Goal: Task Accomplishment & Management: Use online tool/utility

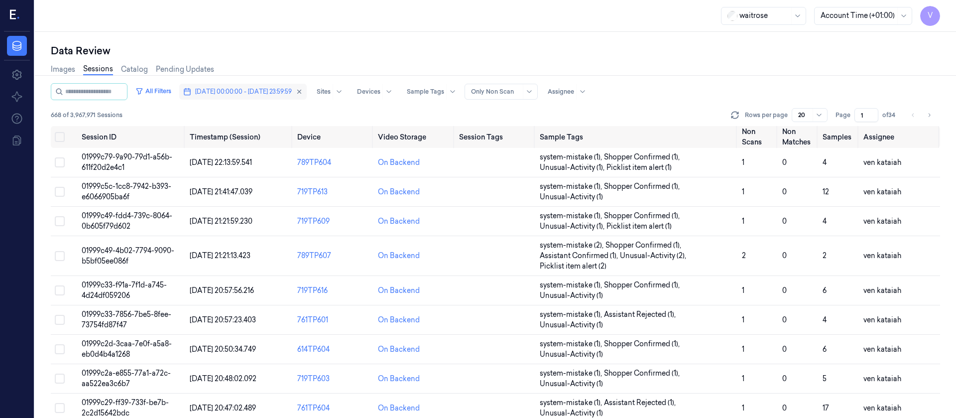
click at [229, 93] on span "30/09/2025 00:00:00 - 30/09/2025 23:59:59" at bounding box center [243, 91] width 97 height 9
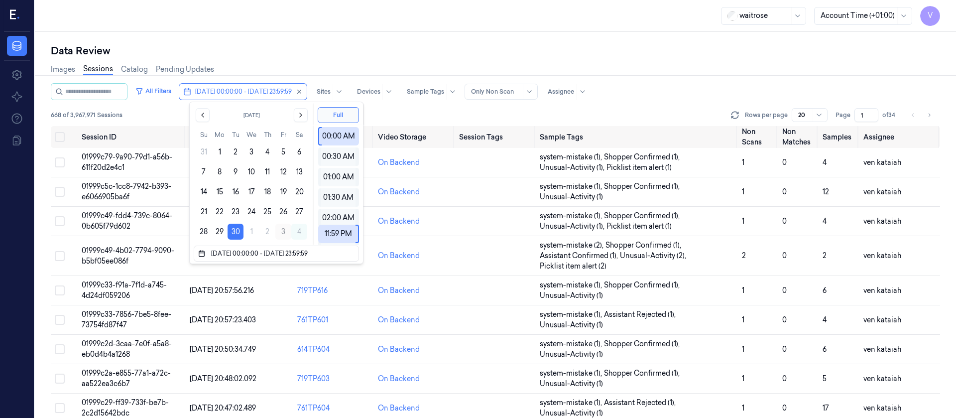
click at [281, 232] on button "3" at bounding box center [283, 232] width 16 height 16
click at [282, 231] on button "3" at bounding box center [283, 232] width 16 height 16
type input "03/10/2025 00:00:00 - 03/10/2025 23:59:59"
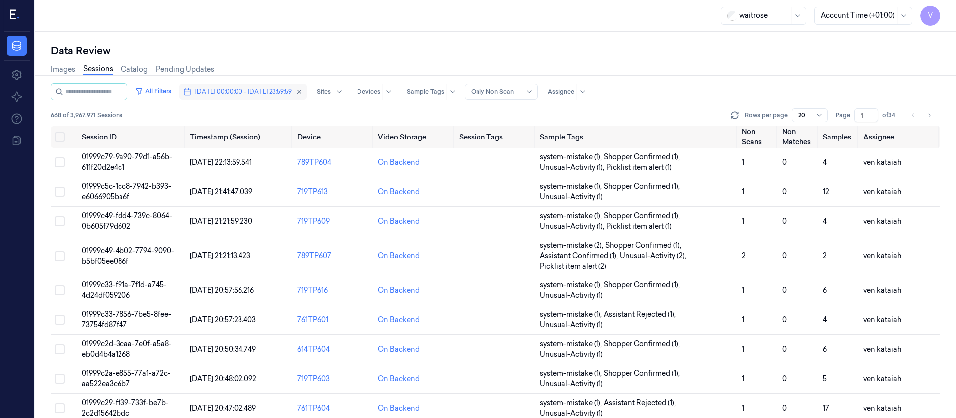
click at [261, 93] on span "30/09/2025 00:00:00 - 30/09/2025 23:59:59" at bounding box center [243, 91] width 97 height 9
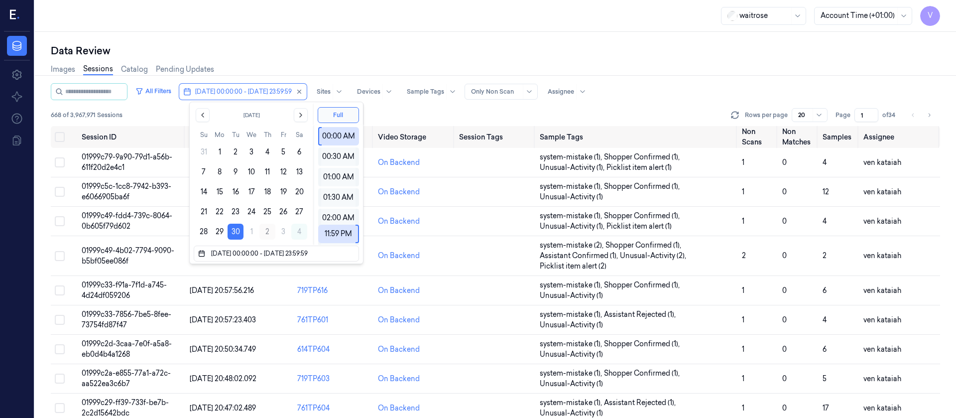
click at [271, 232] on button "2" at bounding box center [267, 232] width 16 height 16
type input "[DATE] 00:00:00 - [DATE] 23:59:59"
click at [393, 44] on div "Data Review" at bounding box center [496, 51] width 890 height 14
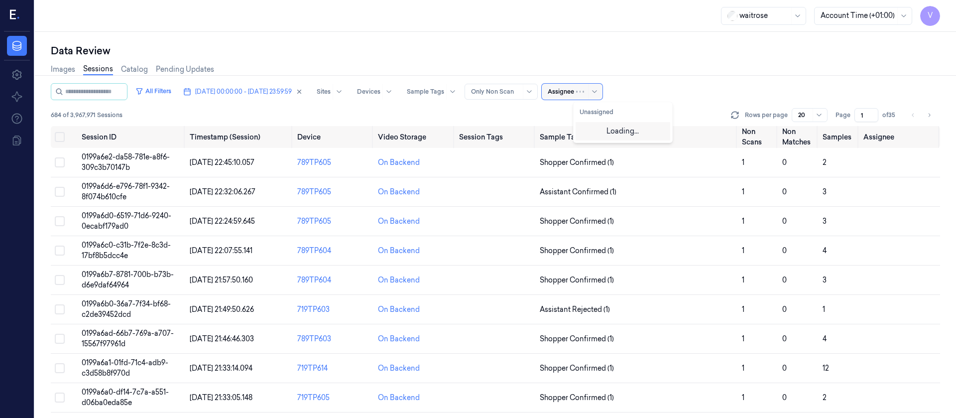
click at [574, 96] on div at bounding box center [561, 91] width 26 height 9
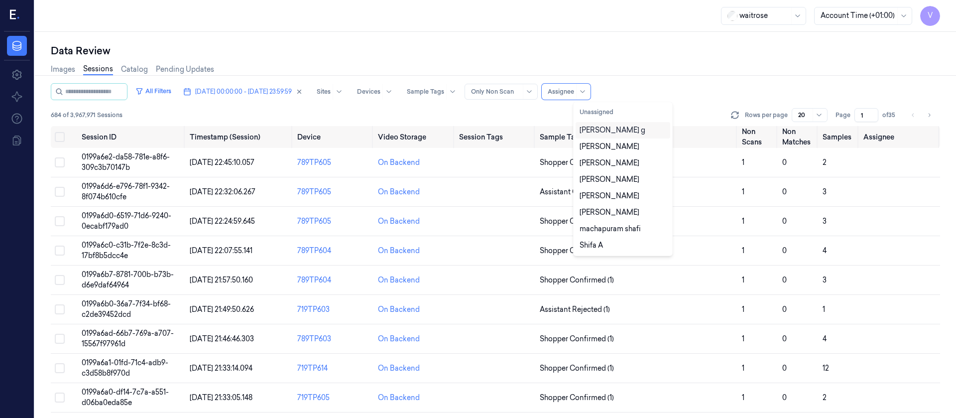
click at [608, 129] on div "[PERSON_NAME] g" at bounding box center [623, 130] width 87 height 10
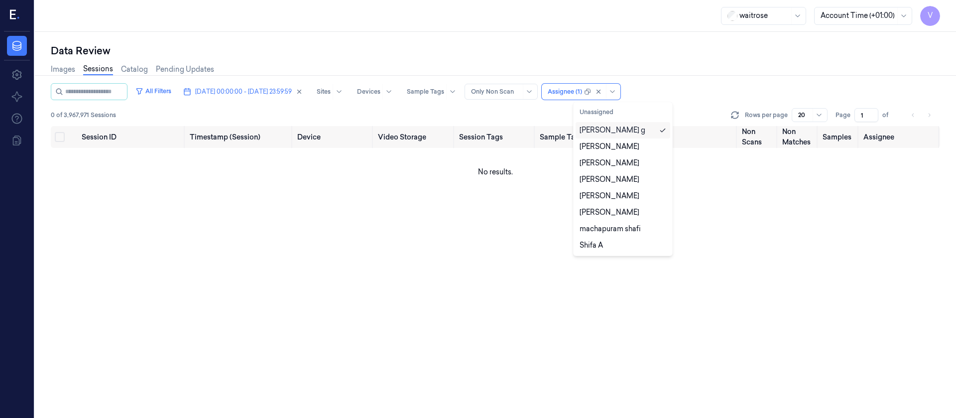
click at [674, 90] on div "All Filters 02/10/2025 00:00:00 - 02/10/2025 23:59:59 Sites Devices Sample Tags…" at bounding box center [496, 91] width 890 height 17
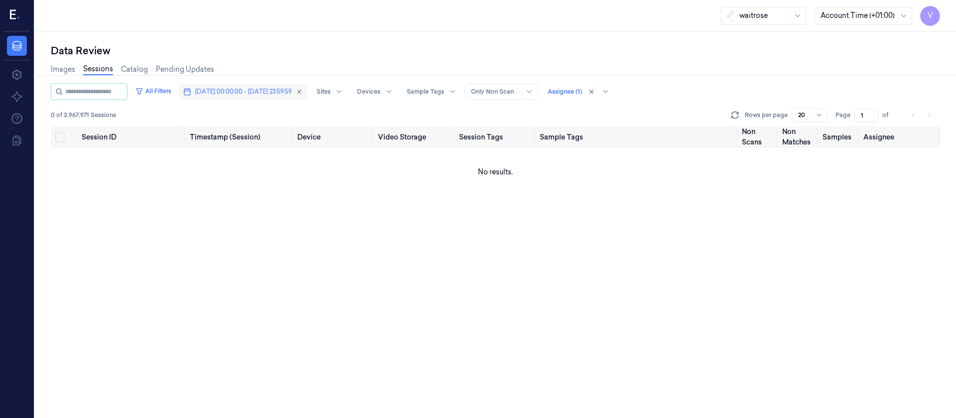
click at [277, 91] on span "[DATE] 00:00:00 - [DATE] 23:59:59" at bounding box center [243, 91] width 97 height 9
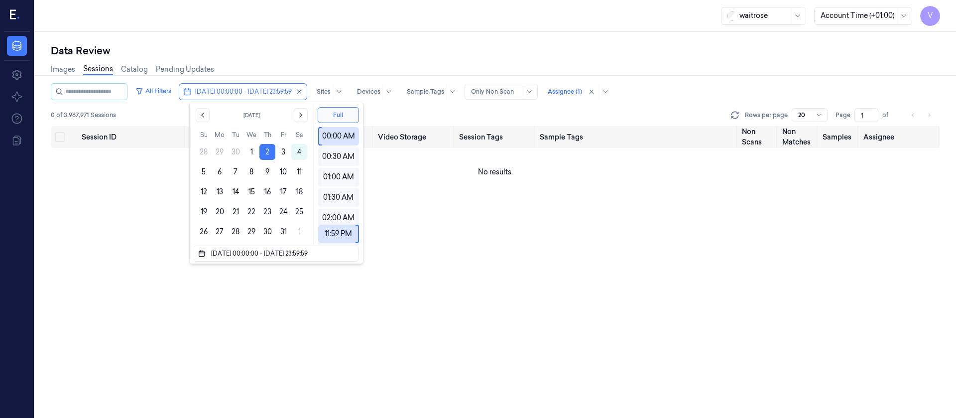
click at [253, 37] on div "Data Review Images Sessions Catalog Pending Updates All Filters 02/10/2025 00:0…" at bounding box center [495, 225] width 921 height 386
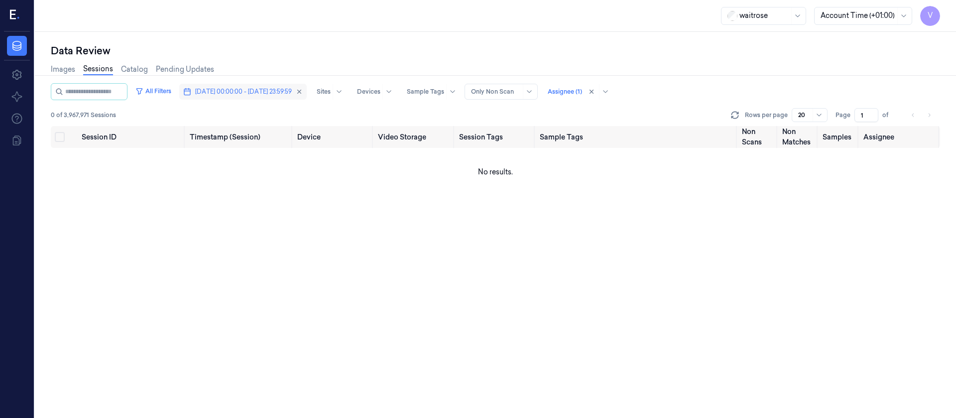
click at [258, 94] on span "[DATE] 00:00:00 - [DATE] 23:59:59" at bounding box center [243, 91] width 97 height 9
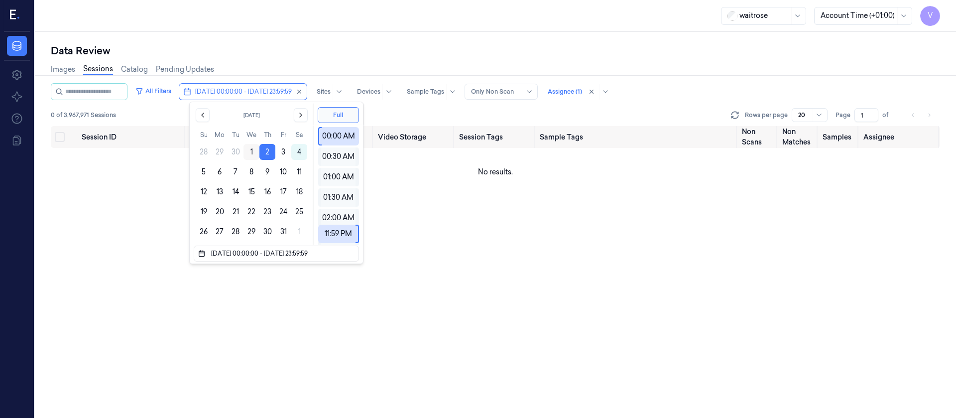
click at [255, 153] on button "1" at bounding box center [252, 152] width 16 height 16
type input "01/10/2025 00:00:00 - 01/10/2025 23:59:59"
click at [519, 62] on div "Images Sessions Catalog Pending Updates" at bounding box center [496, 70] width 890 height 25
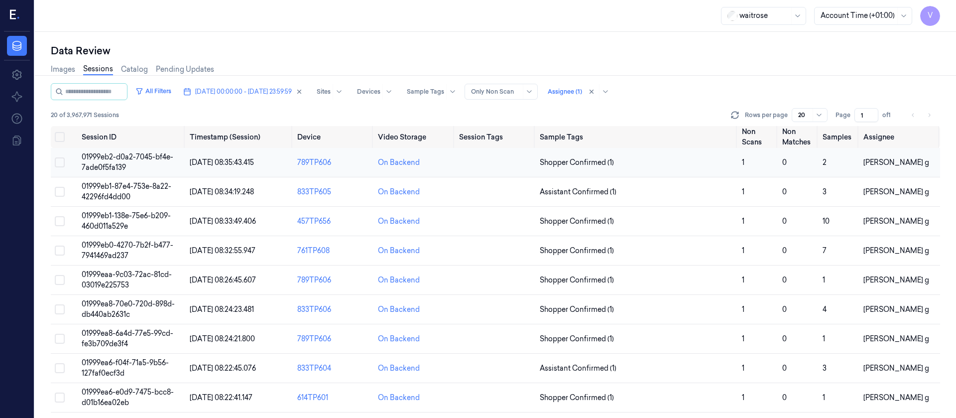
click at [484, 163] on td at bounding box center [495, 162] width 81 height 29
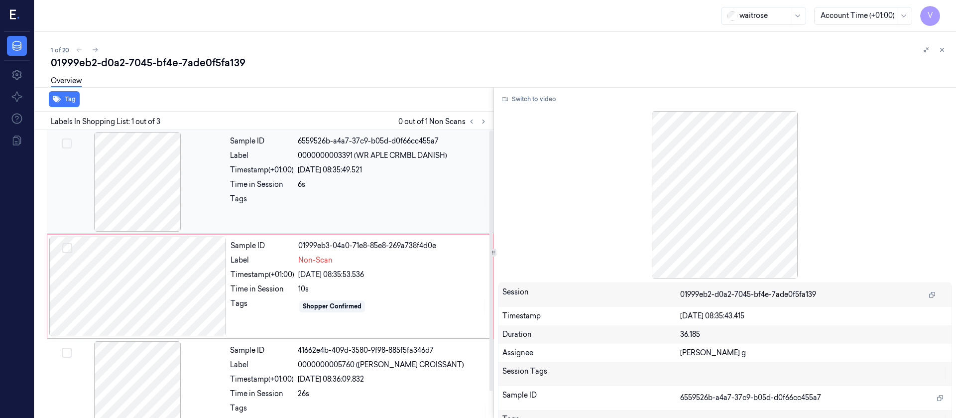
click at [179, 181] on div at bounding box center [137, 182] width 177 height 100
click at [81, 291] on div at bounding box center [137, 287] width 177 height 100
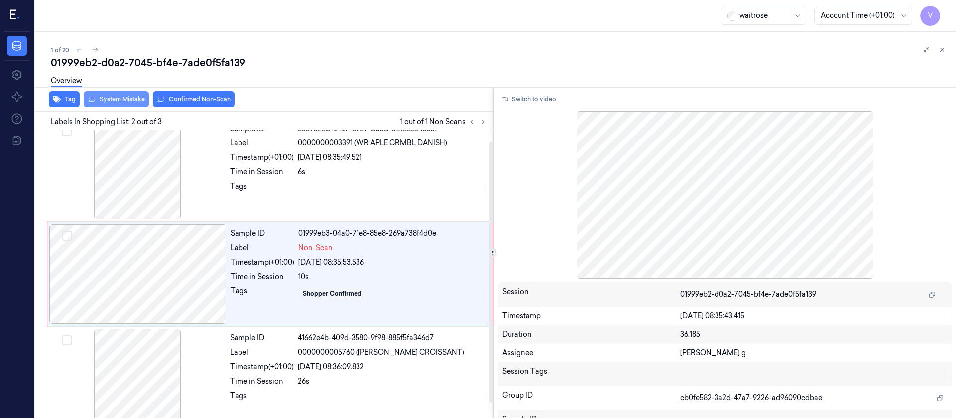
click at [115, 104] on button "System Mistake" at bounding box center [116, 99] width 65 height 16
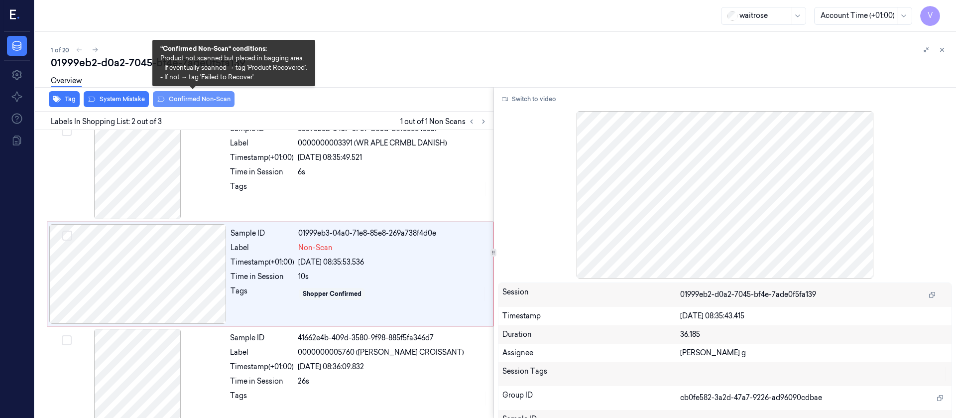
click at [217, 102] on button "Confirmed Non-Scan" at bounding box center [194, 99] width 82 height 16
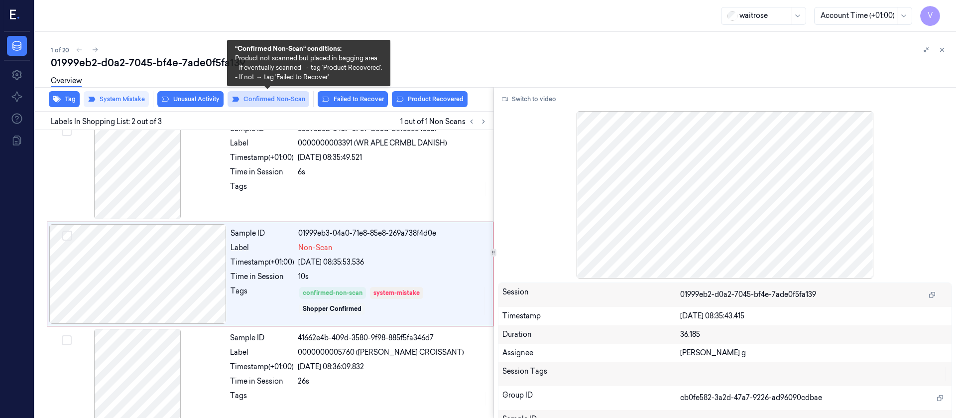
click at [248, 102] on button "Confirmed Non-Scan" at bounding box center [269, 99] width 82 height 16
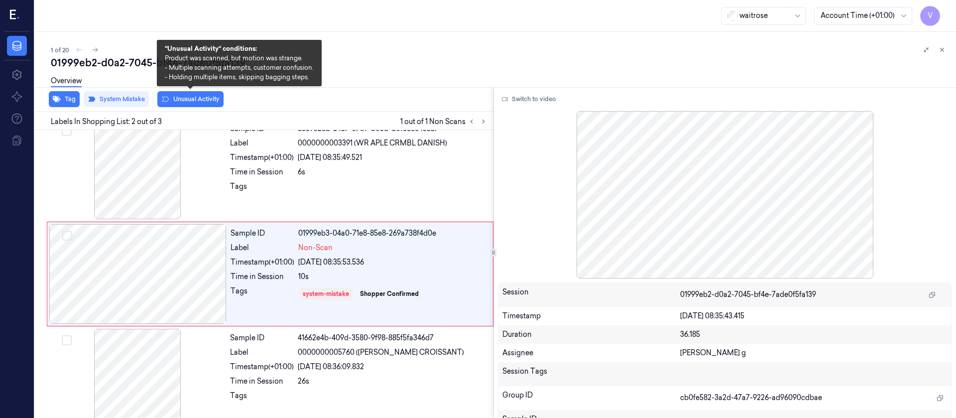
click at [193, 99] on button "Unusual Activity" at bounding box center [190, 99] width 66 height 16
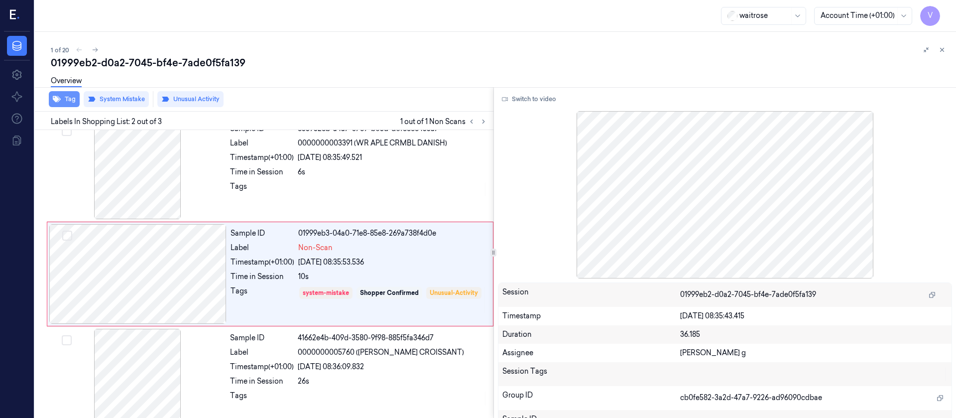
click at [60, 101] on icon "button" at bounding box center [57, 99] width 8 height 8
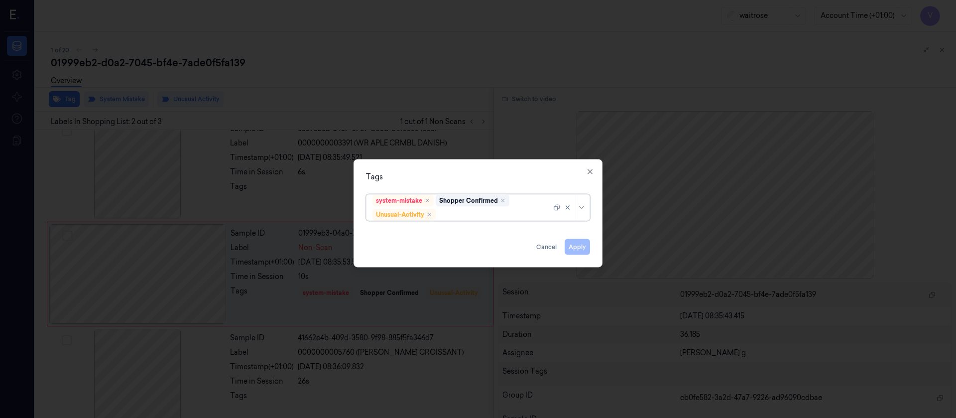
click at [476, 209] on div at bounding box center [495, 214] width 114 height 10
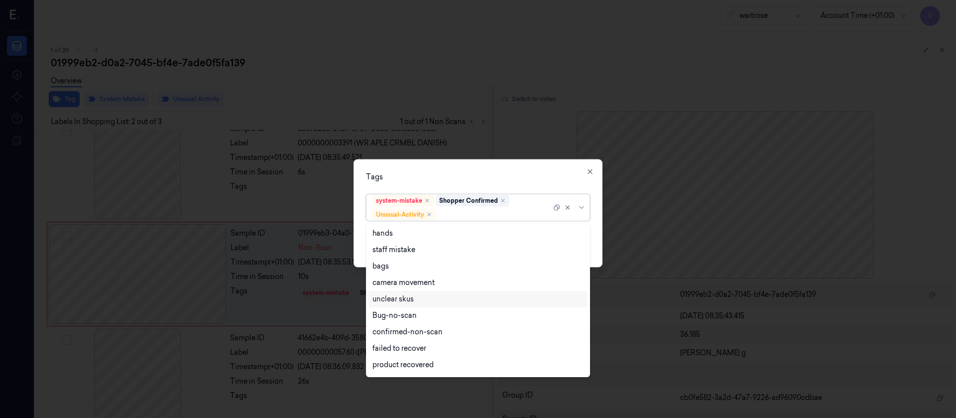
scroll to position [130, 0]
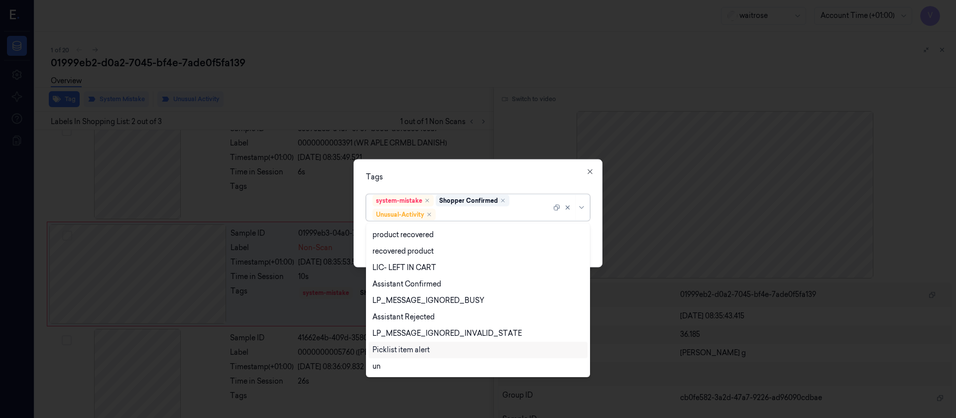
click at [393, 347] on div "Picklist item alert" at bounding box center [401, 350] width 57 height 10
click at [496, 178] on div "Tags" at bounding box center [478, 176] width 224 height 10
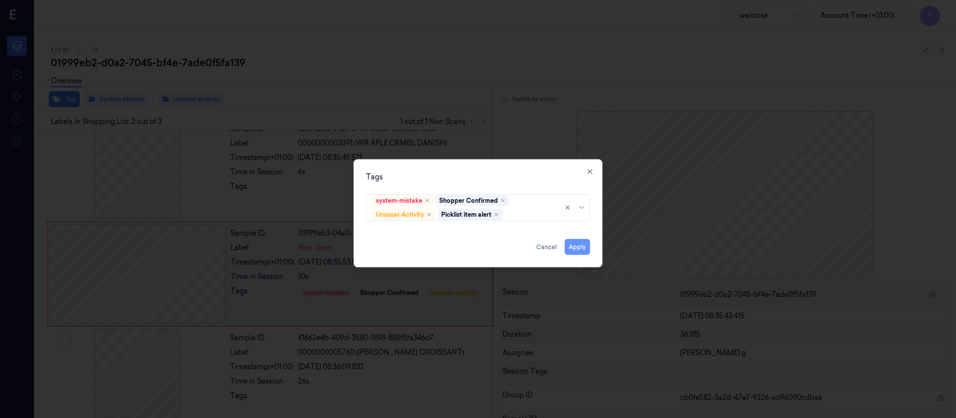
click at [570, 247] on button "Apply" at bounding box center [577, 247] width 25 height 16
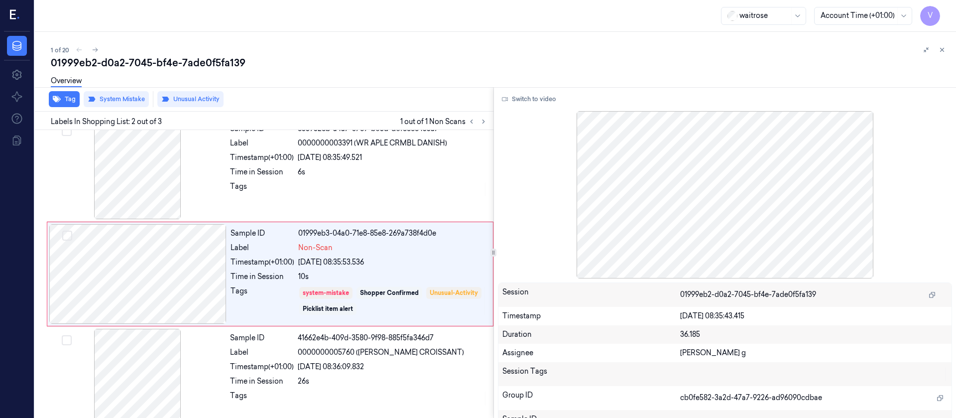
click at [748, 84] on div "Overview" at bounding box center [499, 82] width 897 height 25
click at [937, 54] on div at bounding box center [934, 50] width 28 height 12
click at [943, 47] on icon at bounding box center [942, 49] width 7 height 7
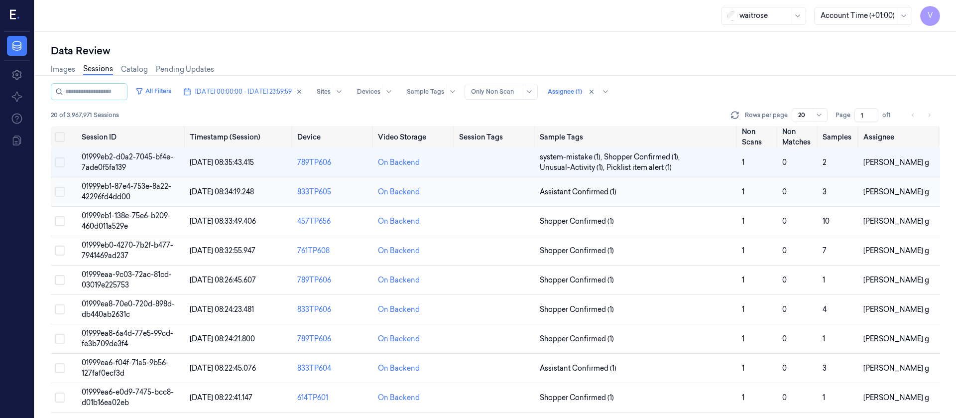
click at [480, 195] on td at bounding box center [495, 191] width 81 height 29
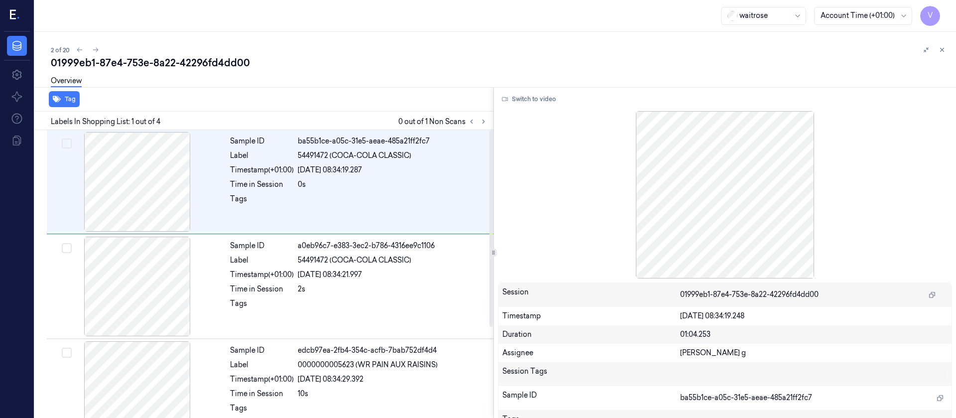
click at [475, 100] on div "Tag" at bounding box center [262, 99] width 463 height 24
click at [488, 122] on button at bounding box center [484, 122] width 12 height 12
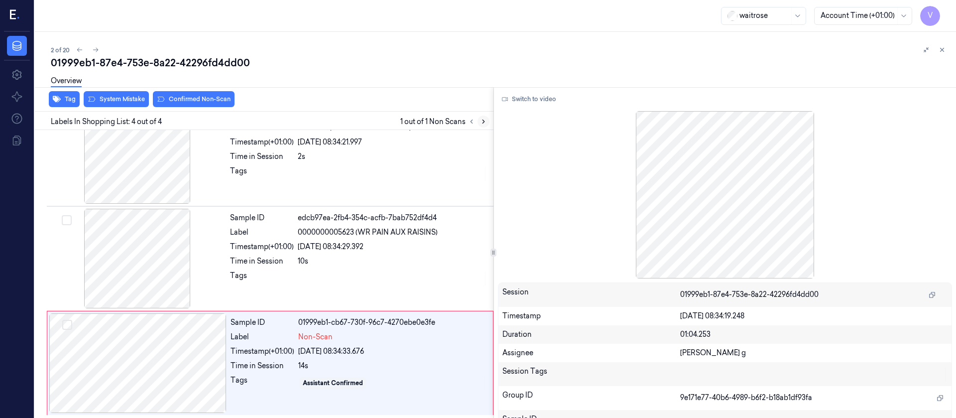
scroll to position [133, 0]
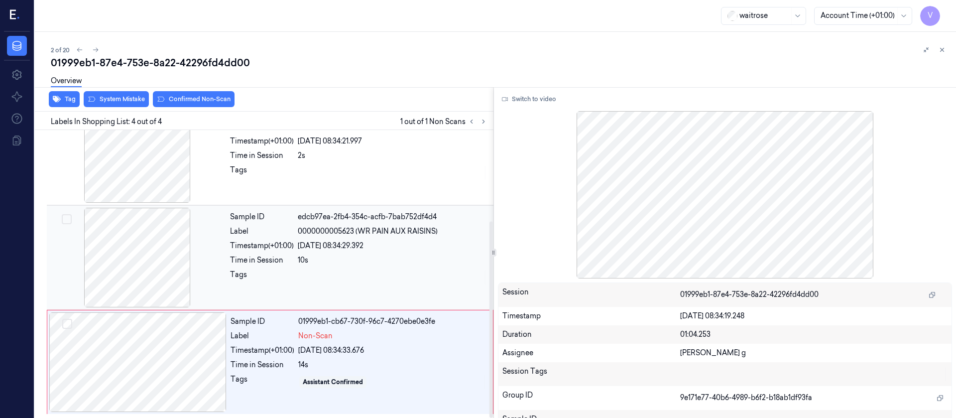
click at [148, 268] on div at bounding box center [137, 258] width 177 height 100
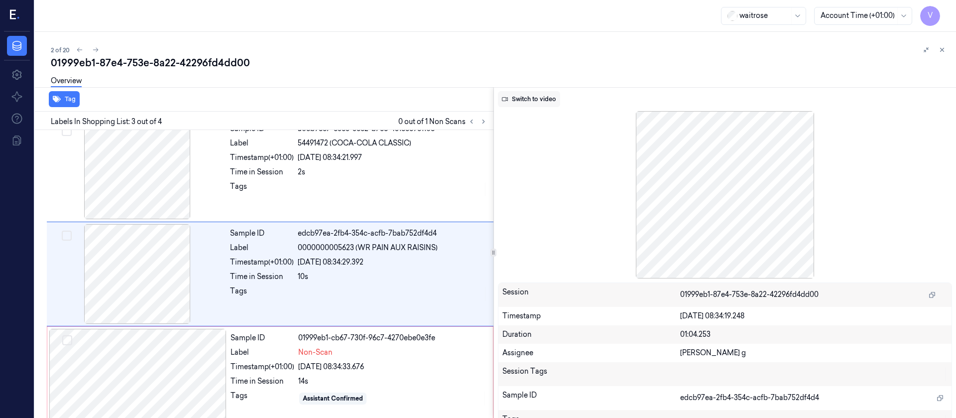
click at [525, 100] on button "Switch to video" at bounding box center [529, 99] width 62 height 16
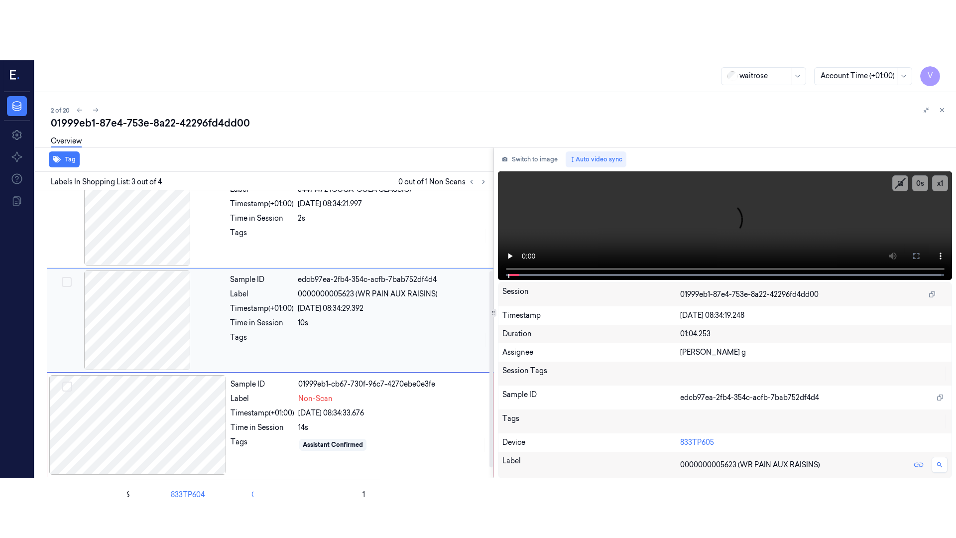
scroll to position [133, 0]
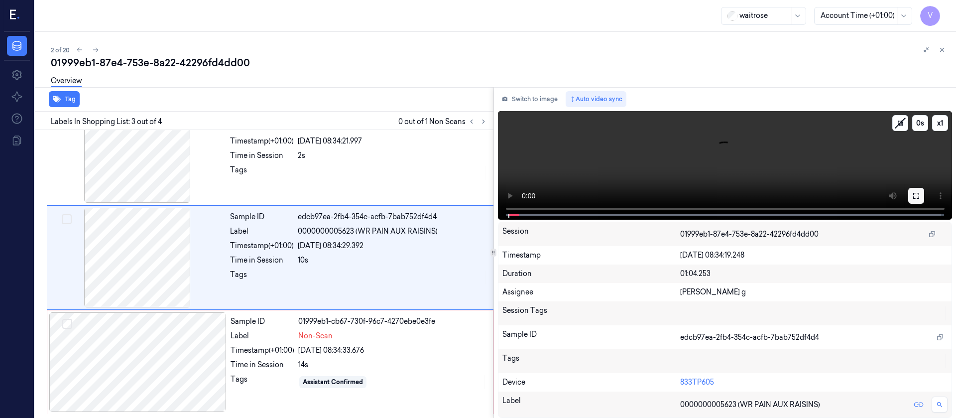
click at [913, 192] on icon at bounding box center [916, 196] width 8 height 8
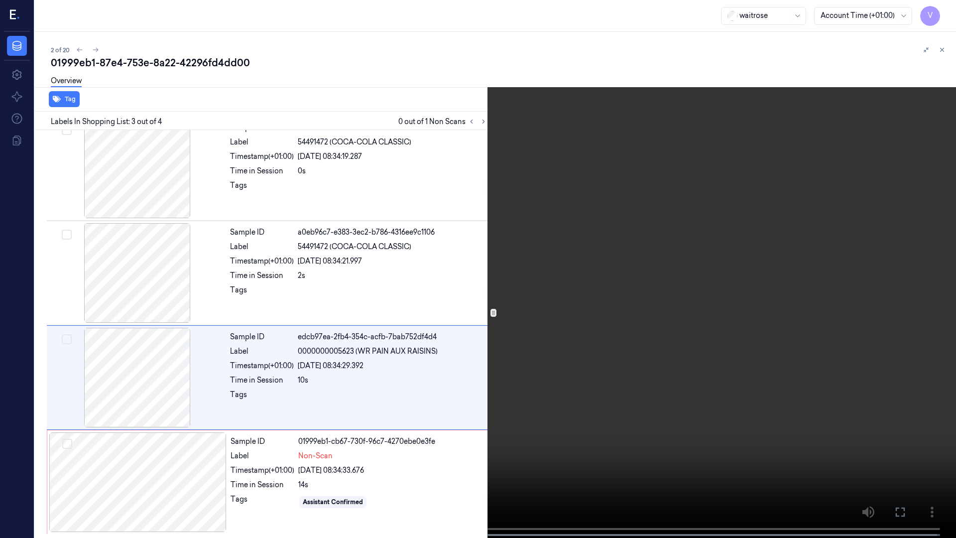
click at [0, 0] on icon at bounding box center [0, 0] width 0 height 0
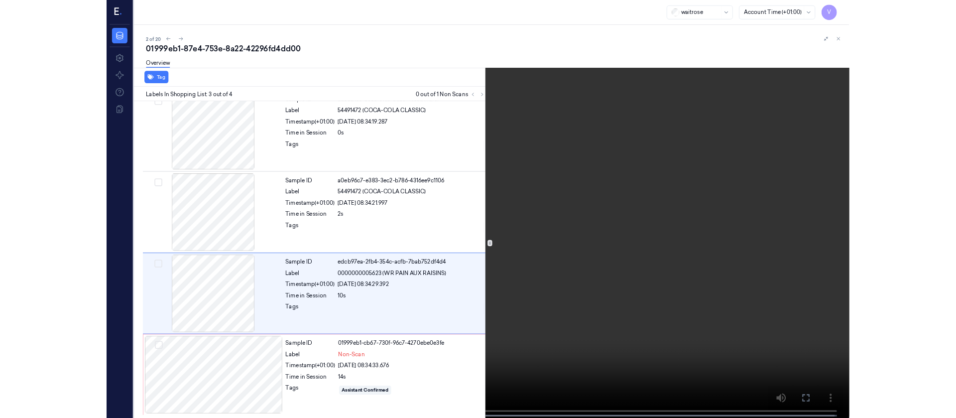
scroll to position [133, 0]
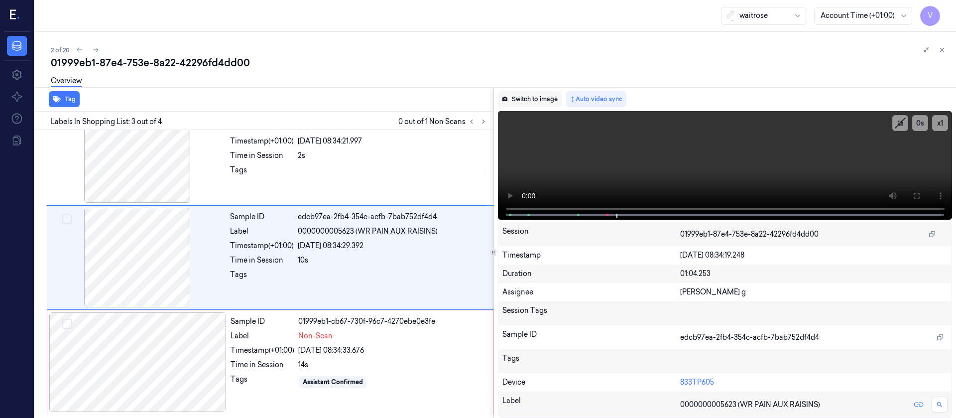
click at [537, 104] on button "Switch to image" at bounding box center [530, 99] width 64 height 16
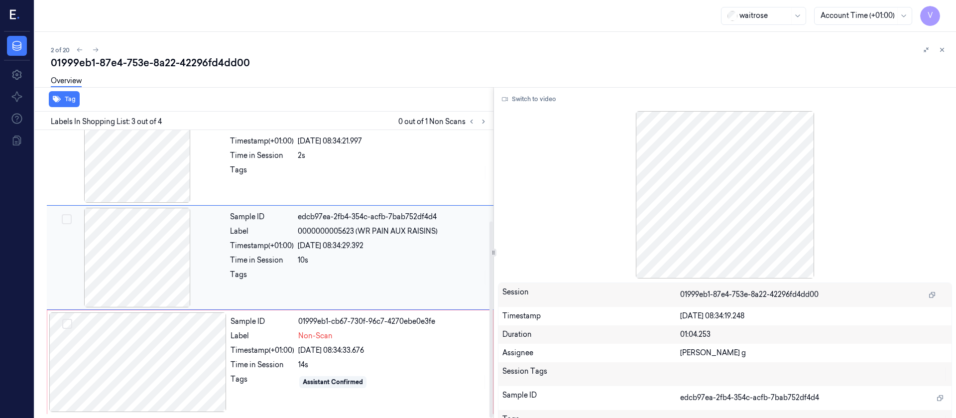
click at [377, 260] on div "10s" at bounding box center [393, 260] width 190 height 10
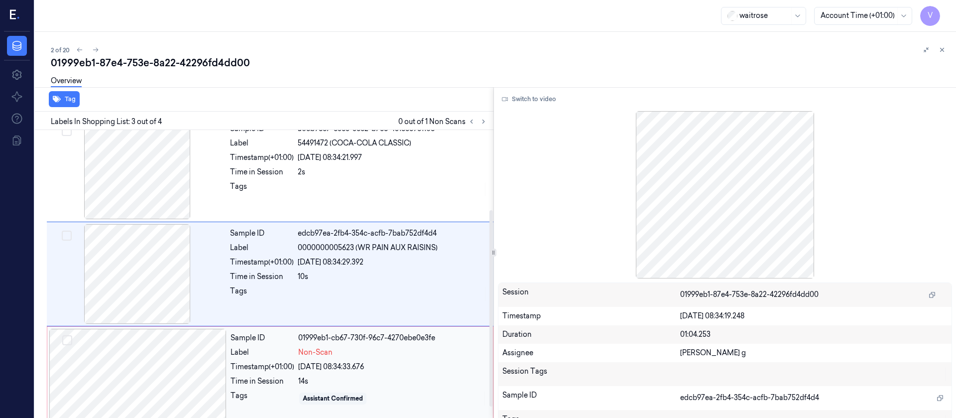
click at [180, 361] on div at bounding box center [137, 379] width 177 height 100
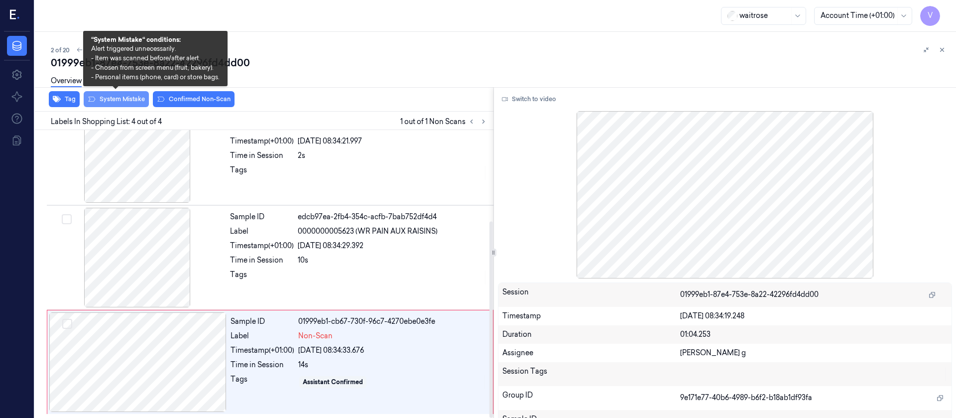
click at [116, 97] on button "System Mistake" at bounding box center [116, 99] width 65 height 16
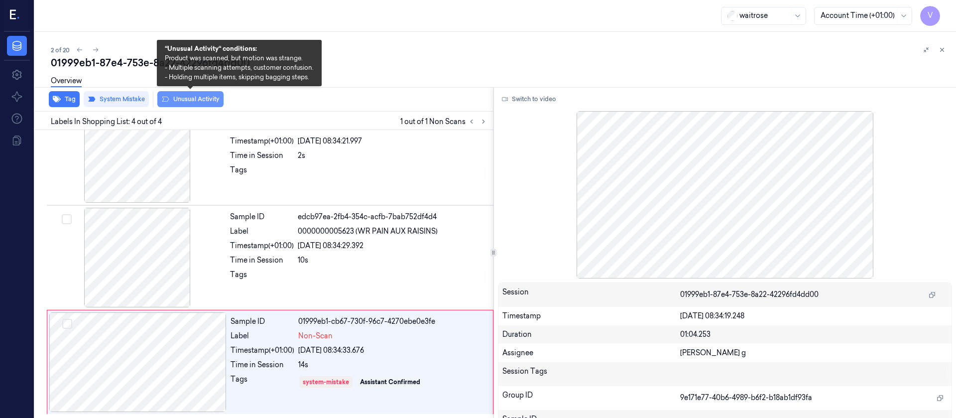
click at [193, 96] on button "Unusual Activity" at bounding box center [190, 99] width 66 height 16
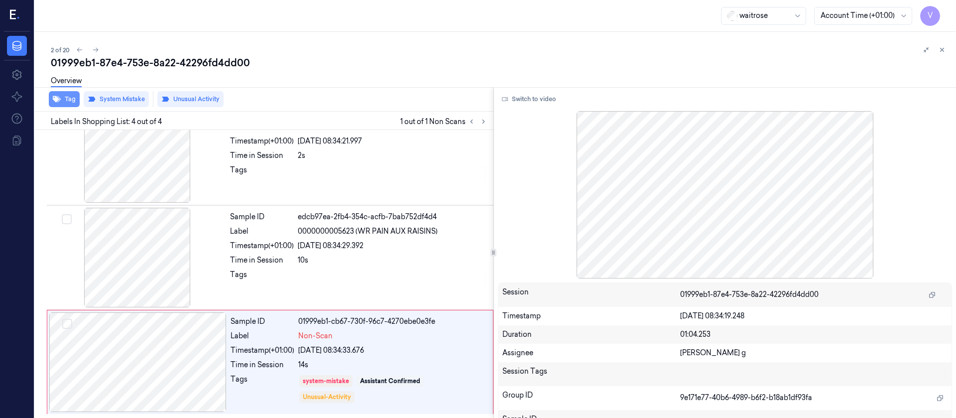
click at [67, 102] on button "Tag" at bounding box center [64, 99] width 31 height 16
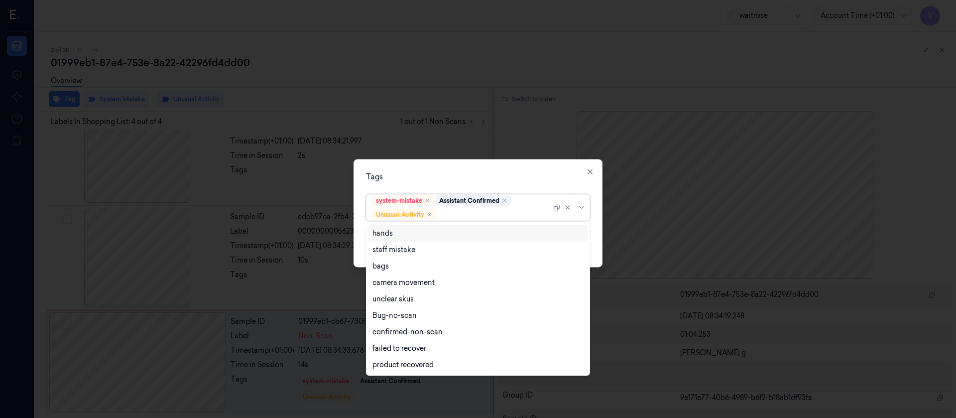
click at [465, 219] on div at bounding box center [495, 214] width 114 height 10
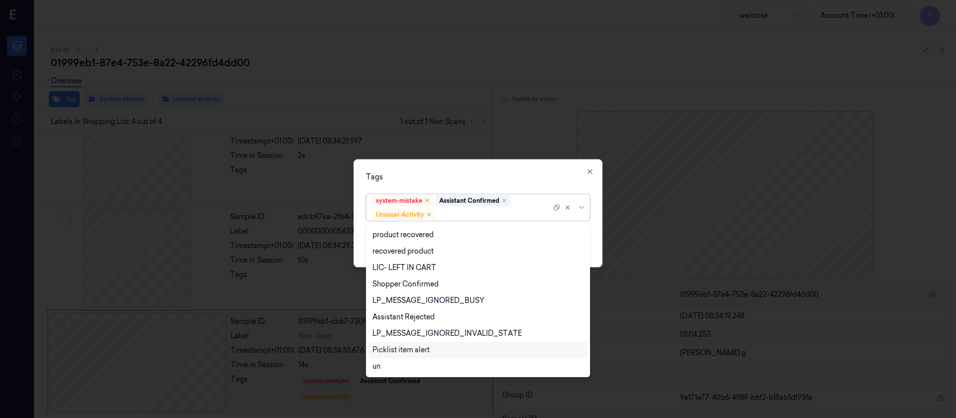
click at [413, 355] on div "Picklist item alert" at bounding box center [401, 350] width 57 height 10
click at [499, 179] on div "Tags" at bounding box center [478, 176] width 224 height 10
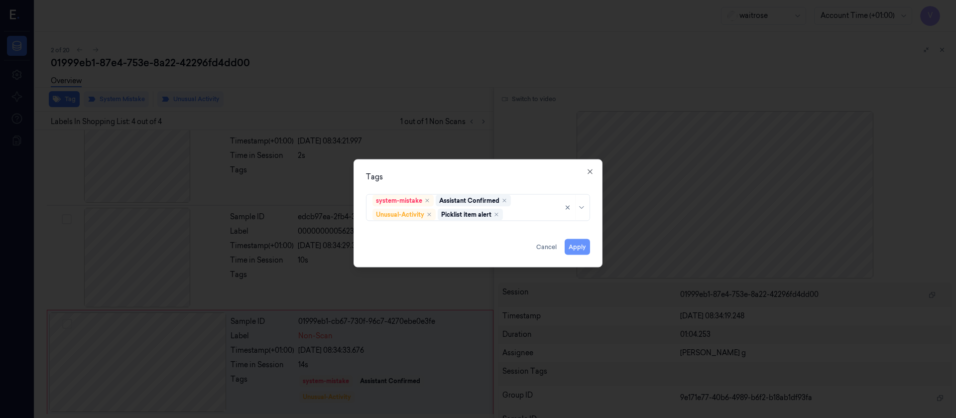
click at [577, 242] on button "Apply" at bounding box center [577, 247] width 25 height 16
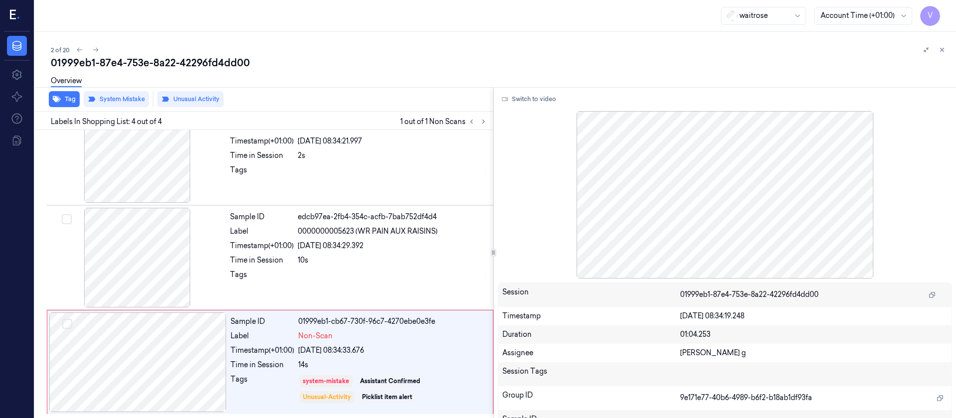
click at [936, 68] on div "01999eb1-87e4-753e-8a22-42296fd4dd00" at bounding box center [499, 63] width 897 height 14
click at [940, 53] on icon at bounding box center [942, 49] width 7 height 7
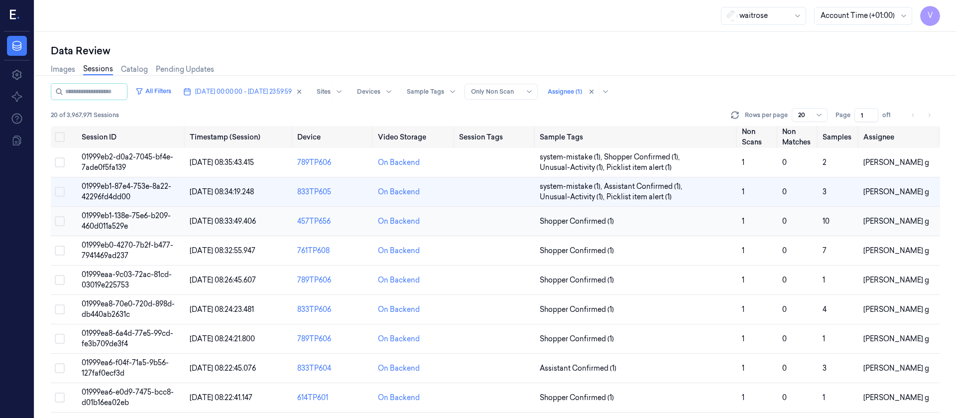
click at [486, 224] on td at bounding box center [495, 221] width 81 height 29
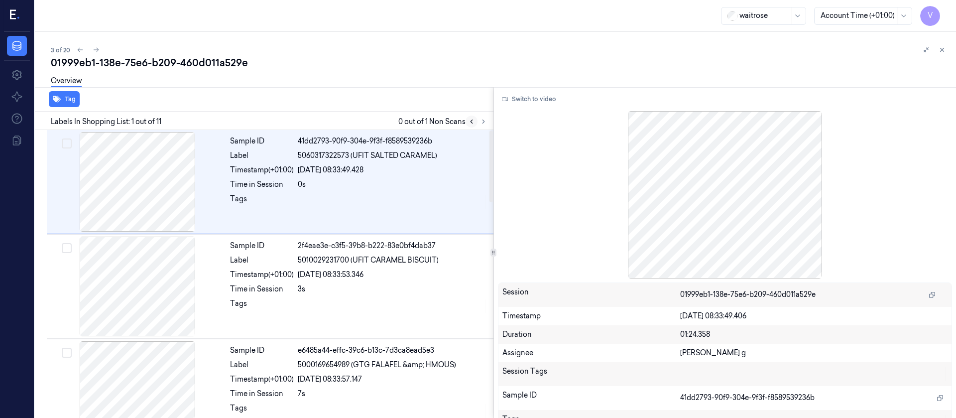
click at [473, 122] on icon at bounding box center [471, 121] width 7 height 7
click at [488, 125] on button at bounding box center [484, 122] width 12 height 12
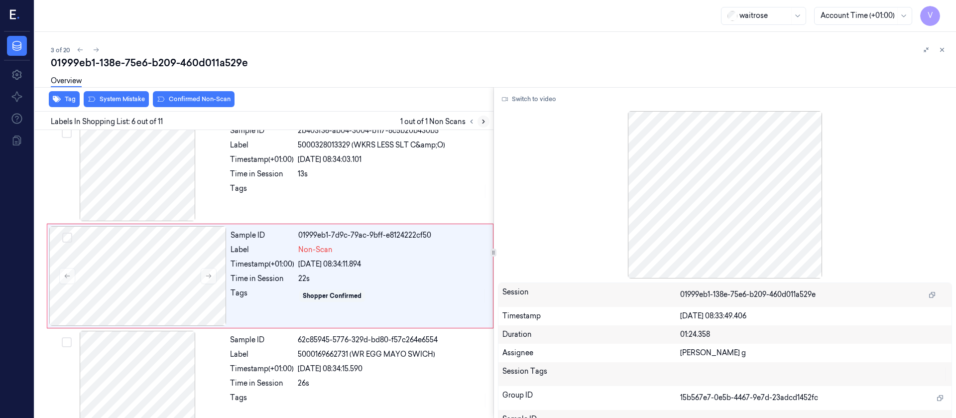
scroll to position [431, 0]
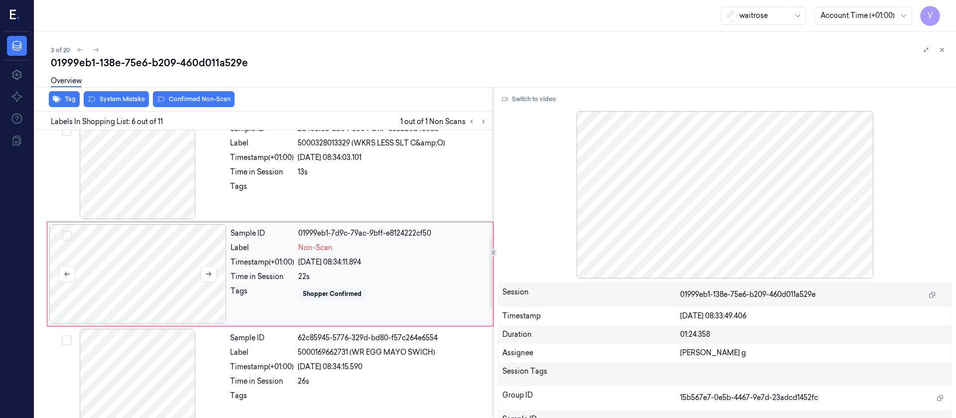
click at [164, 297] on div at bounding box center [137, 274] width 177 height 100
click at [212, 274] on button at bounding box center [209, 274] width 16 height 16
click at [154, 161] on div at bounding box center [137, 170] width 177 height 100
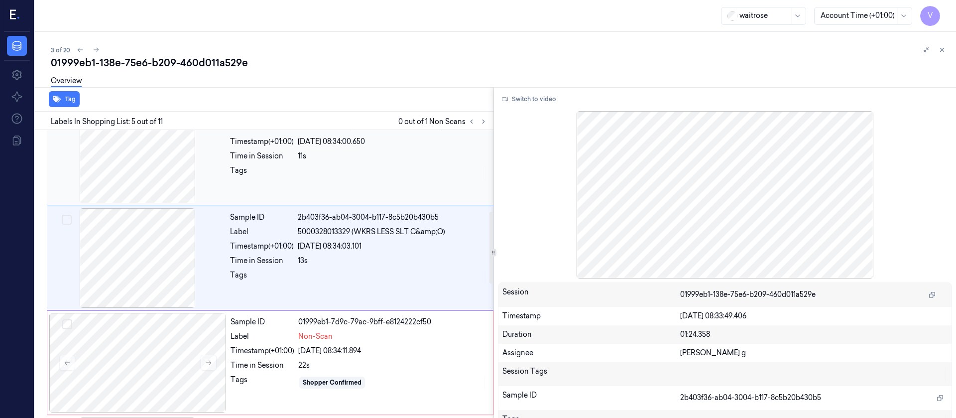
scroll to position [326, 0]
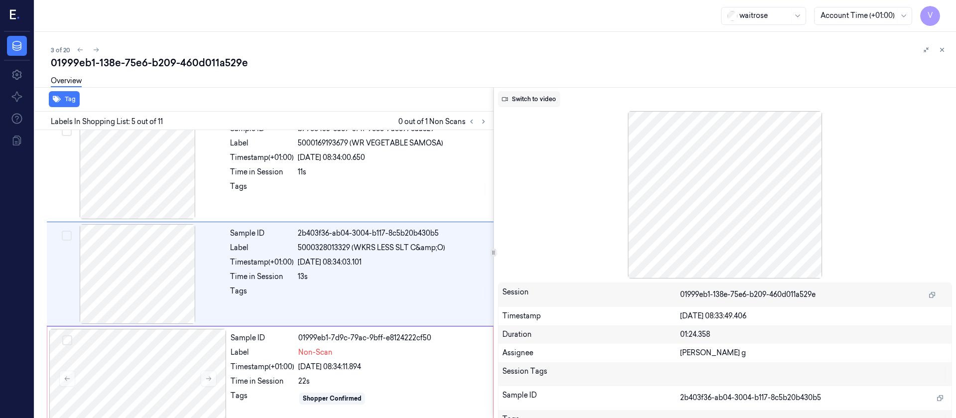
click at [542, 97] on button "Switch to video" at bounding box center [529, 99] width 62 height 16
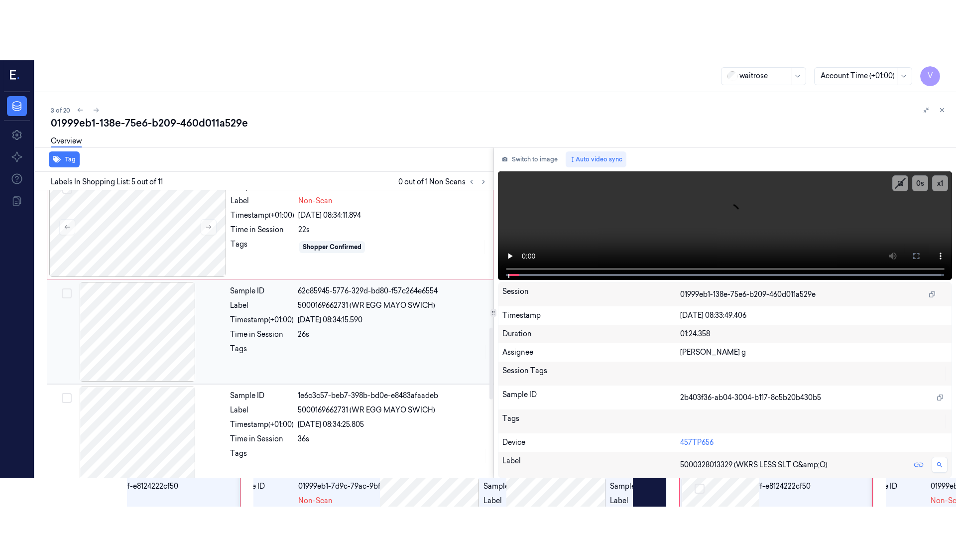
scroll to position [550, 0]
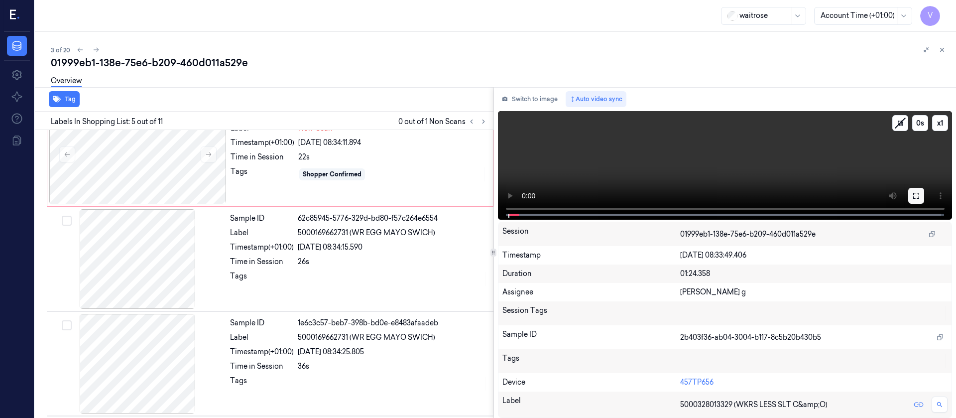
click at [917, 194] on icon at bounding box center [916, 196] width 8 height 8
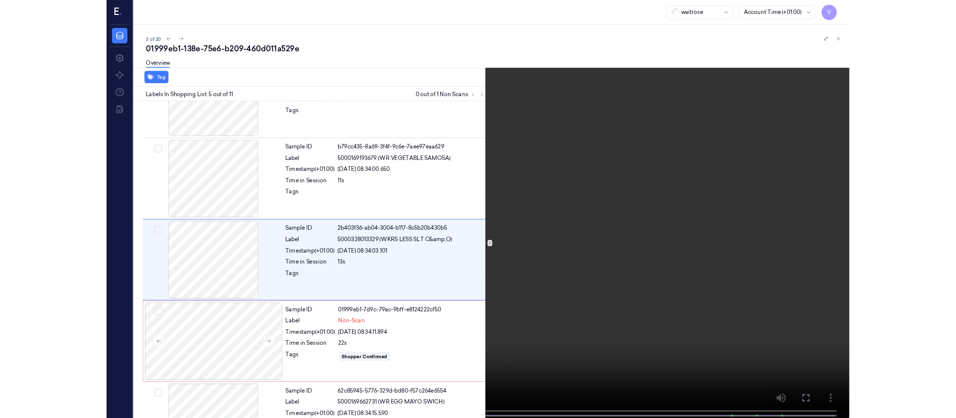
scroll to position [266, 0]
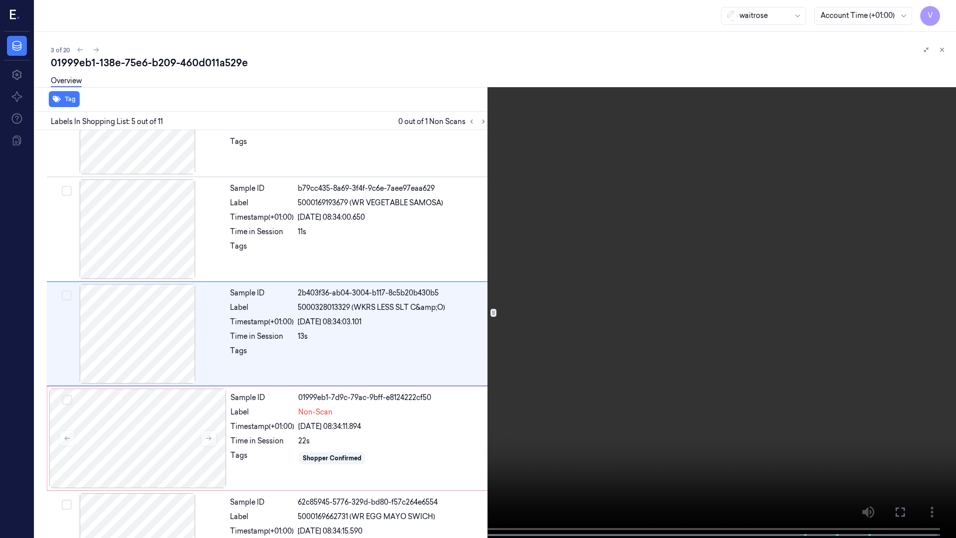
click at [0, 0] on icon at bounding box center [0, 0] width 0 height 0
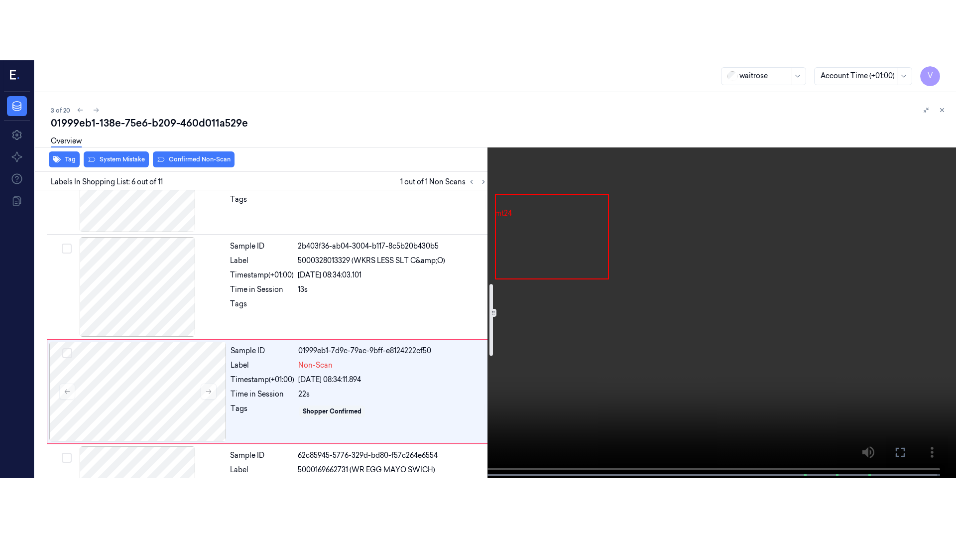
scroll to position [431, 0]
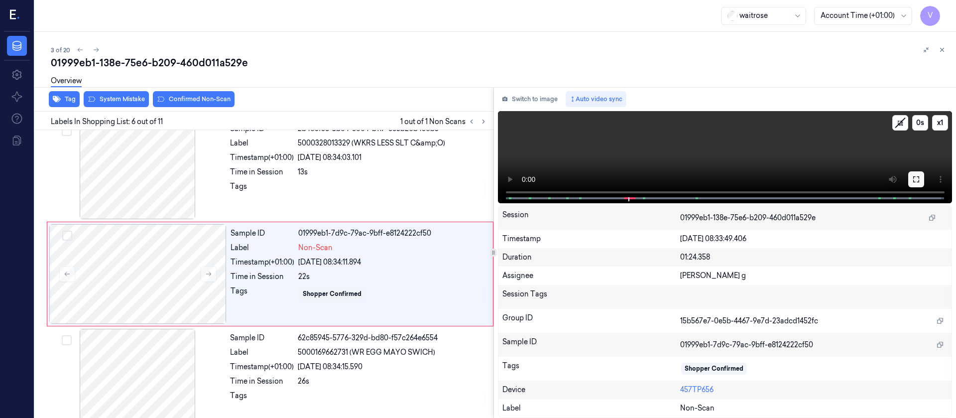
click at [915, 180] on icon at bounding box center [916, 179] width 8 height 8
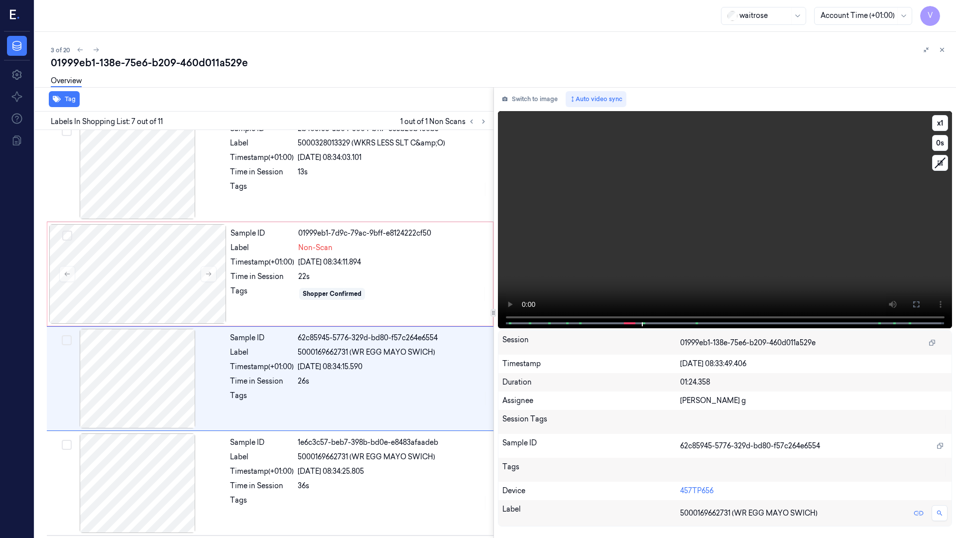
scroll to position [476, 0]
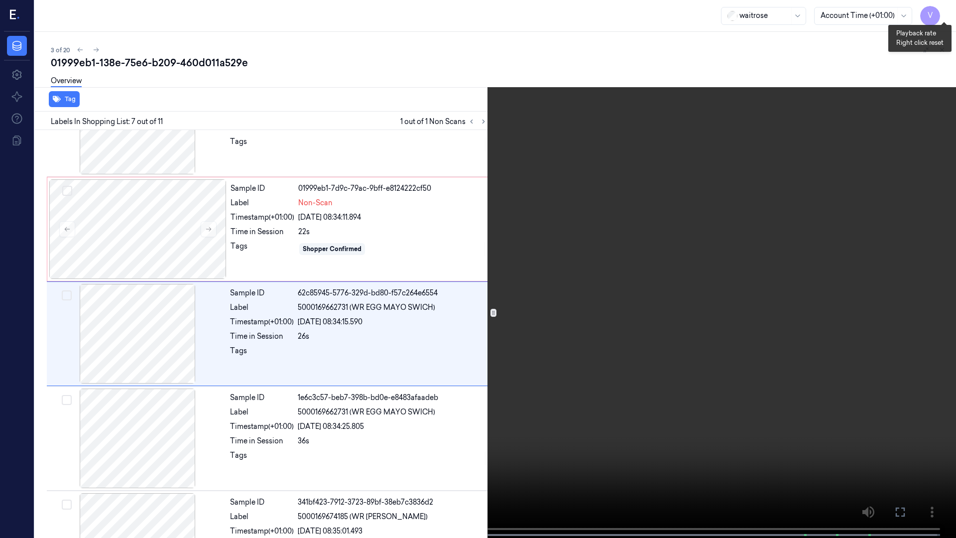
click at [944, 13] on button "x 1" at bounding box center [944, 12] width 16 height 16
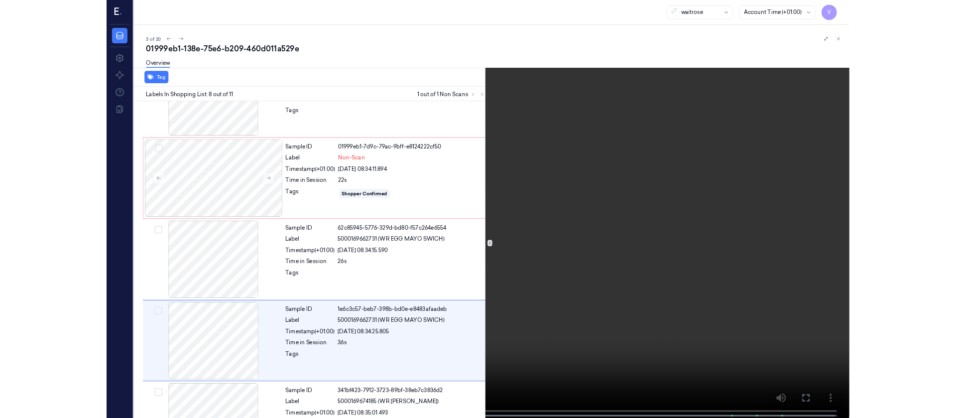
scroll to position [580, 0]
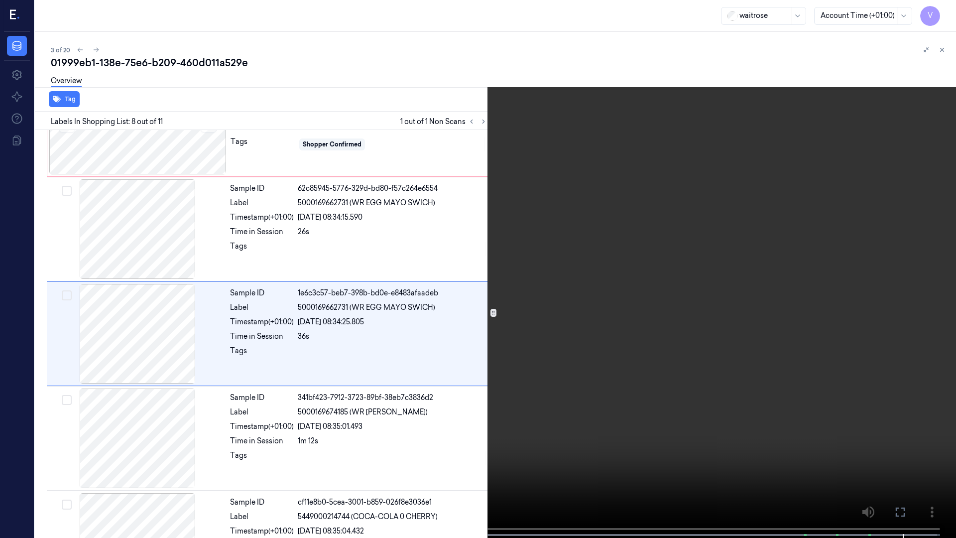
click at [0, 0] on icon at bounding box center [0, 0] width 0 height 0
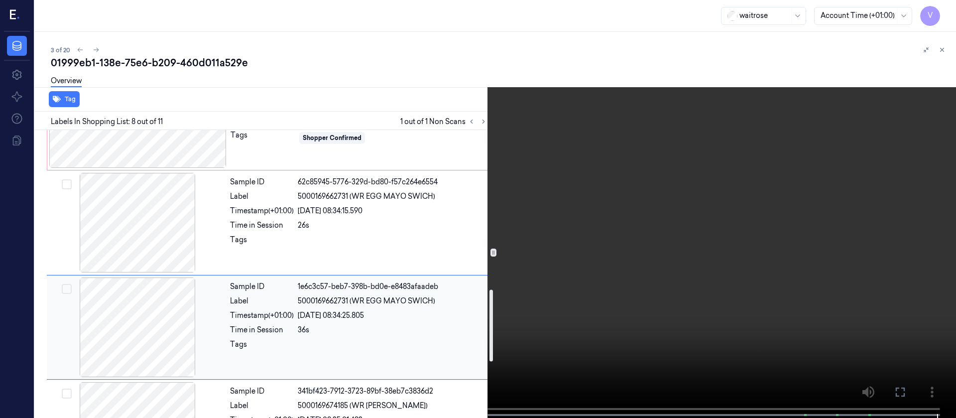
scroll to position [565, 0]
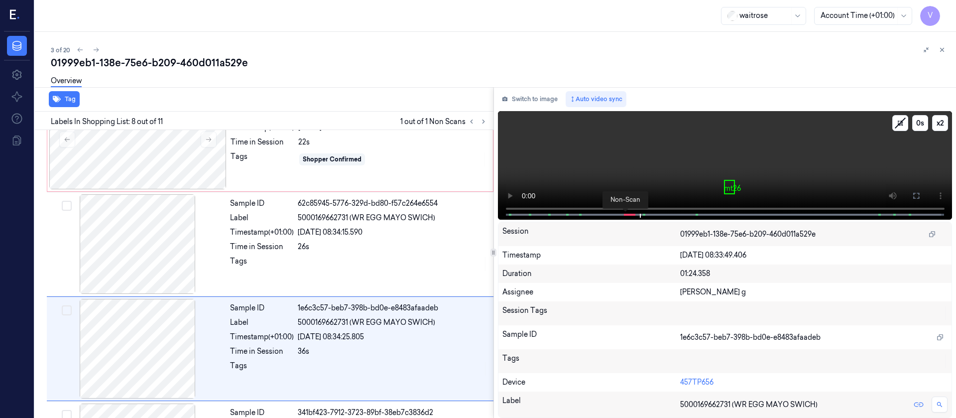
click at [626, 213] on span at bounding box center [626, 214] width 1 height 5
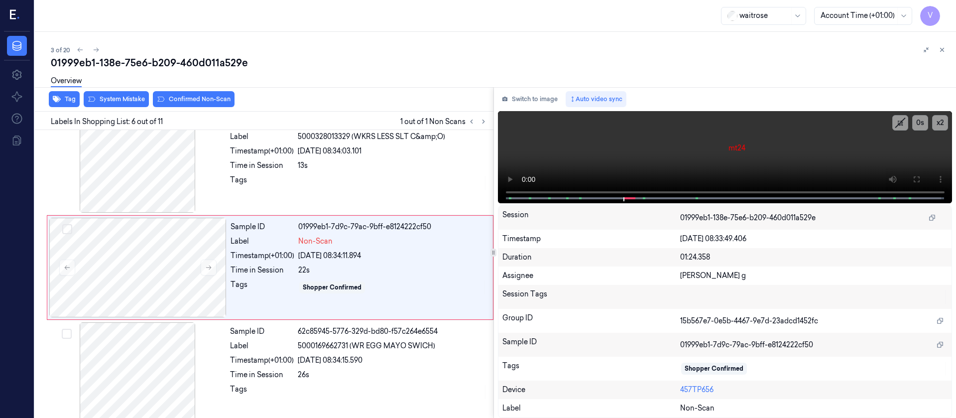
scroll to position [431, 0]
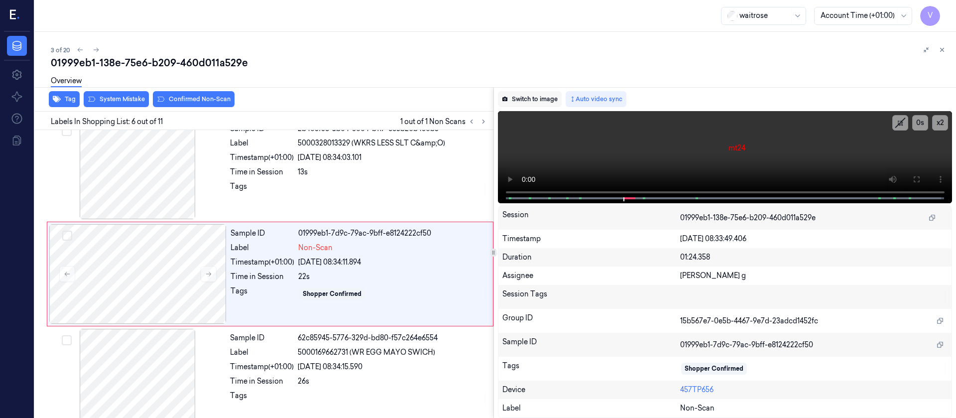
click at [525, 101] on button "Switch to image" at bounding box center [530, 99] width 64 height 16
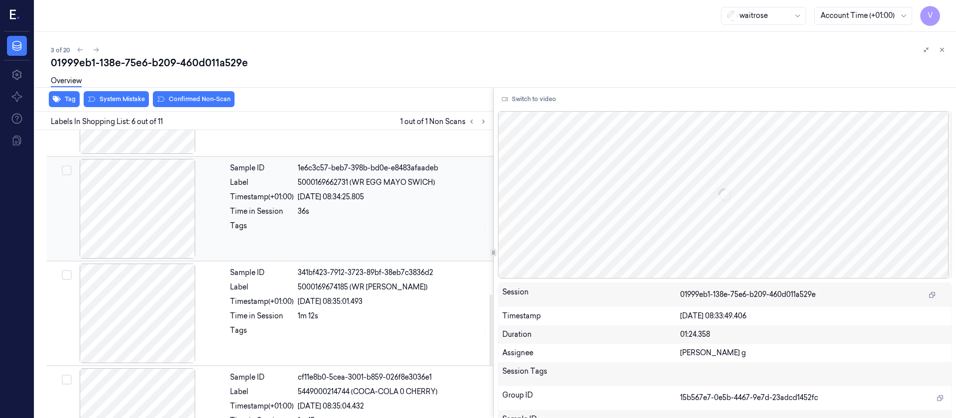
scroll to position [866, 0]
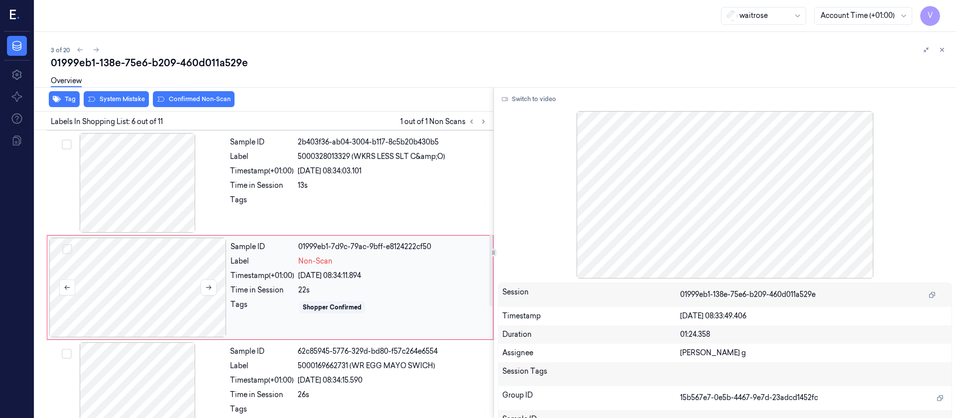
click at [131, 290] on div at bounding box center [137, 288] width 177 height 100
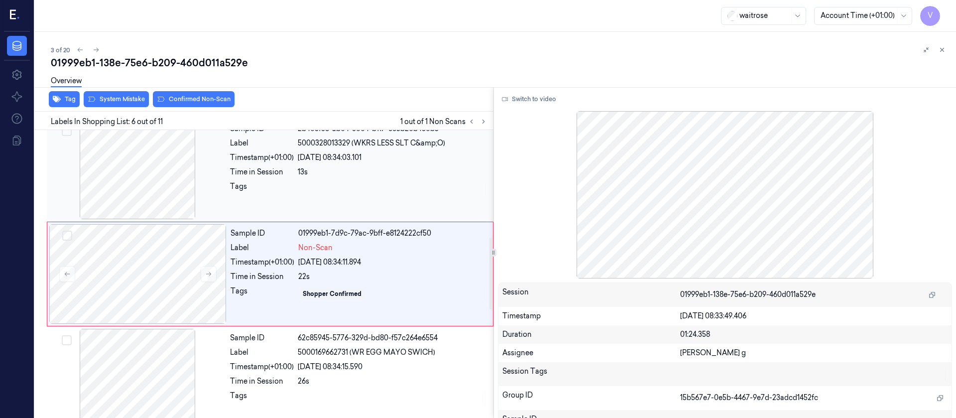
click at [137, 157] on div at bounding box center [137, 170] width 177 height 100
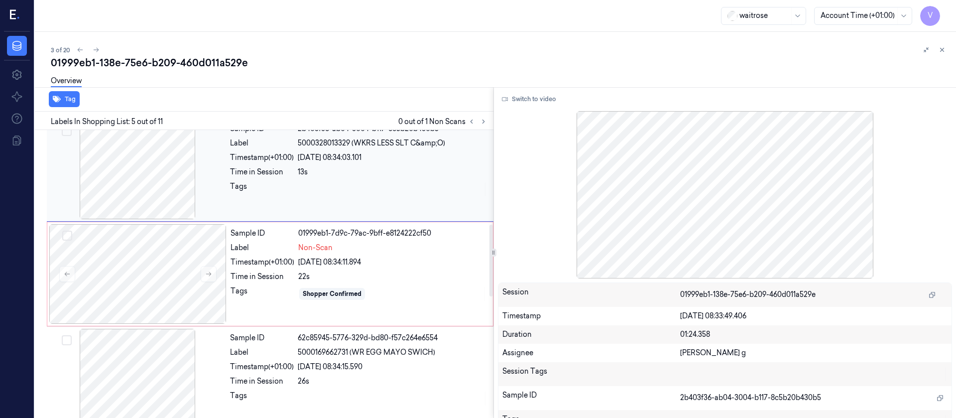
scroll to position [326, 0]
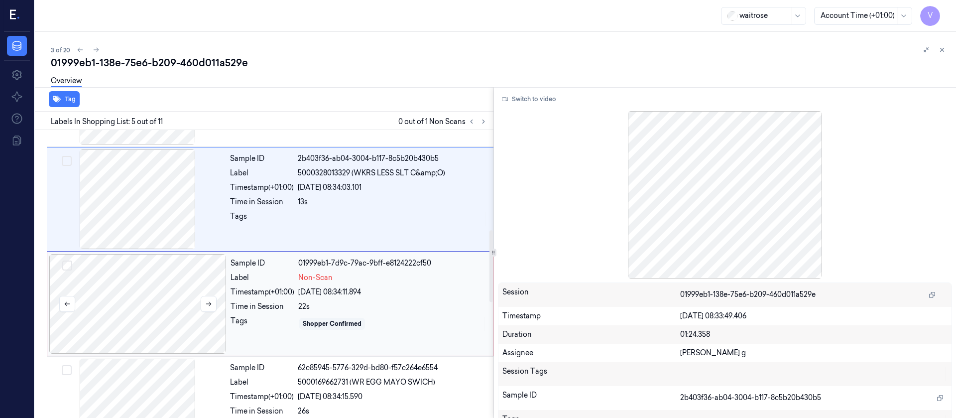
click at [155, 303] on div at bounding box center [137, 304] width 177 height 100
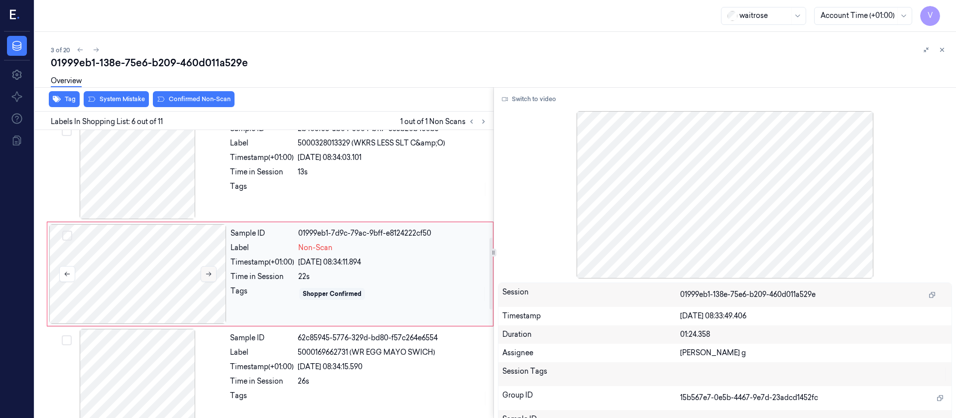
click at [208, 271] on icon at bounding box center [208, 273] width 7 height 7
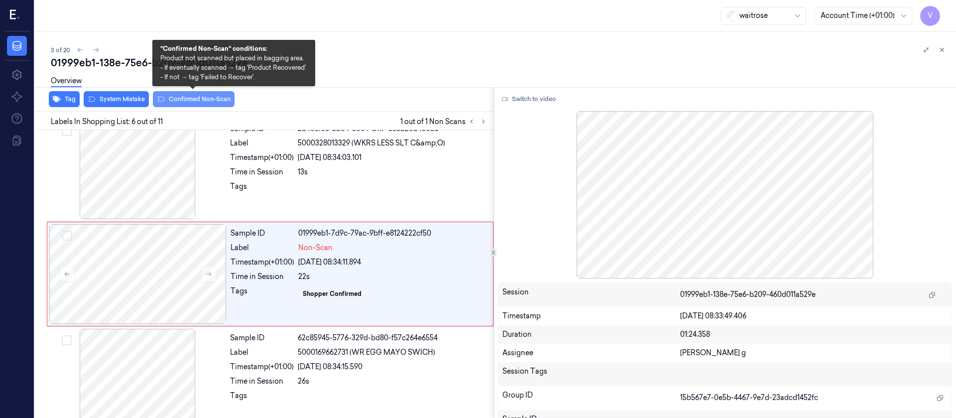
click at [200, 103] on button "Confirmed Non-Scan" at bounding box center [194, 99] width 82 height 16
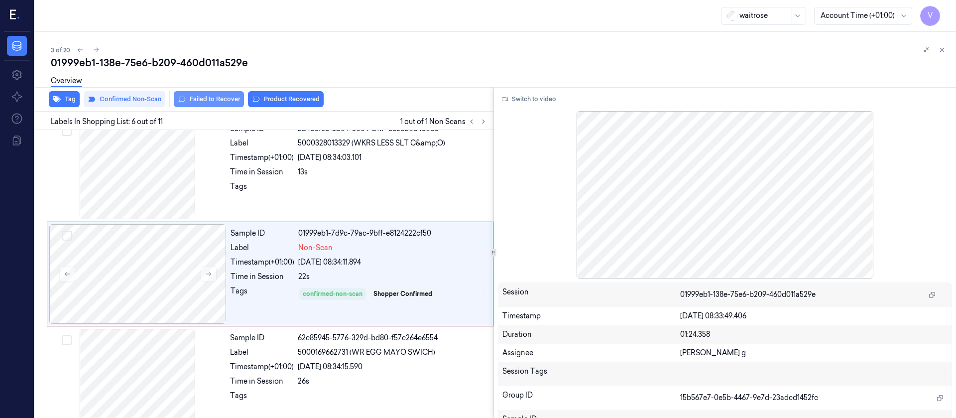
click at [207, 102] on button "Failed to Recover" at bounding box center [209, 99] width 70 height 16
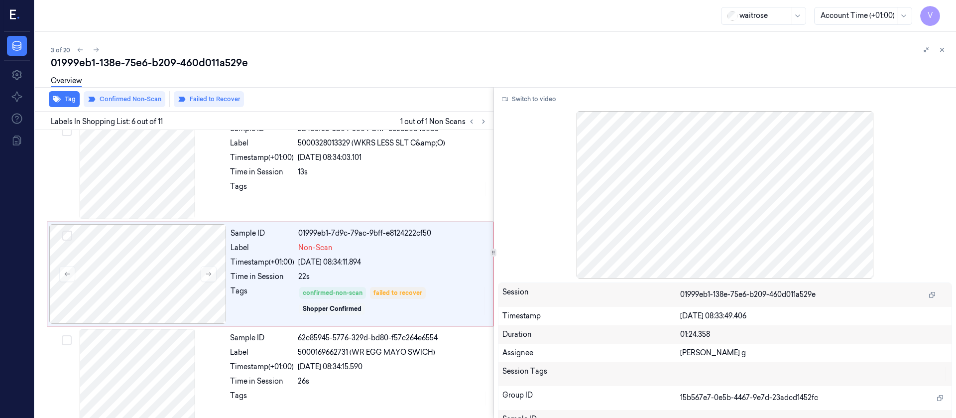
click at [509, 63] on div "01999eb1-138e-75e6-b209-460d011a529e" at bounding box center [499, 63] width 897 height 14
click at [942, 50] on icon at bounding box center [942, 49] width 7 height 7
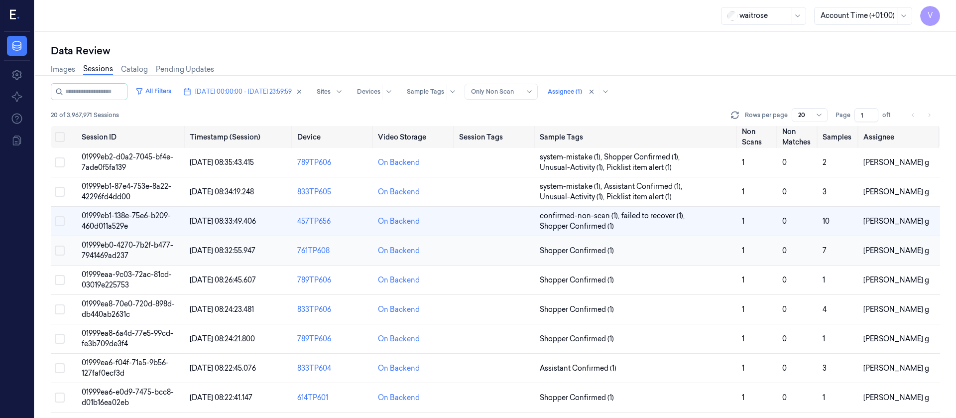
click at [491, 253] on td at bounding box center [495, 250] width 81 height 29
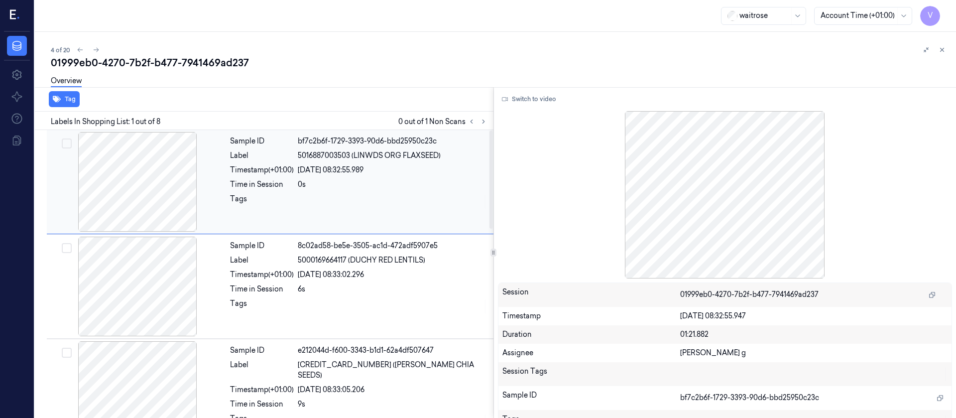
click at [133, 205] on div at bounding box center [137, 182] width 177 height 100
click at [487, 118] on button at bounding box center [484, 122] width 12 height 12
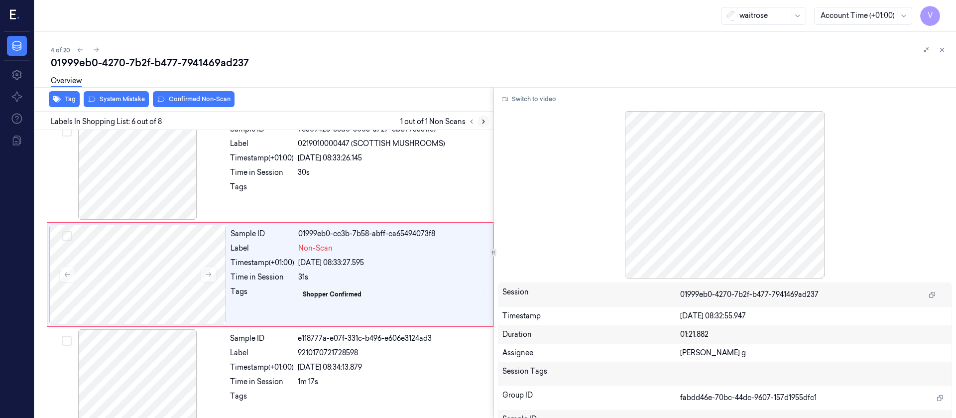
scroll to position [431, 0]
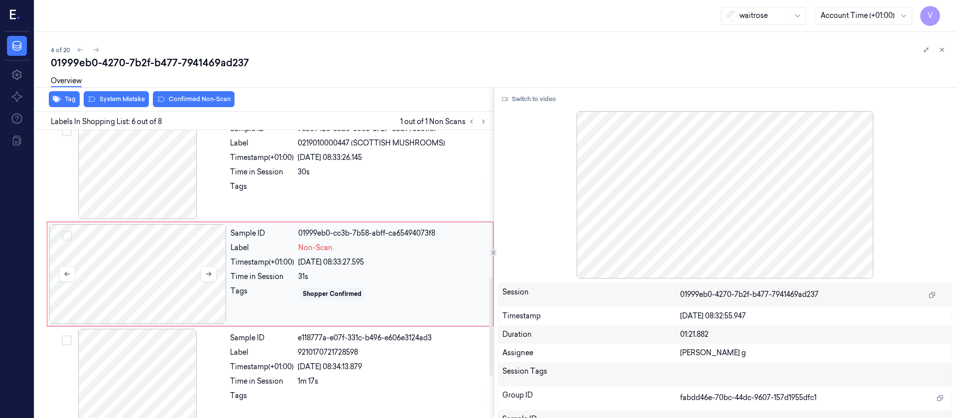
click at [136, 274] on div at bounding box center [137, 274] width 177 height 100
click at [470, 180] on div "Sample ID 9c509423-ced0-3005-a727-cbb995531fe7 Label 0219010000447 (SCOTTISH MU…" at bounding box center [358, 170] width 265 height 100
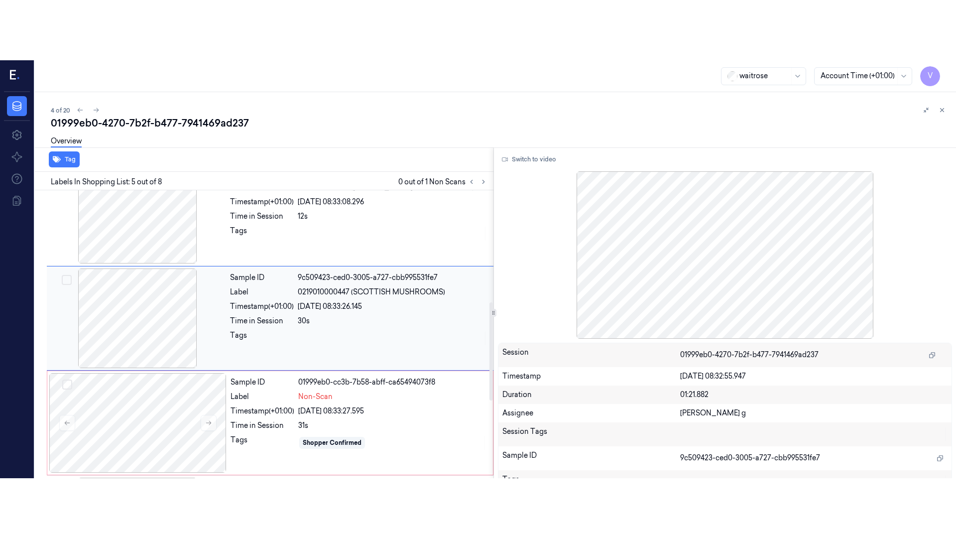
scroll to position [326, 0]
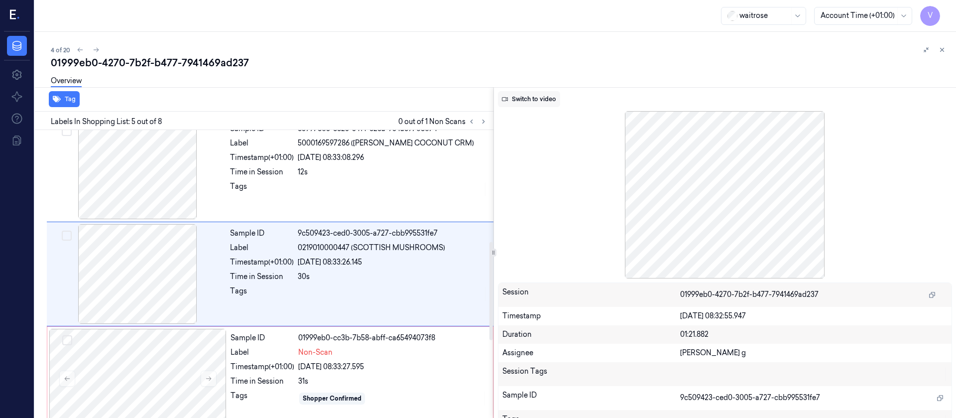
click at [533, 97] on button "Switch to video" at bounding box center [529, 99] width 62 height 16
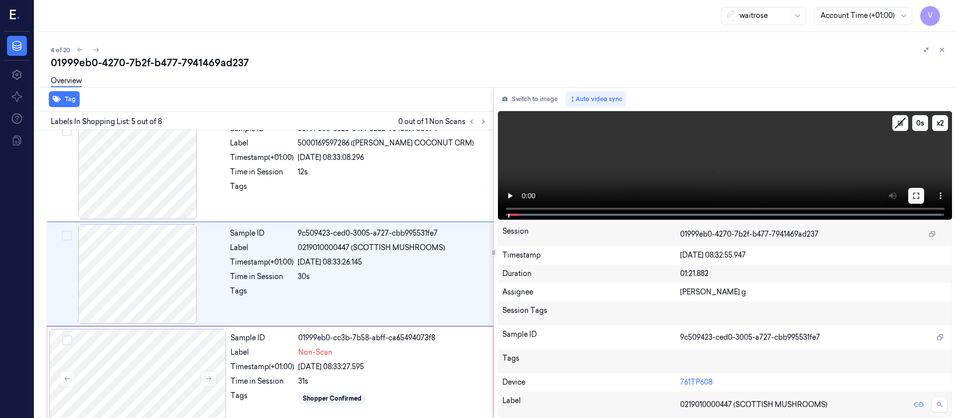
click at [916, 194] on icon at bounding box center [916, 196] width 8 height 8
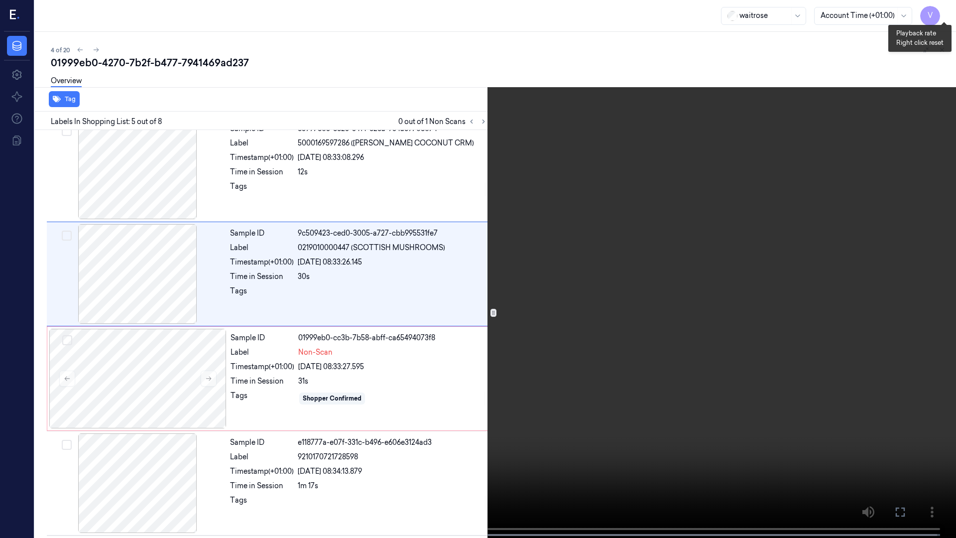
click at [949, 10] on button "x 2" at bounding box center [944, 12] width 16 height 16
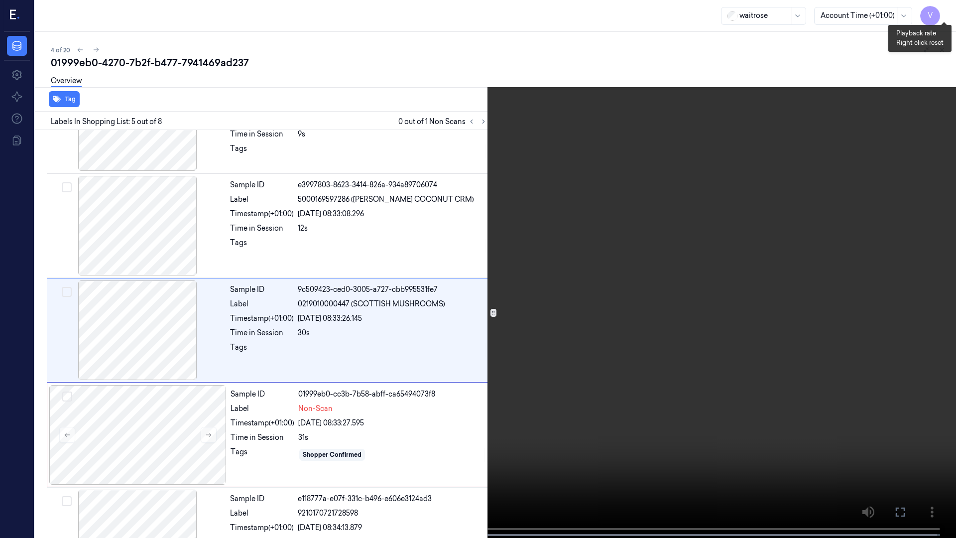
scroll to position [266, 0]
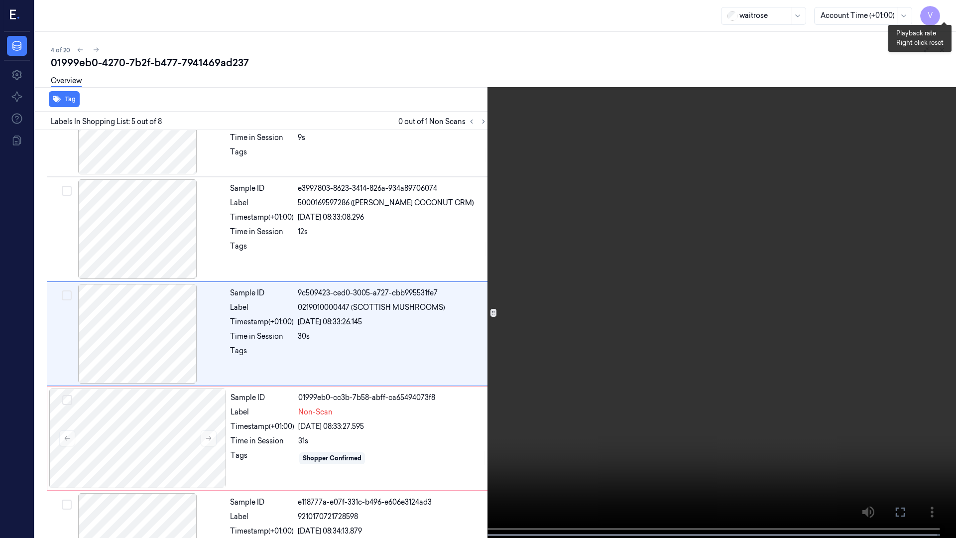
click at [949, 10] on button "x 4" at bounding box center [944, 12] width 16 height 16
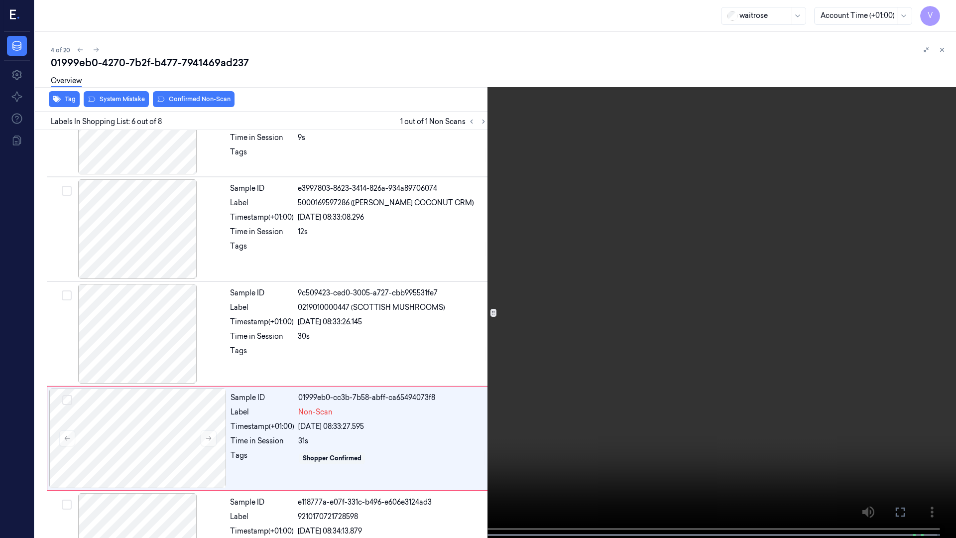
scroll to position [371, 0]
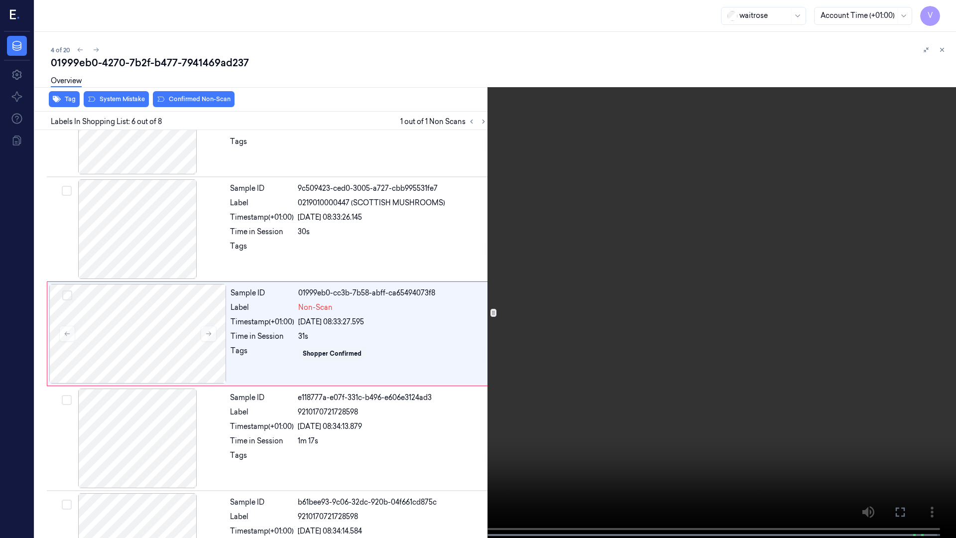
click at [366, 417] on span at bounding box center [366, 534] width 1 height 5
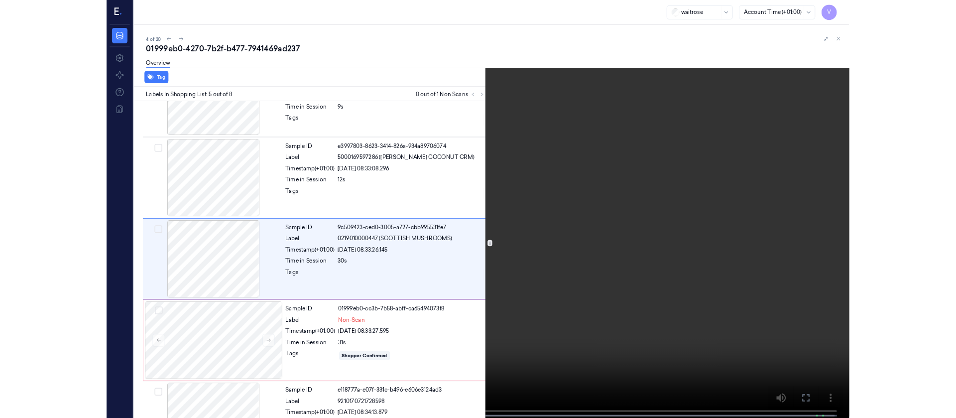
scroll to position [266, 0]
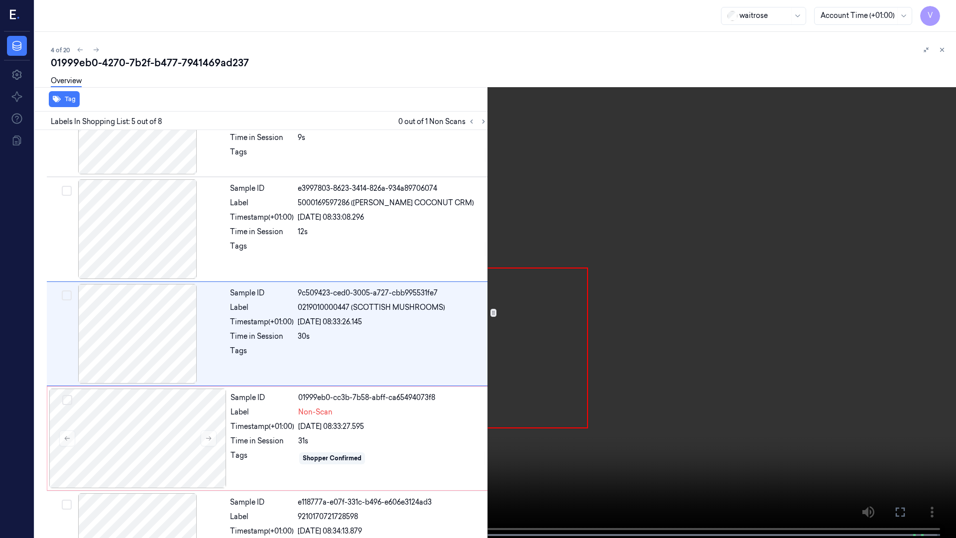
click at [0, 0] on icon at bounding box center [0, 0] width 0 height 0
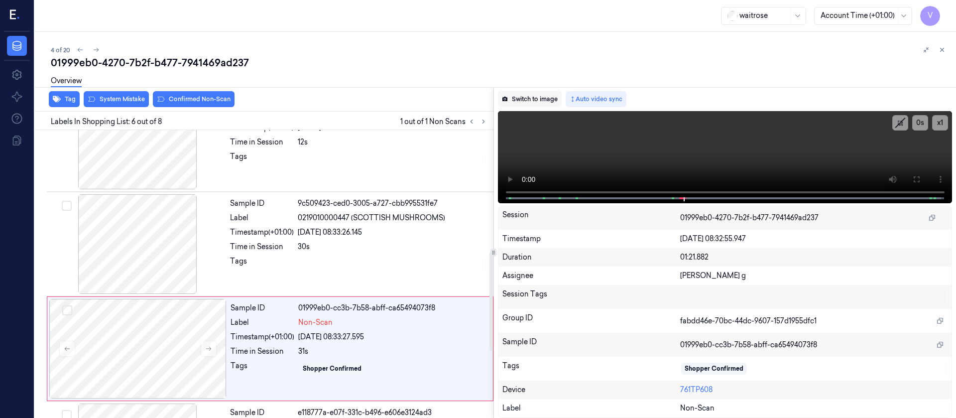
click at [533, 94] on button "Switch to image" at bounding box center [530, 99] width 64 height 16
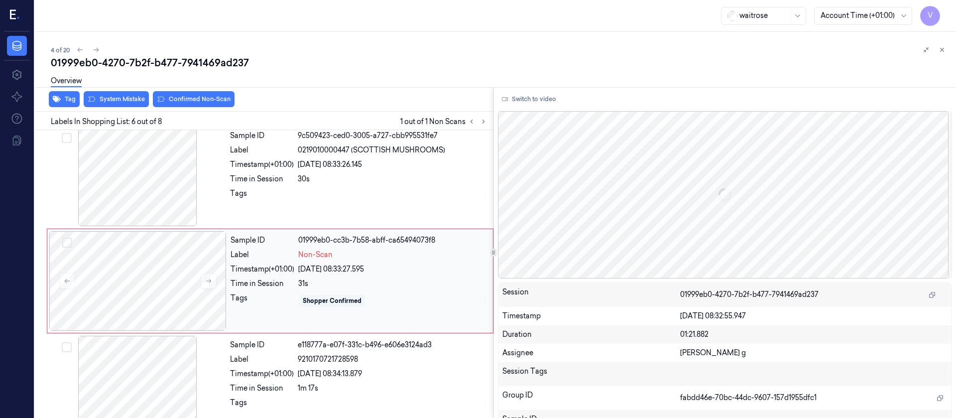
scroll to position [431, 0]
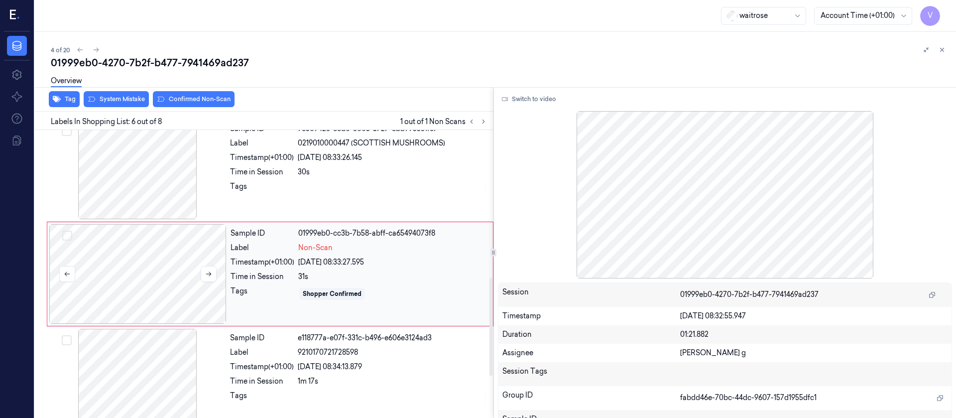
click at [141, 288] on div at bounding box center [137, 274] width 177 height 100
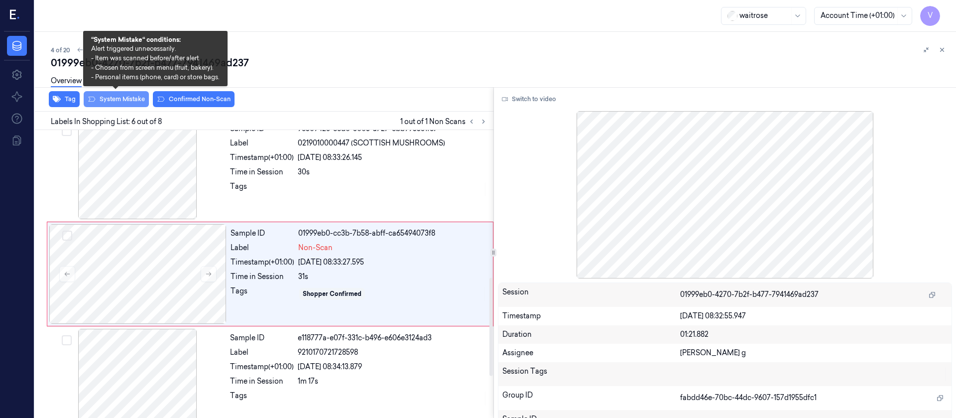
click at [121, 98] on button "System Mistake" at bounding box center [116, 99] width 65 height 16
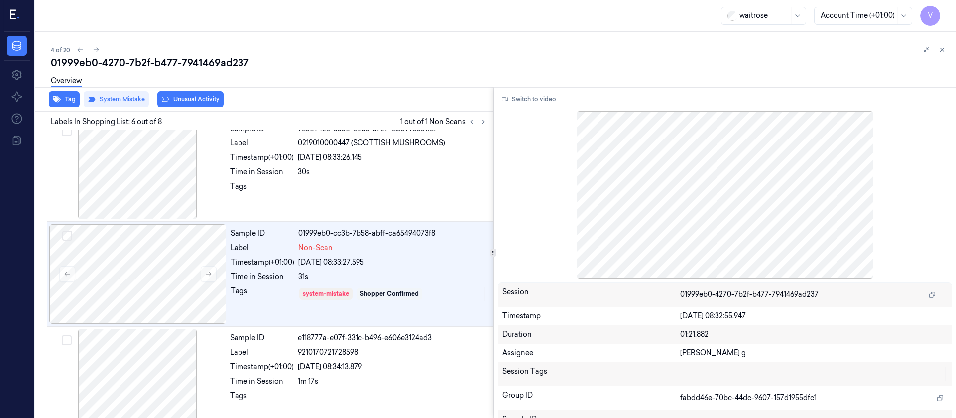
click at [186, 96] on button "Unusual Activity" at bounding box center [190, 99] width 66 height 16
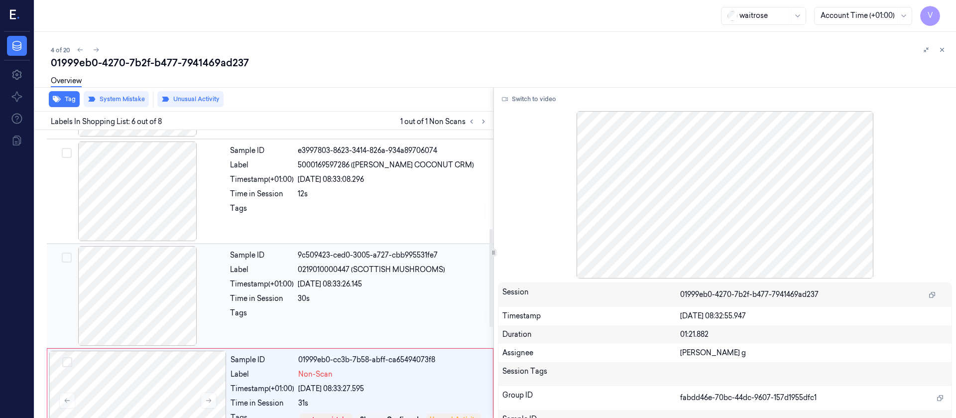
scroll to position [281, 0]
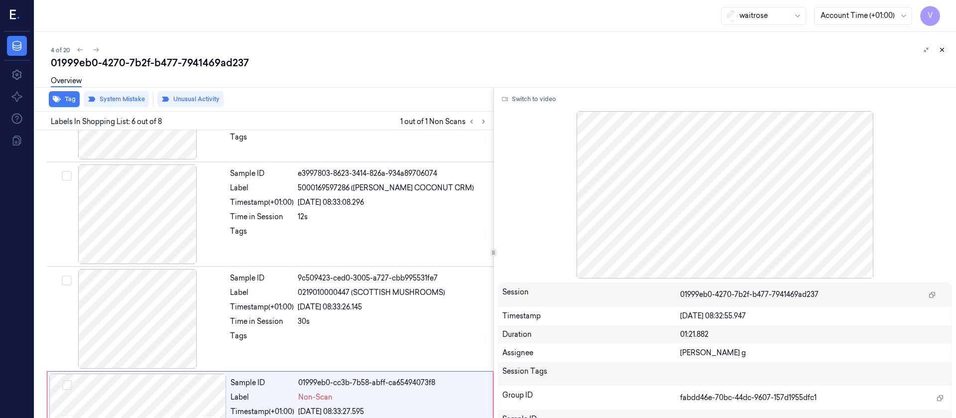
click at [947, 48] on button at bounding box center [942, 50] width 12 height 12
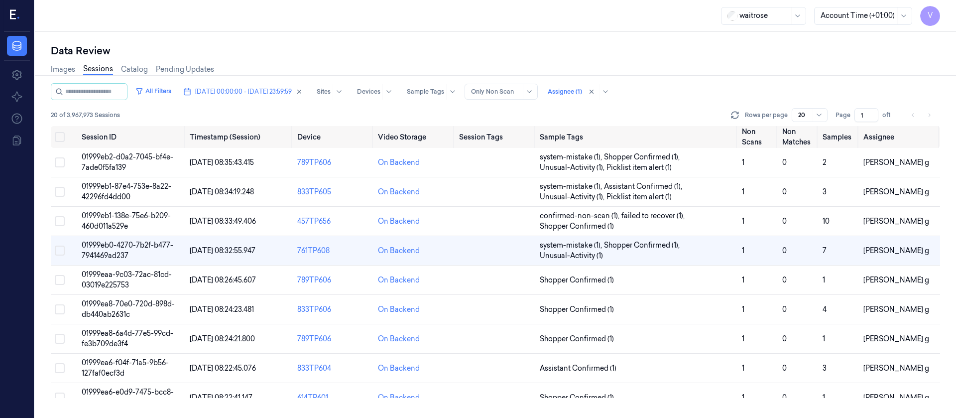
scroll to position [1, 0]
click at [492, 287] on td at bounding box center [495, 279] width 81 height 29
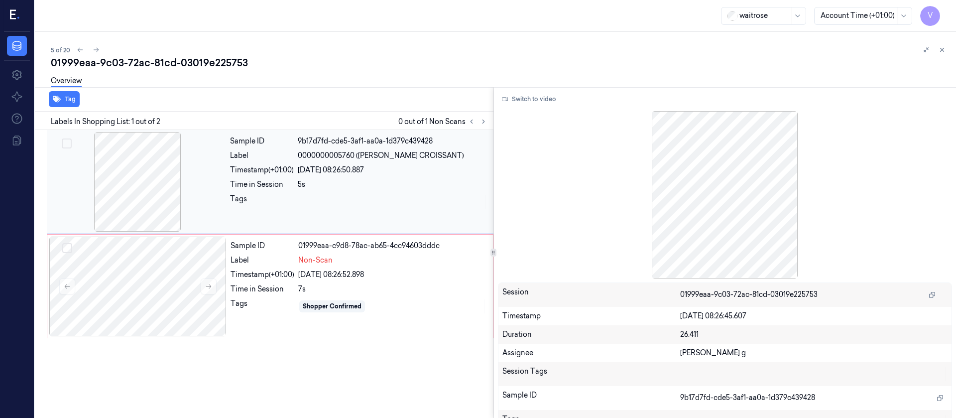
click at [199, 198] on div at bounding box center [137, 182] width 177 height 100
click at [532, 99] on button "Switch to video" at bounding box center [529, 99] width 62 height 16
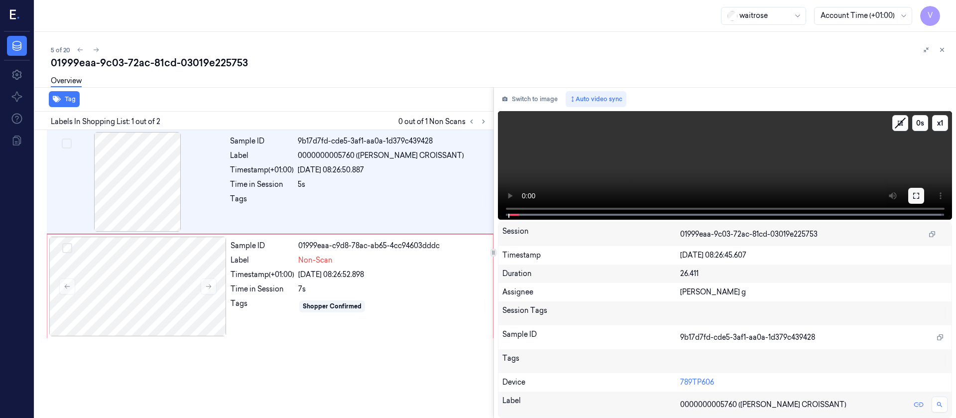
click at [916, 200] on button at bounding box center [916, 196] width 16 height 16
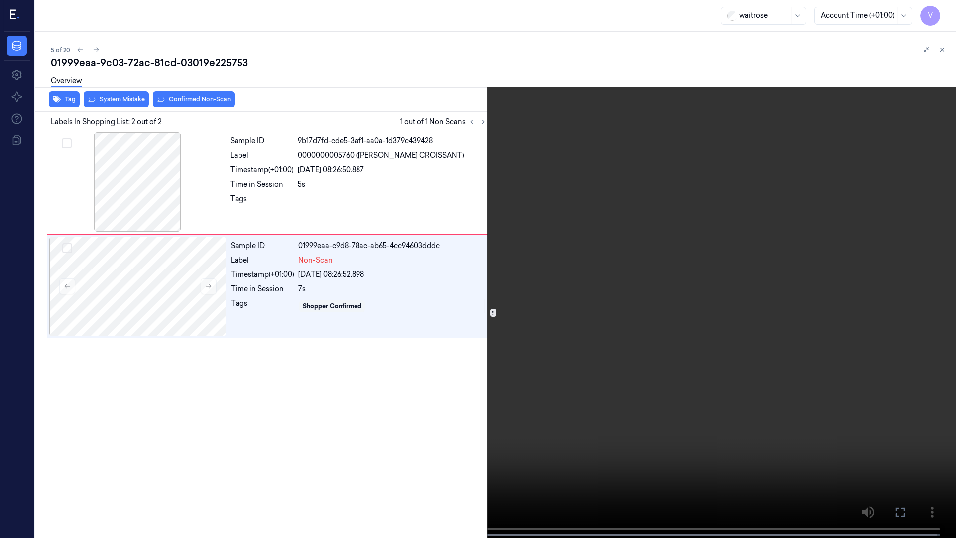
click at [0, 0] on icon at bounding box center [0, 0] width 0 height 0
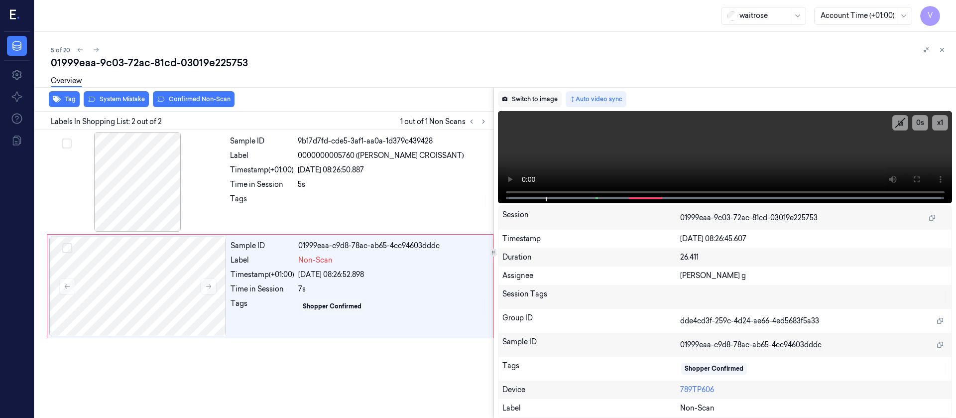
click at [512, 97] on button "Switch to image" at bounding box center [530, 99] width 64 height 16
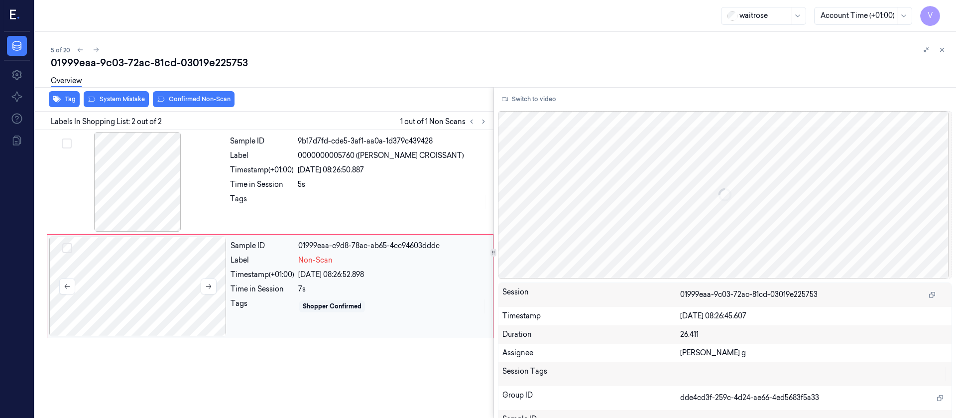
click at [138, 287] on div at bounding box center [137, 287] width 177 height 100
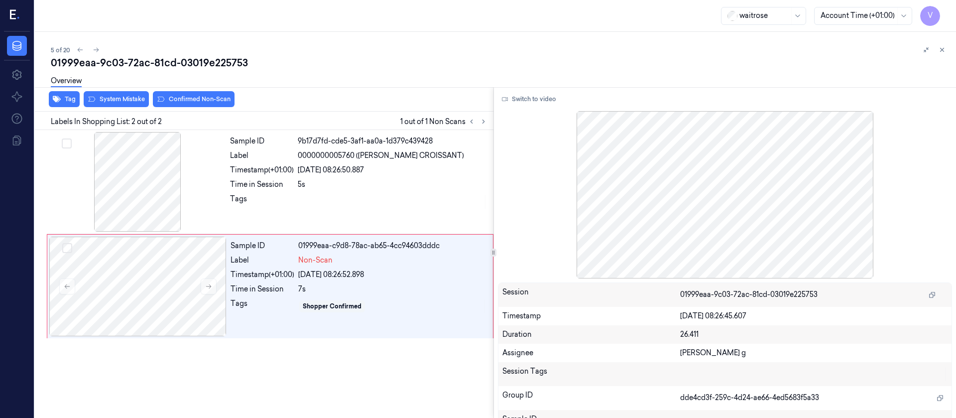
click at [124, 108] on div "Tag System Mistake Confirmed Non-Scan" at bounding box center [262, 99] width 463 height 24
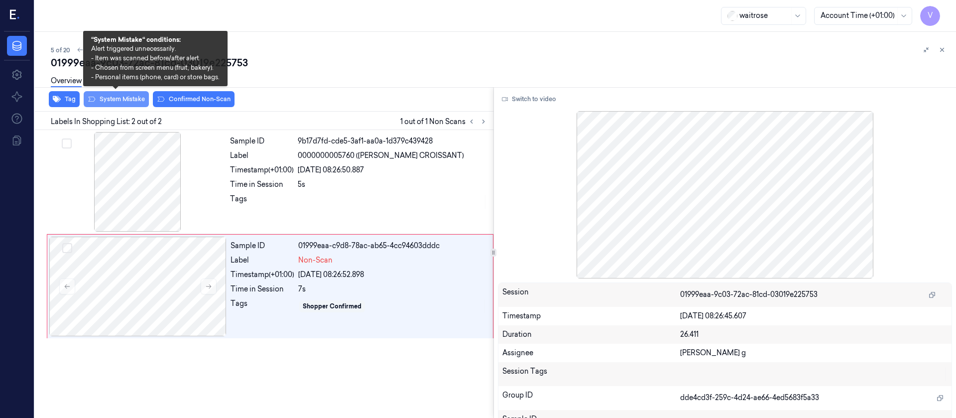
click at [120, 102] on button "System Mistake" at bounding box center [116, 99] width 65 height 16
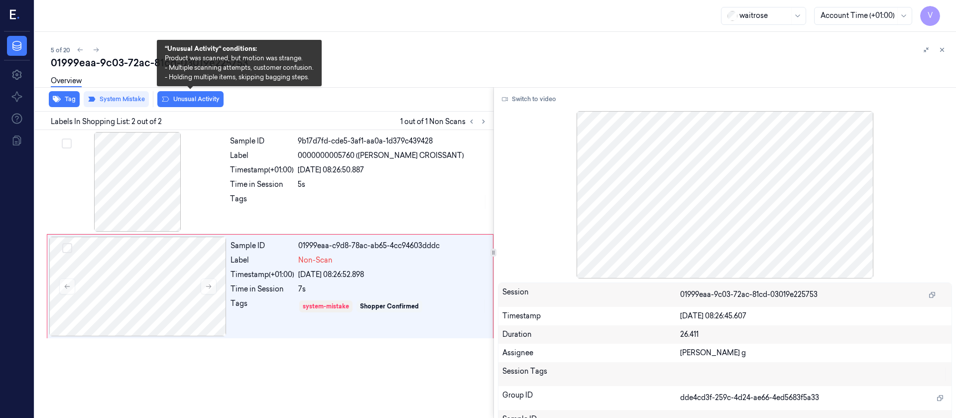
click at [195, 97] on button "Unusual Activity" at bounding box center [190, 99] width 66 height 16
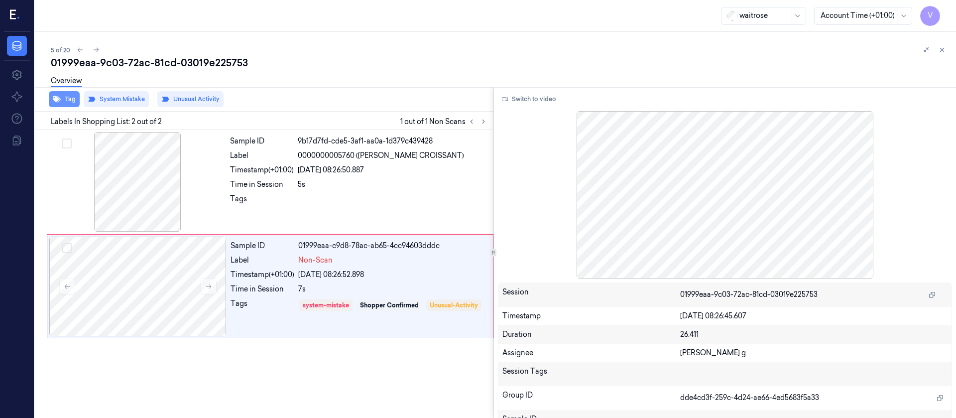
click at [66, 101] on button "Tag" at bounding box center [64, 99] width 31 height 16
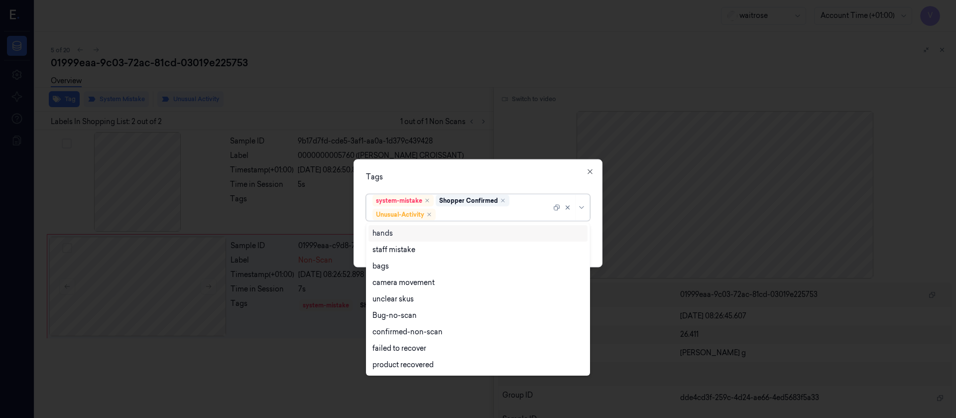
click at [448, 213] on div at bounding box center [495, 214] width 114 height 10
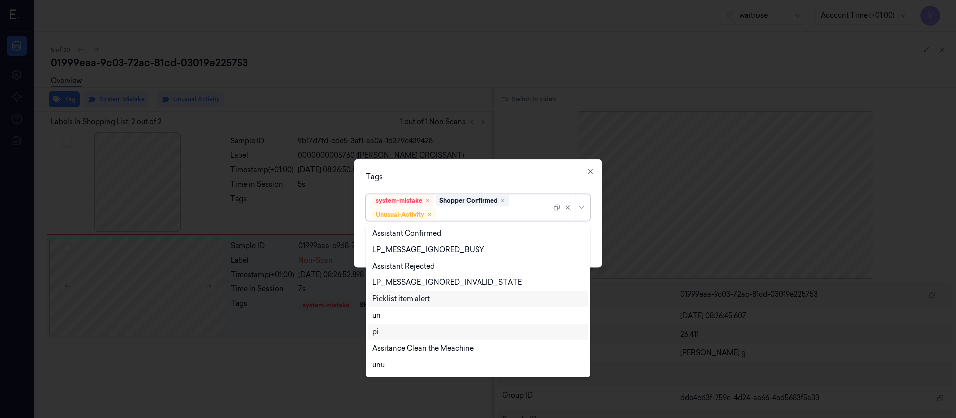
scroll to position [196, 0]
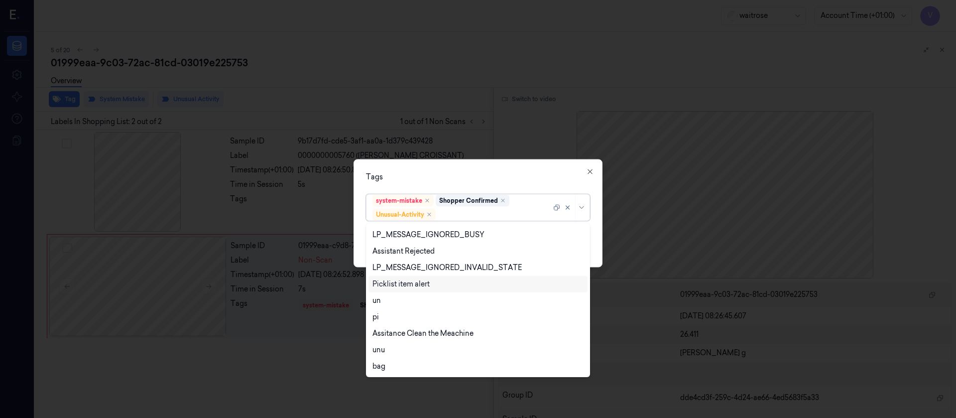
click at [399, 287] on div "Picklist item alert" at bounding box center [401, 284] width 57 height 10
click at [529, 168] on div "Tags option Picklist item alert, selected. 20 results available. Use Up and Dow…" at bounding box center [478, 213] width 249 height 108
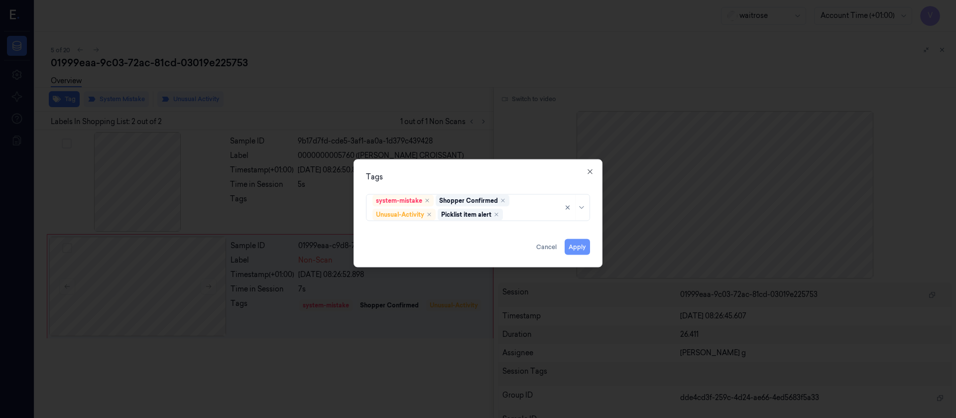
click at [584, 250] on button "Apply" at bounding box center [577, 247] width 25 height 16
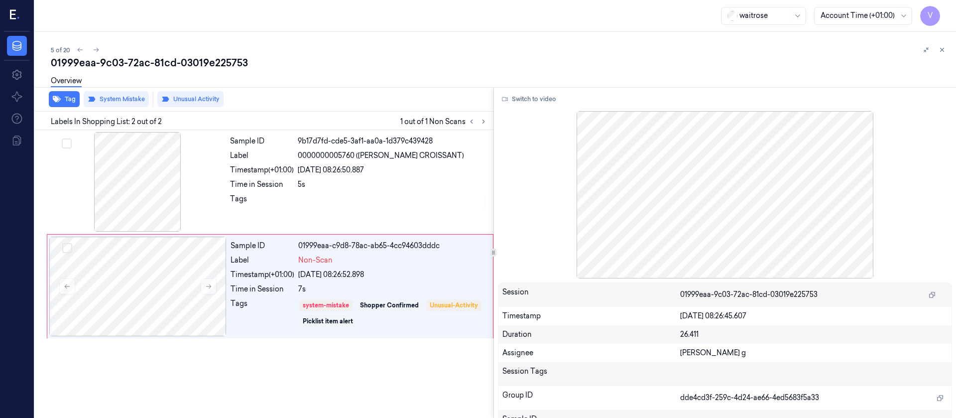
drag, startPoint x: 794, startPoint y: 71, endPoint x: 828, endPoint y: 69, distance: 33.9
click at [795, 71] on div "Overview" at bounding box center [499, 82] width 897 height 25
click at [940, 46] on icon at bounding box center [942, 49] width 7 height 7
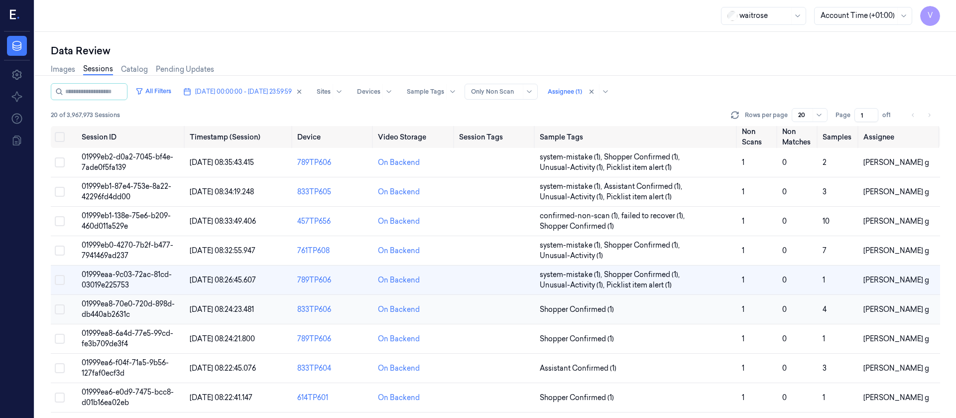
scroll to position [75, 0]
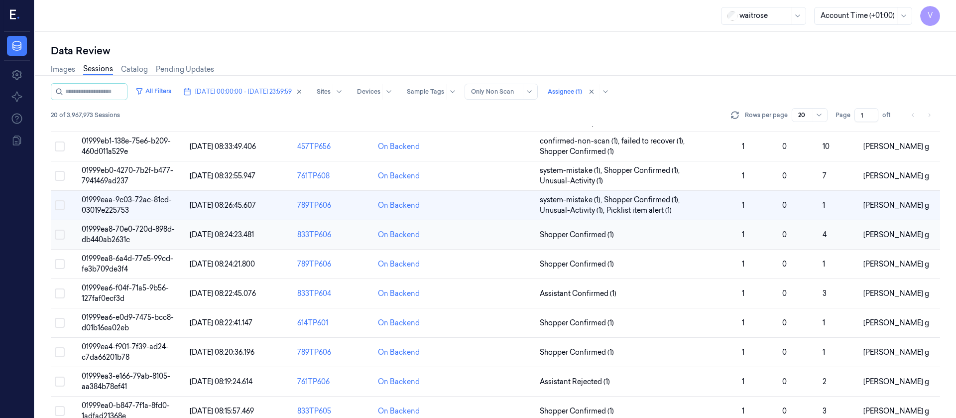
click at [506, 236] on td at bounding box center [495, 234] width 81 height 29
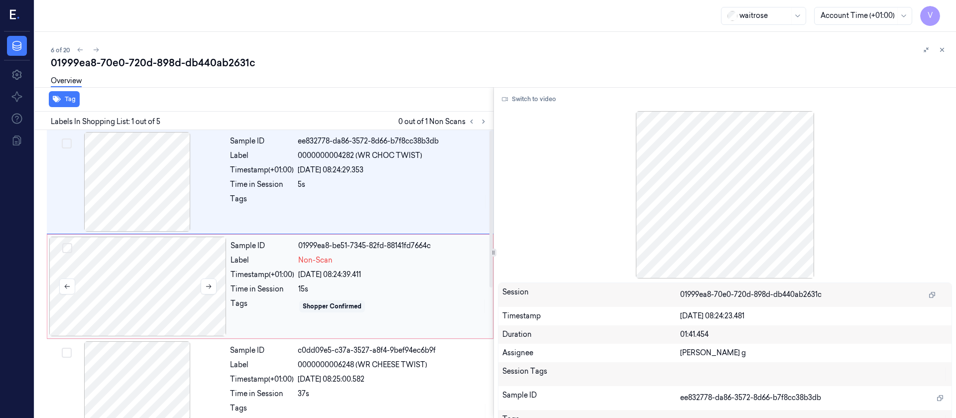
click at [153, 275] on div at bounding box center [137, 287] width 177 height 100
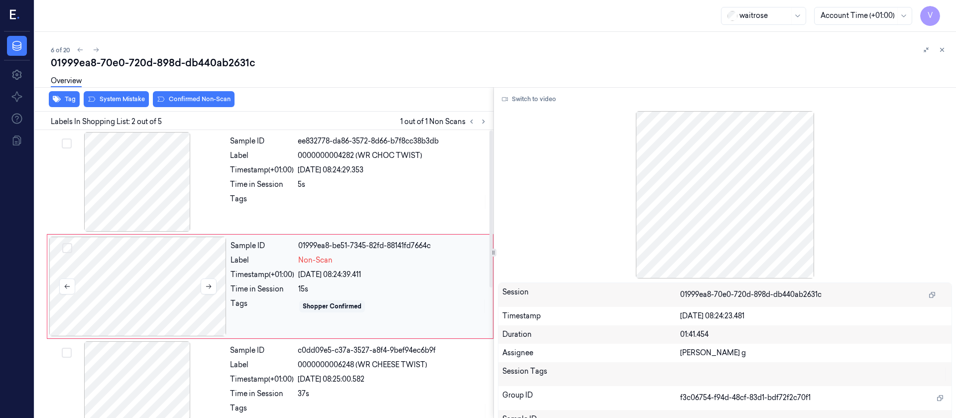
scroll to position [12, 0]
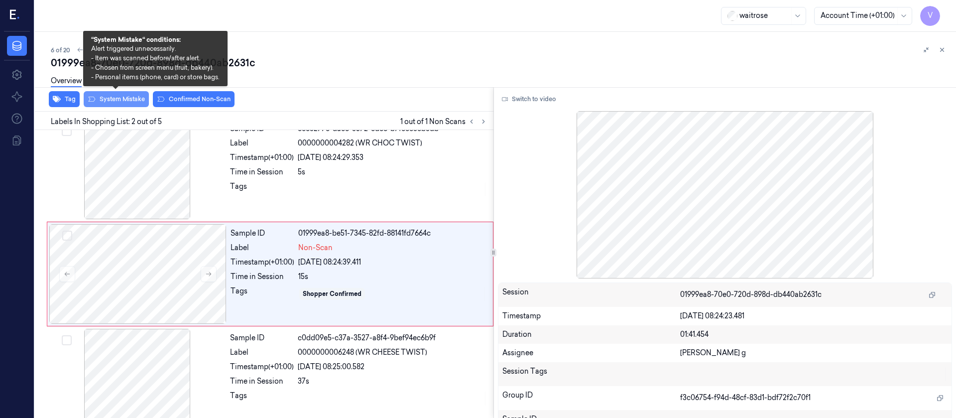
click at [120, 102] on button "System Mistake" at bounding box center [116, 99] width 65 height 16
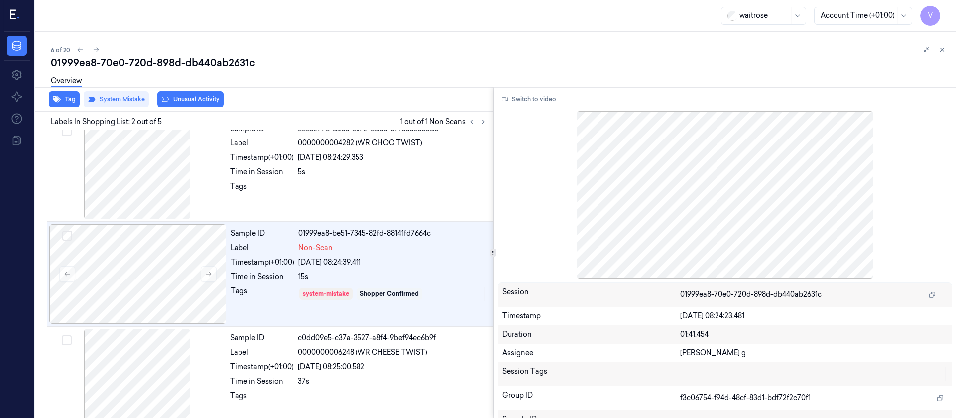
click at [67, 91] on div "Overview" at bounding box center [66, 82] width 31 height 25
click at [177, 107] on div "Tag System Mistake Unusual Activity" at bounding box center [262, 99] width 463 height 24
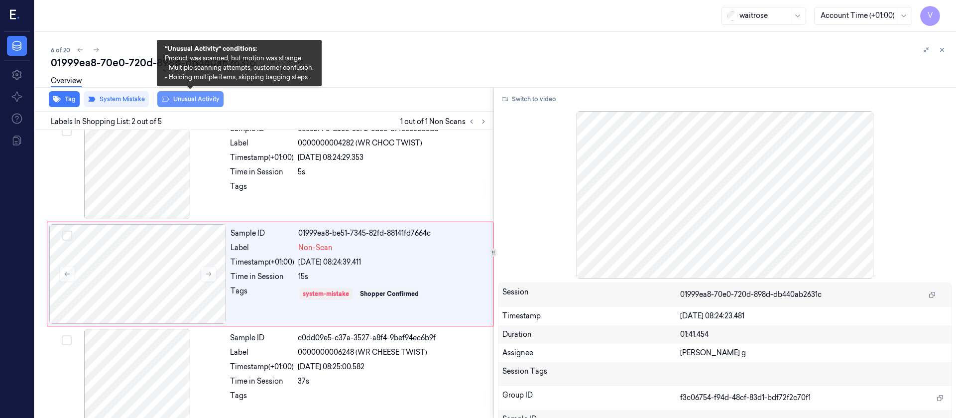
click at [190, 100] on button "Unusual Activity" at bounding box center [190, 99] width 66 height 16
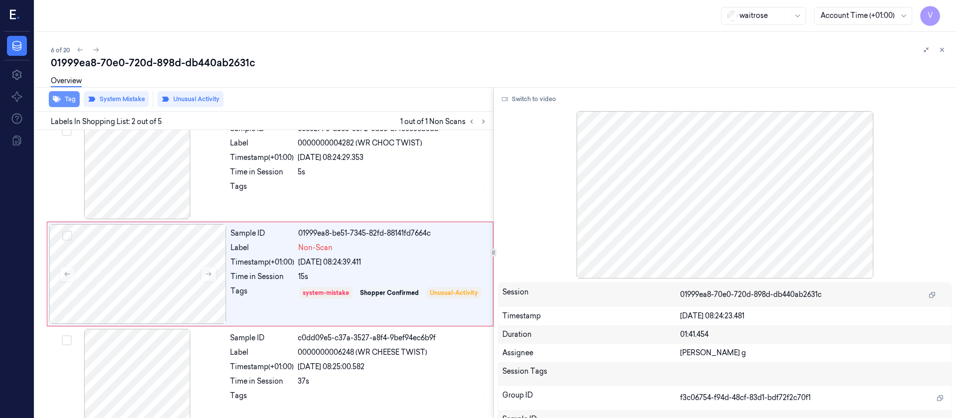
click at [66, 99] on button "Tag" at bounding box center [64, 99] width 31 height 16
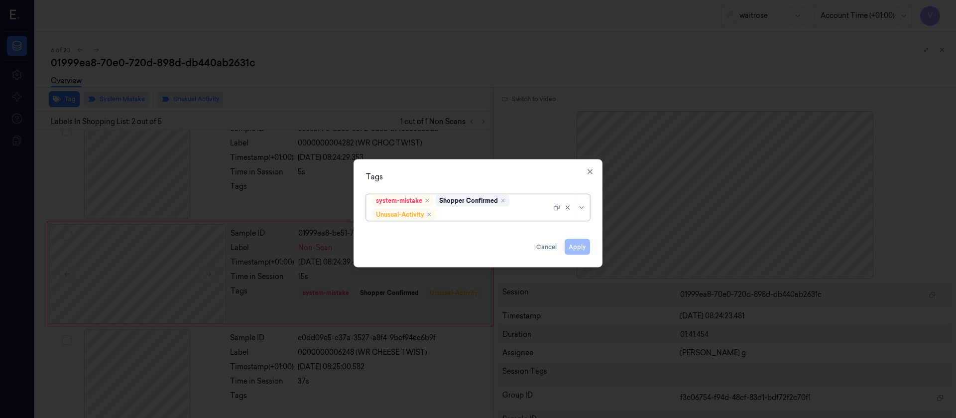
click at [473, 220] on div "system-mistake Shopper Confirmed Unusual-Activity" at bounding box center [478, 207] width 224 height 27
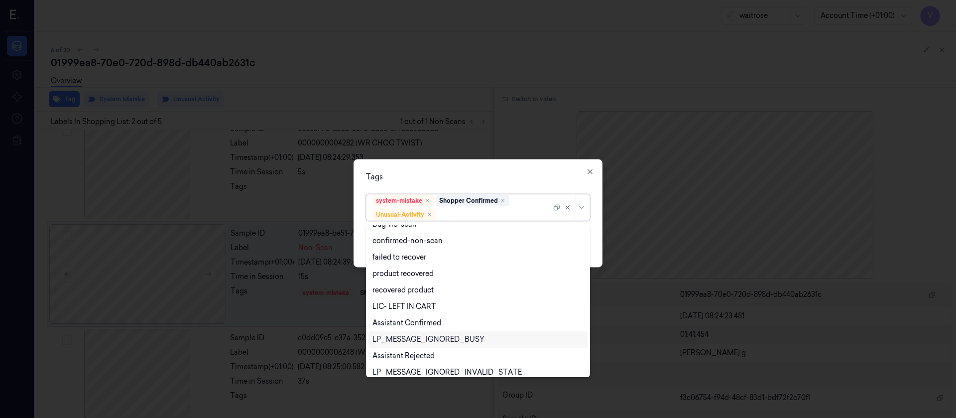
scroll to position [130, 0]
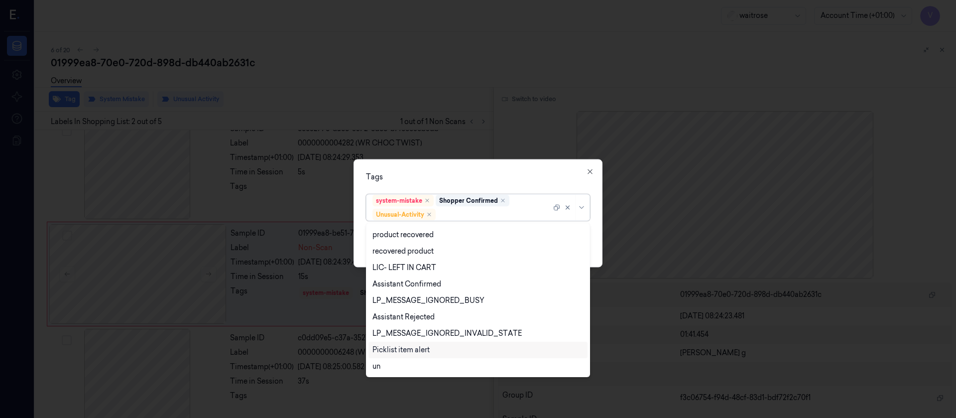
click at [397, 345] on div "Picklist item alert" at bounding box center [401, 350] width 57 height 10
click at [519, 170] on div "Tags option Picklist item alert, selected. 20 results available. Use Up and Dow…" at bounding box center [478, 213] width 249 height 108
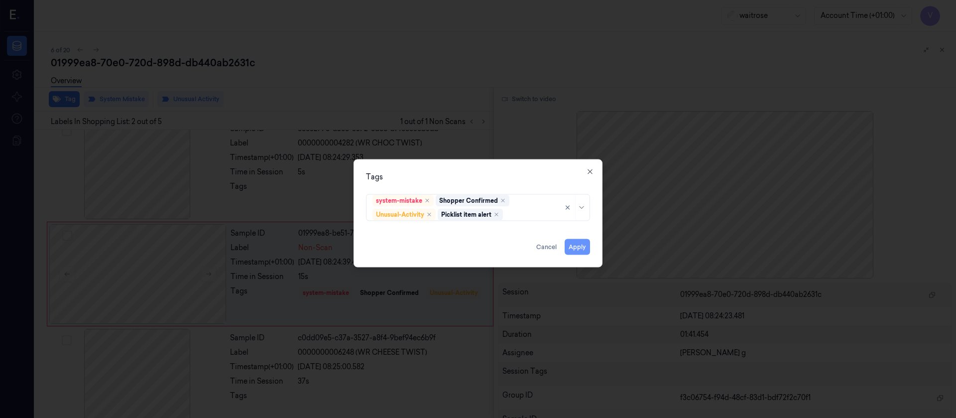
click at [577, 243] on button "Apply" at bounding box center [577, 247] width 25 height 16
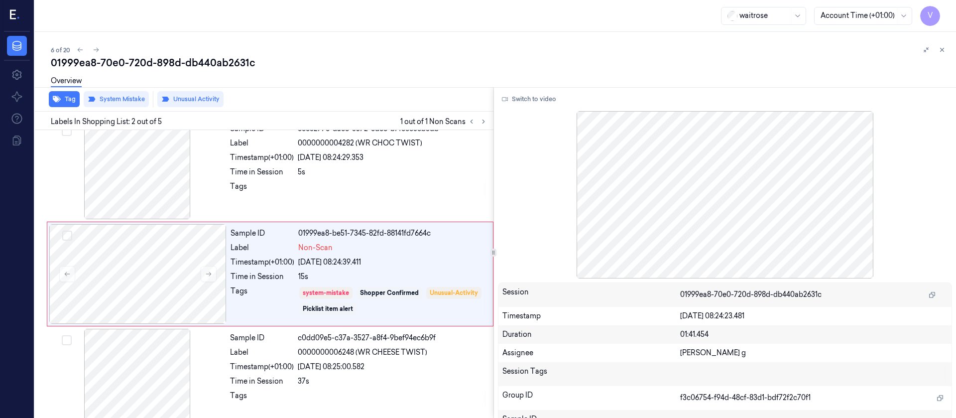
click at [860, 32] on div "6 of 20 01999ea8-70e0-720d-898d-db440ab2631c Overview Tag System Mistake Unusua…" at bounding box center [495, 225] width 921 height 386
click at [944, 46] on icon at bounding box center [942, 49] width 7 height 7
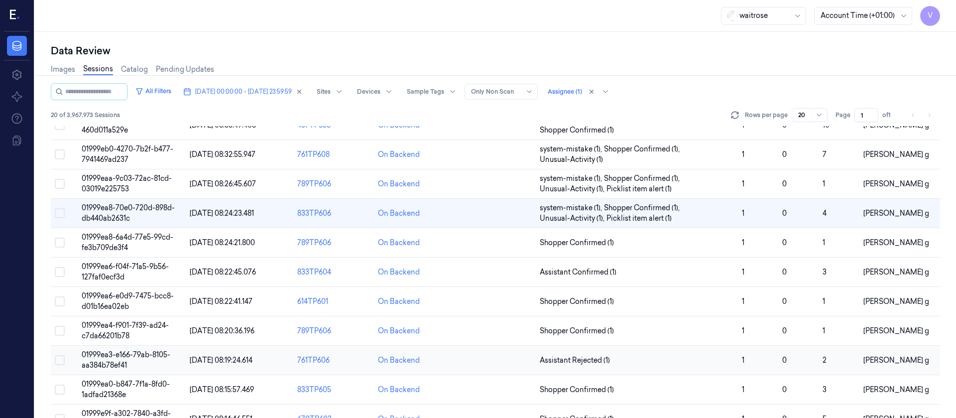
scroll to position [75, 0]
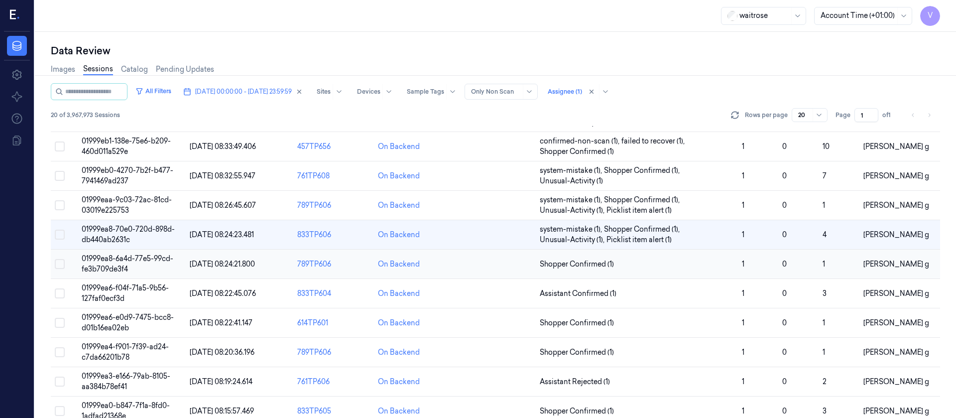
click at [494, 263] on td at bounding box center [495, 264] width 81 height 29
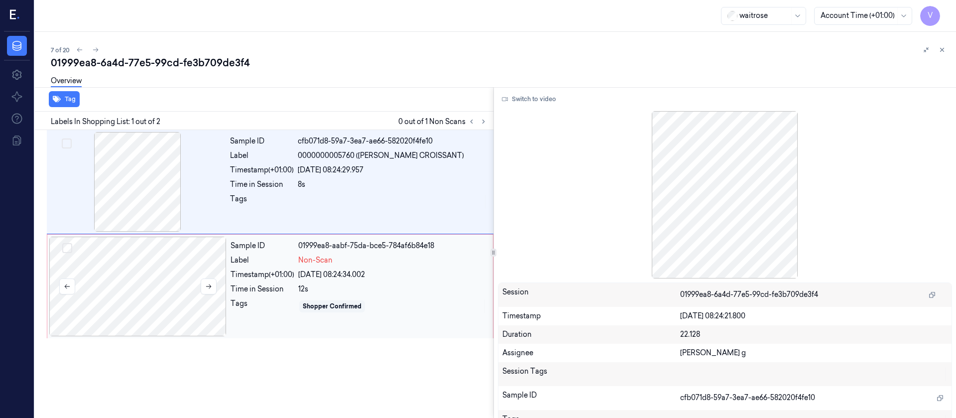
click at [129, 264] on div at bounding box center [137, 287] width 177 height 100
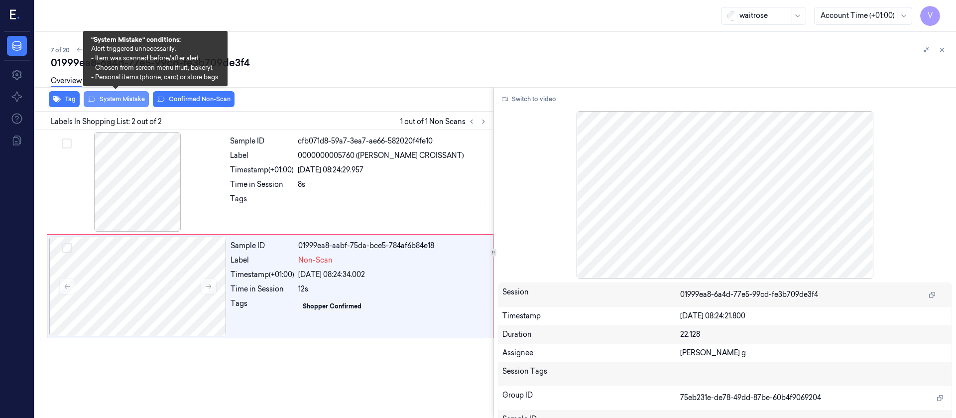
click at [123, 98] on button "System Mistake" at bounding box center [116, 99] width 65 height 16
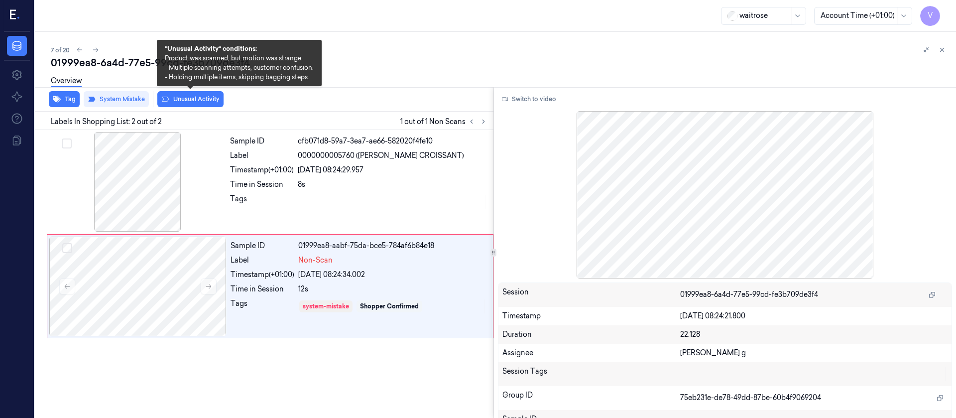
click at [186, 97] on button "Unusual Activity" at bounding box center [190, 99] width 66 height 16
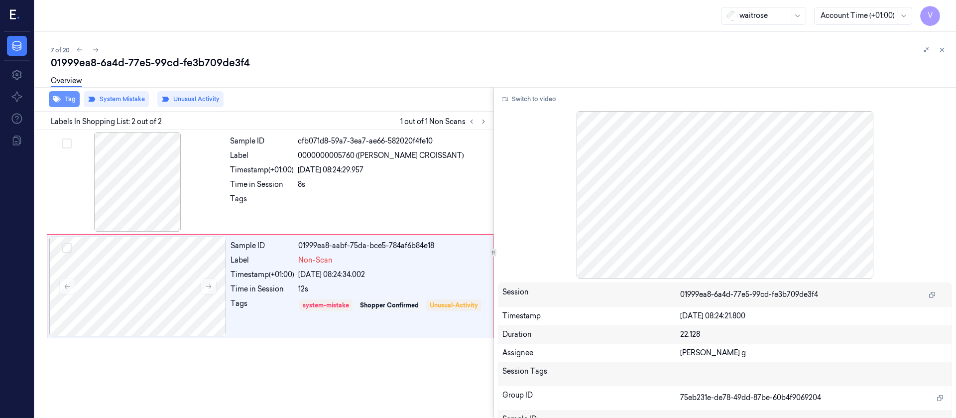
click at [64, 98] on button "Tag" at bounding box center [64, 99] width 31 height 16
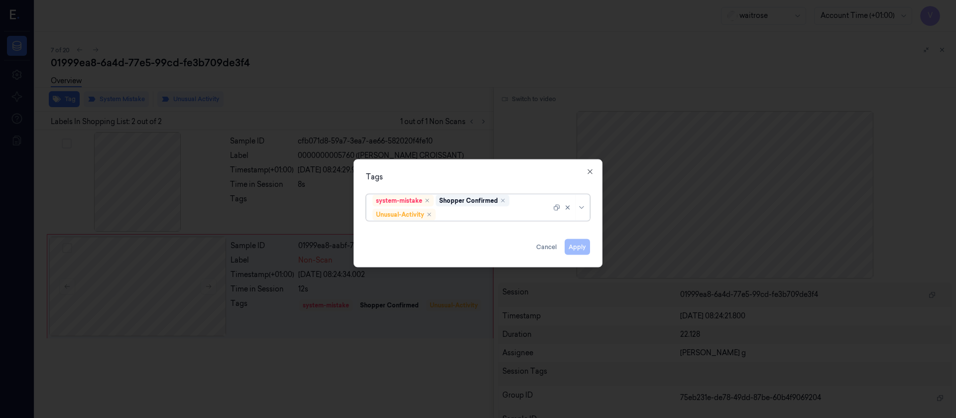
click at [457, 216] on div at bounding box center [495, 214] width 114 height 10
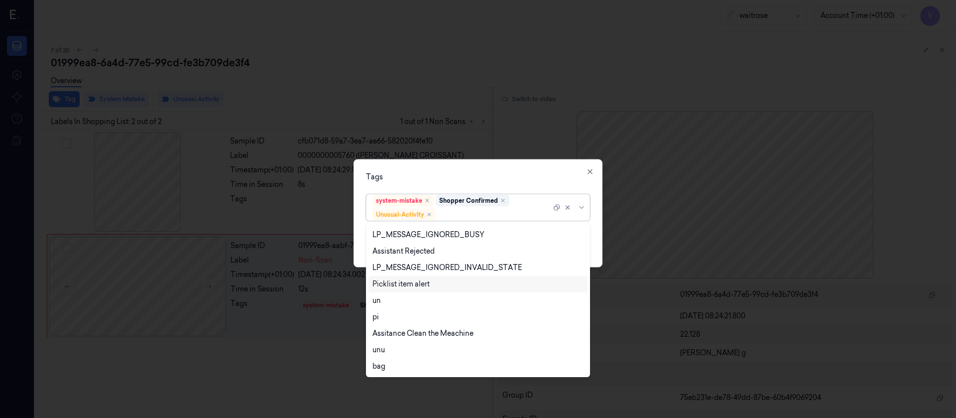
click at [387, 283] on div "Picklist item alert" at bounding box center [401, 284] width 57 height 10
click at [511, 186] on div "Tags option Picklist item alert, selected. 20 results available. Use Up and Dow…" at bounding box center [478, 213] width 249 height 108
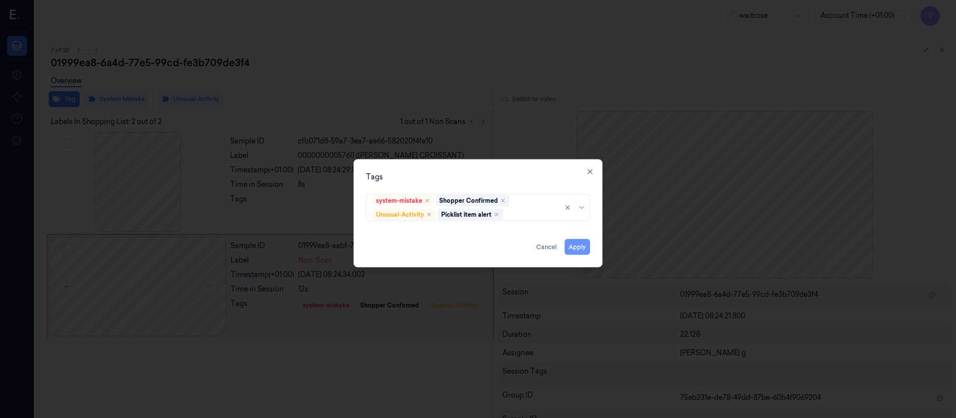
click at [574, 247] on button "Apply" at bounding box center [577, 247] width 25 height 16
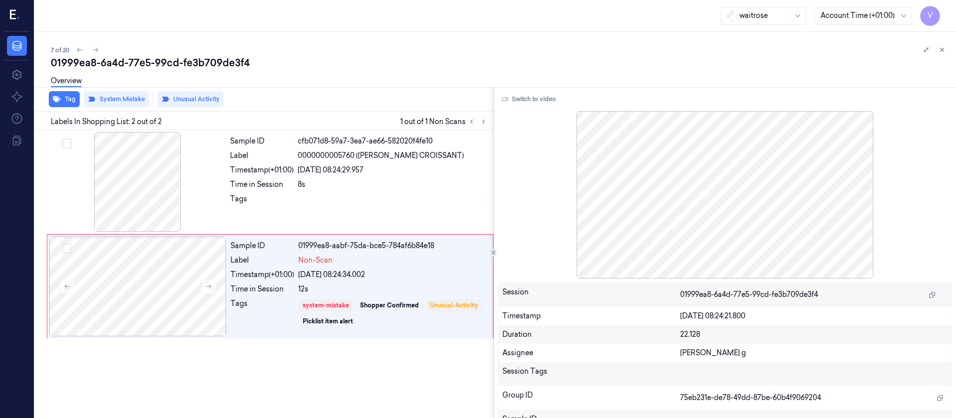
click at [594, 49] on div "7 of 20" at bounding box center [499, 50] width 897 height 12
click at [946, 49] on button at bounding box center [942, 50] width 12 height 12
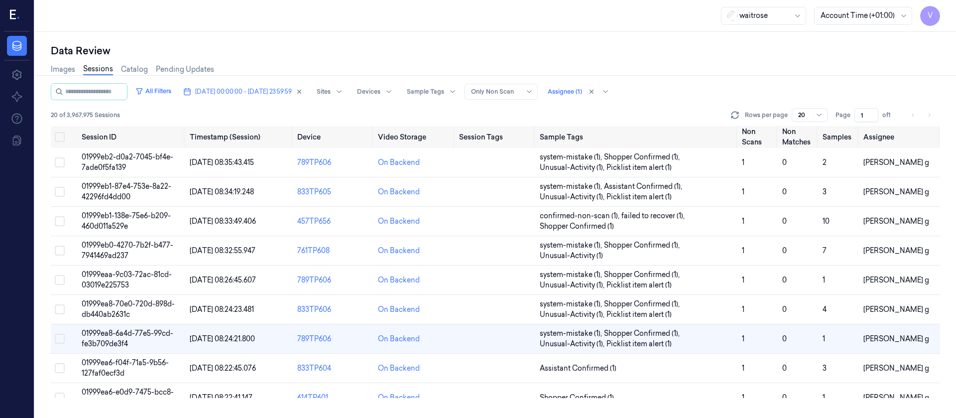
scroll to position [75, 0]
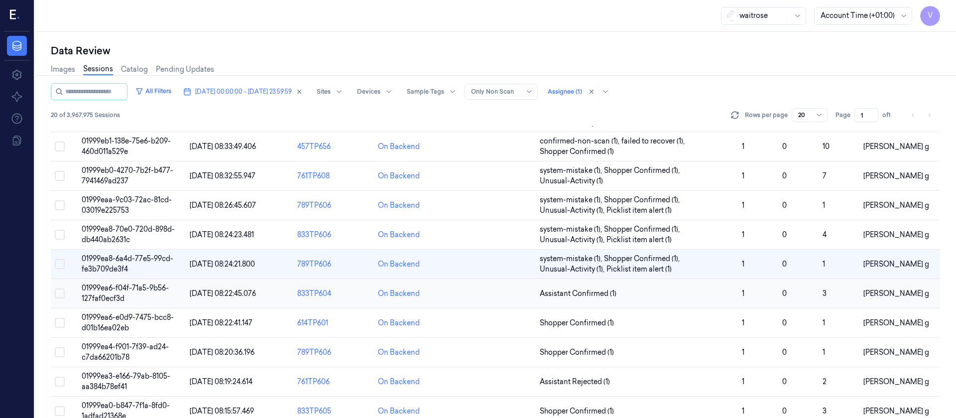
click at [497, 297] on td at bounding box center [495, 293] width 81 height 29
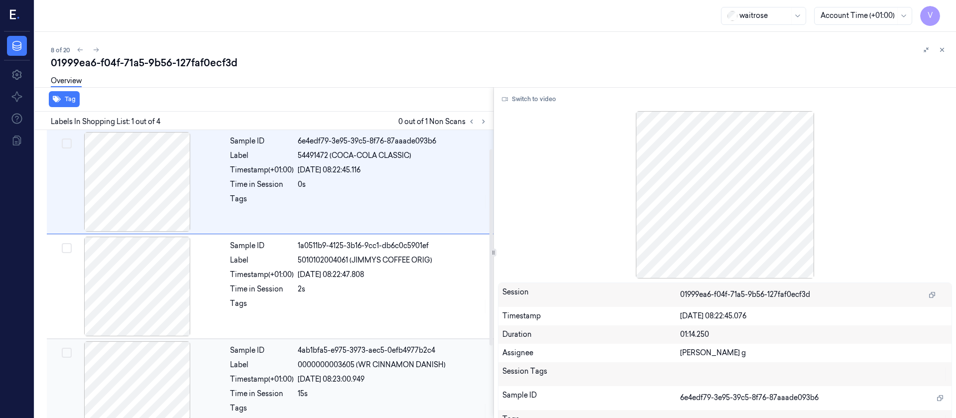
scroll to position [133, 0]
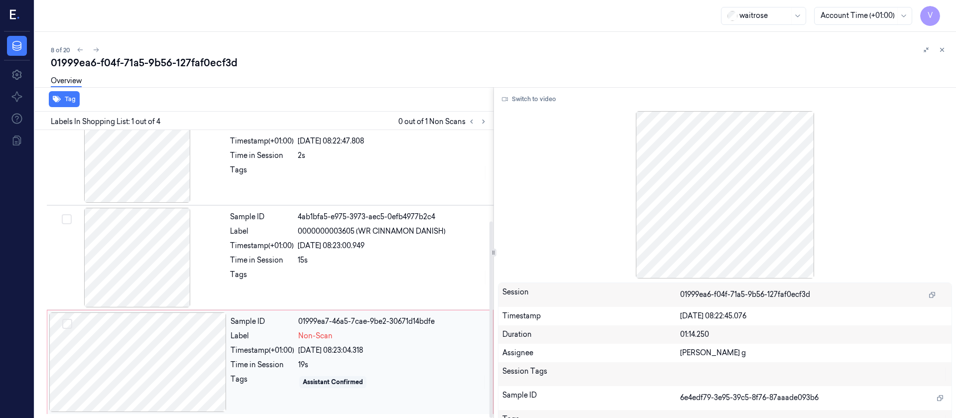
click at [142, 353] on div at bounding box center [137, 362] width 177 height 100
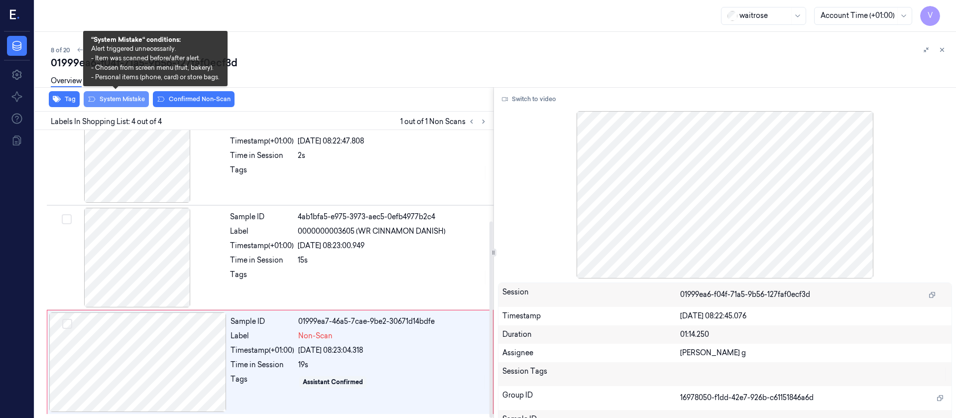
click at [122, 102] on button "System Mistake" at bounding box center [116, 99] width 65 height 16
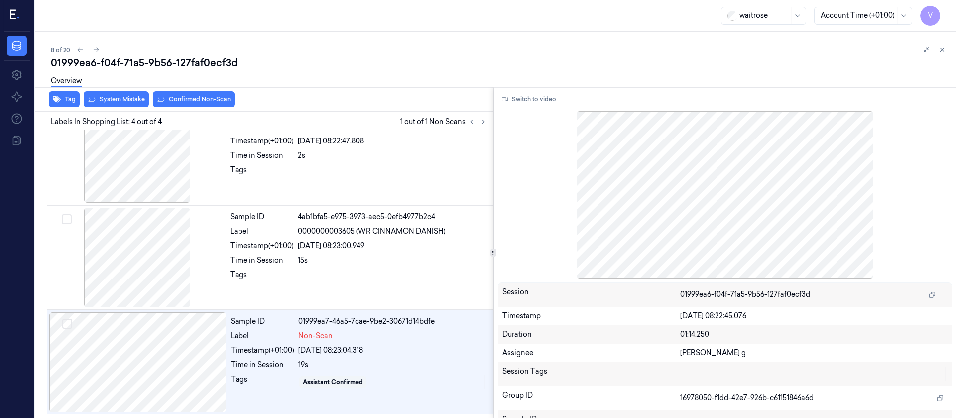
click at [192, 95] on div "Overview" at bounding box center [499, 82] width 897 height 25
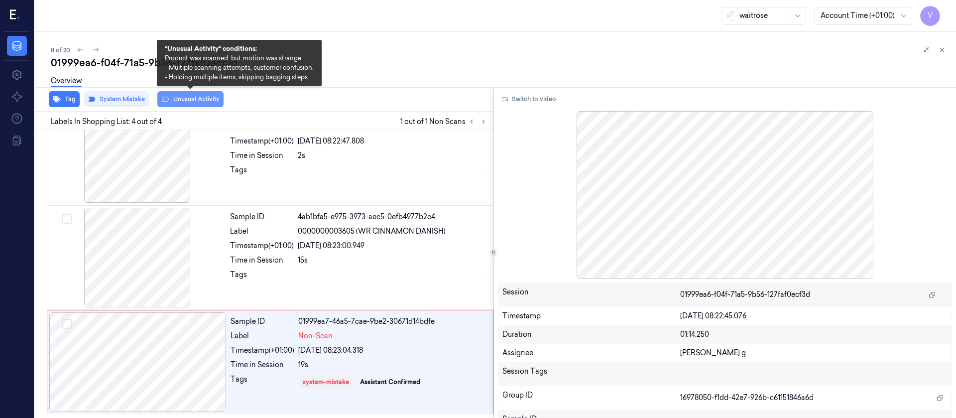
click at [186, 98] on button "Unusual Activity" at bounding box center [190, 99] width 66 height 16
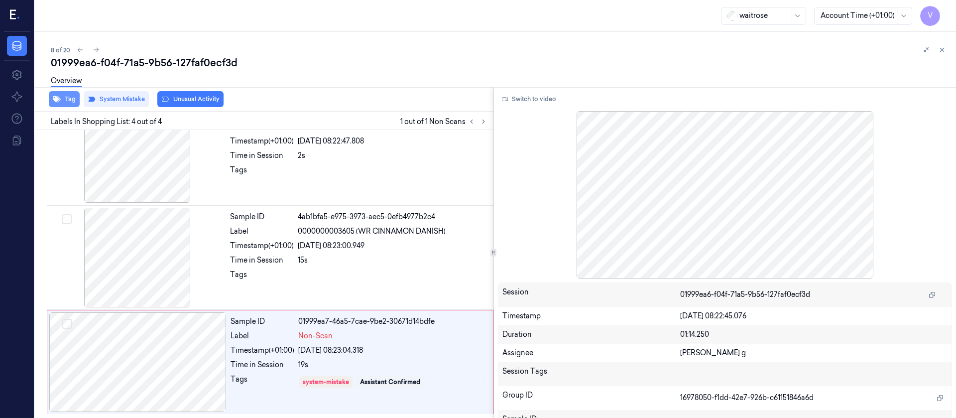
click at [55, 97] on icon "button" at bounding box center [57, 99] width 8 height 6
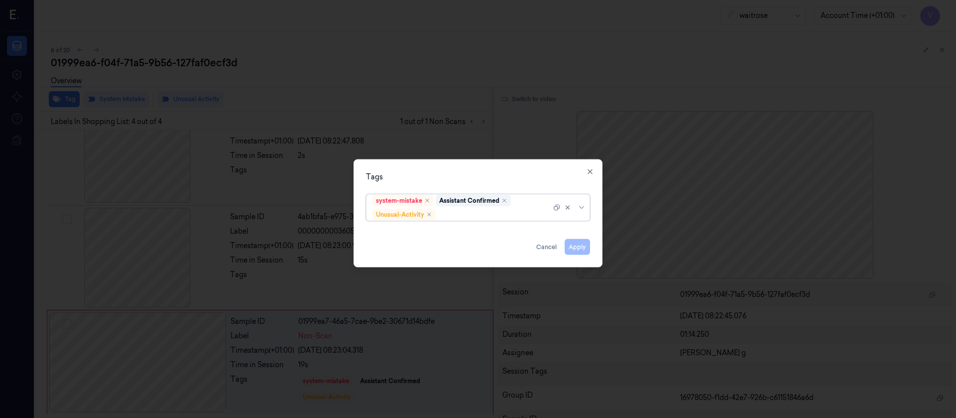
click at [450, 221] on div "system-mistake Assistant Confirmed Unusual-Activity" at bounding box center [478, 206] width 240 height 33
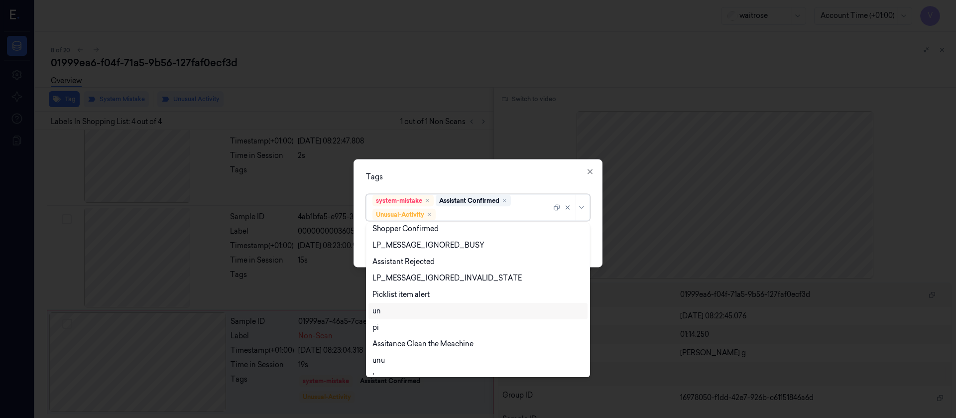
scroll to position [196, 0]
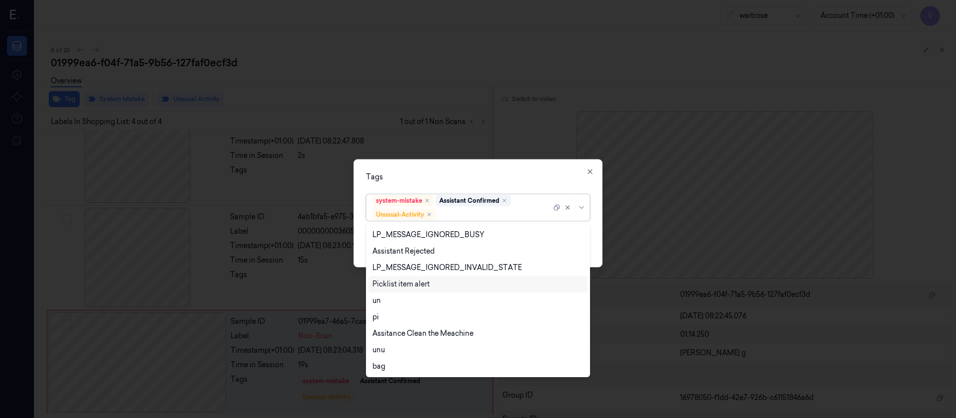
click at [410, 286] on div "Picklist item alert" at bounding box center [401, 284] width 57 height 10
click at [506, 182] on div "Tags option Picklist item alert, selected. 20 results available. Use Up and Dow…" at bounding box center [478, 213] width 249 height 108
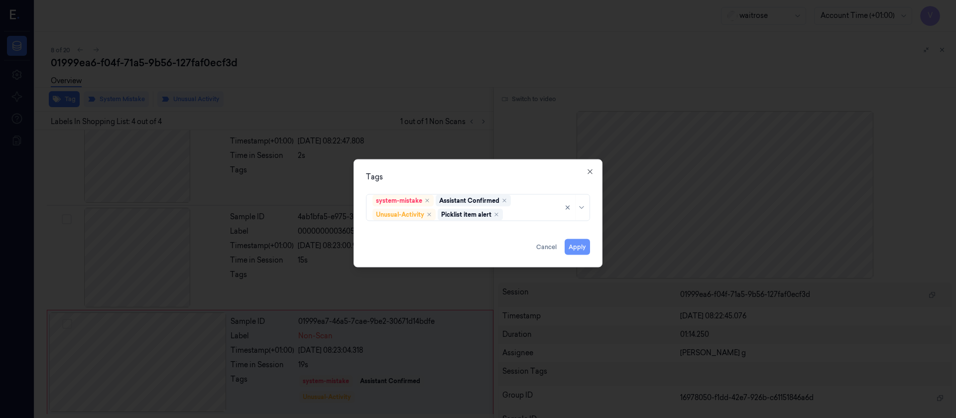
click at [579, 244] on button "Apply" at bounding box center [577, 247] width 25 height 16
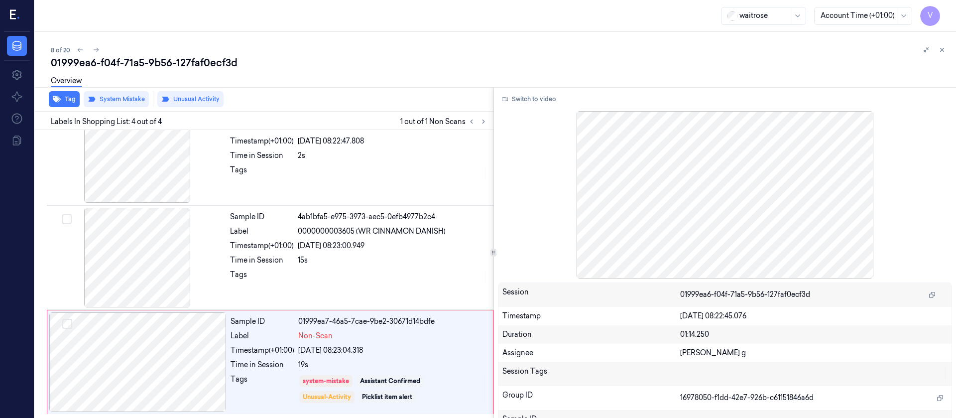
click at [582, 37] on div "8 of 20 01999ea6-f04f-71a5-9b56-127faf0ecf3d Overview Tag System Mistake Unusua…" at bounding box center [495, 225] width 921 height 386
click at [944, 50] on icon at bounding box center [942, 49] width 7 height 7
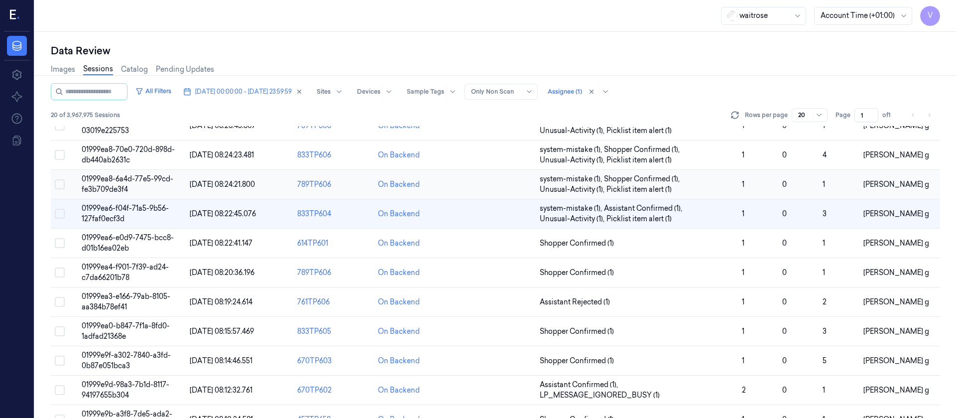
scroll to position [107, 0]
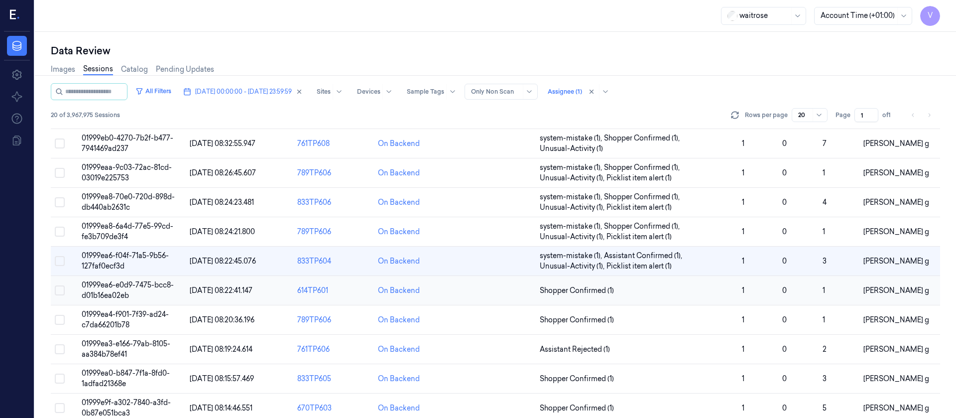
click at [484, 295] on td at bounding box center [495, 290] width 81 height 29
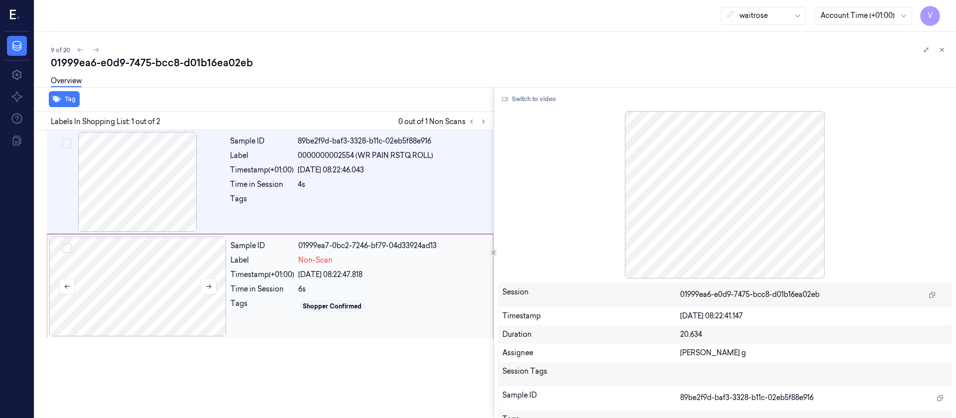
click at [168, 305] on div at bounding box center [137, 287] width 177 height 100
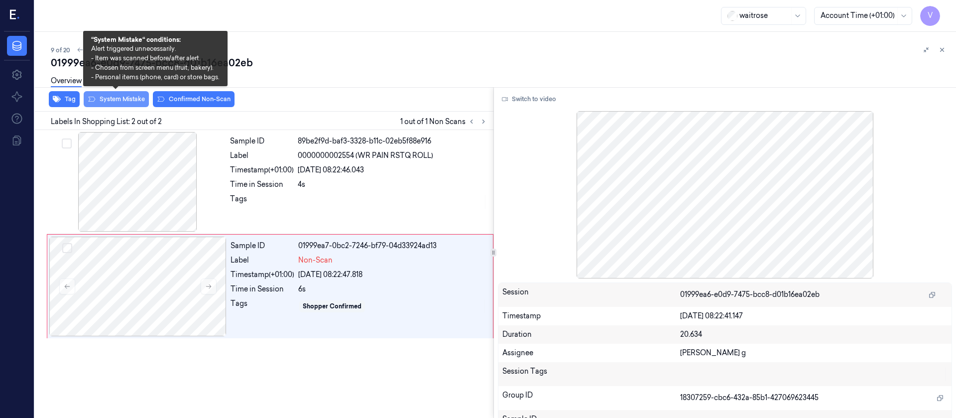
click at [125, 100] on button "System Mistake" at bounding box center [116, 99] width 65 height 16
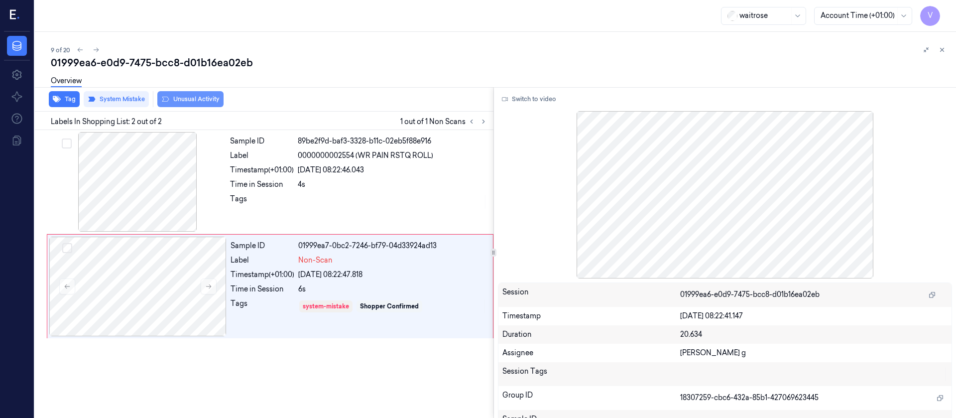
click at [186, 99] on button "Unusual Activity" at bounding box center [190, 99] width 66 height 16
click at [66, 98] on button "Tag" at bounding box center [64, 99] width 31 height 16
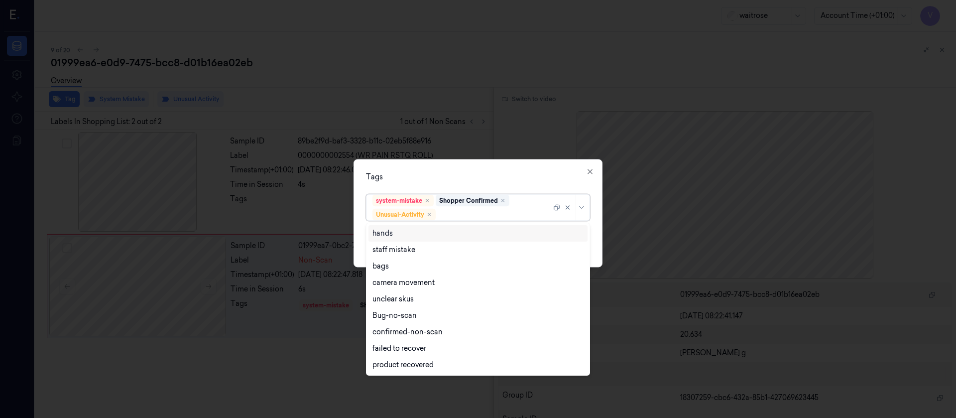
click at [471, 210] on div at bounding box center [495, 214] width 114 height 10
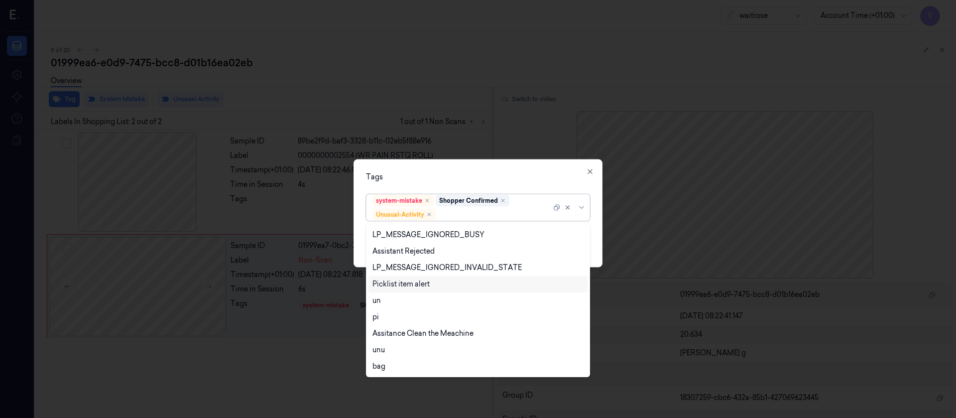
click at [394, 283] on div "Picklist item alert" at bounding box center [401, 284] width 57 height 10
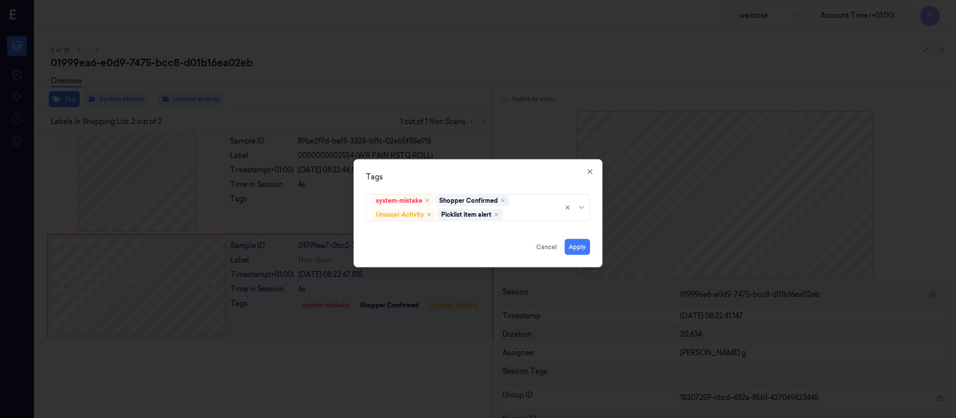
click at [509, 173] on div "Tags" at bounding box center [478, 176] width 224 height 10
click at [575, 241] on button "Apply" at bounding box center [577, 247] width 25 height 16
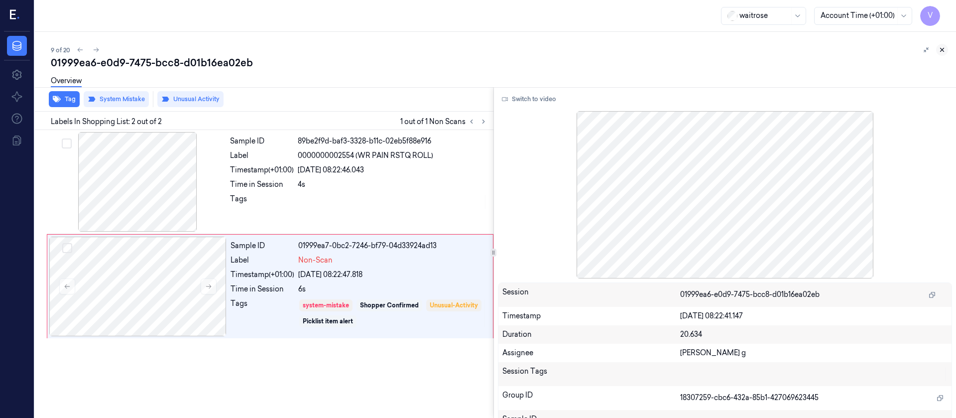
click at [943, 55] on button at bounding box center [942, 50] width 12 height 12
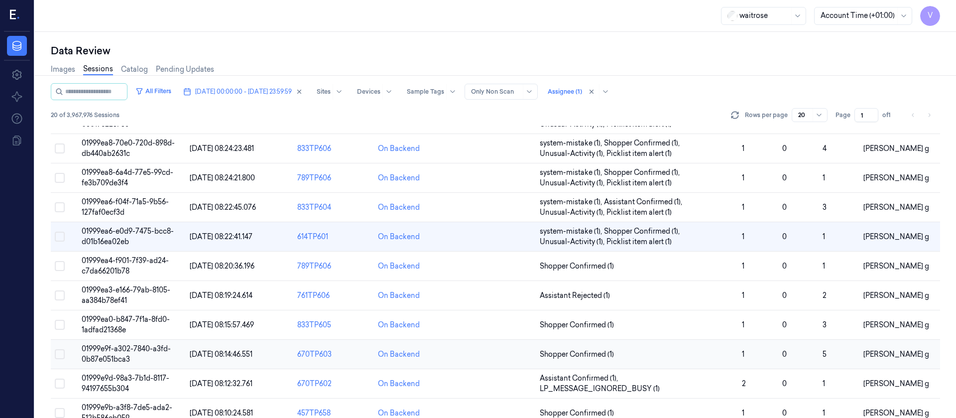
scroll to position [140, 0]
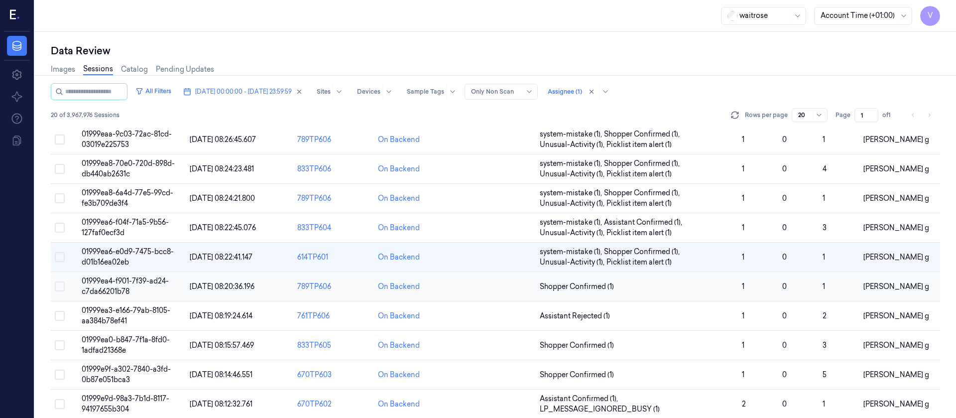
click at [475, 279] on td at bounding box center [495, 286] width 81 height 29
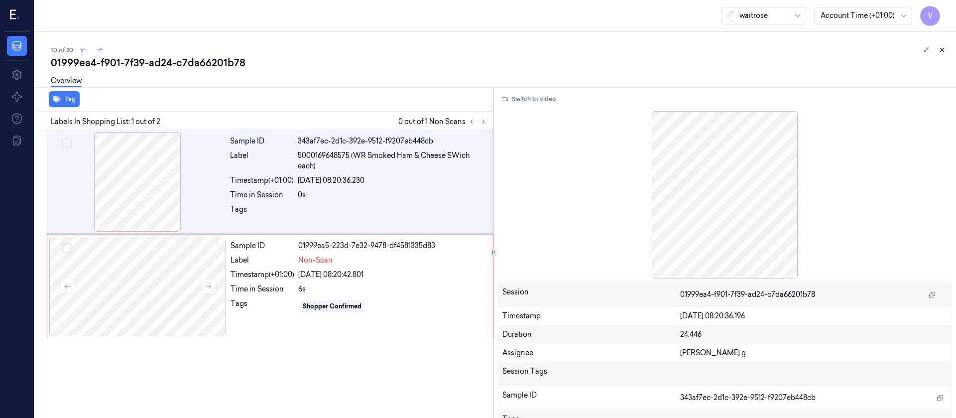
click at [944, 47] on icon at bounding box center [942, 49] width 7 height 7
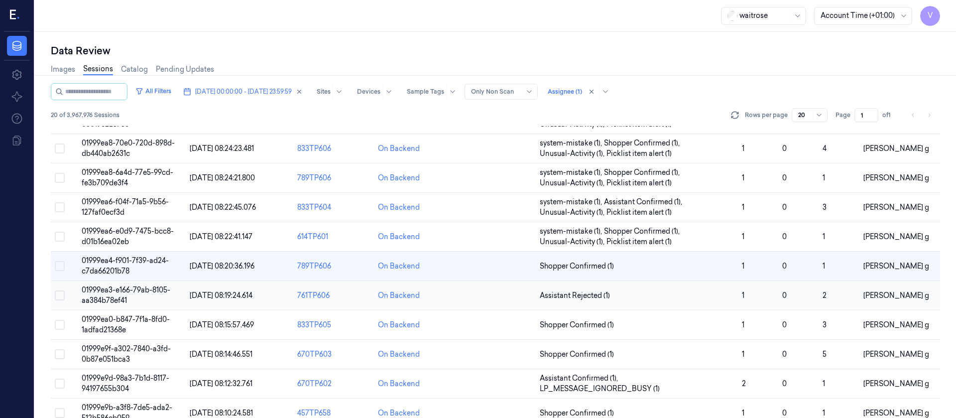
scroll to position [170, 0]
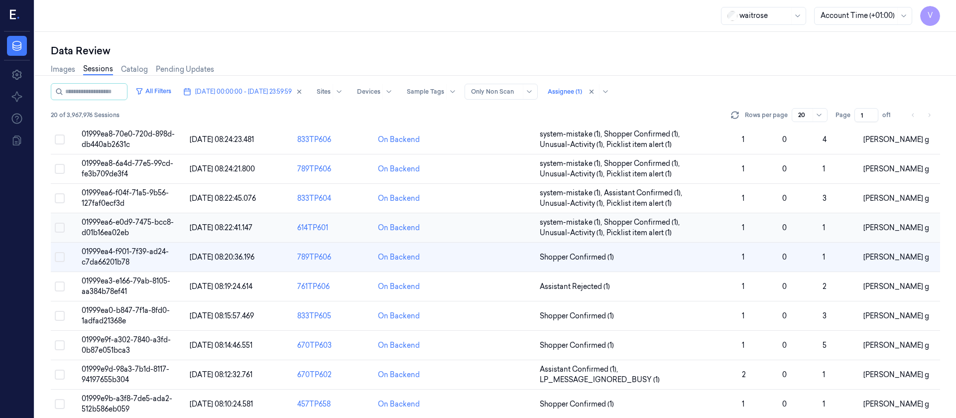
click at [503, 223] on td at bounding box center [495, 227] width 81 height 29
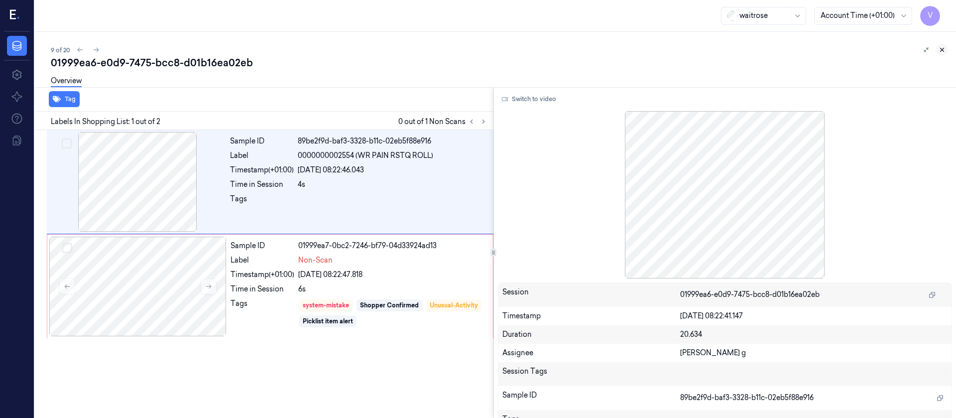
click at [941, 47] on icon at bounding box center [942, 49] width 7 height 7
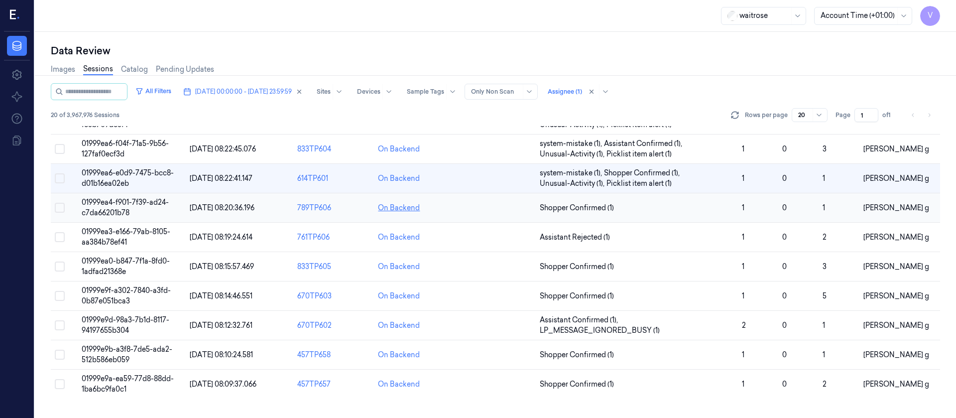
scroll to position [140, 0]
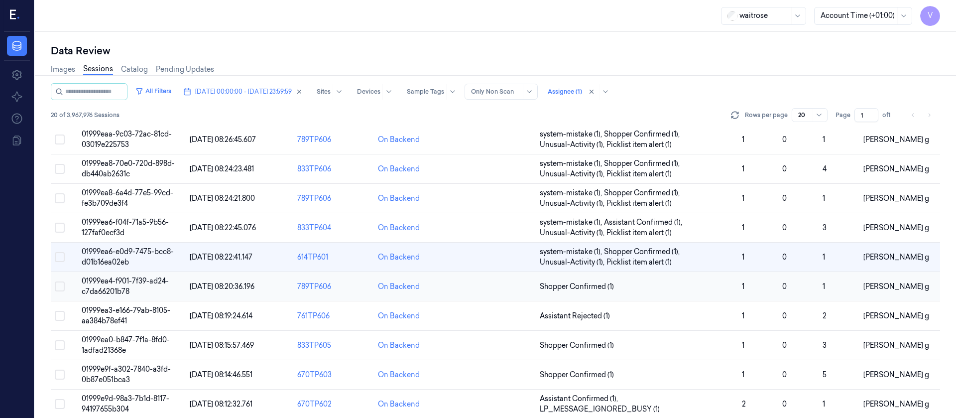
click at [475, 290] on td at bounding box center [495, 286] width 81 height 29
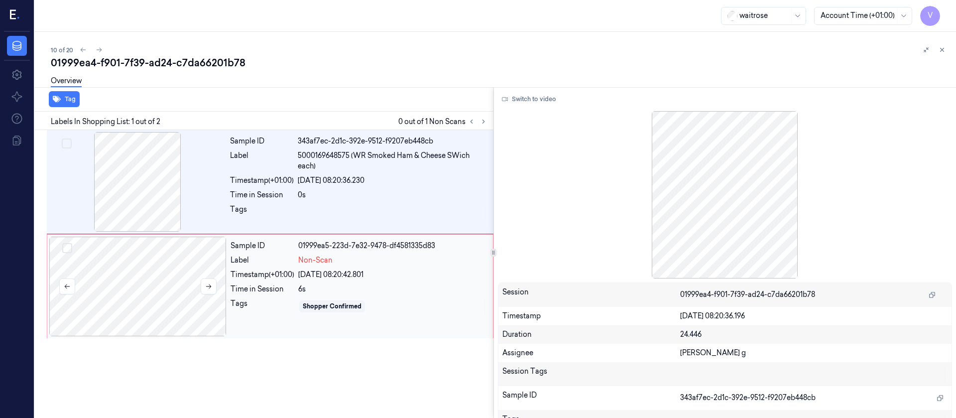
click at [121, 278] on div at bounding box center [137, 287] width 177 height 100
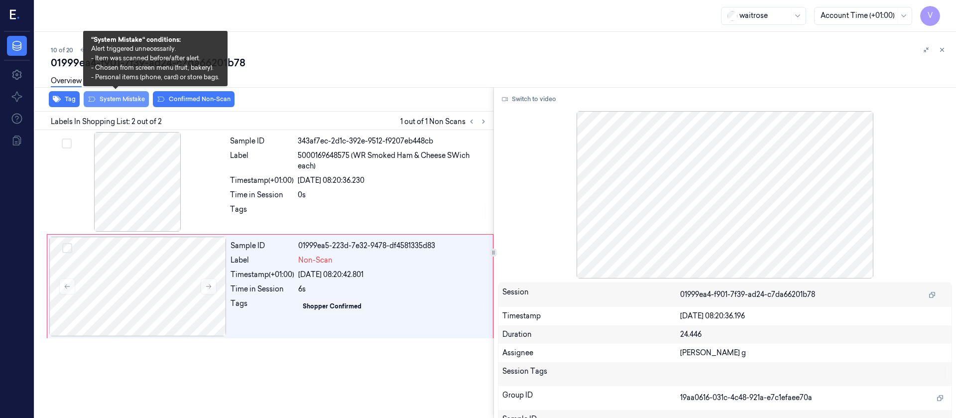
click at [119, 102] on button "System Mistake" at bounding box center [116, 99] width 65 height 16
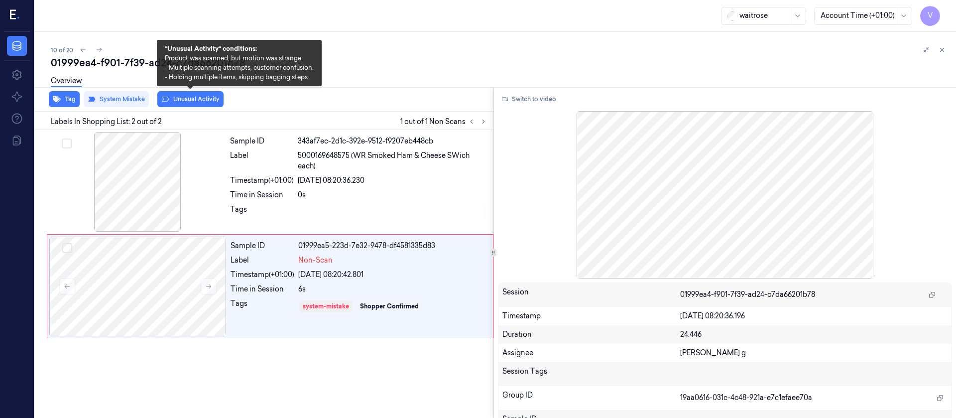
click at [186, 100] on button "Unusual Activity" at bounding box center [190, 99] width 66 height 16
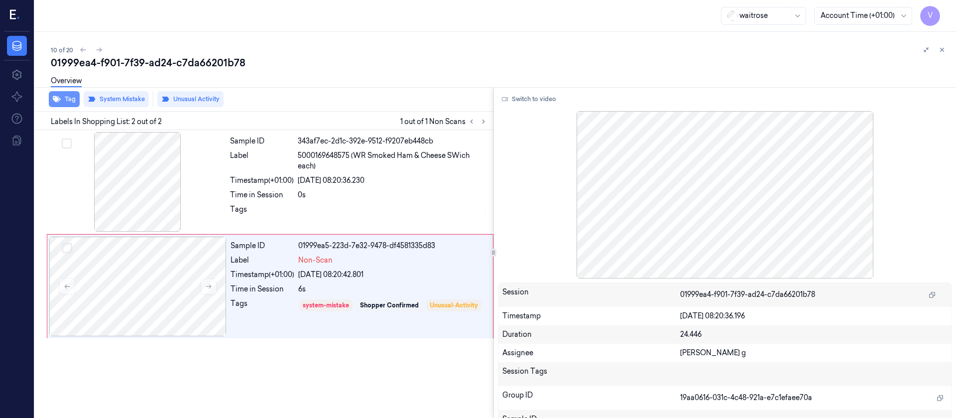
click at [66, 99] on button "Tag" at bounding box center [64, 99] width 31 height 16
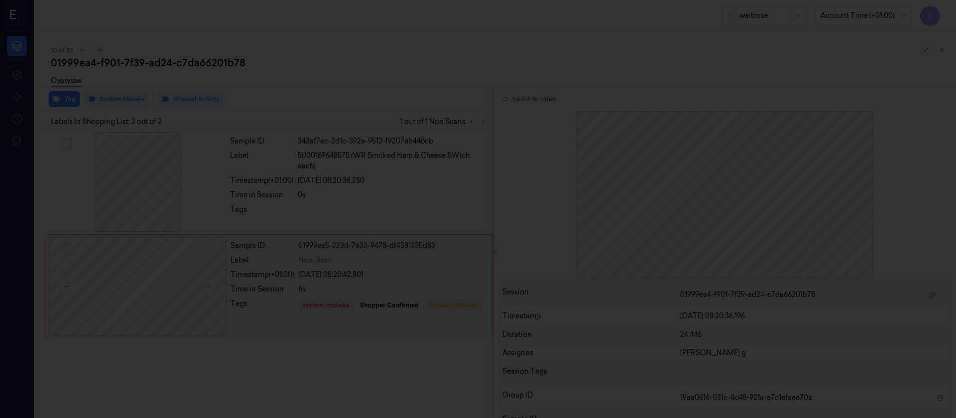
click at [223, 130] on div at bounding box center [478, 209] width 956 height 418
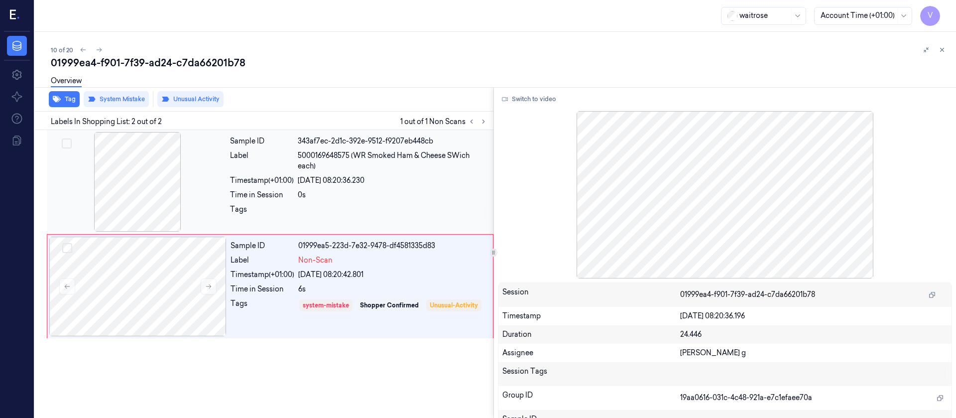
click at [313, 155] on span "5000169648575 (WR Smoked Ham & Cheese SWich each)" at bounding box center [393, 160] width 190 height 21
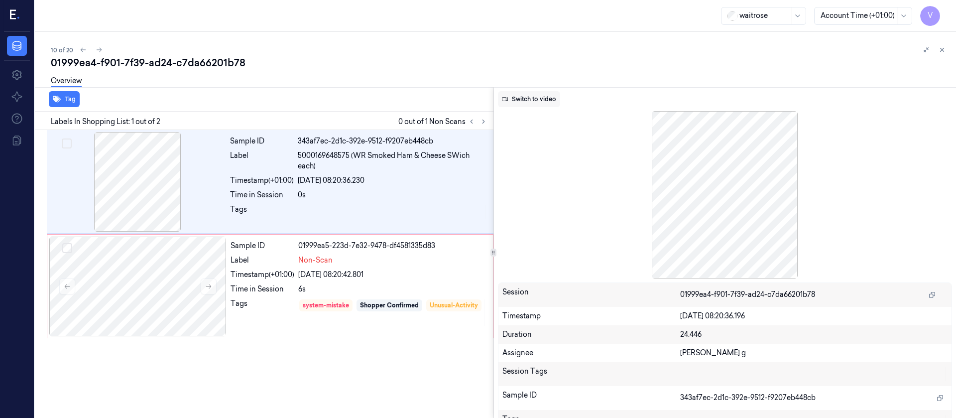
click at [521, 103] on button "Switch to video" at bounding box center [529, 99] width 62 height 16
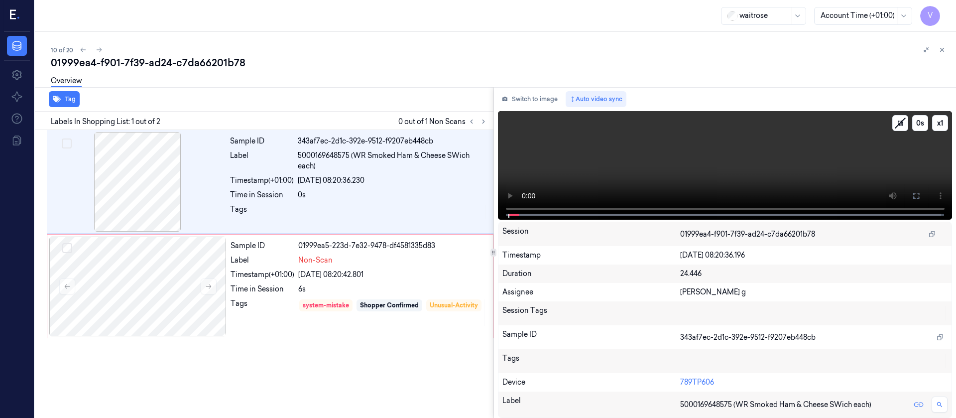
click at [920, 195] on icon at bounding box center [916, 196] width 8 height 8
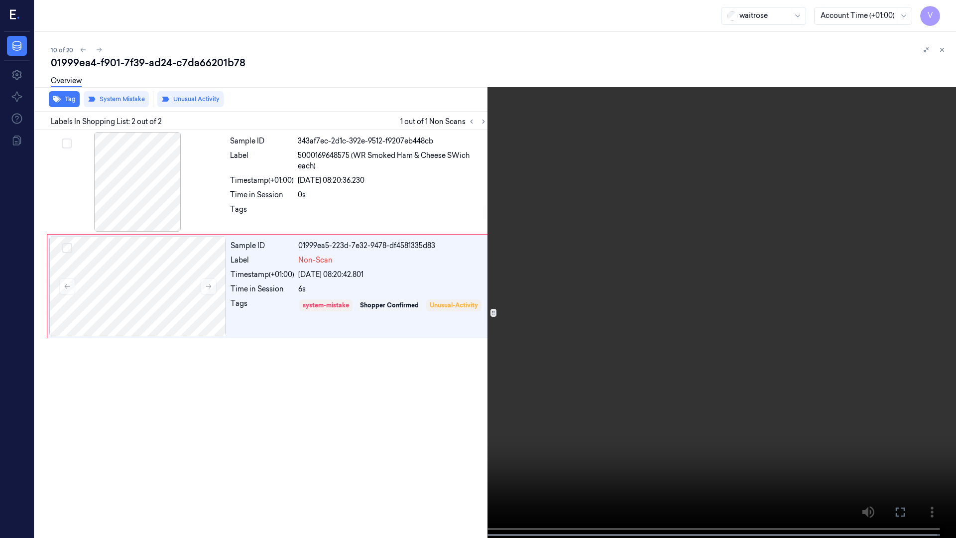
click at [0, 0] on icon at bounding box center [0, 0] width 0 height 0
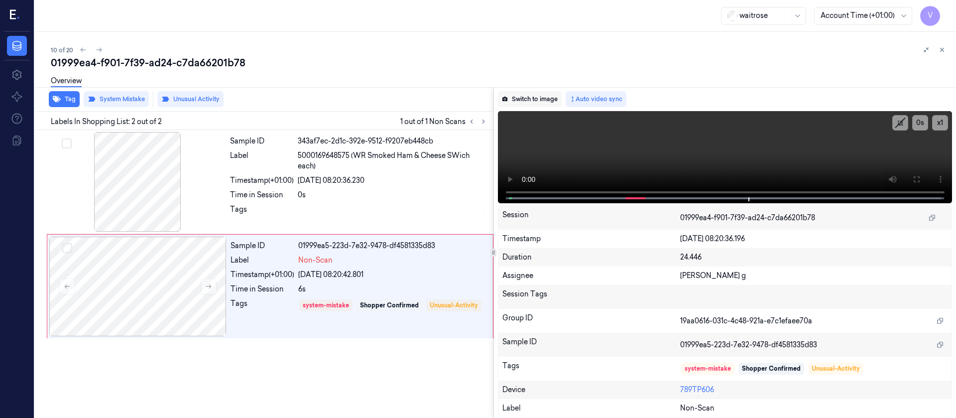
click at [543, 97] on button "Switch to image" at bounding box center [530, 99] width 64 height 16
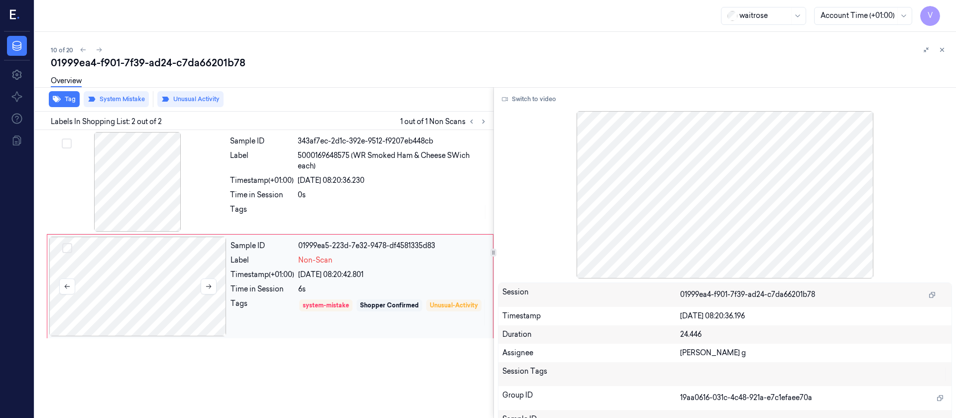
click at [154, 282] on div at bounding box center [137, 287] width 177 height 100
click at [390, 95] on div "Tag System Mistake Unusual Activity" at bounding box center [262, 99] width 463 height 24
click at [946, 49] on button at bounding box center [942, 50] width 12 height 12
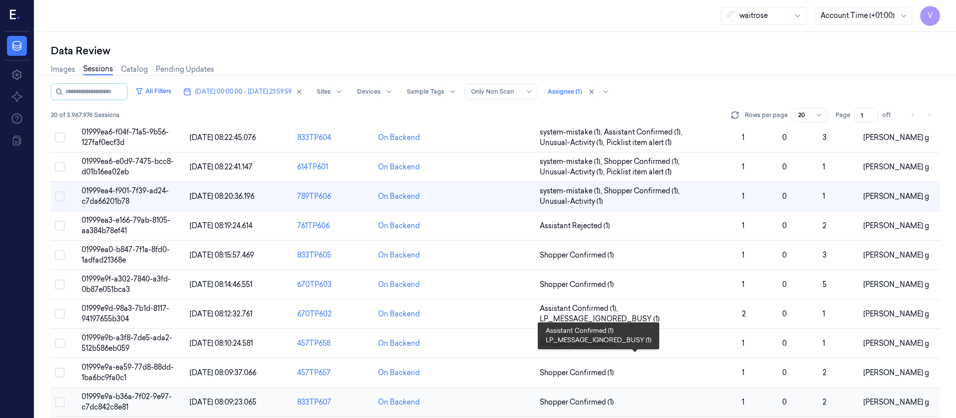
scroll to position [176, 0]
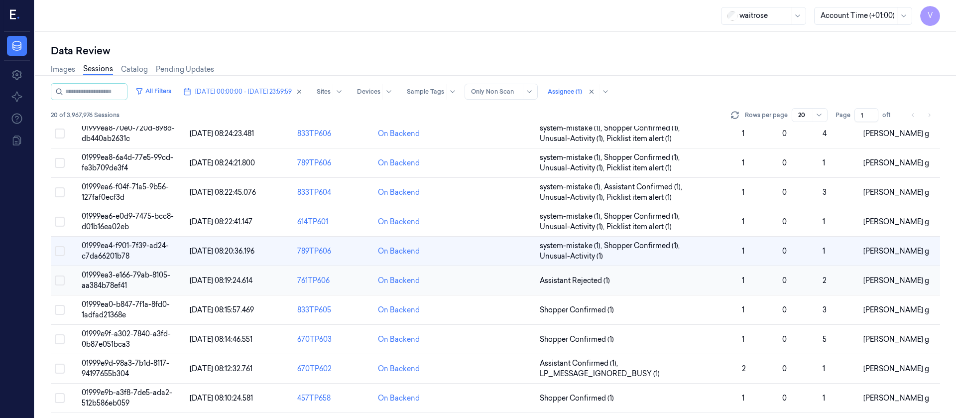
click at [497, 281] on td at bounding box center [495, 280] width 81 height 29
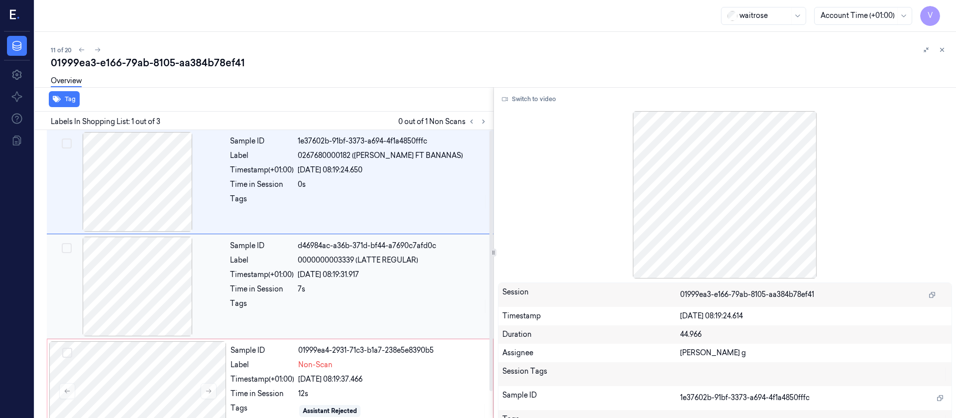
click at [301, 244] on div "d46984ac-a36b-371d-bf44-a7690c7afd0c" at bounding box center [393, 246] width 190 height 10
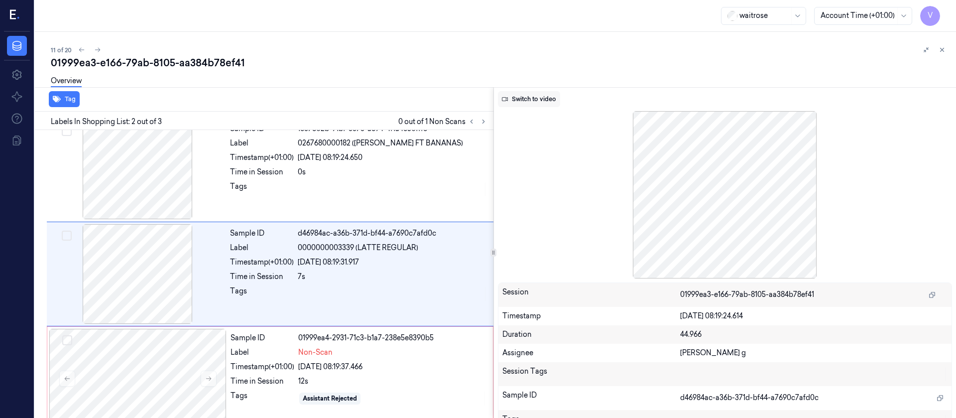
click at [530, 100] on button "Switch to video" at bounding box center [529, 99] width 62 height 16
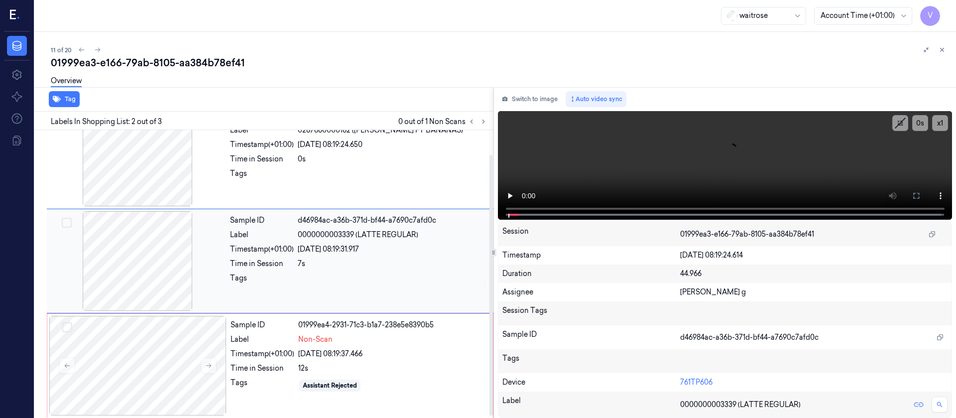
scroll to position [29, 0]
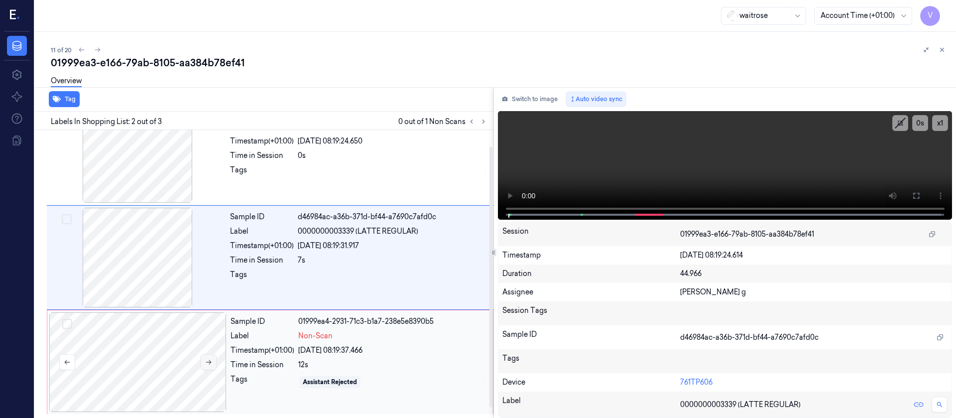
click at [208, 364] on div at bounding box center [137, 362] width 177 height 100
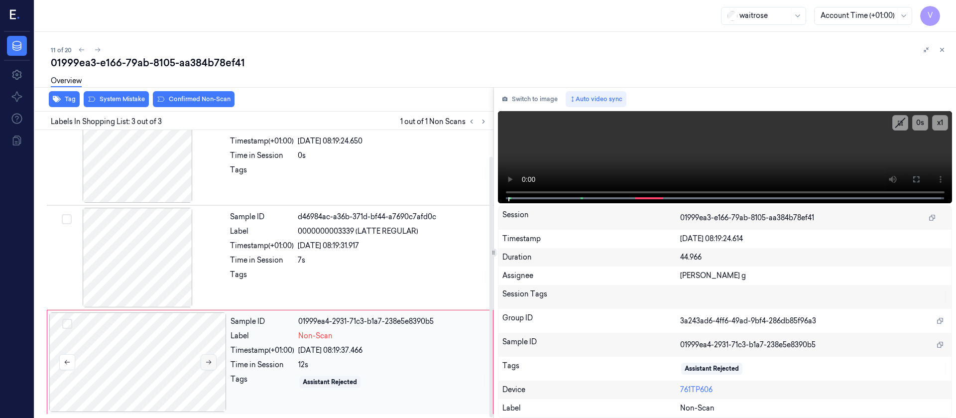
click at [208, 364] on icon at bounding box center [208, 362] width 7 height 7
click at [333, 234] on span "0000000003339 (LATTE REGULAR)" at bounding box center [358, 231] width 121 height 10
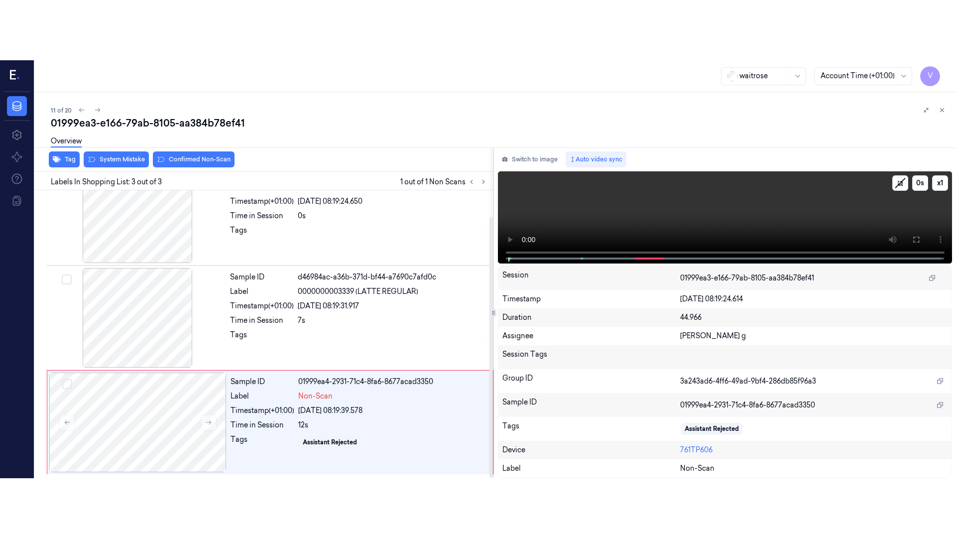
scroll to position [12, 0]
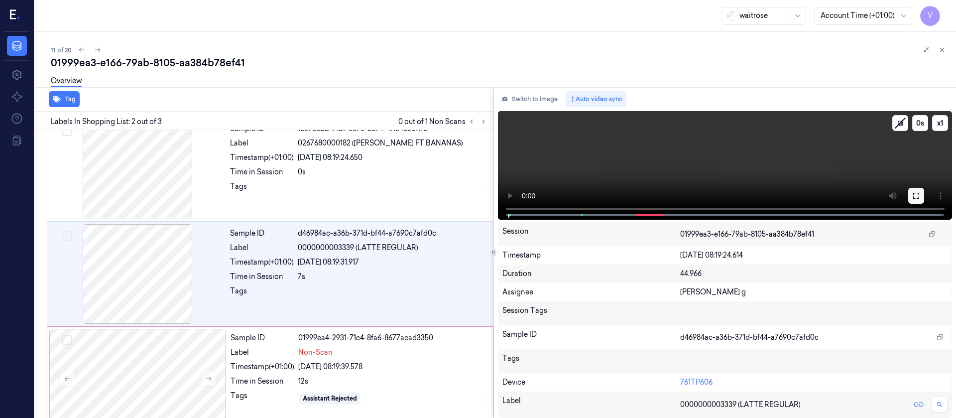
click at [910, 198] on button at bounding box center [916, 196] width 16 height 16
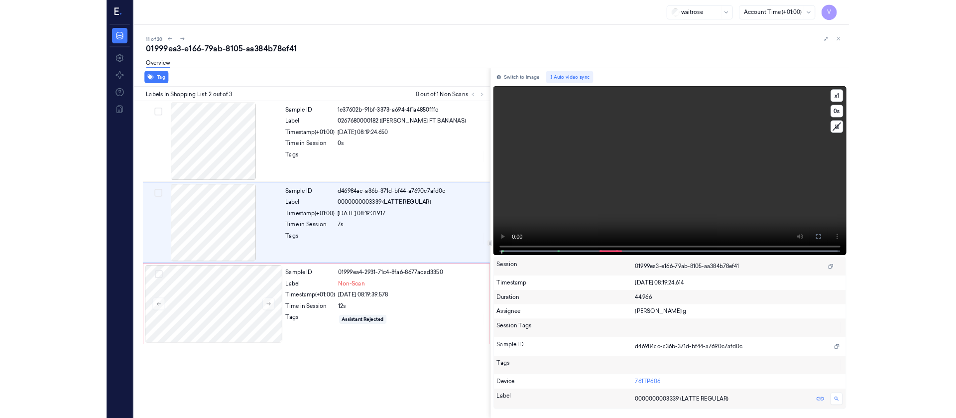
scroll to position [0, 0]
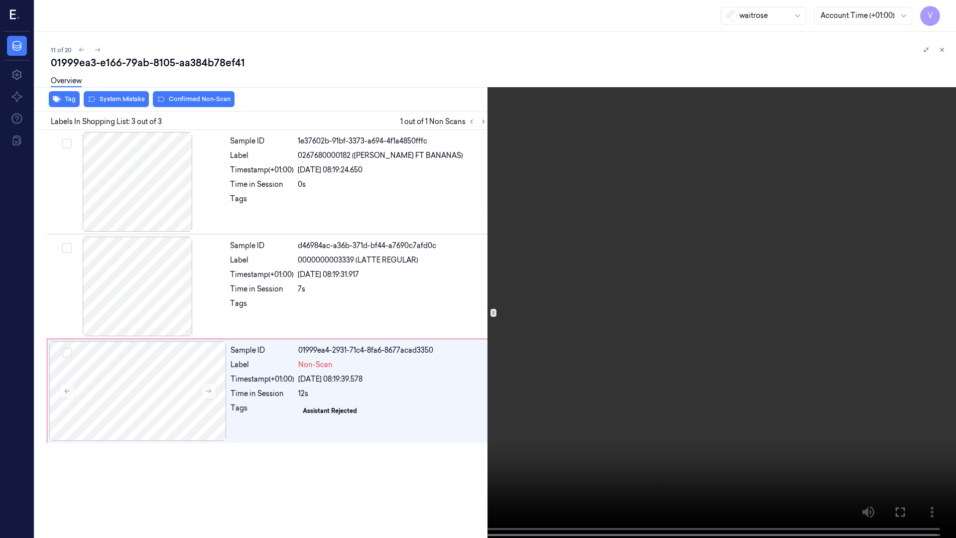
click at [0, 0] on icon at bounding box center [0, 0] width 0 height 0
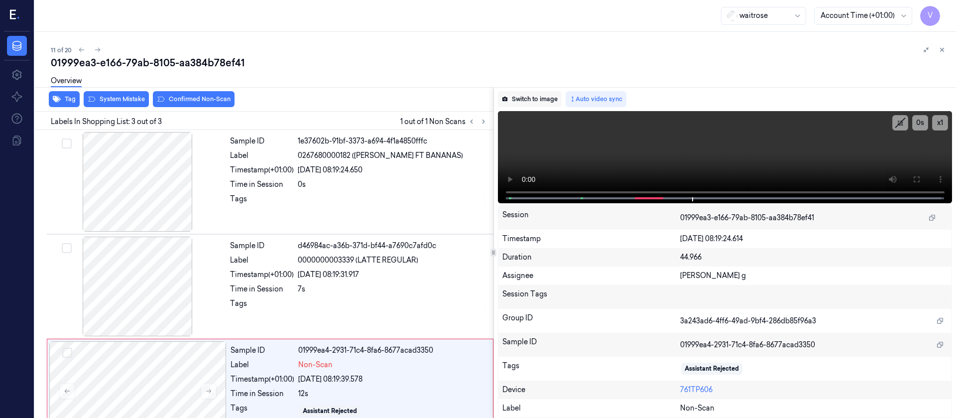
click at [519, 94] on button "Switch to image" at bounding box center [530, 99] width 64 height 16
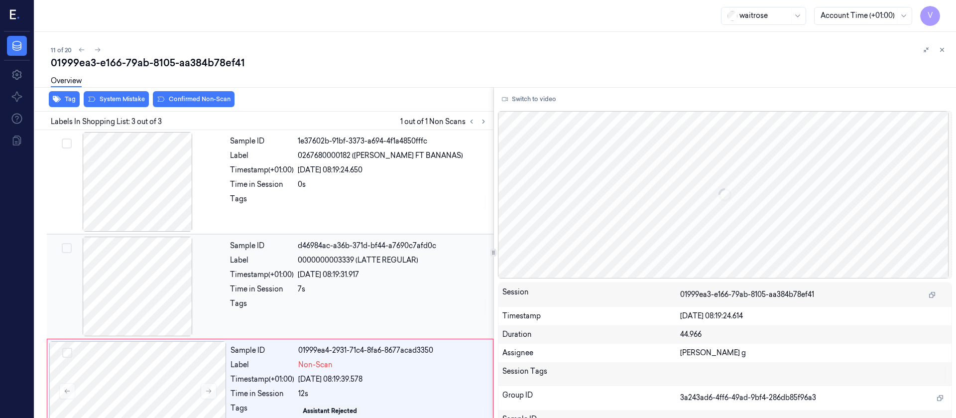
scroll to position [29, 0]
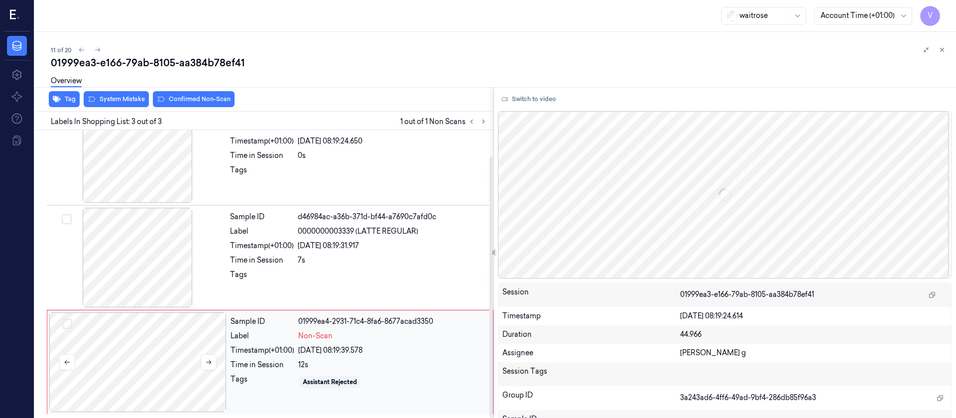
click at [165, 395] on div at bounding box center [137, 362] width 177 height 100
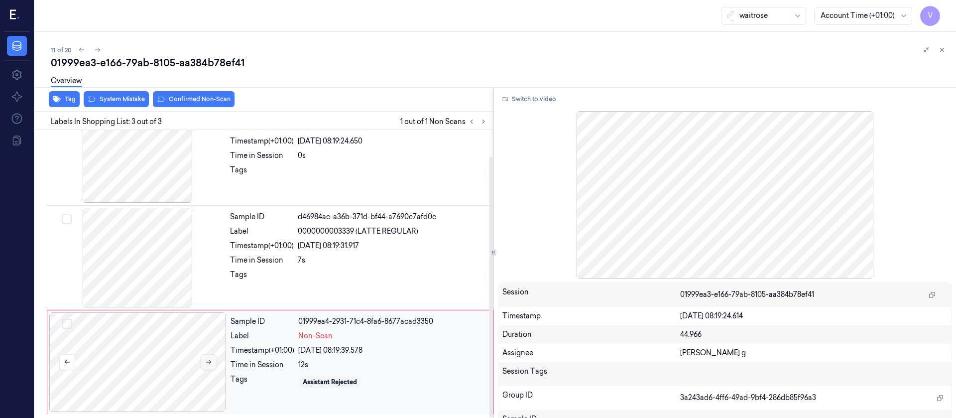
click at [207, 359] on icon at bounding box center [208, 362] width 7 height 7
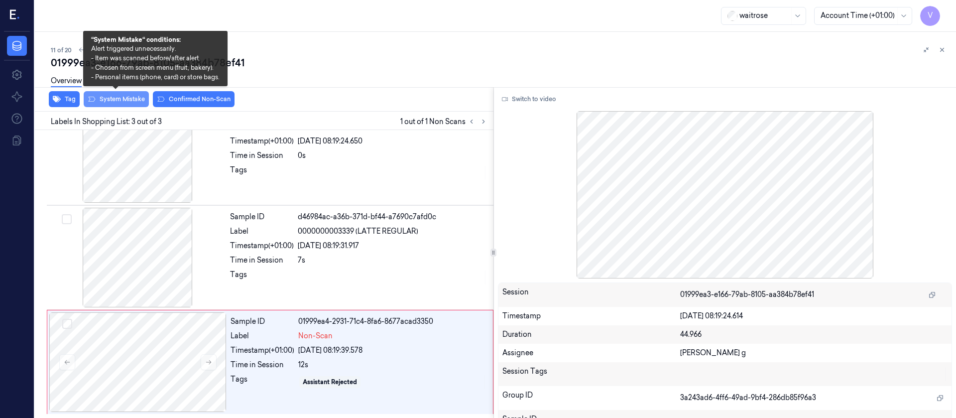
click at [107, 99] on button "System Mistake" at bounding box center [116, 99] width 65 height 16
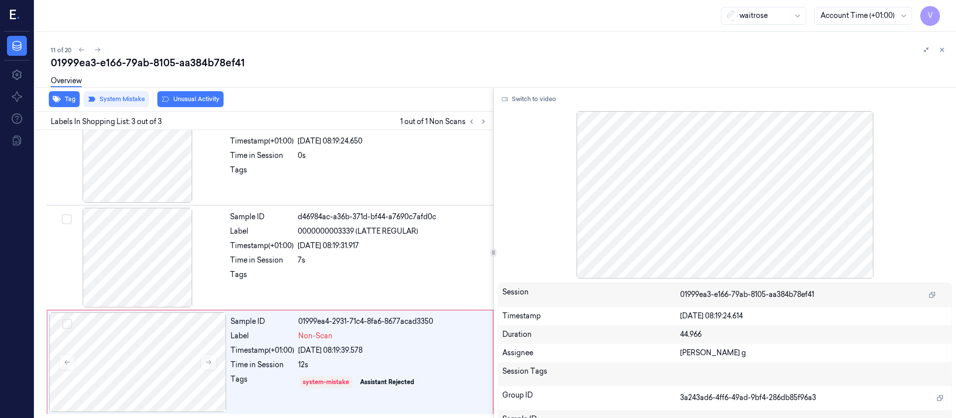
click at [417, 109] on div "Tag System Mistake Unusual Activity" at bounding box center [262, 99] width 463 height 24
click at [946, 50] on button at bounding box center [942, 50] width 12 height 12
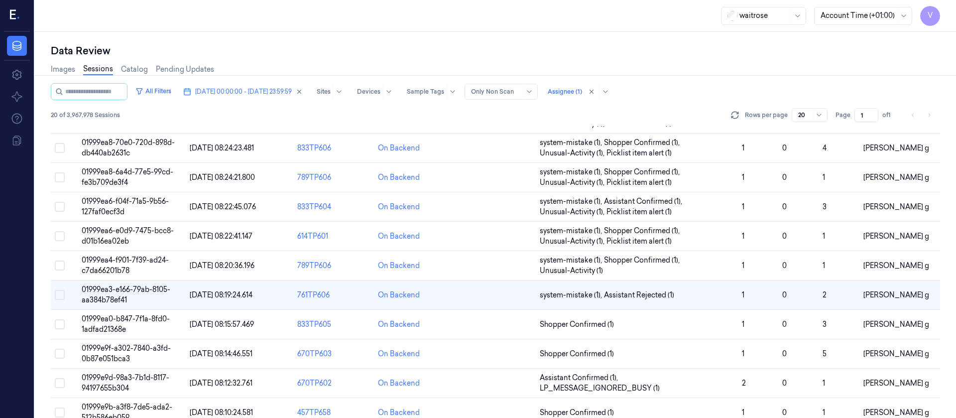
scroll to position [325, 0]
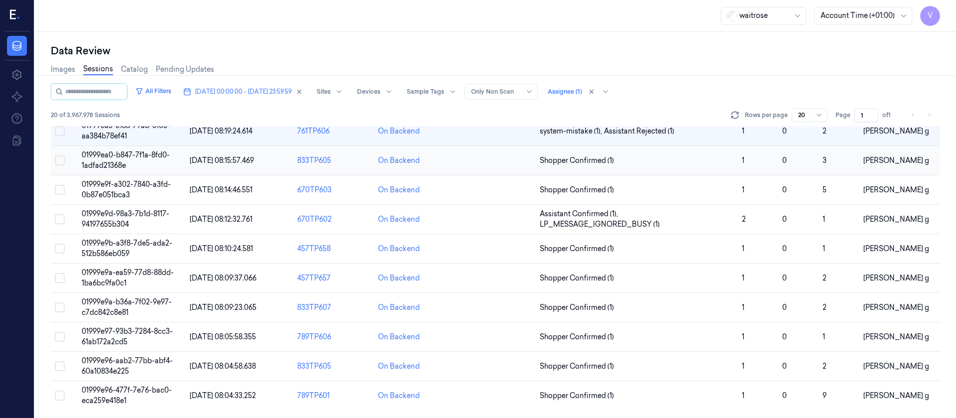
click at [508, 152] on td at bounding box center [495, 160] width 81 height 29
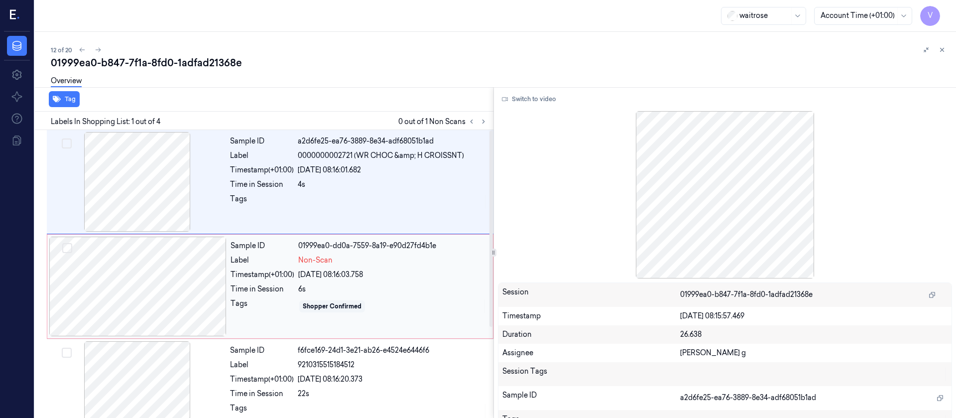
click at [130, 263] on div at bounding box center [137, 287] width 177 height 100
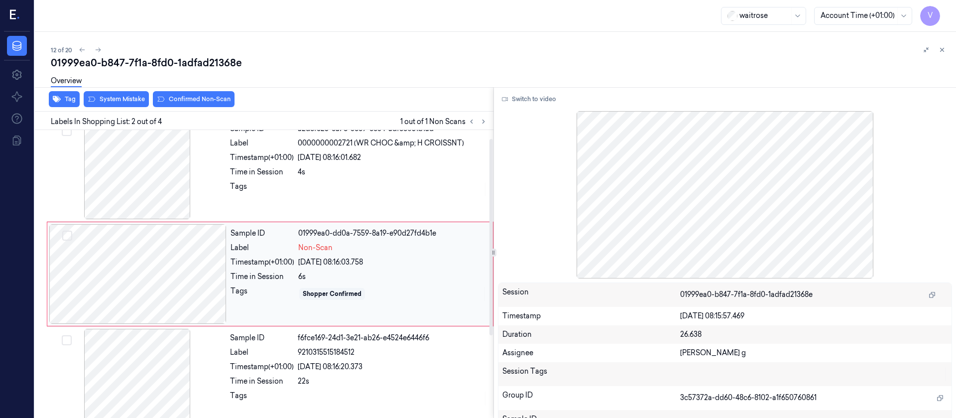
click at [152, 272] on div at bounding box center [137, 274] width 177 height 100
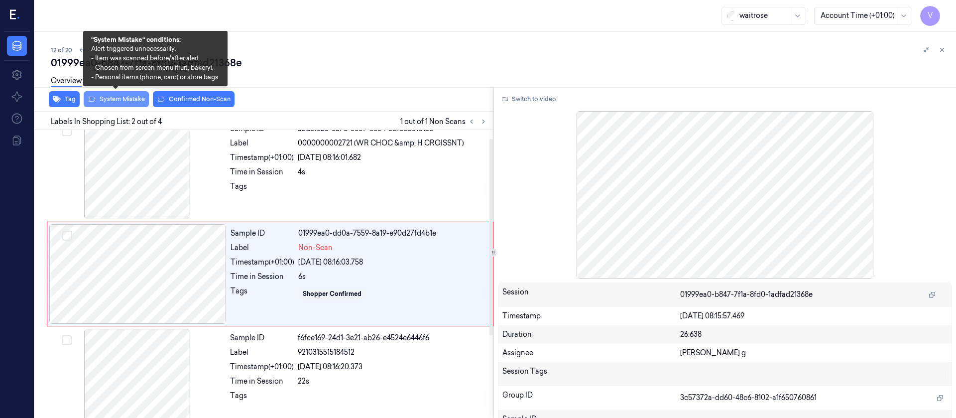
click at [114, 103] on button "System Mistake" at bounding box center [116, 99] width 65 height 16
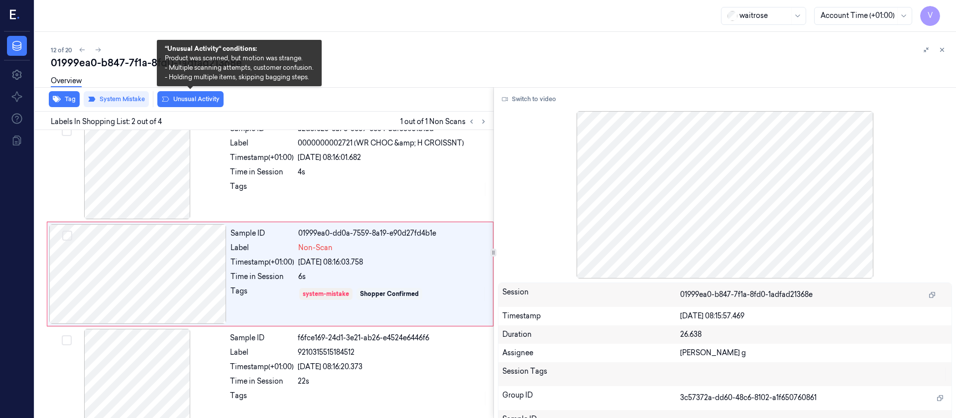
click at [197, 104] on button "Unusual Activity" at bounding box center [190, 99] width 66 height 16
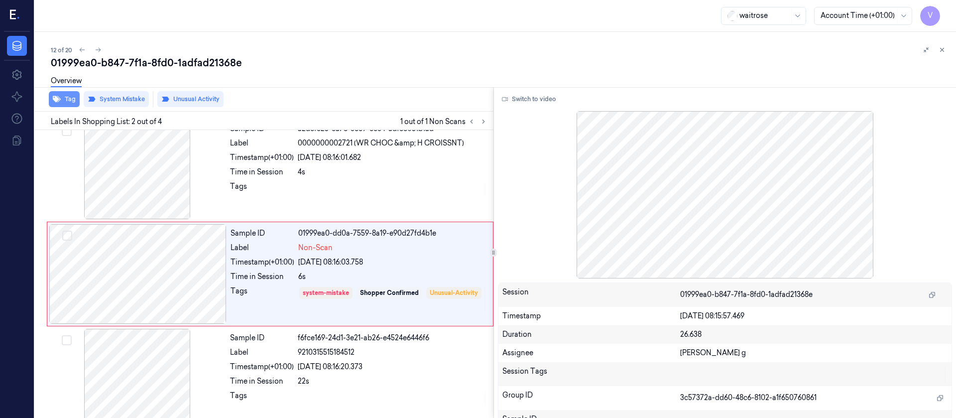
click at [57, 101] on icon "button" at bounding box center [57, 99] width 8 height 6
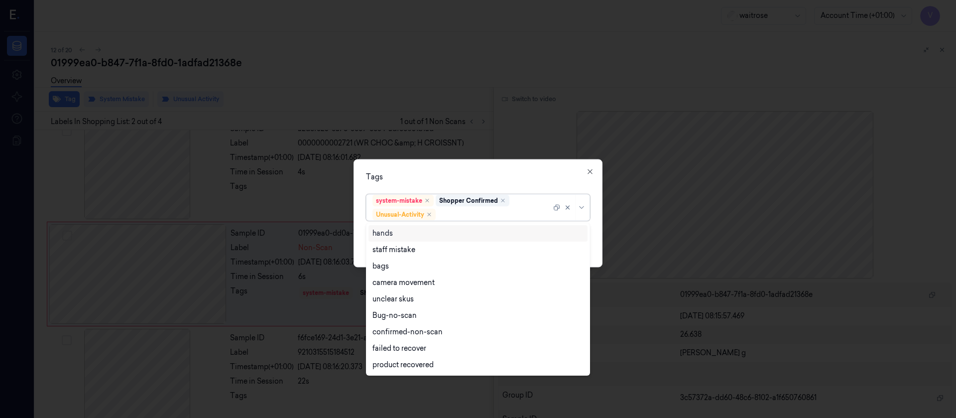
click at [464, 213] on div at bounding box center [495, 214] width 114 height 10
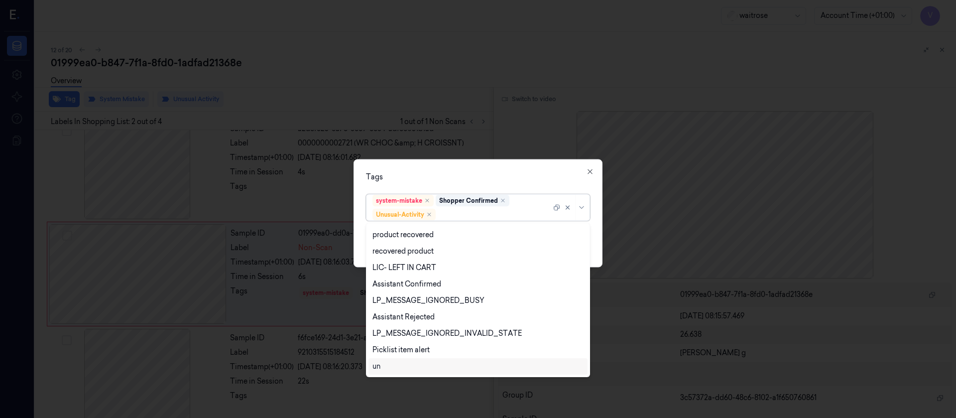
scroll to position [196, 0]
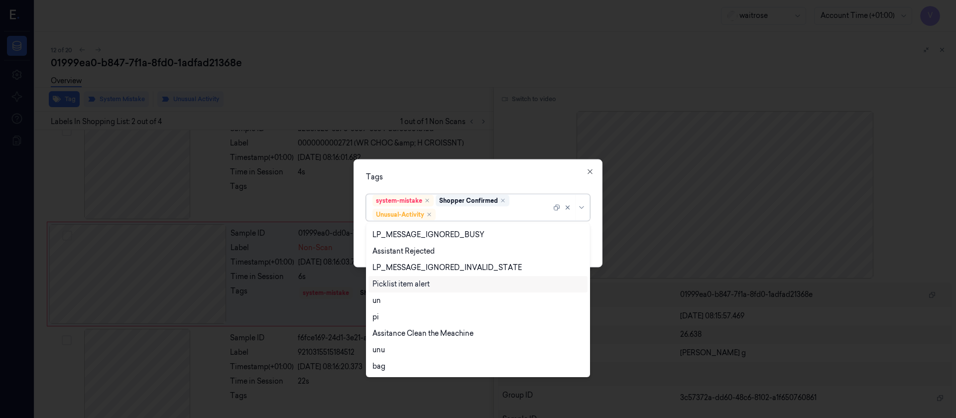
click at [400, 282] on div "Picklist item alert" at bounding box center [401, 284] width 57 height 10
click at [457, 183] on div "Tags option Picklist item alert, selected. 20 results available. Use Up and Dow…" at bounding box center [478, 213] width 249 height 108
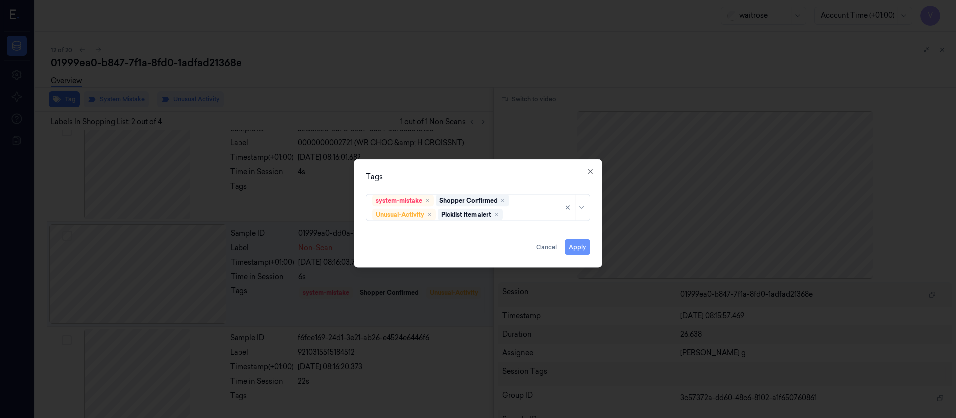
click at [578, 240] on button "Apply" at bounding box center [577, 247] width 25 height 16
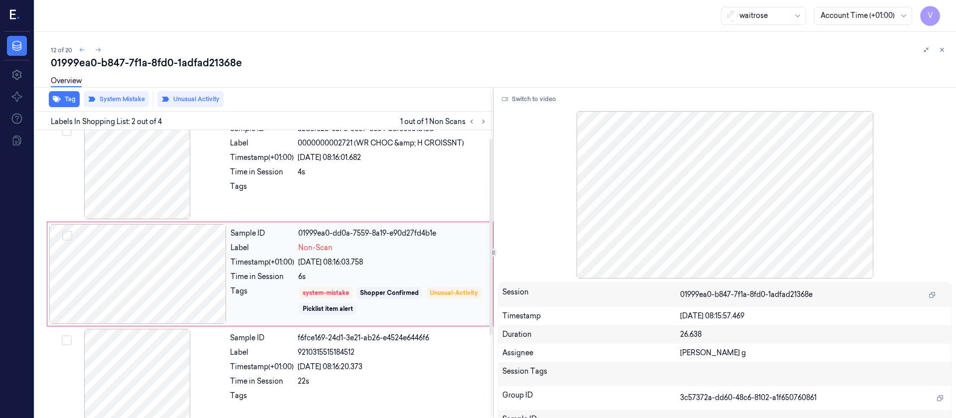
click at [169, 297] on div at bounding box center [137, 274] width 177 height 100
click at [741, 65] on div "01999ea0-b847-7f1a-8fd0-1adfad21368e" at bounding box center [499, 63] width 897 height 14
click at [942, 52] on icon at bounding box center [942, 49] width 7 height 7
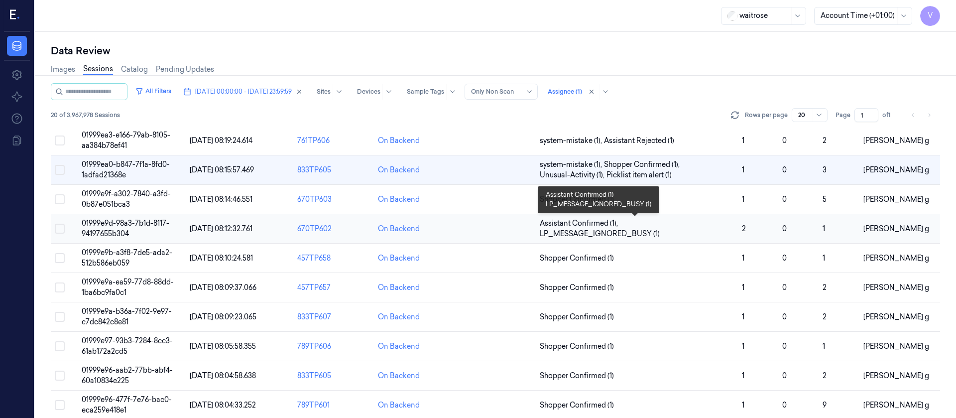
scroll to position [325, 0]
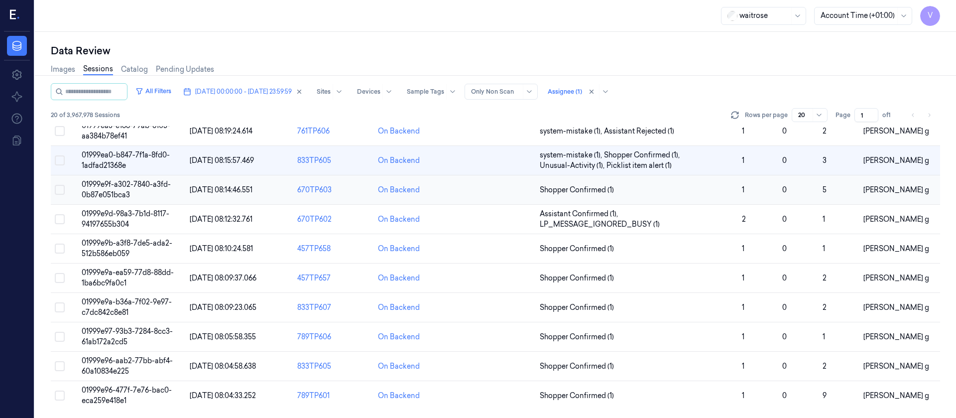
click at [511, 191] on td at bounding box center [495, 189] width 81 height 29
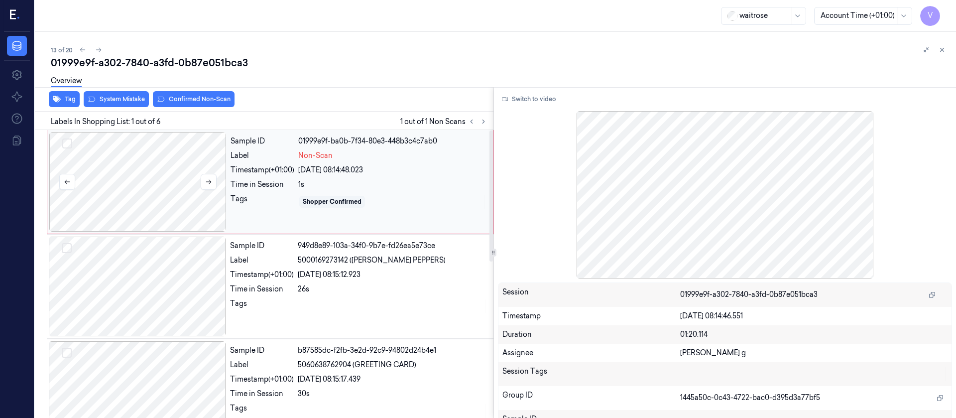
click at [173, 177] on div at bounding box center [137, 182] width 177 height 100
click at [521, 99] on button "Switch to video" at bounding box center [529, 99] width 62 height 16
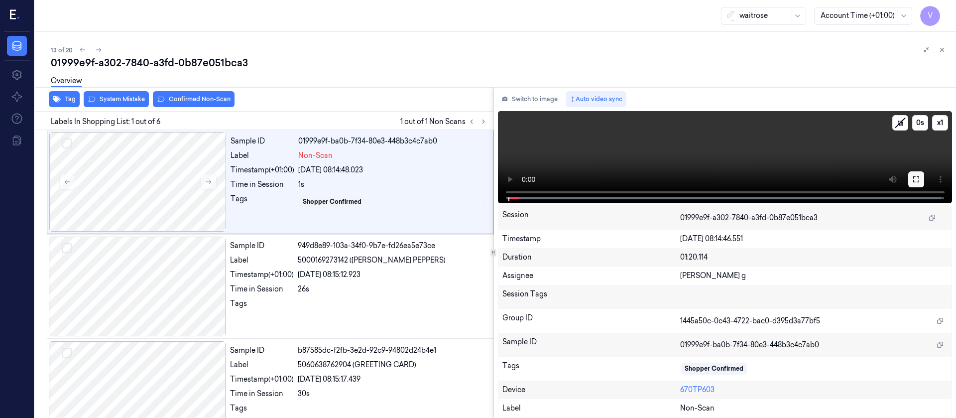
click at [918, 178] on icon at bounding box center [916, 179] width 8 height 8
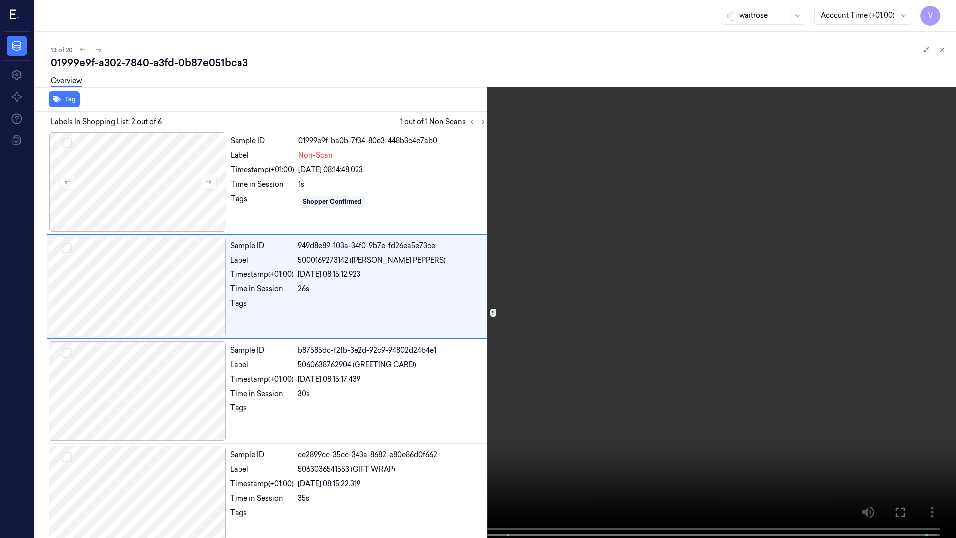
click at [0, 0] on icon at bounding box center [0, 0] width 0 height 0
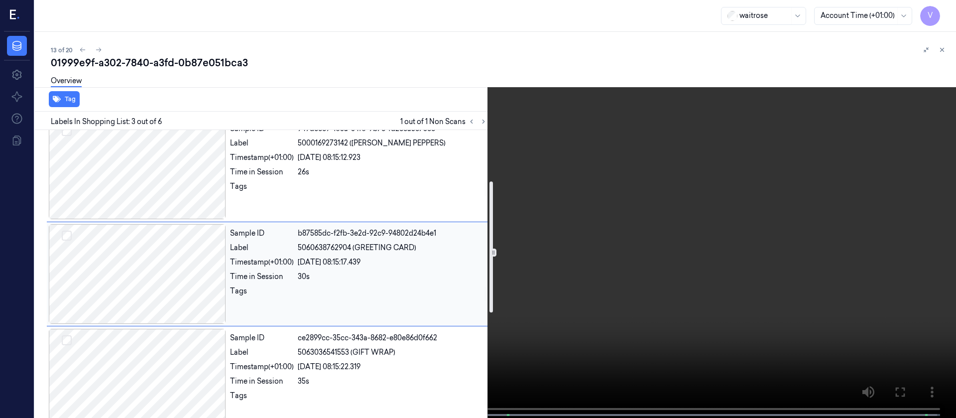
scroll to position [42, 0]
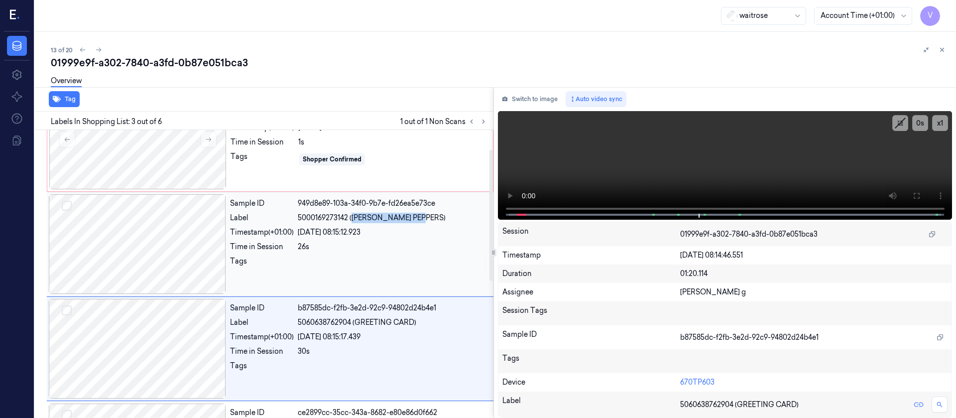
drag, startPoint x: 354, startPoint y: 217, endPoint x: 428, endPoint y: 218, distance: 74.2
click at [428, 218] on span "5000169273142 (WR PADRON PEPPERS)" at bounding box center [372, 218] width 148 height 10
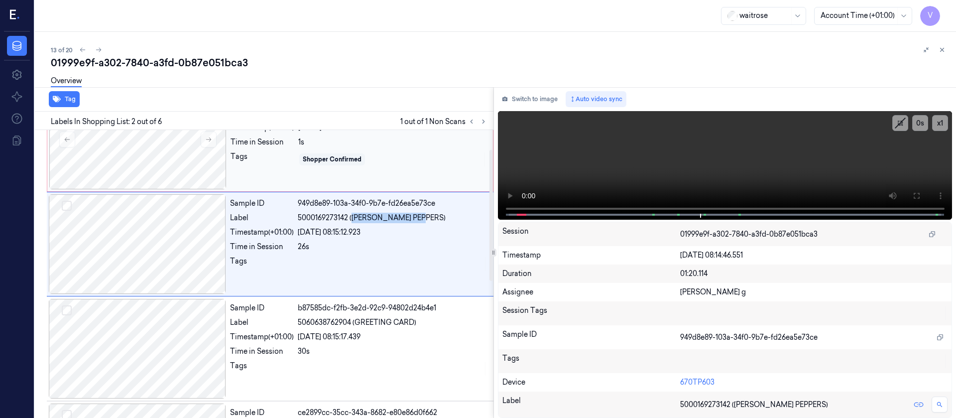
scroll to position [12, 0]
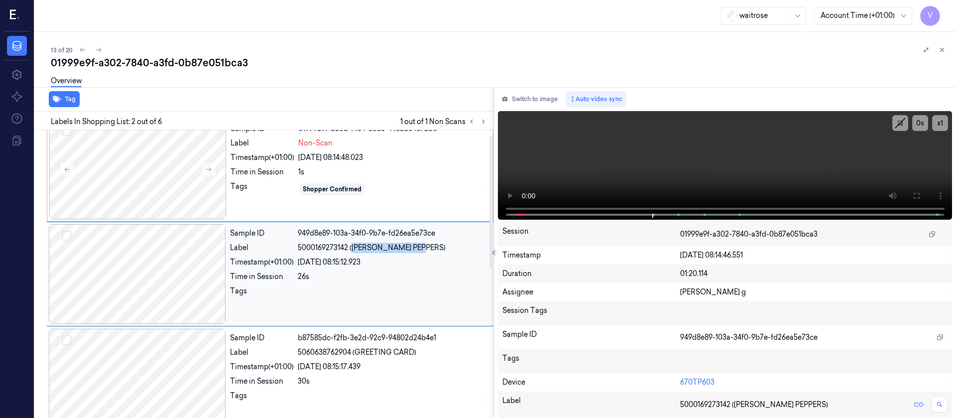
copy span "WR PADRON PEPPERS"
click at [514, 102] on button "Switch to image" at bounding box center [530, 99] width 64 height 16
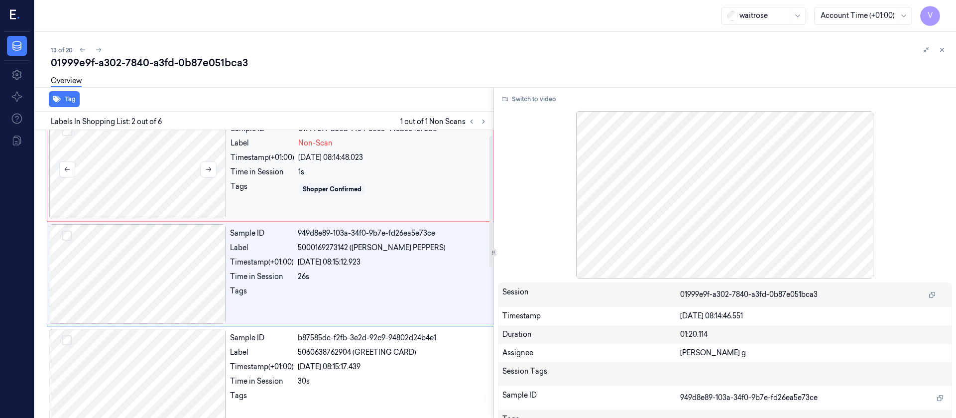
click at [152, 178] on div at bounding box center [137, 170] width 177 height 100
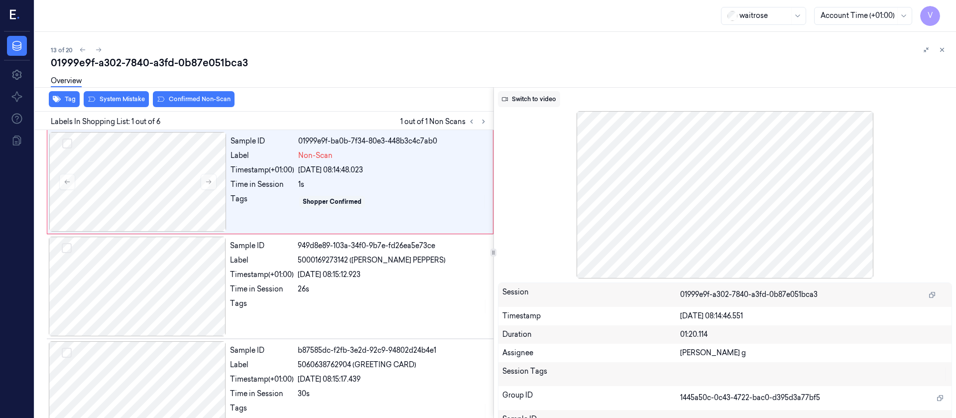
click at [539, 98] on button "Switch to video" at bounding box center [529, 99] width 62 height 16
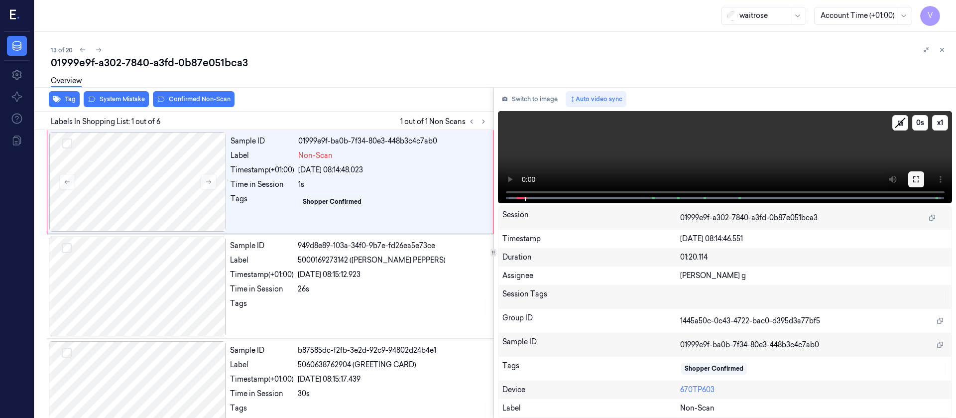
click at [921, 176] on button at bounding box center [916, 179] width 16 height 16
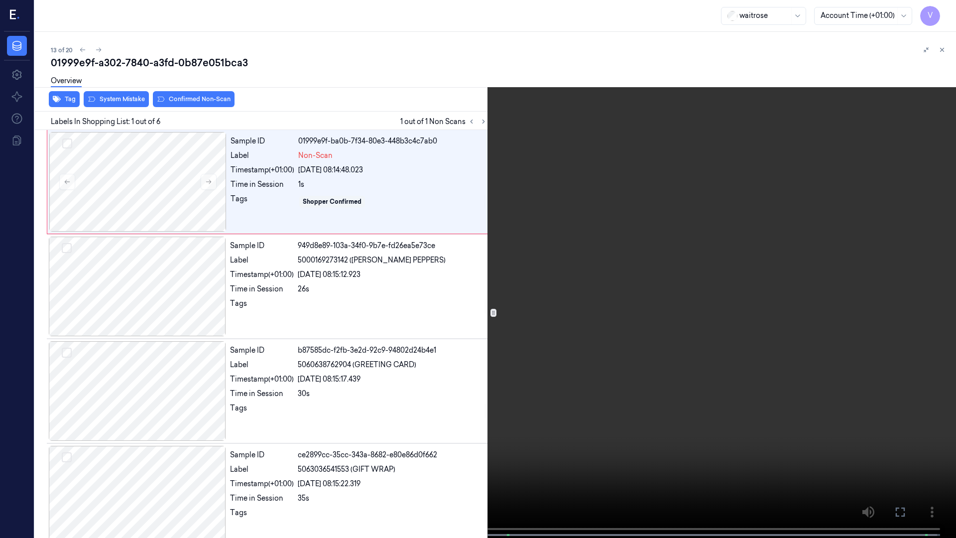
click at [0, 0] on button at bounding box center [0, 0] width 0 height 0
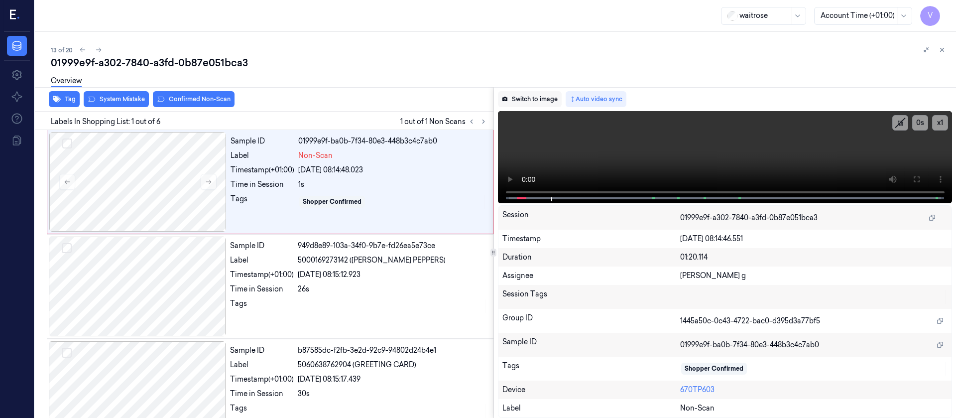
click at [517, 98] on button "Switch to image" at bounding box center [530, 99] width 64 height 16
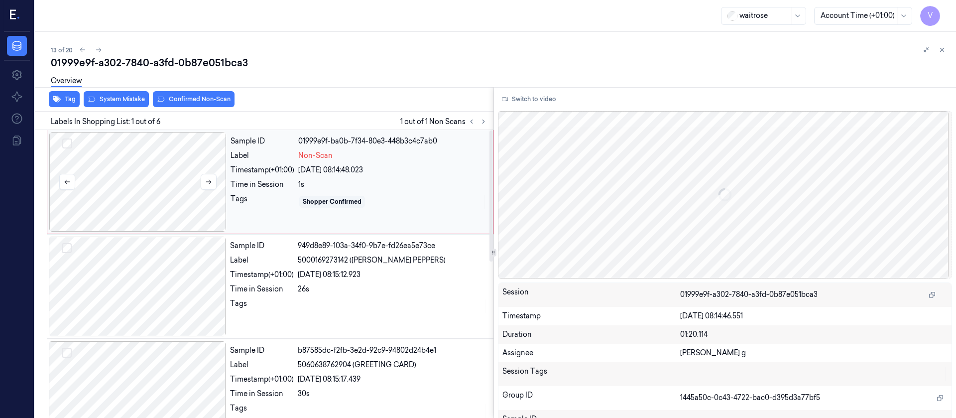
click at [121, 143] on div at bounding box center [137, 182] width 177 height 100
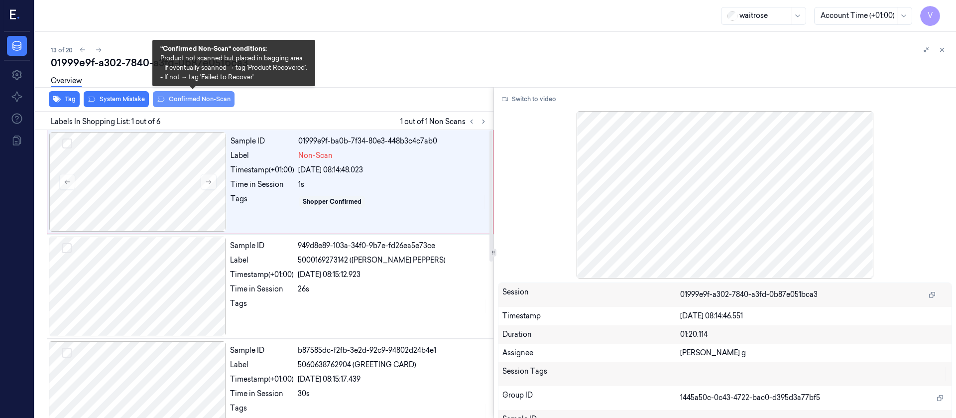
click at [221, 104] on button "Confirmed Non-Scan" at bounding box center [194, 99] width 82 height 16
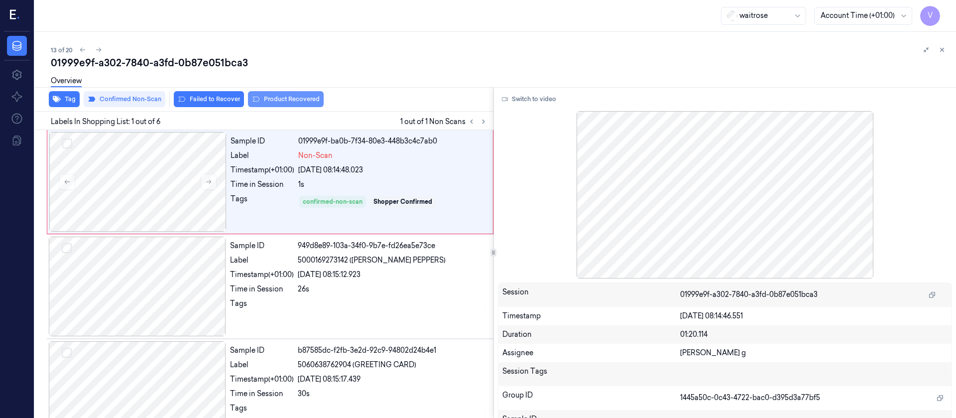
click at [278, 102] on button "Product Recovered" at bounding box center [286, 99] width 76 height 16
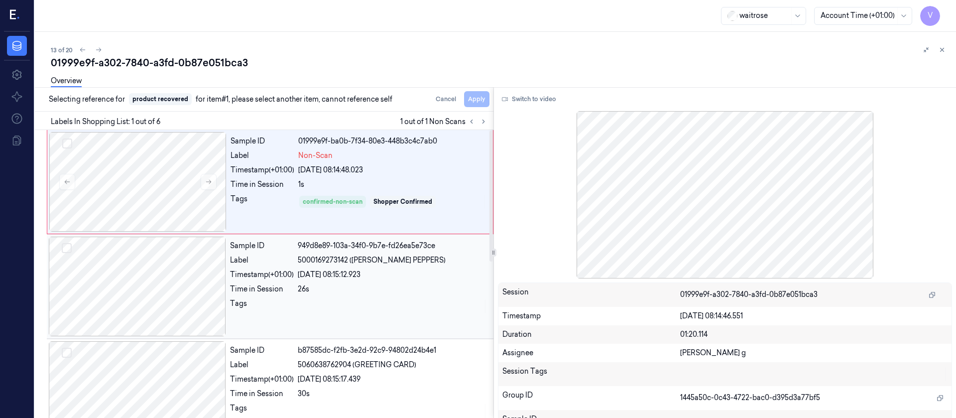
click at [113, 278] on div at bounding box center [137, 287] width 177 height 100
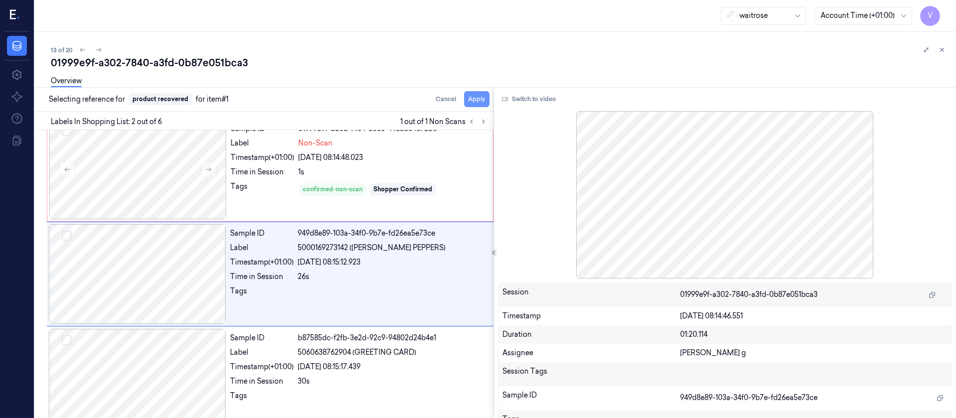
click at [482, 100] on button "Apply" at bounding box center [476, 99] width 25 height 16
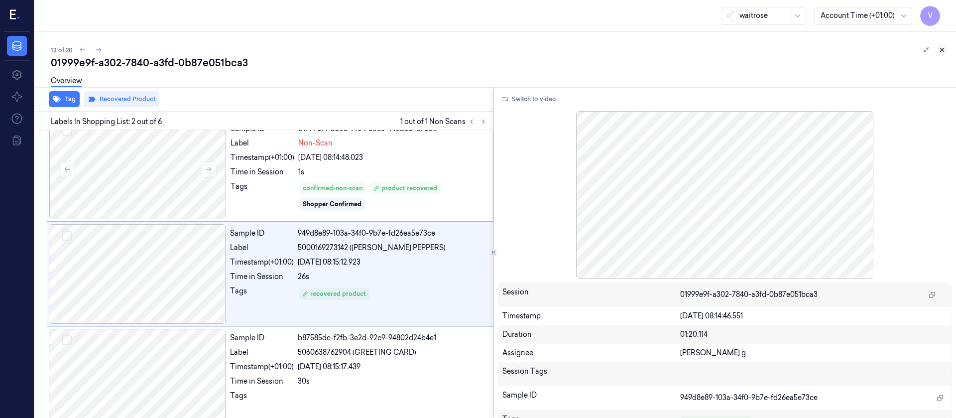
click at [939, 48] on icon at bounding box center [942, 49] width 7 height 7
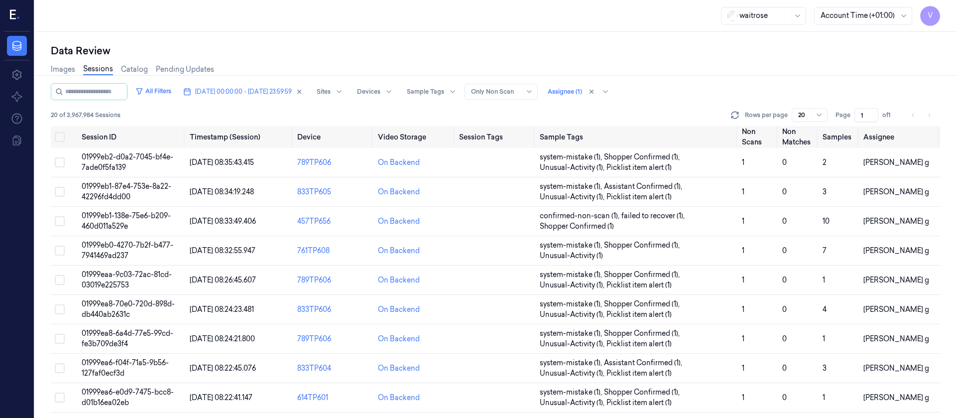
scroll to position [288, 0]
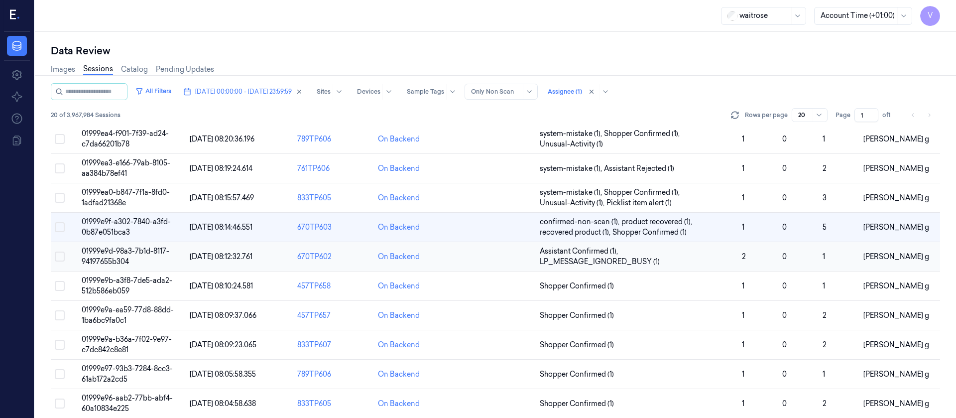
click at [468, 254] on td at bounding box center [495, 256] width 81 height 29
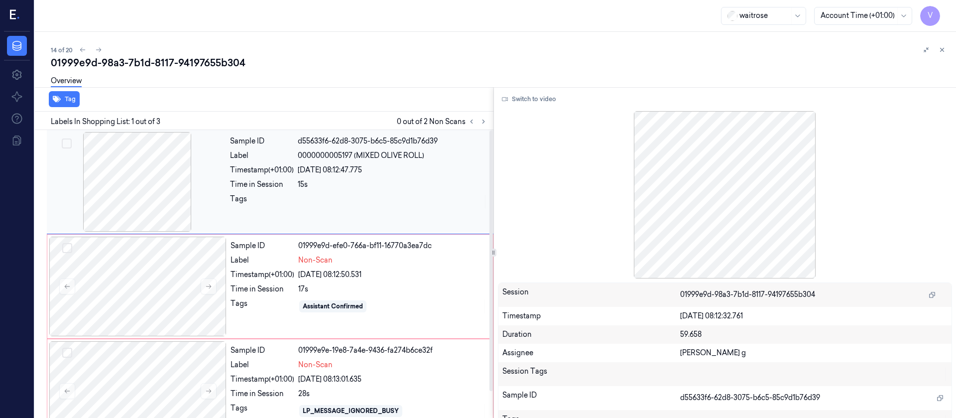
click at [260, 186] on div "Time in Session" at bounding box center [262, 184] width 64 height 10
click at [531, 99] on button "Switch to video" at bounding box center [529, 99] width 62 height 16
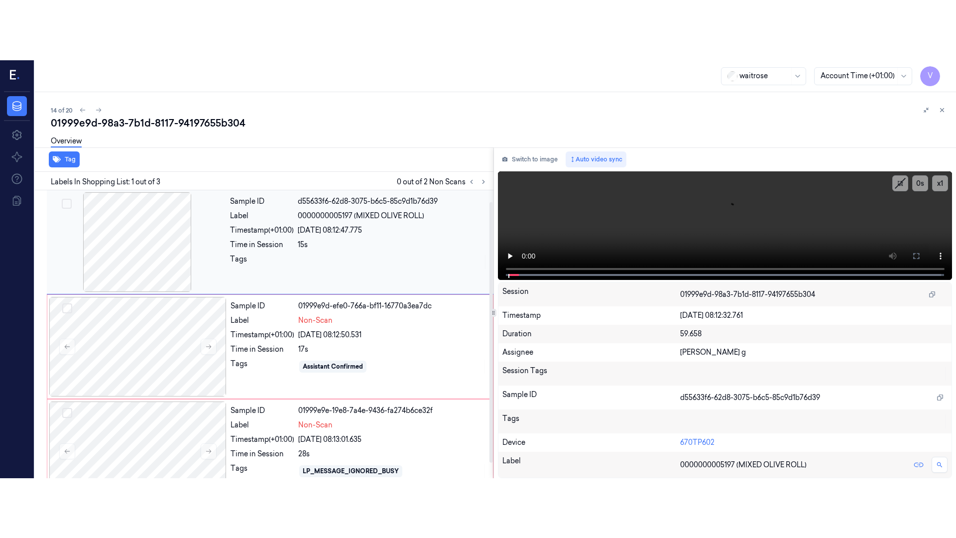
scroll to position [29, 0]
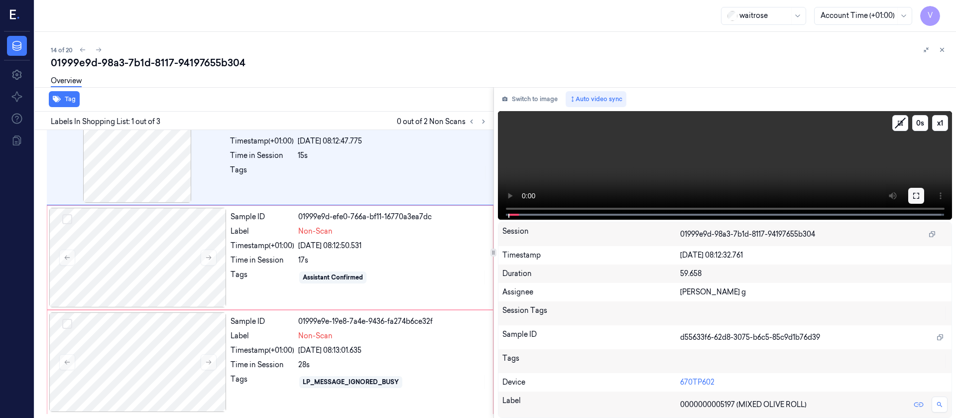
click at [914, 199] on icon at bounding box center [916, 196] width 8 height 8
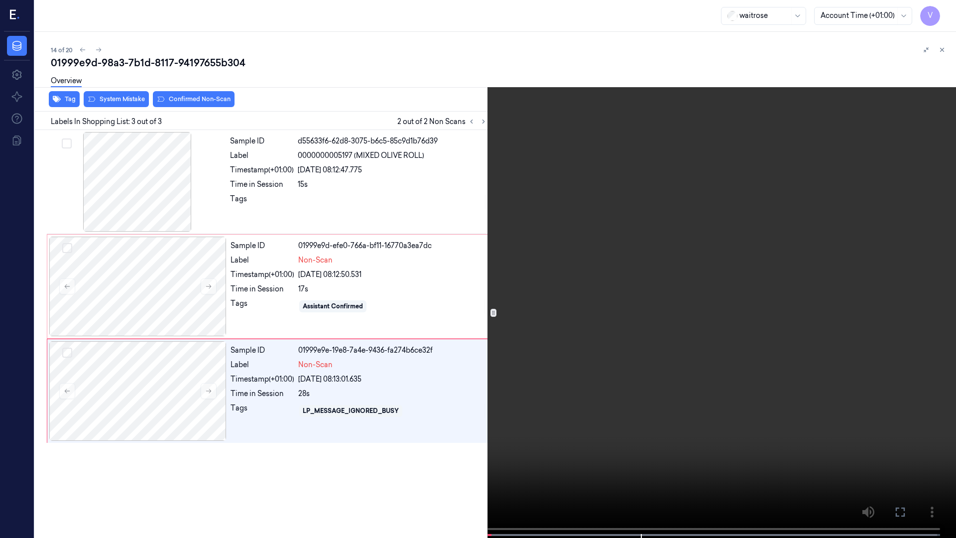
click at [0, 0] on icon at bounding box center [0, 0] width 0 height 0
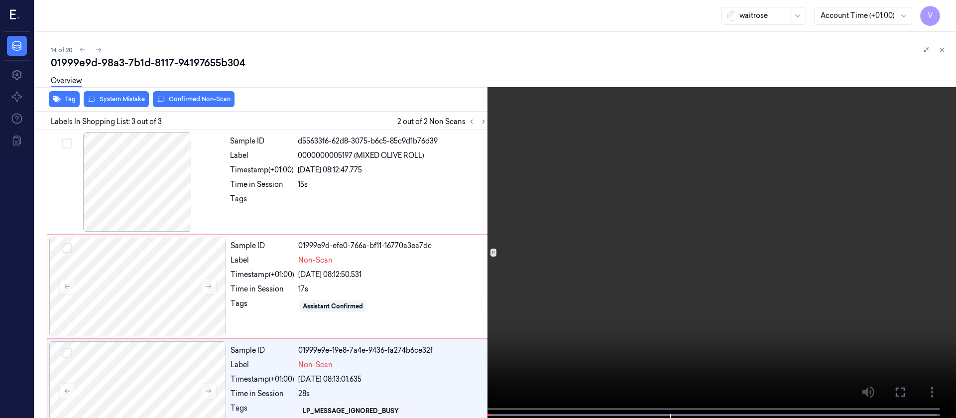
scroll to position [29, 0]
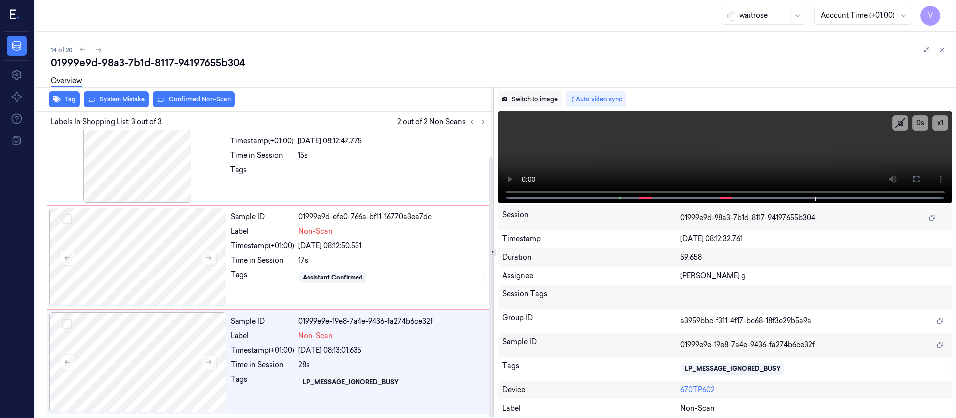
click at [545, 102] on button "Switch to image" at bounding box center [530, 99] width 64 height 16
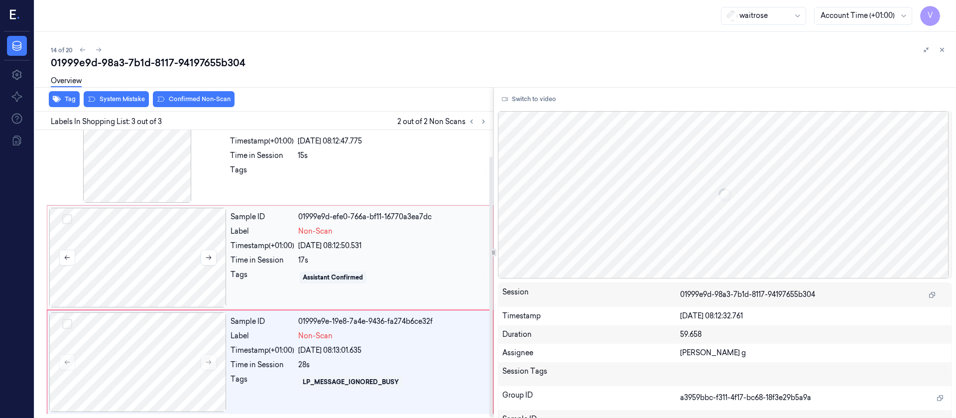
click at [137, 223] on div at bounding box center [137, 258] width 177 height 100
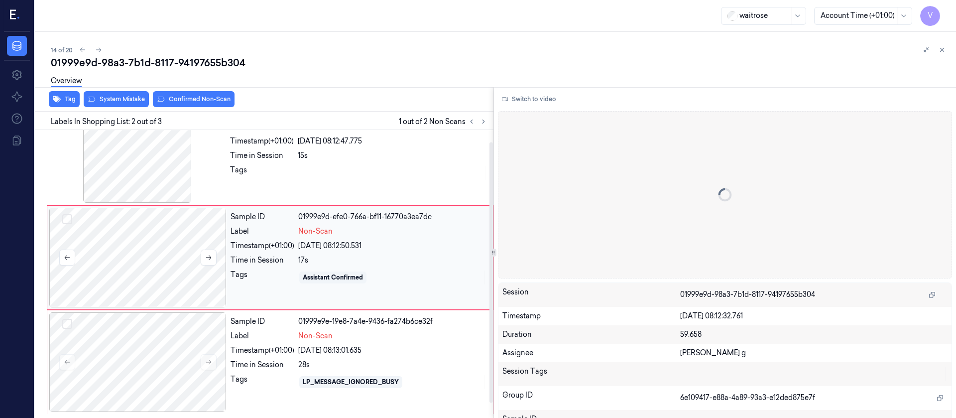
scroll to position [12, 0]
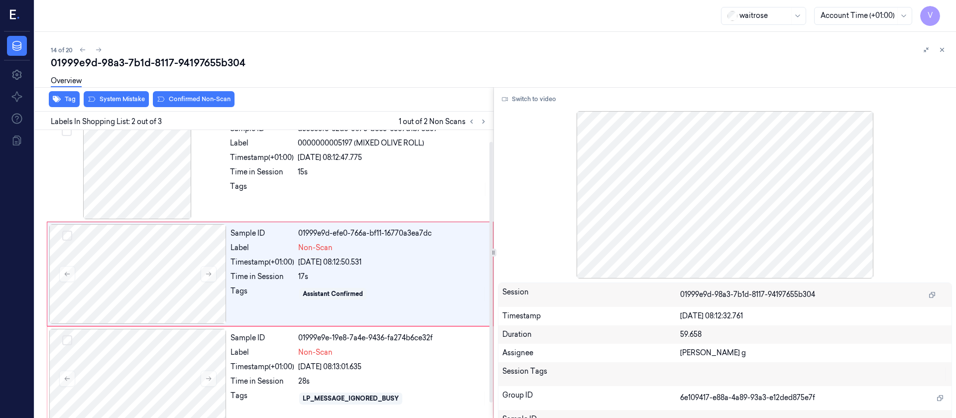
click at [119, 90] on div "Overview" at bounding box center [499, 82] width 897 height 25
click at [115, 94] on div "Overview" at bounding box center [499, 82] width 897 height 25
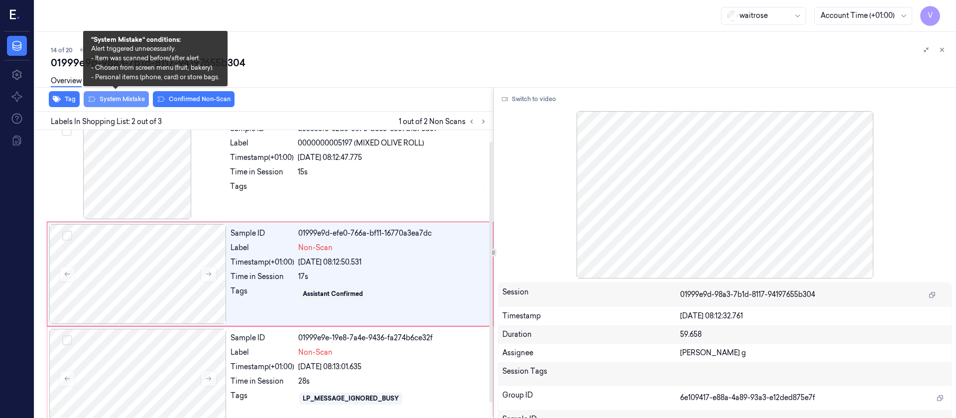
click at [114, 102] on button "System Mistake" at bounding box center [116, 99] width 65 height 16
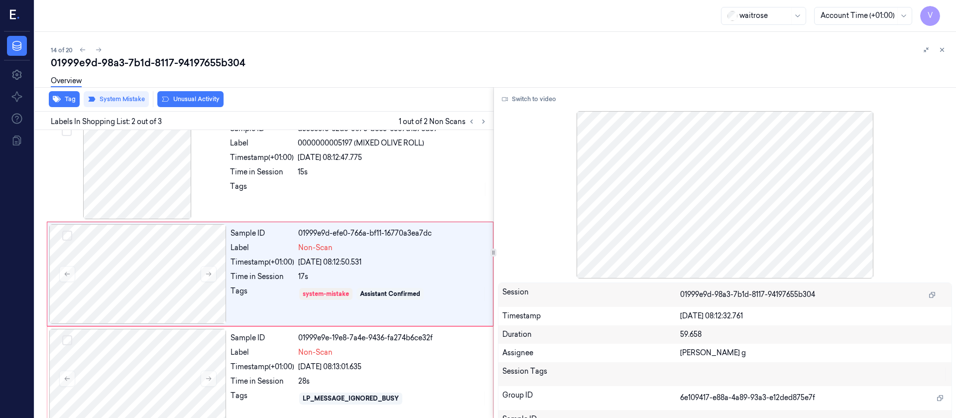
click at [203, 98] on button "Unusual Activity" at bounding box center [190, 99] width 66 height 16
click at [60, 99] on icon "button" at bounding box center [57, 99] width 8 height 6
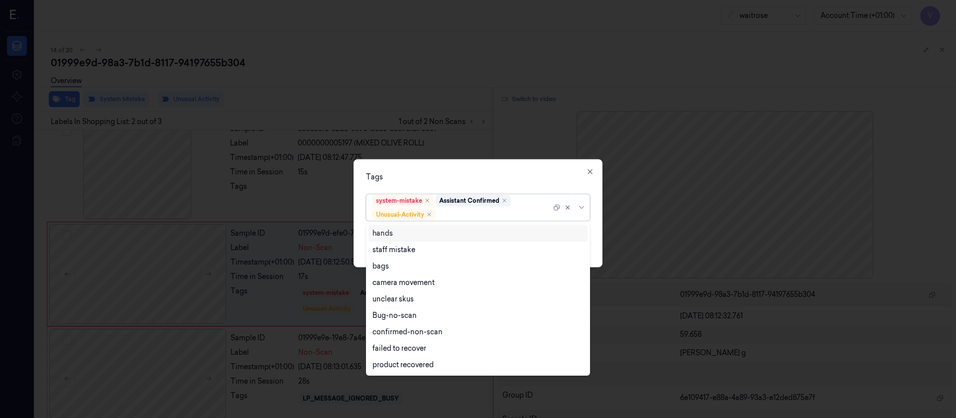
click at [473, 209] on div at bounding box center [495, 214] width 114 height 10
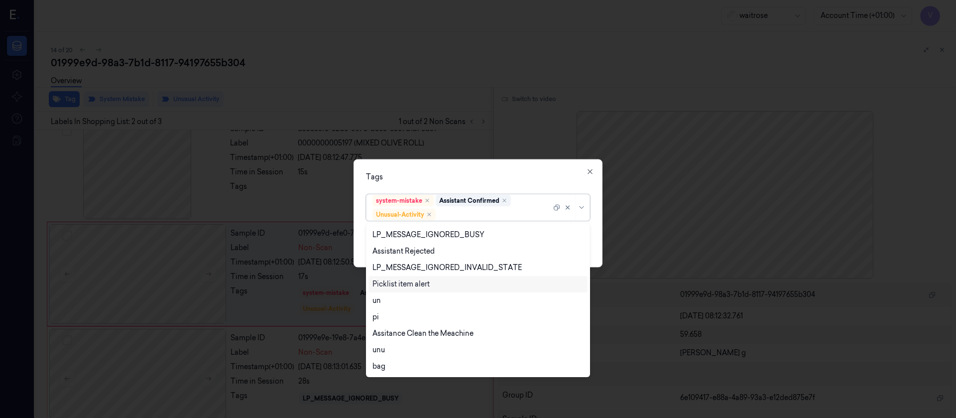
click at [399, 281] on div "Picklist item alert" at bounding box center [401, 284] width 57 height 10
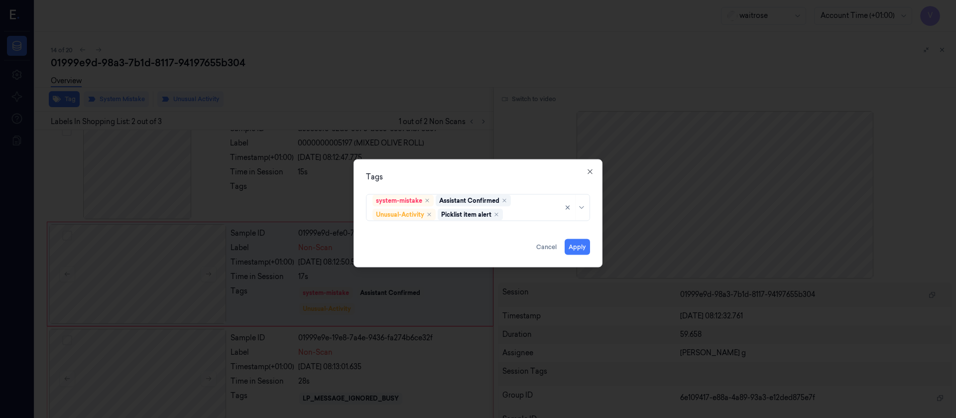
click at [509, 168] on div "Tags system-mistake Assistant Confirmed Unusual-Activity Picklist item alert Ap…" at bounding box center [478, 213] width 249 height 108
click at [580, 255] on div "Tags system-mistake Assistant Confirmed Unusual-Activity Picklist item alert Ap…" at bounding box center [478, 213] width 249 height 108
click at [581, 250] on button "Apply" at bounding box center [577, 247] width 25 height 16
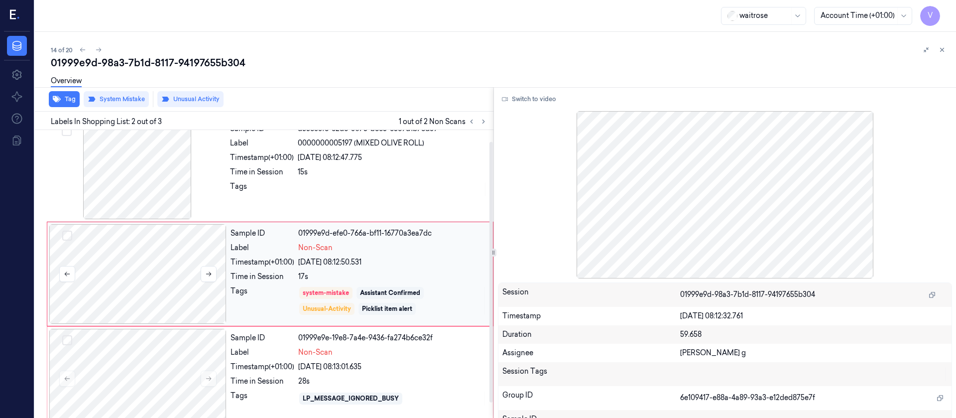
click at [139, 270] on div at bounding box center [137, 274] width 177 height 100
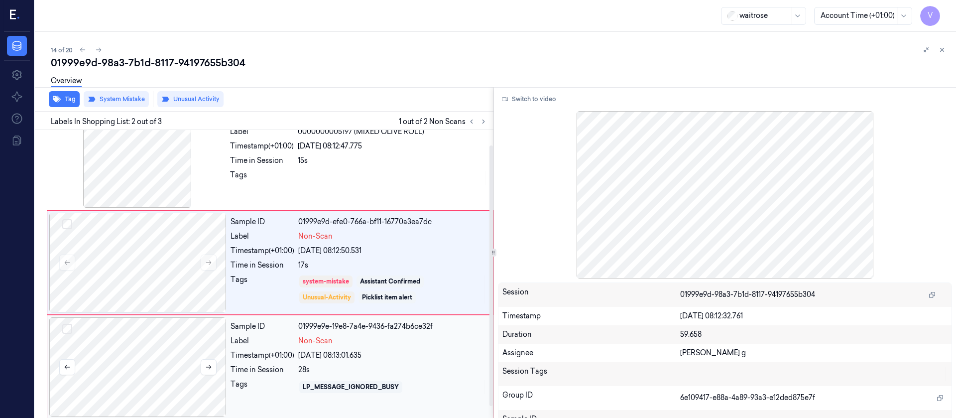
scroll to position [29, 0]
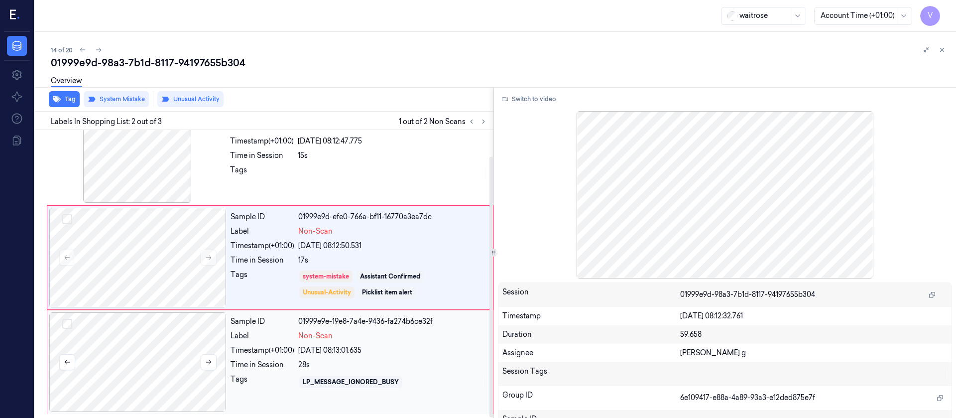
click at [130, 347] on div at bounding box center [137, 362] width 177 height 100
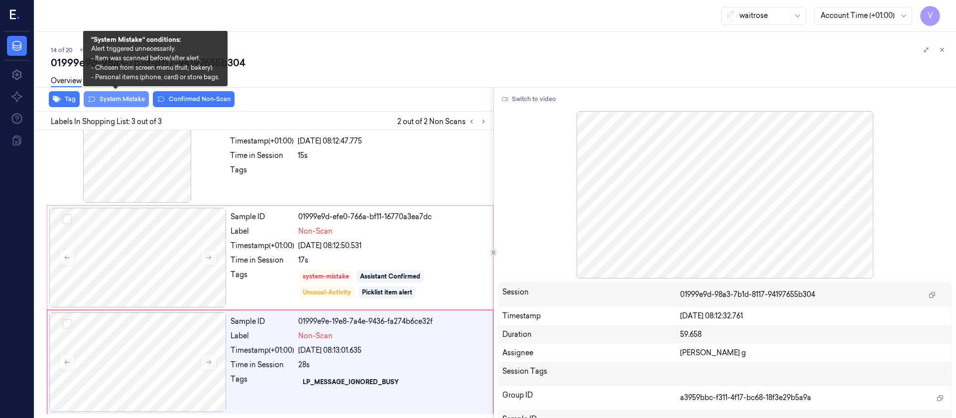
click at [115, 97] on button "System Mistake" at bounding box center [116, 99] width 65 height 16
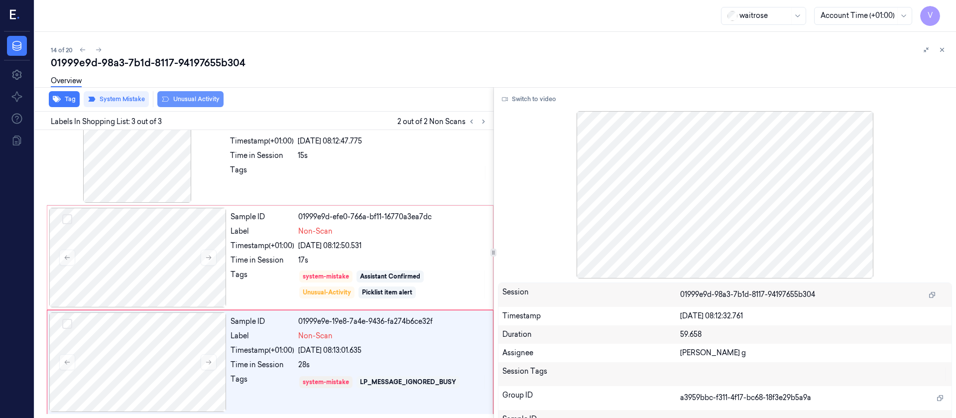
click at [203, 101] on button "Unusual Activity" at bounding box center [190, 99] width 66 height 16
click at [61, 96] on button "Tag" at bounding box center [64, 99] width 31 height 16
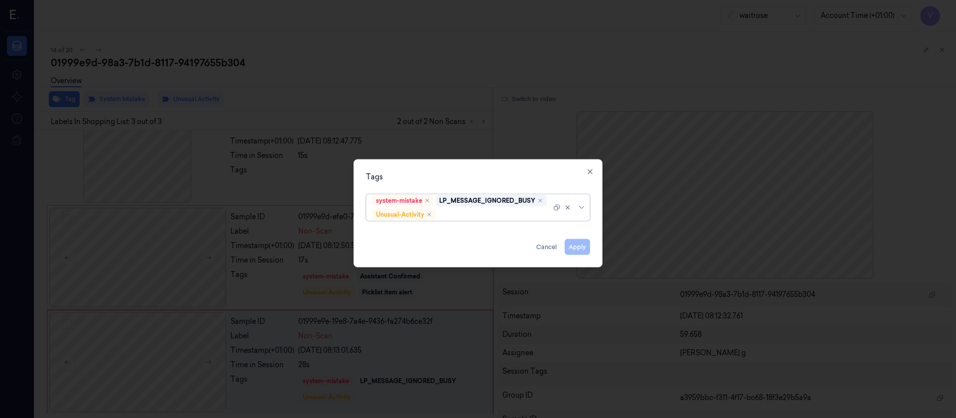
click at [474, 213] on div at bounding box center [495, 214] width 114 height 10
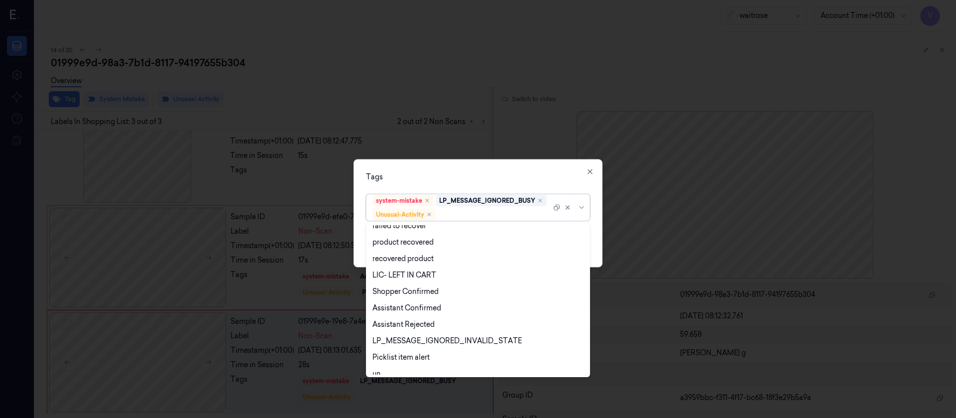
scroll to position [196, 0]
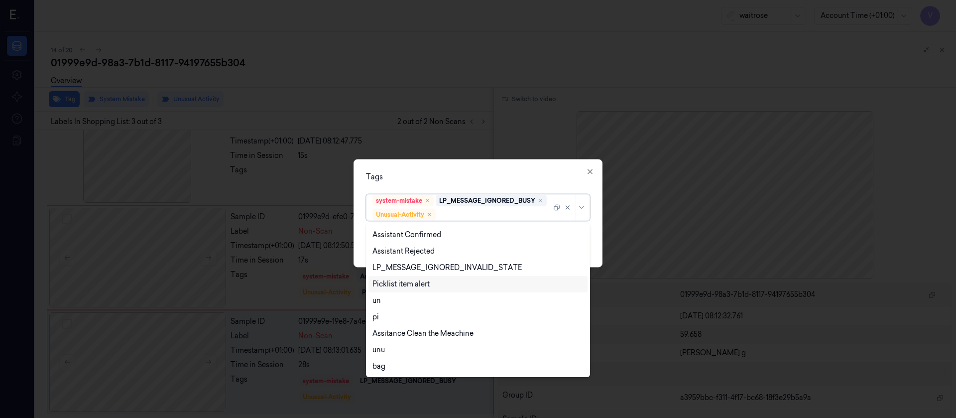
click at [401, 283] on div "Picklist item alert" at bounding box center [401, 284] width 57 height 10
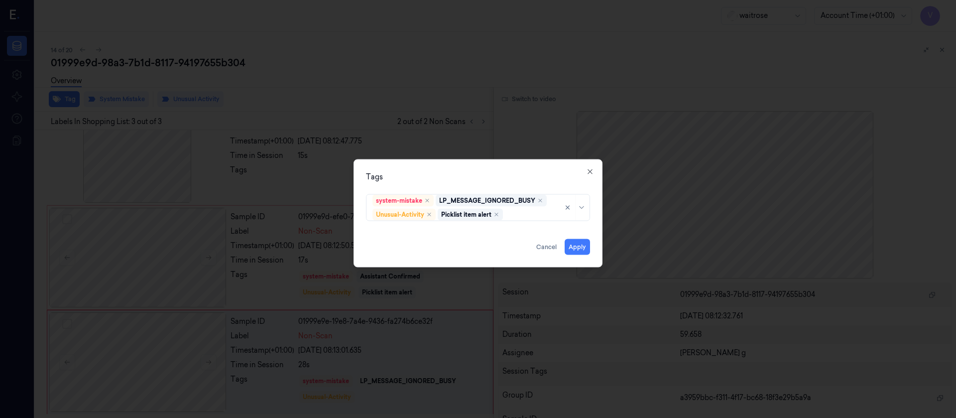
click at [482, 171] on div "Tags" at bounding box center [478, 176] width 224 height 10
click at [575, 246] on button "Apply" at bounding box center [577, 247] width 25 height 16
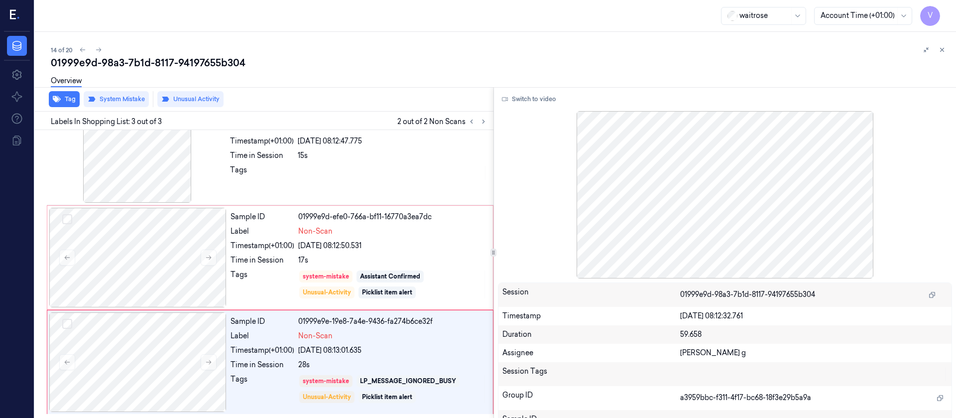
click at [654, 80] on div "Overview" at bounding box center [499, 82] width 897 height 25
click at [941, 54] on button at bounding box center [942, 50] width 12 height 12
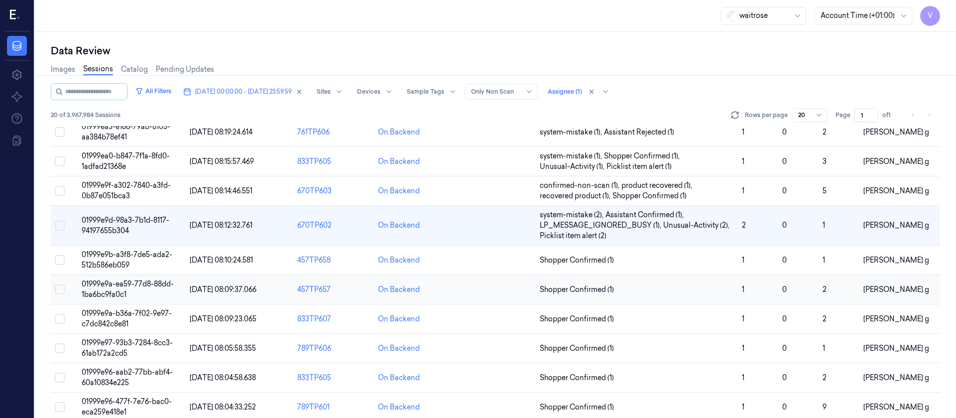
scroll to position [336, 0]
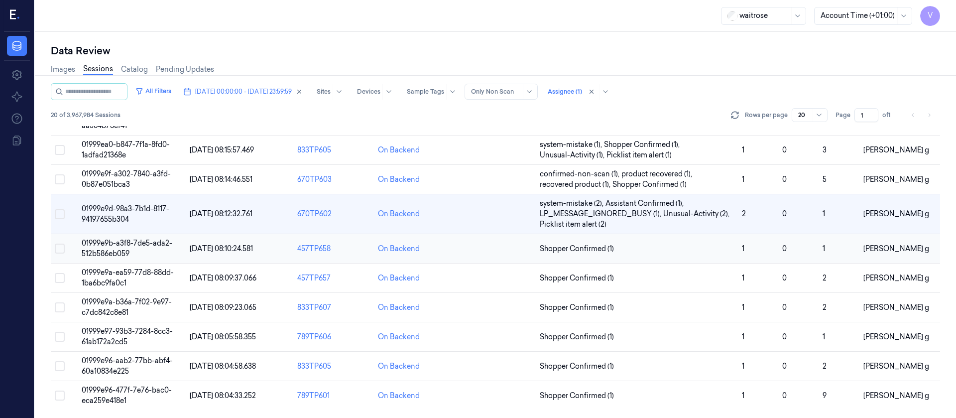
click at [509, 248] on td at bounding box center [495, 248] width 81 height 29
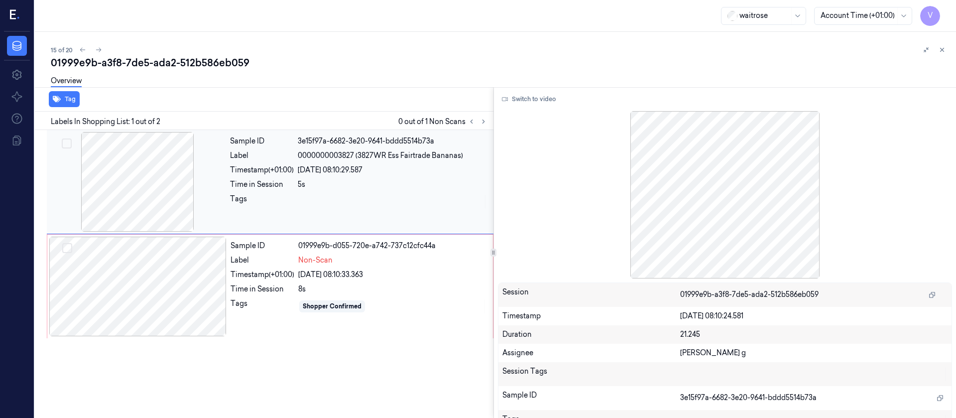
click at [164, 187] on div at bounding box center [137, 182] width 177 height 100
click at [122, 306] on div at bounding box center [137, 287] width 177 height 100
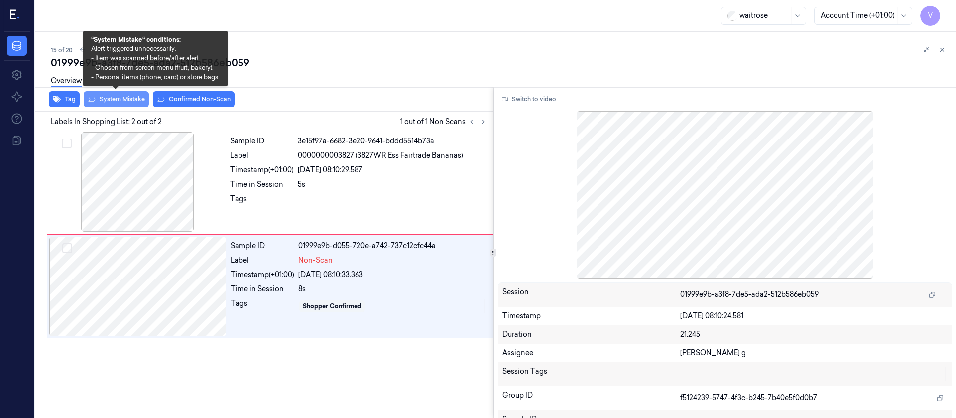
click at [118, 97] on button "System Mistake" at bounding box center [116, 99] width 65 height 16
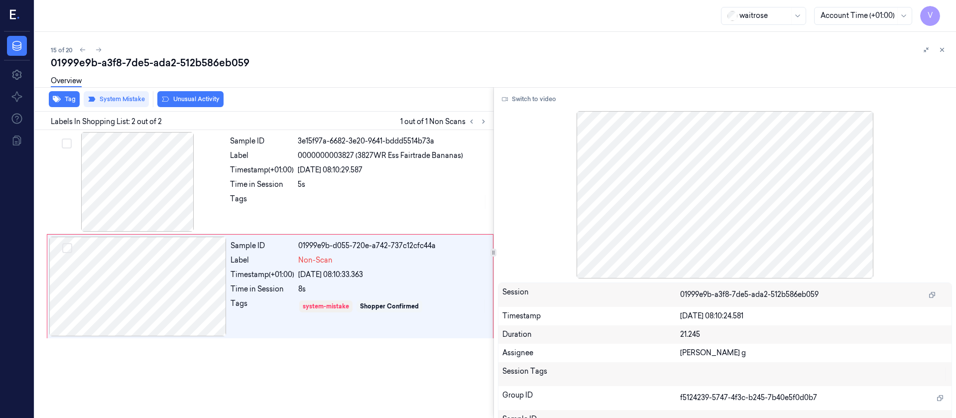
click at [184, 95] on div "Overview" at bounding box center [499, 82] width 897 height 25
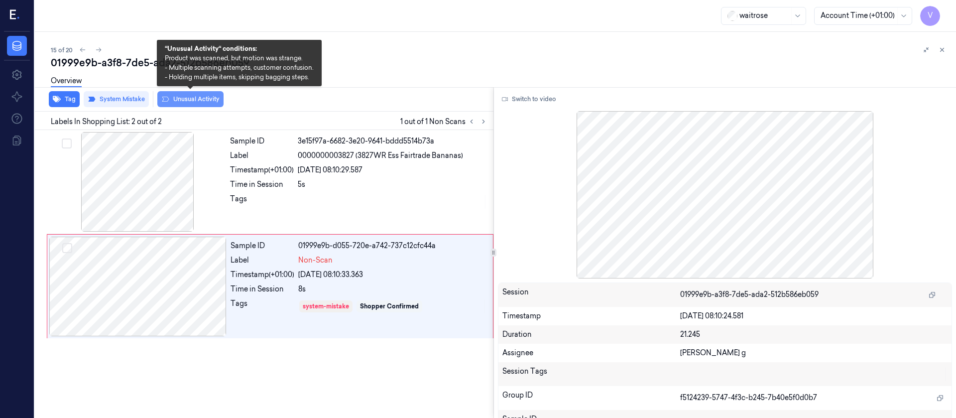
click at [179, 103] on button "Unusual Activity" at bounding box center [190, 99] width 66 height 16
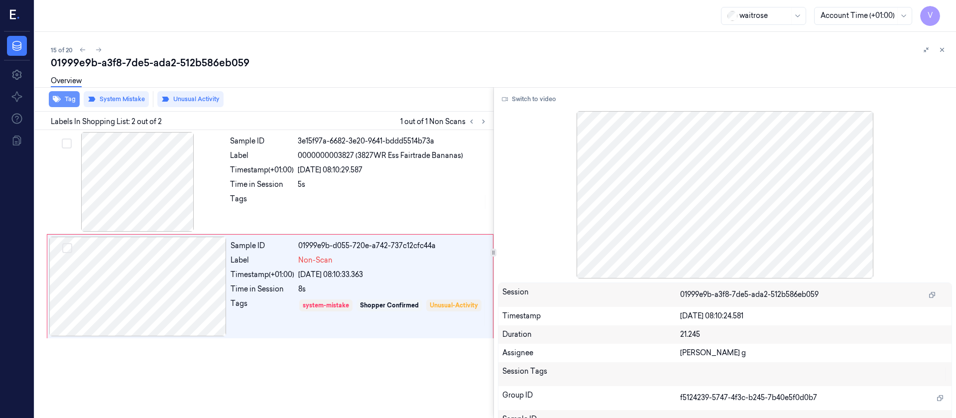
click at [66, 102] on button "Tag" at bounding box center [64, 99] width 31 height 16
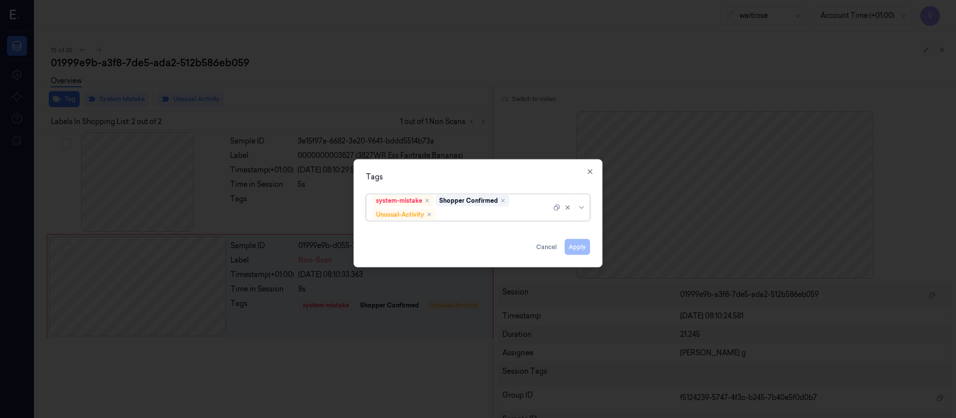
click at [452, 215] on div at bounding box center [495, 214] width 114 height 10
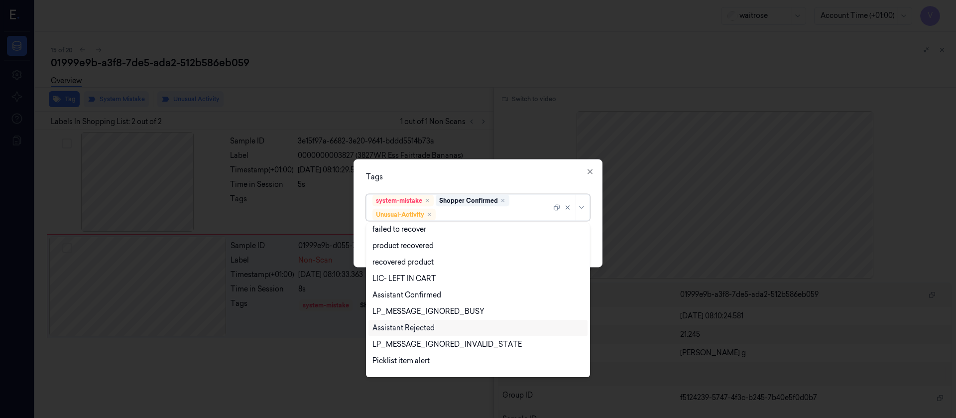
scroll to position [196, 0]
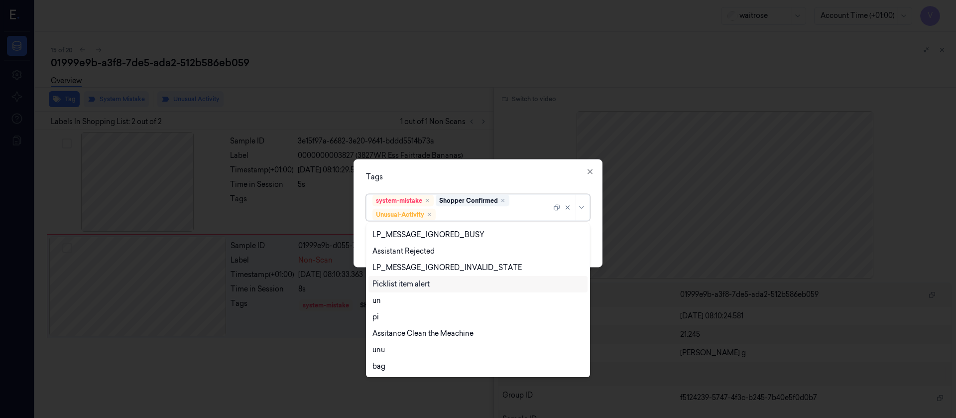
click at [399, 279] on div "Picklist item alert" at bounding box center [401, 284] width 57 height 10
click at [528, 172] on div "Tags" at bounding box center [478, 176] width 224 height 10
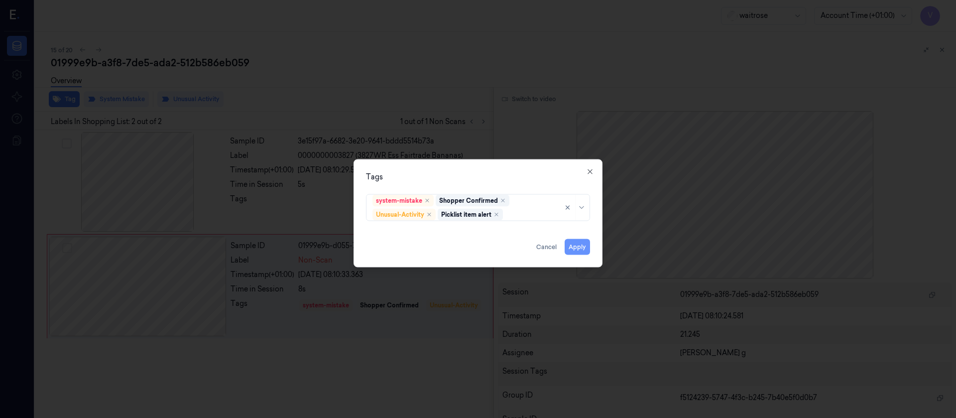
click at [571, 242] on button "Apply" at bounding box center [577, 247] width 25 height 16
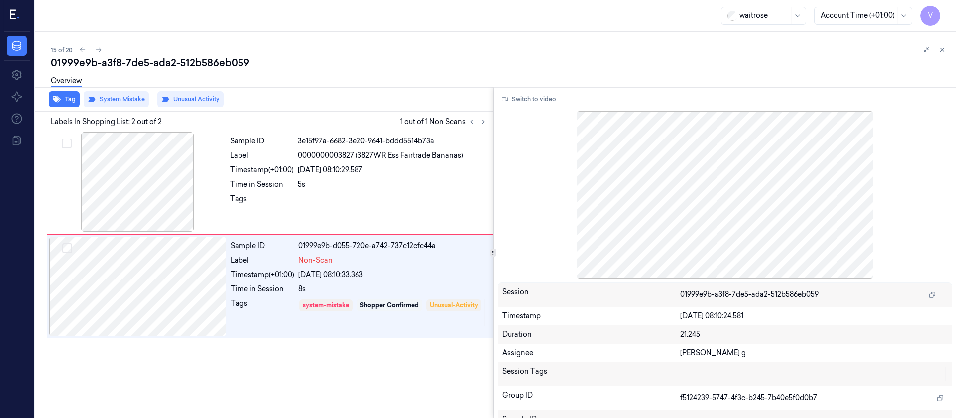
click at [801, 45] on div "15 of 20" at bounding box center [499, 50] width 897 height 12
click at [945, 51] on icon at bounding box center [942, 49] width 7 height 7
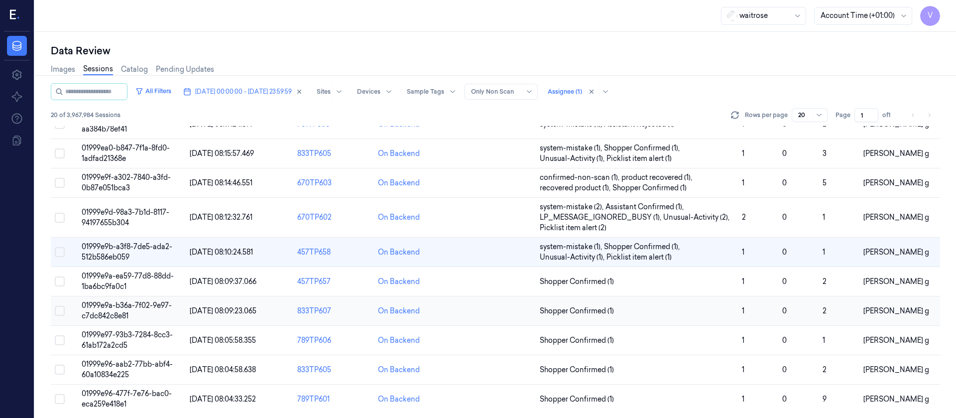
scroll to position [336, 0]
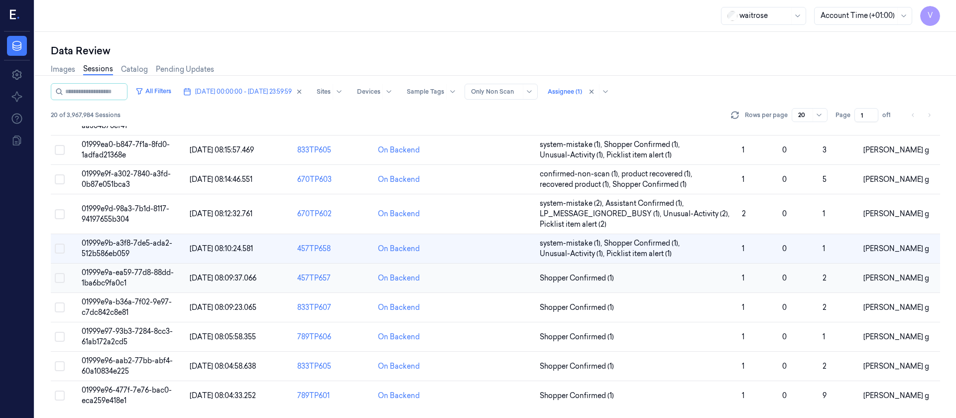
click at [500, 282] on td at bounding box center [495, 277] width 81 height 29
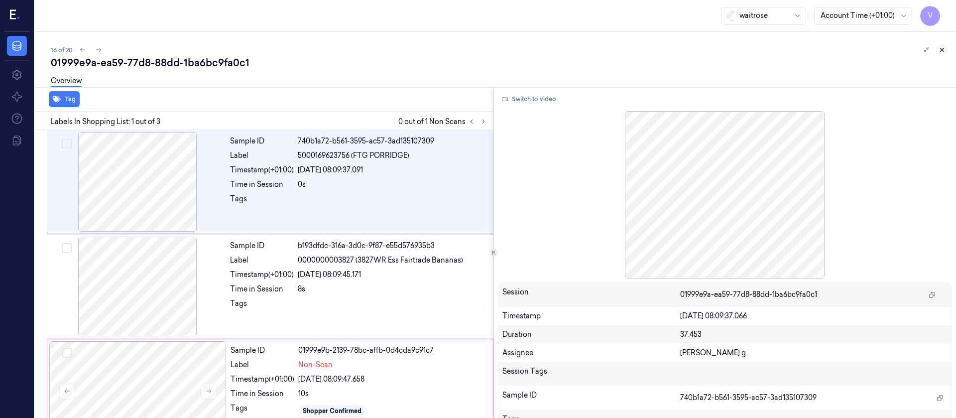
click at [945, 44] on button at bounding box center [942, 50] width 12 height 12
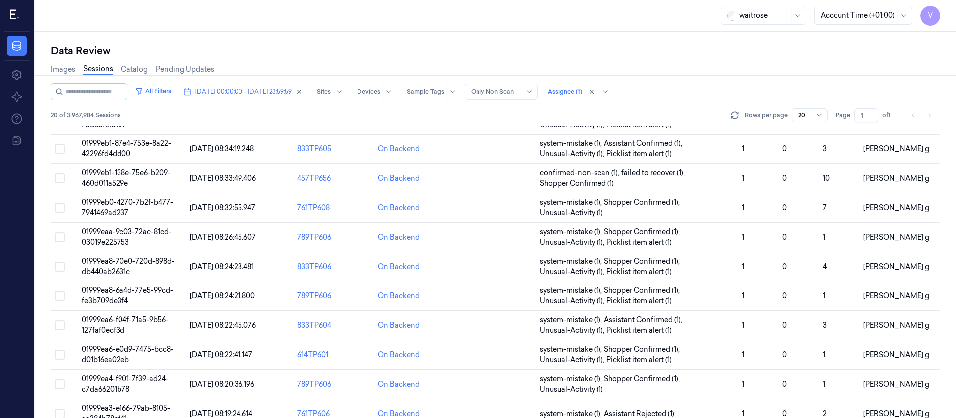
scroll to position [336, 0]
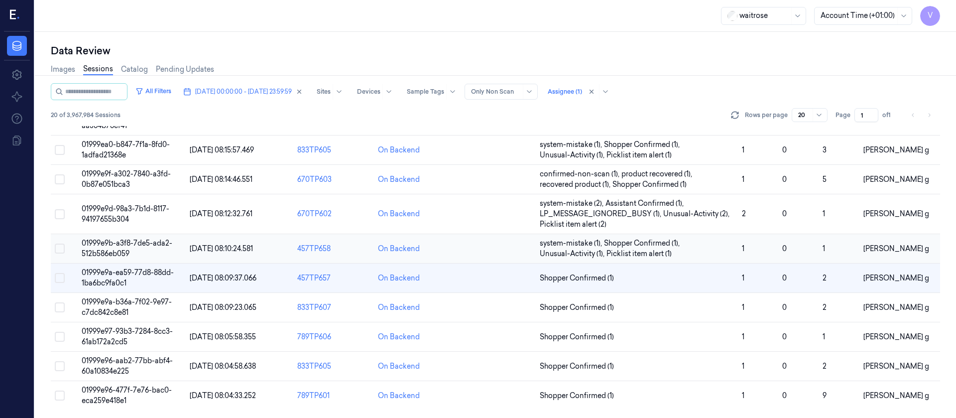
click at [495, 248] on td at bounding box center [495, 248] width 81 height 29
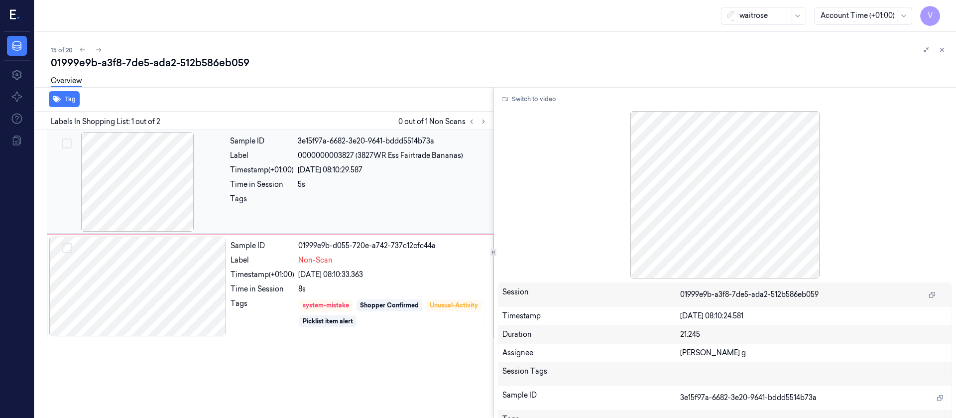
click at [218, 189] on div at bounding box center [137, 182] width 177 height 100
click at [529, 101] on button "Switch to video" at bounding box center [529, 99] width 62 height 16
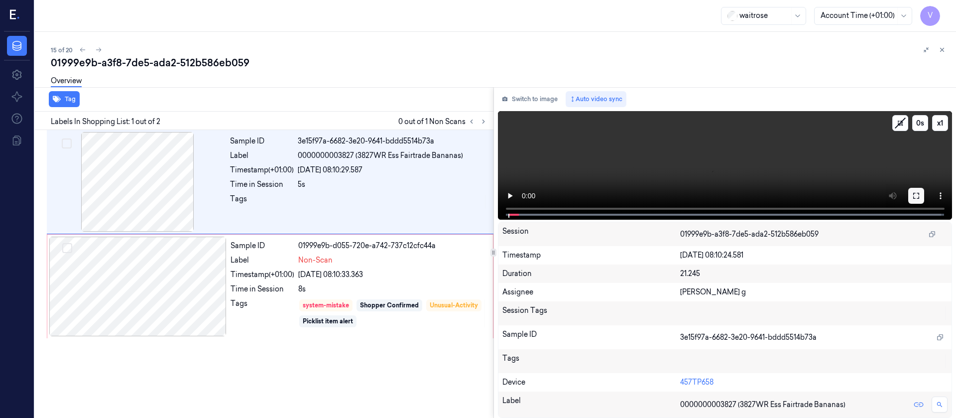
click at [921, 194] on button at bounding box center [916, 196] width 16 height 16
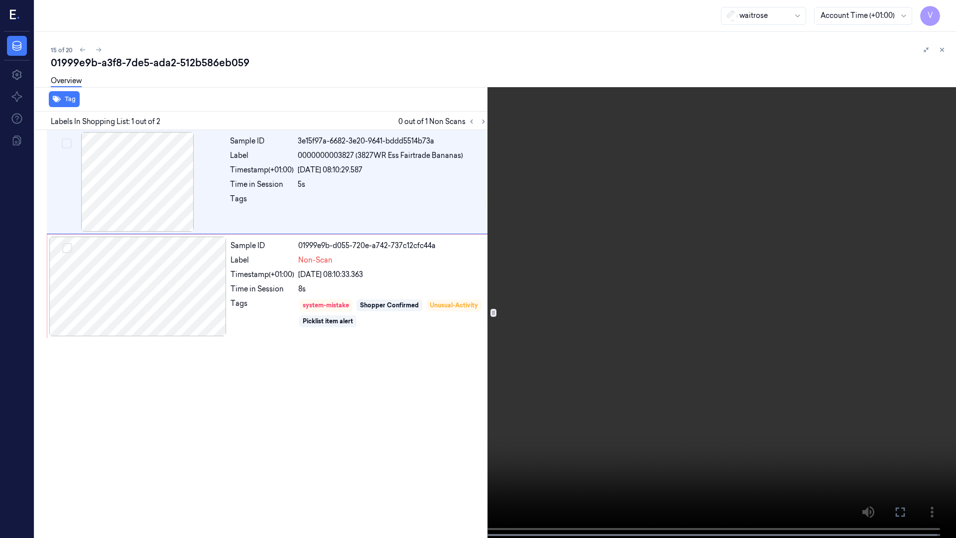
click at [0, 0] on button at bounding box center [0, 0] width 0 height 0
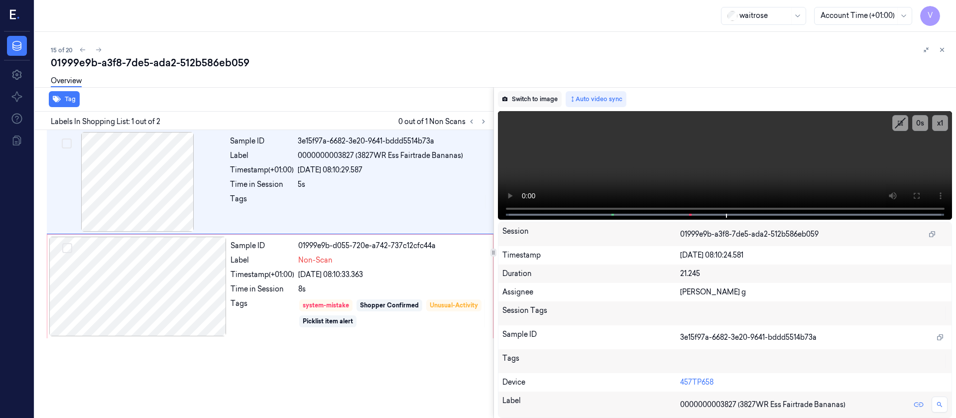
click at [538, 104] on button "Switch to image" at bounding box center [530, 99] width 64 height 16
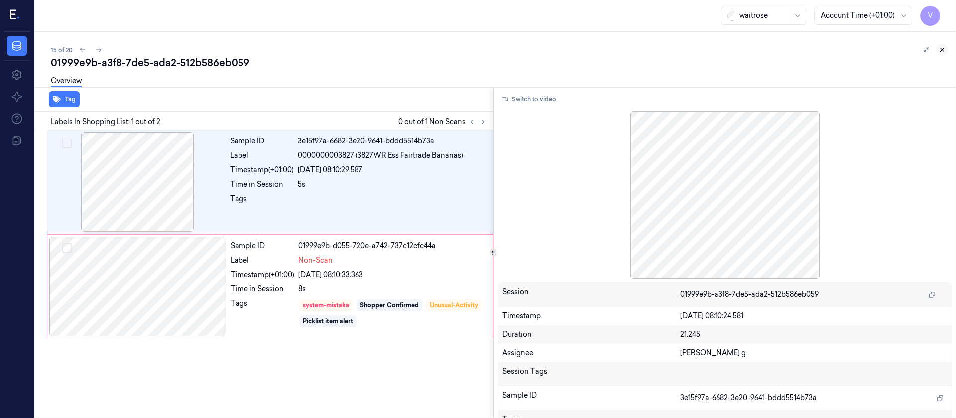
click at [938, 48] on button at bounding box center [942, 50] width 12 height 12
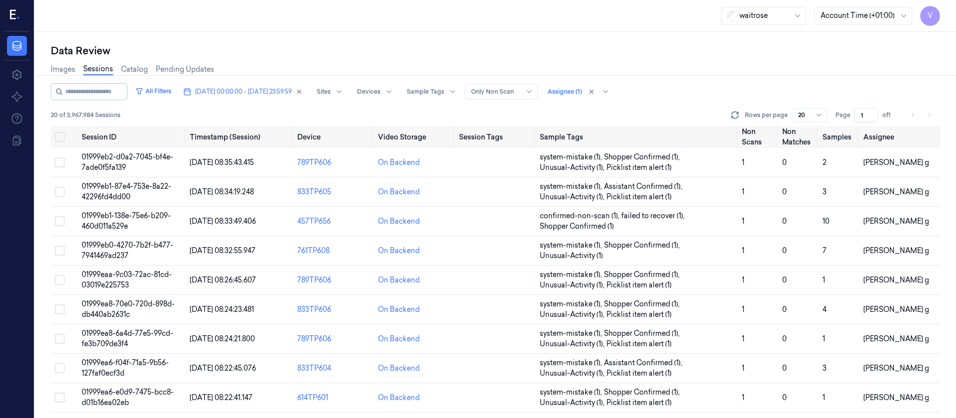
scroll to position [320, 0]
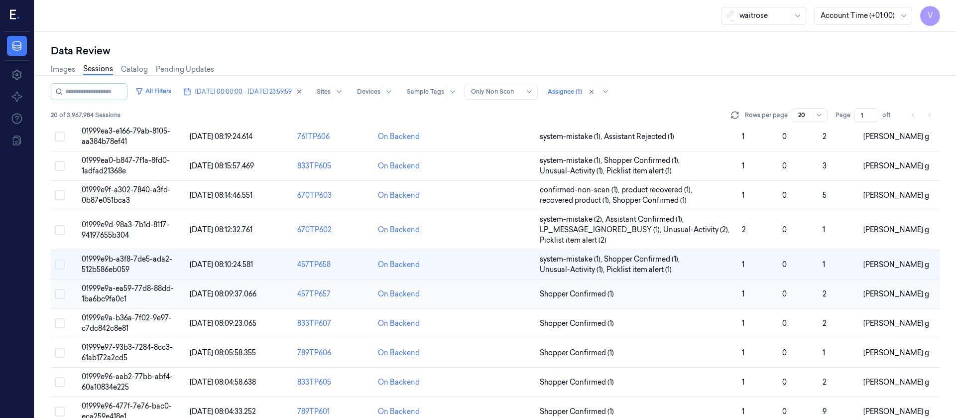
click at [491, 291] on td at bounding box center [495, 293] width 81 height 29
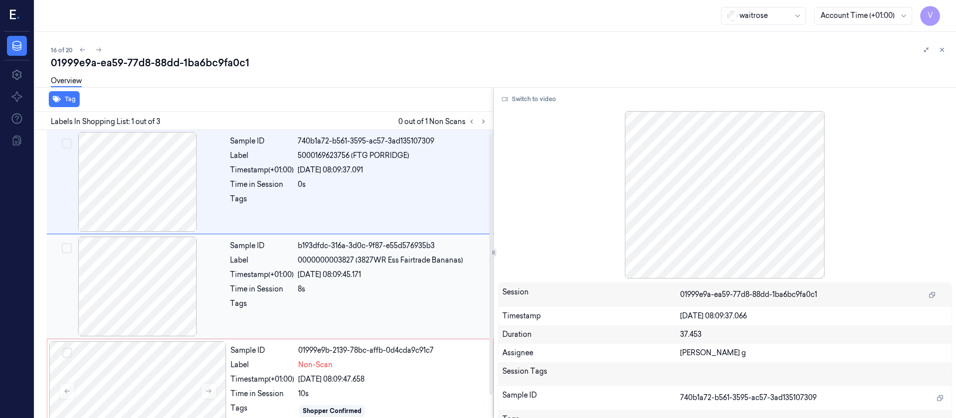
scroll to position [29, 0]
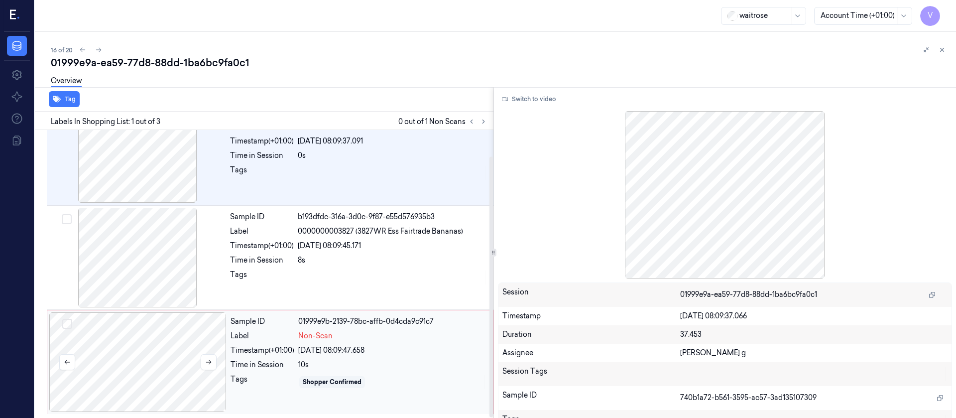
click at [146, 346] on div at bounding box center [137, 362] width 177 height 100
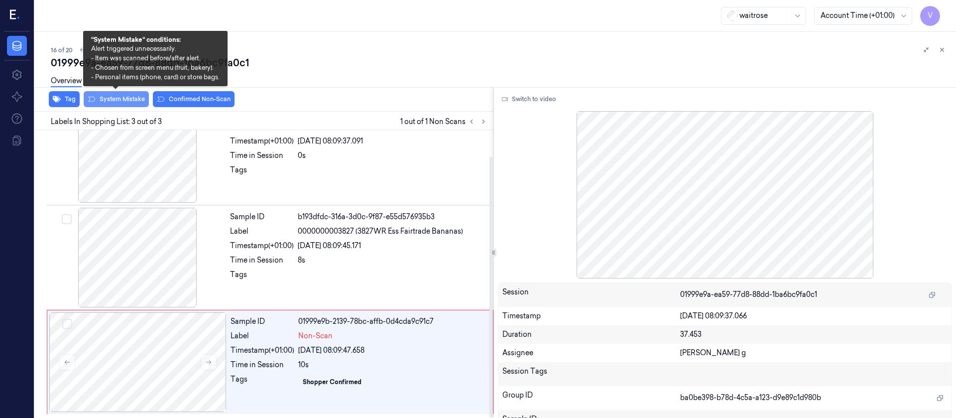
click at [117, 99] on button "System Mistake" at bounding box center [116, 99] width 65 height 16
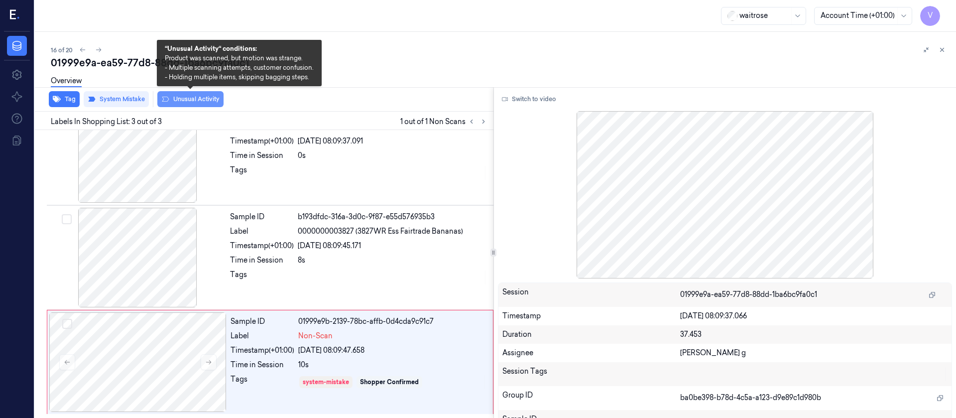
click at [203, 99] on button "Unusual Activity" at bounding box center [190, 99] width 66 height 16
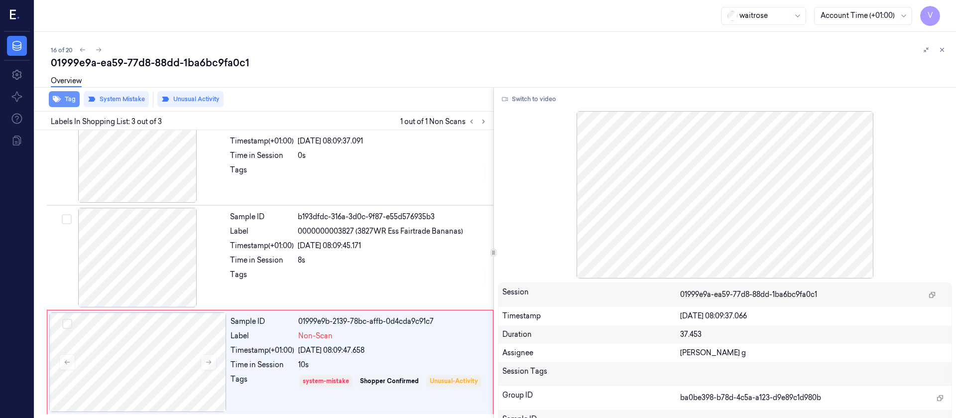
click at [71, 103] on button "Tag" at bounding box center [64, 99] width 31 height 16
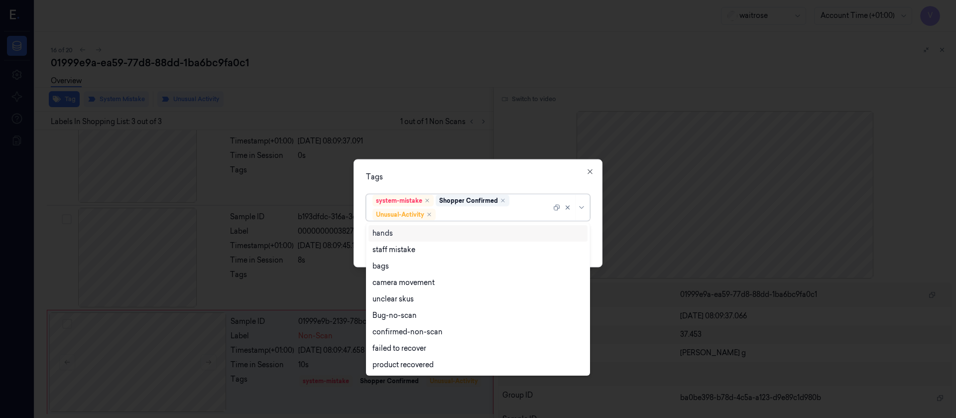
click at [481, 210] on div at bounding box center [495, 214] width 114 height 10
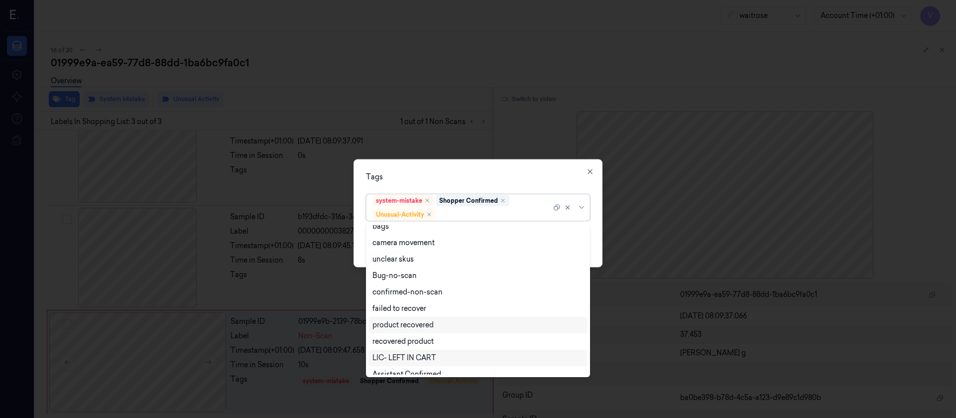
scroll to position [196, 0]
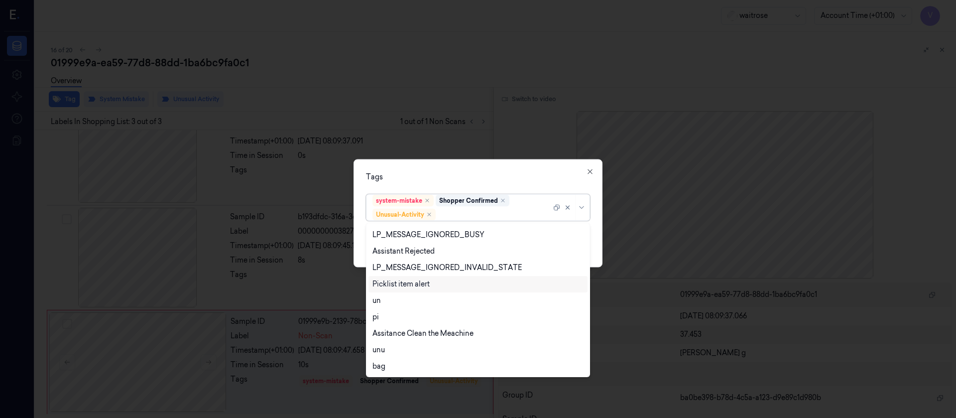
click at [402, 285] on div "Picklist item alert" at bounding box center [401, 284] width 57 height 10
click at [575, 185] on div "Tags option Picklist item alert, selected. 20 results available. Use Up and Dow…" at bounding box center [478, 213] width 249 height 108
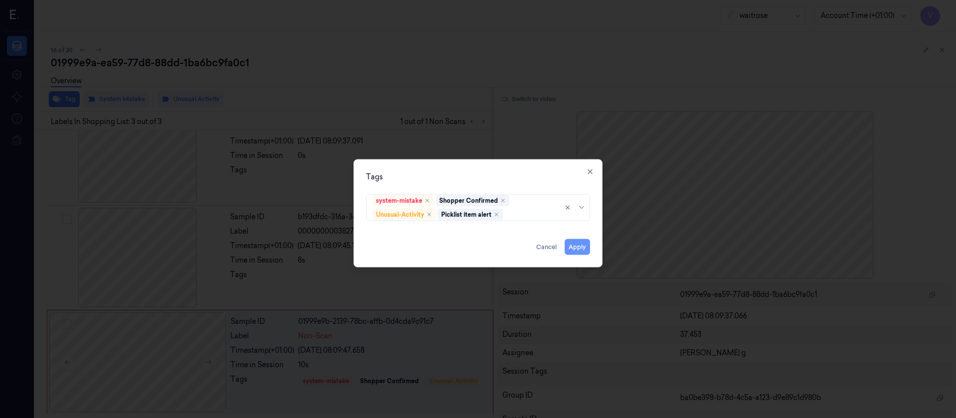
click at [581, 246] on button "Apply" at bounding box center [577, 247] width 25 height 16
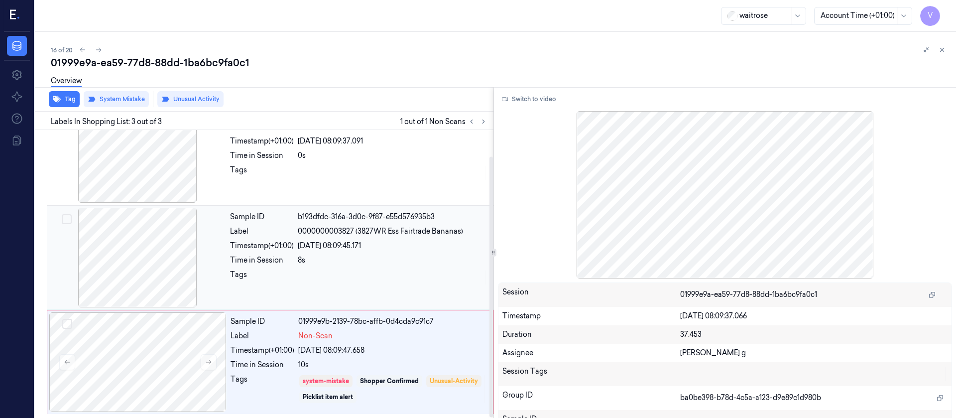
click at [268, 248] on div "Timestamp (+01:00)" at bounding box center [262, 246] width 64 height 10
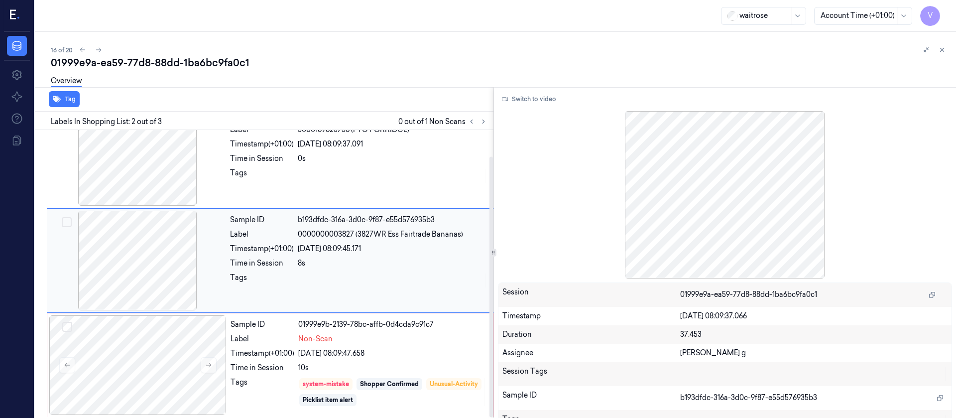
scroll to position [29, 0]
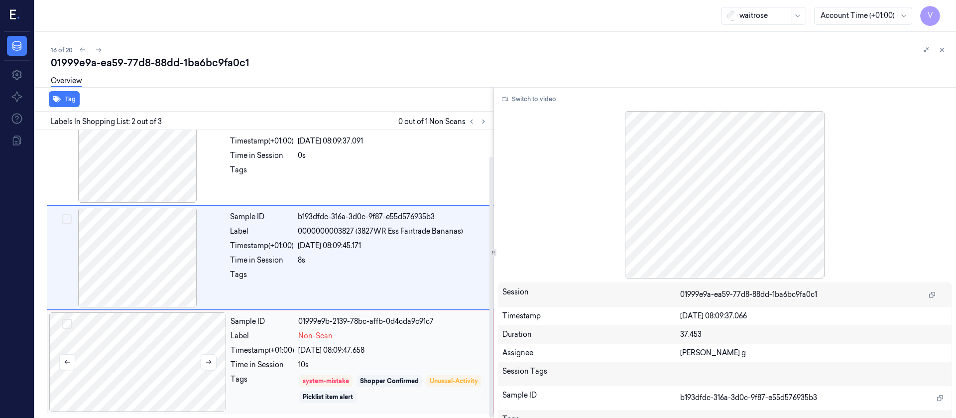
click at [195, 371] on div at bounding box center [137, 362] width 177 height 100
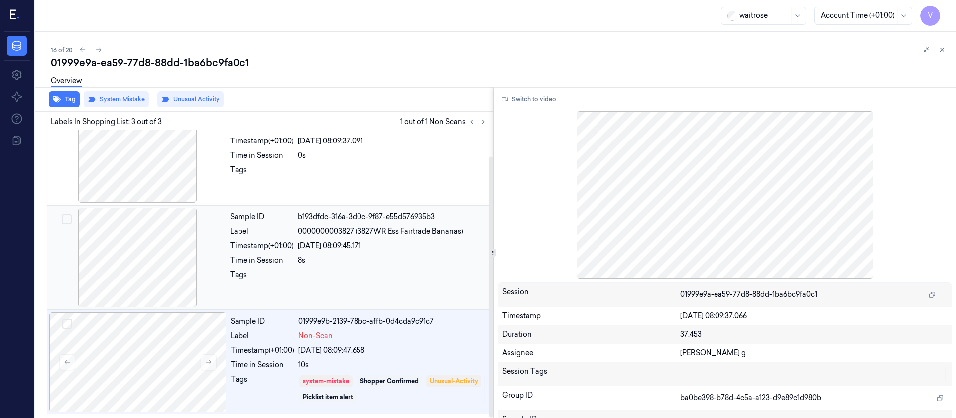
click at [366, 212] on div "b193dfdc-316a-3d0c-9f87-e55d576935b3" at bounding box center [393, 217] width 190 height 10
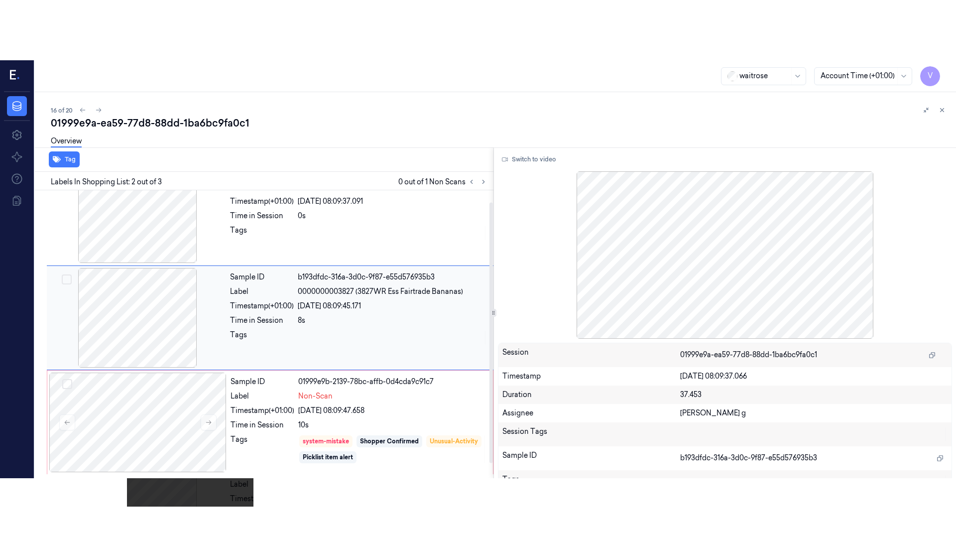
scroll to position [12, 0]
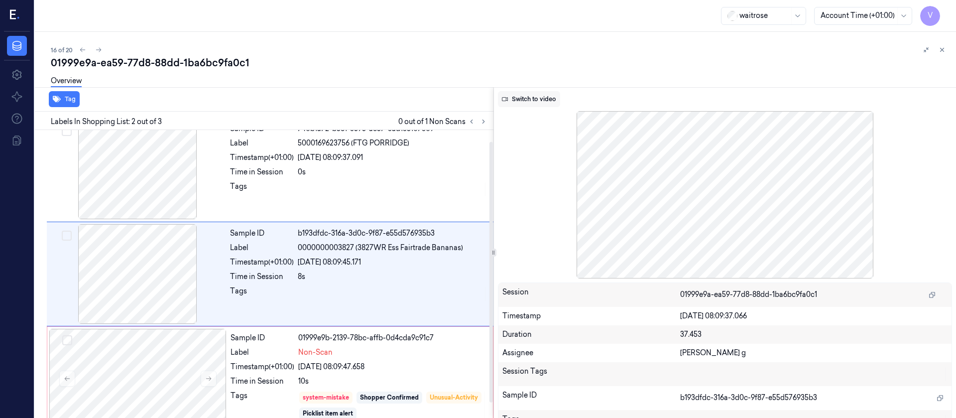
click at [536, 98] on button "Switch to video" at bounding box center [529, 99] width 62 height 16
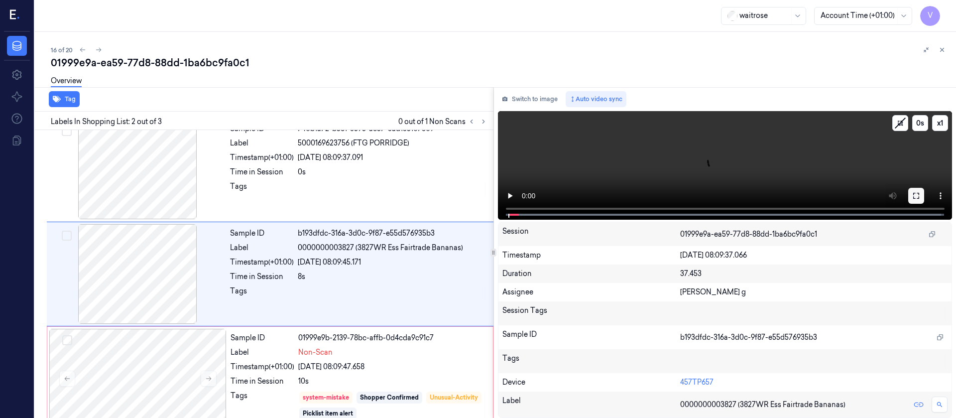
click at [915, 195] on icon at bounding box center [916, 196] width 8 height 8
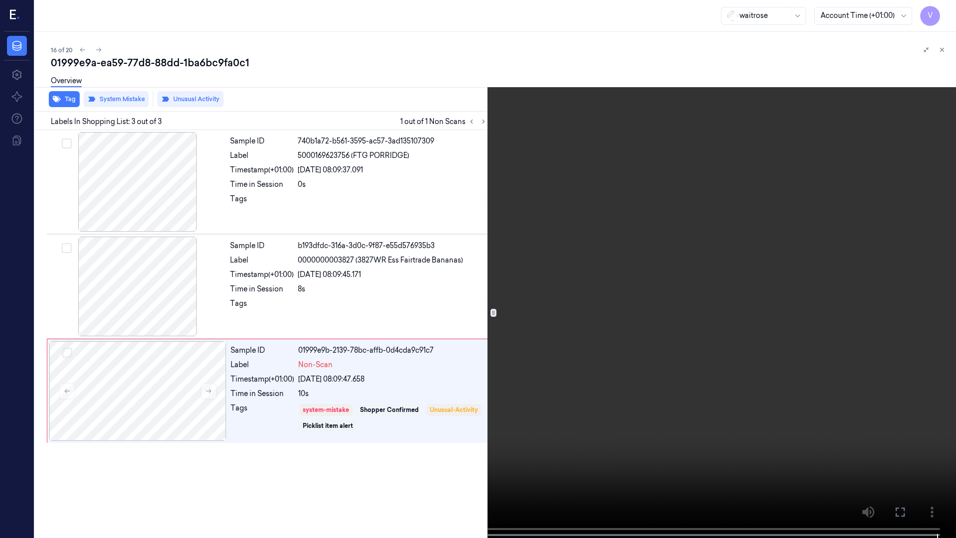
click at [0, 0] on button at bounding box center [0, 0] width 0 height 0
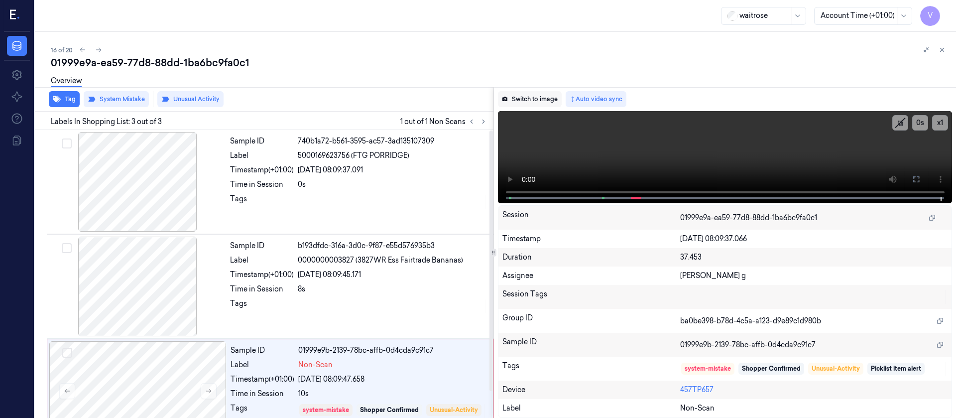
click at [531, 91] on button "Switch to image" at bounding box center [530, 99] width 64 height 16
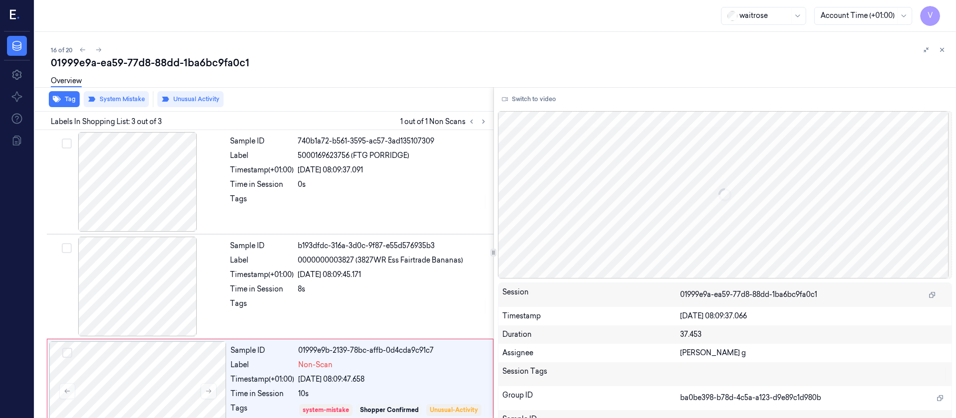
scroll to position [29, 0]
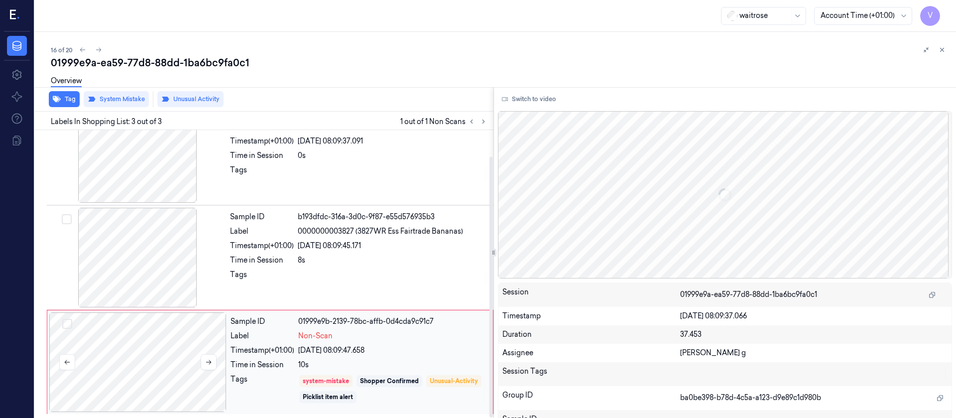
click at [126, 338] on div at bounding box center [137, 362] width 177 height 100
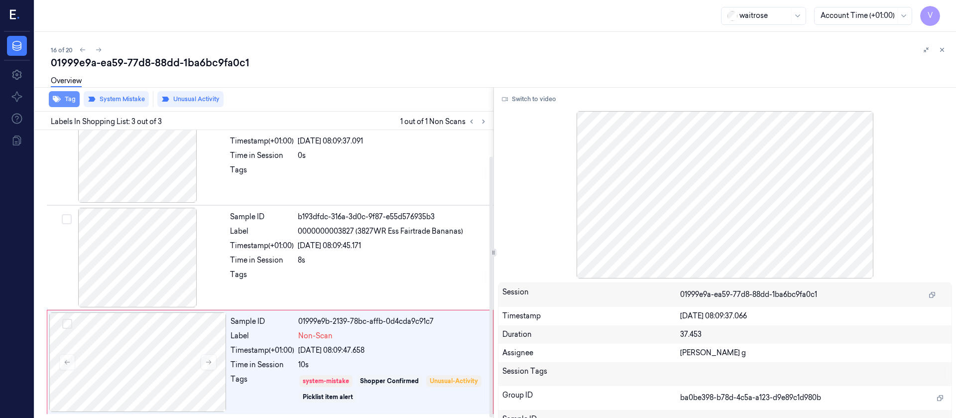
click at [68, 102] on button "Tag" at bounding box center [64, 99] width 31 height 16
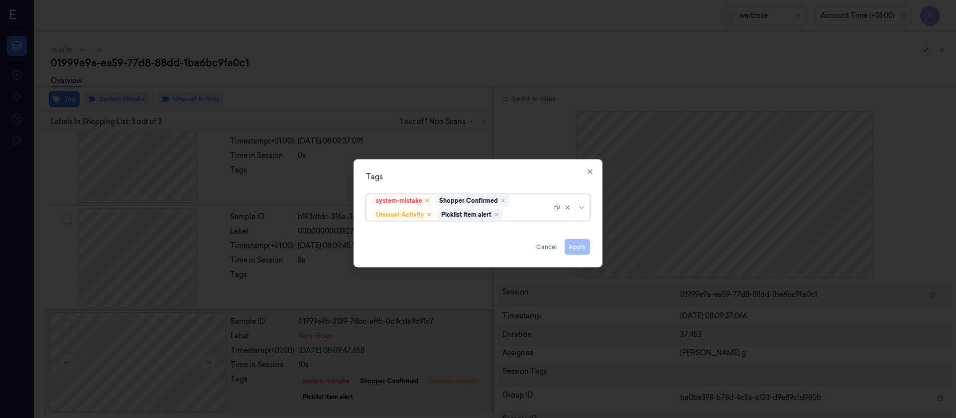
click at [515, 213] on div at bounding box center [528, 214] width 46 height 10
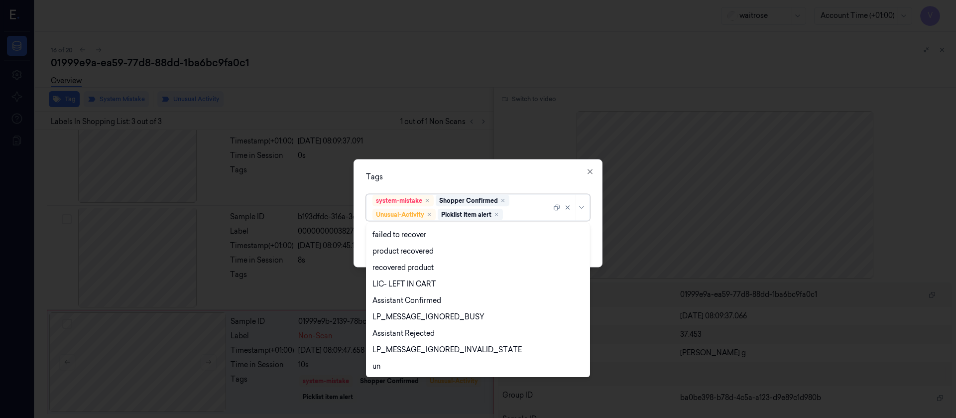
scroll to position [179, 0]
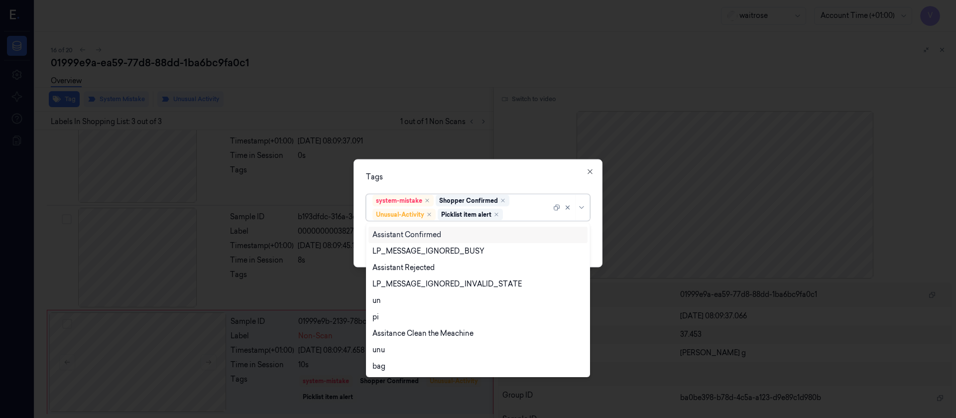
click at [518, 157] on div at bounding box center [478, 209] width 956 height 418
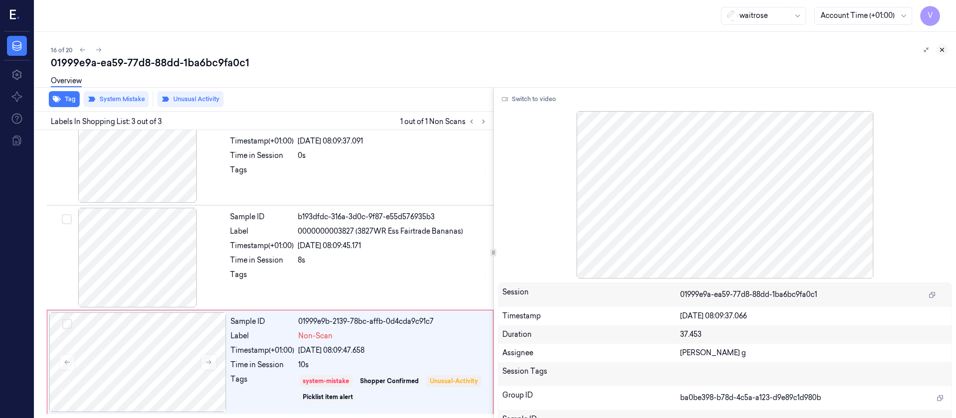
click at [944, 46] on icon at bounding box center [942, 49] width 7 height 7
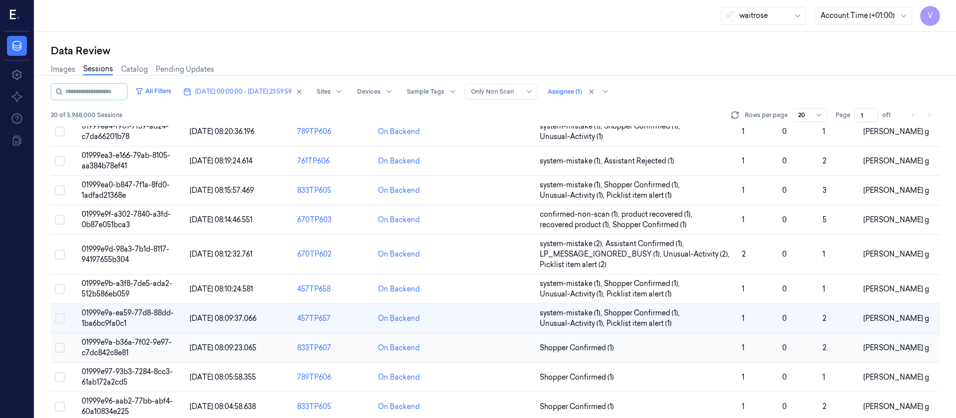
scroll to position [336, 0]
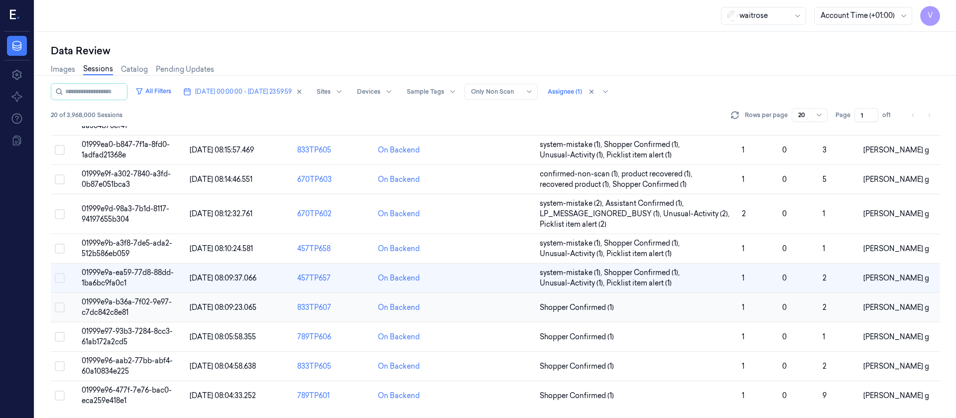
click at [495, 311] on td at bounding box center [495, 307] width 81 height 29
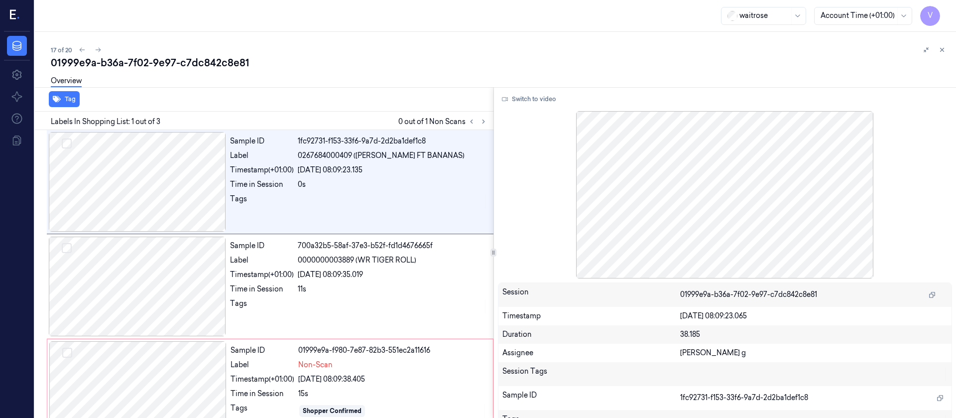
click at [447, 103] on div "Tag" at bounding box center [262, 99] width 463 height 24
click at [139, 305] on div at bounding box center [137, 287] width 177 height 100
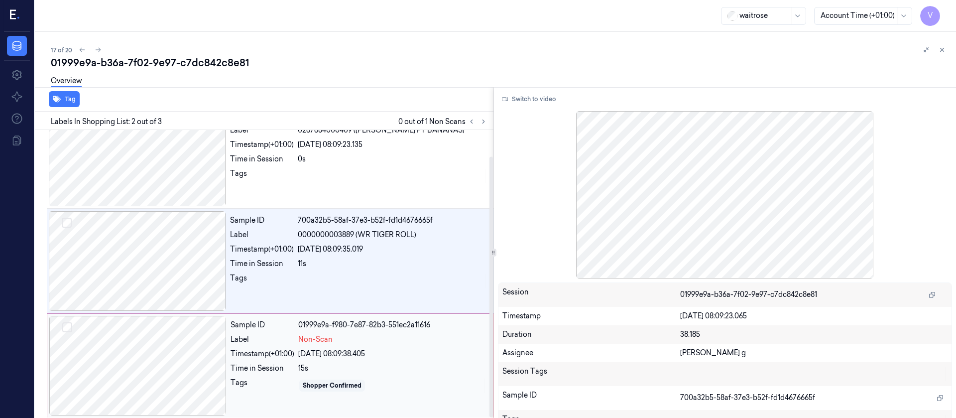
scroll to position [29, 0]
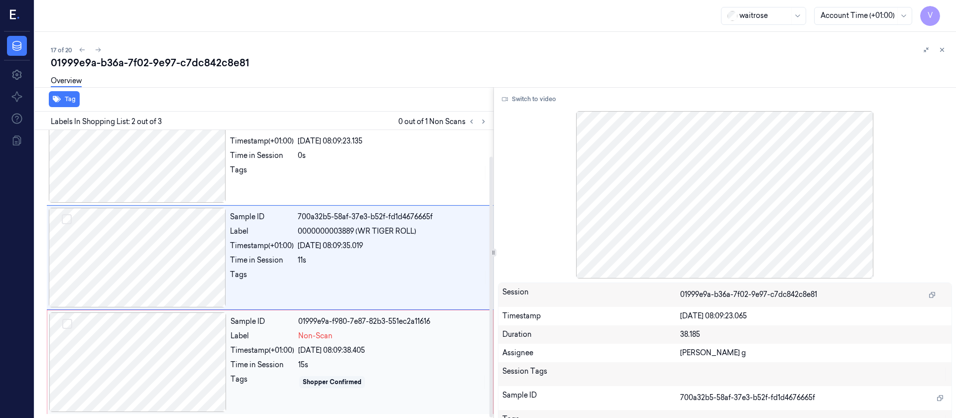
click at [106, 397] on div at bounding box center [137, 362] width 177 height 100
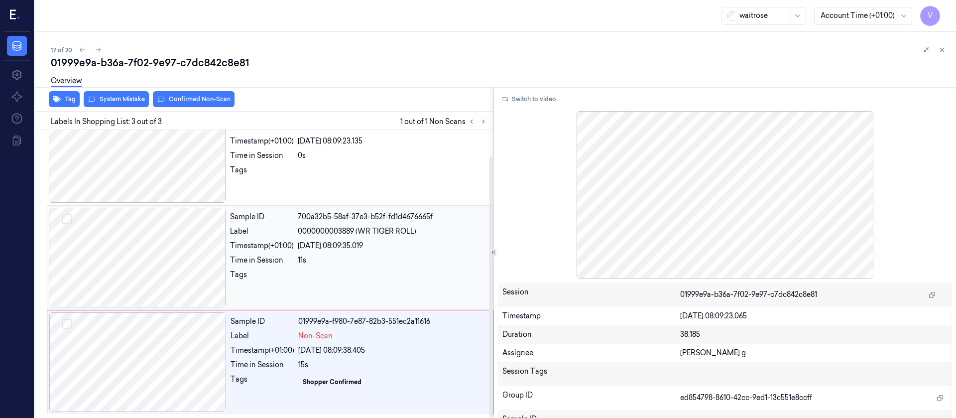
click at [140, 265] on div at bounding box center [137, 258] width 177 height 100
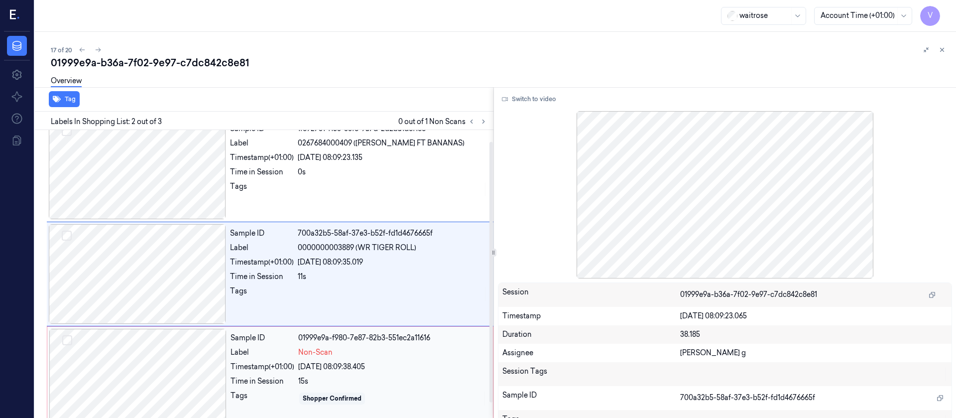
click at [119, 383] on div at bounding box center [137, 379] width 177 height 100
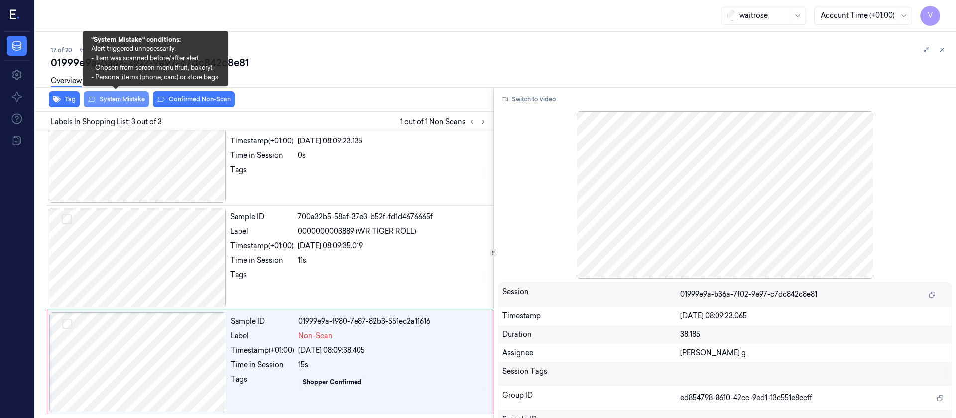
click at [132, 97] on button "System Mistake" at bounding box center [116, 99] width 65 height 16
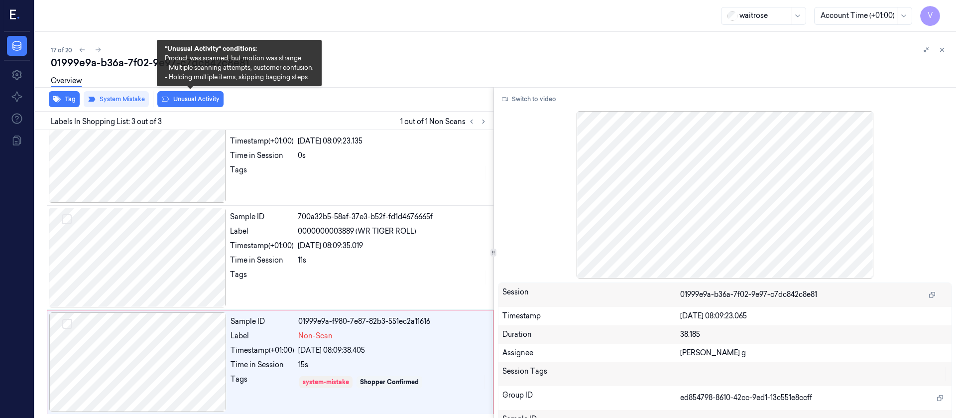
click at [191, 100] on button "Unusual Activity" at bounding box center [190, 99] width 66 height 16
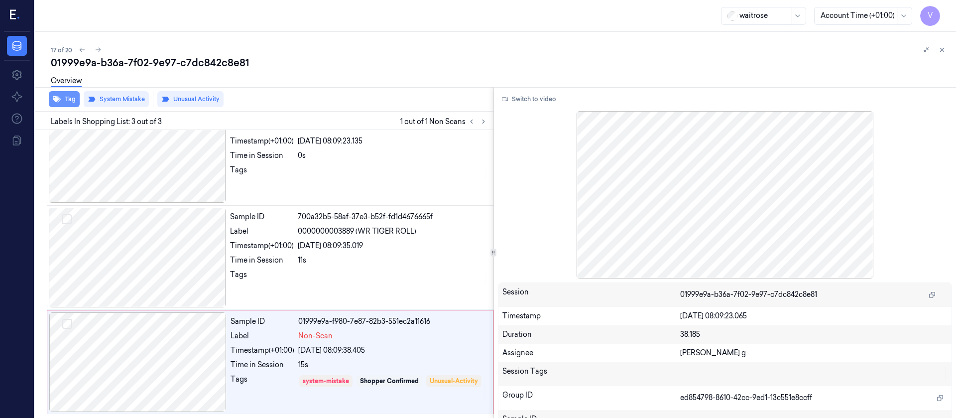
click at [70, 99] on button "Tag" at bounding box center [64, 99] width 31 height 16
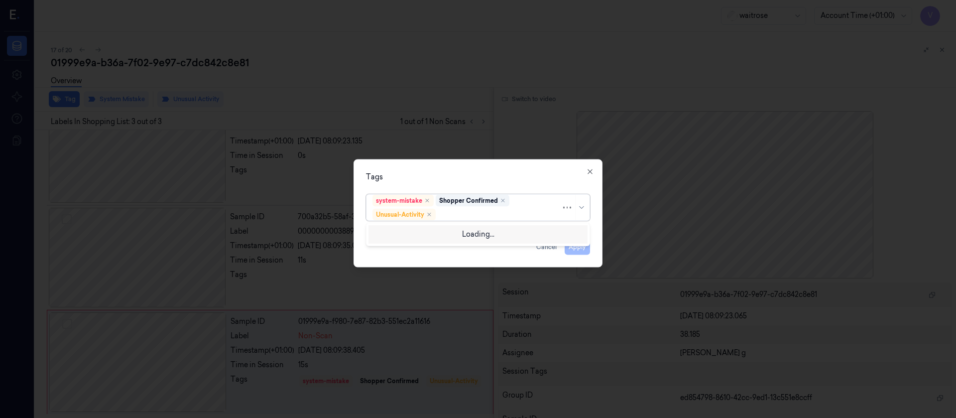
click at [468, 212] on div at bounding box center [500, 214] width 124 height 10
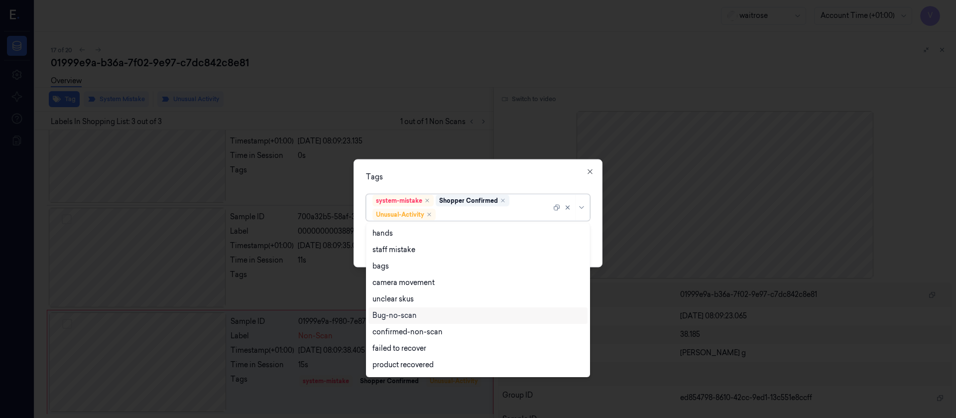
scroll to position [130, 0]
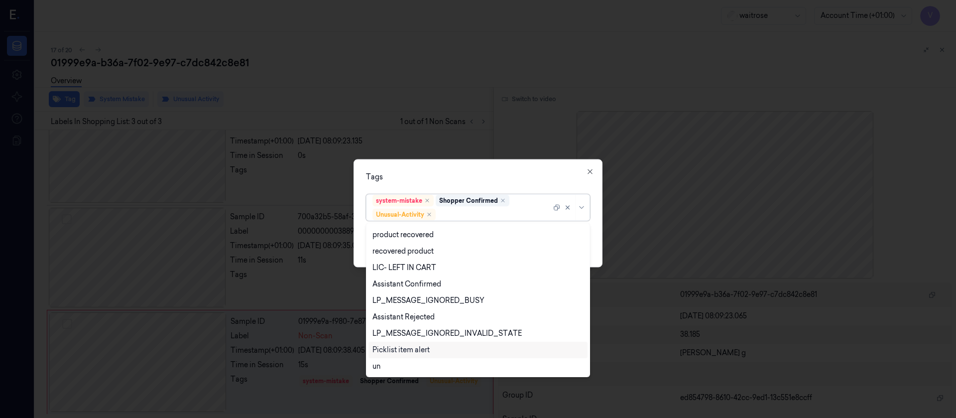
click at [401, 351] on div "Picklist item alert" at bounding box center [401, 350] width 57 height 10
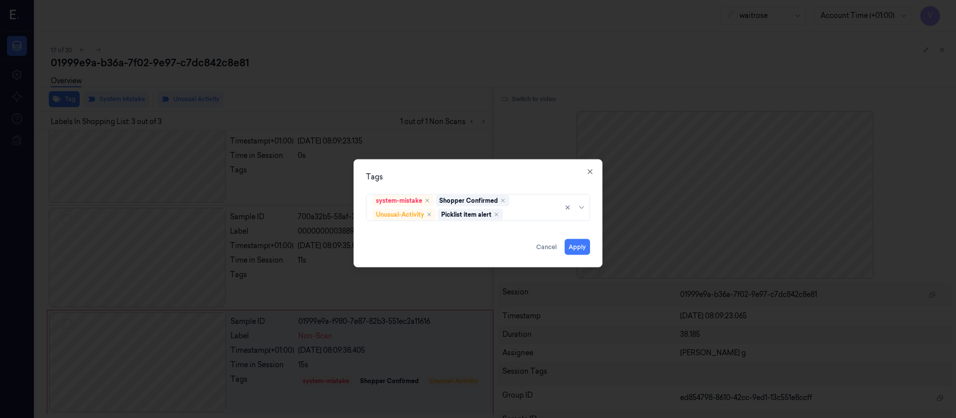
click at [483, 179] on div "Tags" at bounding box center [478, 176] width 224 height 10
click at [575, 242] on button "Apply" at bounding box center [577, 247] width 25 height 16
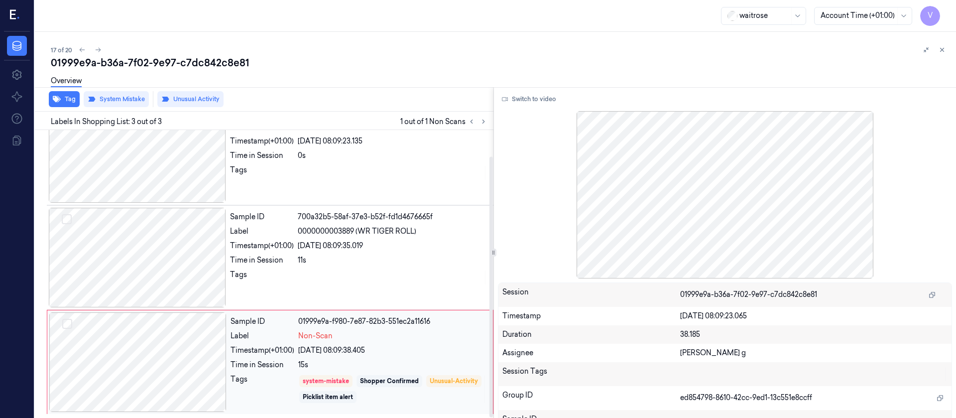
click at [102, 379] on div at bounding box center [137, 362] width 177 height 100
click at [157, 369] on div at bounding box center [137, 362] width 177 height 100
click at [305, 266] on div "Sample ID 700a32b5-58af-37e3-b52f-fd1d4676665f Label 0000000003889 (WR TIGER RO…" at bounding box center [358, 258] width 265 height 100
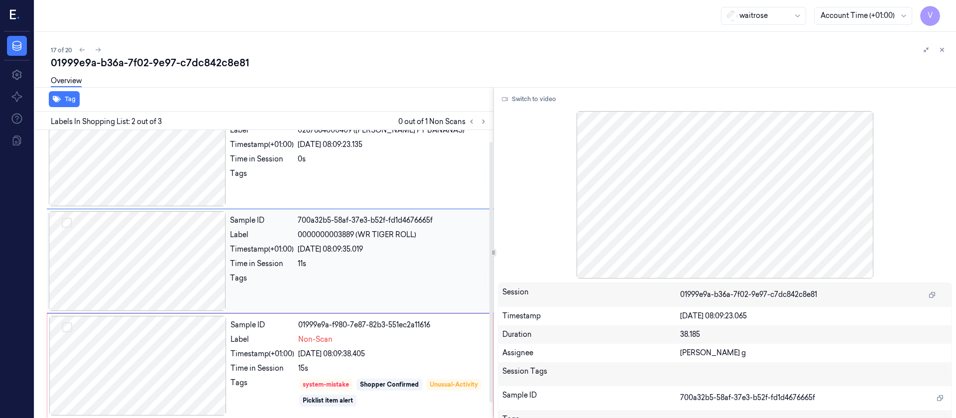
scroll to position [29, 0]
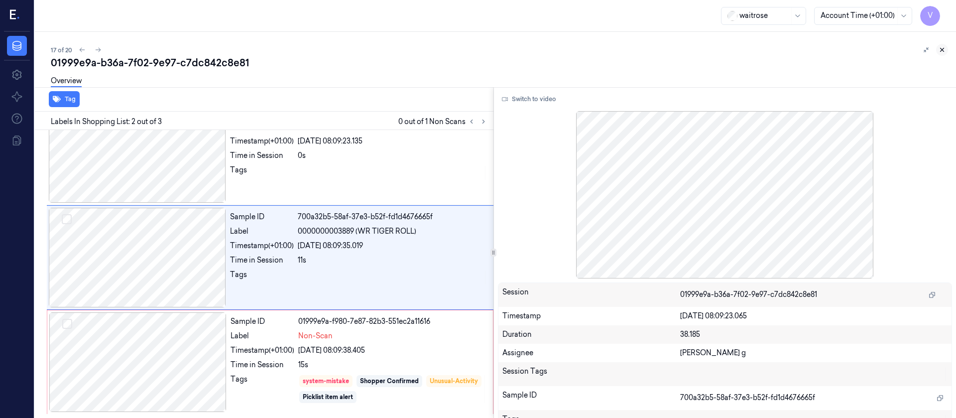
click at [940, 48] on icon at bounding box center [942, 49] width 7 height 7
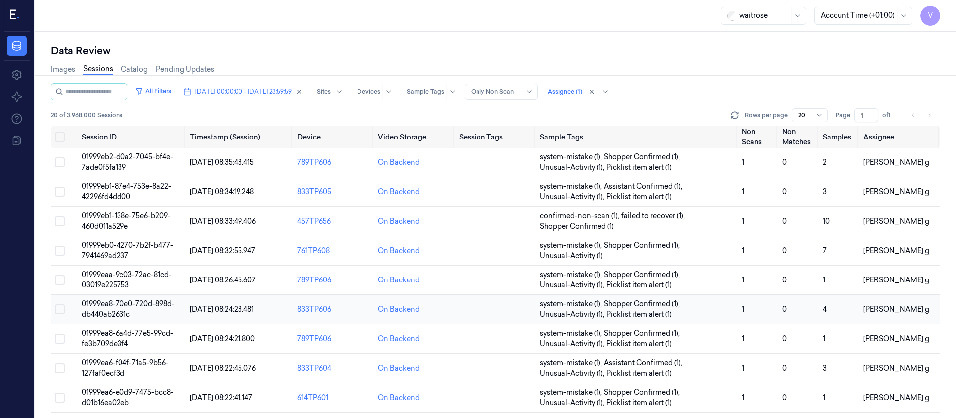
scroll to position [336, 0]
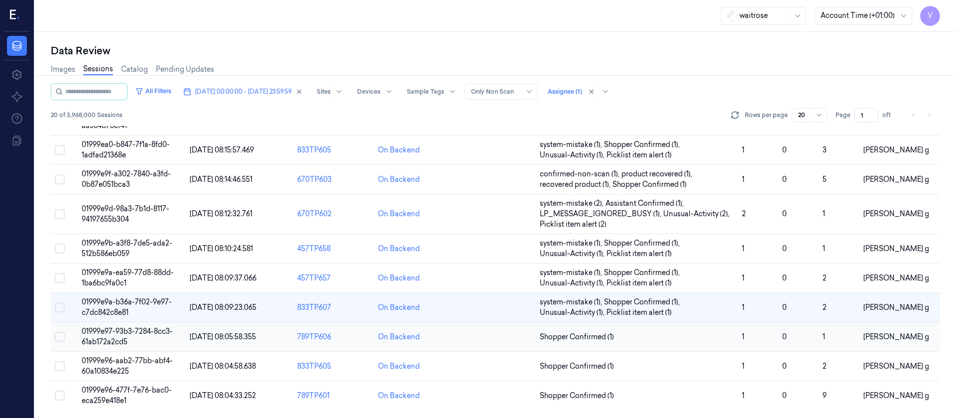
click at [480, 340] on td at bounding box center [495, 336] width 81 height 29
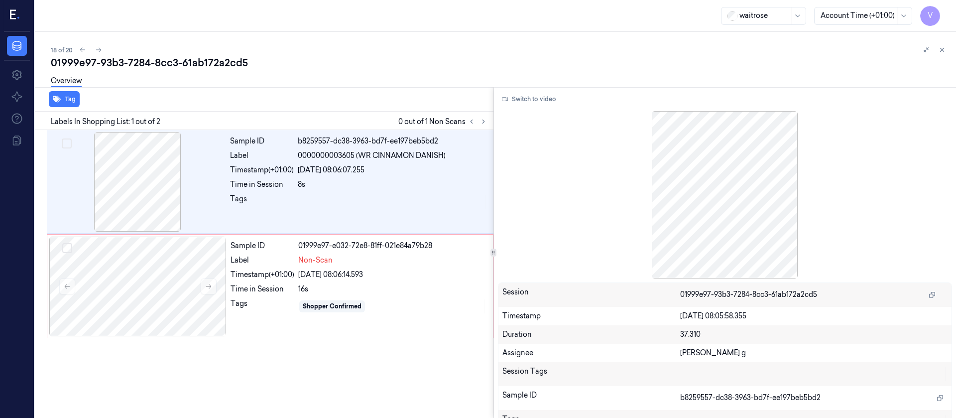
click at [932, 49] on div at bounding box center [934, 50] width 28 height 12
click at [943, 56] on div "01999e97-93b3-7284-8cc3-61ab172a2cd5" at bounding box center [499, 63] width 897 height 14
click at [942, 45] on button at bounding box center [942, 50] width 12 height 12
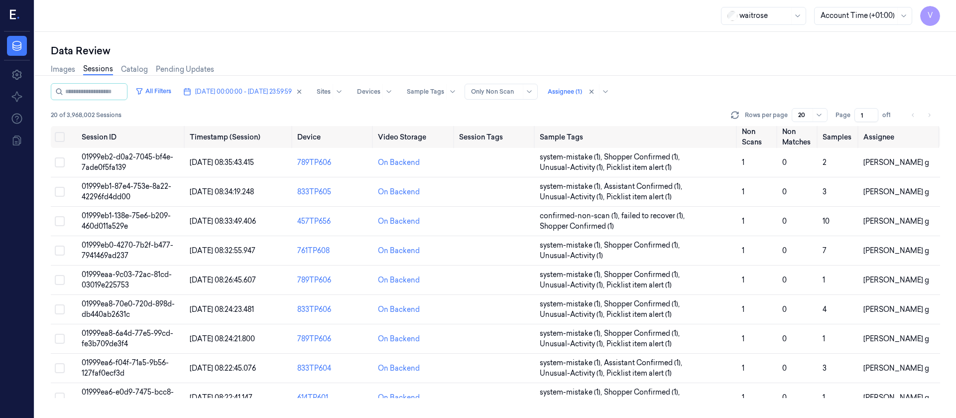
scroll to position [336, 0]
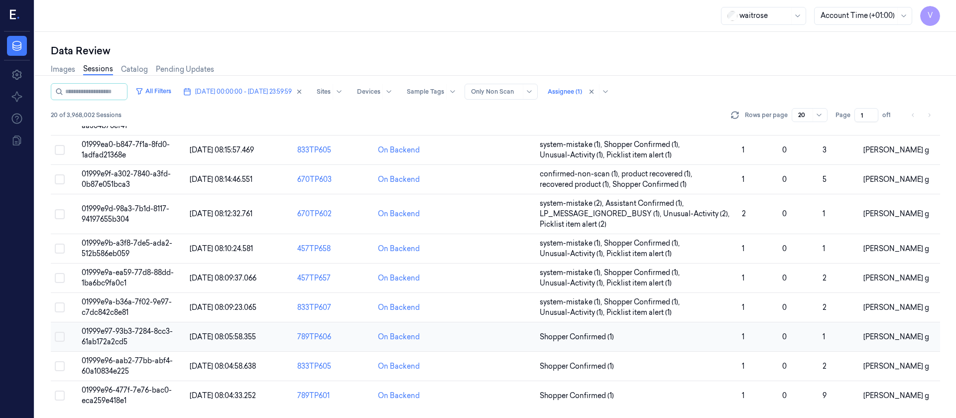
click at [474, 342] on td at bounding box center [495, 336] width 81 height 29
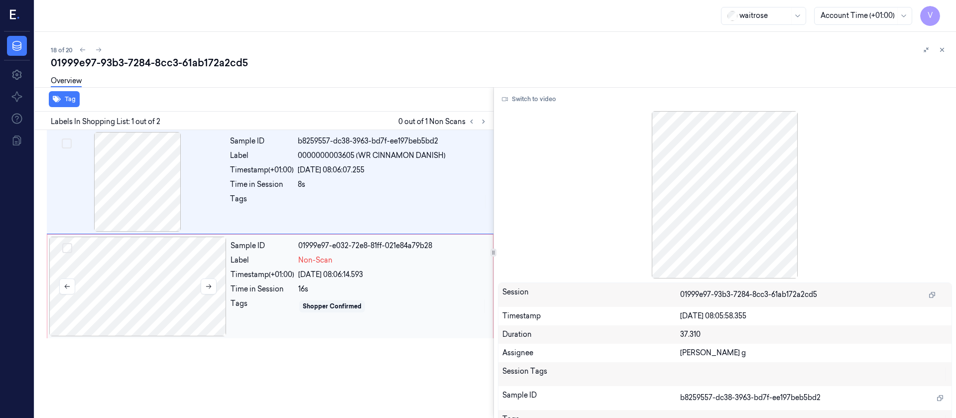
click at [161, 290] on div at bounding box center [137, 287] width 177 height 100
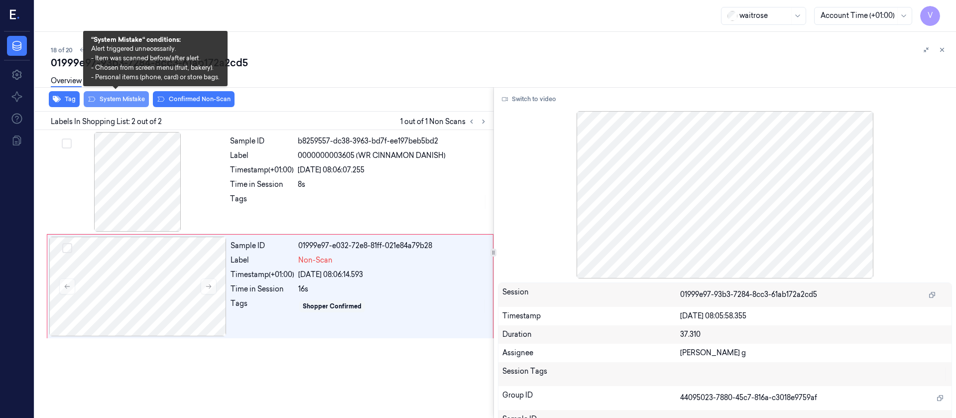
click at [115, 100] on button "System Mistake" at bounding box center [116, 99] width 65 height 16
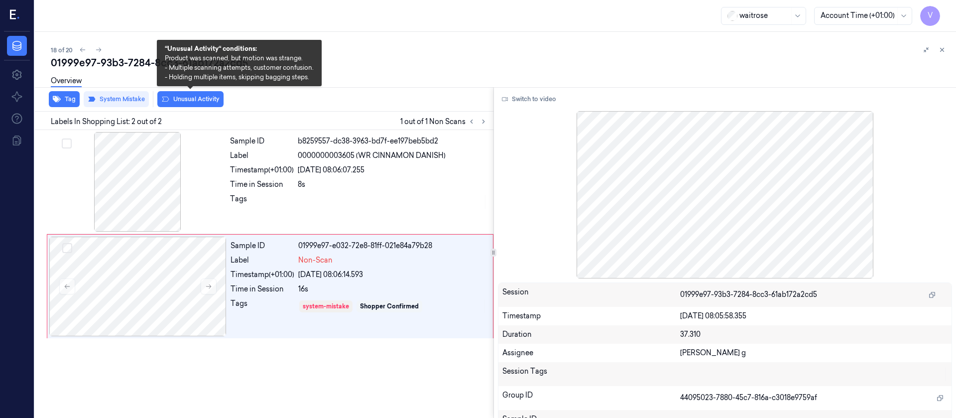
click at [176, 101] on button "Unusual Activity" at bounding box center [190, 99] width 66 height 16
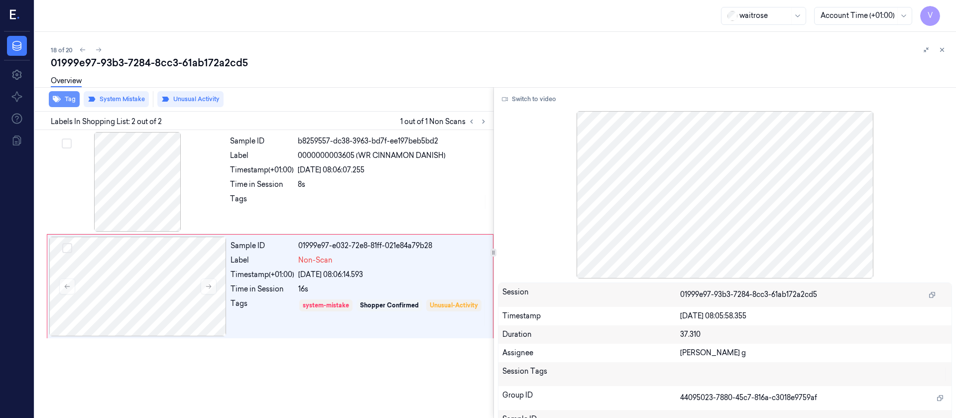
click at [66, 96] on button "Tag" at bounding box center [64, 99] width 31 height 16
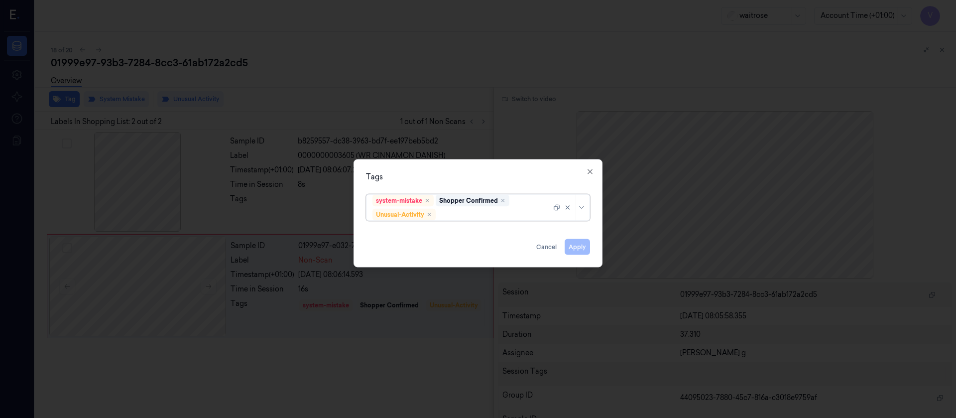
click at [457, 216] on div at bounding box center [495, 214] width 114 height 10
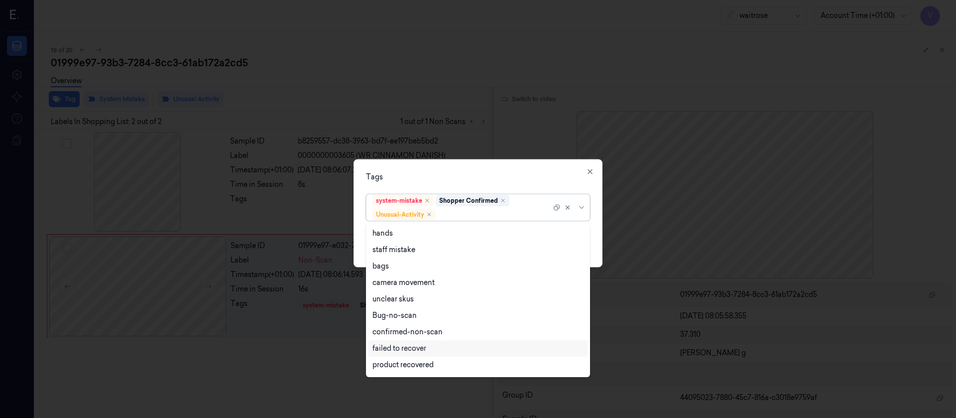
scroll to position [130, 0]
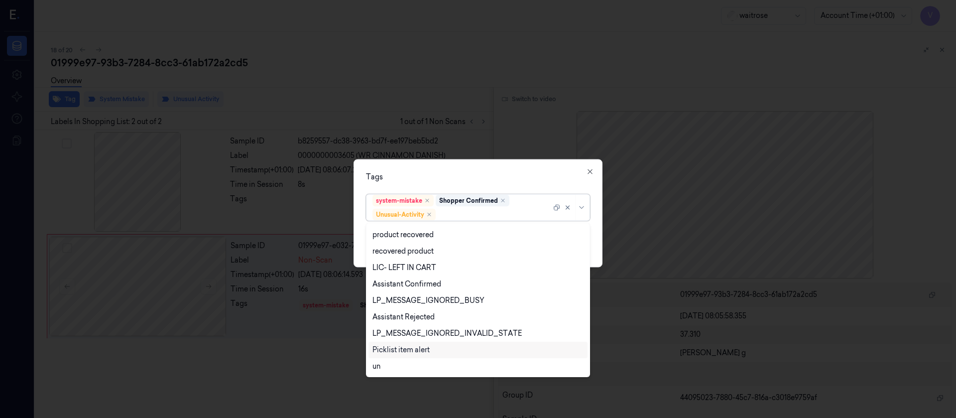
click at [394, 346] on div "Picklist item alert" at bounding box center [401, 350] width 57 height 10
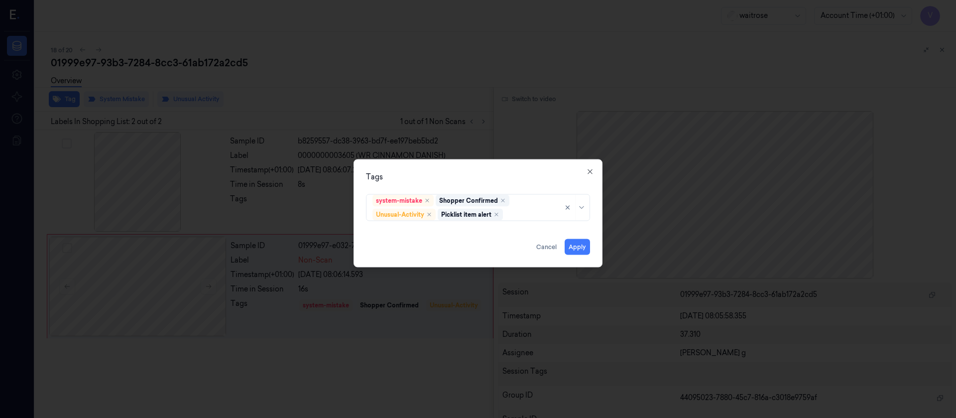
click at [496, 178] on div "Tags" at bounding box center [478, 176] width 224 height 10
click at [571, 243] on button "Apply" at bounding box center [577, 247] width 25 height 16
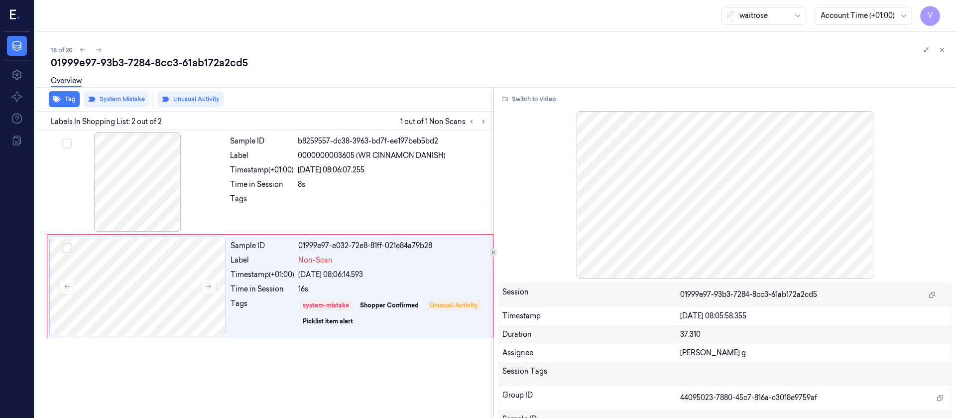
click at [662, 62] on div "01999e97-93b3-7284-8cc3-61ab172a2cd5" at bounding box center [499, 63] width 897 height 14
click at [941, 52] on icon at bounding box center [942, 49] width 7 height 7
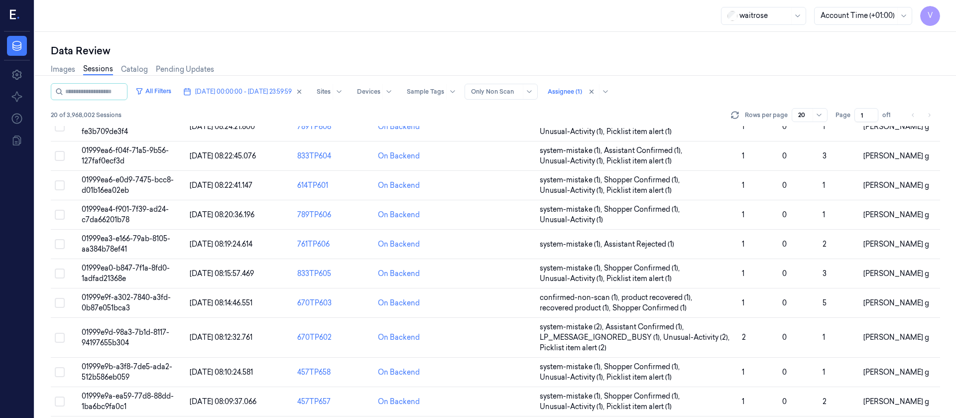
scroll to position [336, 0]
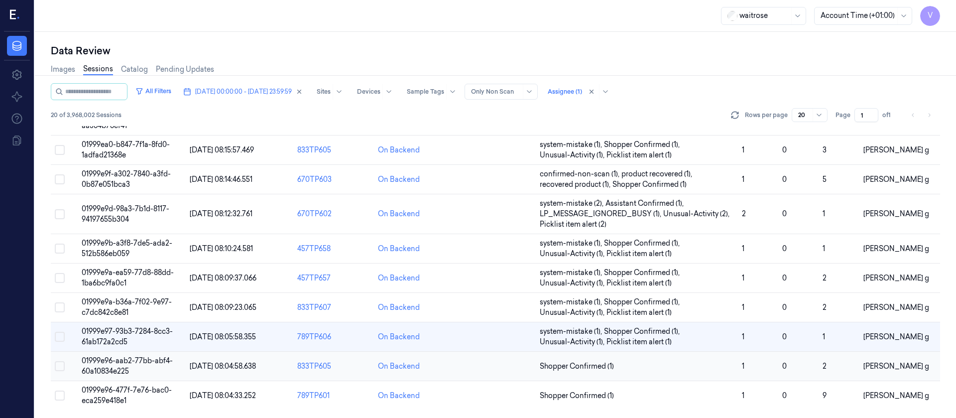
click at [492, 370] on td at bounding box center [495, 366] width 81 height 29
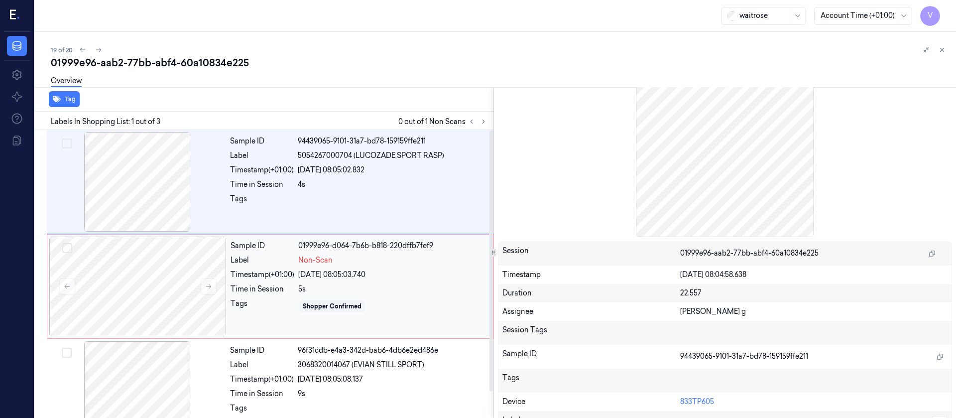
scroll to position [61, 0]
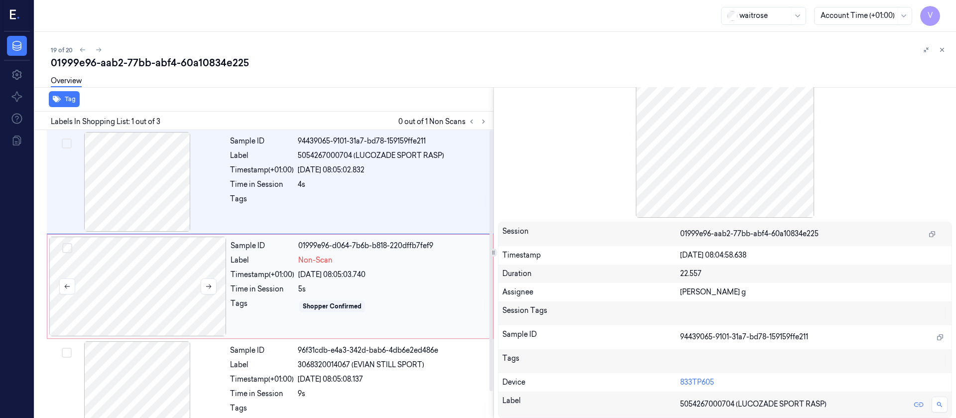
click at [142, 297] on div at bounding box center [137, 287] width 177 height 100
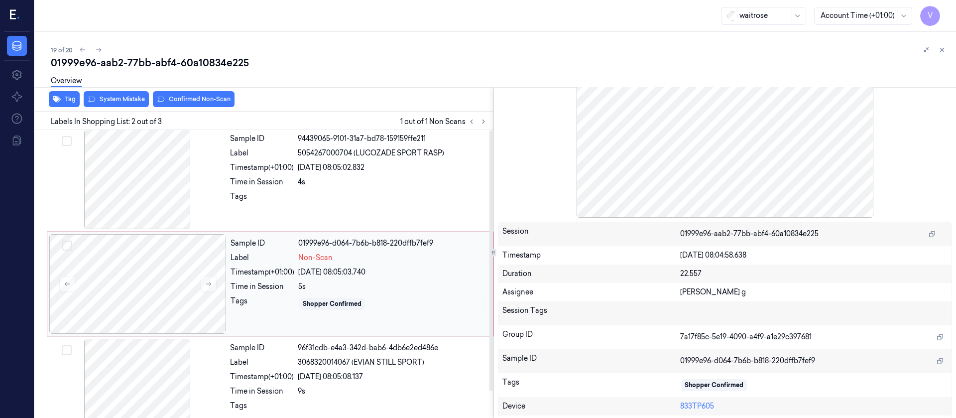
scroll to position [0, 0]
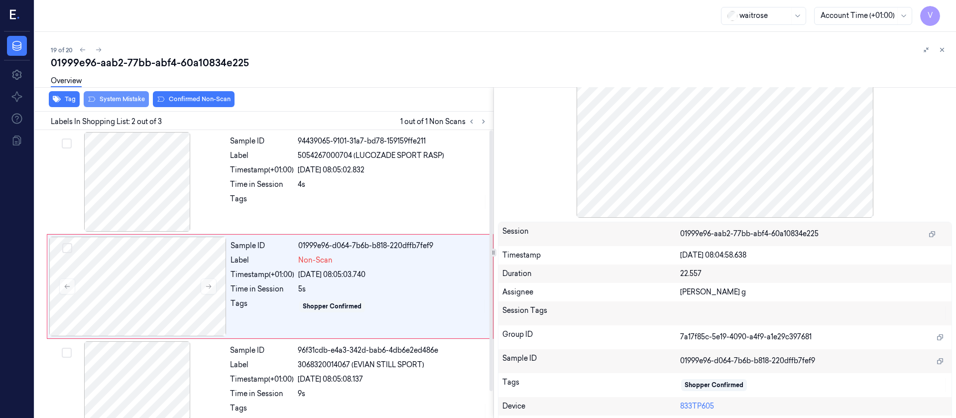
click at [114, 105] on button "System Mistake" at bounding box center [116, 99] width 65 height 16
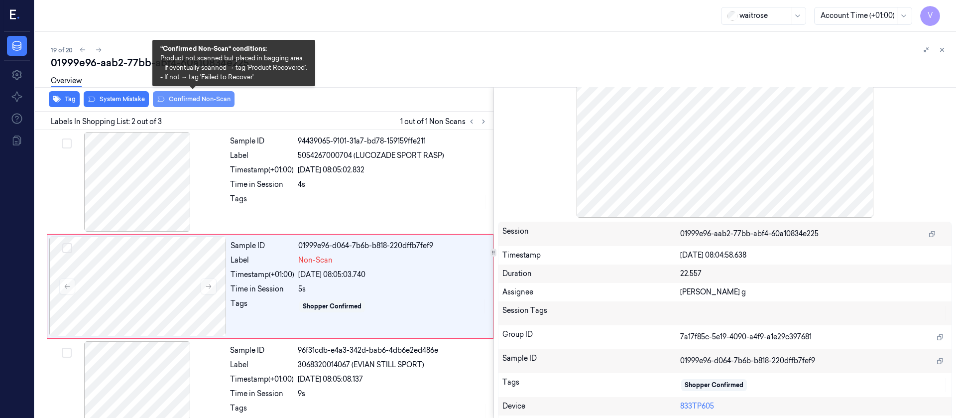
scroll to position [12, 0]
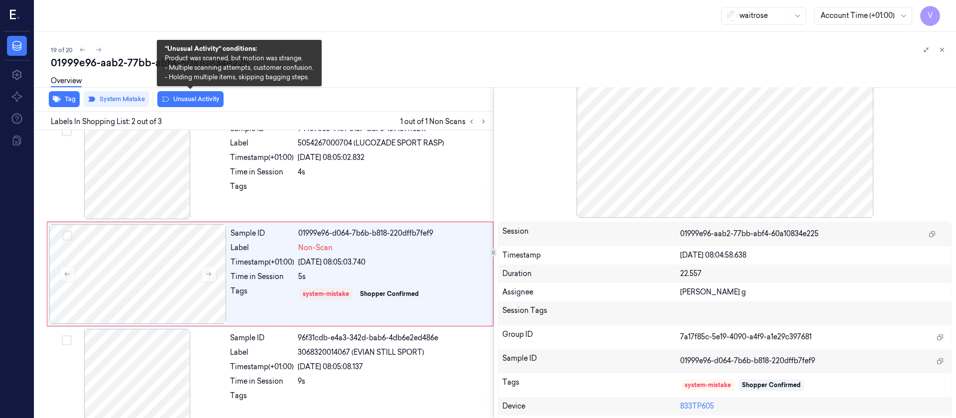
click at [200, 98] on button "Unusual Activity" at bounding box center [190, 99] width 66 height 16
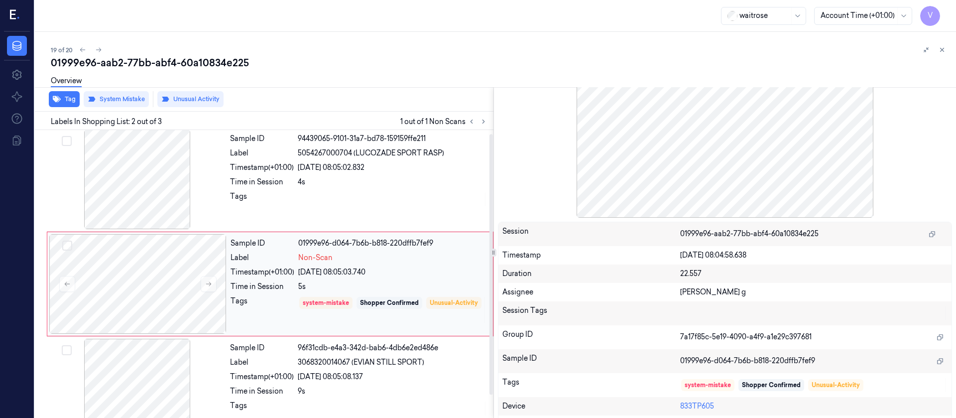
scroll to position [0, 0]
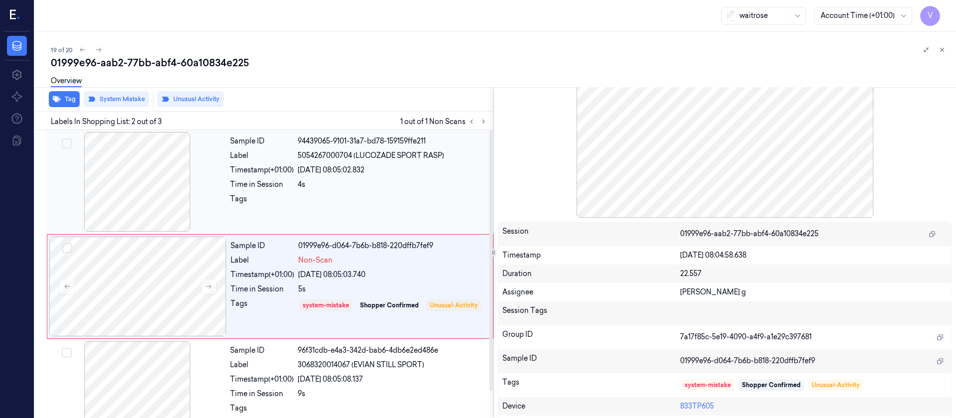
click at [345, 195] on div at bounding box center [393, 202] width 190 height 16
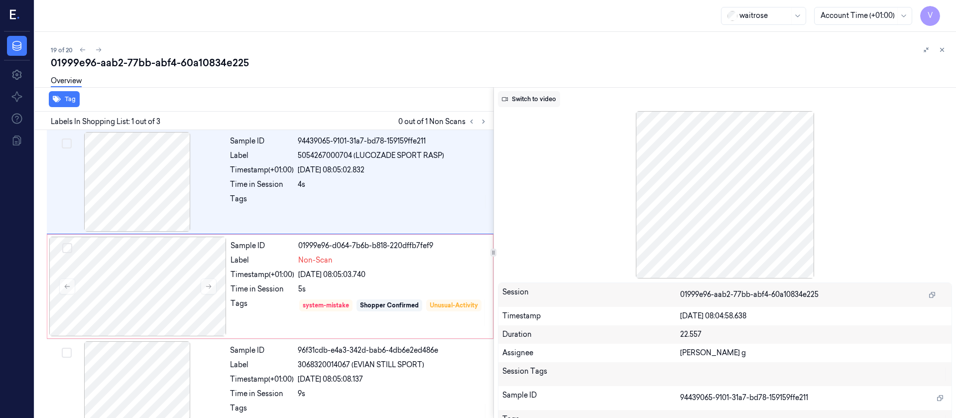
click at [524, 99] on button "Switch to video" at bounding box center [529, 99] width 62 height 16
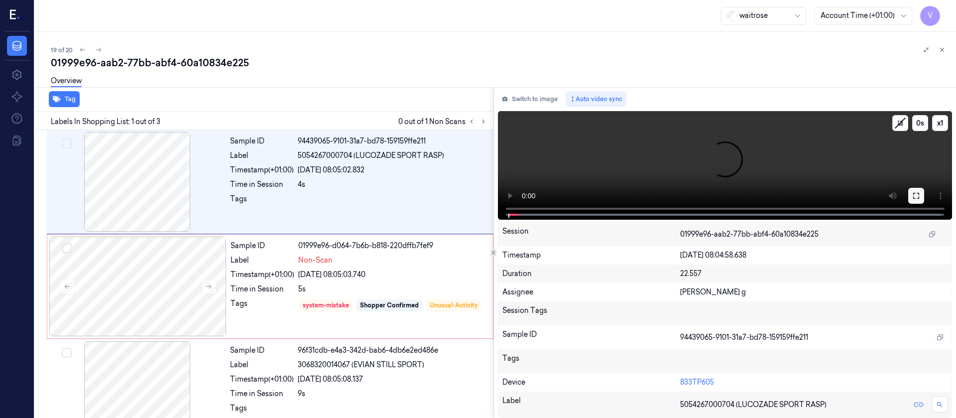
click at [911, 196] on button at bounding box center [916, 196] width 16 height 16
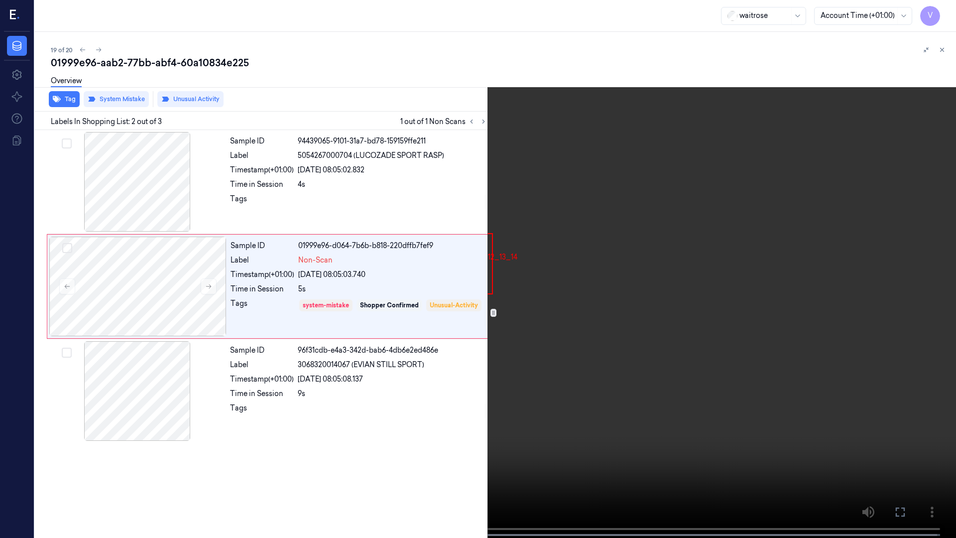
click at [0, 0] on icon at bounding box center [0, 0] width 0 height 0
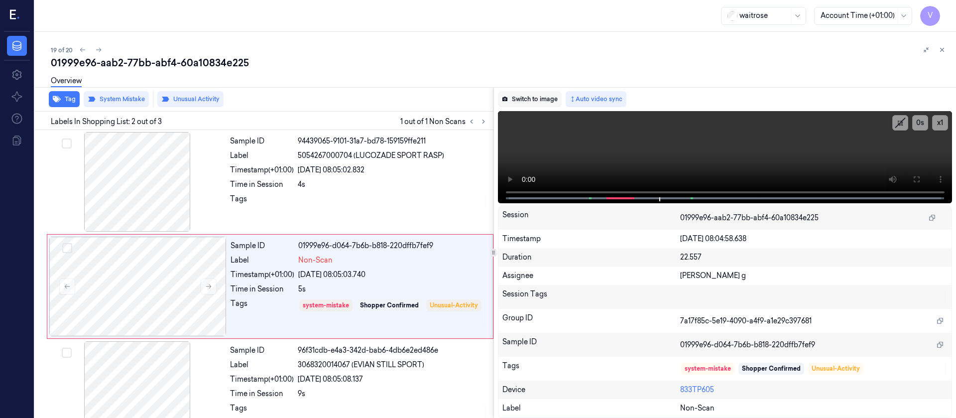
click at [514, 99] on button "Switch to image" at bounding box center [530, 99] width 64 height 16
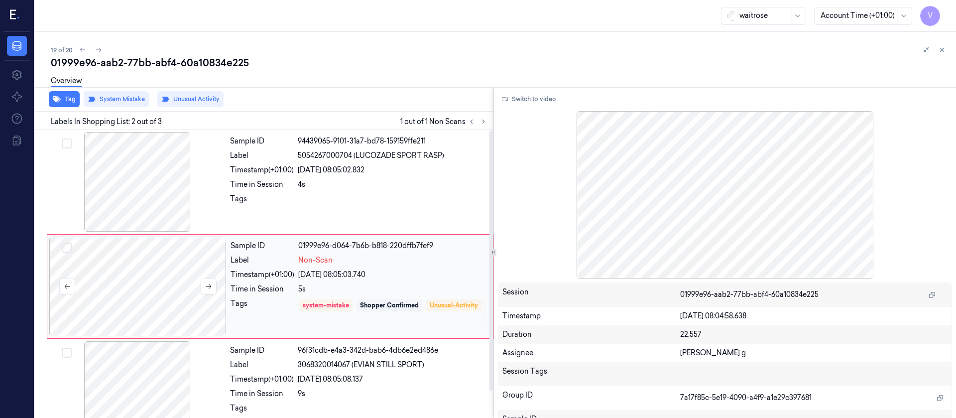
click at [132, 282] on div at bounding box center [137, 287] width 177 height 100
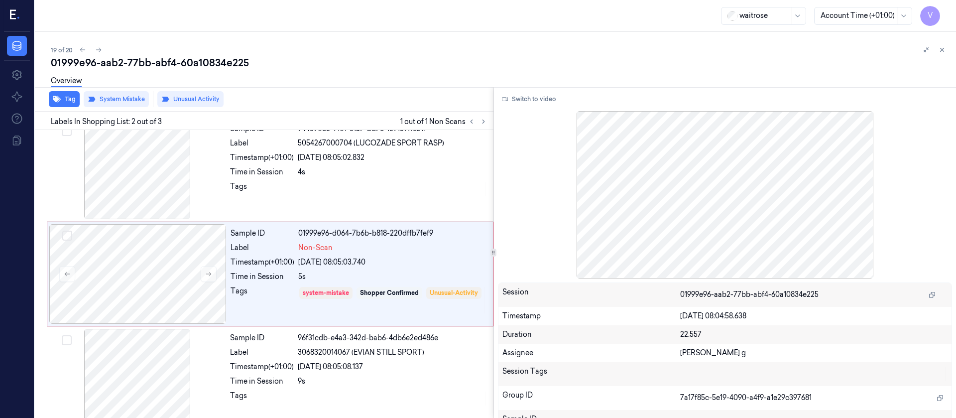
click at [952, 45] on div "19 of 20 01999e96-aab2-77bb-abf4-60a10834e225 Overview Tag System Mistake Unusu…" at bounding box center [495, 225] width 921 height 386
click at [937, 52] on button at bounding box center [942, 50] width 12 height 12
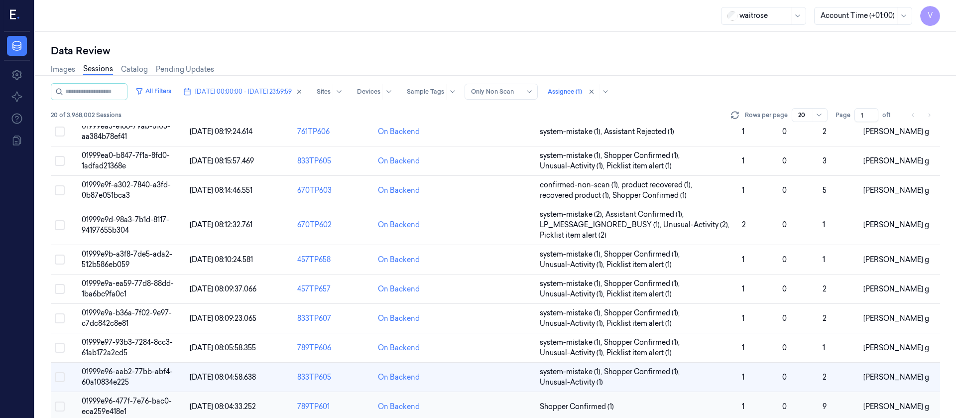
scroll to position [336, 0]
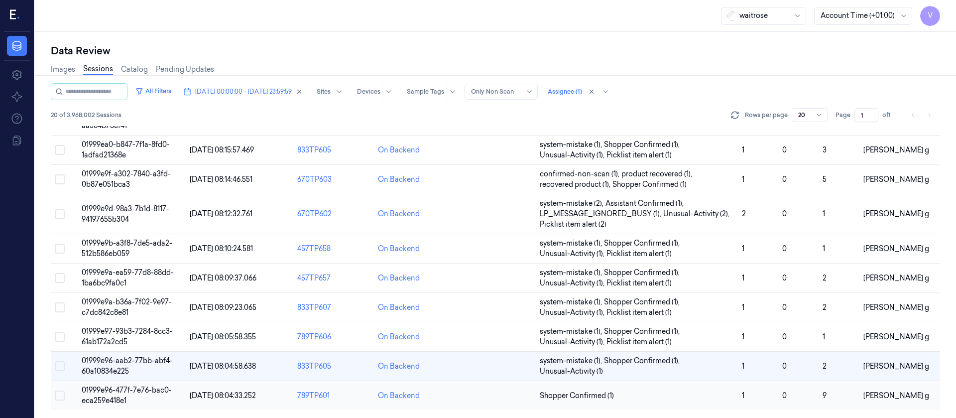
click at [485, 397] on td at bounding box center [495, 395] width 81 height 29
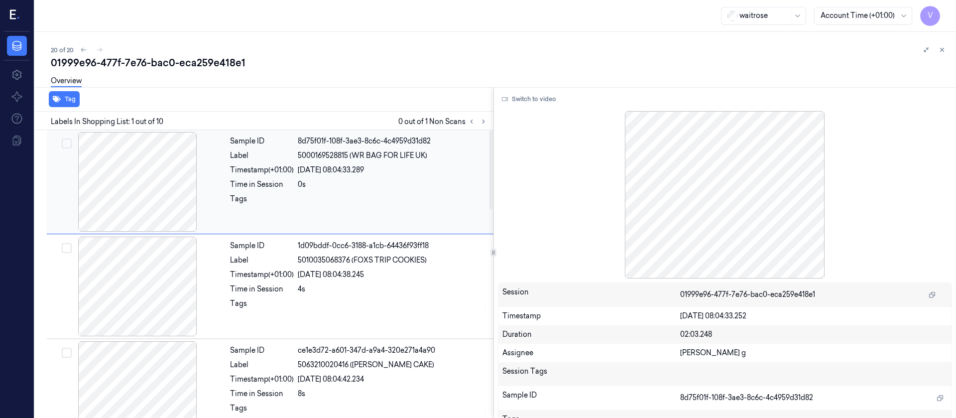
click at [258, 184] on div "Time in Session" at bounding box center [262, 184] width 64 height 10
click at [277, 172] on div "Timestamp (+01:00)" at bounding box center [262, 170] width 64 height 10
click at [489, 119] on button at bounding box center [484, 122] width 12 height 12
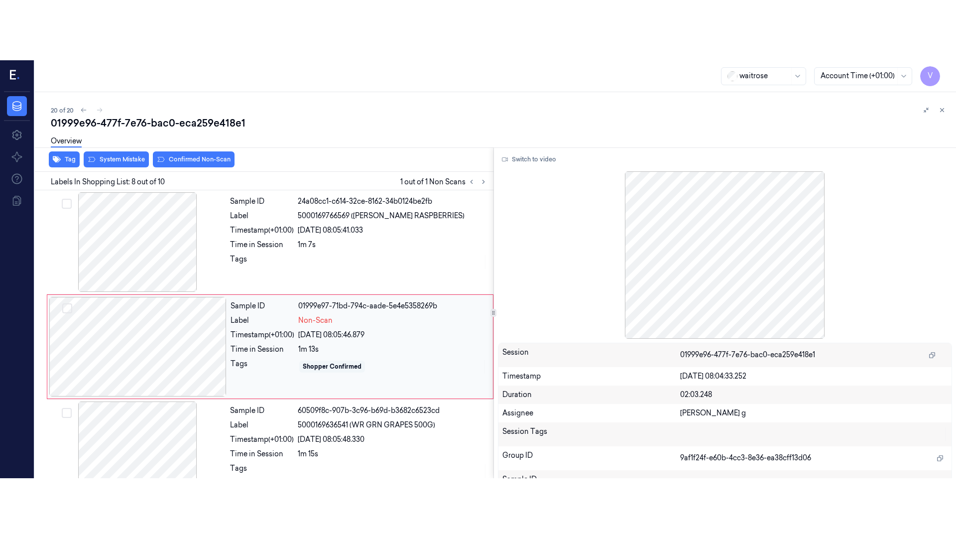
scroll to position [640, 0]
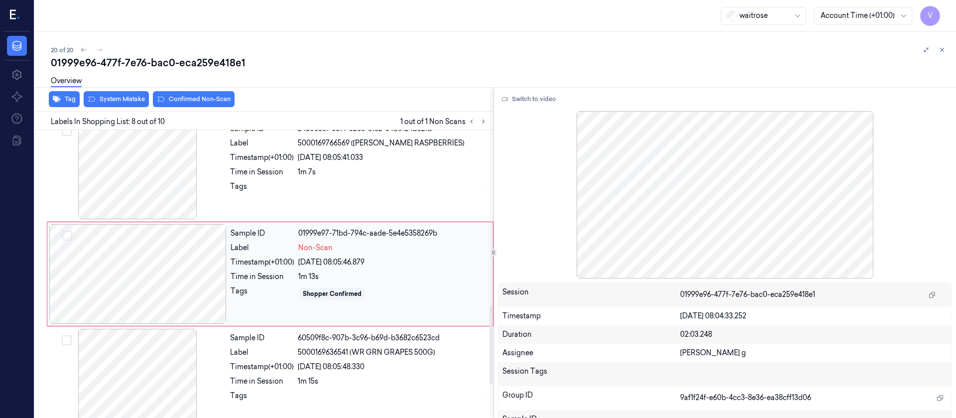
click at [230, 272] on div "Sample ID 01999e97-71bd-794c-aade-5e4e5358269b Label Non-Scan Timestamp (+01:00…" at bounding box center [359, 274] width 264 height 100
click at [150, 271] on div at bounding box center [137, 274] width 177 height 100
click at [530, 100] on button "Switch to video" at bounding box center [529, 99] width 62 height 16
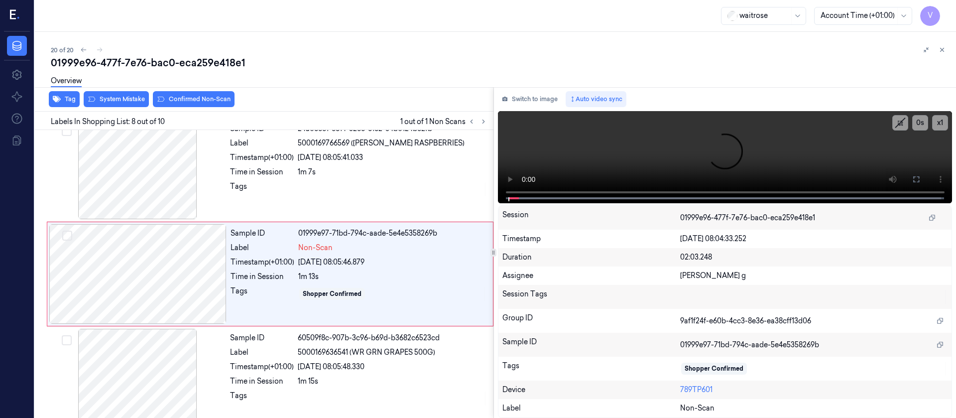
click at [919, 178] on icon at bounding box center [916, 179] width 6 height 6
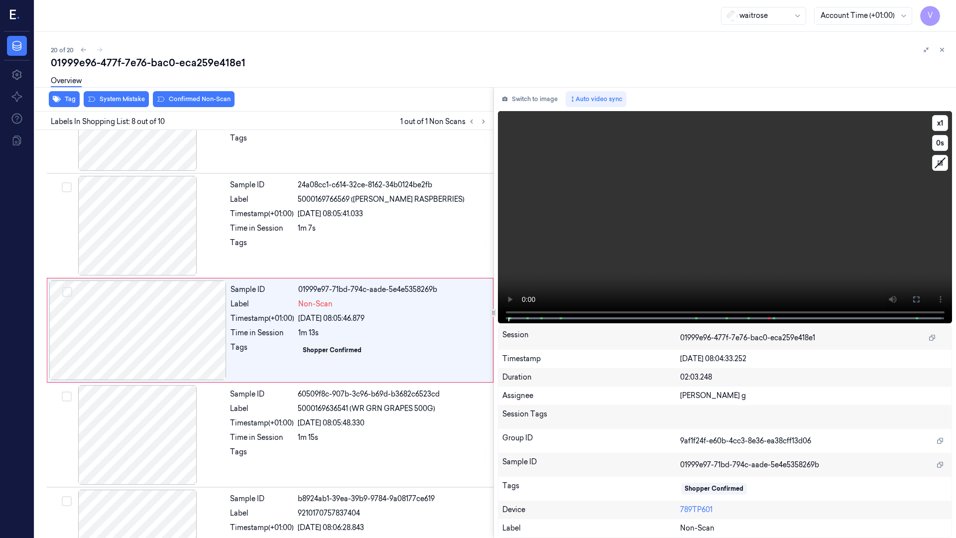
scroll to position [580, 0]
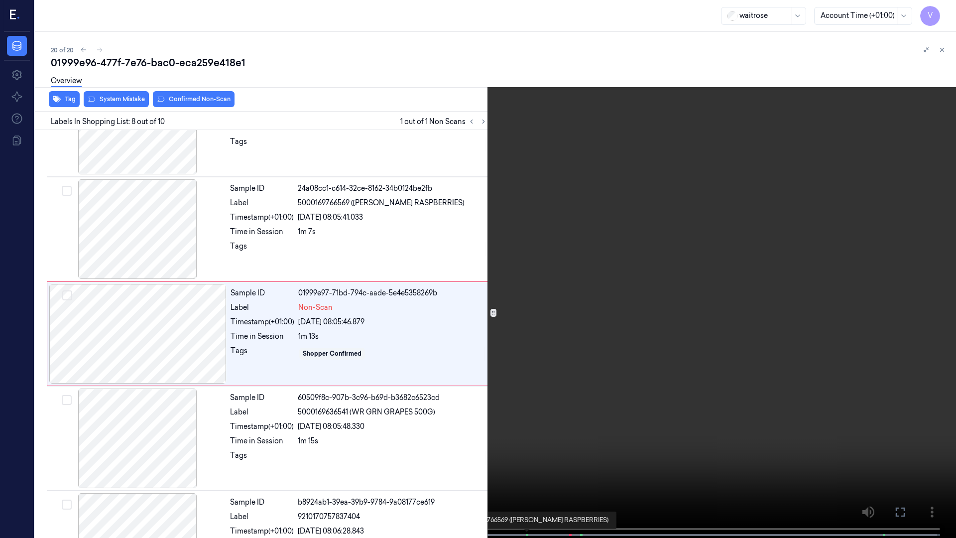
click at [527, 417] on span at bounding box center [527, 534] width 1 height 5
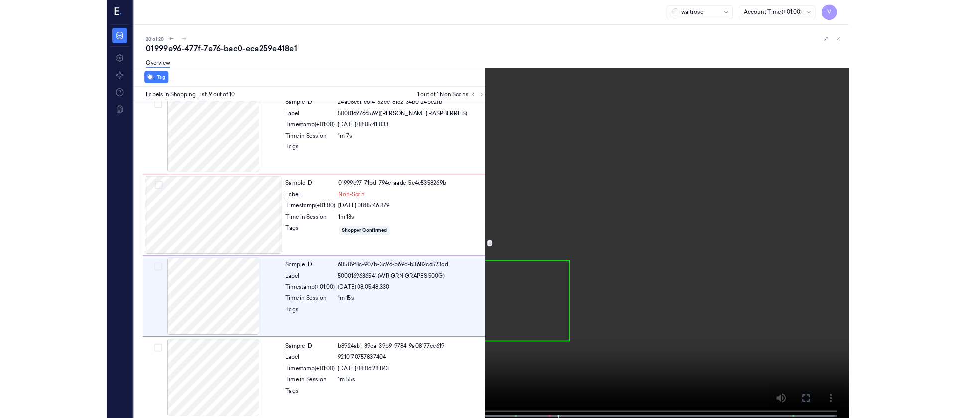
scroll to position [641, 0]
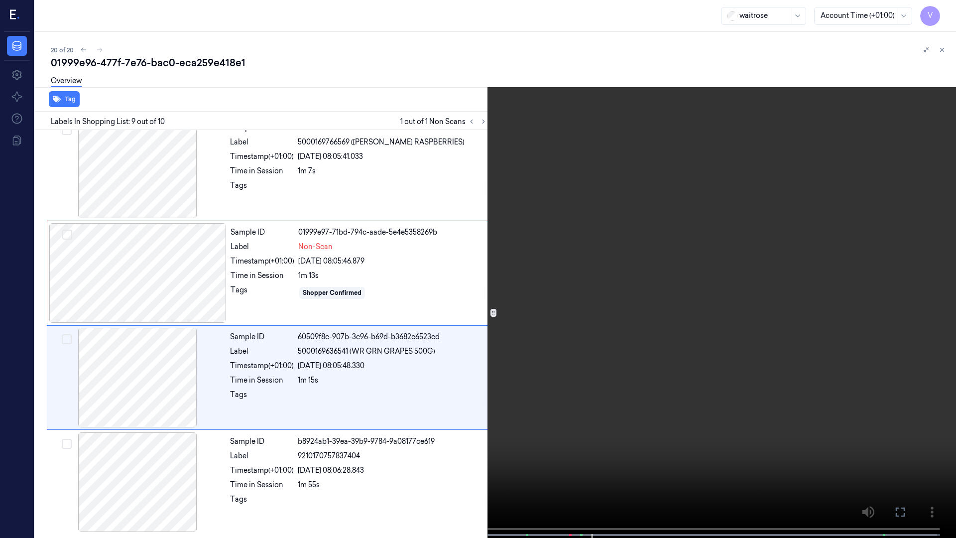
click at [0, 0] on icon at bounding box center [0, 0] width 0 height 0
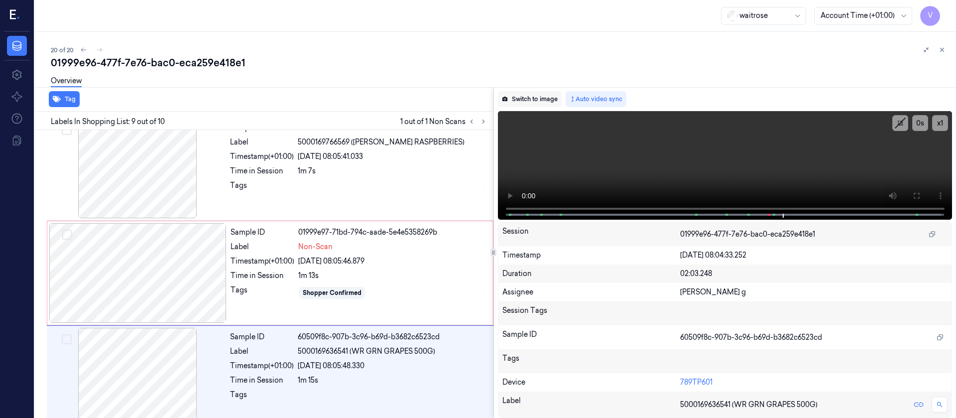
click at [522, 101] on button "Switch to image" at bounding box center [530, 99] width 64 height 16
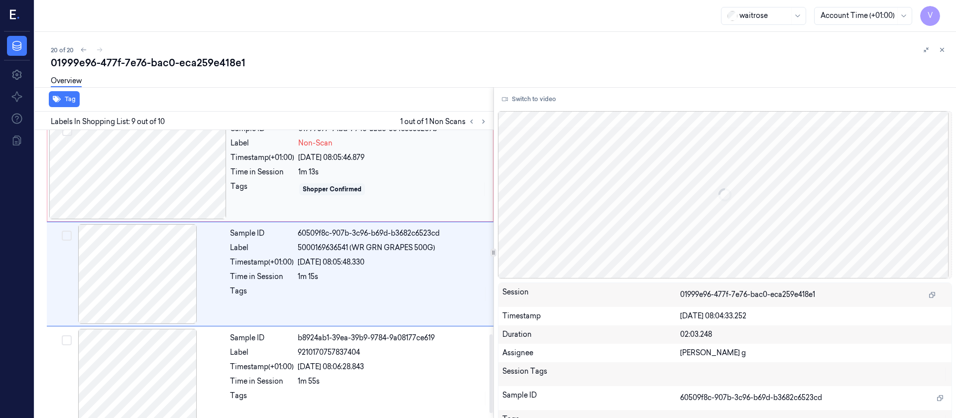
click at [168, 180] on div at bounding box center [137, 170] width 177 height 100
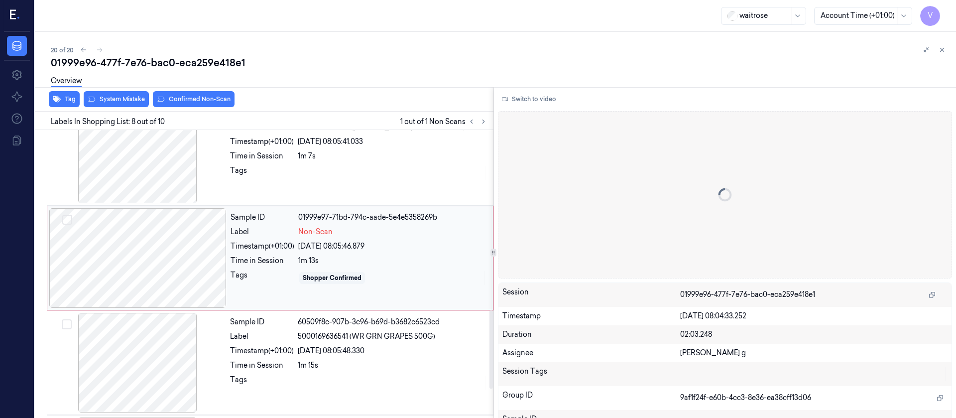
scroll to position [640, 0]
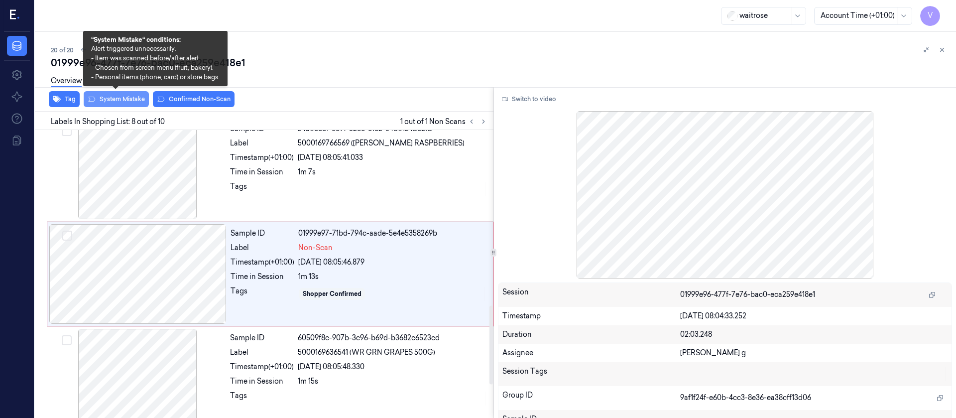
click at [131, 101] on button "System Mistake" at bounding box center [116, 99] width 65 height 16
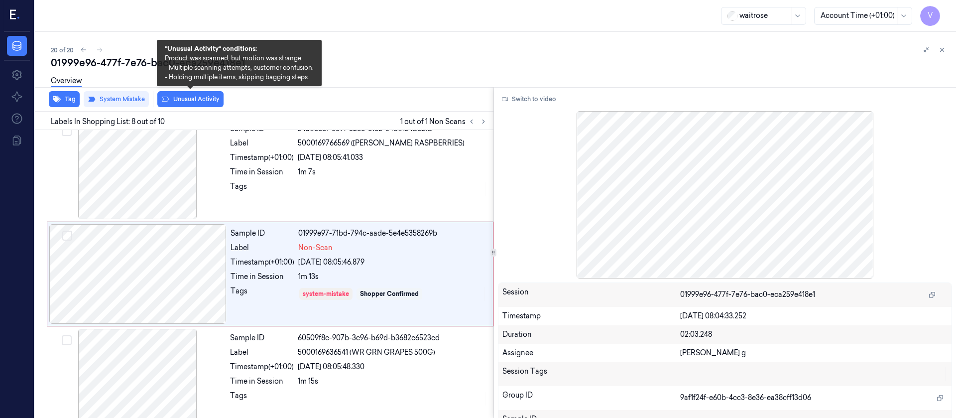
click at [181, 100] on button "Unusual Activity" at bounding box center [190, 99] width 66 height 16
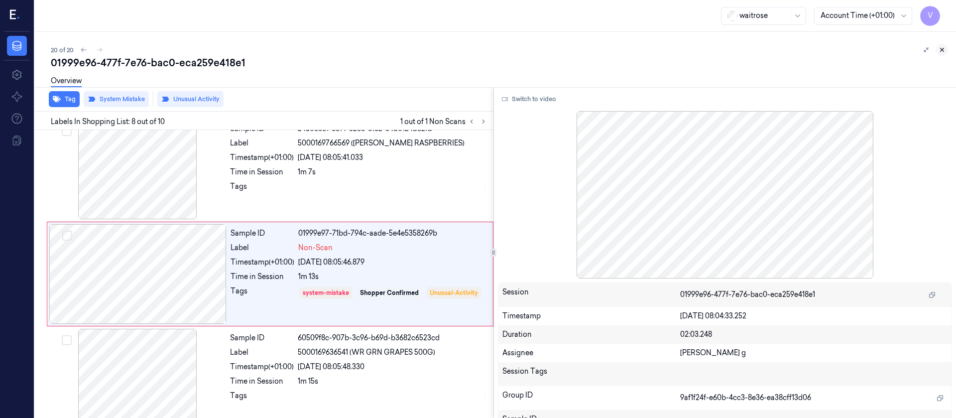
click at [944, 49] on icon at bounding box center [942, 49] width 7 height 7
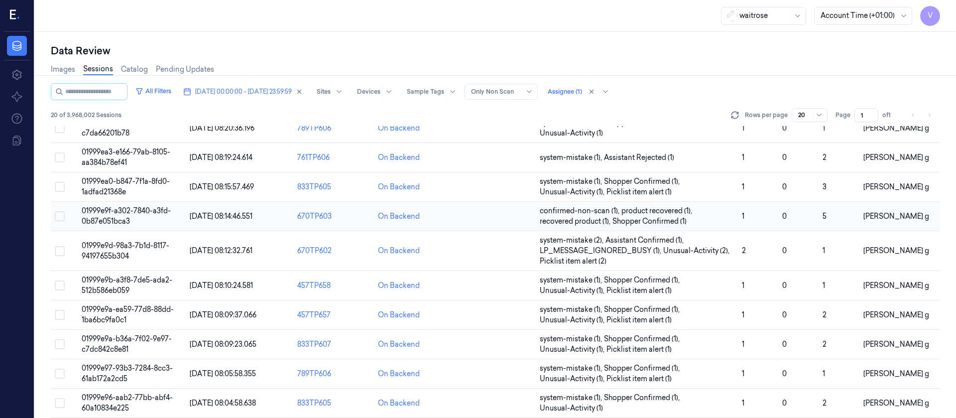
scroll to position [336, 0]
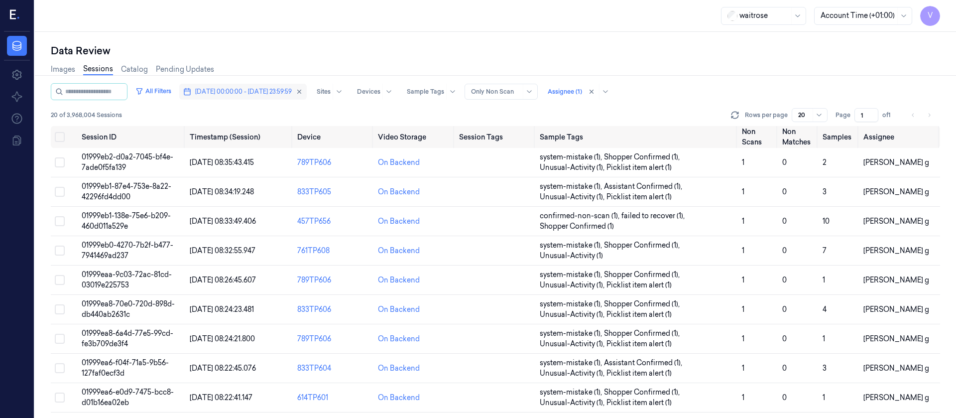
click at [231, 90] on span "01/10/2025 00:00:00 - 01/10/2025 23:59:59" at bounding box center [243, 91] width 97 height 9
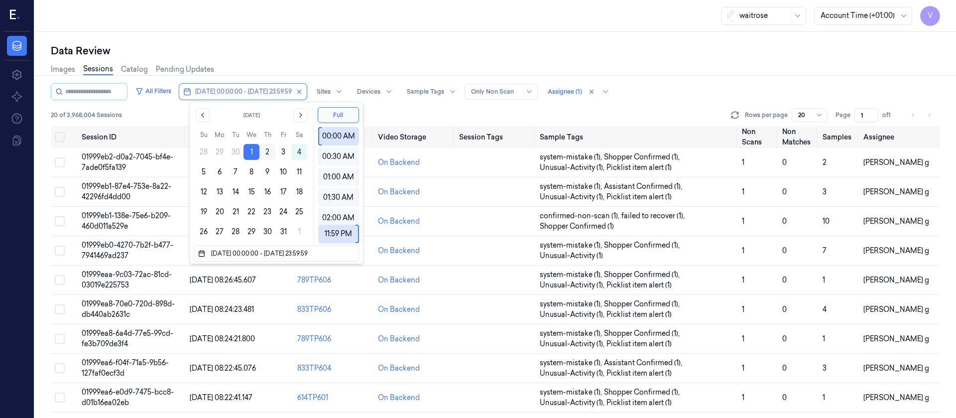
click at [269, 152] on button "2" at bounding box center [267, 152] width 16 height 16
type input "[DATE] 00:00:00 - [DATE] 23:59:59"
click at [387, 60] on div "Images Sessions Catalog Pending Updates" at bounding box center [496, 70] width 890 height 25
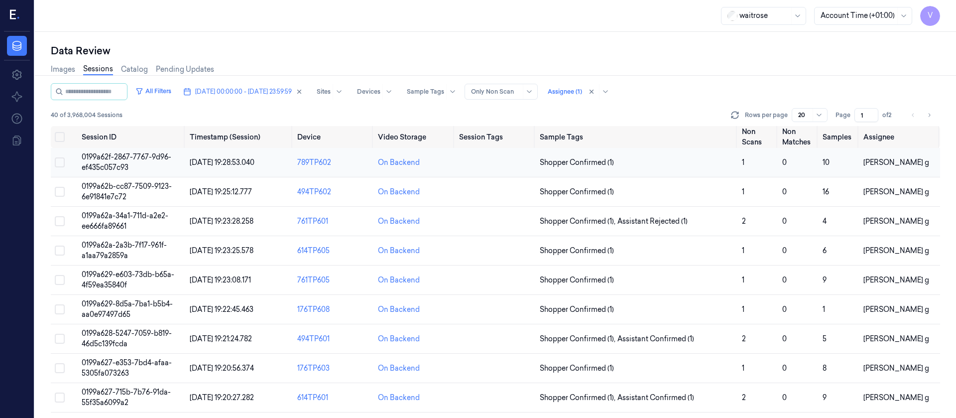
click at [448, 169] on td "On Backend" at bounding box center [414, 162] width 81 height 29
click at [473, 161] on td at bounding box center [495, 162] width 81 height 29
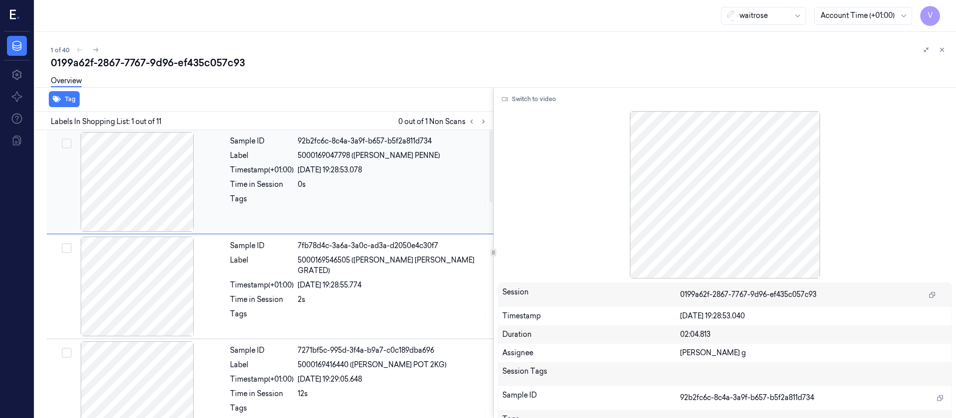
click at [149, 179] on div at bounding box center [137, 182] width 177 height 100
click at [488, 124] on button at bounding box center [484, 122] width 12 height 12
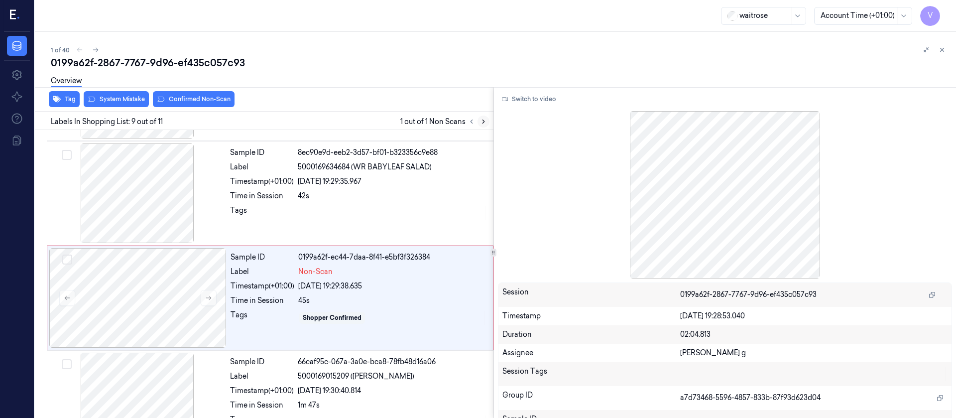
scroll to position [745, 0]
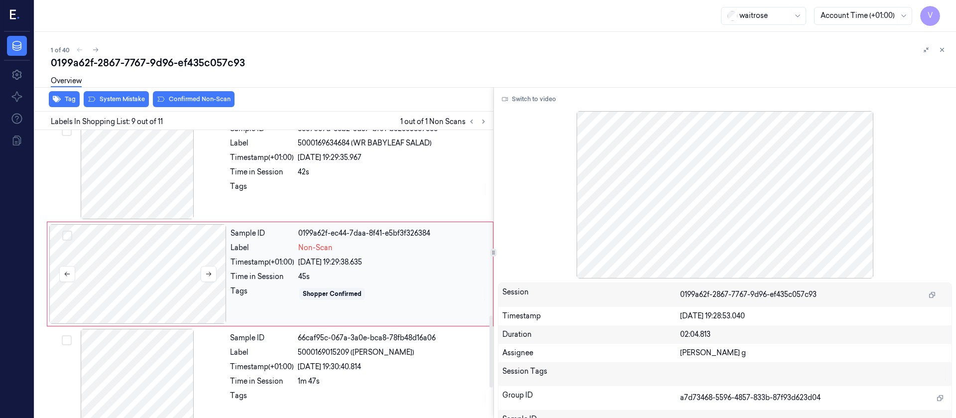
click at [183, 287] on div at bounding box center [137, 274] width 177 height 100
click at [529, 96] on button "Switch to video" at bounding box center [529, 99] width 62 height 16
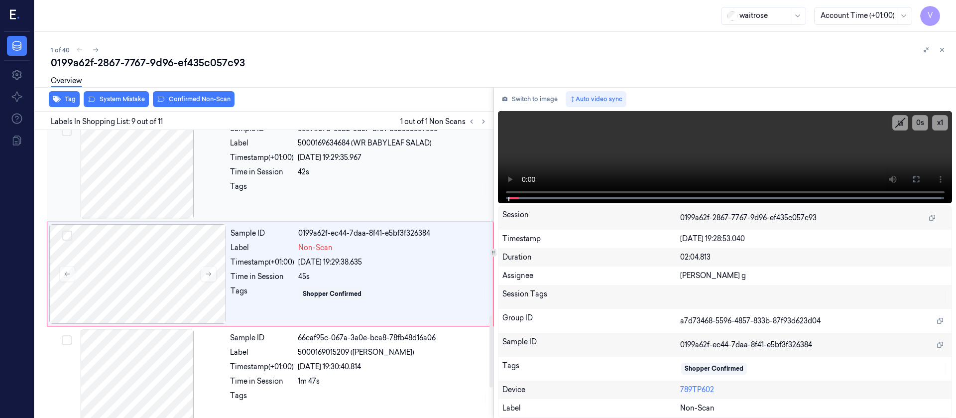
click at [331, 183] on div at bounding box center [393, 189] width 190 height 16
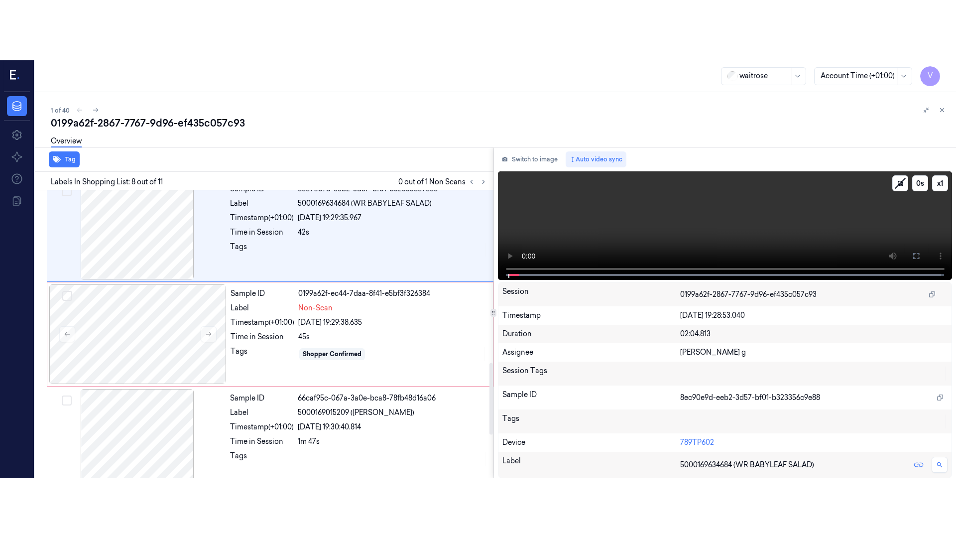
scroll to position [640, 0]
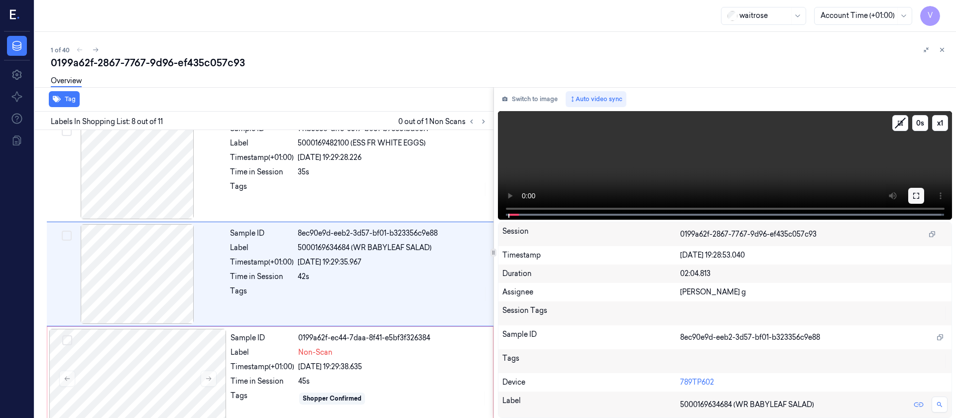
click at [922, 195] on button at bounding box center [916, 196] width 16 height 16
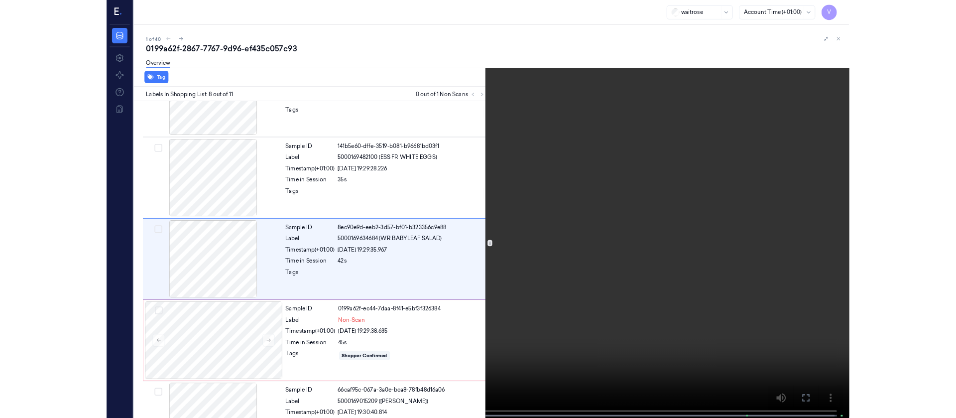
scroll to position [580, 0]
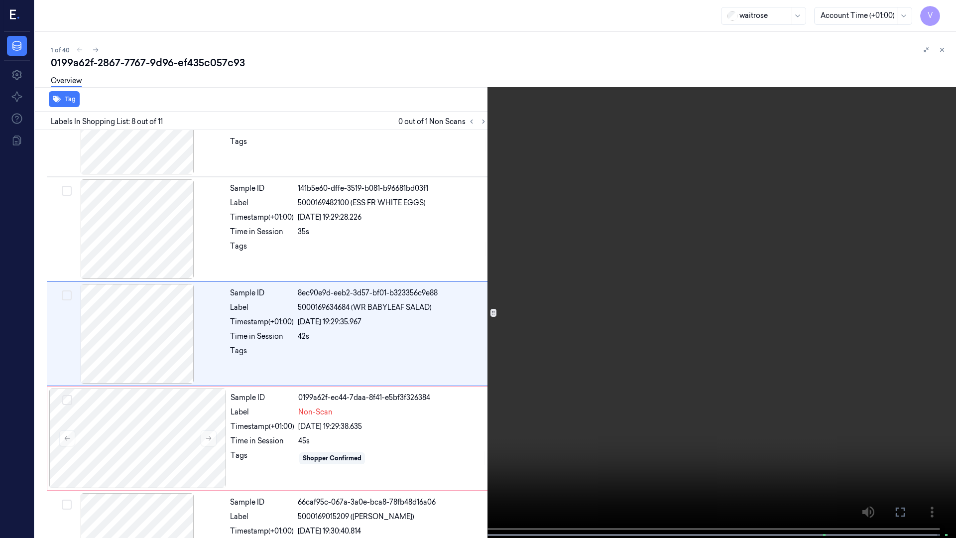
click at [0, 0] on icon at bounding box center [0, 0] width 0 height 0
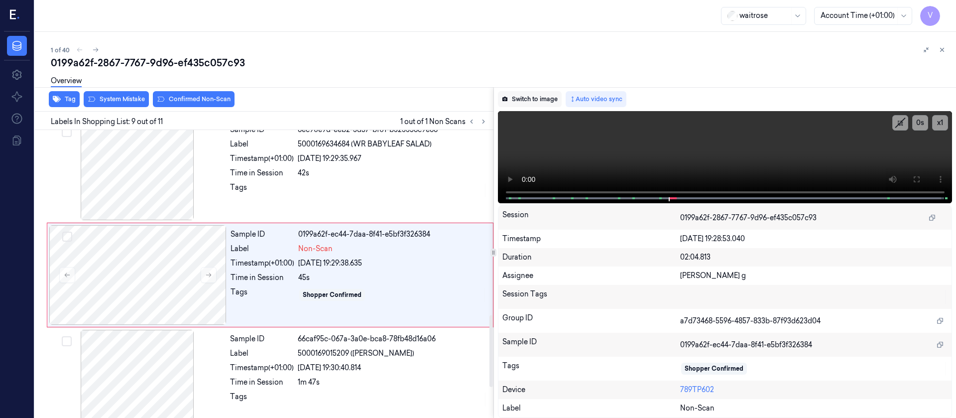
scroll to position [745, 0]
click at [513, 97] on button "Switch to image" at bounding box center [530, 99] width 64 height 16
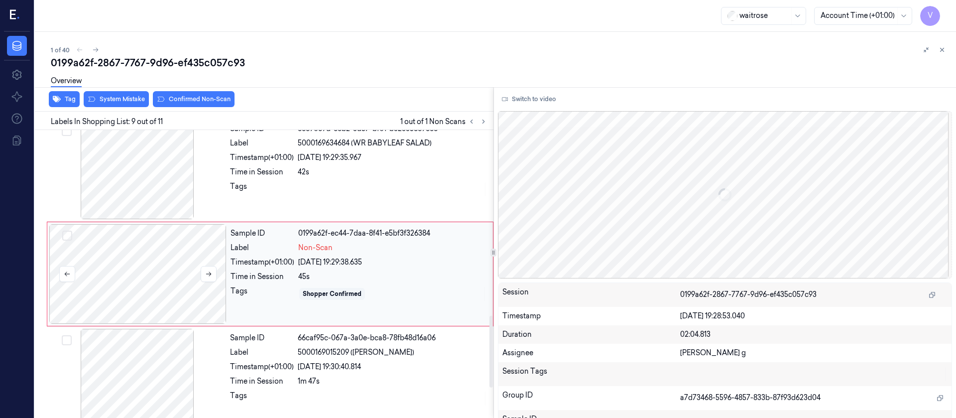
click at [116, 279] on div at bounding box center [137, 274] width 177 height 100
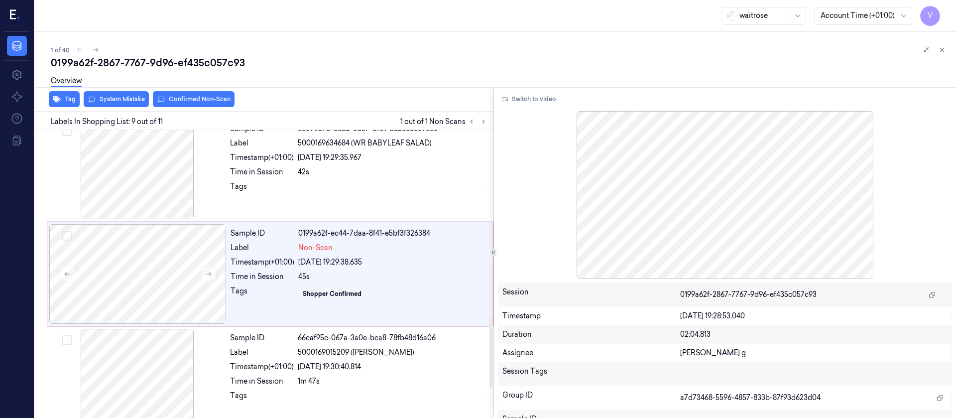
click at [113, 109] on div "Tag System Mistake Confirmed Non-Scan" at bounding box center [262, 99] width 463 height 24
click at [113, 105] on button "System Mistake" at bounding box center [116, 99] width 65 height 16
click at [205, 99] on button "Unusual Activity" at bounding box center [190, 99] width 66 height 16
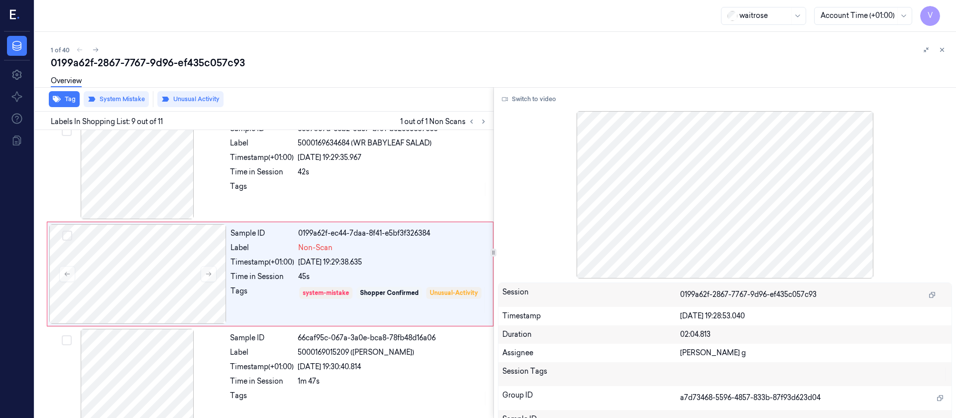
click at [558, 81] on div "Overview" at bounding box center [499, 82] width 897 height 25
click at [945, 51] on icon at bounding box center [942, 49] width 7 height 7
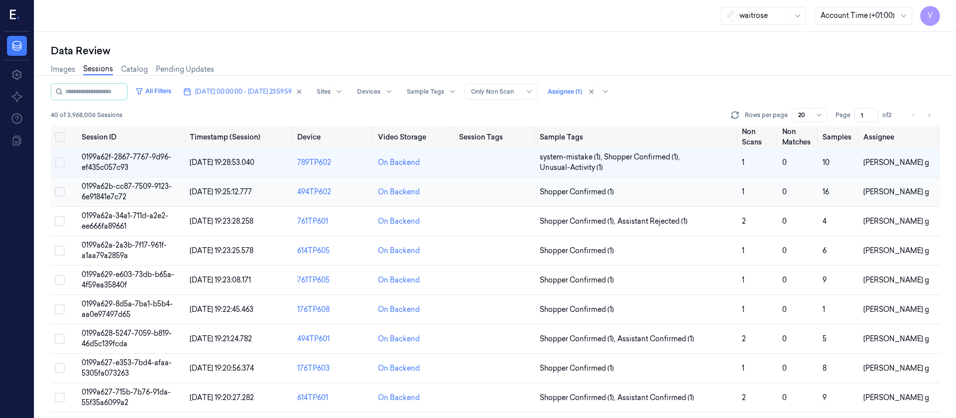
click at [468, 190] on td at bounding box center [495, 191] width 81 height 29
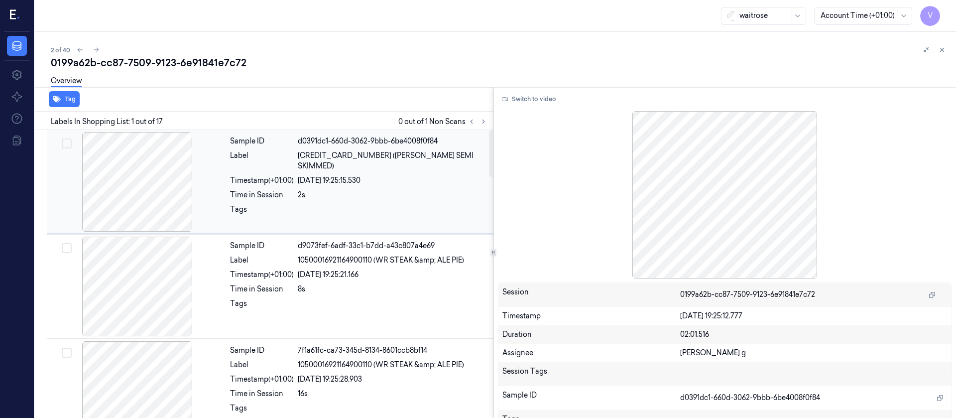
click at [335, 175] on div "02/10/2025 19:25:15.530" at bounding box center [393, 180] width 190 height 10
click at [939, 48] on icon at bounding box center [942, 49] width 7 height 7
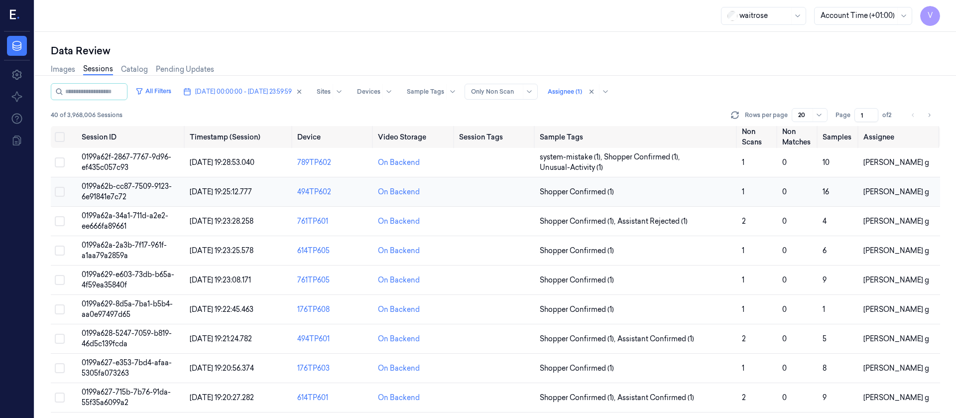
click at [504, 199] on td at bounding box center [495, 191] width 81 height 29
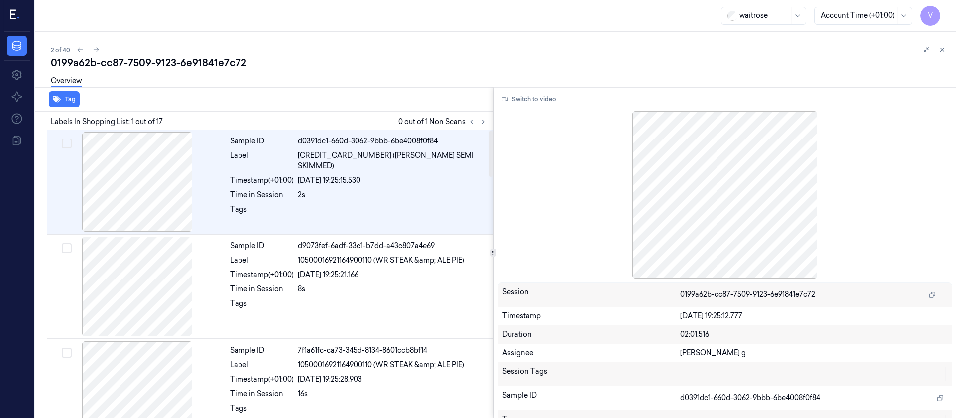
click at [474, 127] on div at bounding box center [478, 122] width 24 height 12
click at [486, 122] on icon at bounding box center [483, 121] width 7 height 7
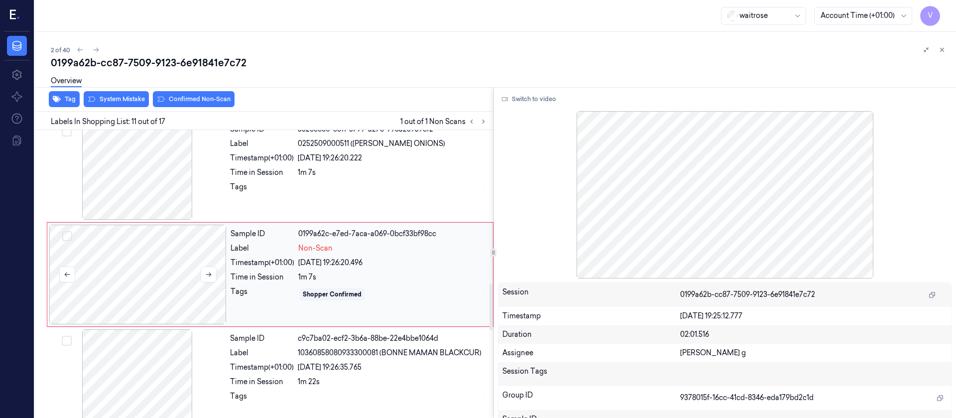
scroll to position [954, 0]
click at [165, 272] on div at bounding box center [137, 274] width 177 height 100
click at [261, 191] on div "Tags" at bounding box center [262, 189] width 64 height 16
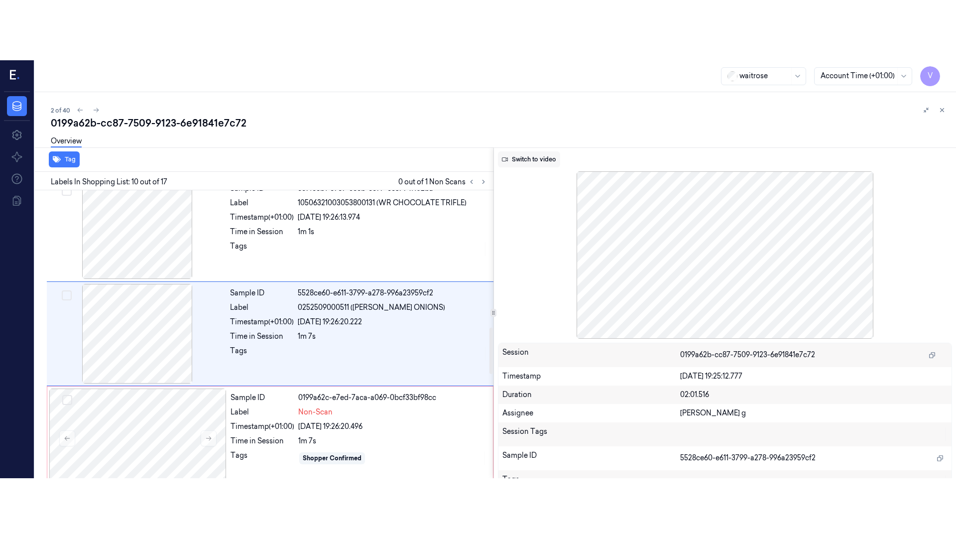
scroll to position [849, 0]
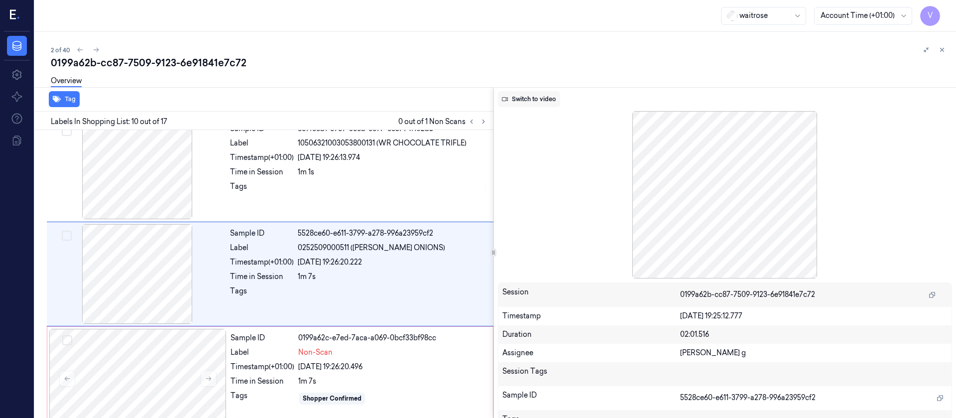
click at [539, 95] on button "Switch to video" at bounding box center [529, 99] width 62 height 16
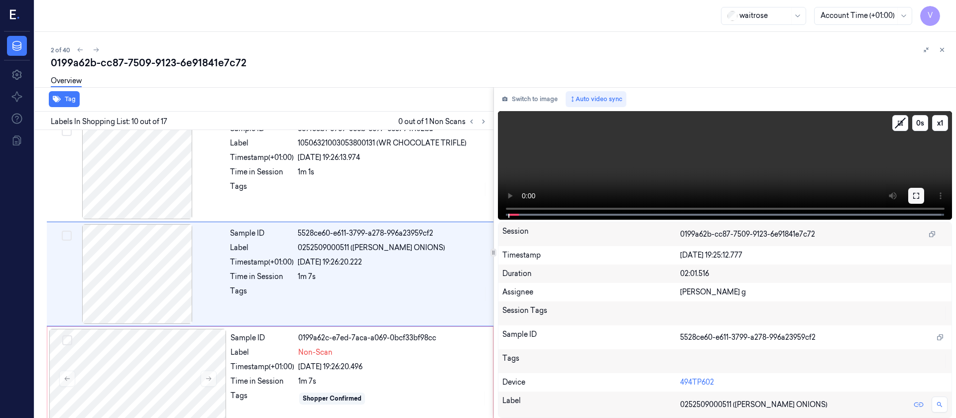
click at [913, 198] on icon at bounding box center [916, 196] width 8 height 8
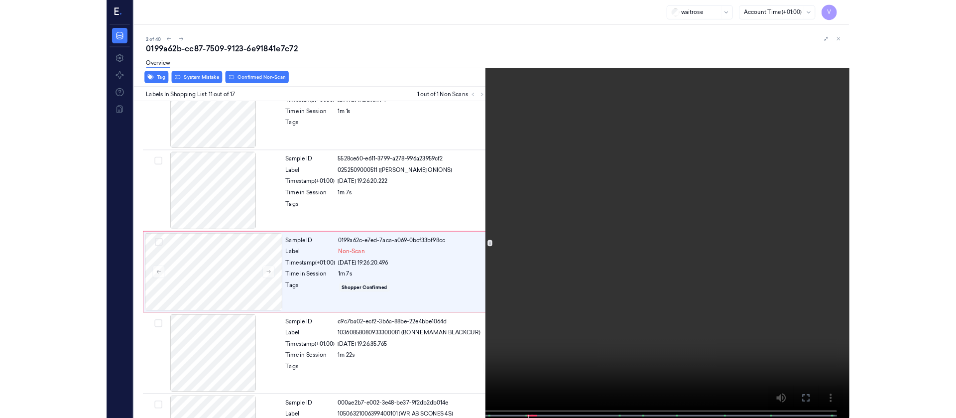
scroll to position [894, 0]
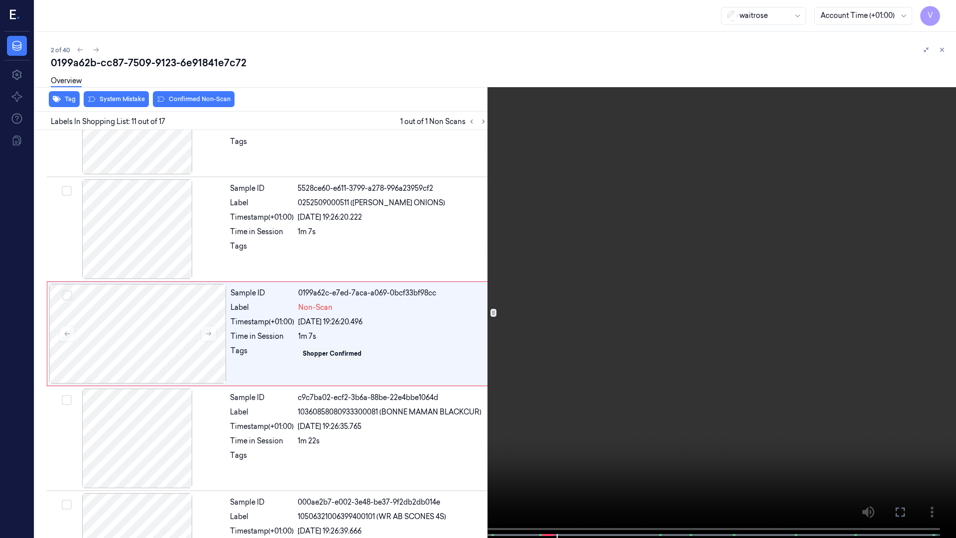
click at [0, 0] on icon at bounding box center [0, 0] width 0 height 0
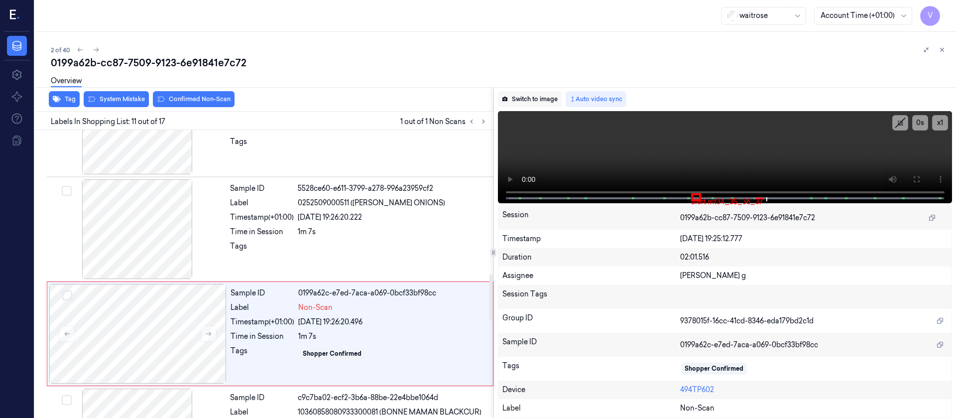
click at [523, 96] on button "Switch to image" at bounding box center [530, 99] width 64 height 16
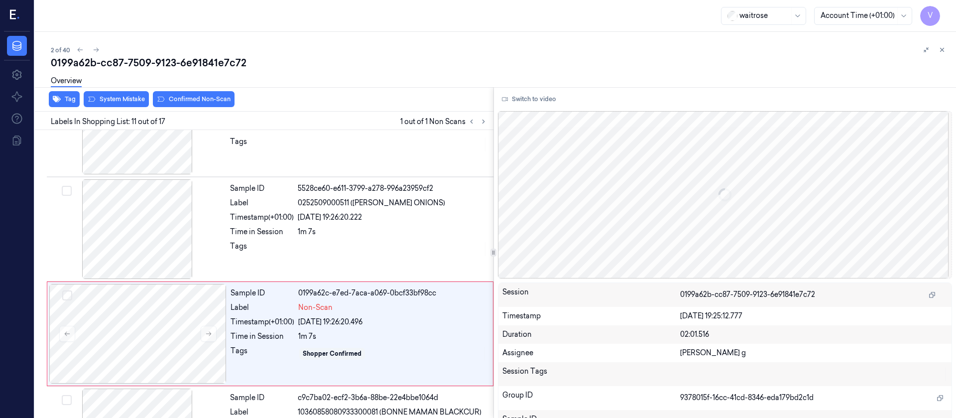
scroll to position [954, 0]
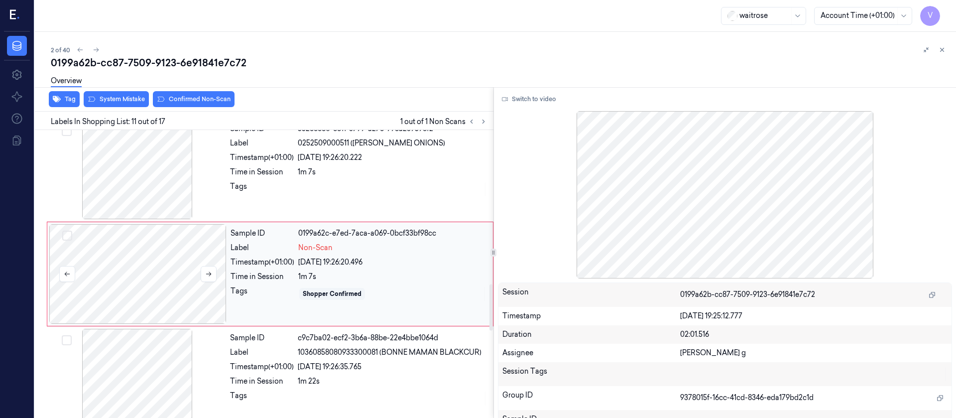
click at [135, 294] on div at bounding box center [137, 274] width 177 height 100
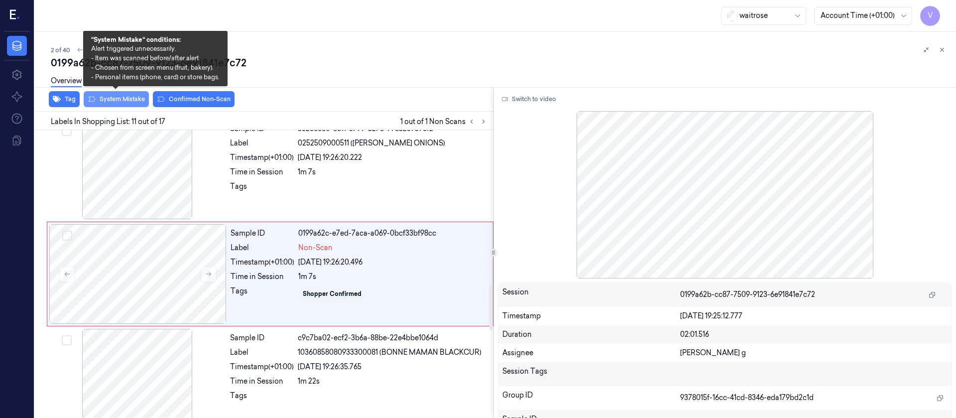
click at [121, 99] on button "System Mistake" at bounding box center [116, 99] width 65 height 16
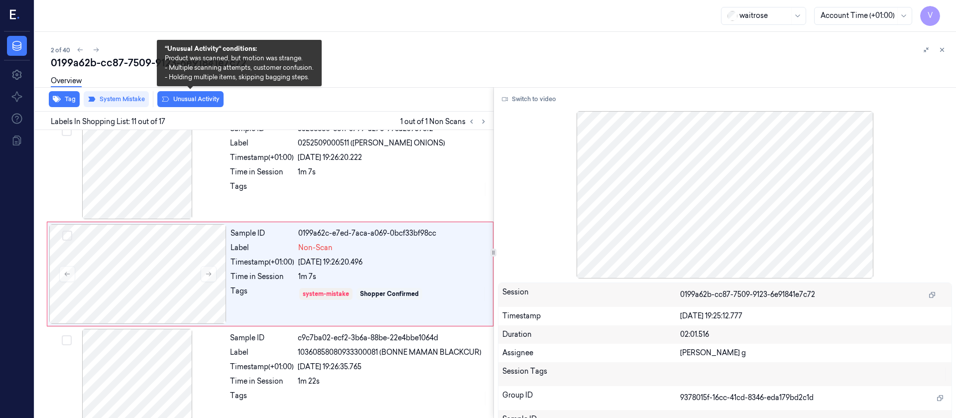
click at [192, 100] on button "Unusual Activity" at bounding box center [190, 99] width 66 height 16
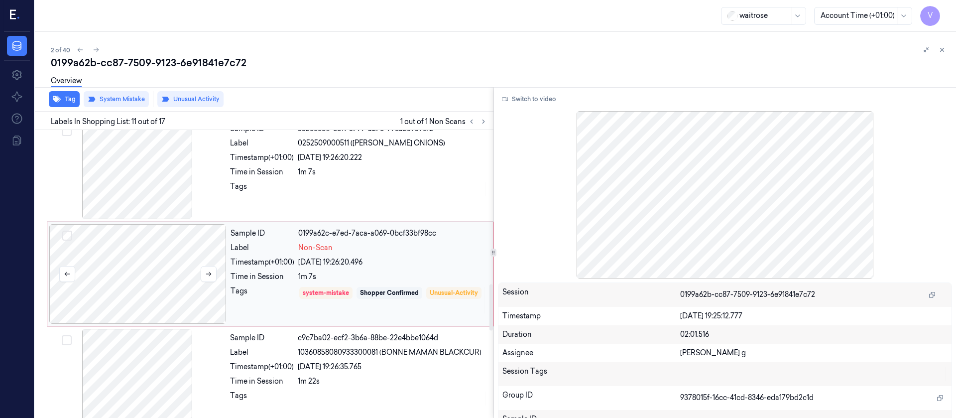
click at [171, 274] on div at bounding box center [137, 274] width 177 height 100
click at [315, 180] on div "Sample ID 5528ce60-e611-3799-a278-996a23959cf2 Label 0252509000511 (WR ESS ONIO…" at bounding box center [358, 170] width 265 height 100
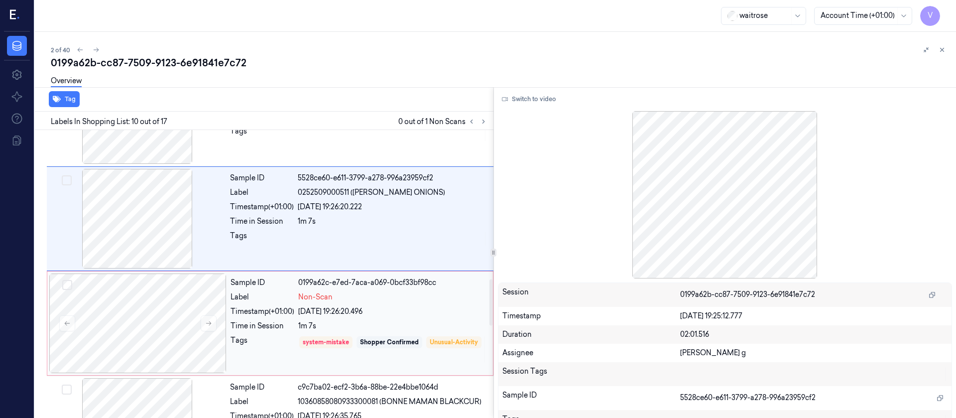
scroll to position [924, 0]
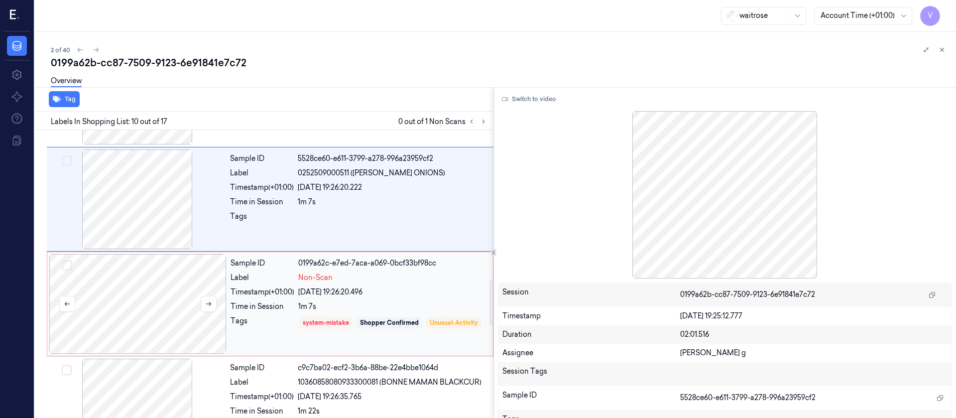
click at [172, 292] on div at bounding box center [137, 304] width 177 height 100
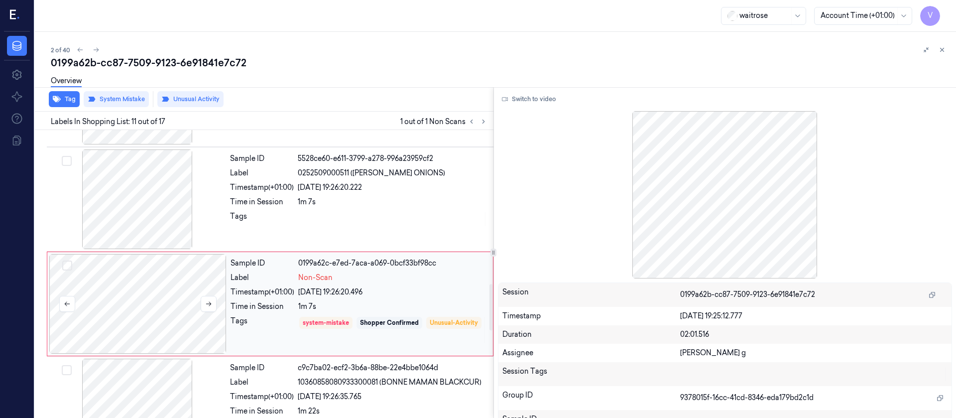
scroll to position [954, 0]
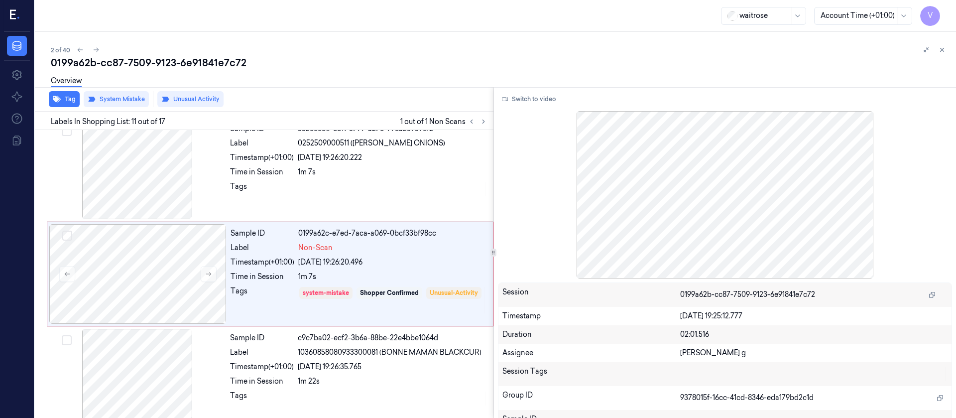
click at [942, 51] on icon at bounding box center [942, 49] width 7 height 7
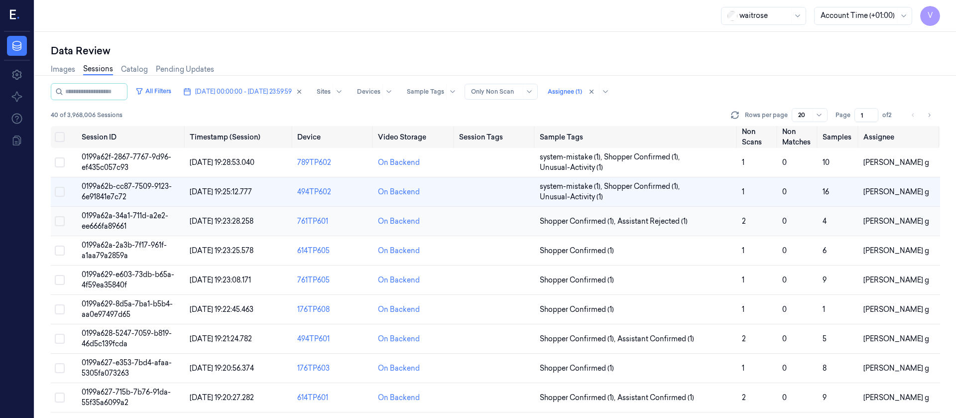
click at [486, 226] on td at bounding box center [495, 221] width 81 height 29
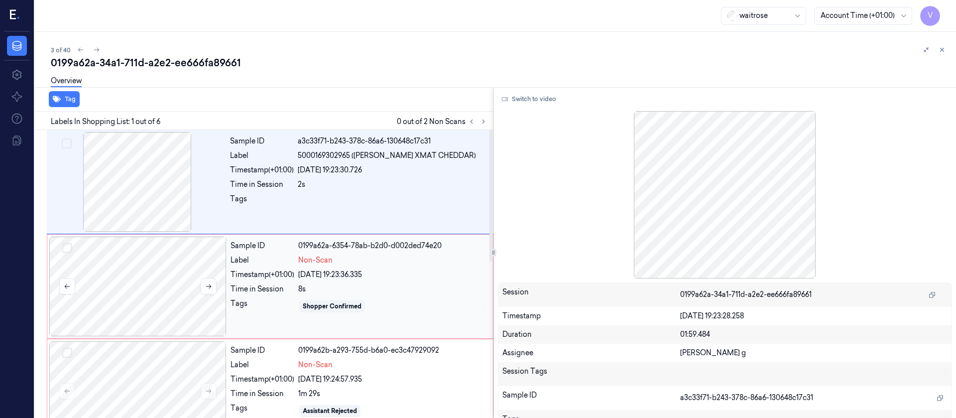
click at [144, 276] on div at bounding box center [137, 287] width 177 height 100
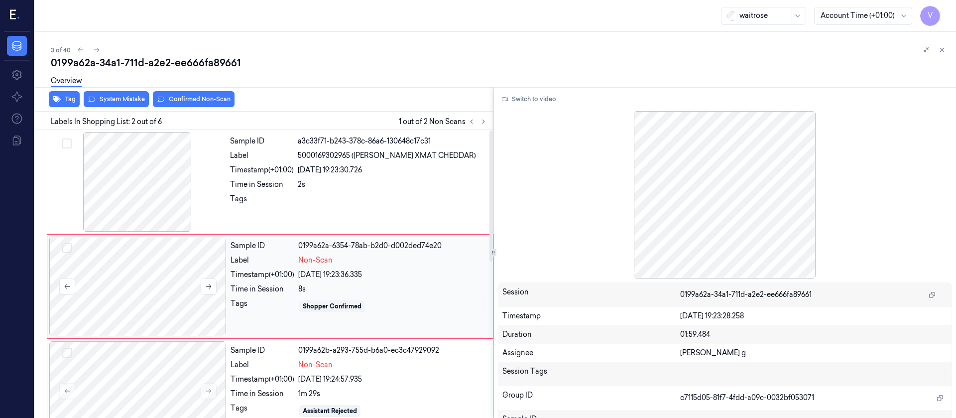
scroll to position [12, 0]
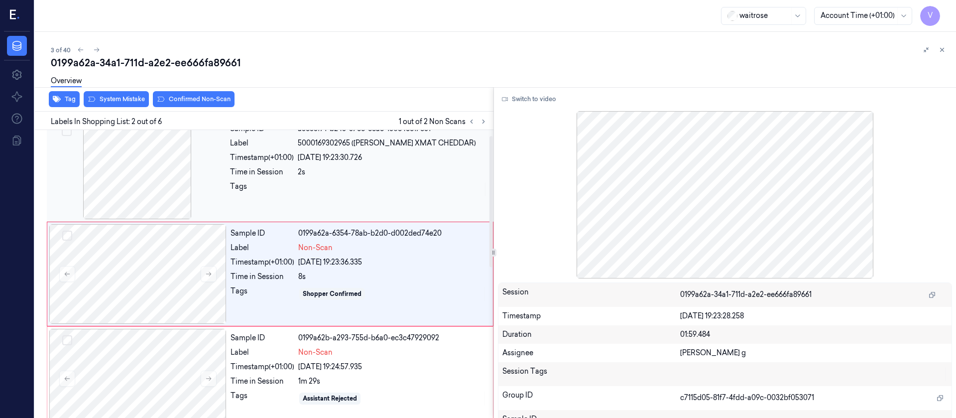
click at [158, 181] on div at bounding box center [137, 170] width 177 height 100
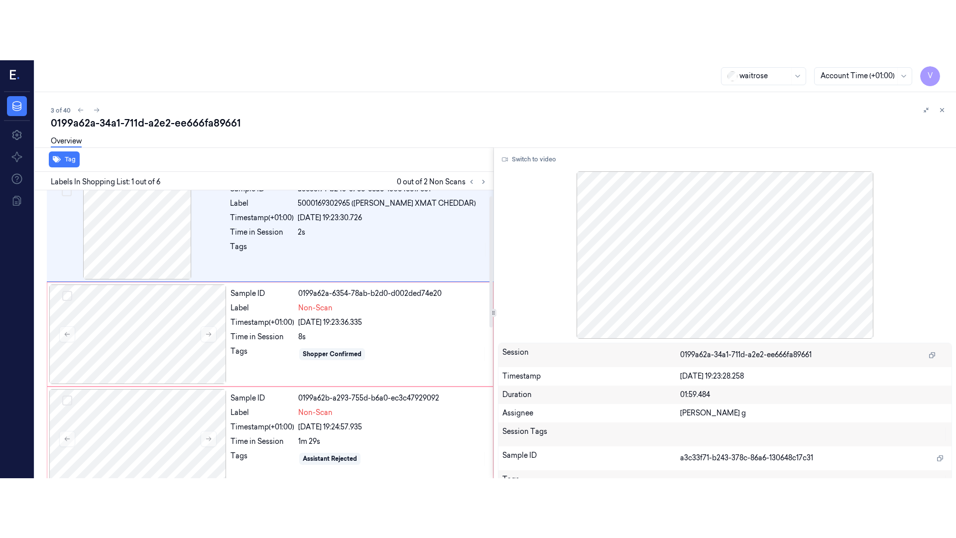
scroll to position [0, 0]
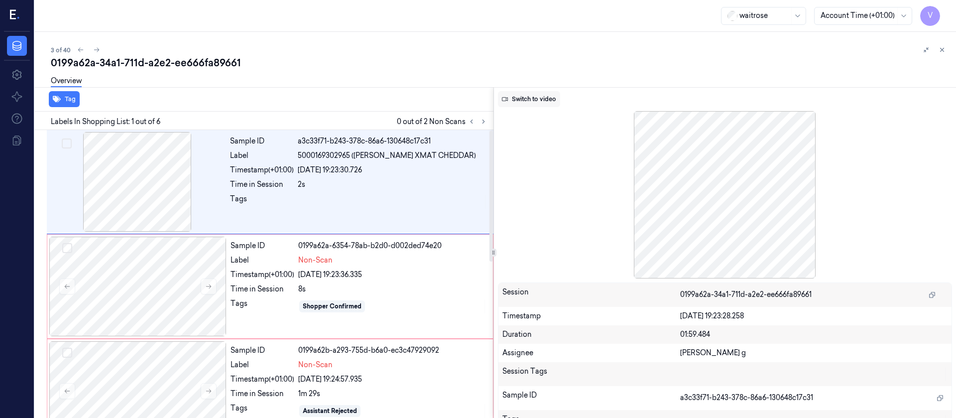
click at [524, 98] on button "Switch to video" at bounding box center [529, 99] width 62 height 16
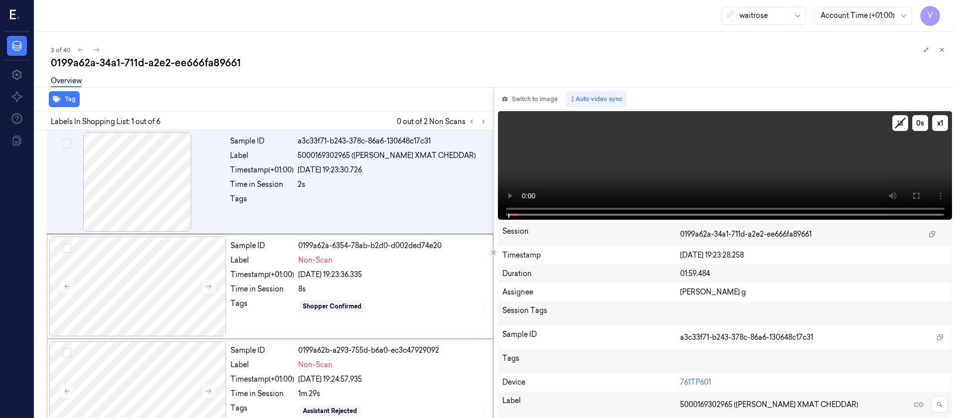
click at [915, 196] on icon at bounding box center [916, 196] width 8 height 8
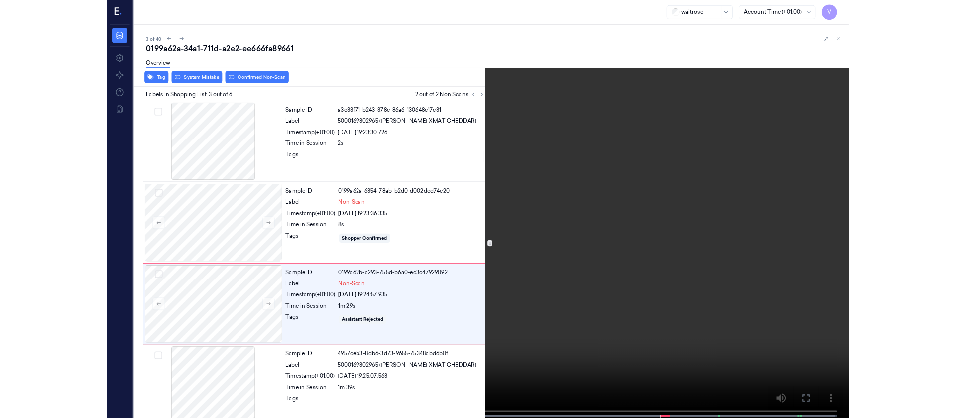
scroll to position [57, 0]
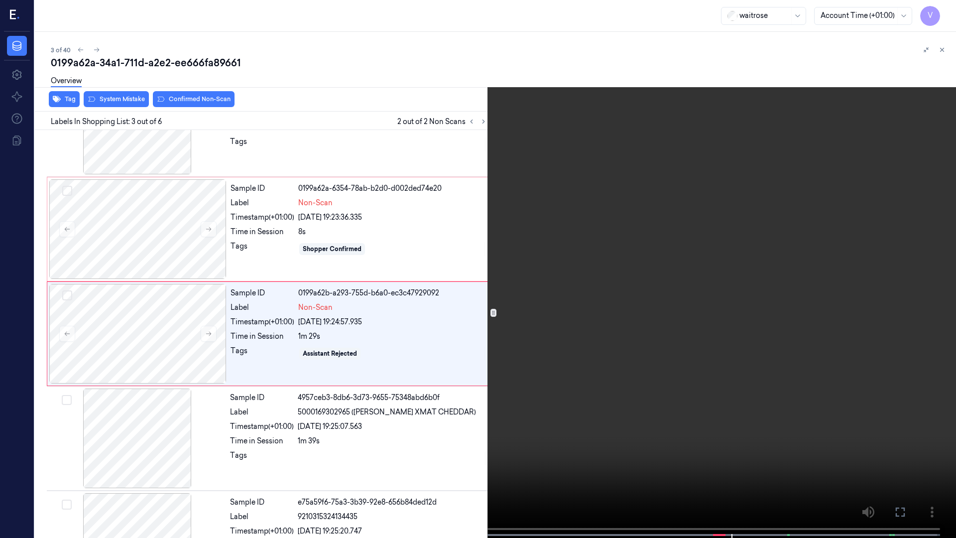
click at [0, 0] on icon at bounding box center [0, 0] width 0 height 0
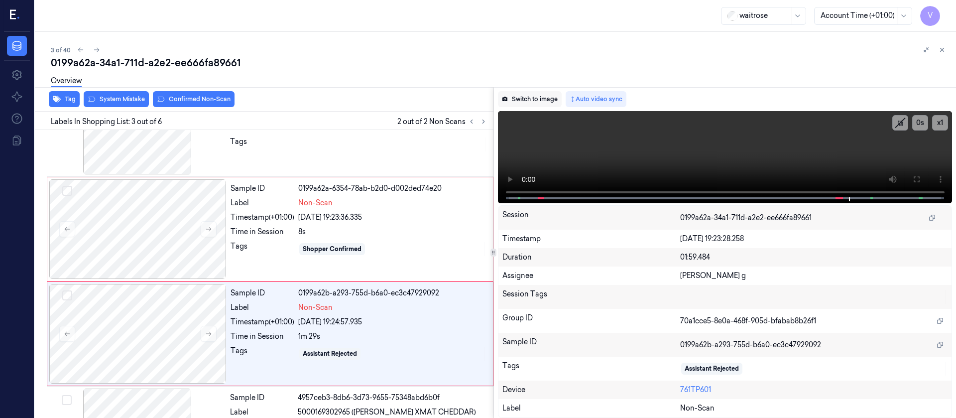
click at [526, 99] on button "Switch to image" at bounding box center [530, 99] width 64 height 16
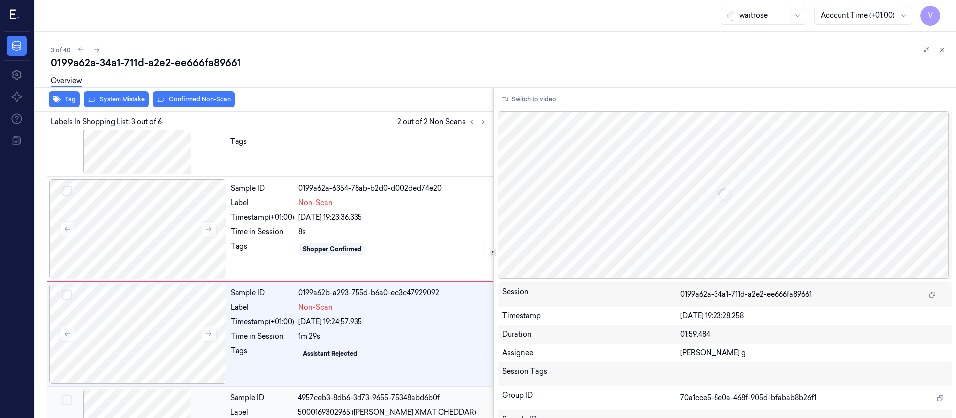
scroll to position [117, 0]
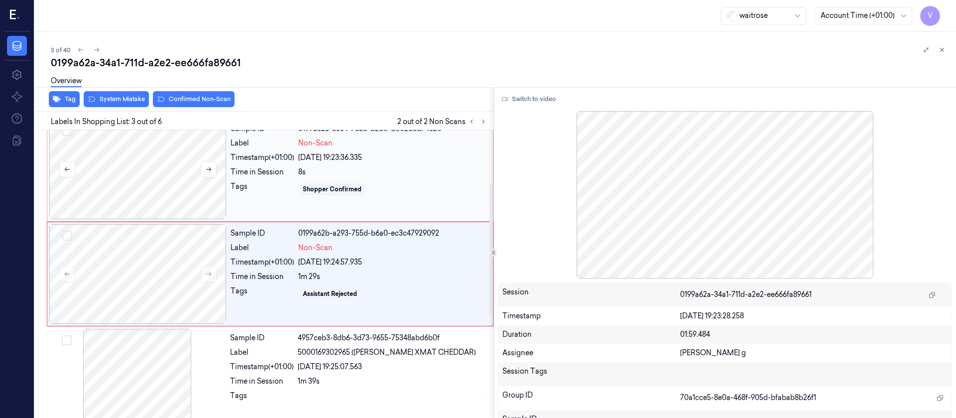
click at [165, 163] on div at bounding box center [137, 170] width 177 height 100
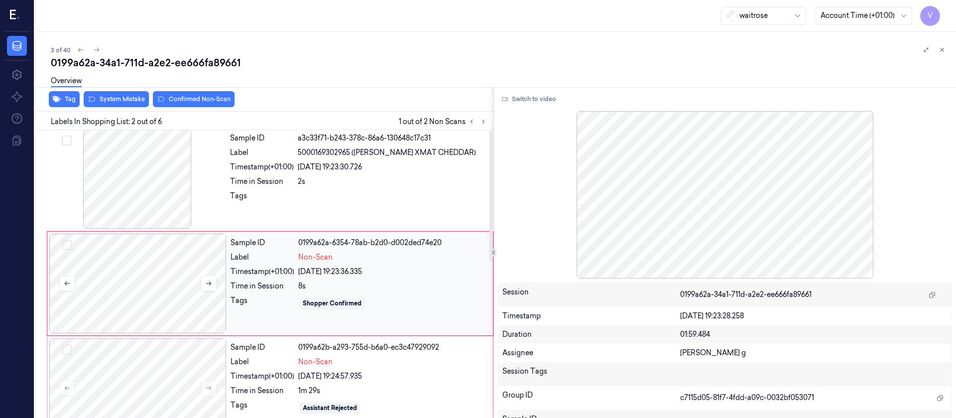
scroll to position [0, 0]
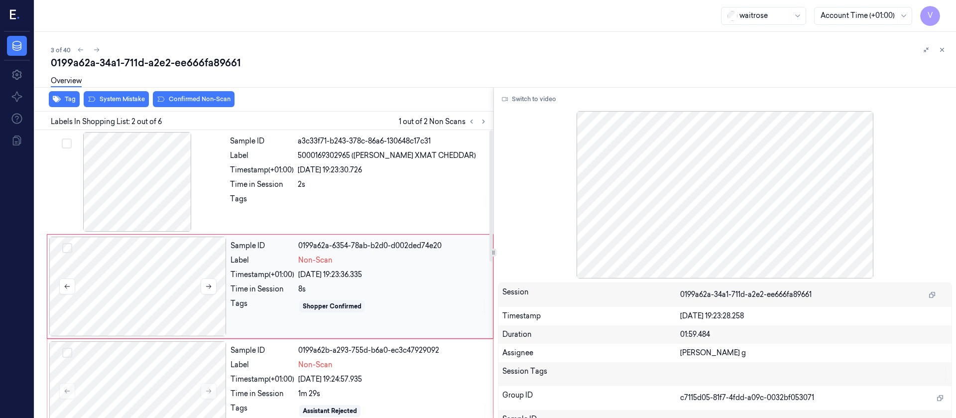
click at [142, 275] on div at bounding box center [137, 287] width 177 height 100
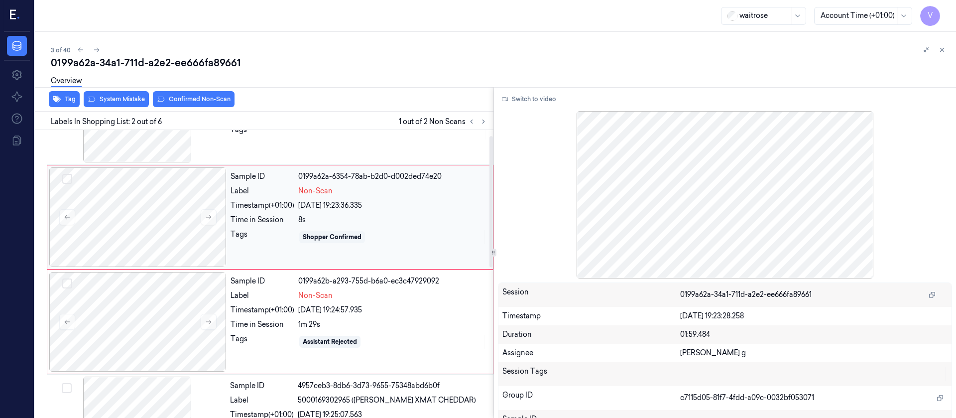
scroll to position [87, 0]
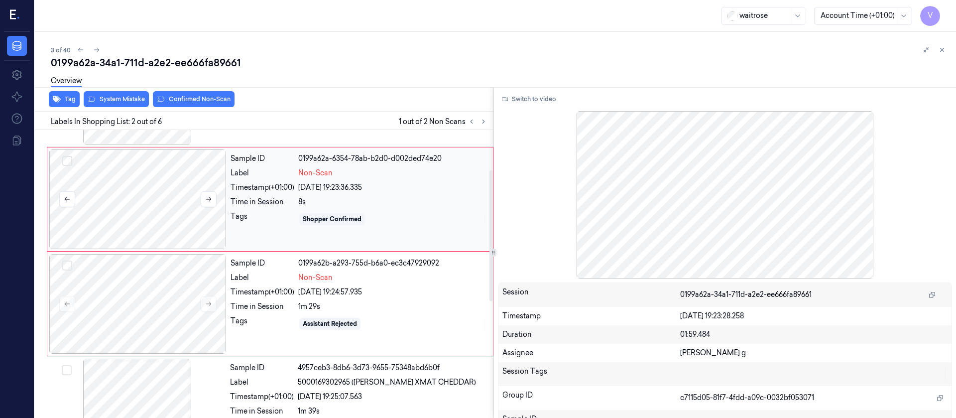
click at [119, 206] on div at bounding box center [137, 199] width 177 height 100
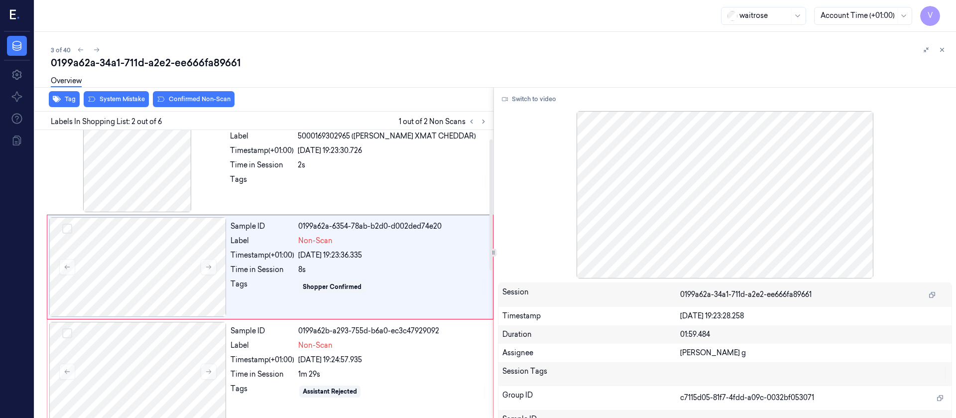
scroll to position [12, 0]
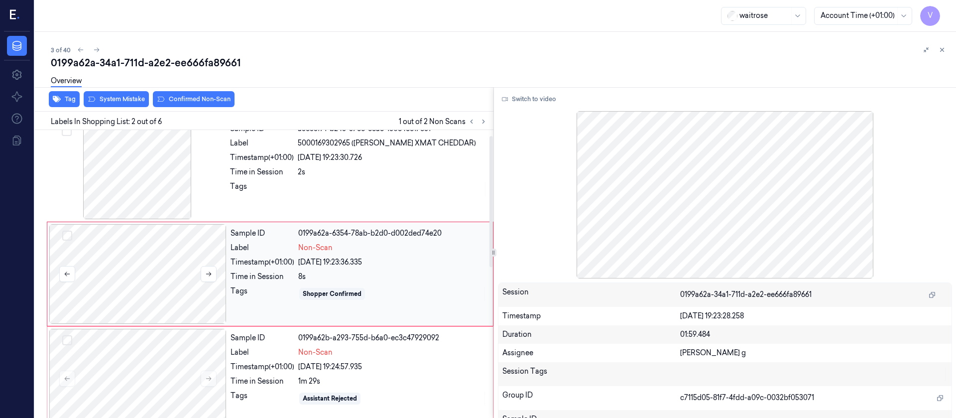
click at [148, 262] on div at bounding box center [137, 274] width 177 height 100
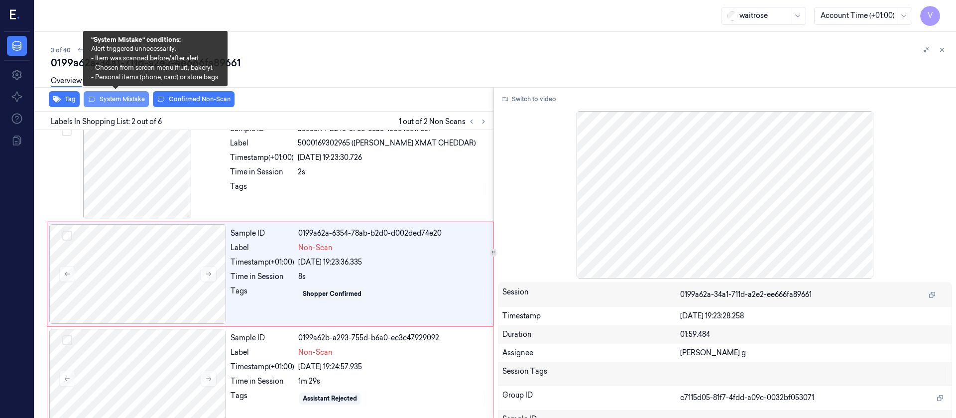
click at [118, 99] on button "System Mistake" at bounding box center [116, 99] width 65 height 16
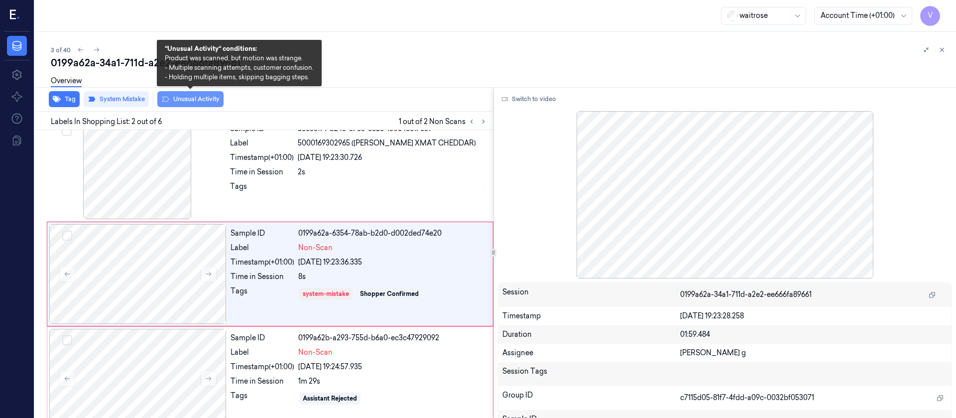
click at [202, 98] on button "Unusual Activity" at bounding box center [190, 99] width 66 height 16
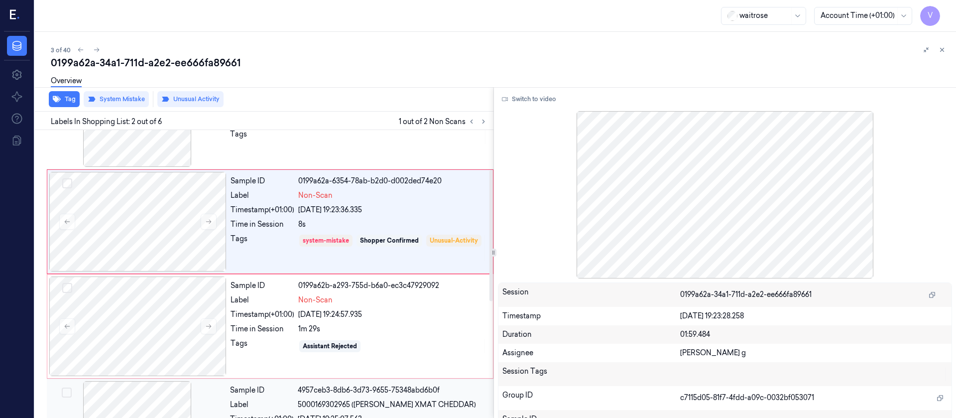
scroll to position [87, 0]
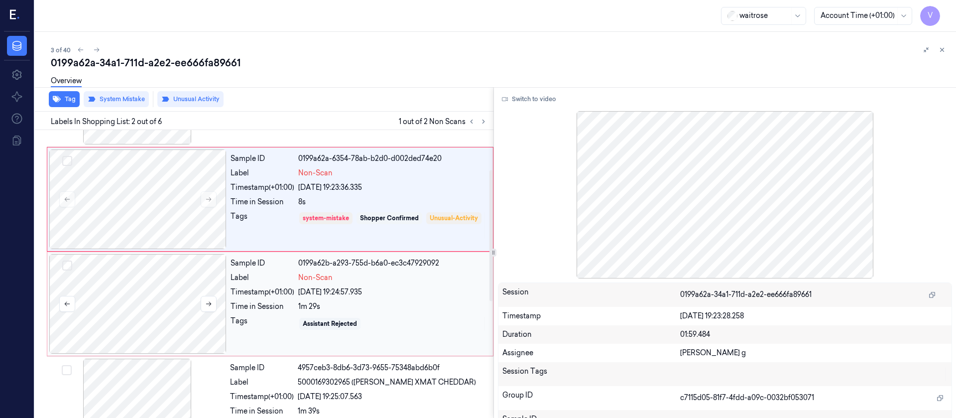
click at [159, 291] on div at bounding box center [137, 304] width 177 height 100
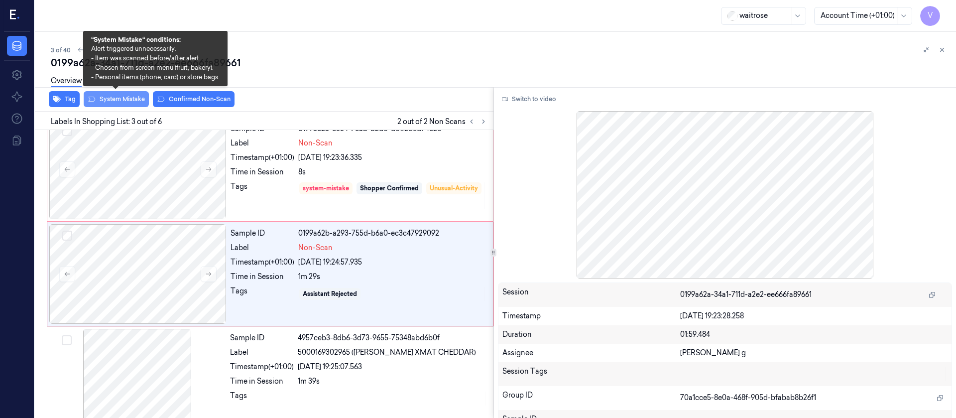
click at [117, 95] on button "System Mistake" at bounding box center [116, 99] width 65 height 16
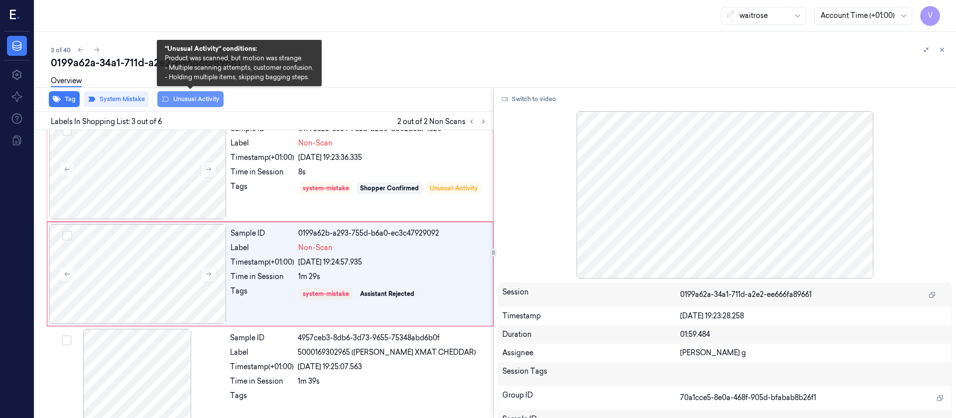
click at [211, 98] on button "Unusual Activity" at bounding box center [190, 99] width 66 height 16
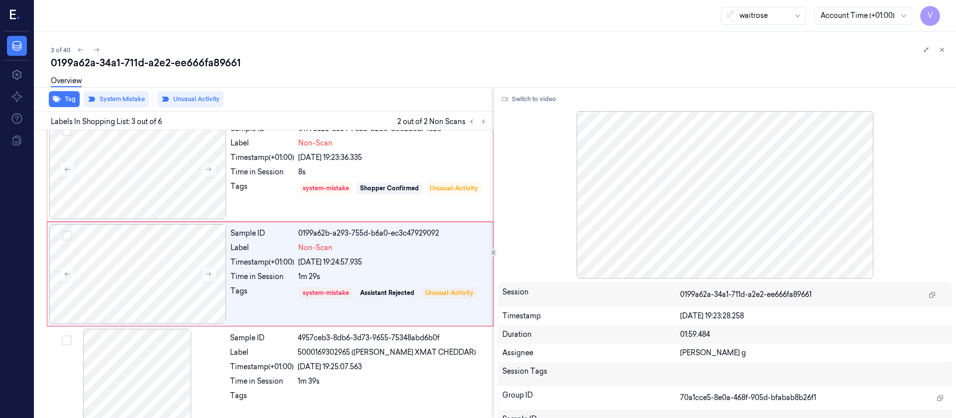
click at [540, 58] on div "0199a62a-34a1-711d-a2e2-ee666fa89661" at bounding box center [499, 63] width 897 height 14
click at [937, 51] on button at bounding box center [942, 50] width 12 height 12
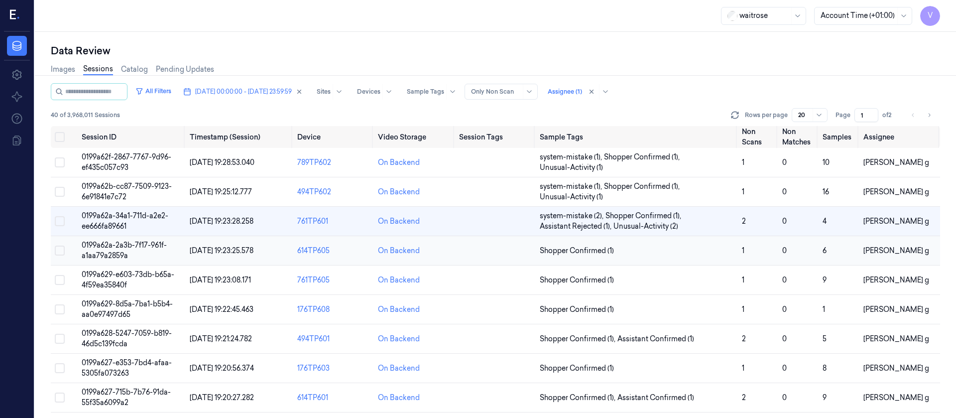
click at [470, 247] on td at bounding box center [495, 250] width 81 height 29
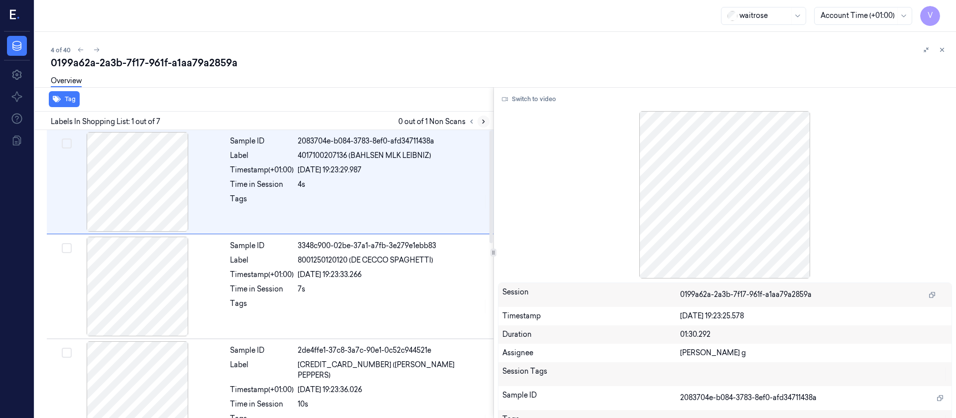
click at [480, 126] on button at bounding box center [484, 122] width 12 height 12
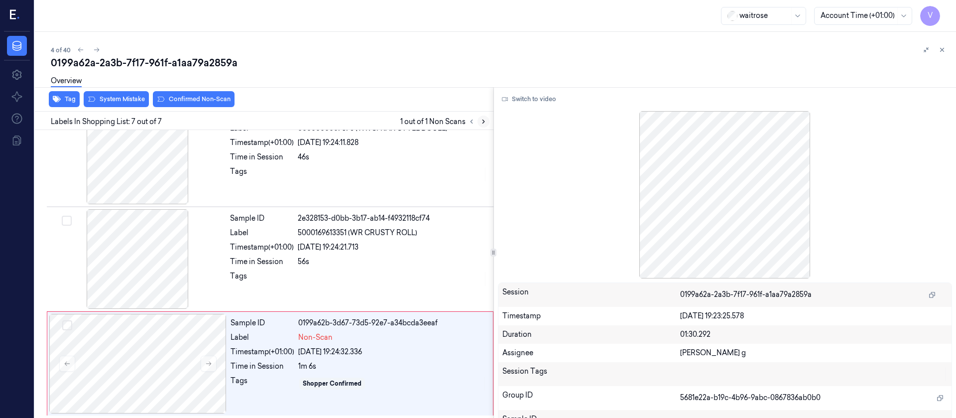
scroll to position [447, 0]
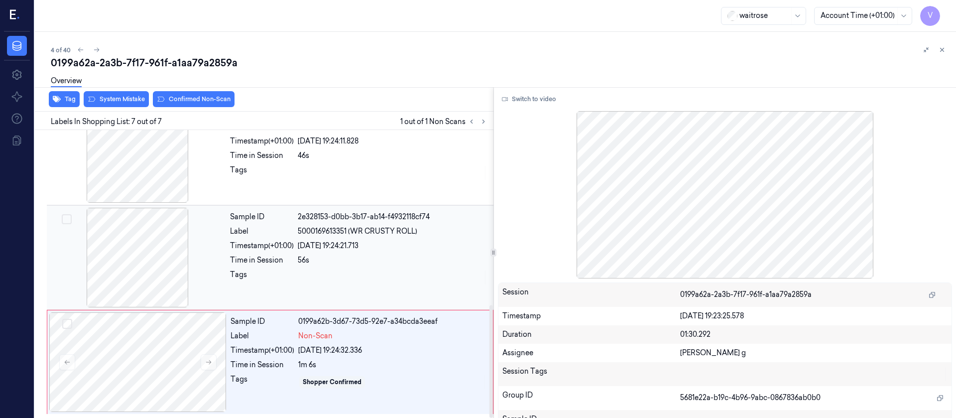
click at [302, 263] on div "56s" at bounding box center [393, 260] width 190 height 10
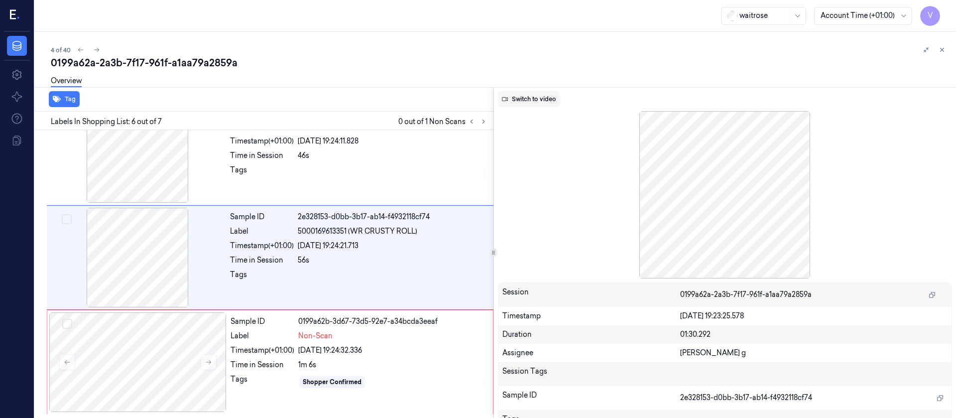
click at [532, 100] on button "Switch to video" at bounding box center [529, 99] width 62 height 16
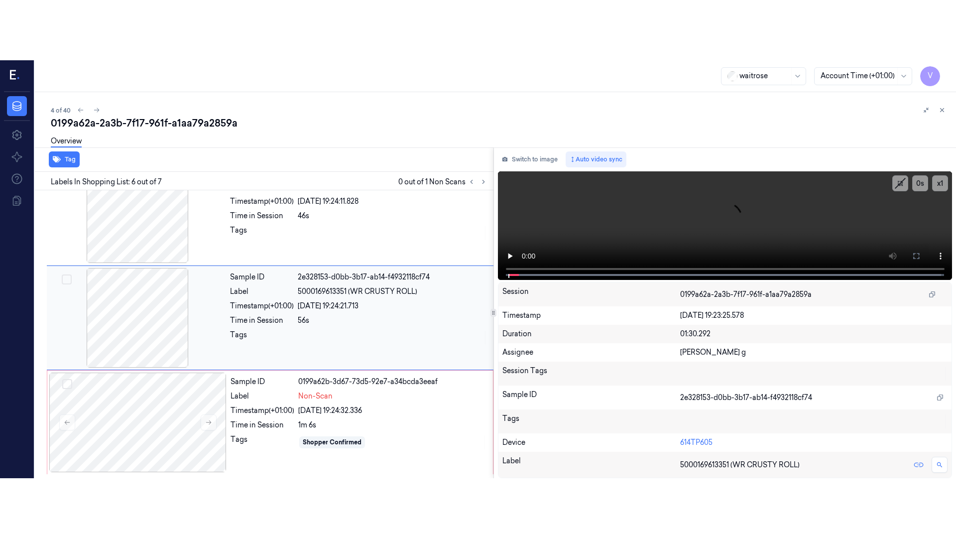
scroll to position [431, 0]
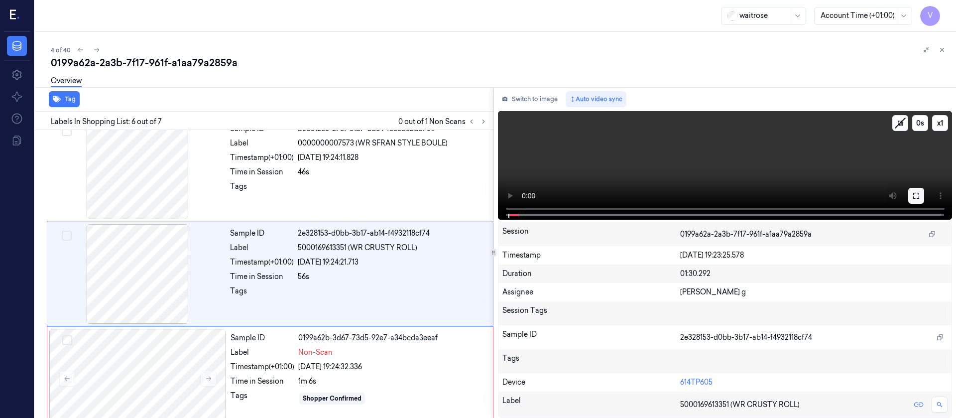
click at [917, 194] on icon at bounding box center [916, 196] width 8 height 8
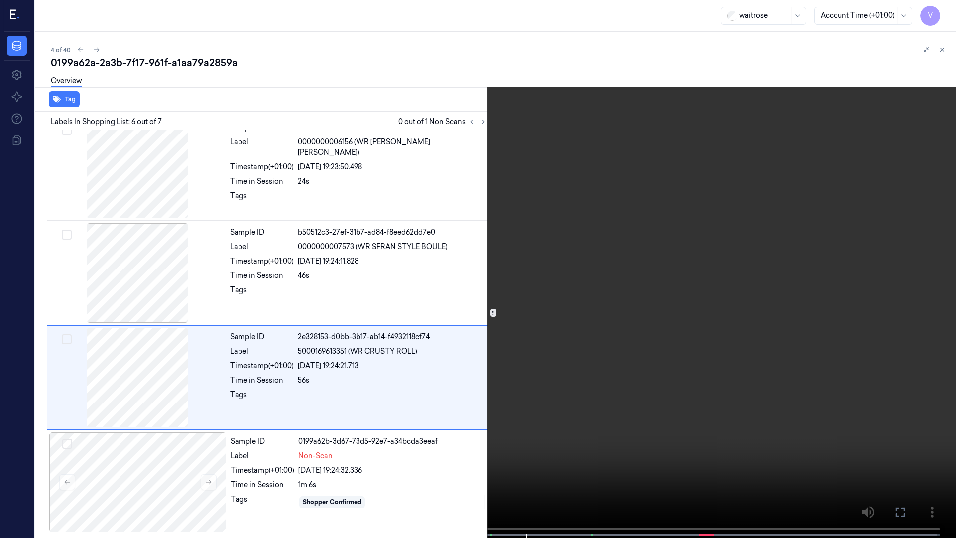
click at [0, 0] on icon at bounding box center [0, 0] width 0 height 0
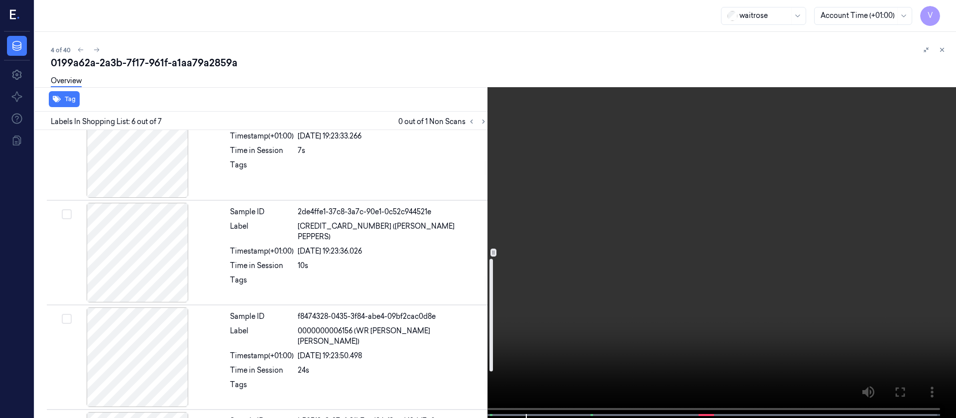
scroll to position [0, 0]
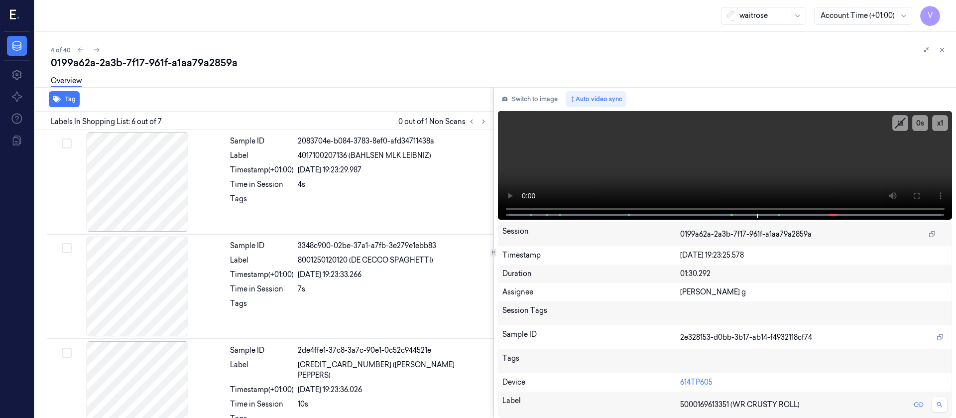
click at [521, 107] on div "Switch to image Auto video sync x 1 0 s Session 0199a62a-2a3b-7f17-961f-a1aa79a…" at bounding box center [725, 252] width 463 height 331
click at [530, 114] on video at bounding box center [725, 165] width 455 height 109
click at [532, 103] on button "Switch to image" at bounding box center [530, 99] width 64 height 16
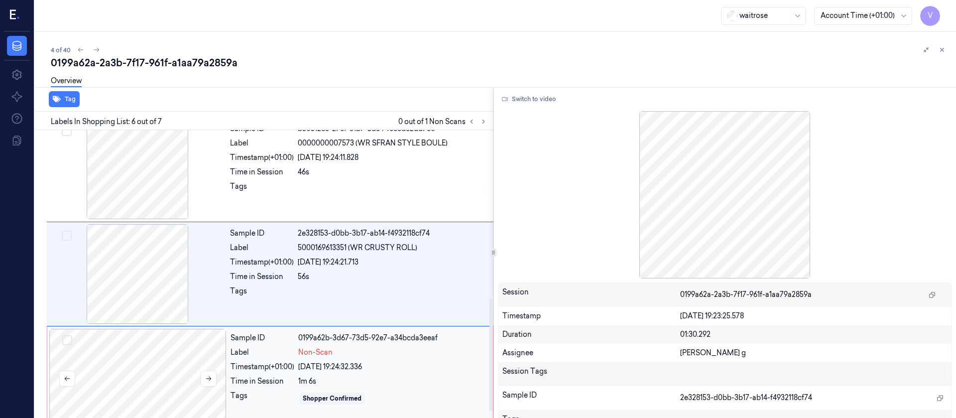
click at [189, 359] on div at bounding box center [137, 379] width 177 height 100
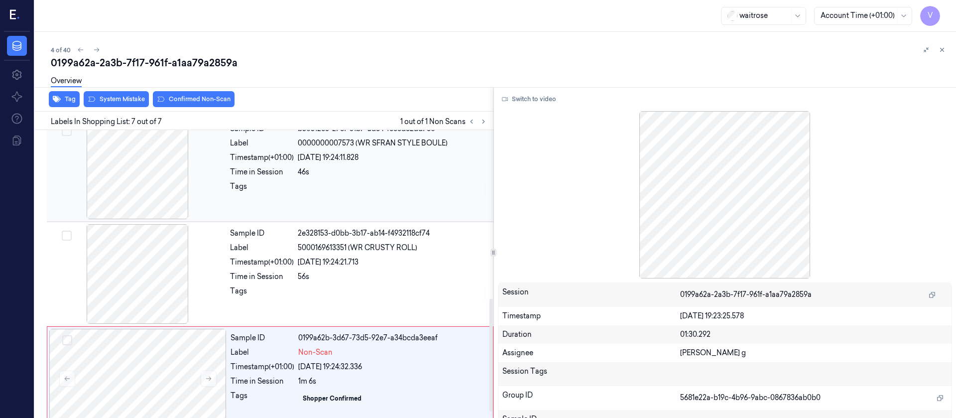
scroll to position [447, 0]
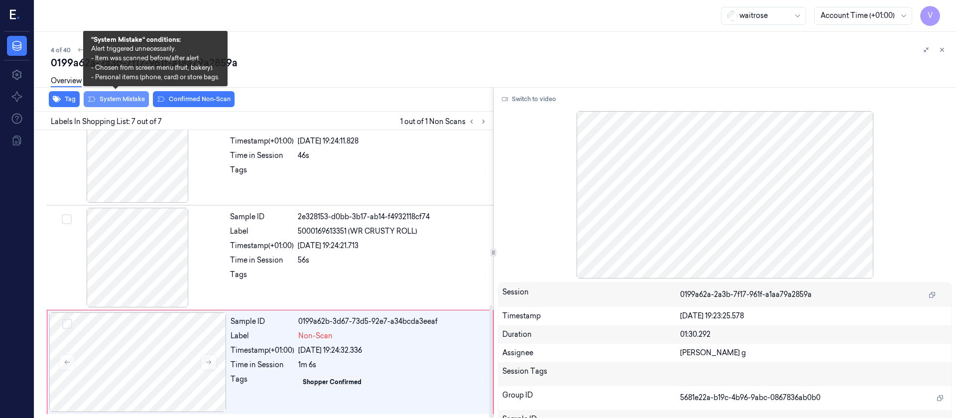
click at [117, 102] on button "System Mistake" at bounding box center [116, 99] width 65 height 16
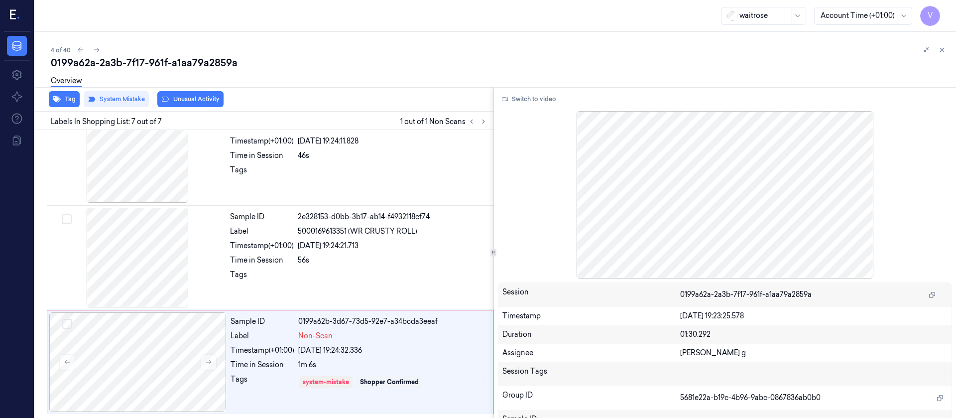
click at [205, 94] on div "Overview" at bounding box center [499, 82] width 897 height 25
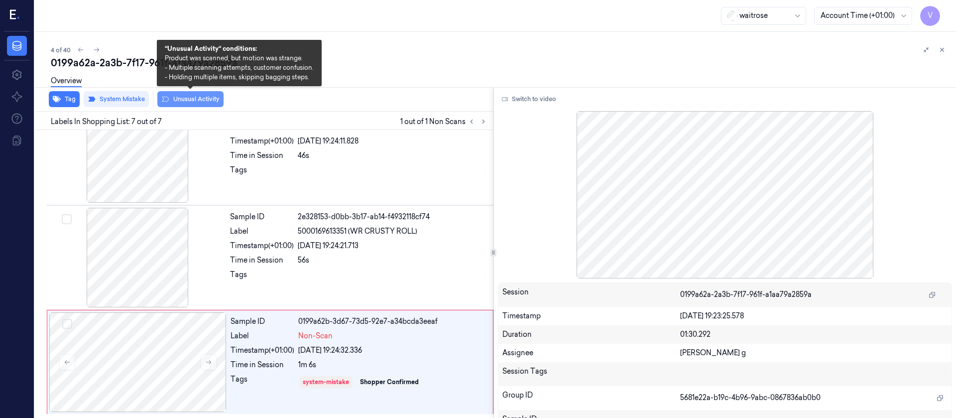
click at [195, 102] on button "Unusual Activity" at bounding box center [190, 99] width 66 height 16
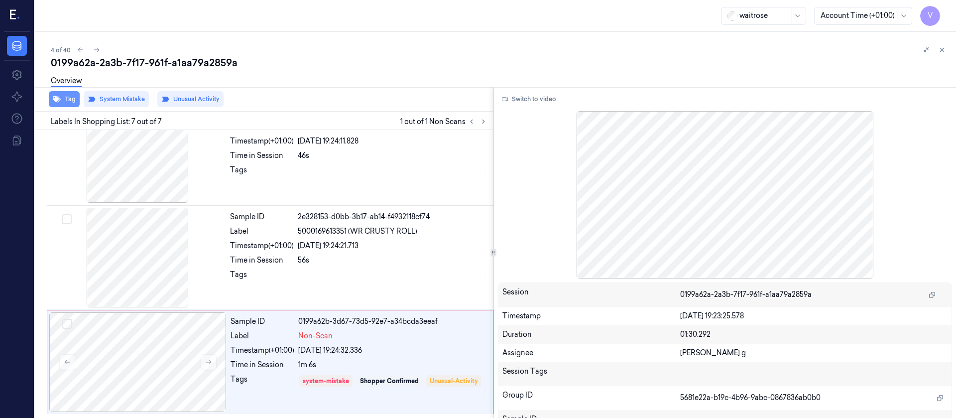
click at [68, 104] on button "Tag" at bounding box center [64, 99] width 31 height 16
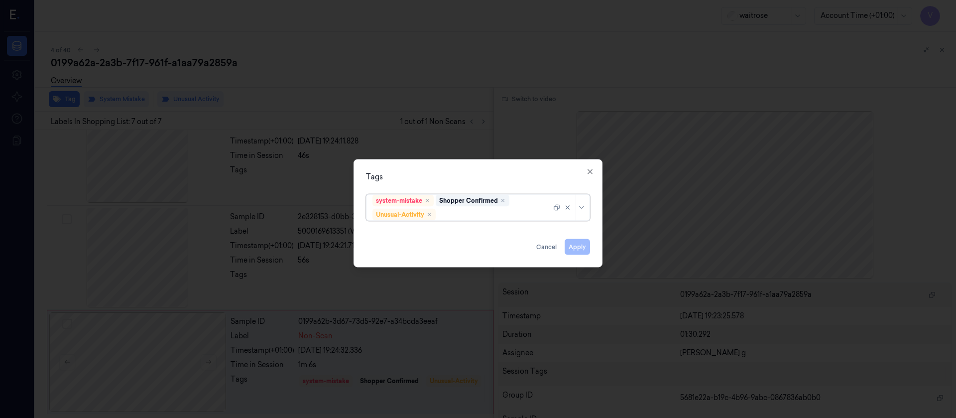
click at [504, 213] on div at bounding box center [495, 214] width 114 height 10
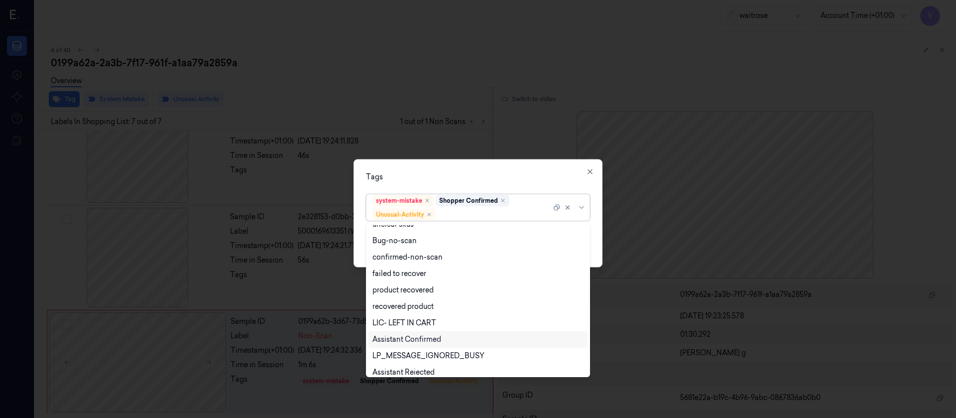
scroll to position [130, 0]
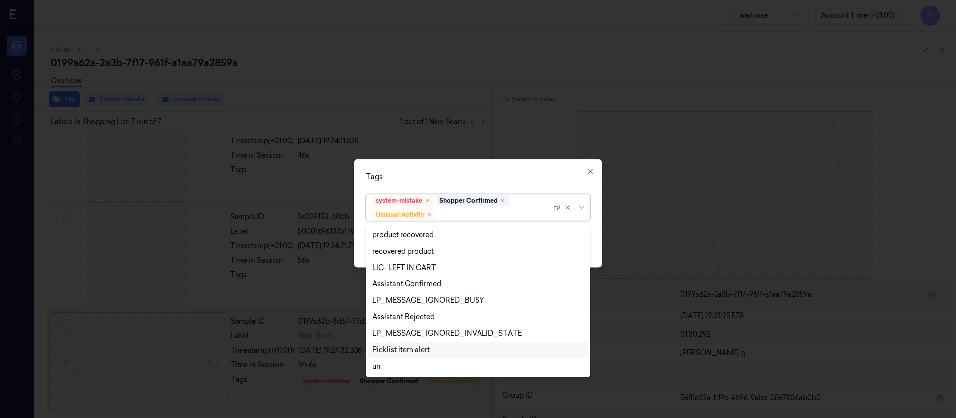
click at [393, 351] on div "Picklist item alert" at bounding box center [401, 350] width 57 height 10
click at [502, 175] on div "Tags" at bounding box center [478, 176] width 224 height 10
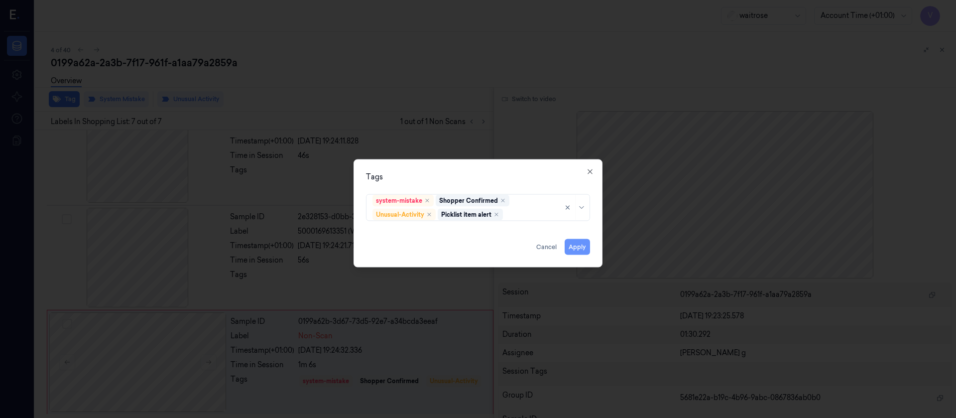
click at [579, 247] on button "Apply" at bounding box center [577, 247] width 25 height 16
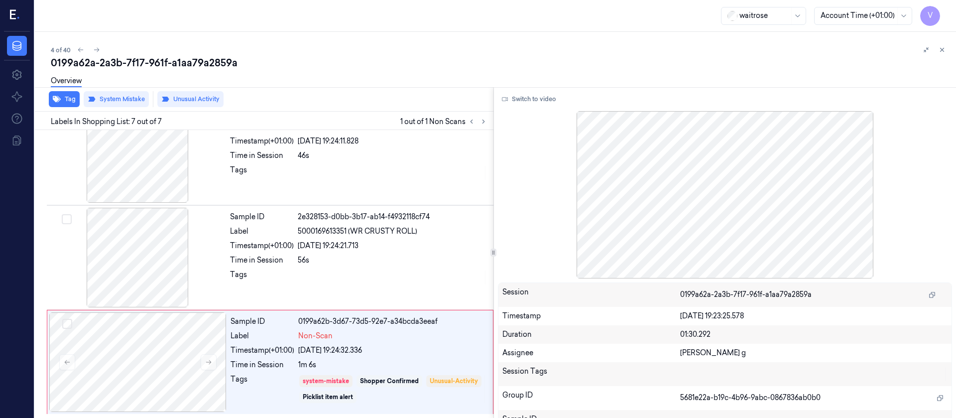
click at [956, 65] on div "4 of 40 0199a62a-2a3b-7f17-961f-a1aa79a2859a Overview Tag System Mistake Unusua…" at bounding box center [495, 225] width 921 height 386
click at [945, 50] on icon at bounding box center [942, 49] width 7 height 7
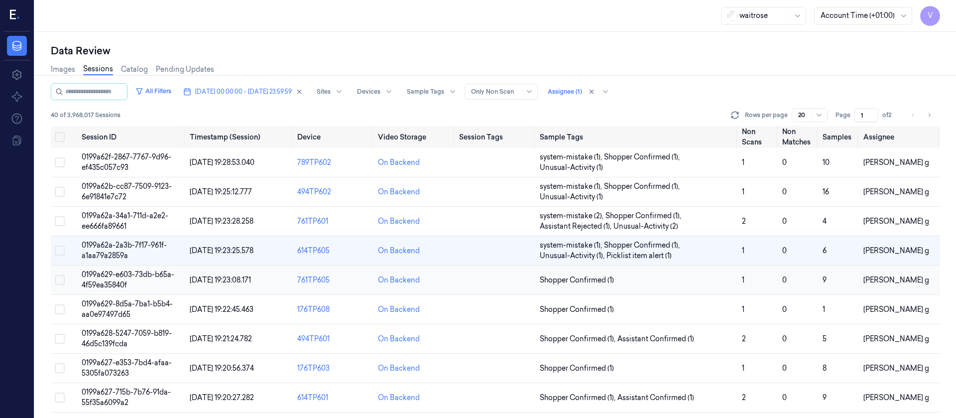
click at [493, 281] on td at bounding box center [495, 279] width 81 height 29
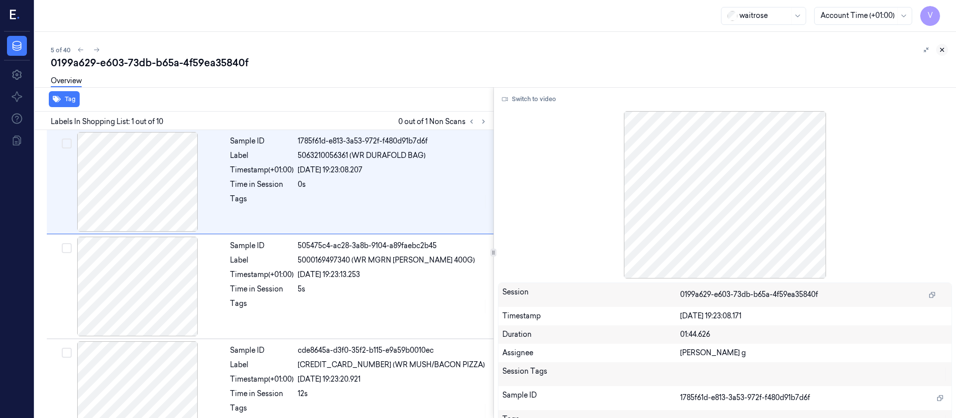
click at [947, 50] on button at bounding box center [942, 50] width 12 height 12
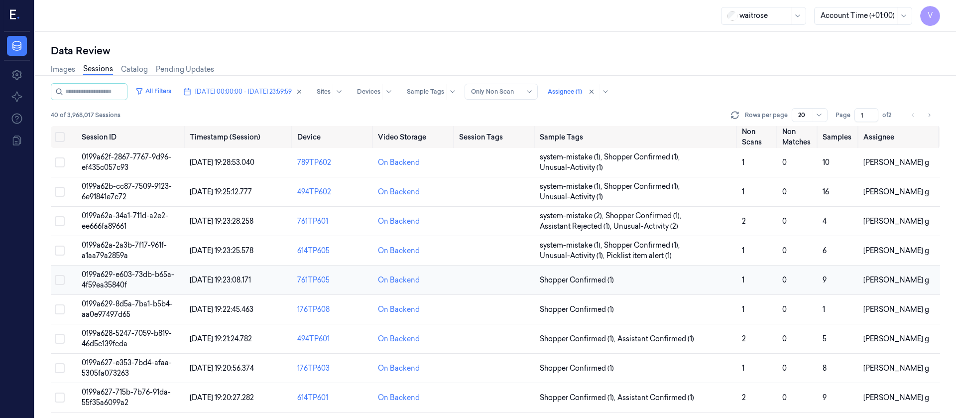
scroll to position [10, 0]
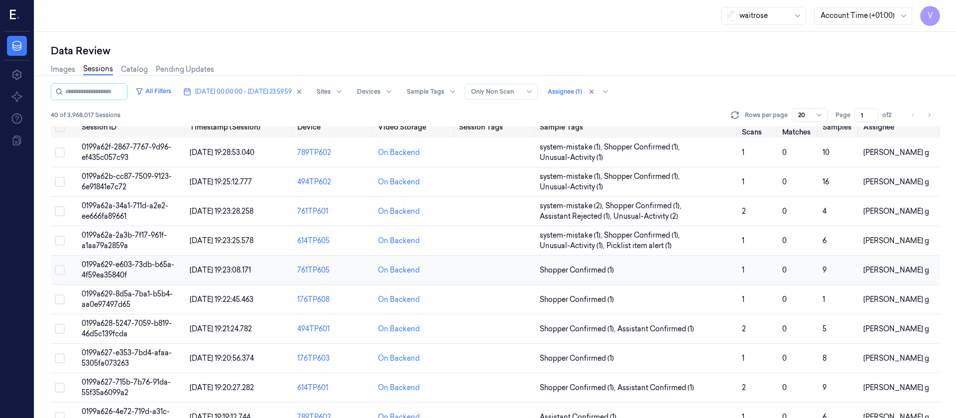
click at [492, 278] on td at bounding box center [495, 269] width 81 height 29
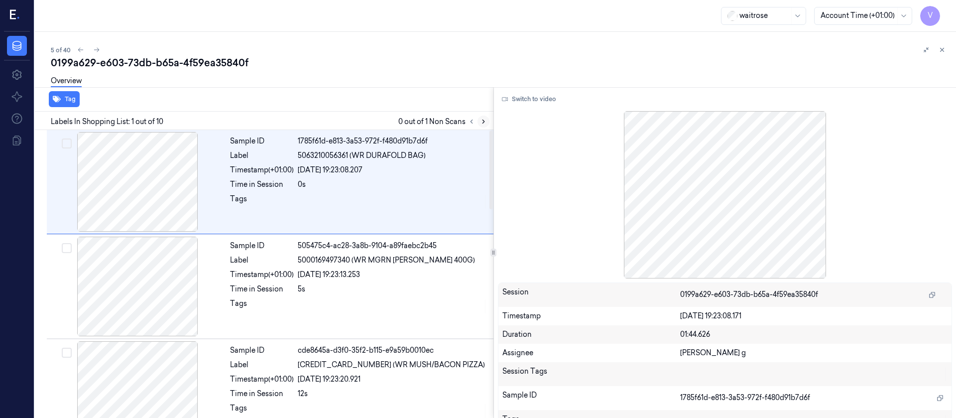
click at [480, 119] on icon at bounding box center [483, 121] width 7 height 7
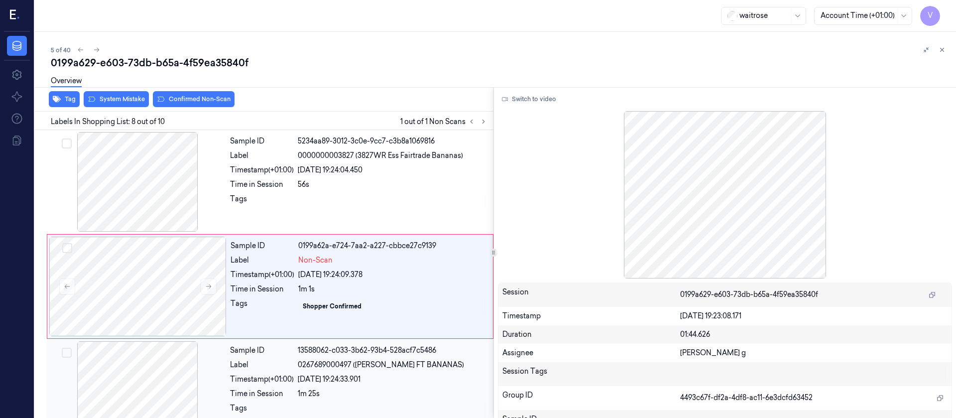
scroll to position [640, 0]
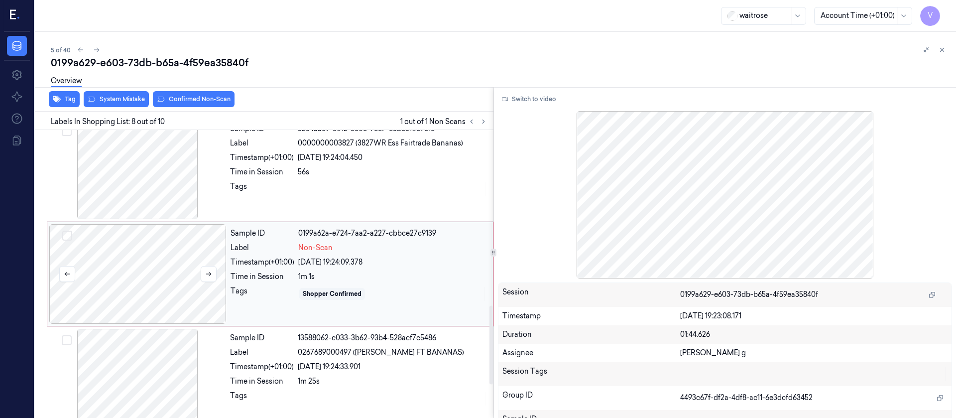
click at [149, 283] on div at bounding box center [137, 274] width 177 height 100
click at [169, 177] on div at bounding box center [137, 170] width 177 height 100
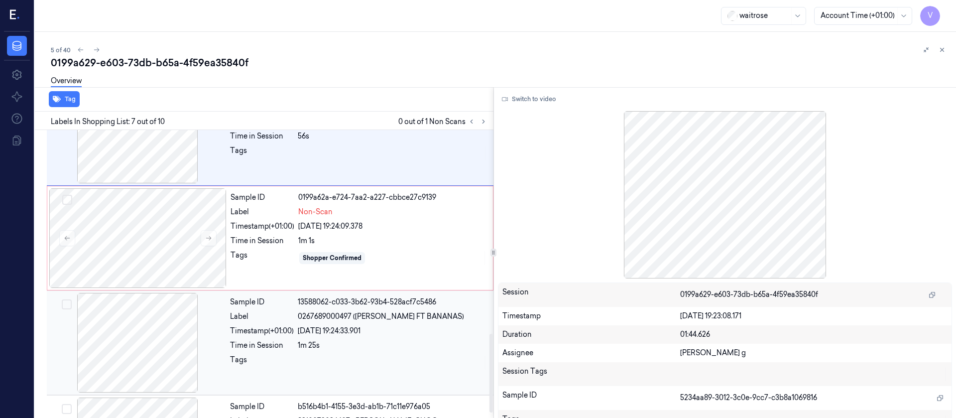
scroll to position [610, 0]
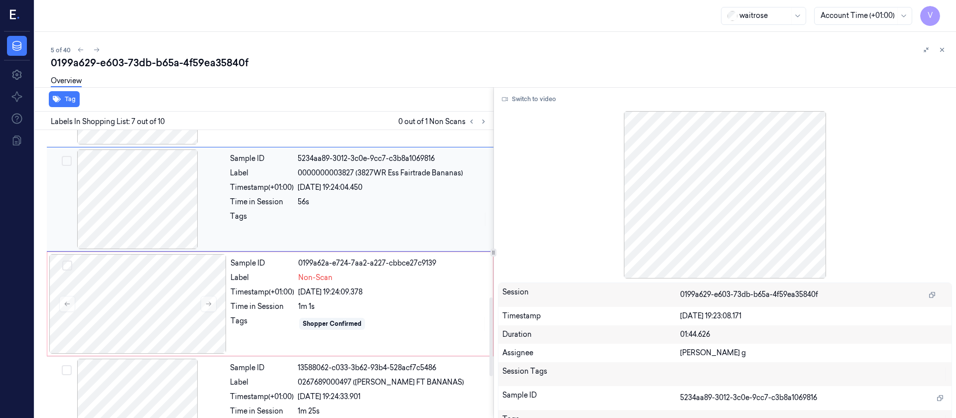
click at [156, 209] on div at bounding box center [137, 199] width 177 height 100
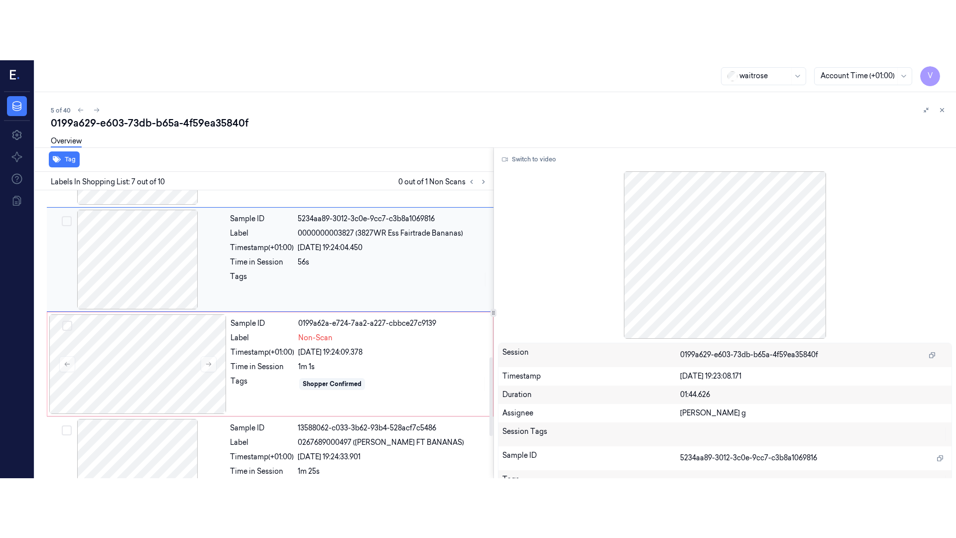
scroll to position [535, 0]
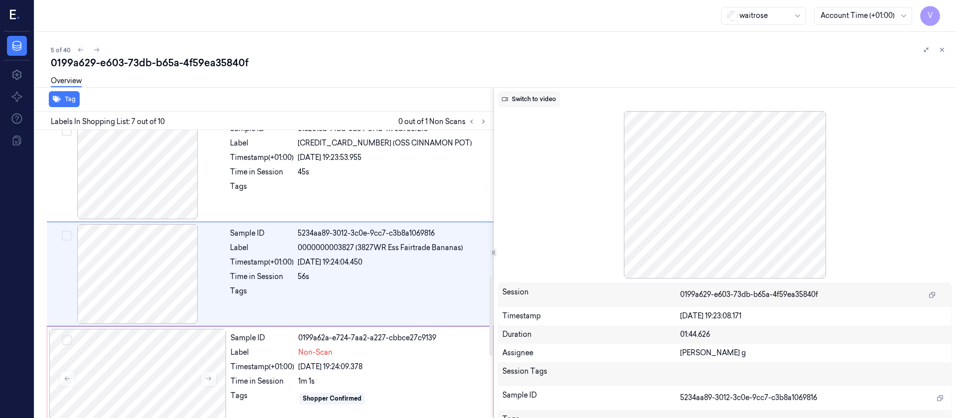
click at [547, 91] on button "Switch to video" at bounding box center [529, 99] width 62 height 16
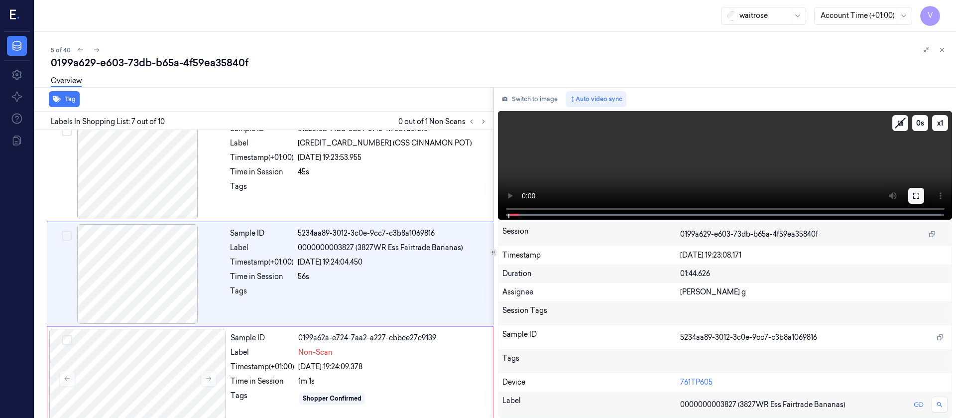
click at [918, 199] on icon at bounding box center [916, 196] width 8 height 8
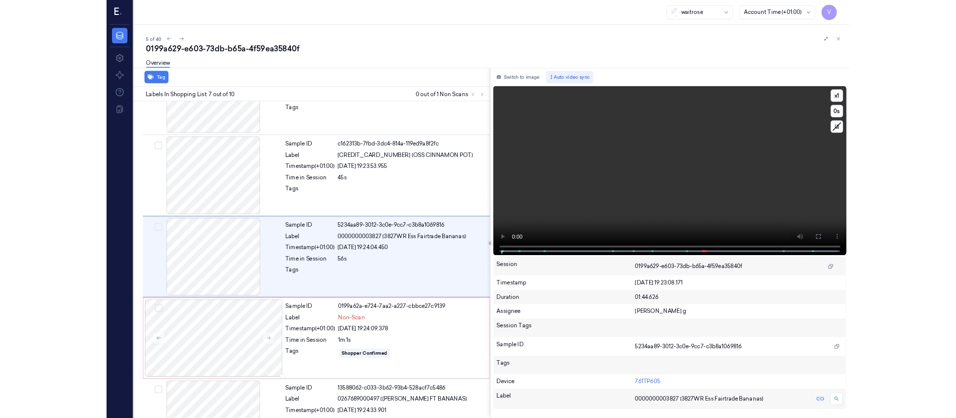
scroll to position [476, 0]
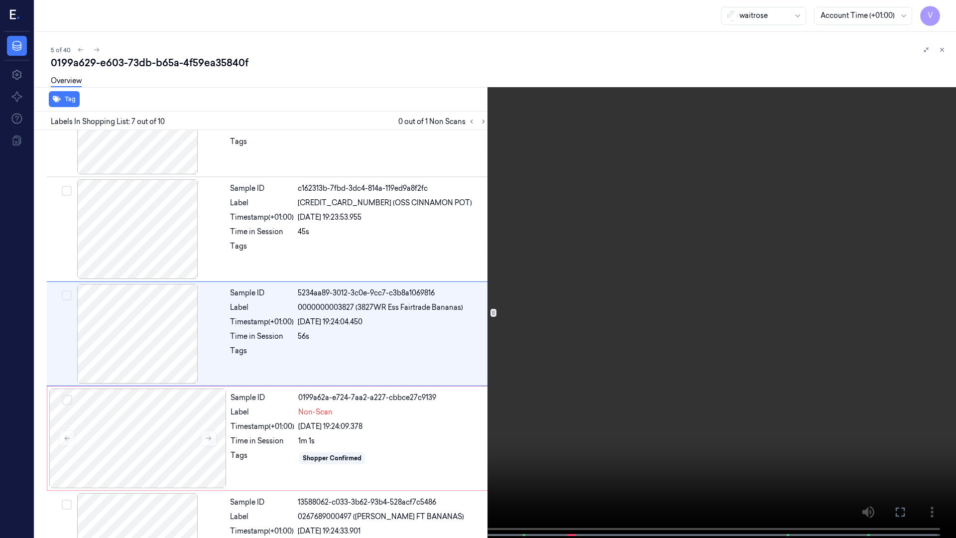
click at [0, 0] on icon at bounding box center [0, 0] width 0 height 0
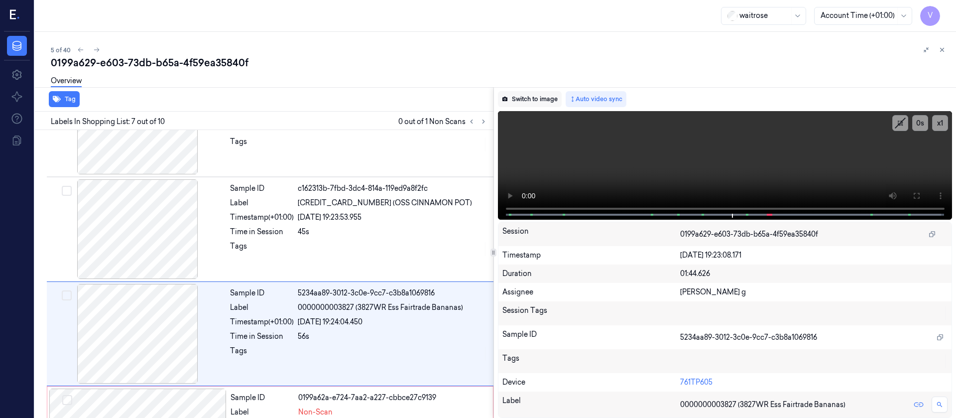
click at [537, 97] on button "Switch to image" at bounding box center [530, 99] width 64 height 16
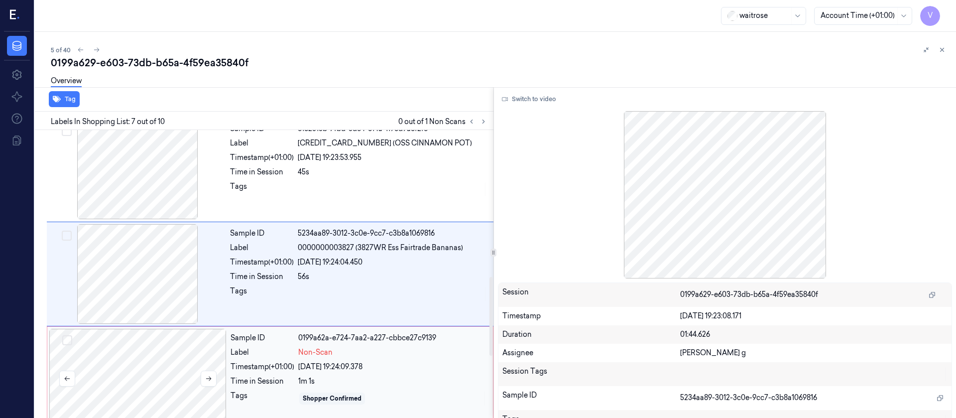
click at [141, 364] on div at bounding box center [137, 379] width 177 height 100
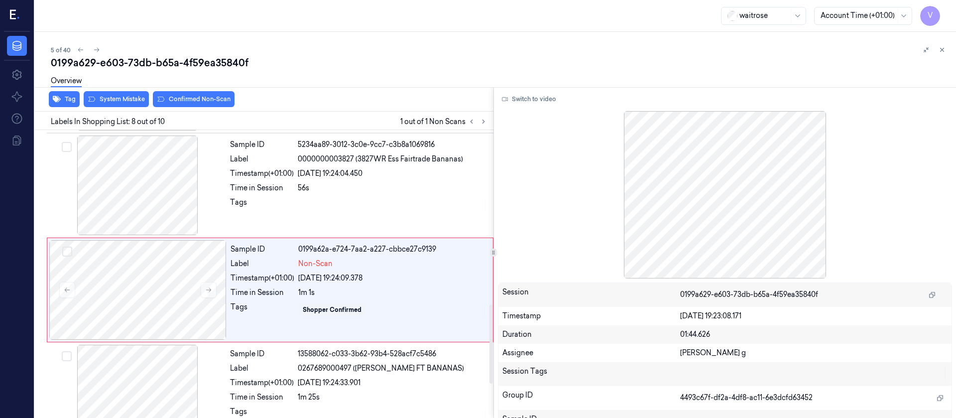
scroll to position [640, 0]
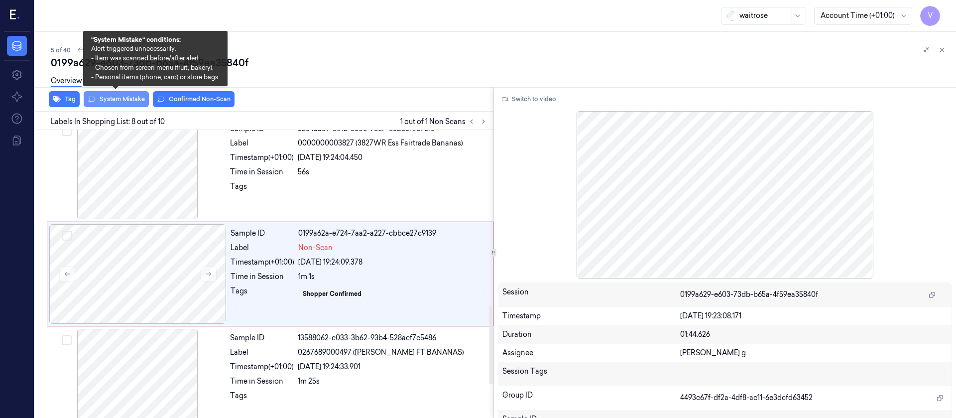
click at [123, 102] on button "System Mistake" at bounding box center [116, 99] width 65 height 16
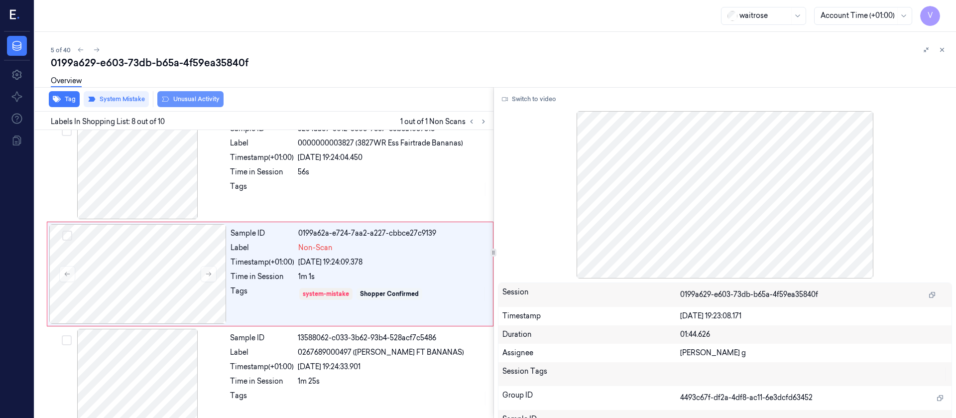
click at [195, 100] on button "Unusual Activity" at bounding box center [190, 99] width 66 height 16
click at [61, 99] on button "Tag" at bounding box center [64, 99] width 31 height 16
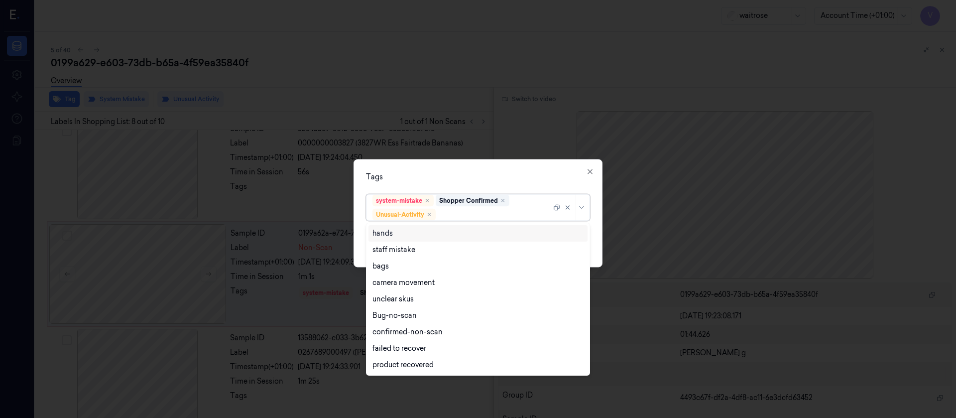
click at [455, 212] on div at bounding box center [495, 214] width 114 height 10
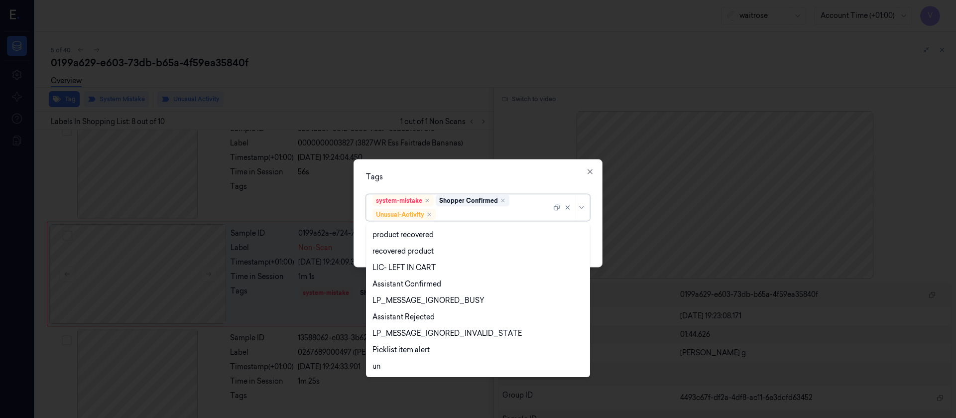
scroll to position [196, 0]
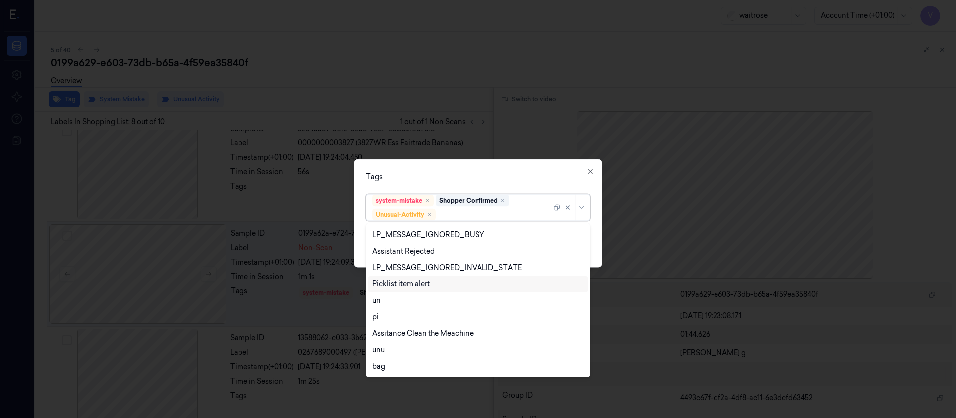
click at [418, 285] on div "Picklist item alert" at bounding box center [401, 284] width 57 height 10
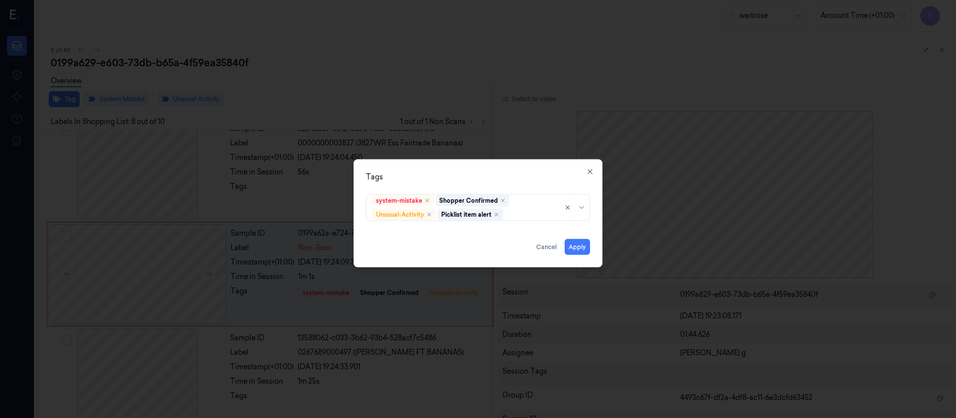
click at [484, 179] on div "Tags" at bounding box center [478, 176] width 224 height 10
click at [585, 240] on button "Apply" at bounding box center [577, 247] width 25 height 16
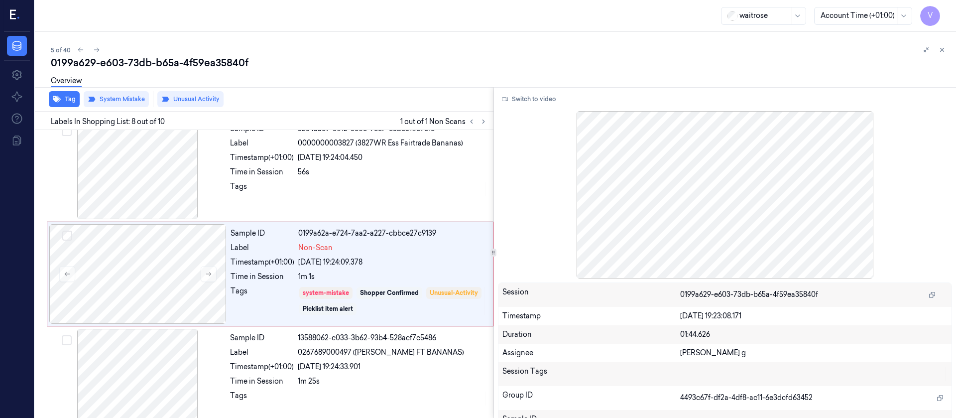
click at [711, 70] on div "Overview" at bounding box center [499, 82] width 897 height 25
click at [949, 50] on div "5 of 40 0199a629-e603-73db-b65a-4f59ea35840f Overview Tag System Mistake Unusua…" at bounding box center [495, 225] width 921 height 386
click at [939, 48] on icon at bounding box center [942, 49] width 7 height 7
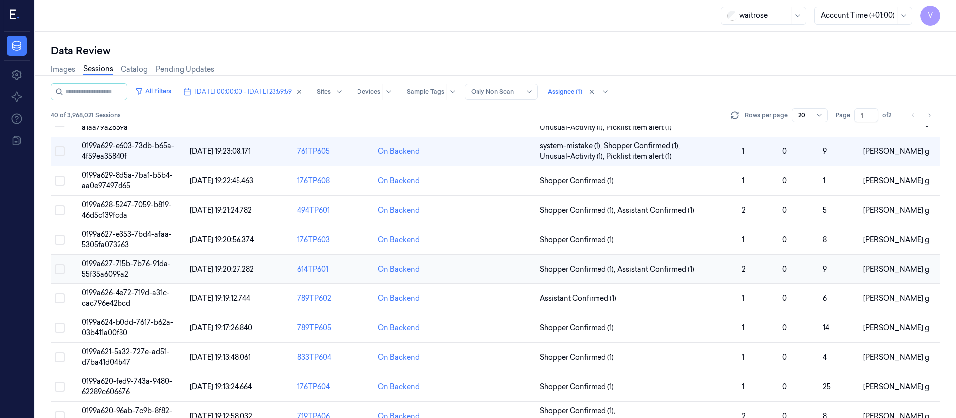
scroll to position [101, 0]
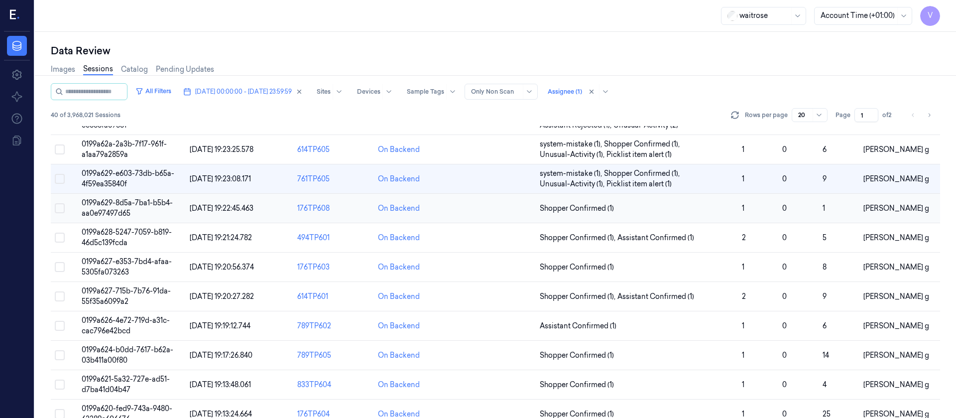
click at [499, 206] on td at bounding box center [495, 208] width 81 height 29
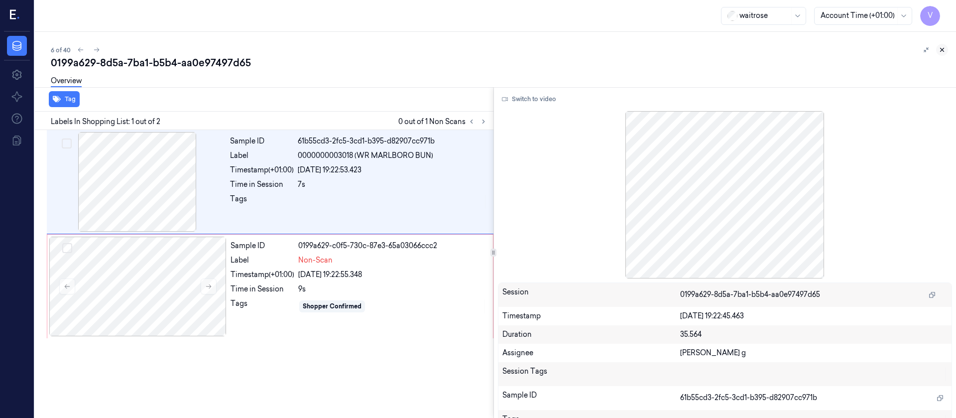
click at [946, 47] on button at bounding box center [942, 50] width 12 height 12
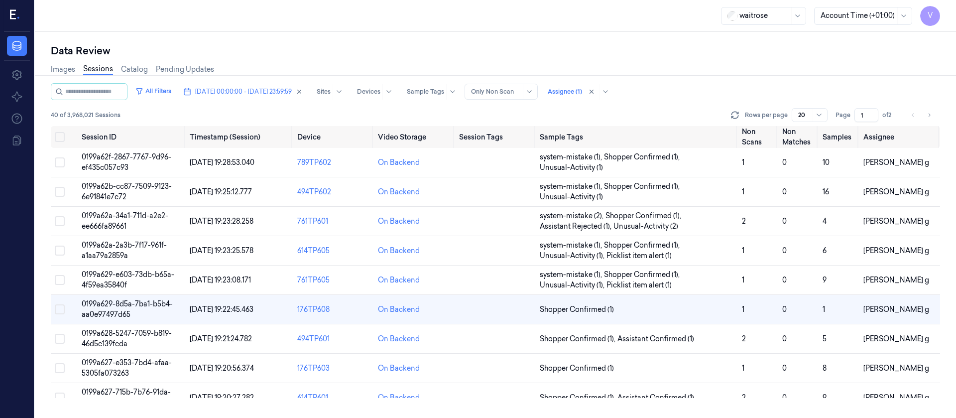
scroll to position [42, 0]
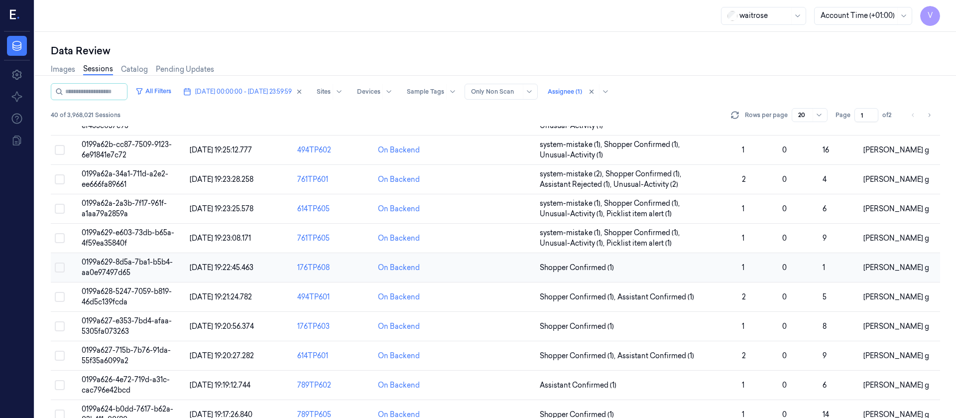
click at [477, 272] on td at bounding box center [495, 267] width 81 height 29
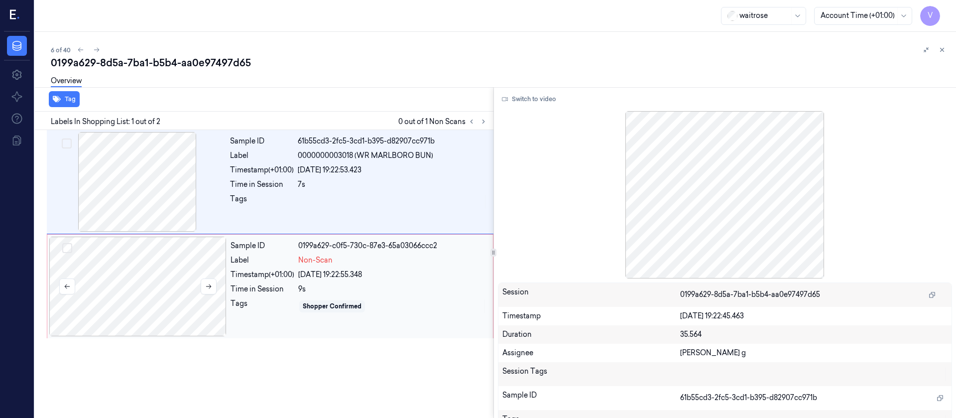
click at [149, 279] on div at bounding box center [137, 287] width 177 height 100
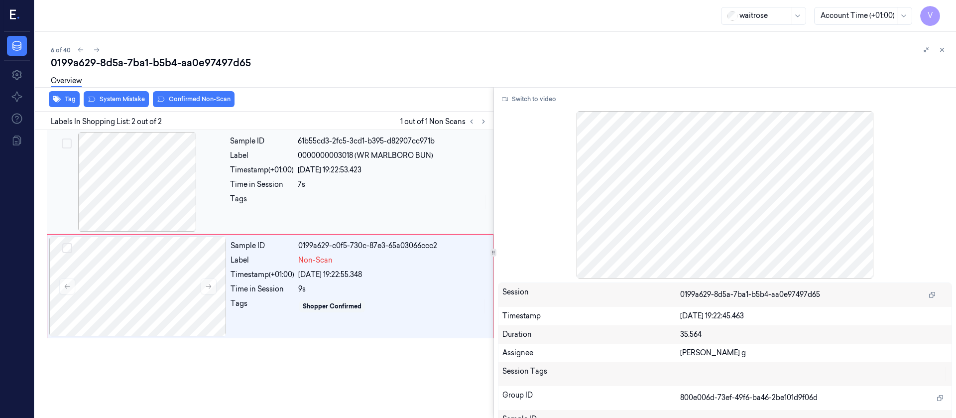
click at [317, 203] on div at bounding box center [393, 202] width 190 height 16
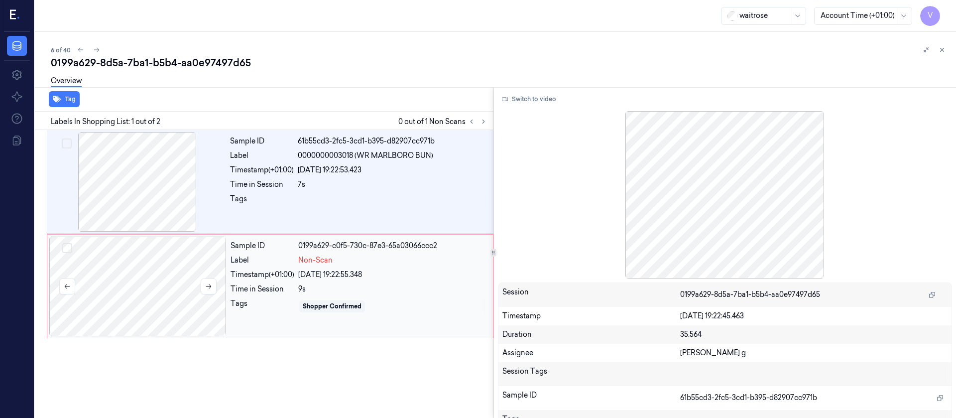
click at [169, 268] on div at bounding box center [137, 287] width 177 height 100
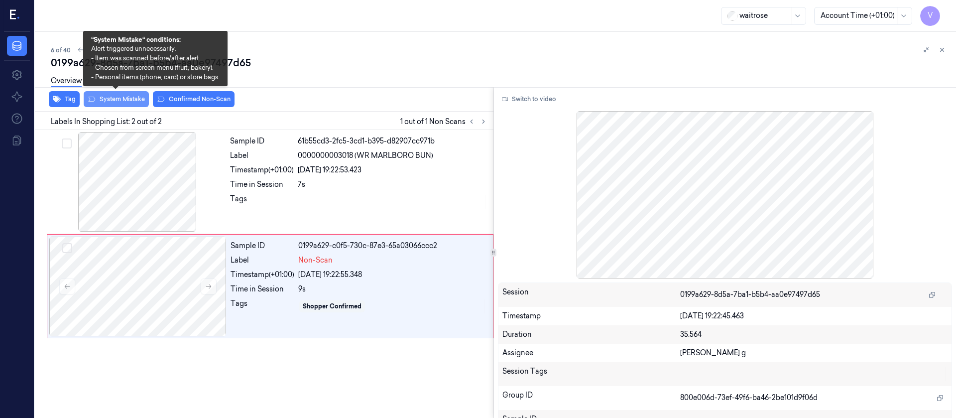
click at [121, 97] on button "System Mistake" at bounding box center [116, 99] width 65 height 16
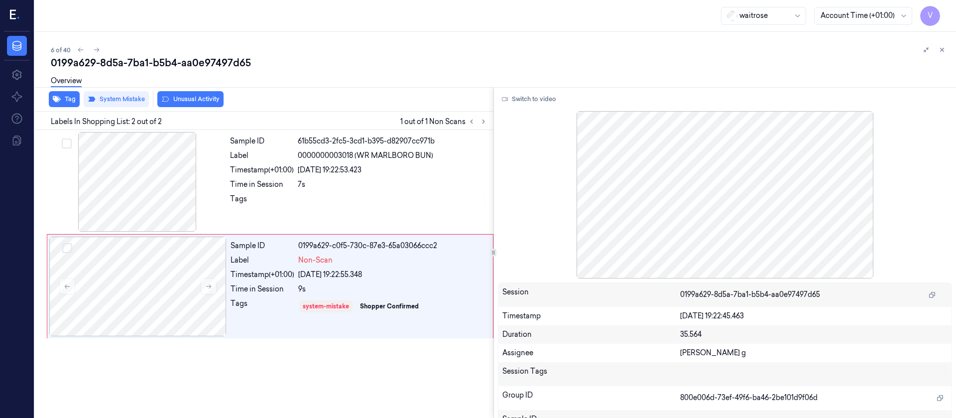
click at [193, 104] on button "Unusual Activity" at bounding box center [190, 99] width 66 height 16
click at [75, 91] on div "Overview" at bounding box center [66, 82] width 31 height 25
click at [64, 105] on button "Tag" at bounding box center [64, 99] width 31 height 16
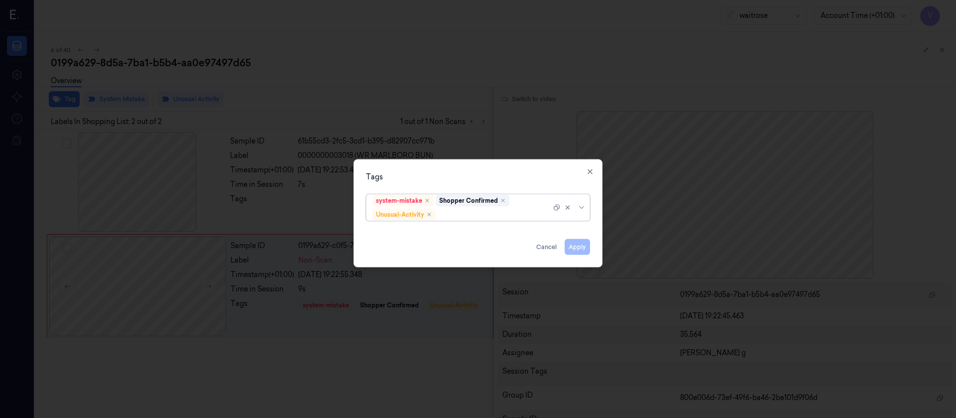
click at [498, 212] on div at bounding box center [495, 214] width 114 height 10
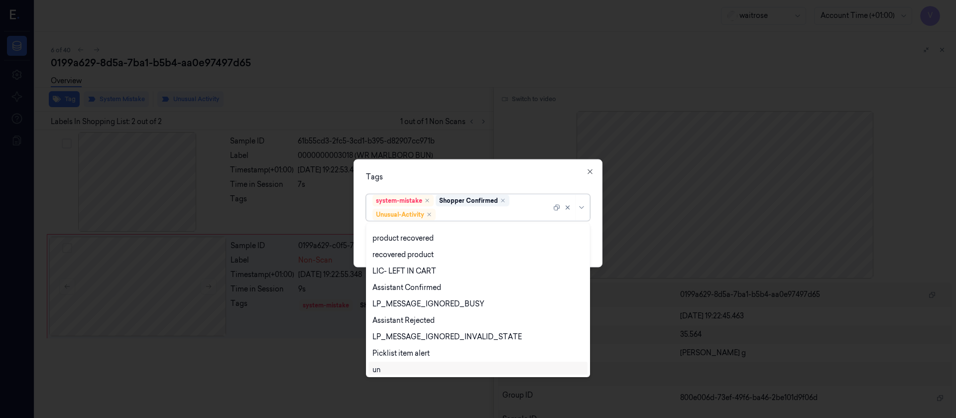
scroll to position [196, 0]
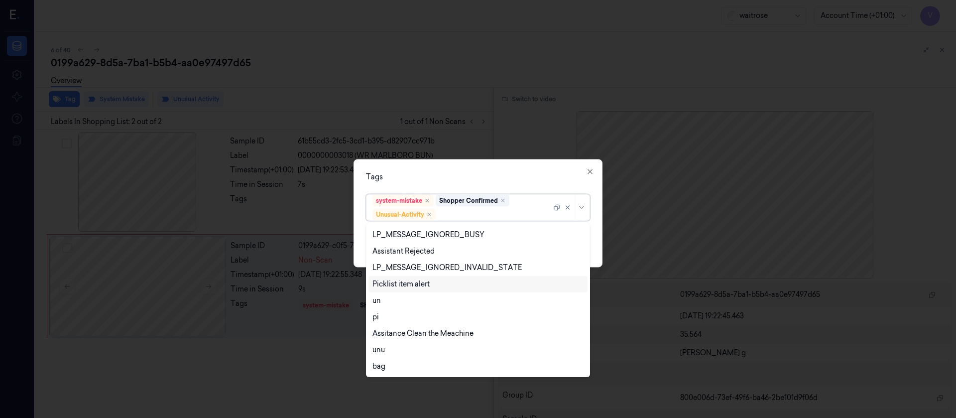
click at [395, 290] on div "Picklist item alert" at bounding box center [478, 284] width 219 height 16
click at [517, 172] on div "Tags" at bounding box center [478, 176] width 224 height 10
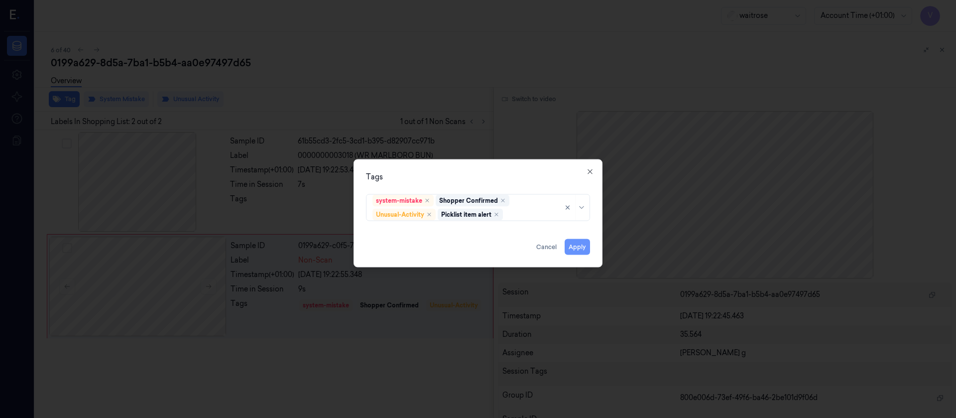
click at [579, 250] on button "Apply" at bounding box center [577, 247] width 25 height 16
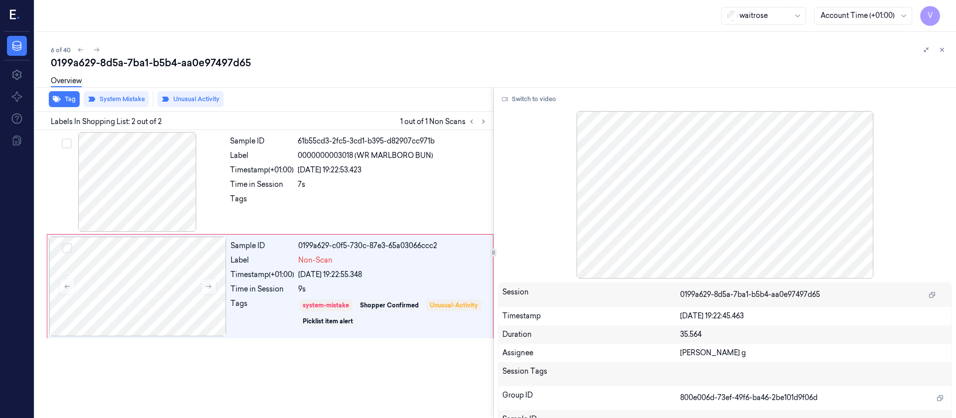
click at [486, 59] on div "0199a629-8d5a-7ba1-b5b4-aa0e97497d65" at bounding box center [499, 63] width 897 height 14
click at [940, 50] on icon at bounding box center [942, 49] width 7 height 7
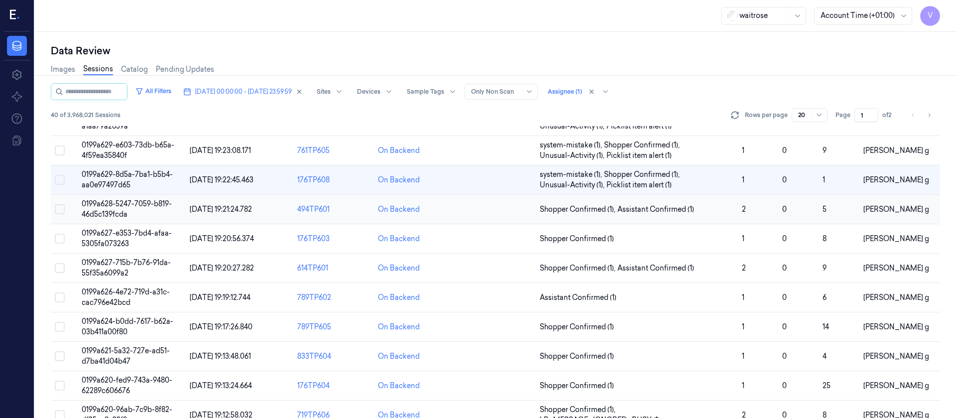
scroll to position [42, 0]
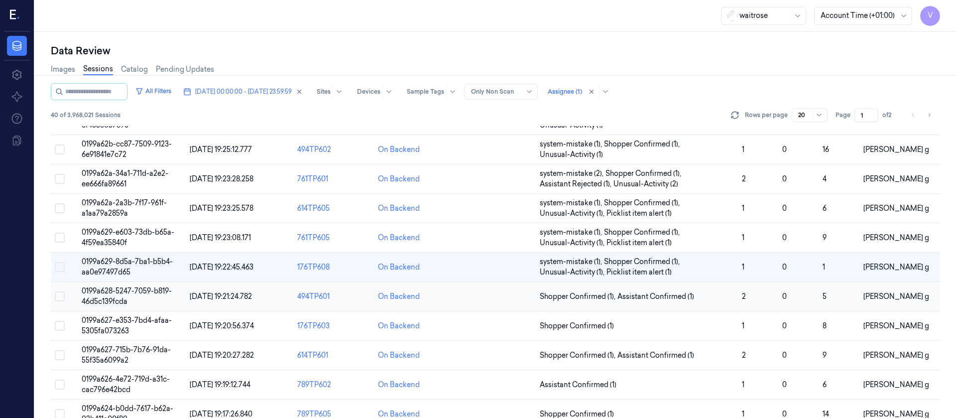
click at [489, 299] on td at bounding box center [495, 296] width 81 height 29
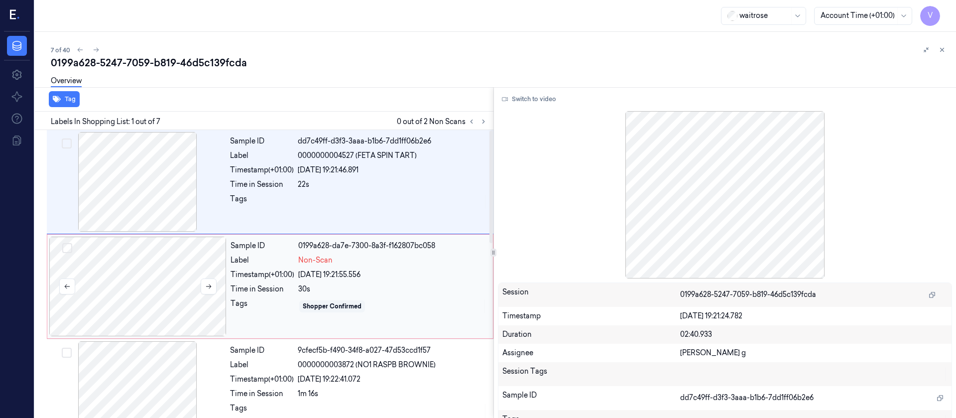
click at [145, 299] on div at bounding box center [137, 287] width 177 height 100
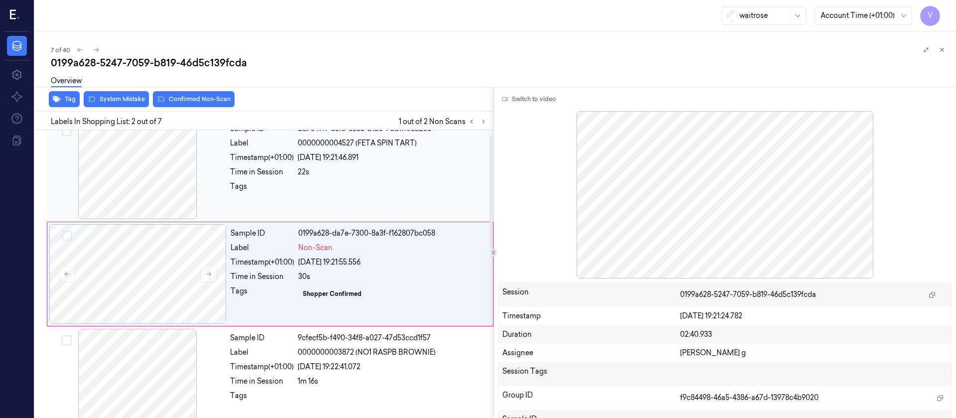
click at [171, 166] on div at bounding box center [137, 170] width 177 height 100
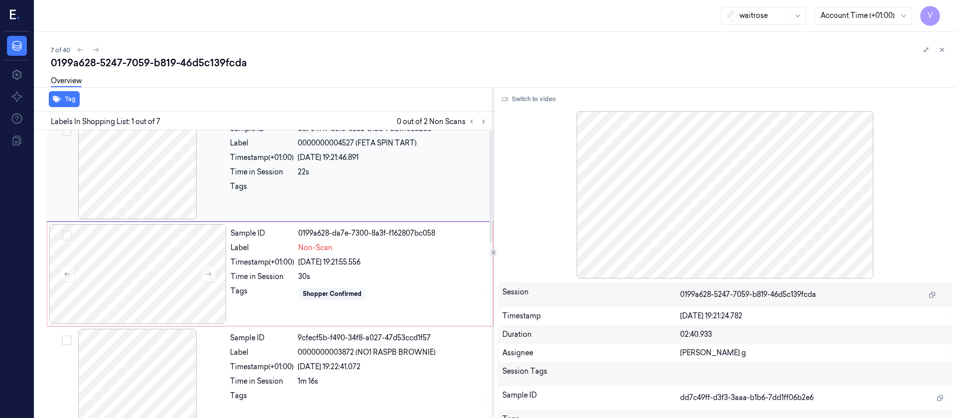
scroll to position [0, 0]
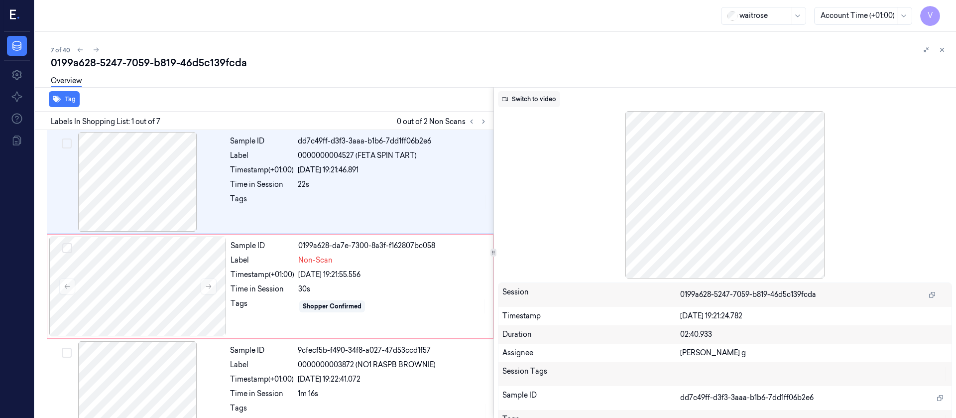
click at [524, 100] on button "Switch to video" at bounding box center [529, 99] width 62 height 16
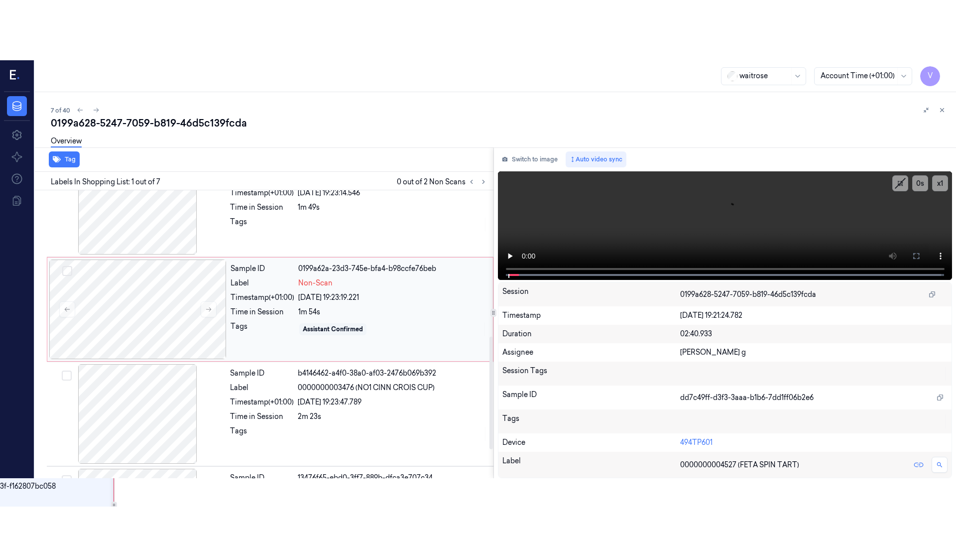
scroll to position [374, 0]
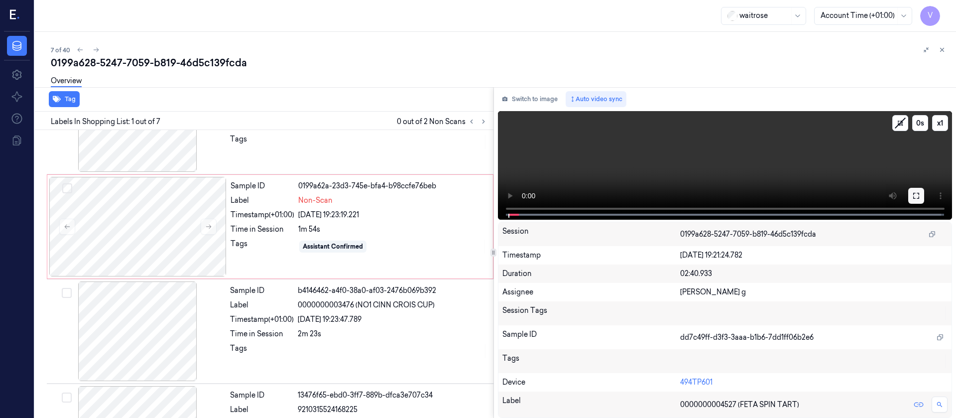
click at [916, 195] on icon at bounding box center [916, 196] width 8 height 8
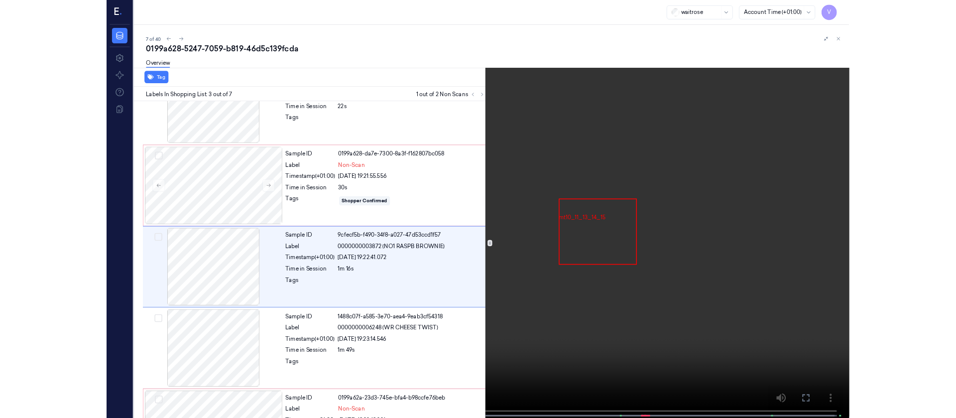
scroll to position [57, 0]
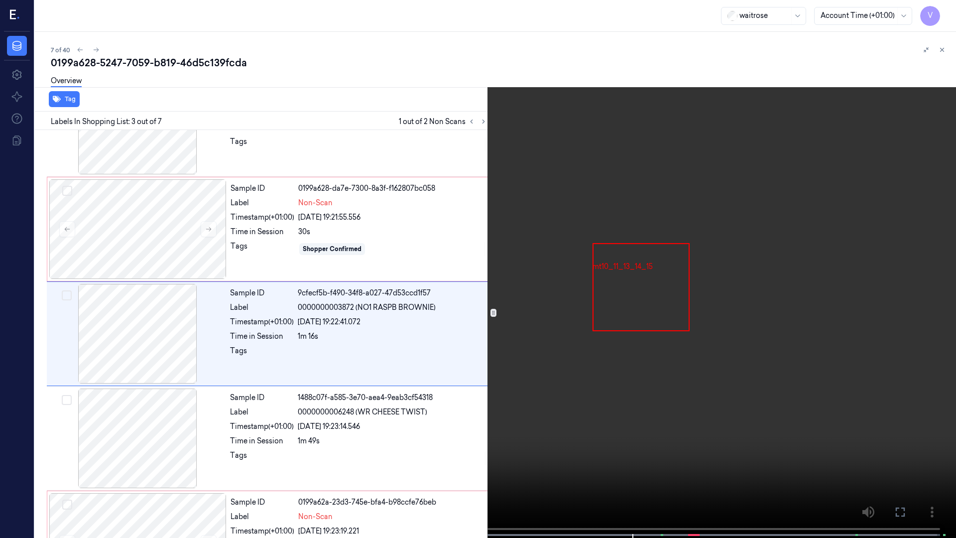
click at [0, 0] on icon at bounding box center [0, 0] width 0 height 0
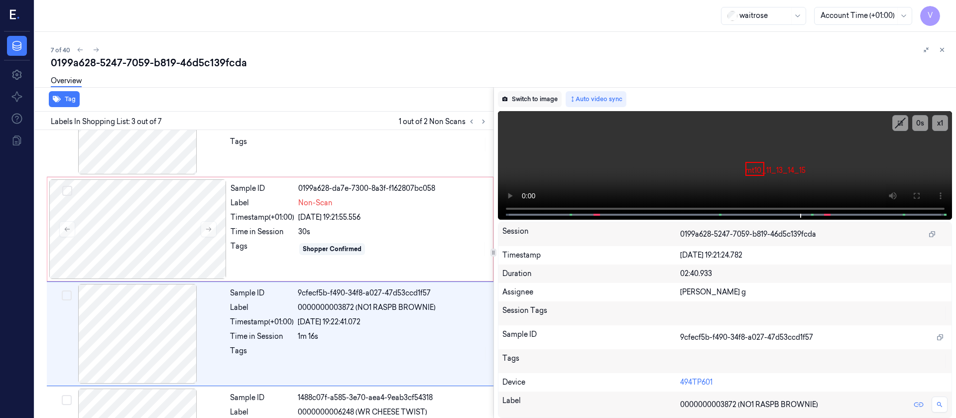
click at [544, 94] on button "Switch to image" at bounding box center [530, 99] width 64 height 16
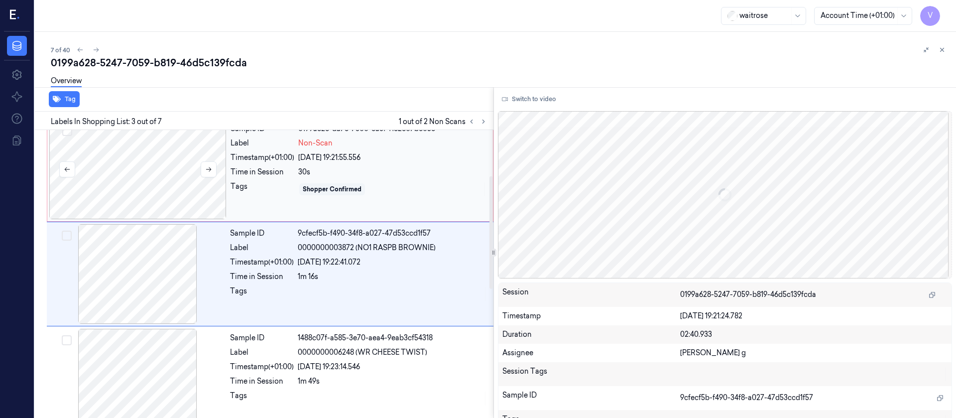
click at [121, 174] on div at bounding box center [137, 170] width 177 height 100
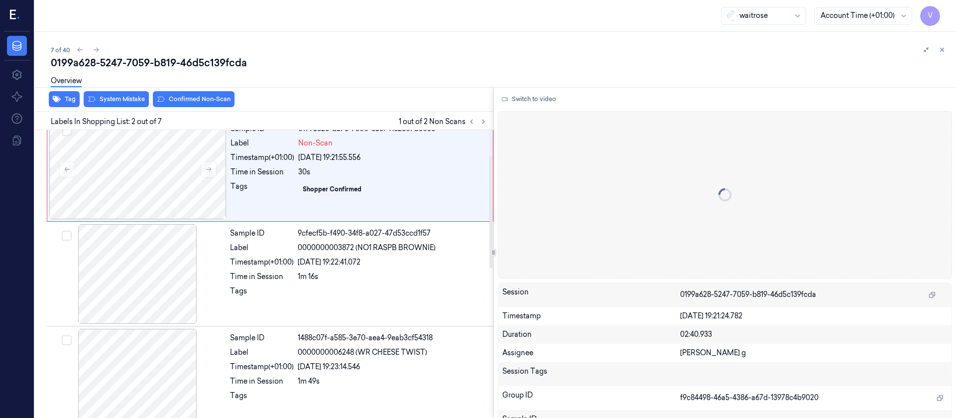
scroll to position [12, 0]
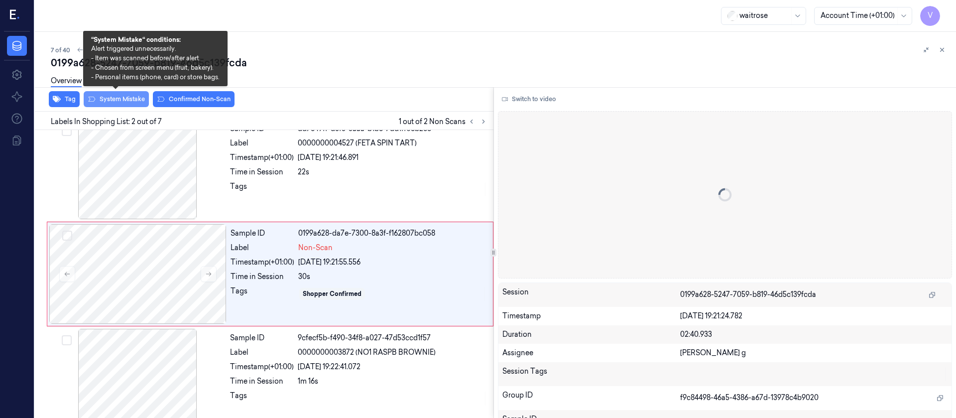
click at [121, 97] on button "System Mistake" at bounding box center [116, 99] width 65 height 16
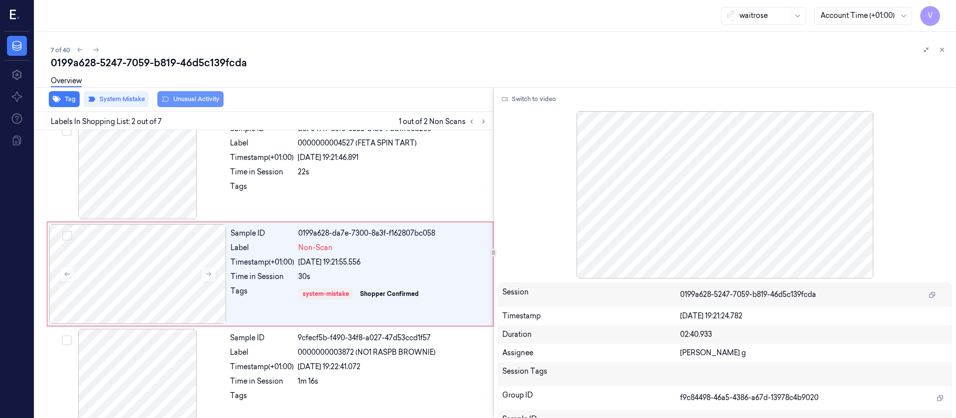
click at [183, 98] on button "Unusual Activity" at bounding box center [190, 99] width 66 height 16
click at [58, 101] on div "About About" at bounding box center [44, 97] width 31 height 16
click at [70, 103] on button "Tag" at bounding box center [64, 99] width 31 height 16
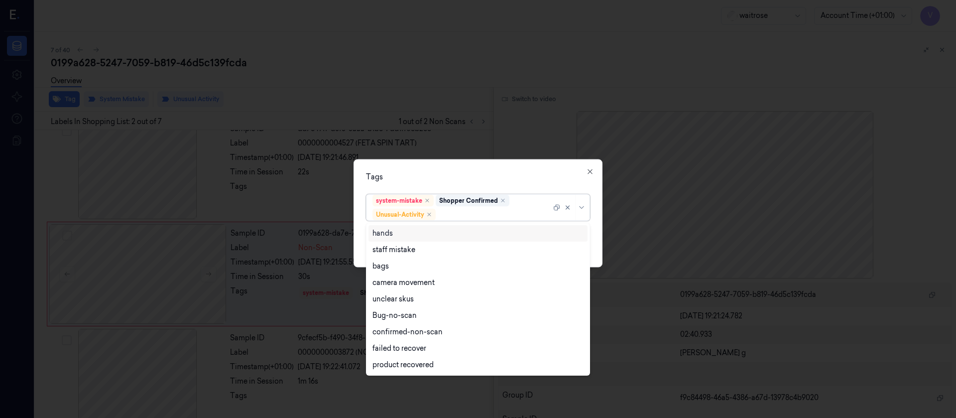
click at [470, 219] on div "system-mistake Shopper Confirmed Unusual-Activity" at bounding box center [462, 207] width 179 height 26
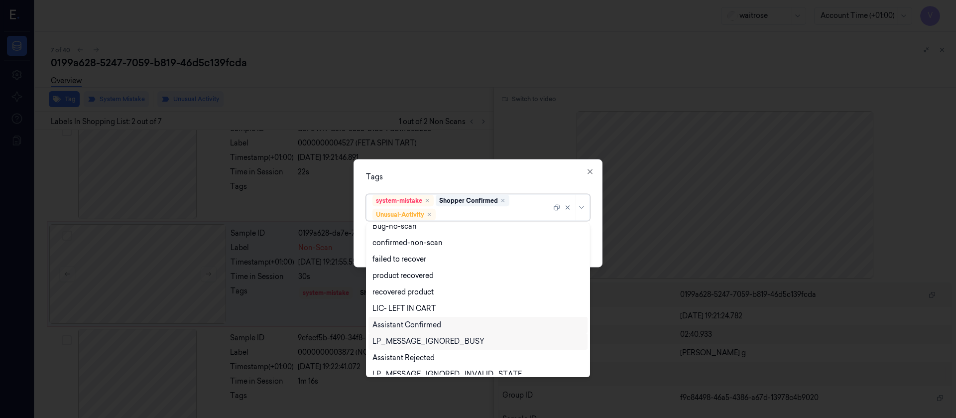
scroll to position [196, 0]
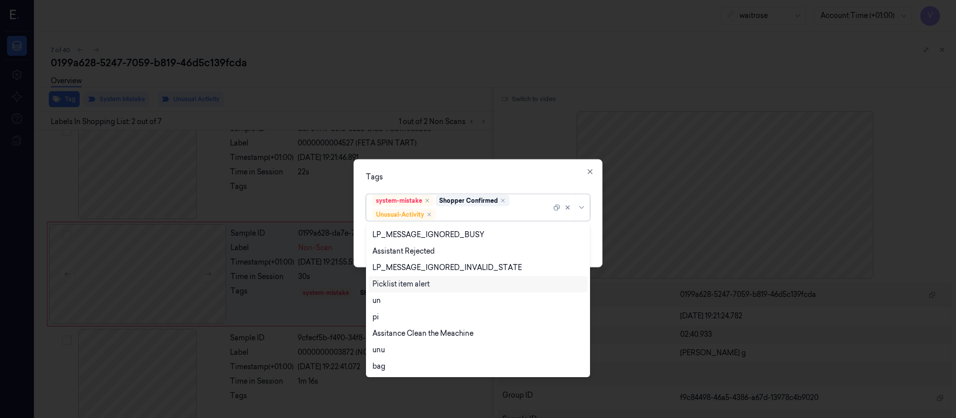
click at [407, 283] on div "Picklist item alert" at bounding box center [401, 284] width 57 height 10
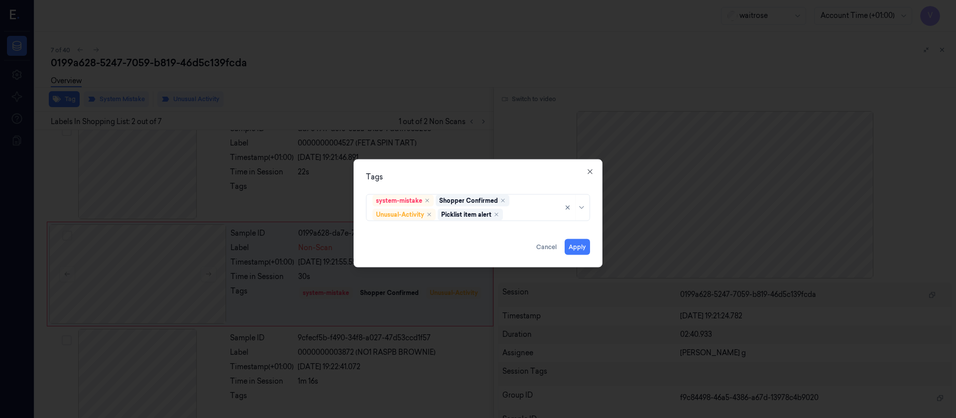
click at [516, 169] on div "Tags system-mistake Shopper Confirmed Unusual-Activity Picklist item alert Appl…" at bounding box center [478, 213] width 249 height 108
click at [581, 248] on button "Apply" at bounding box center [577, 247] width 25 height 16
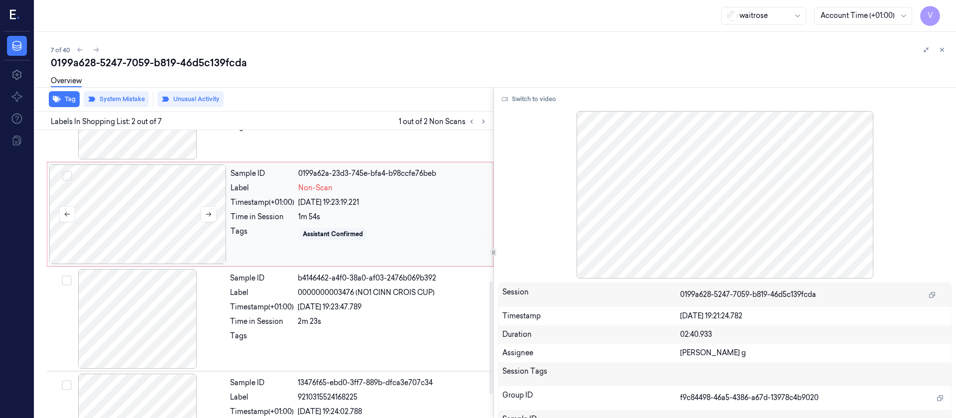
click at [180, 241] on div at bounding box center [137, 214] width 177 height 100
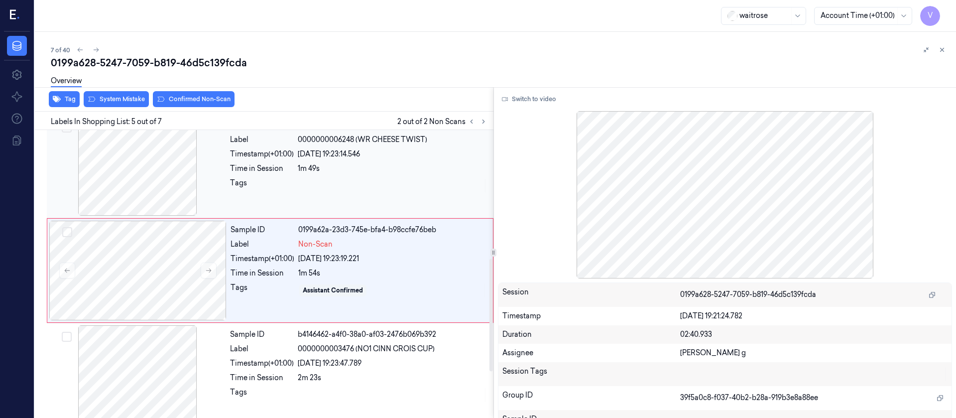
scroll to position [326, 0]
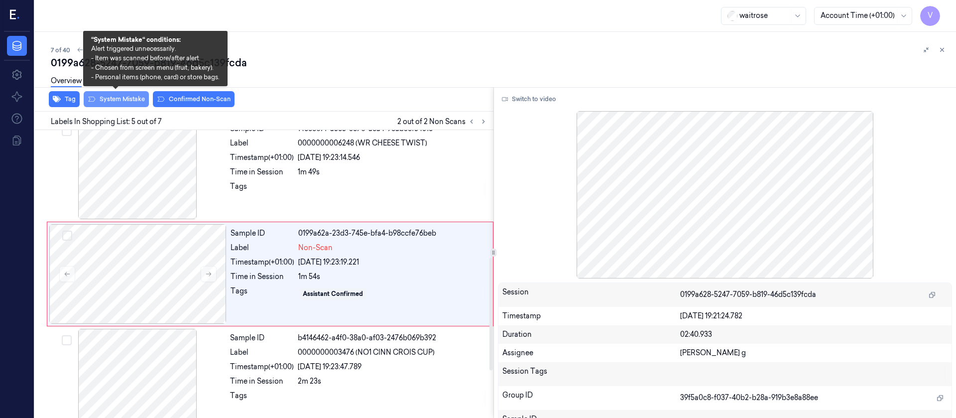
click at [101, 102] on button "System Mistake" at bounding box center [116, 99] width 65 height 16
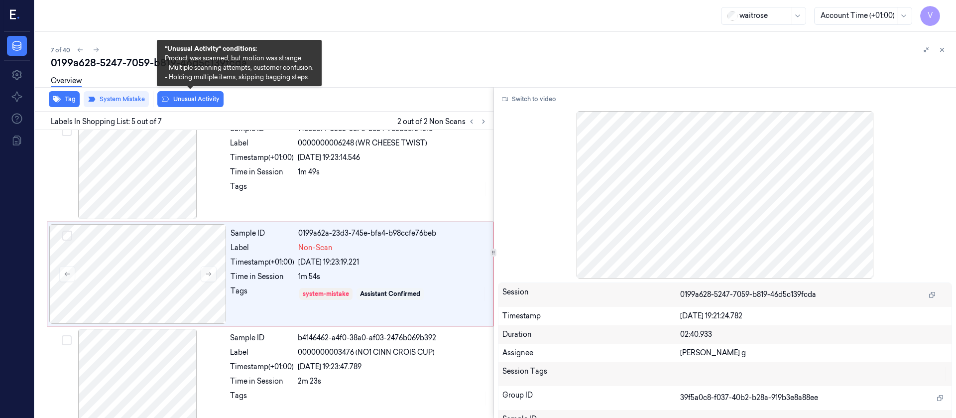
click at [191, 95] on button "Unusual Activity" at bounding box center [190, 99] width 66 height 16
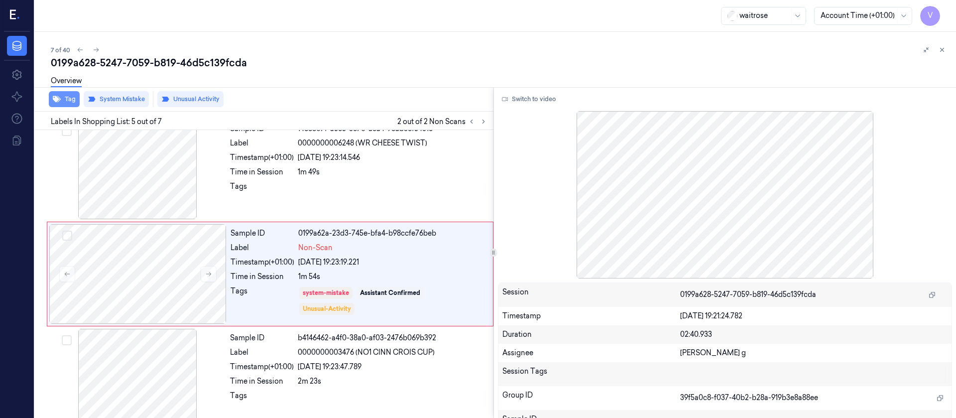
click at [68, 103] on button "Tag" at bounding box center [64, 99] width 31 height 16
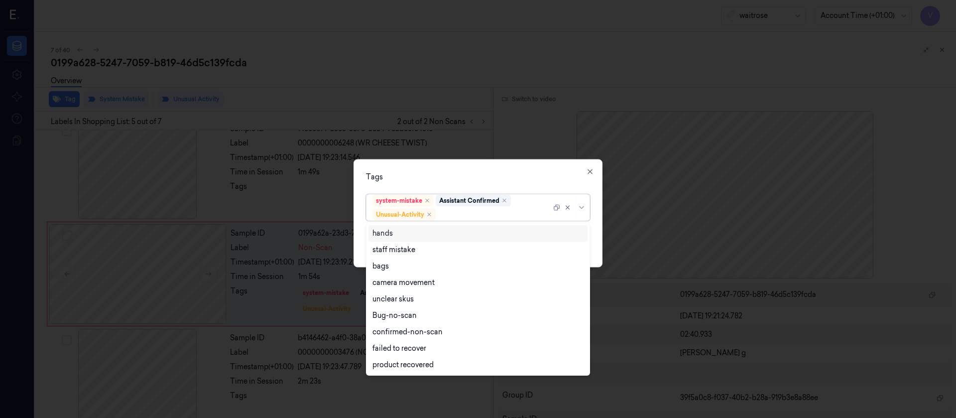
click at [476, 213] on div at bounding box center [495, 214] width 114 height 10
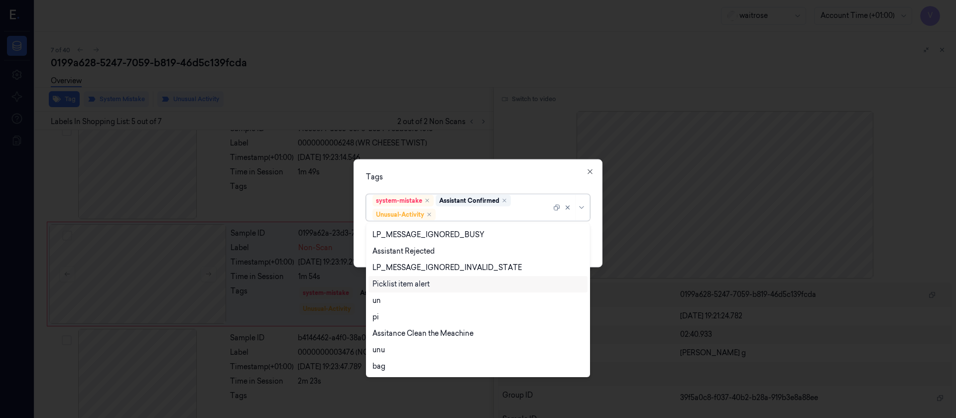
click at [401, 284] on div "Picklist item alert" at bounding box center [401, 284] width 57 height 10
click at [492, 185] on div "Tags option Picklist item alert, selected. 20 results available. Use Up and Dow…" at bounding box center [478, 213] width 249 height 108
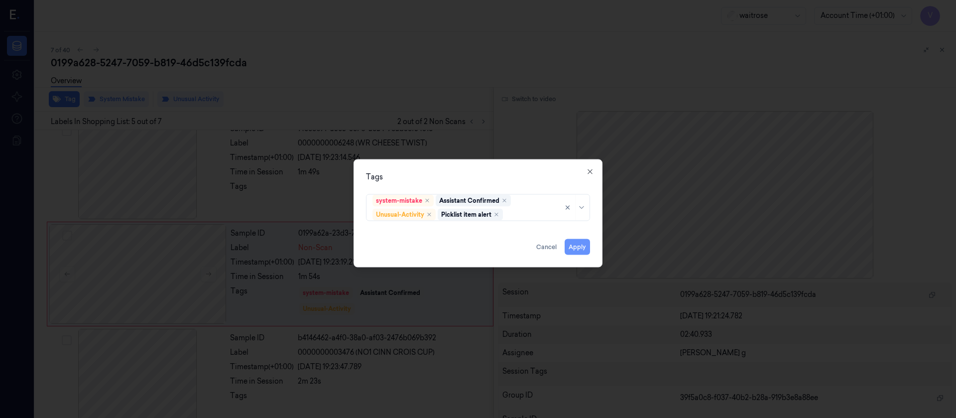
click at [578, 247] on button "Apply" at bounding box center [577, 247] width 25 height 16
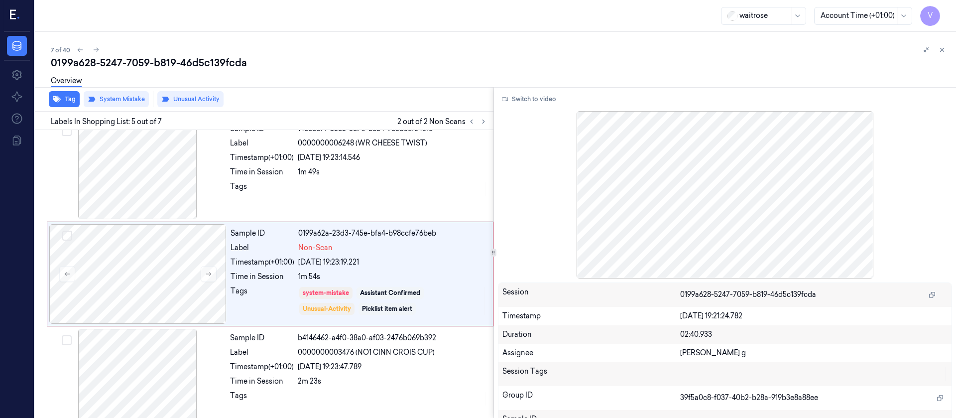
click at [664, 61] on div "0199a628-5247-7059-b819-46d5c139fcda" at bounding box center [499, 63] width 897 height 14
click at [946, 54] on button at bounding box center [942, 50] width 12 height 12
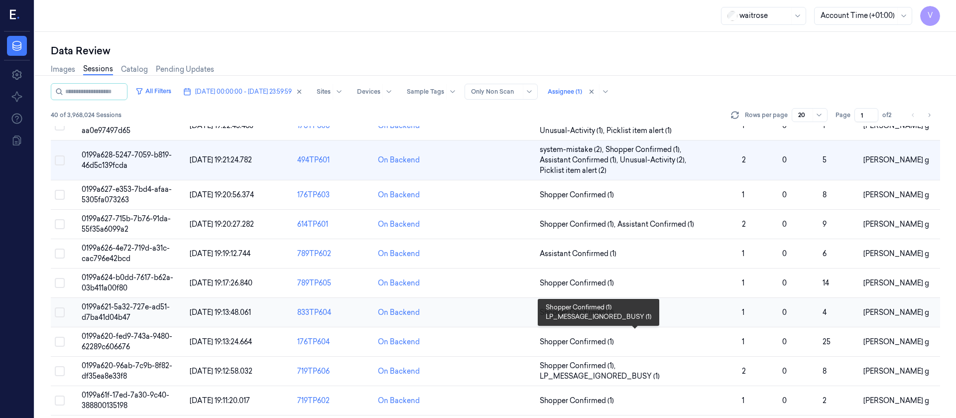
scroll to position [149, 0]
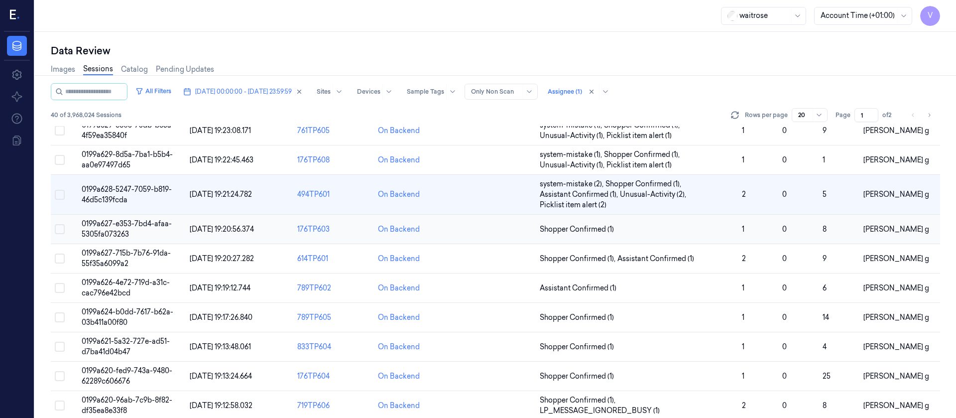
click at [466, 231] on td at bounding box center [495, 229] width 81 height 29
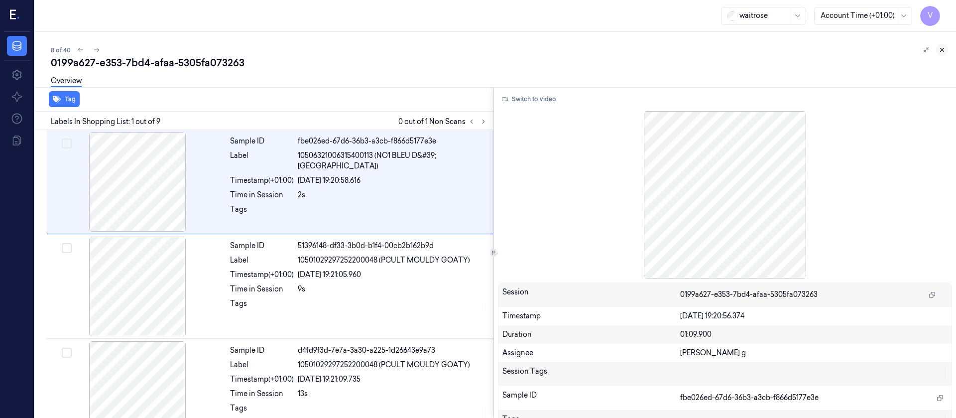
click at [944, 50] on icon at bounding box center [942, 49] width 7 height 7
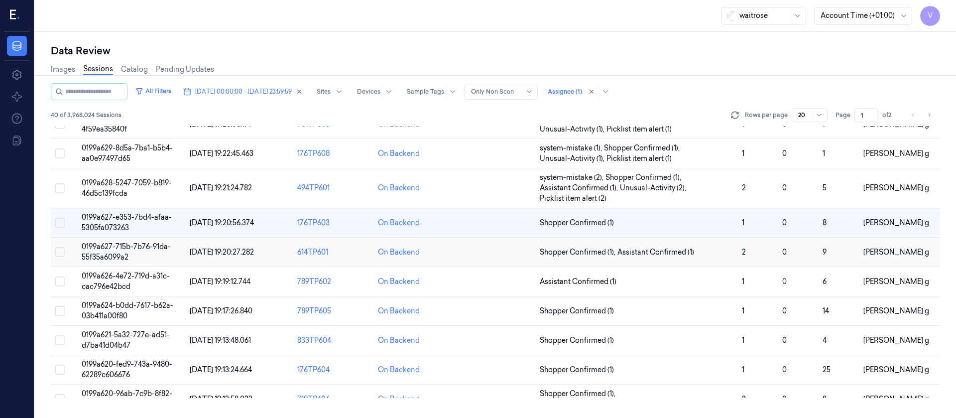
scroll to position [119, 0]
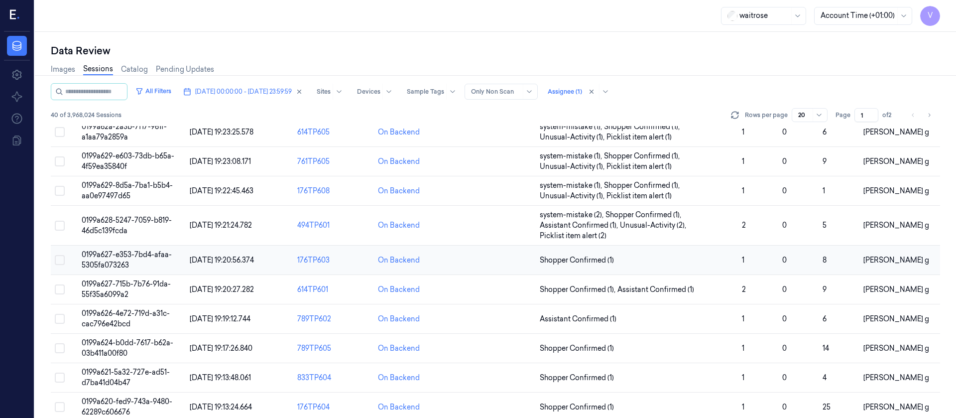
click at [499, 257] on td at bounding box center [495, 260] width 81 height 29
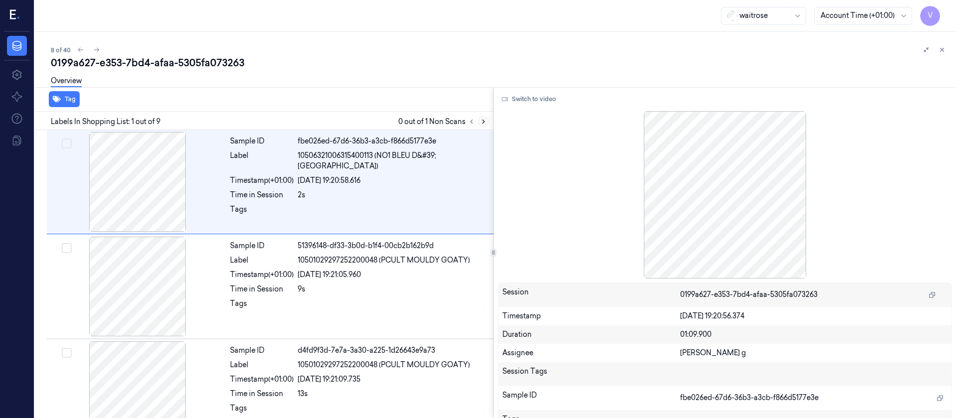
click at [481, 116] on button at bounding box center [484, 122] width 12 height 12
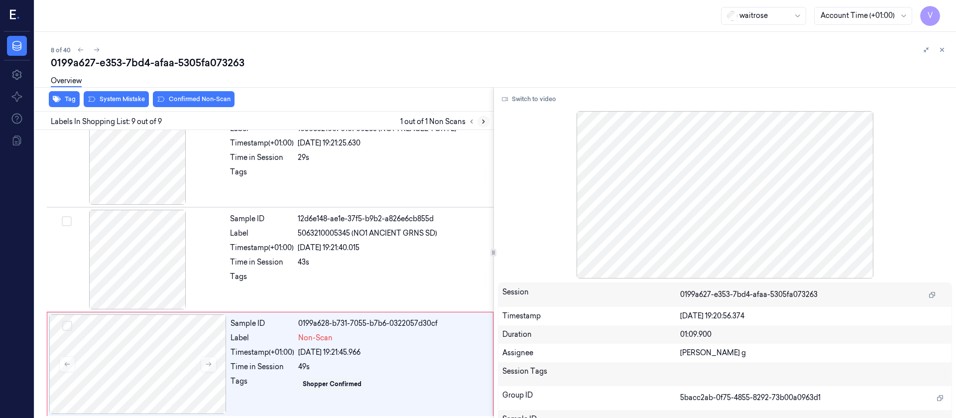
scroll to position [656, 0]
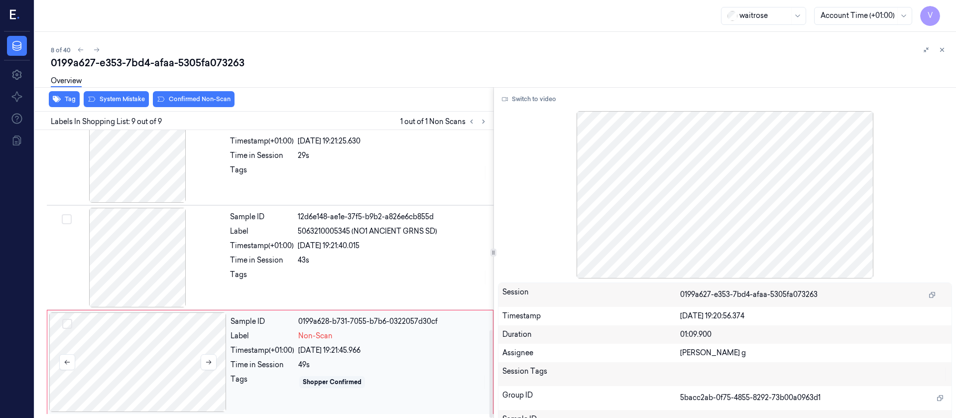
click at [155, 353] on div at bounding box center [137, 362] width 177 height 100
click at [155, 266] on div at bounding box center [137, 258] width 177 height 100
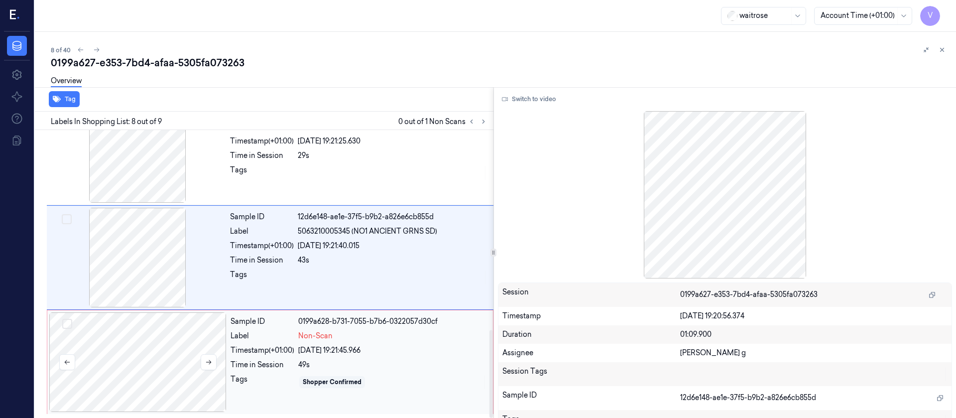
click at [150, 348] on div at bounding box center [137, 362] width 177 height 100
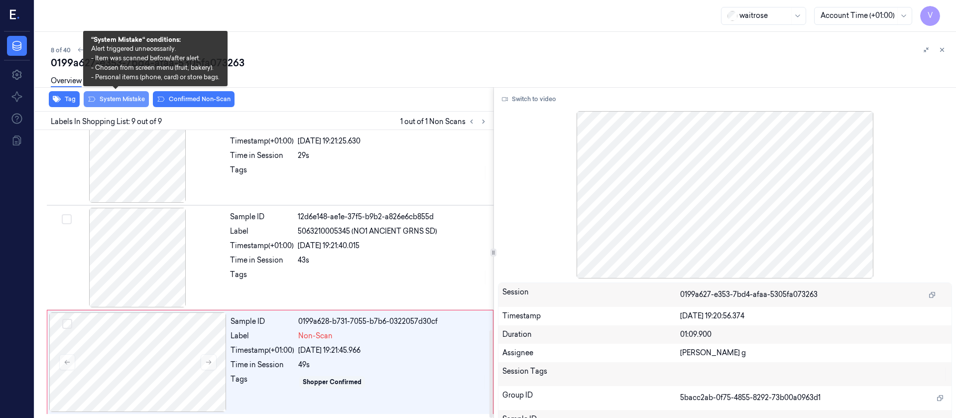
click at [111, 100] on button "System Mistake" at bounding box center [116, 99] width 65 height 16
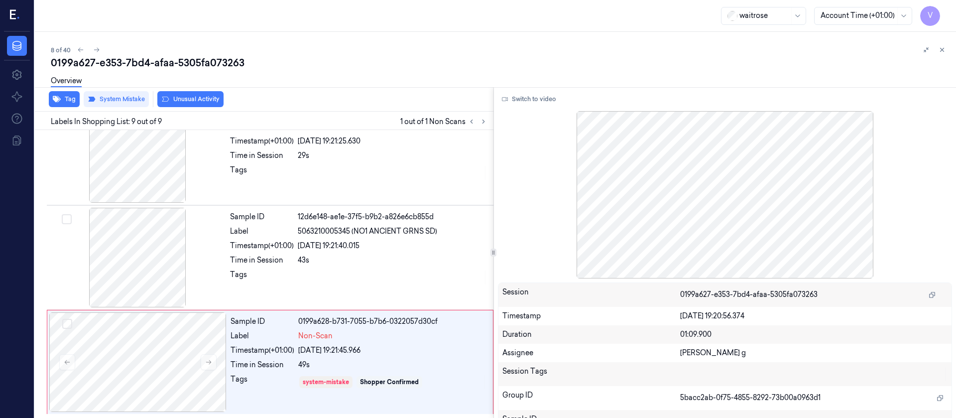
click at [201, 101] on button "Unusual Activity" at bounding box center [190, 99] width 66 height 16
click at [62, 100] on button "Tag" at bounding box center [64, 99] width 31 height 16
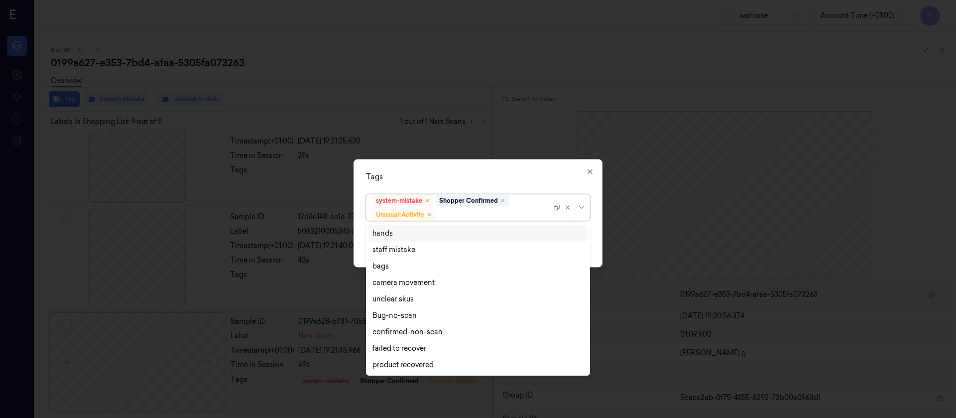
click at [469, 213] on div at bounding box center [495, 214] width 114 height 10
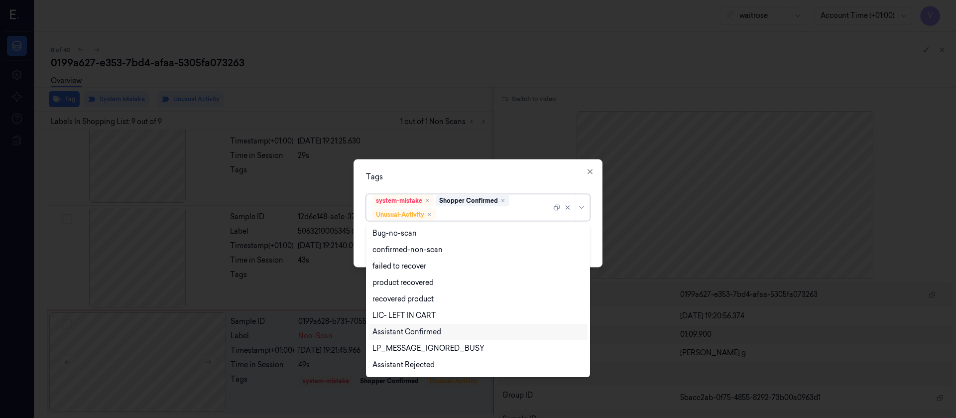
scroll to position [196, 0]
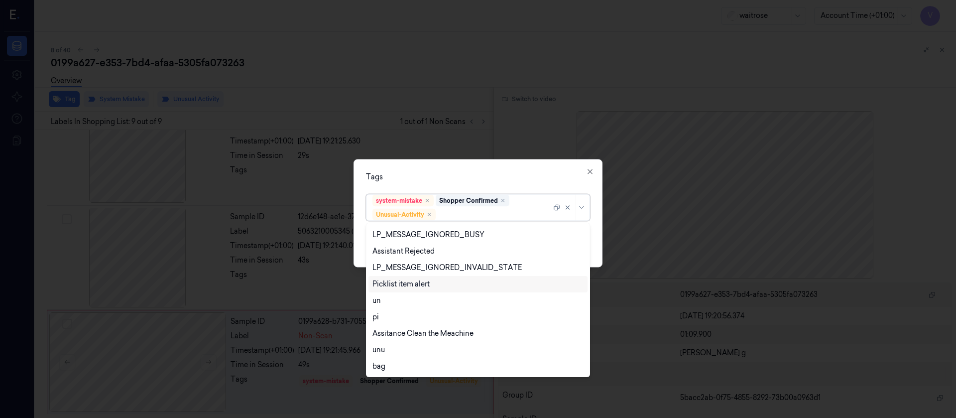
click at [390, 283] on div "Picklist item alert" at bounding box center [401, 284] width 57 height 10
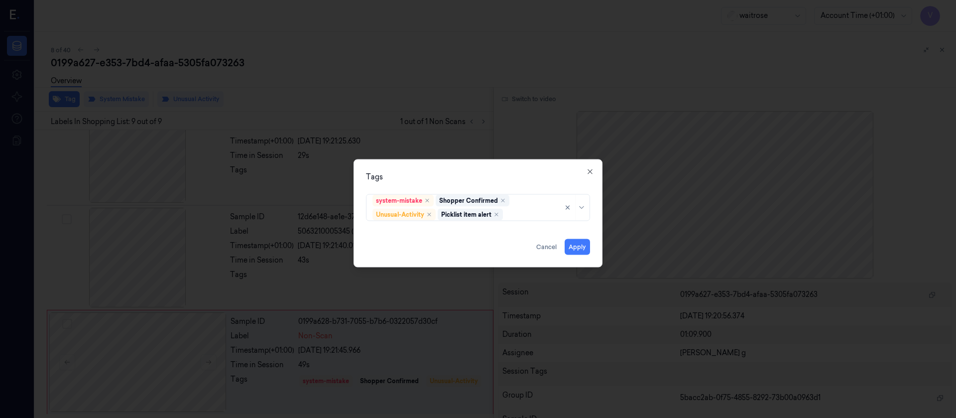
click at [493, 179] on div "Tags" at bounding box center [478, 176] width 224 height 10
click at [566, 245] on button "Apply" at bounding box center [577, 247] width 25 height 16
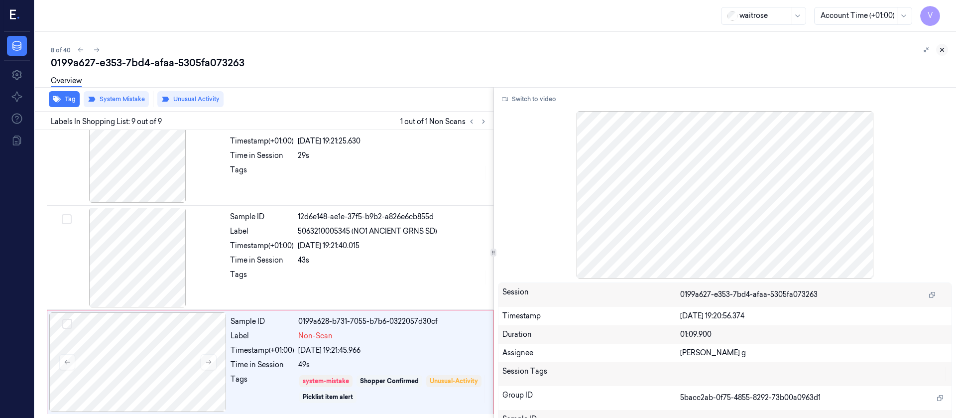
click at [945, 49] on icon at bounding box center [942, 49] width 7 height 7
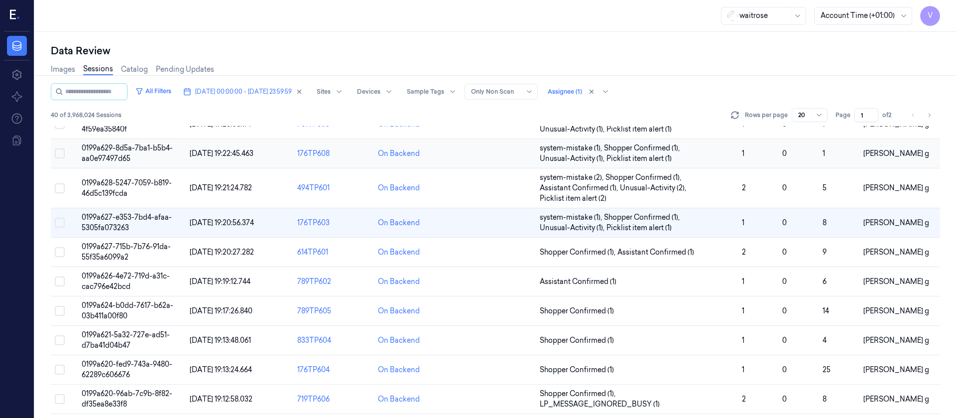
scroll to position [119, 0]
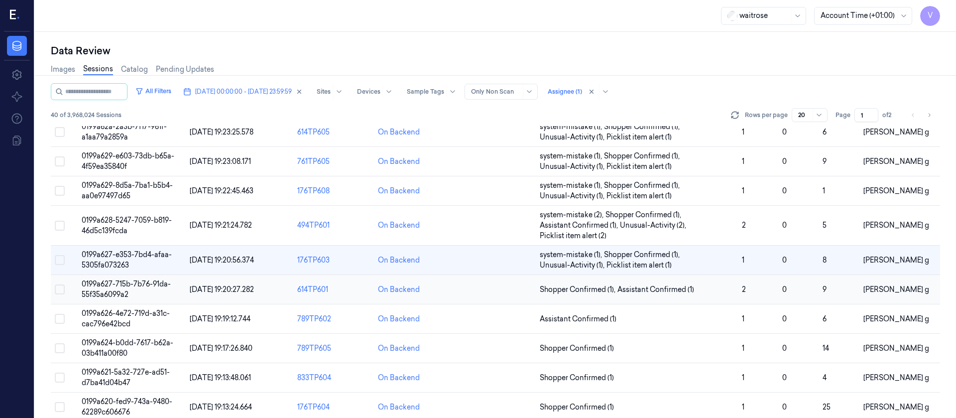
click at [478, 295] on td at bounding box center [495, 289] width 81 height 29
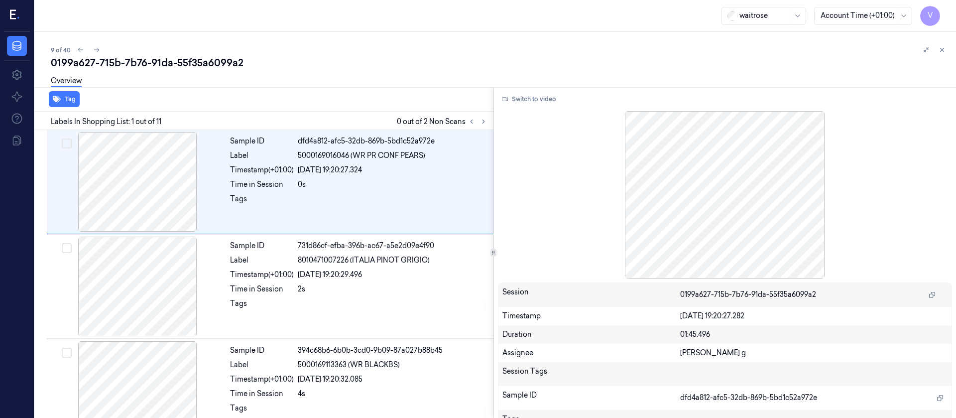
click at [950, 42] on div "9 of 40 0199a627-715b-7b76-91da-55f35a6099a2 Overview Tag Labels In Shopping Li…" at bounding box center [495, 225] width 921 height 386
click at [941, 53] on icon at bounding box center [942, 49] width 7 height 7
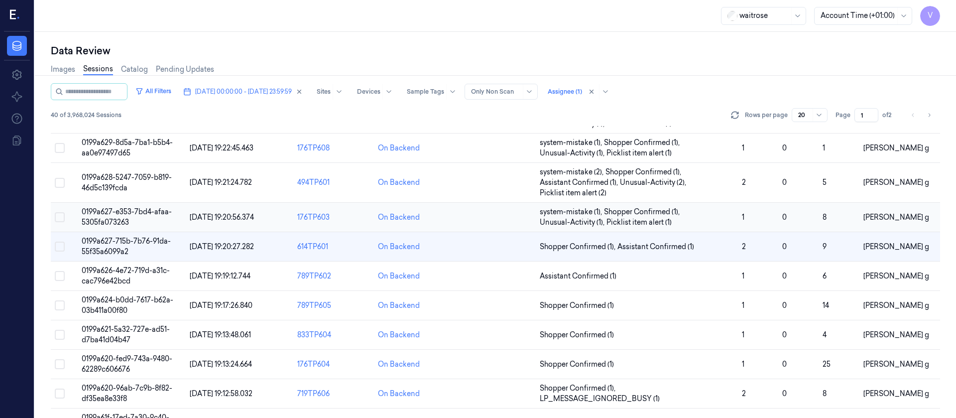
scroll to position [151, 0]
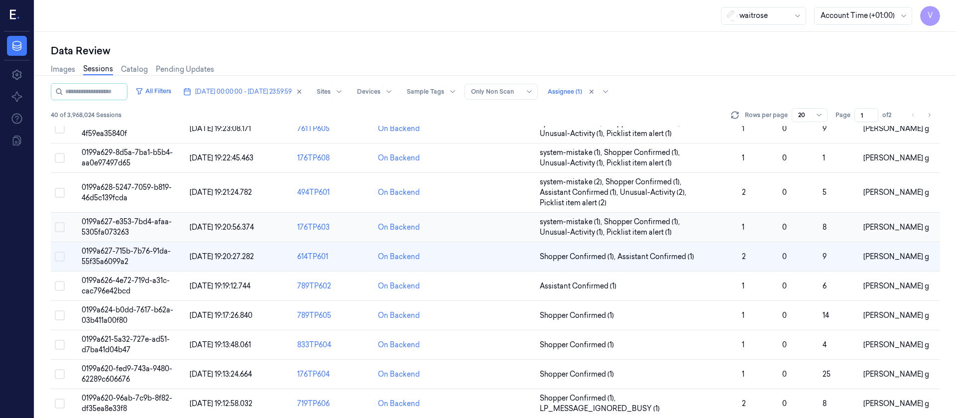
click at [496, 233] on td at bounding box center [495, 227] width 81 height 29
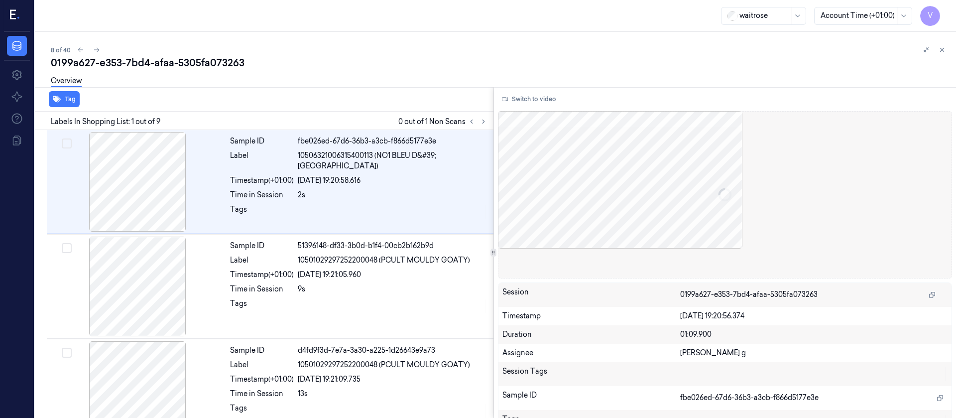
scroll to position [5, 0]
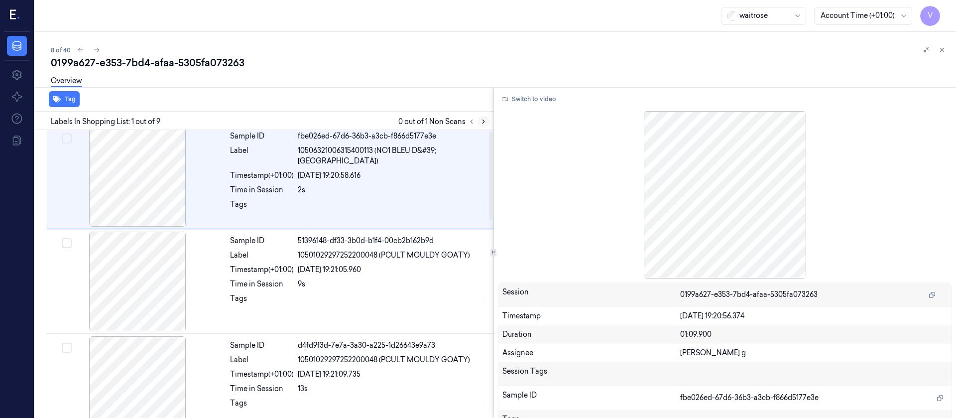
click at [482, 121] on icon at bounding box center [483, 121] width 7 height 7
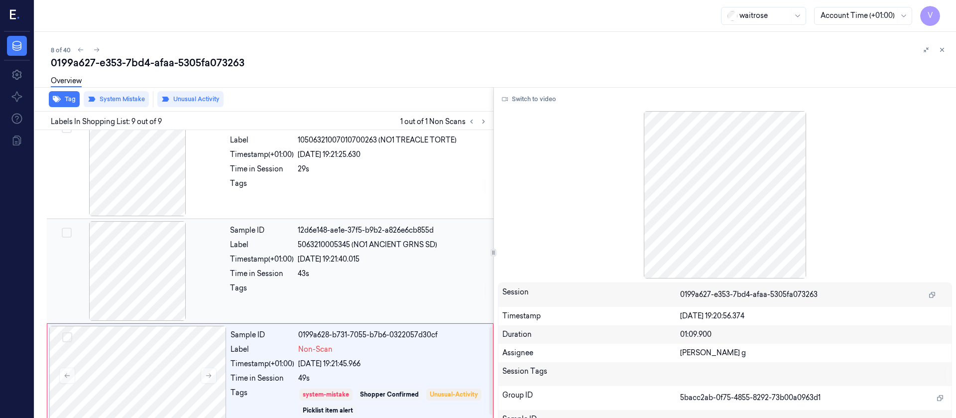
scroll to position [656, 0]
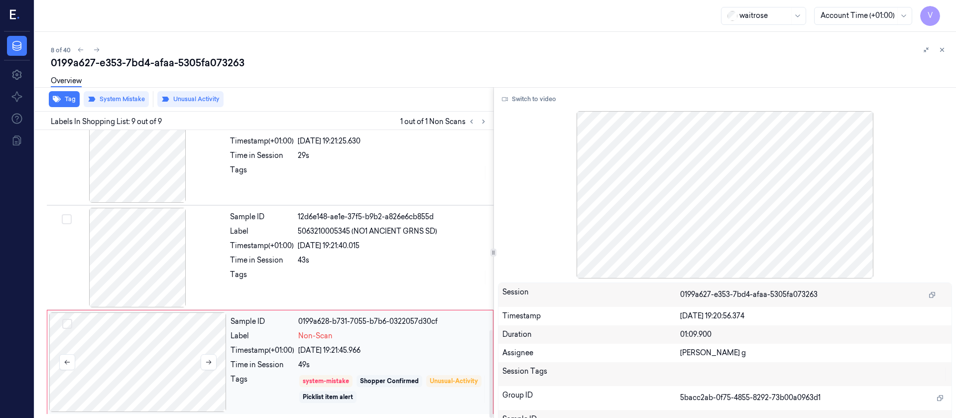
click at [128, 369] on div at bounding box center [137, 362] width 177 height 100
click at [947, 39] on div "8 of 40 0199a627-e353-7bd4-afaa-5305fa073263 Overview Tag System Mistake Unusua…" at bounding box center [495, 225] width 921 height 386
click at [940, 50] on icon at bounding box center [942, 49] width 7 height 7
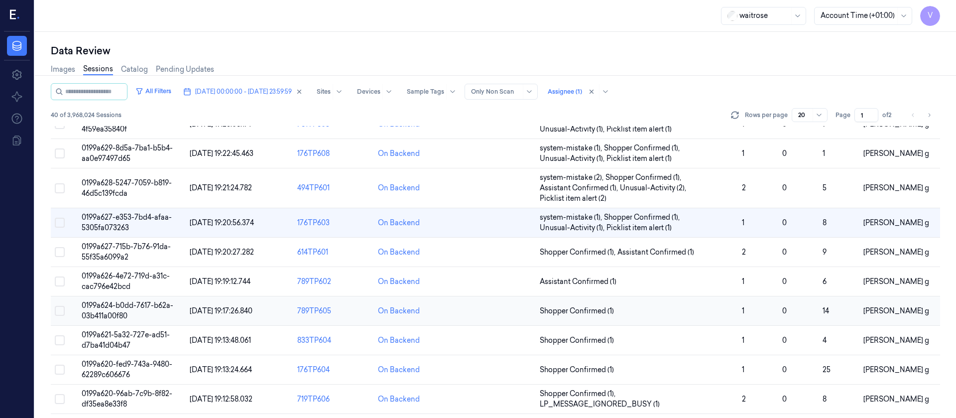
scroll to position [119, 0]
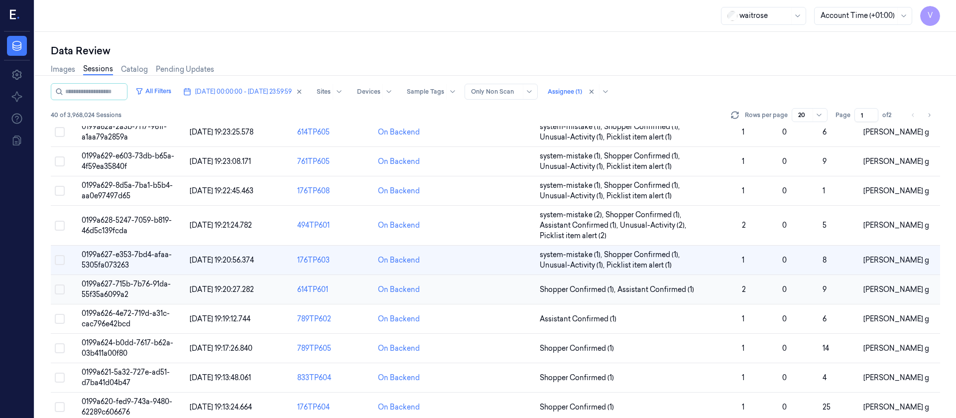
click at [483, 292] on td at bounding box center [495, 289] width 81 height 29
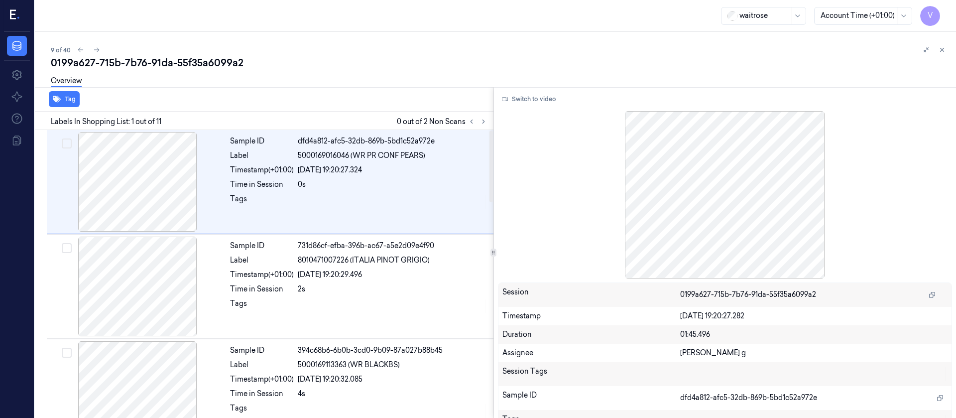
click at [478, 118] on div at bounding box center [478, 122] width 24 height 12
click at [489, 120] on button at bounding box center [484, 122] width 12 height 12
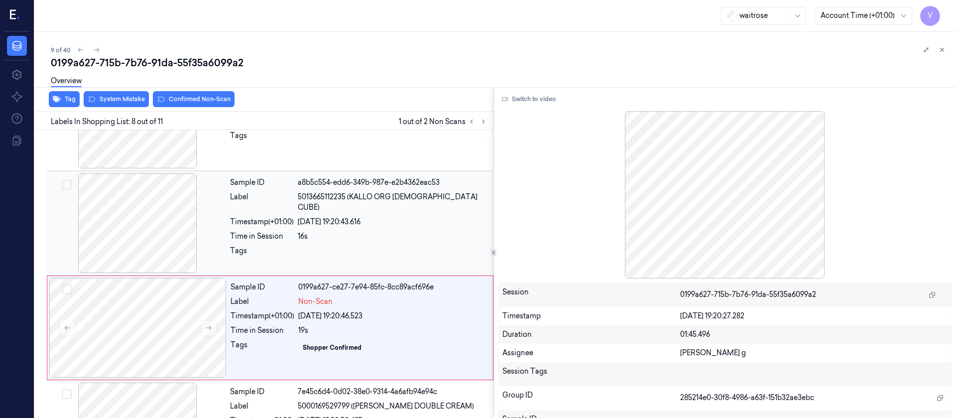
scroll to position [640, 0]
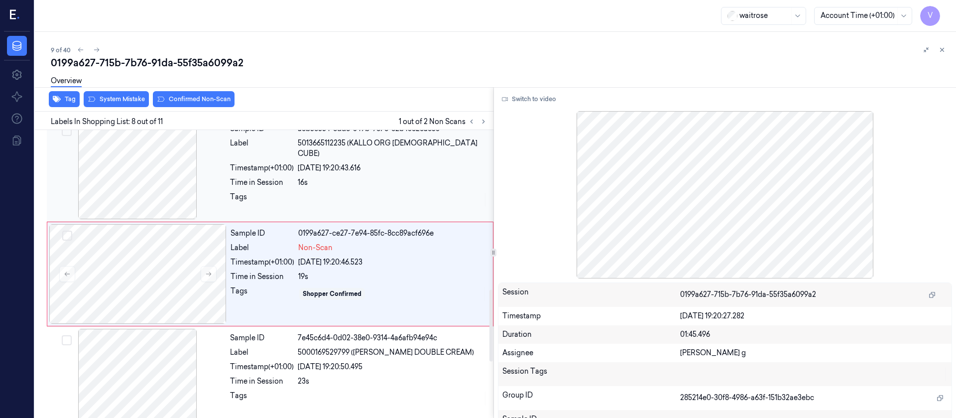
click at [127, 189] on div at bounding box center [137, 170] width 177 height 100
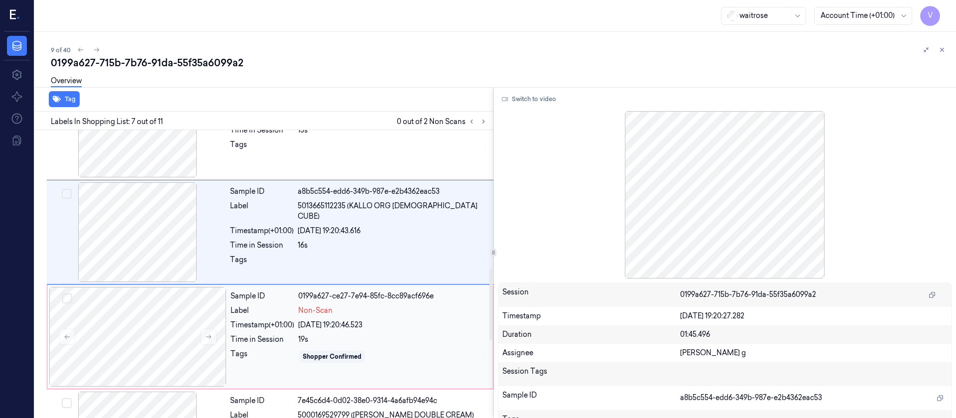
scroll to position [610, 0]
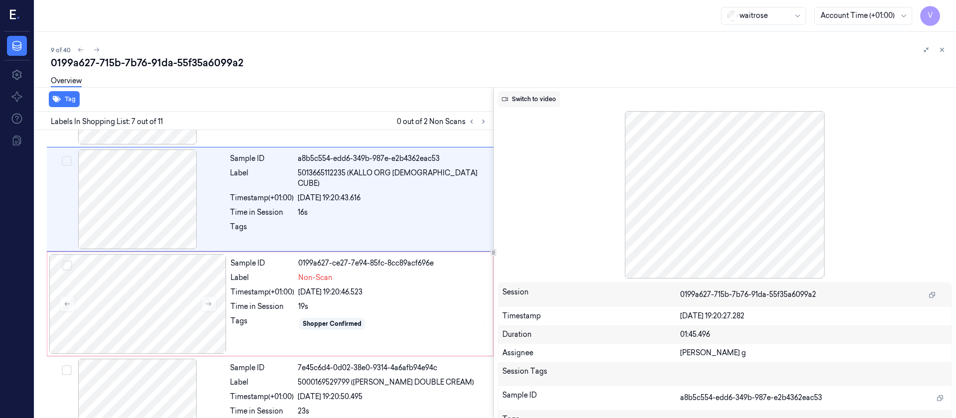
click at [533, 102] on button "Switch to video" at bounding box center [529, 99] width 62 height 16
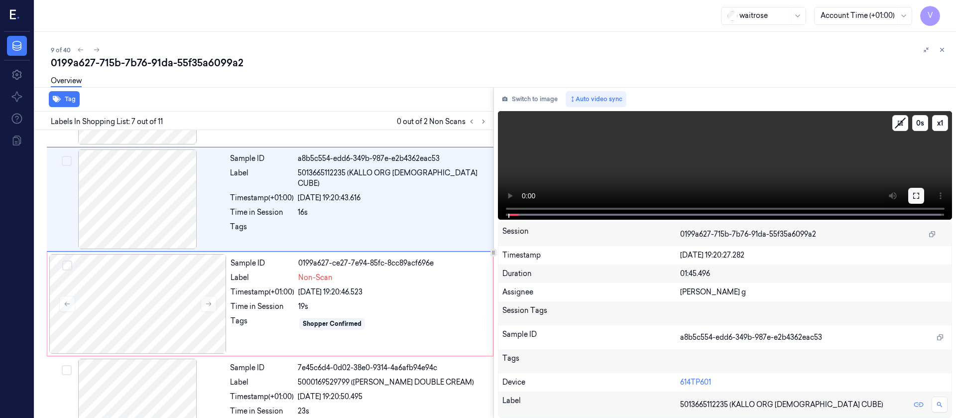
click at [915, 197] on icon at bounding box center [916, 196] width 8 height 8
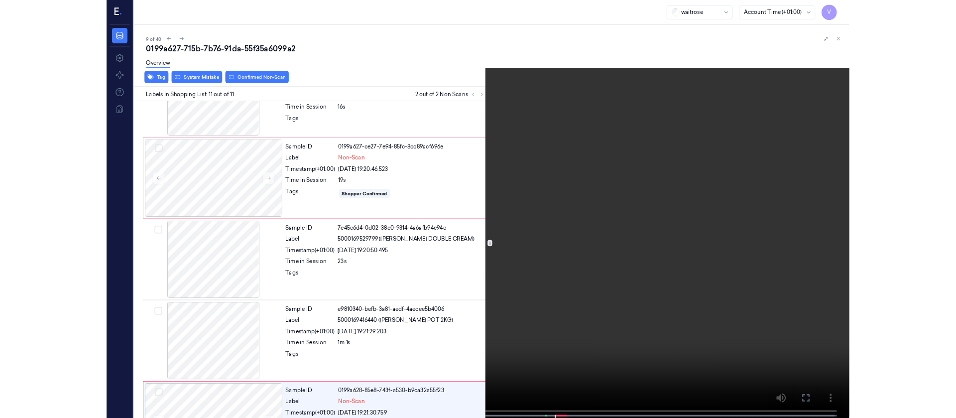
scroll to position [746, 0]
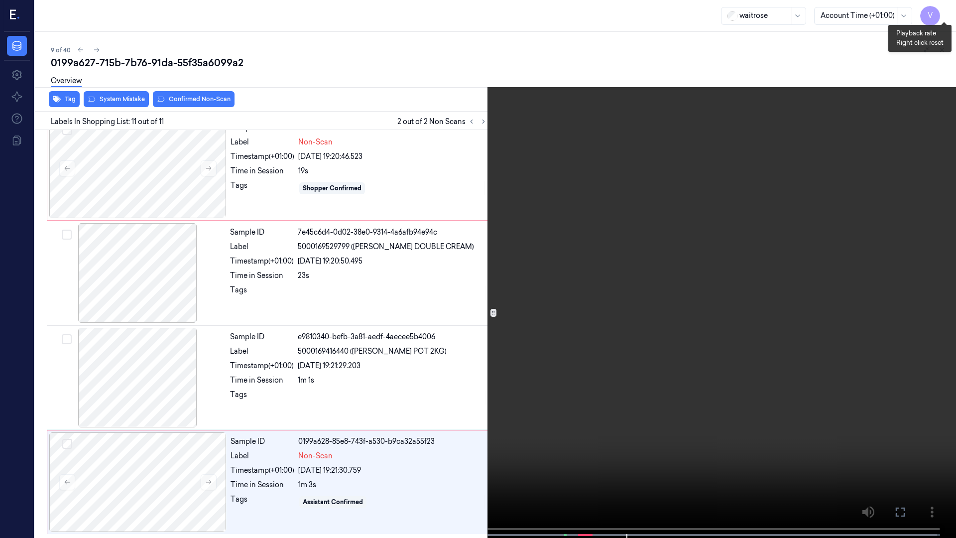
click at [939, 11] on button "x 1" at bounding box center [944, 12] width 16 height 16
click at [953, 6] on video at bounding box center [478, 270] width 956 height 540
click at [940, 8] on button "x 2" at bounding box center [944, 12] width 16 height 16
click at [940, 8] on button "x 4" at bounding box center [944, 12] width 16 height 16
click at [0, 0] on icon at bounding box center [0, 0] width 0 height 0
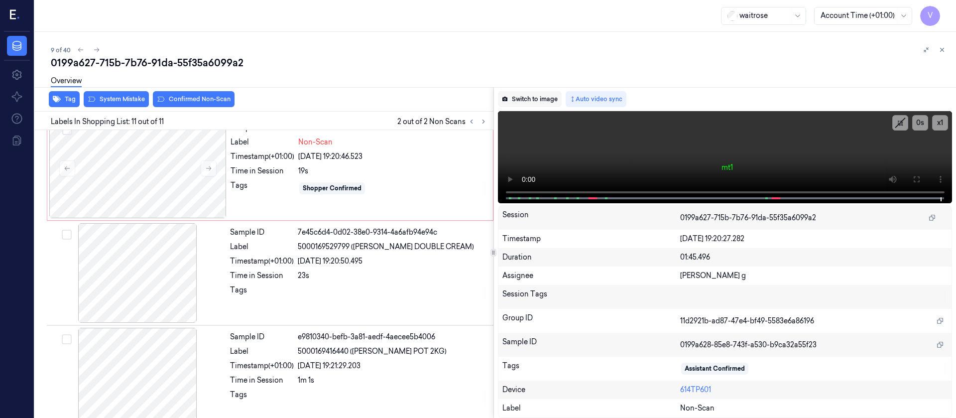
click at [535, 94] on button "Switch to image" at bounding box center [530, 99] width 64 height 16
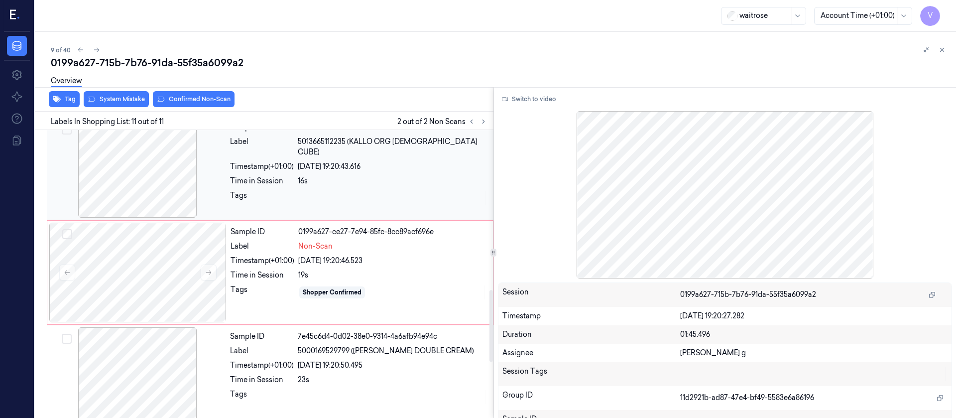
click at [146, 180] on div at bounding box center [137, 168] width 177 height 100
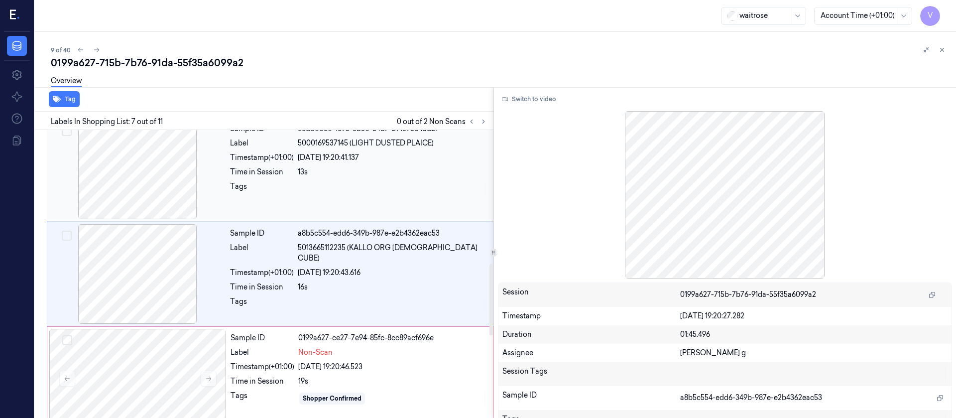
click at [138, 170] on div at bounding box center [137, 170] width 177 height 100
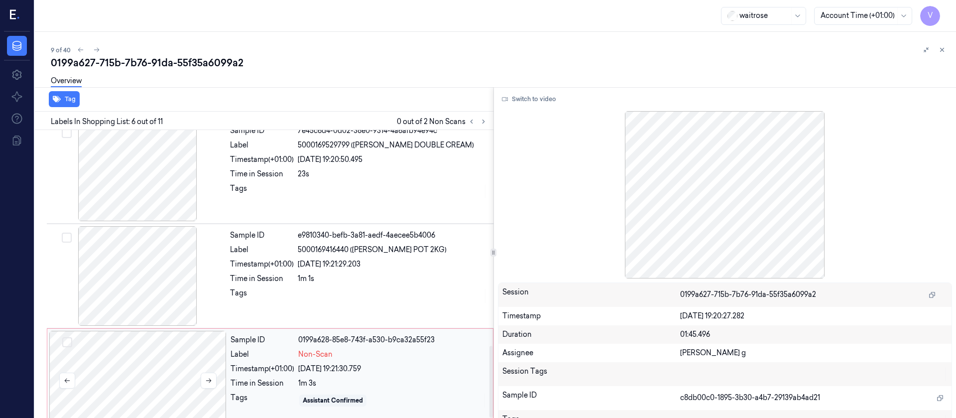
scroll to position [866, 0]
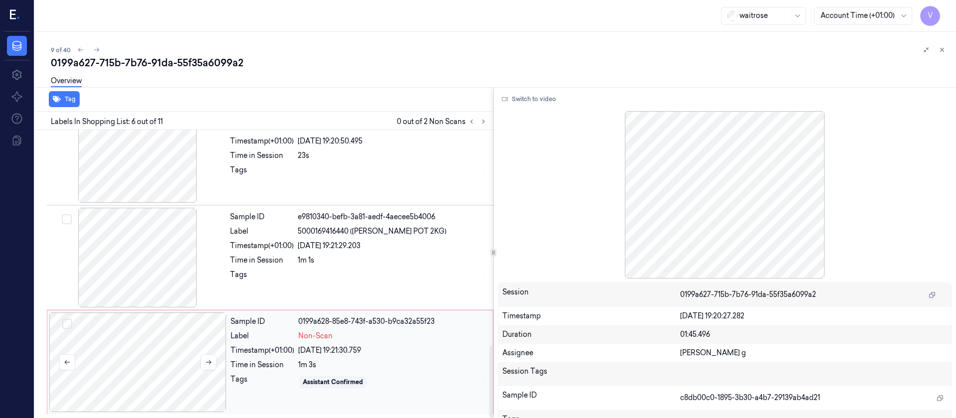
click at [158, 360] on div at bounding box center [137, 362] width 177 height 100
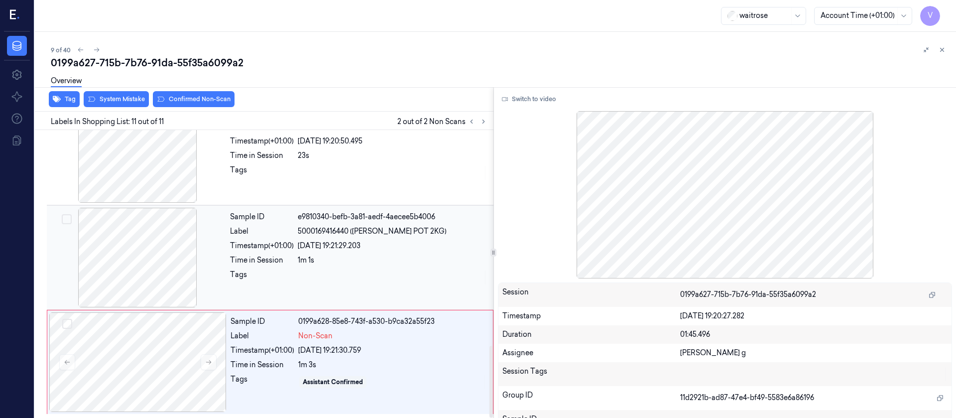
click at [141, 250] on div at bounding box center [137, 258] width 177 height 100
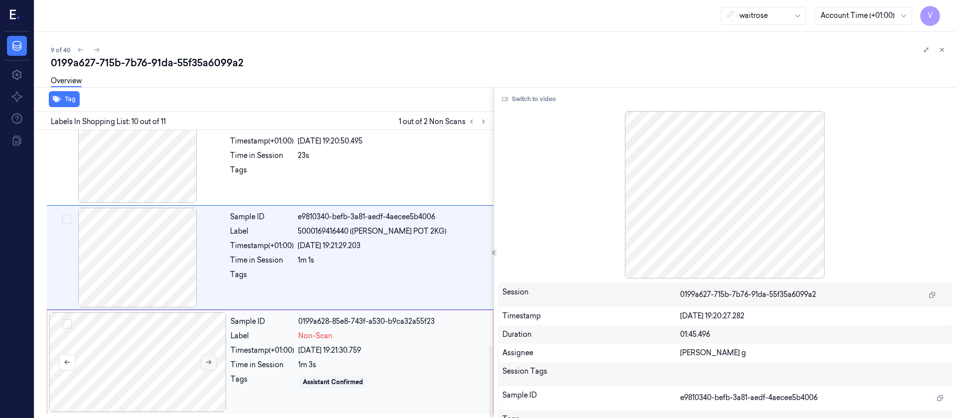
click at [213, 364] on button at bounding box center [209, 362] width 16 height 16
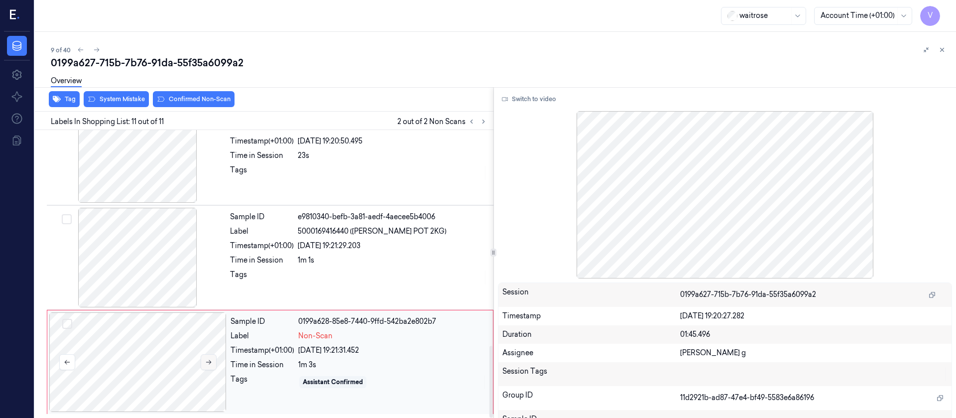
click at [213, 364] on button at bounding box center [209, 362] width 16 height 16
click at [118, 360] on div at bounding box center [137, 362] width 177 height 100
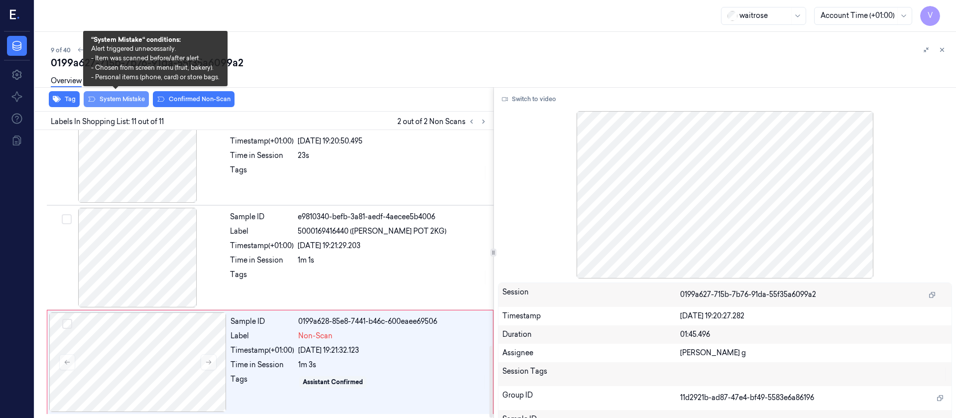
click at [134, 99] on button "System Mistake" at bounding box center [116, 99] width 65 height 16
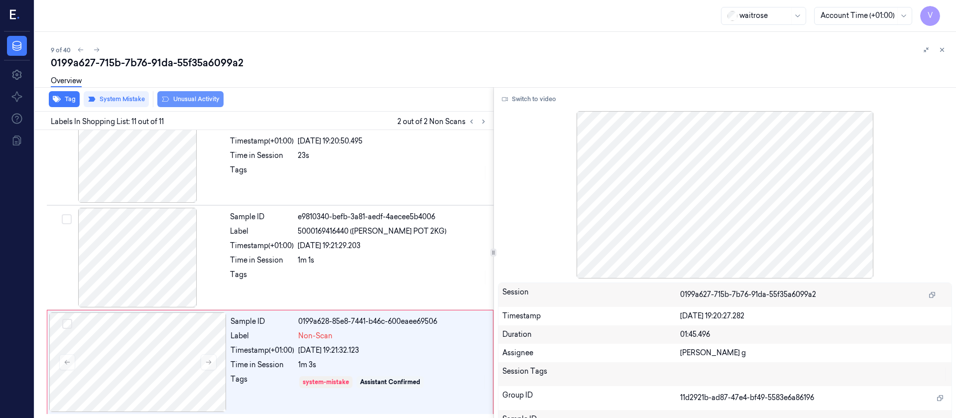
click at [193, 98] on button "Unusual Activity" at bounding box center [190, 99] width 66 height 16
click at [472, 122] on icon at bounding box center [471, 121] width 7 height 7
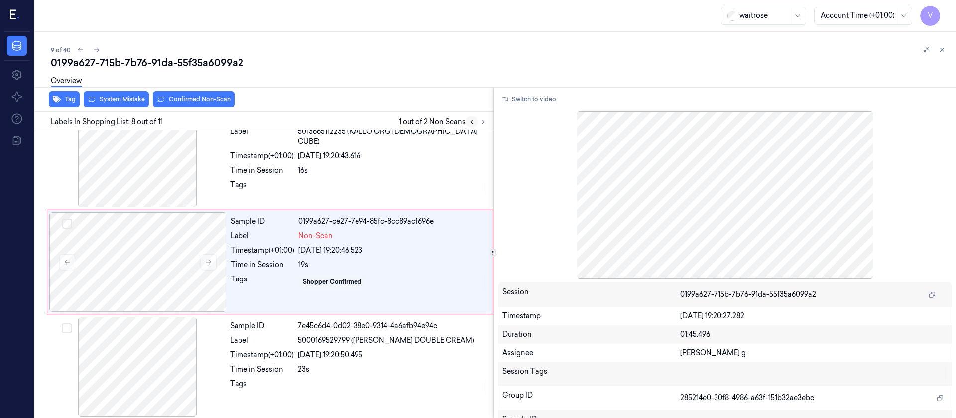
scroll to position [640, 0]
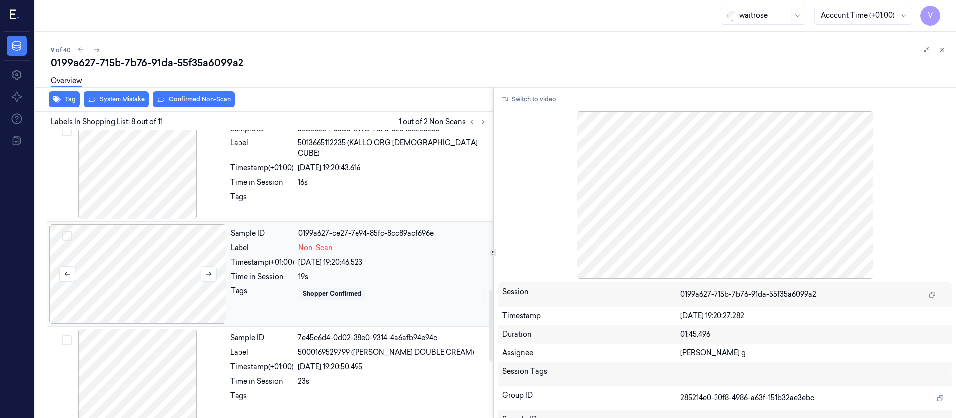
click at [166, 276] on div at bounding box center [137, 274] width 177 height 100
click at [213, 274] on button at bounding box center [209, 274] width 16 height 16
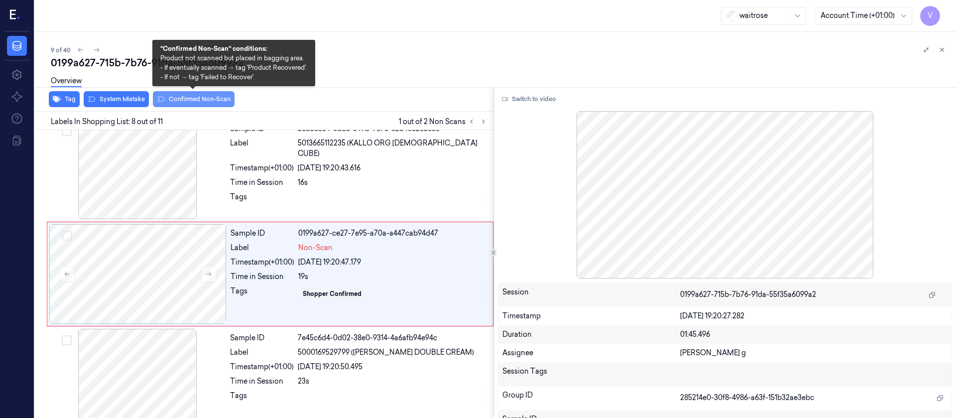
click at [178, 97] on button "Confirmed Non-Scan" at bounding box center [194, 99] width 82 height 16
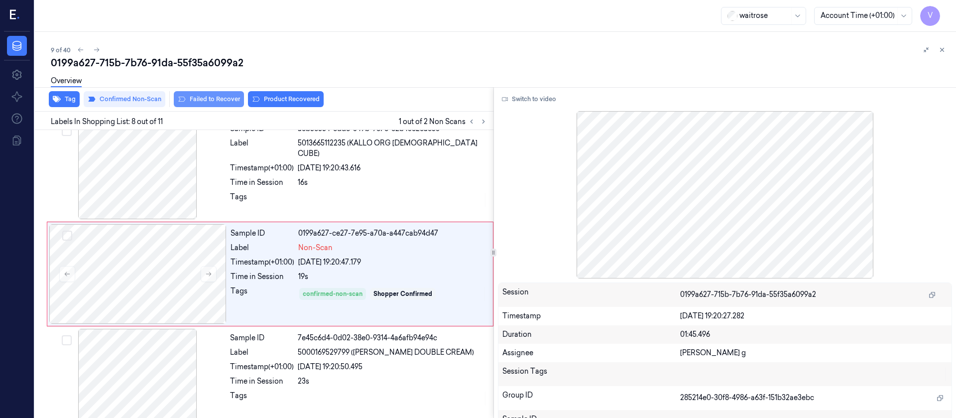
click at [195, 102] on button "Failed to Recover" at bounding box center [209, 99] width 70 height 16
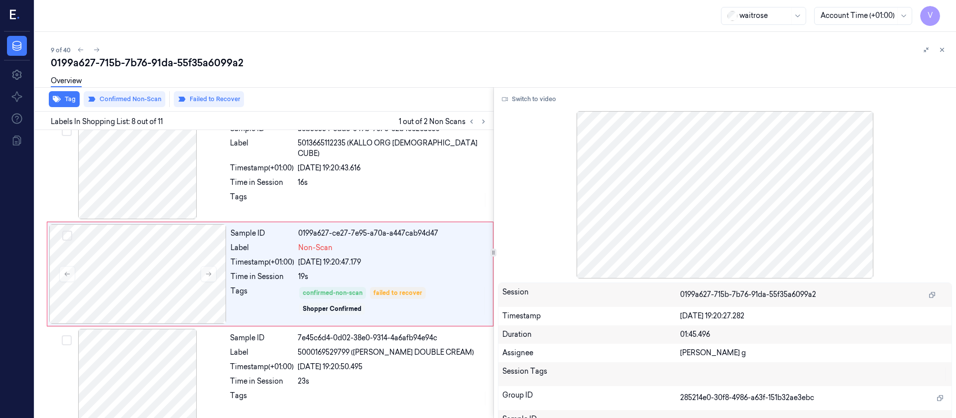
click at [457, 69] on div "0199a627-715b-7b76-91da-55f35a6099a2" at bounding box center [499, 63] width 897 height 14
click at [945, 48] on icon at bounding box center [942, 49] width 7 height 7
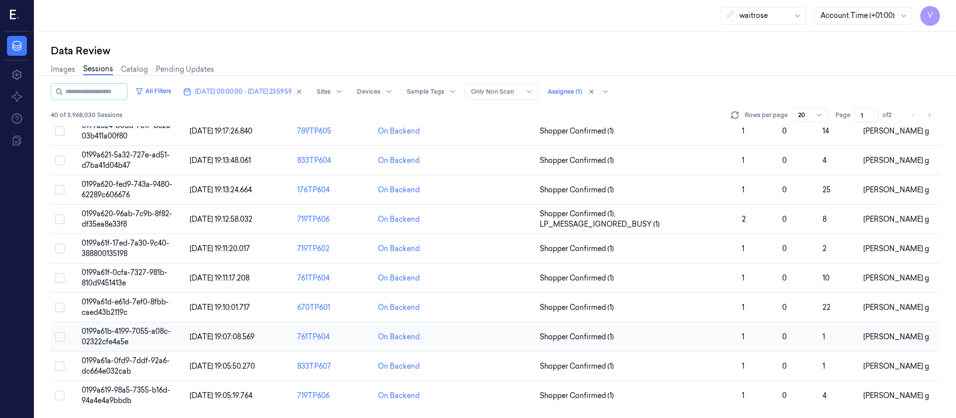
scroll to position [122, 0]
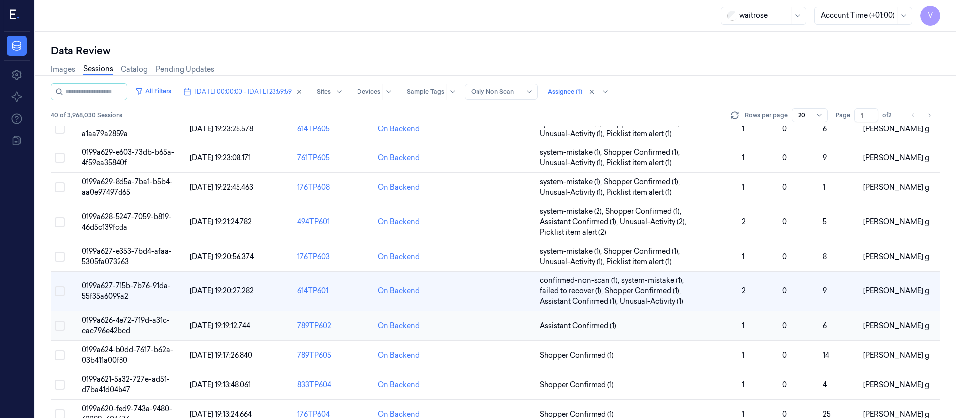
click at [496, 329] on td at bounding box center [495, 325] width 81 height 29
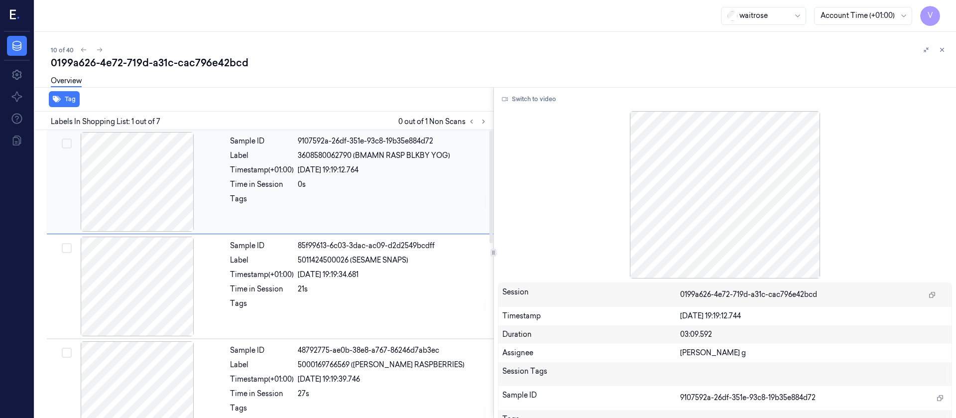
click at [297, 186] on div "Time in Session 0s" at bounding box center [358, 184] width 257 height 10
click at [482, 124] on icon at bounding box center [483, 121] width 7 height 7
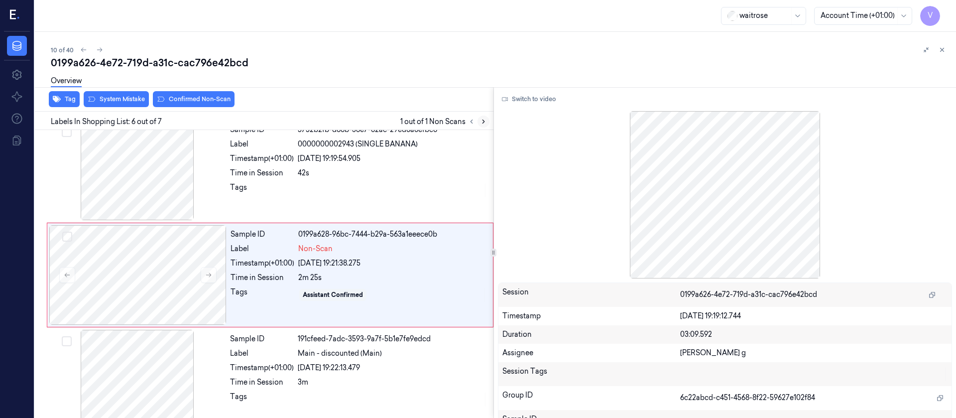
scroll to position [431, 0]
click at [164, 188] on div at bounding box center [137, 170] width 177 height 100
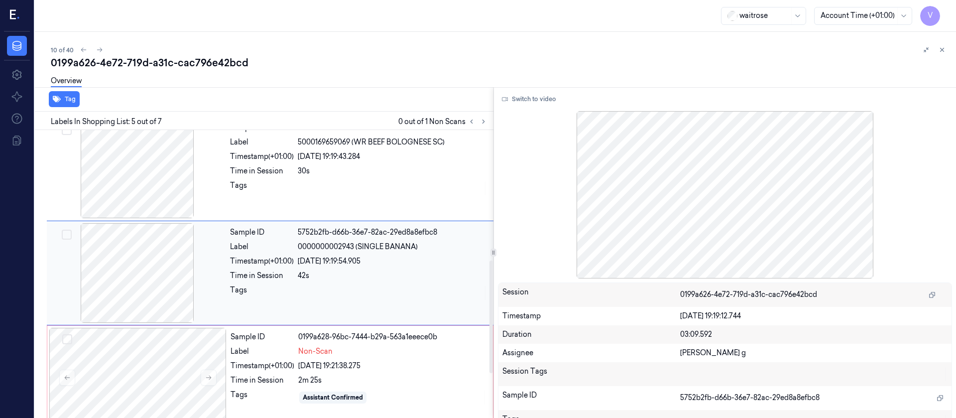
scroll to position [326, 0]
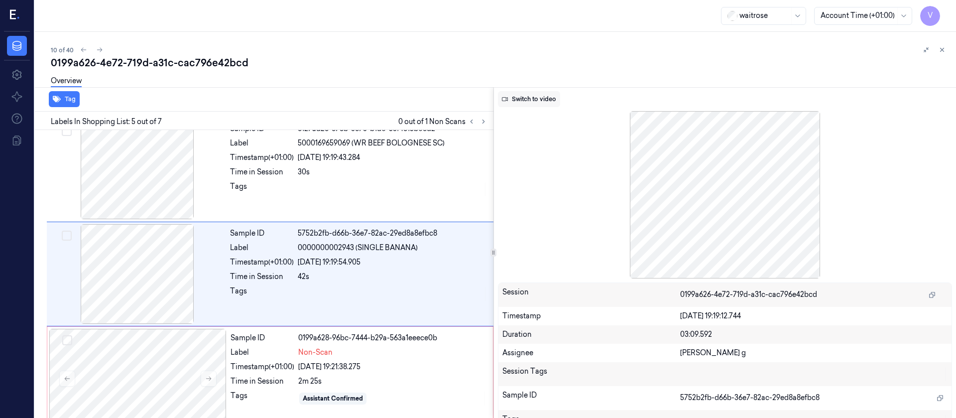
click at [526, 97] on button "Switch to video" at bounding box center [529, 99] width 62 height 16
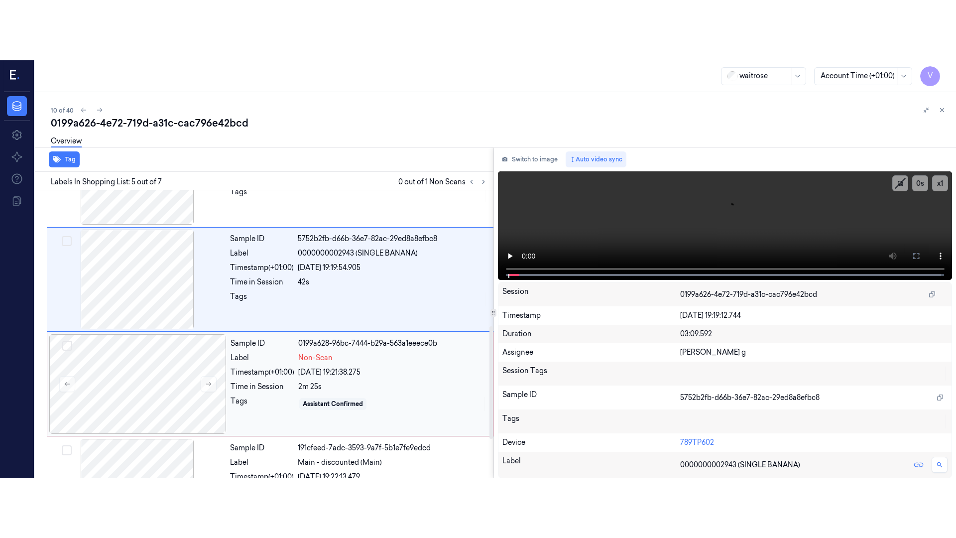
scroll to position [401, 0]
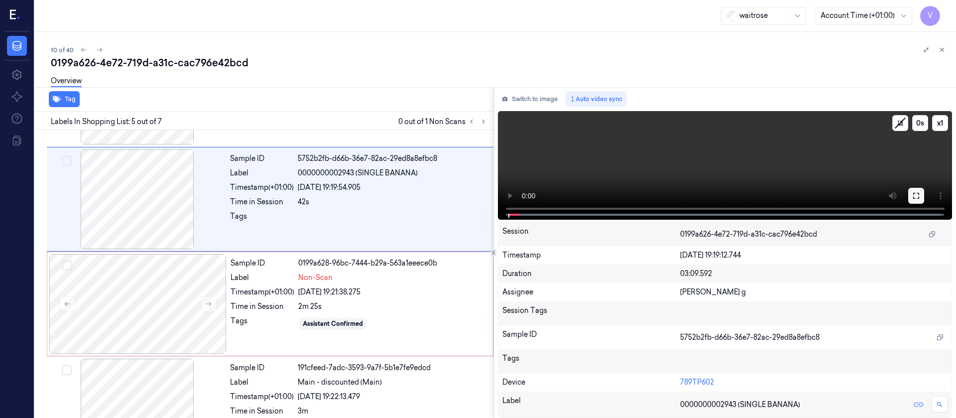
click at [921, 194] on button at bounding box center [916, 196] width 16 height 16
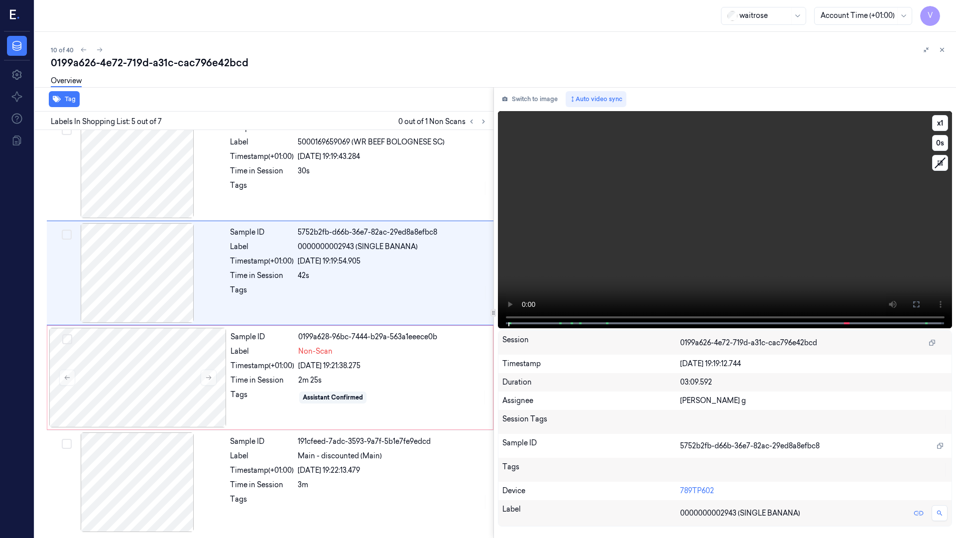
scroll to position [266, 0]
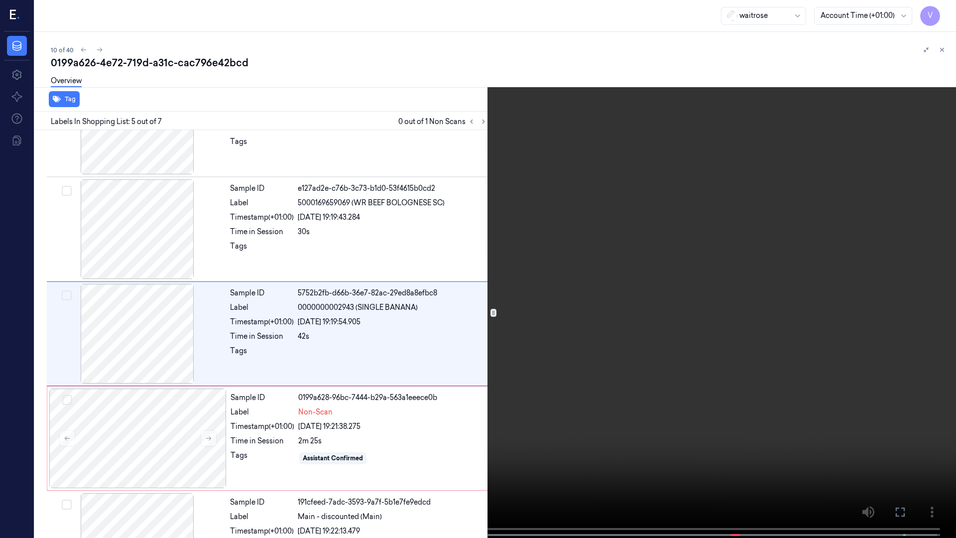
click at [943, 11] on button "x 1" at bounding box center [944, 12] width 16 height 16
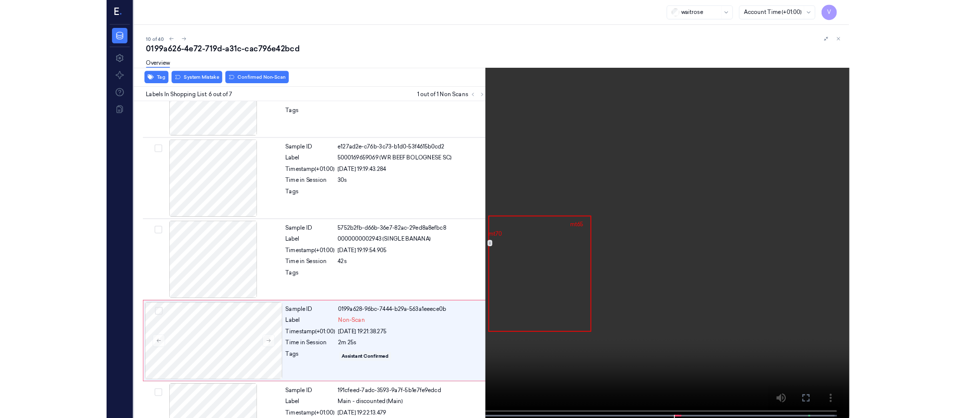
scroll to position [327, 0]
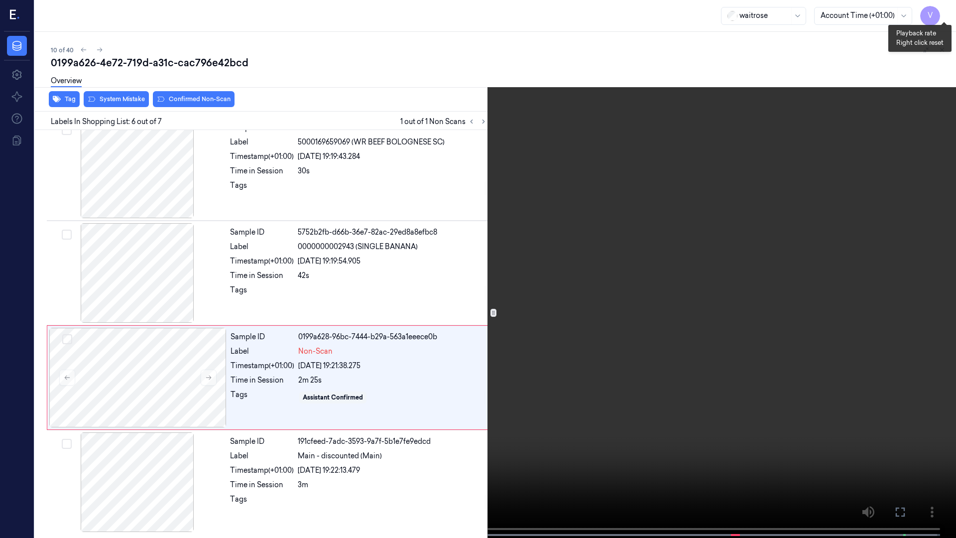
click at [950, 16] on button "x 2" at bounding box center [944, 12] width 16 height 16
click at [947, 10] on button "x 4" at bounding box center [944, 12] width 16 height 16
click at [947, 10] on button "x 1" at bounding box center [944, 12] width 16 height 16
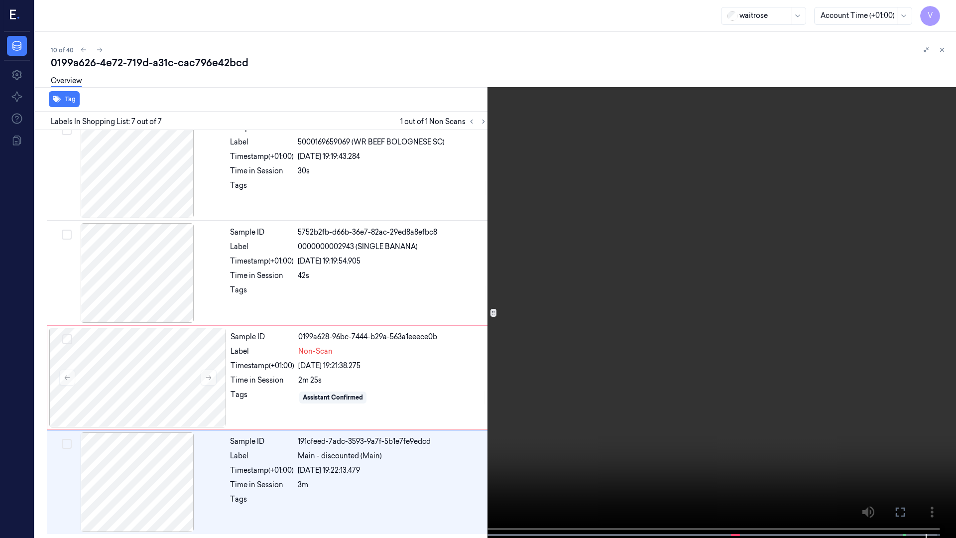
click at [0, 0] on icon at bounding box center [0, 0] width 0 height 0
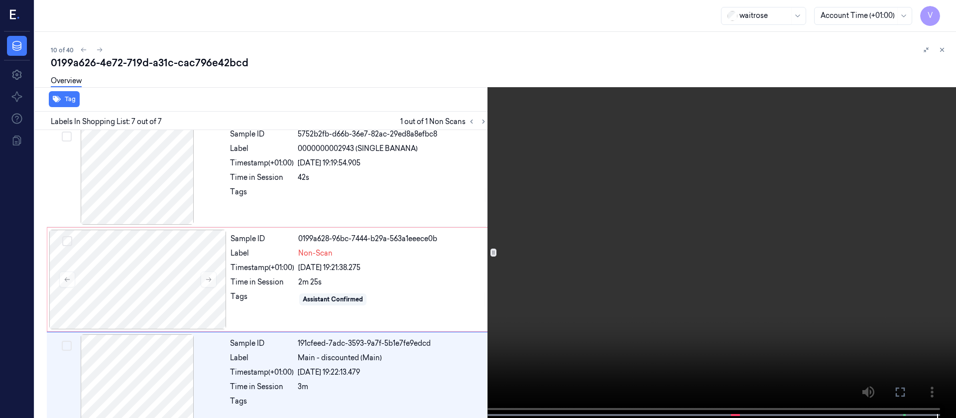
scroll to position [447, 0]
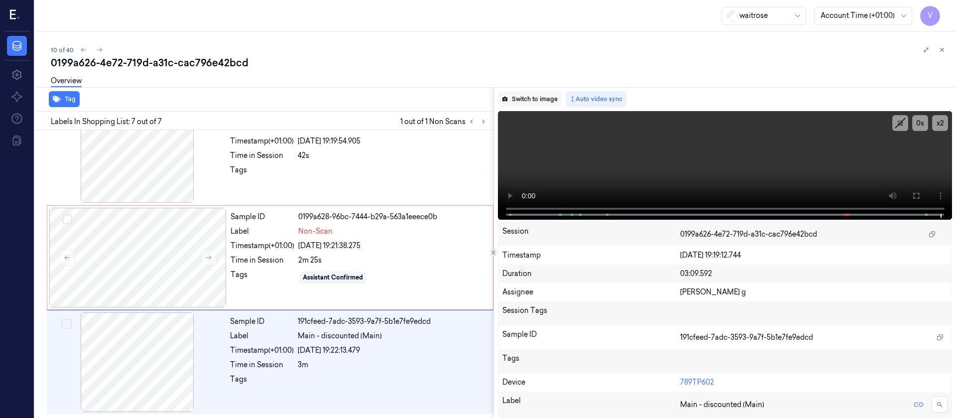
click at [546, 96] on button "Switch to image" at bounding box center [530, 99] width 64 height 16
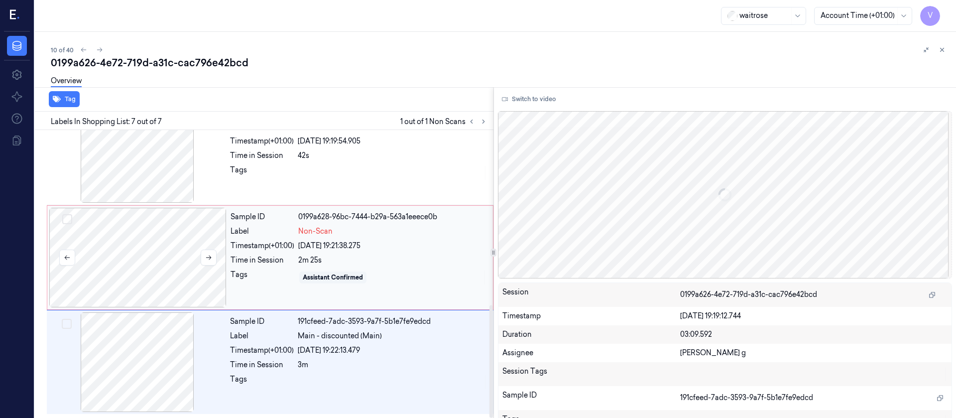
click at [151, 261] on div at bounding box center [137, 258] width 177 height 100
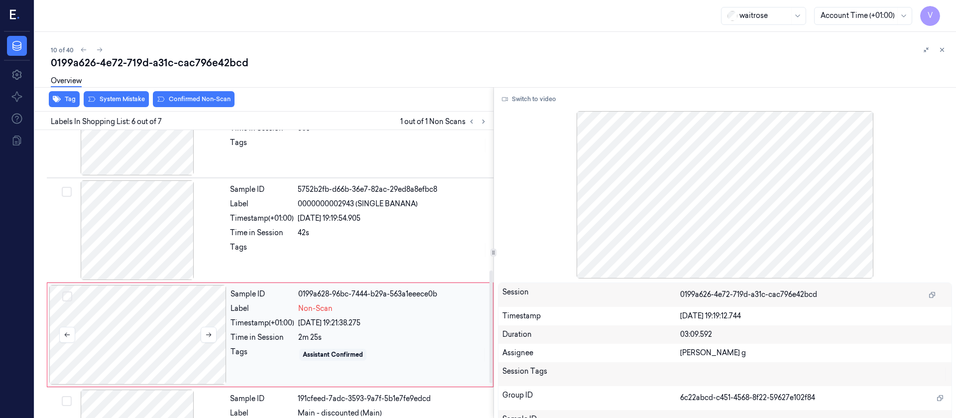
scroll to position [356, 0]
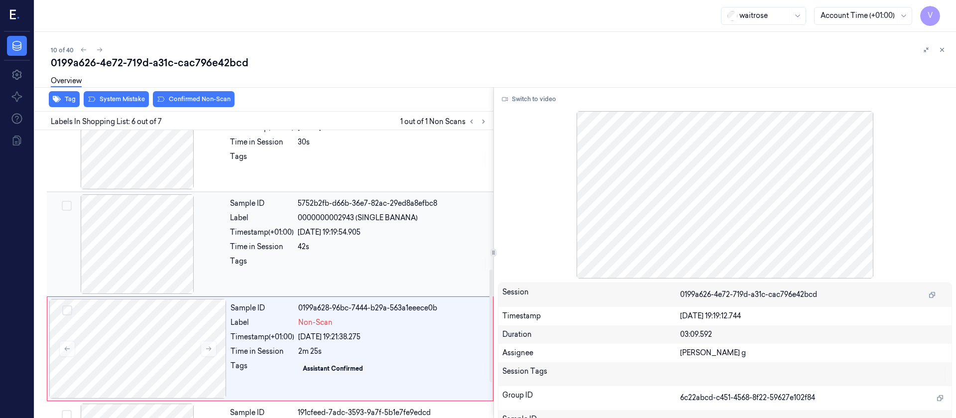
click at [365, 251] on div "42s" at bounding box center [393, 247] width 190 height 10
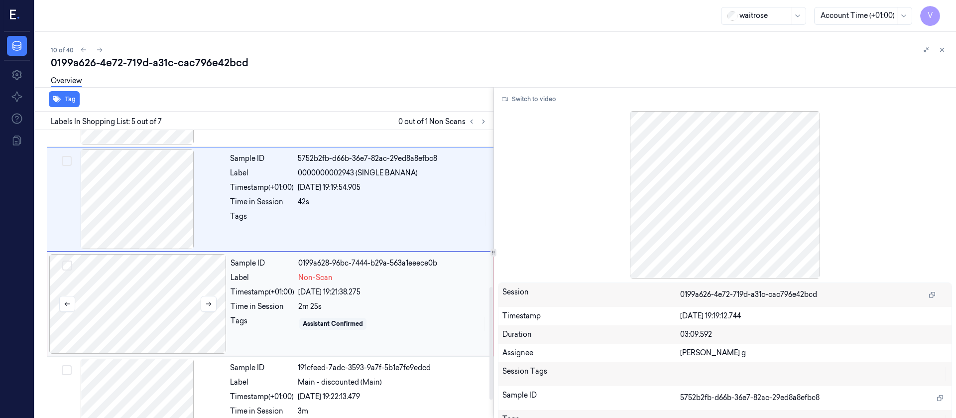
click at [153, 306] on div at bounding box center [137, 304] width 177 height 100
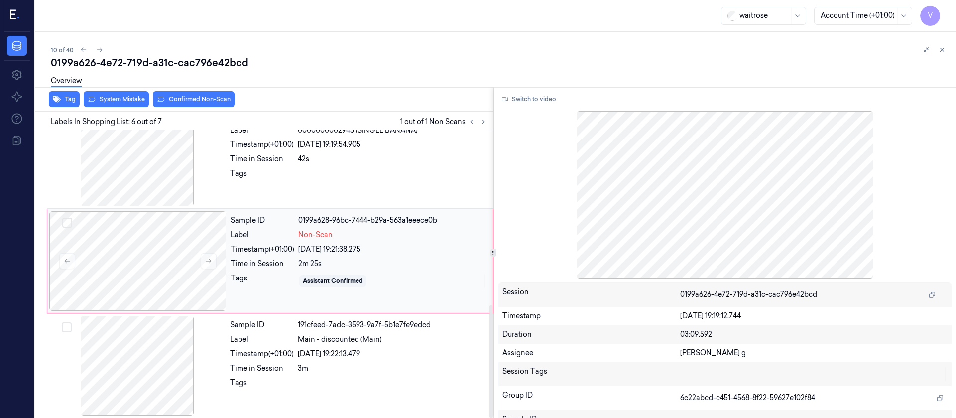
scroll to position [447, 0]
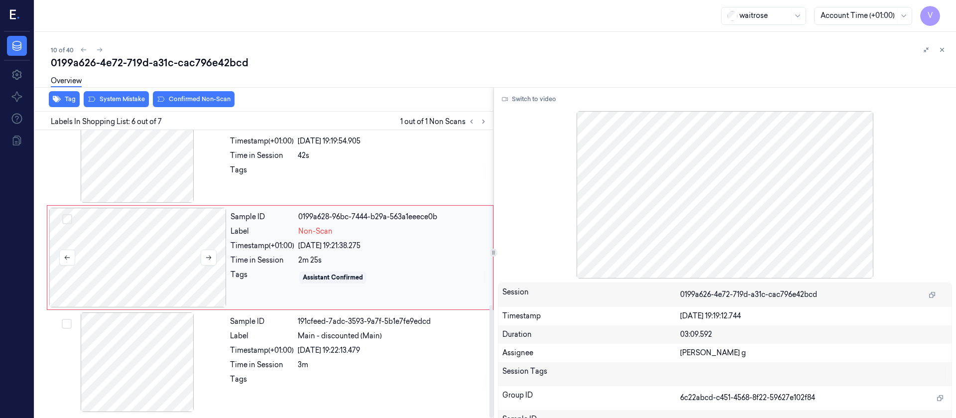
click at [157, 258] on div at bounding box center [137, 258] width 177 height 100
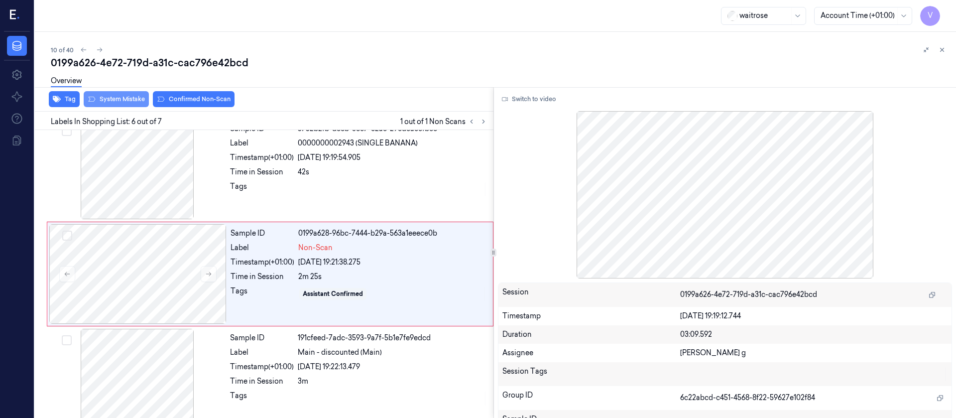
click at [115, 95] on div "Overview" at bounding box center [499, 82] width 897 height 25
click at [118, 108] on div "Tag System Mistake Confirmed Non-Scan" at bounding box center [262, 99] width 463 height 24
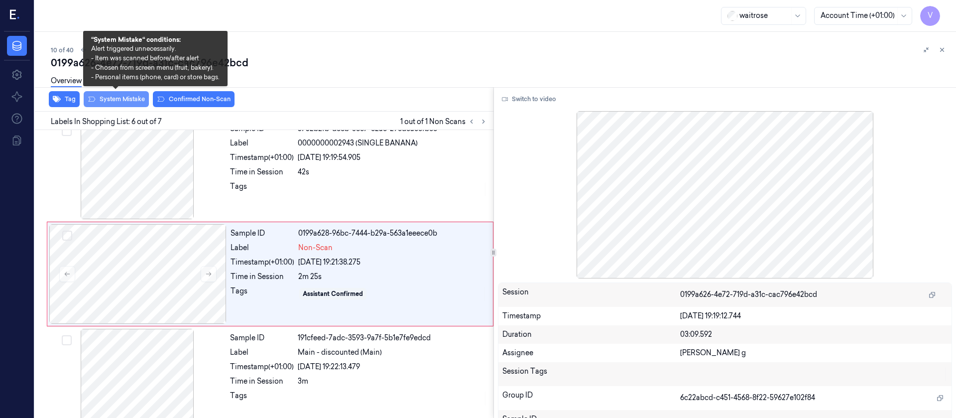
click at [120, 96] on button "System Mistake" at bounding box center [116, 99] width 65 height 16
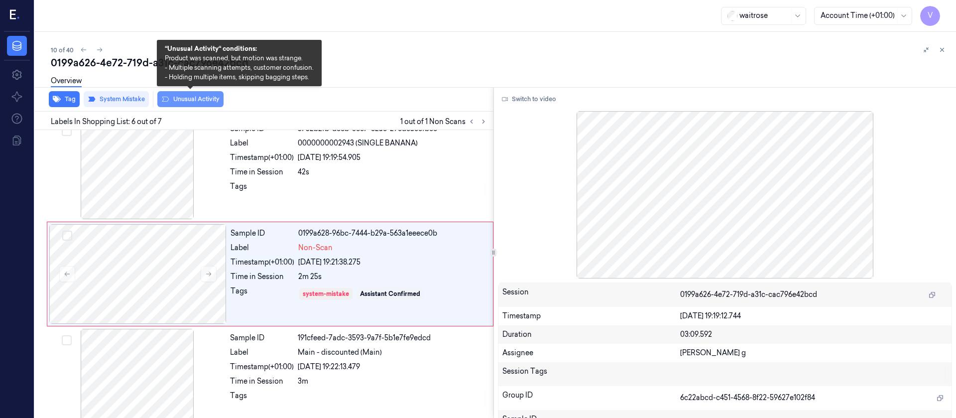
click at [192, 99] on button "Unusual Activity" at bounding box center [190, 99] width 66 height 16
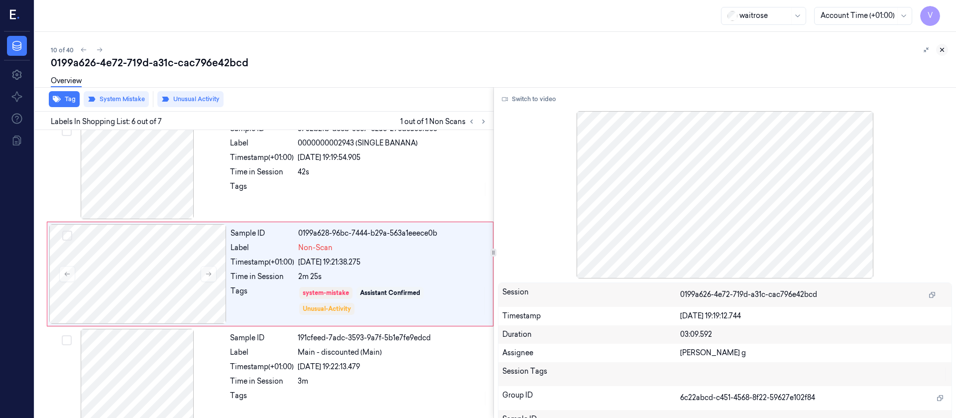
click at [940, 48] on icon at bounding box center [942, 49] width 7 height 7
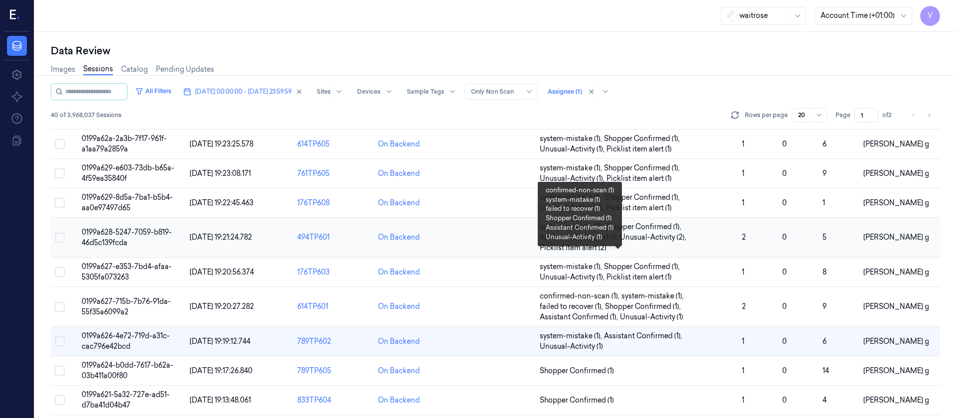
scroll to position [149, 0]
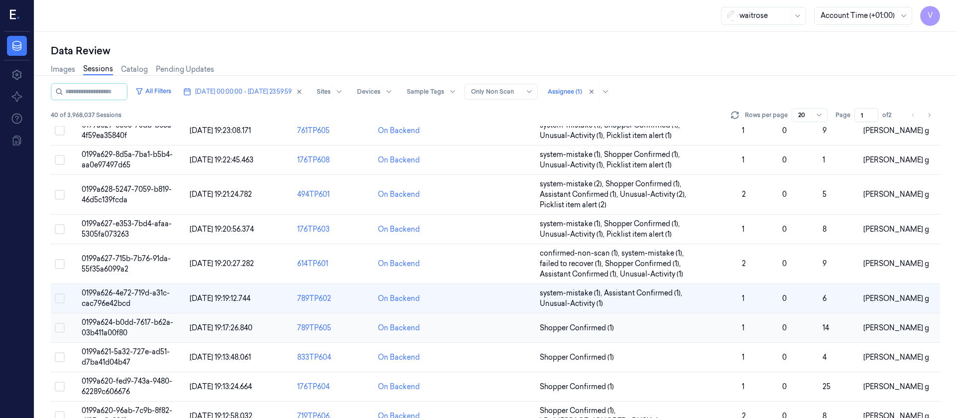
click at [492, 325] on td at bounding box center [495, 327] width 81 height 29
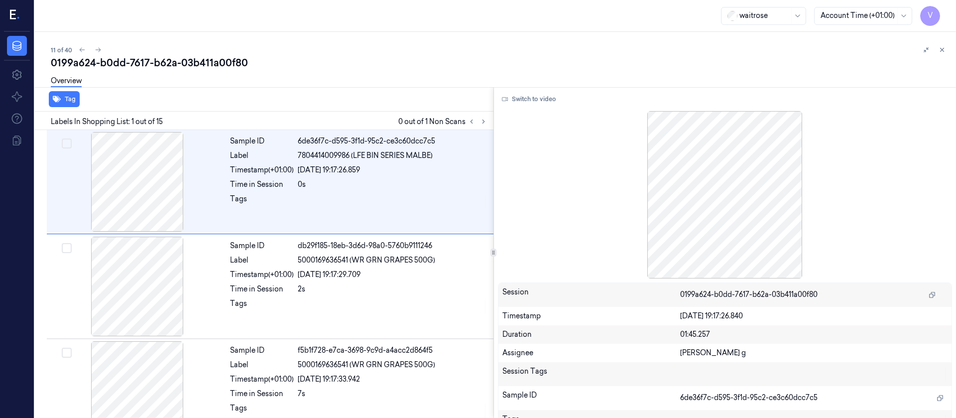
click at [447, 6] on div "waitrose Account Time (+01:00) V" at bounding box center [495, 16] width 921 height 32
drag, startPoint x: 945, startPoint y: 52, endPoint x: 942, endPoint y: 93, distance: 41.4
click at [945, 51] on icon at bounding box center [942, 49] width 7 height 7
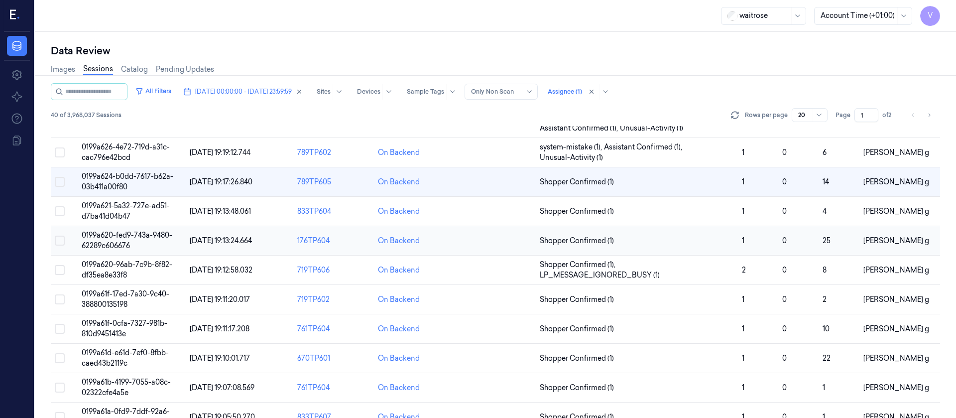
scroll to position [271, 0]
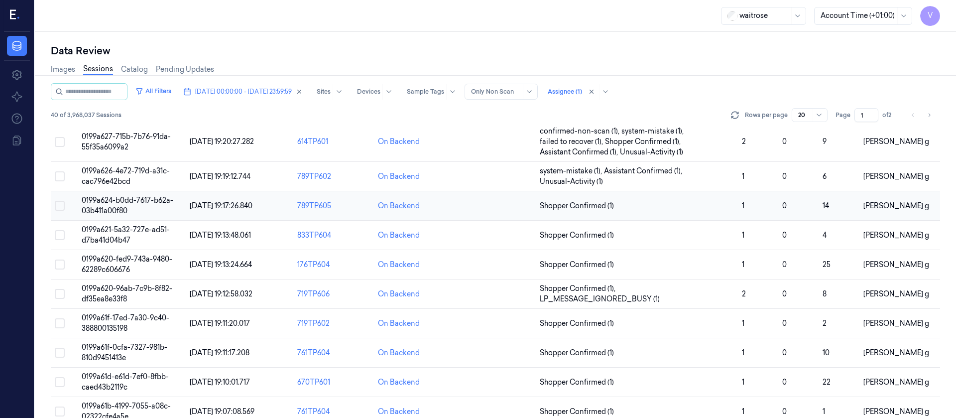
click at [484, 211] on td at bounding box center [495, 205] width 81 height 29
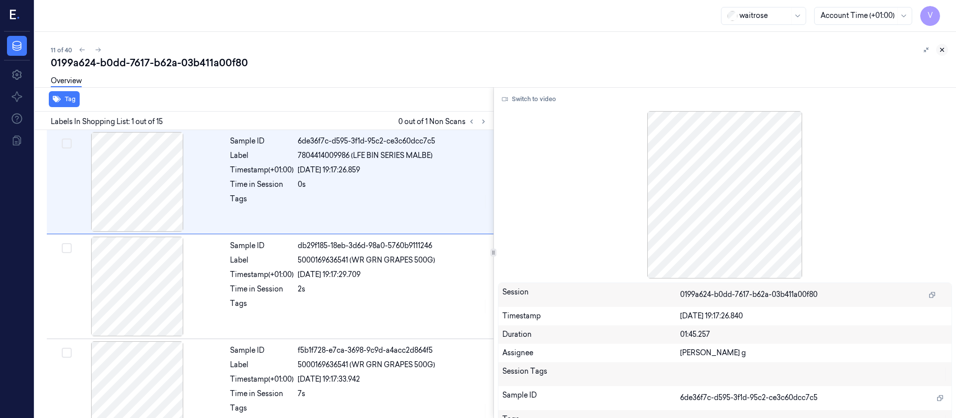
click at [937, 49] on button at bounding box center [942, 50] width 12 height 12
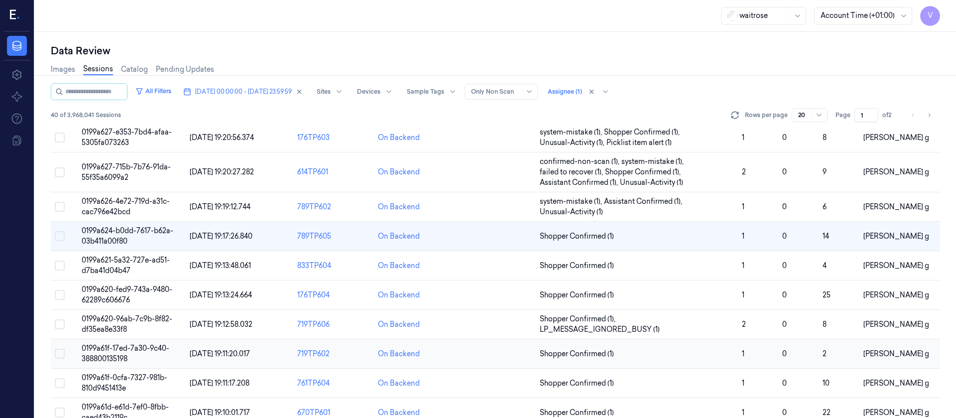
scroll to position [299, 0]
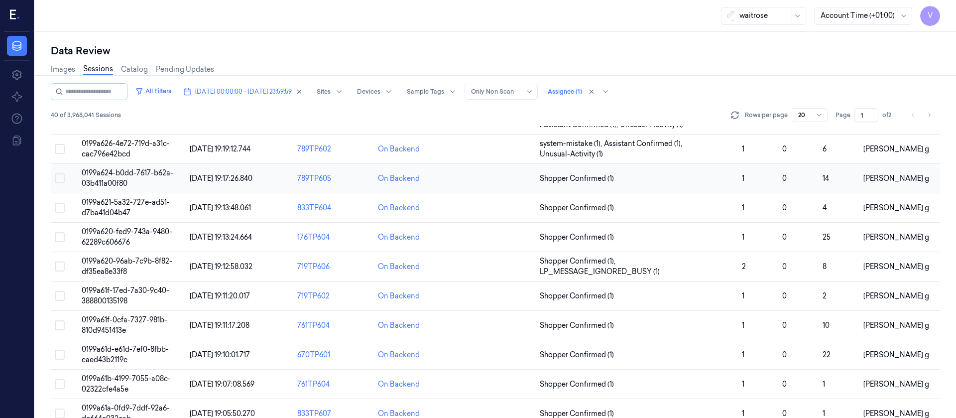
click at [469, 180] on td at bounding box center [495, 178] width 81 height 29
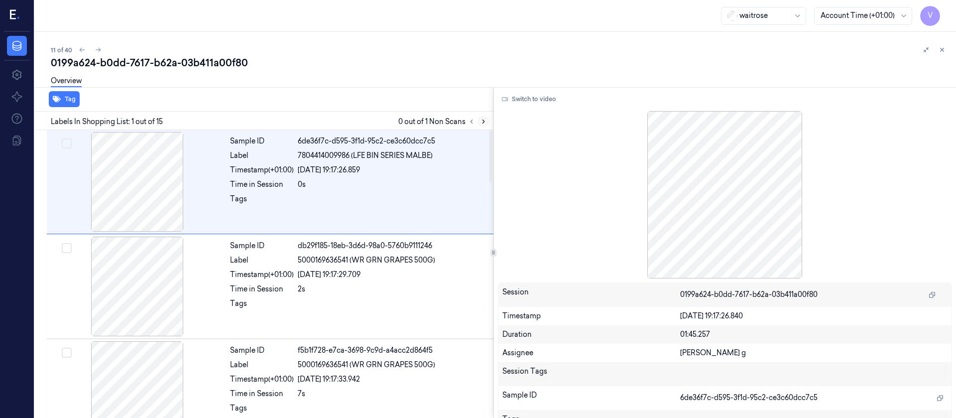
click at [481, 119] on icon at bounding box center [483, 121] width 7 height 7
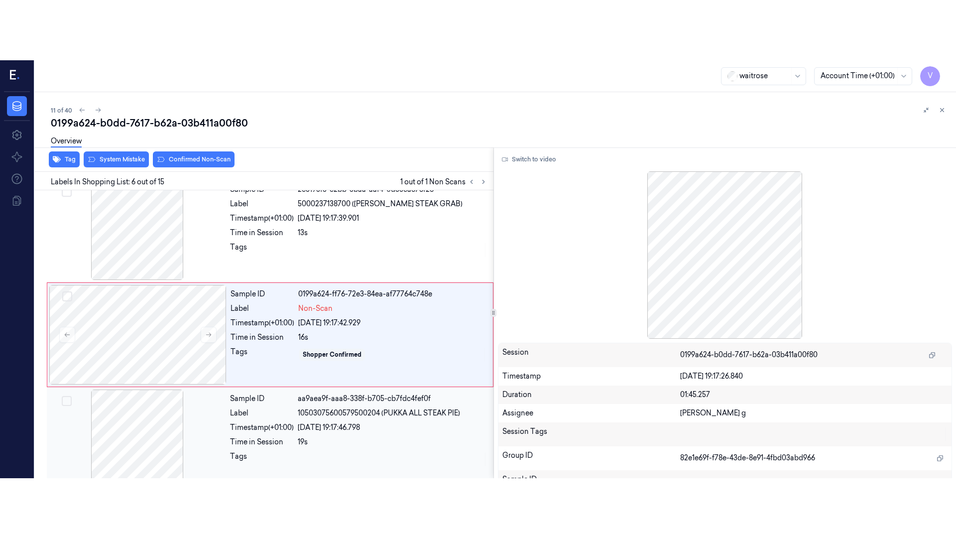
scroll to position [431, 0]
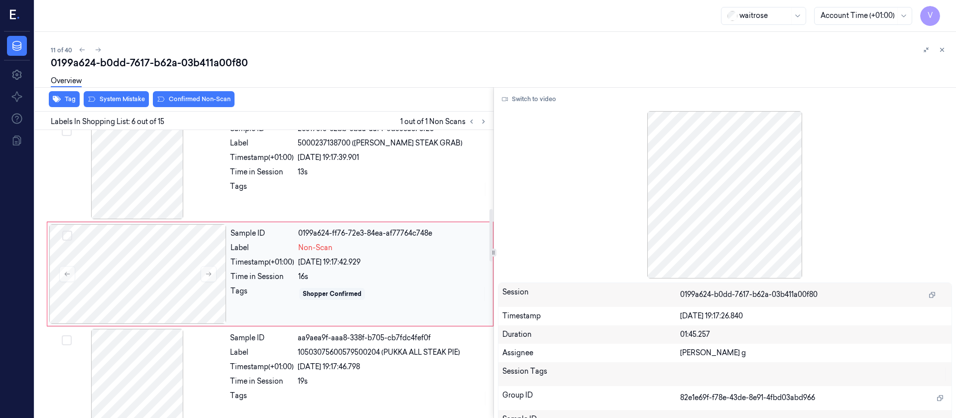
click at [320, 266] on div "02/10/2025 19:17:42.929" at bounding box center [392, 262] width 189 height 10
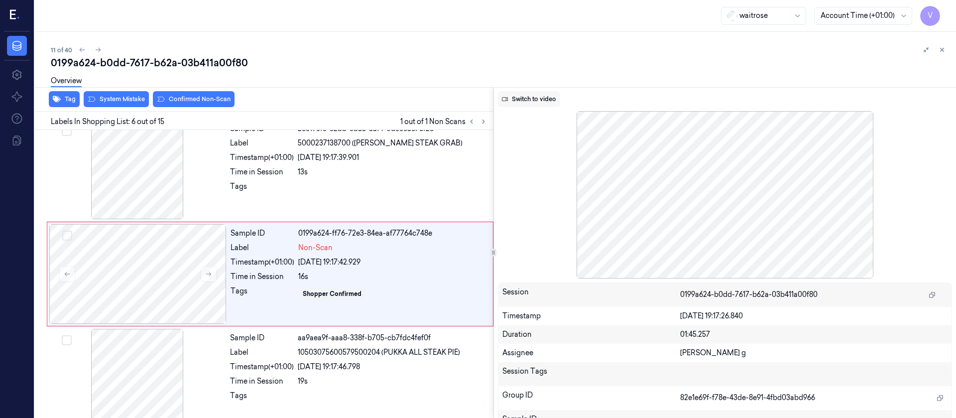
click at [531, 98] on button "Switch to video" at bounding box center [529, 99] width 62 height 16
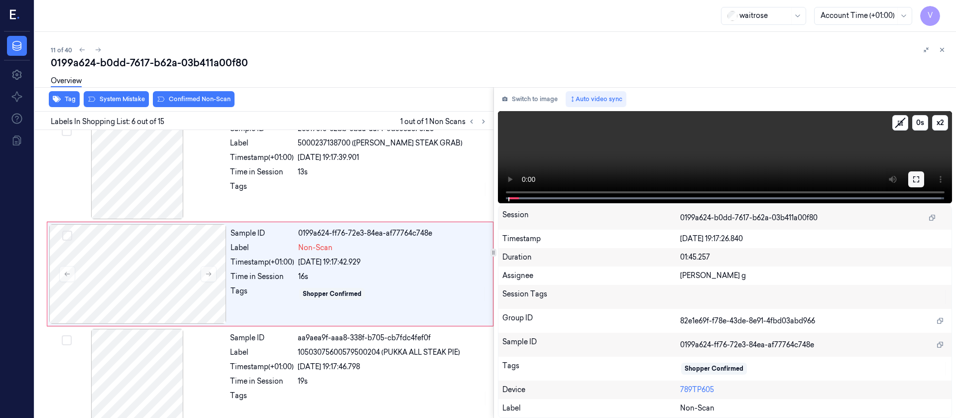
click at [915, 176] on icon at bounding box center [916, 179] width 8 height 8
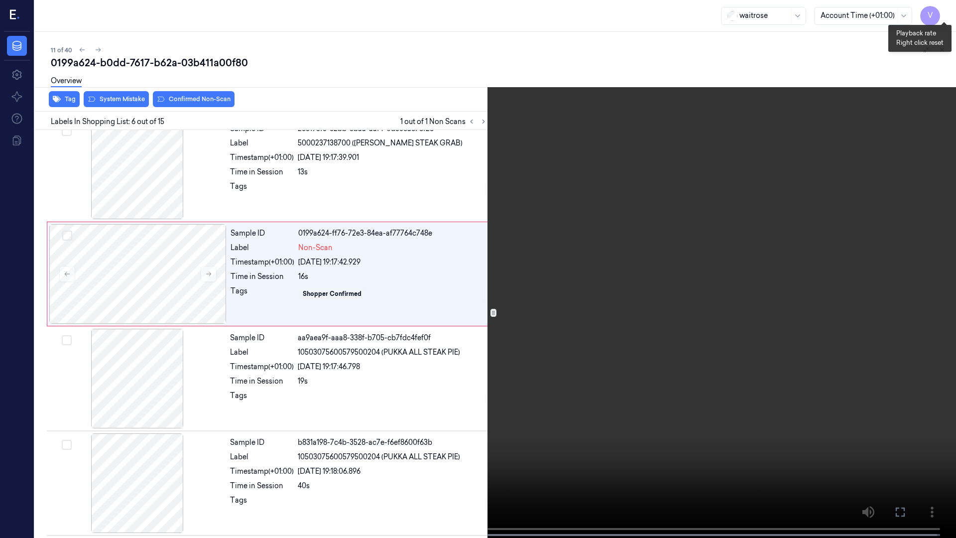
click at [946, 13] on button "x 2" at bounding box center [944, 12] width 16 height 16
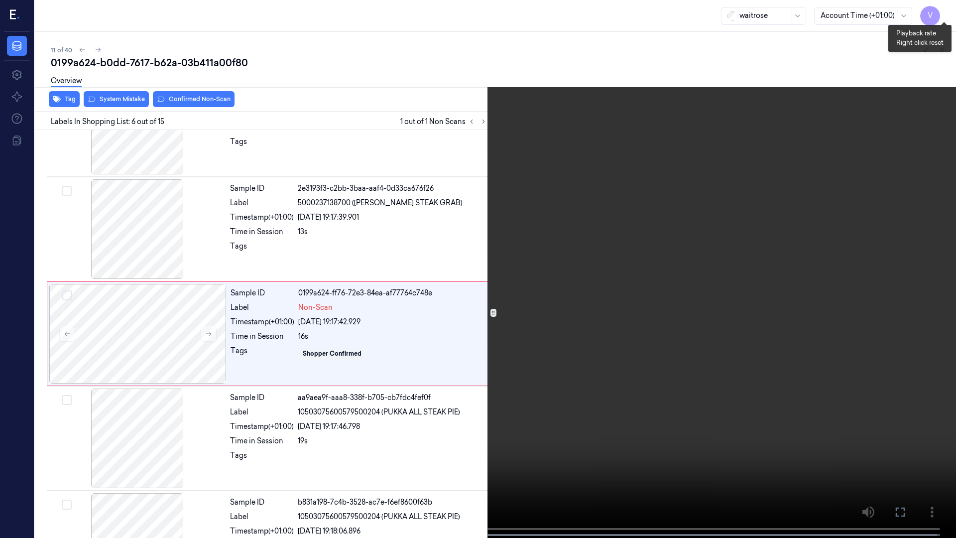
click at [945, 11] on button "x 4" at bounding box center [944, 12] width 16 height 16
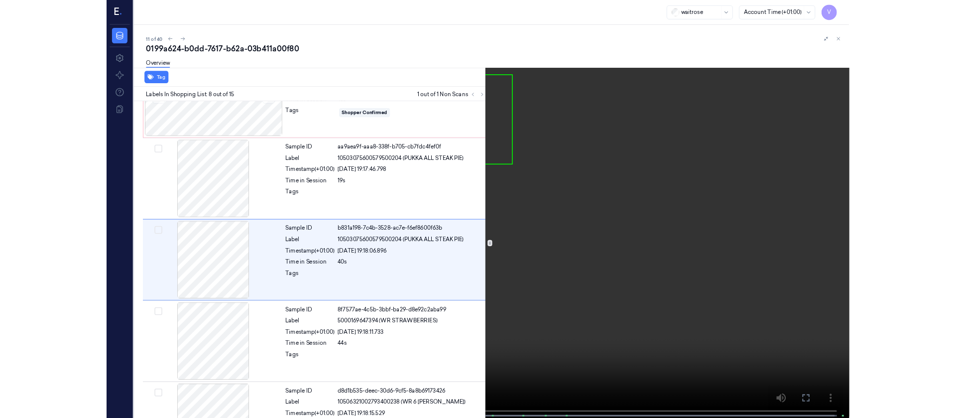
scroll to position [580, 0]
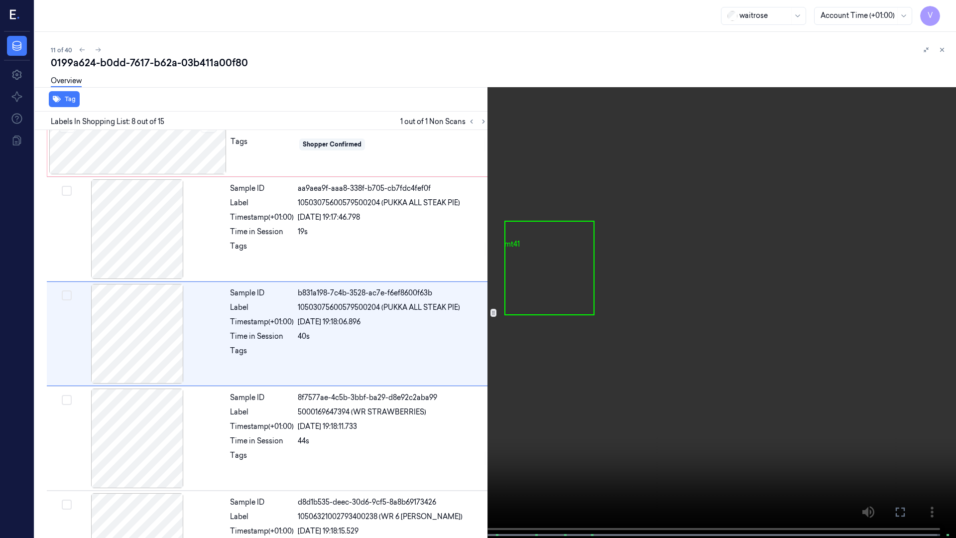
click at [0, 0] on icon at bounding box center [0, 0] width 0 height 0
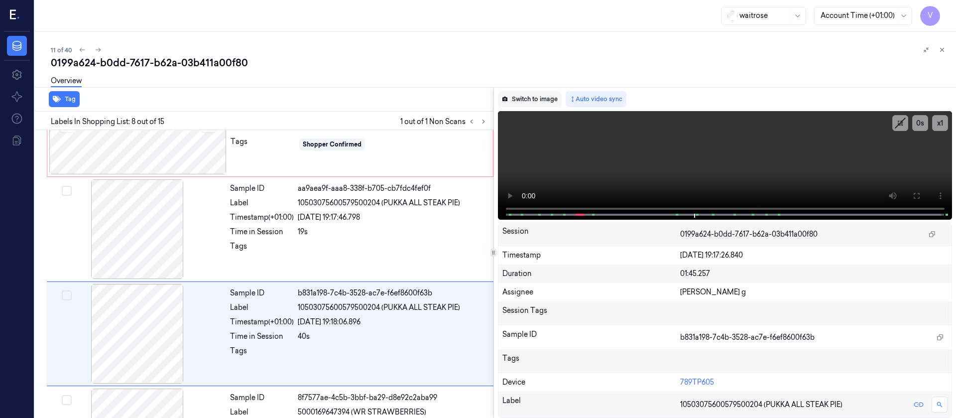
click at [531, 104] on button "Switch to image" at bounding box center [530, 99] width 64 height 16
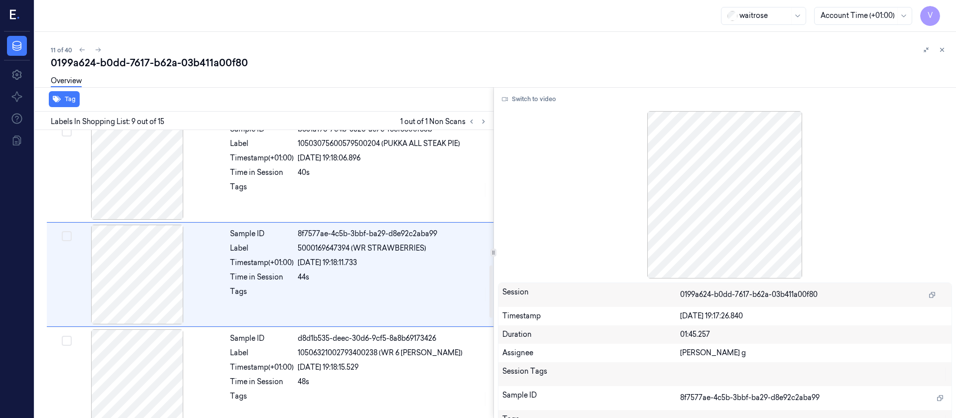
scroll to position [745, 0]
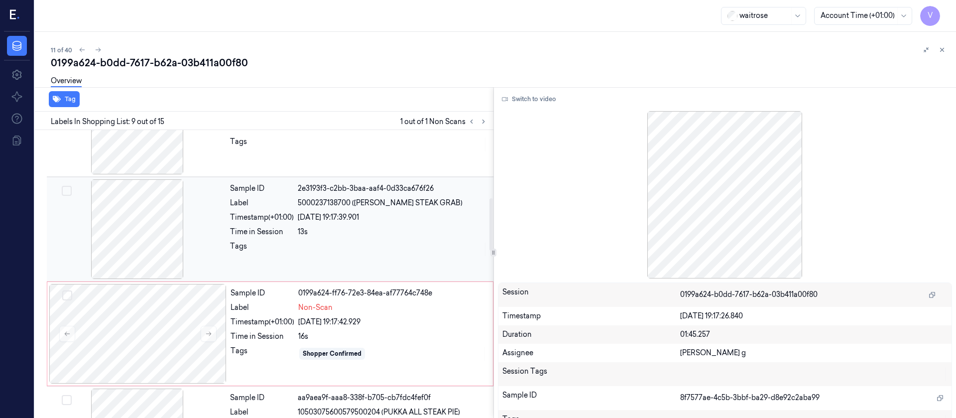
click at [347, 221] on div "02/10/2025 19:17:39.901" at bounding box center [393, 217] width 190 height 10
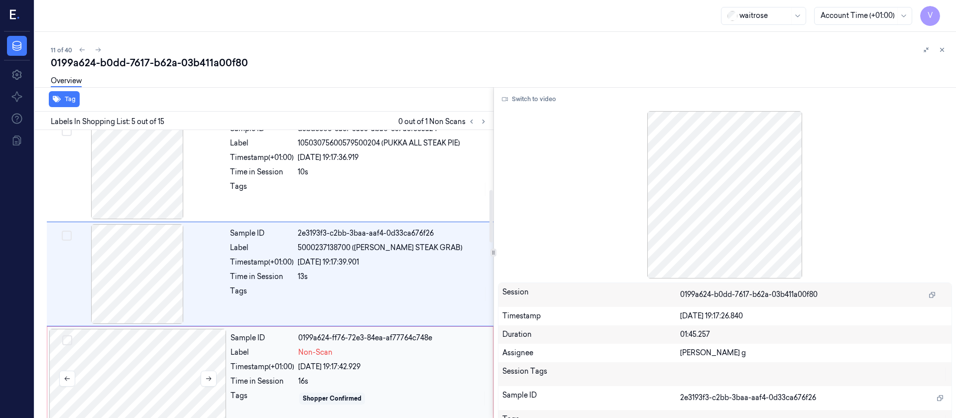
click at [167, 362] on div at bounding box center [137, 379] width 177 height 100
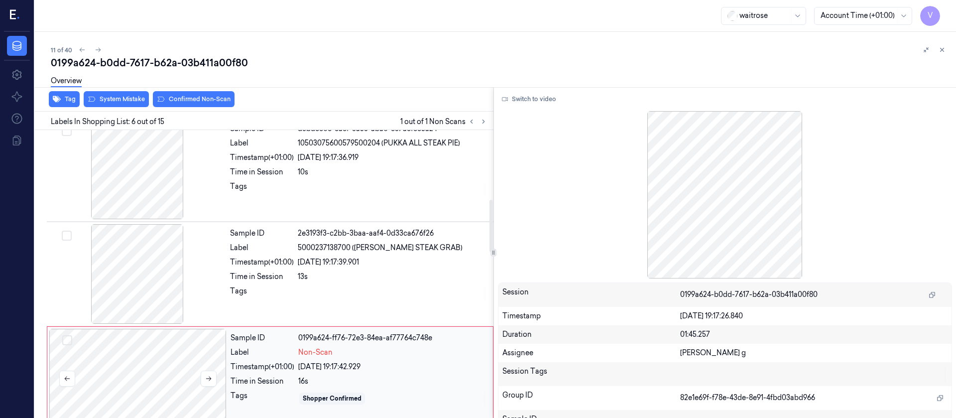
scroll to position [431, 0]
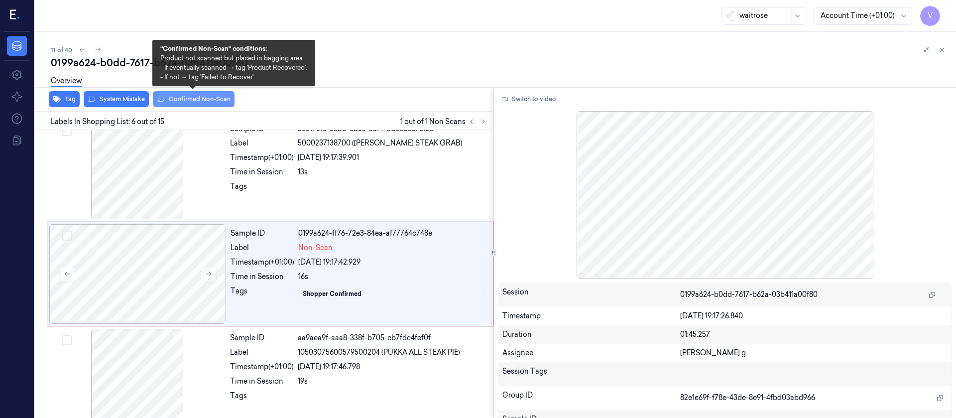
click at [181, 100] on button "Confirmed Non-Scan" at bounding box center [194, 99] width 82 height 16
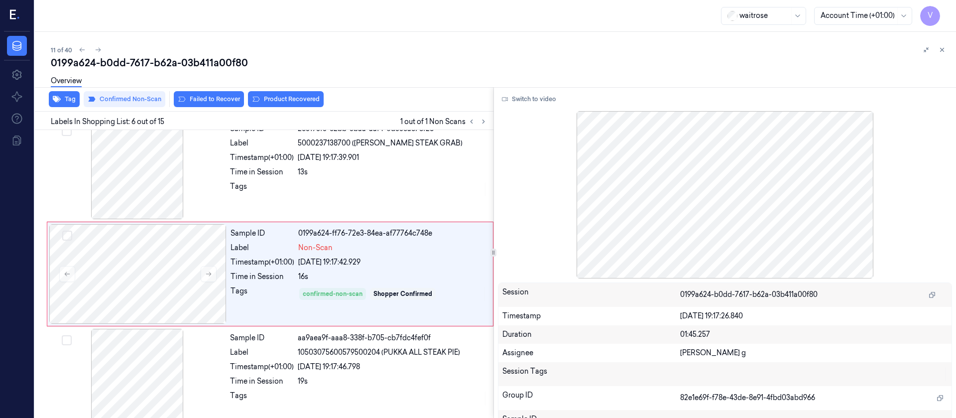
click at [290, 94] on div "Overview" at bounding box center [499, 82] width 897 height 25
click at [290, 100] on button "Product Recovered" at bounding box center [286, 99] width 76 height 16
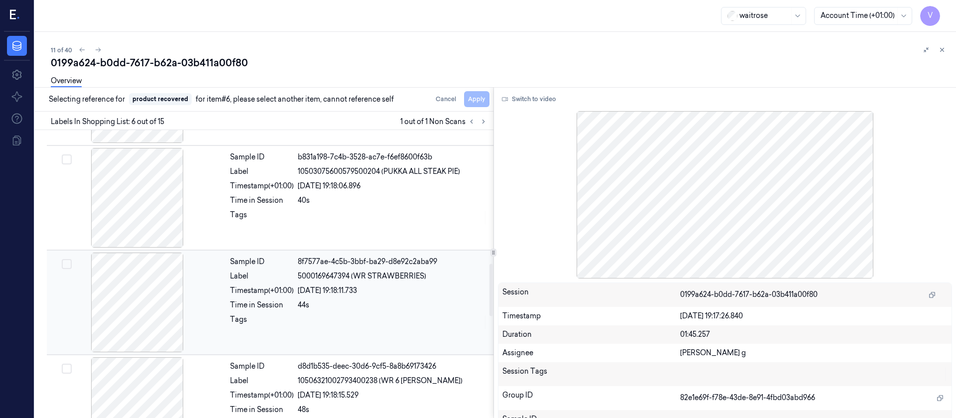
scroll to position [730, 0]
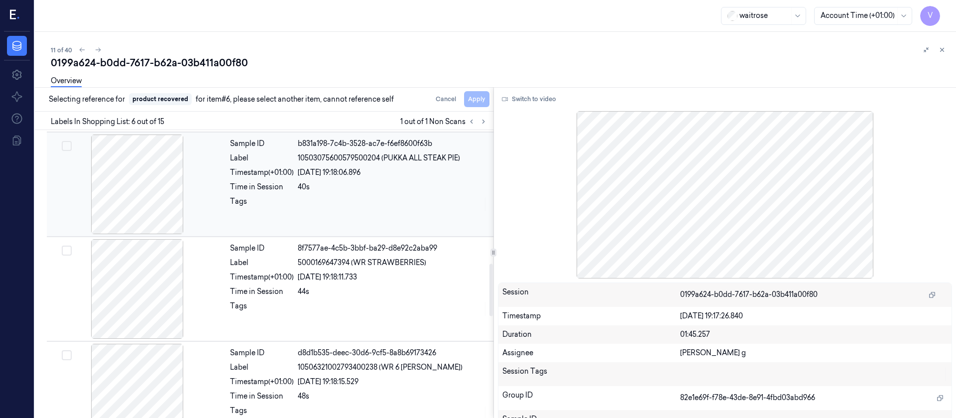
click at [143, 183] on div at bounding box center [137, 184] width 177 height 100
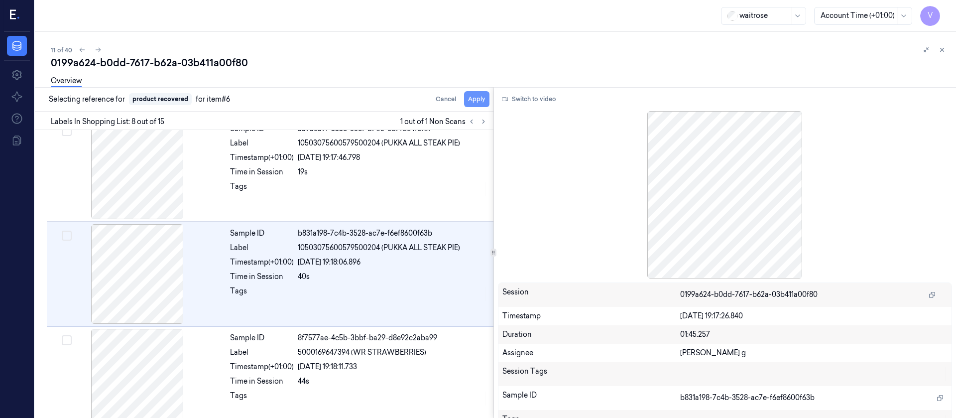
click at [475, 102] on button "Apply" at bounding box center [476, 99] width 25 height 16
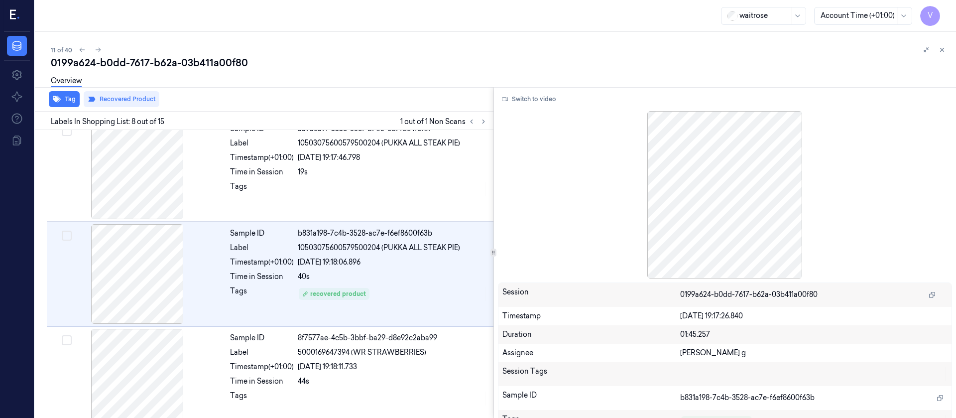
click at [759, 73] on div "Overview" at bounding box center [499, 82] width 897 height 25
click at [940, 51] on icon at bounding box center [942, 49] width 7 height 7
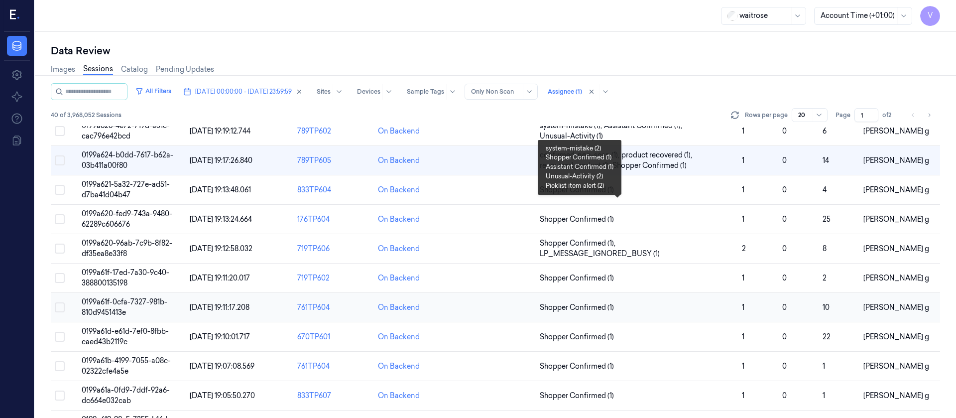
scroll to position [346, 0]
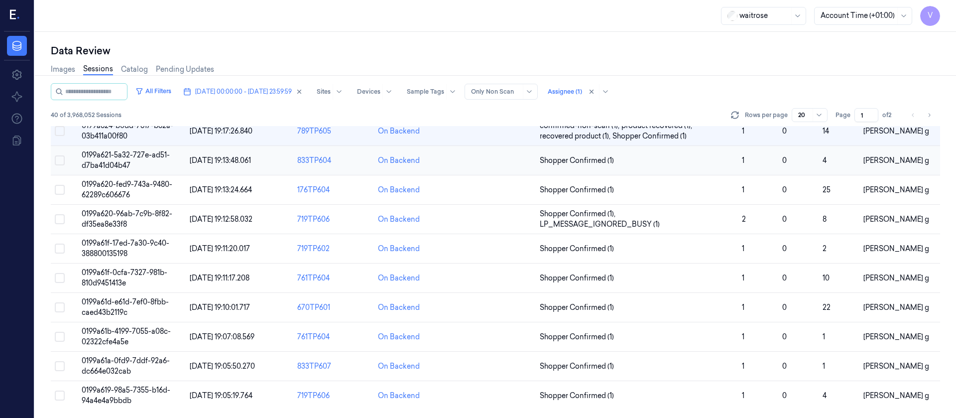
click at [479, 166] on td at bounding box center [495, 160] width 81 height 29
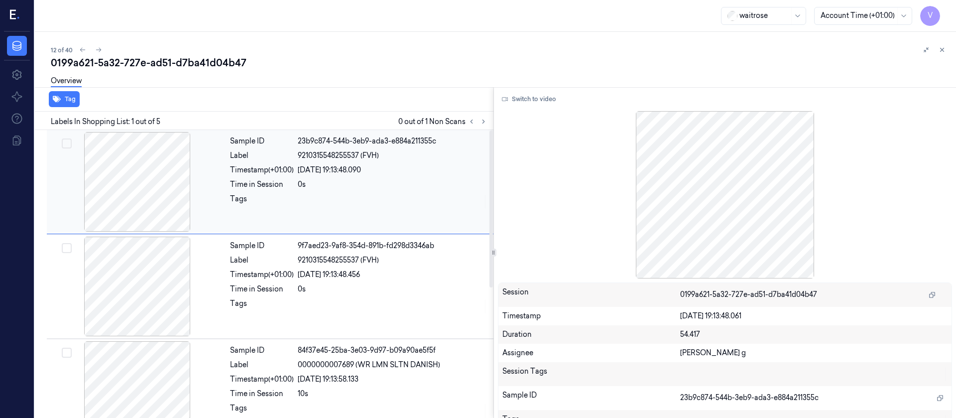
click at [141, 176] on div at bounding box center [137, 182] width 177 height 100
click at [486, 123] on icon at bounding box center [483, 121] width 7 height 7
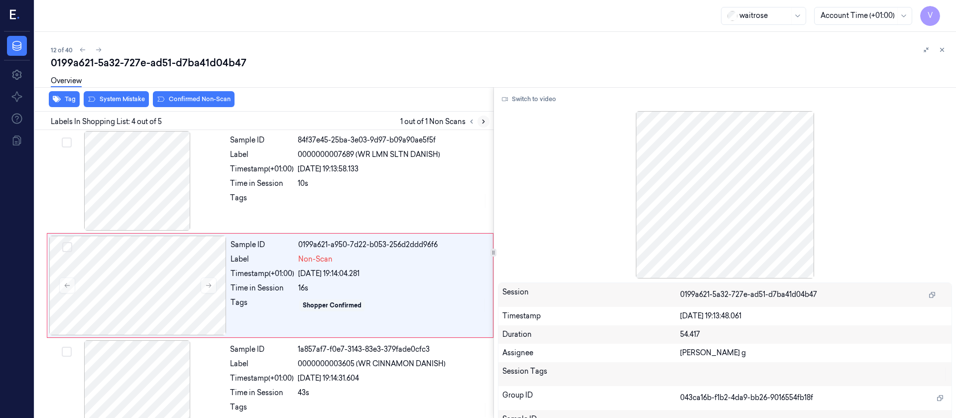
scroll to position [222, 0]
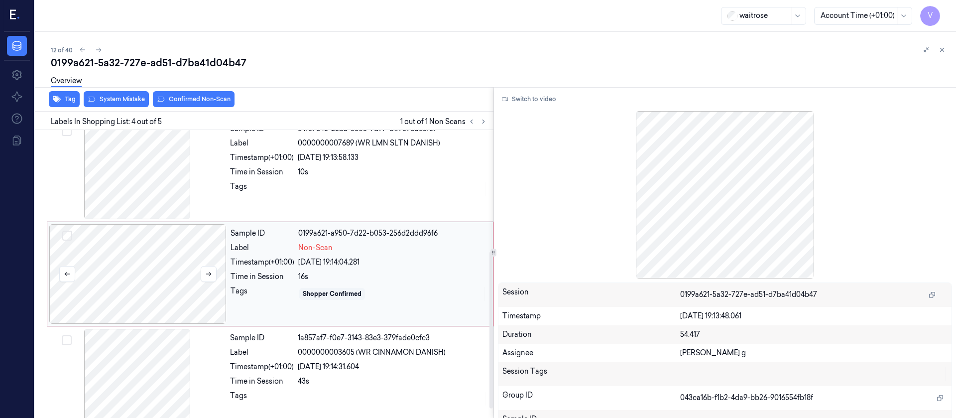
click at [124, 281] on div at bounding box center [137, 274] width 177 height 100
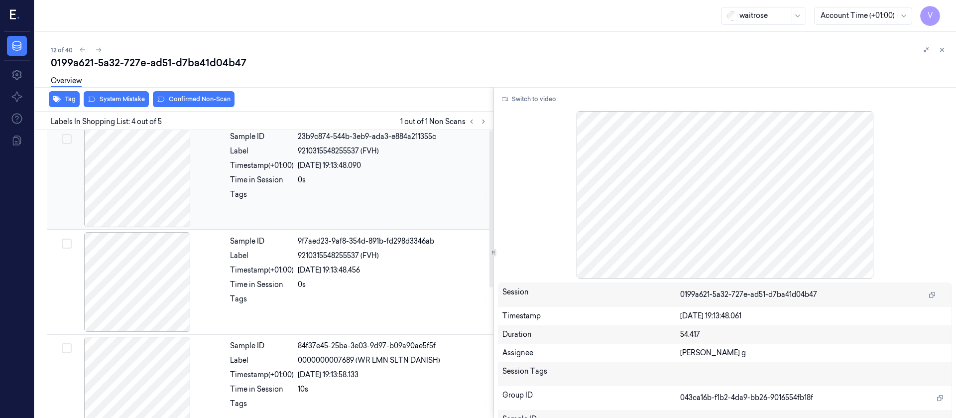
scroll to position [0, 0]
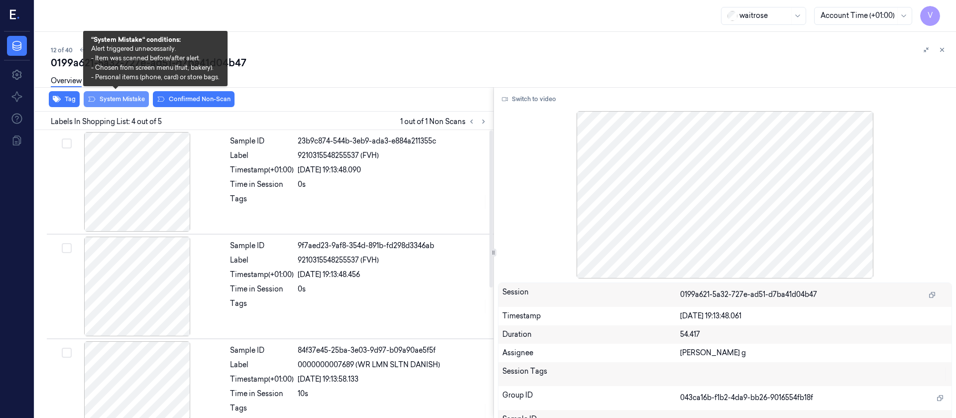
click at [113, 103] on button "System Mistake" at bounding box center [116, 99] width 65 height 16
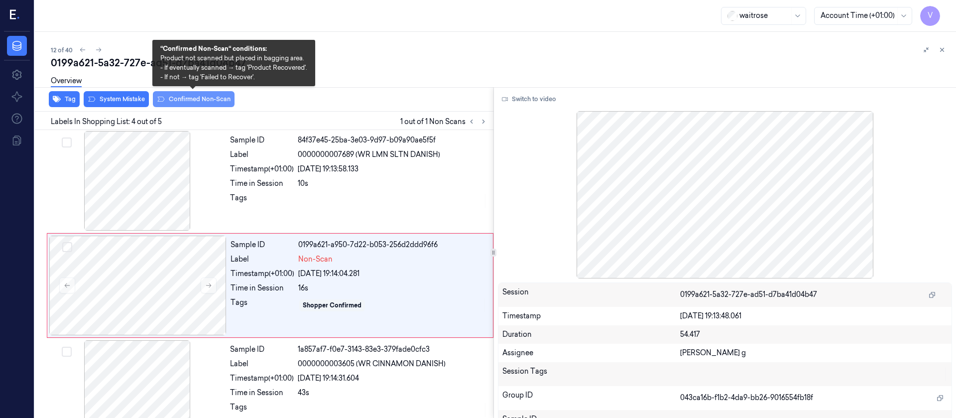
scroll to position [222, 0]
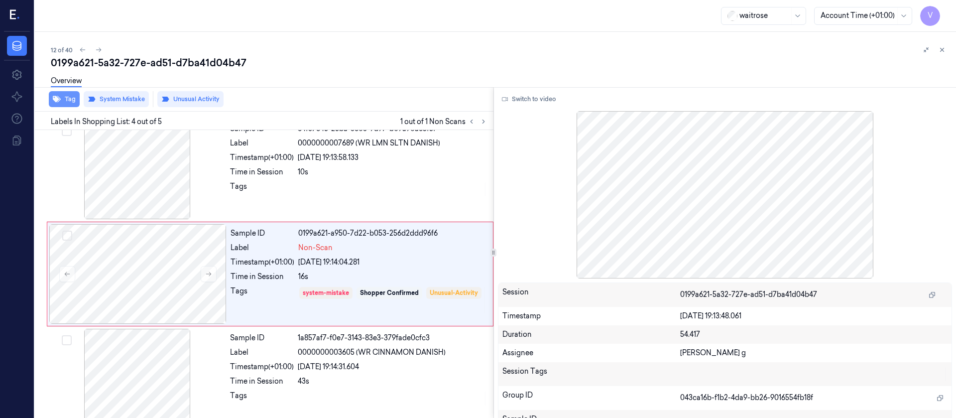
click at [67, 102] on button "Tag" at bounding box center [64, 99] width 31 height 16
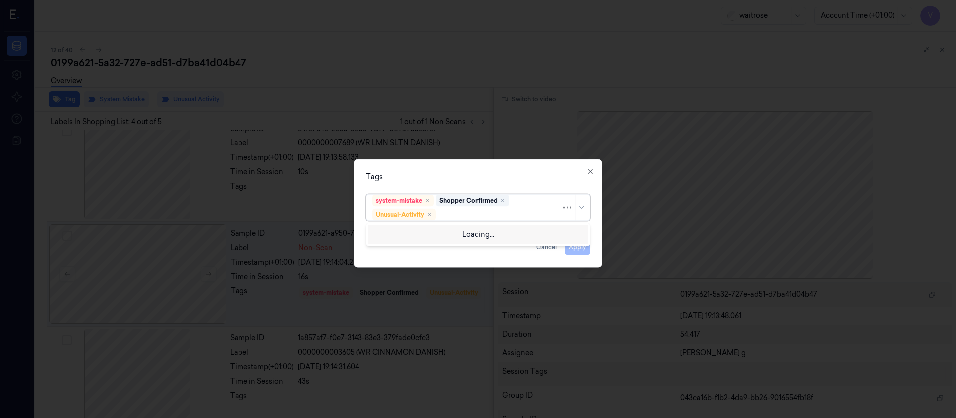
click at [483, 218] on div at bounding box center [500, 214] width 124 height 10
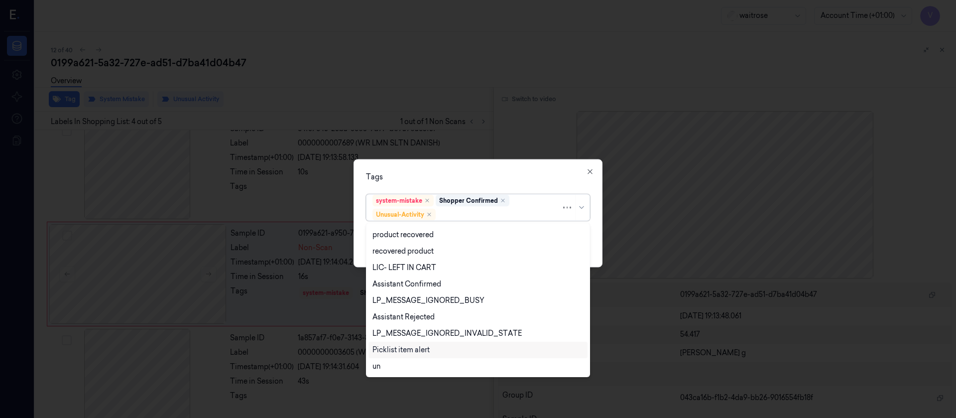
click at [391, 347] on div "Picklist item alert" at bounding box center [401, 350] width 57 height 10
click at [502, 174] on div "Tags" at bounding box center [478, 176] width 224 height 10
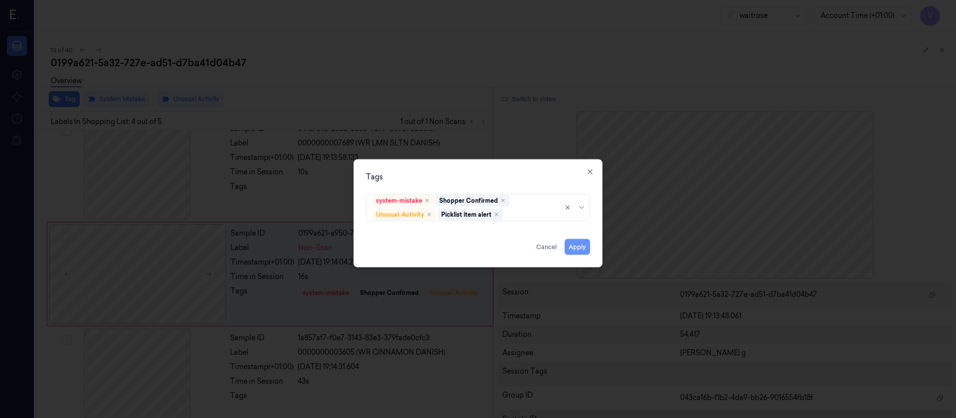
click at [578, 241] on button "Apply" at bounding box center [577, 247] width 25 height 16
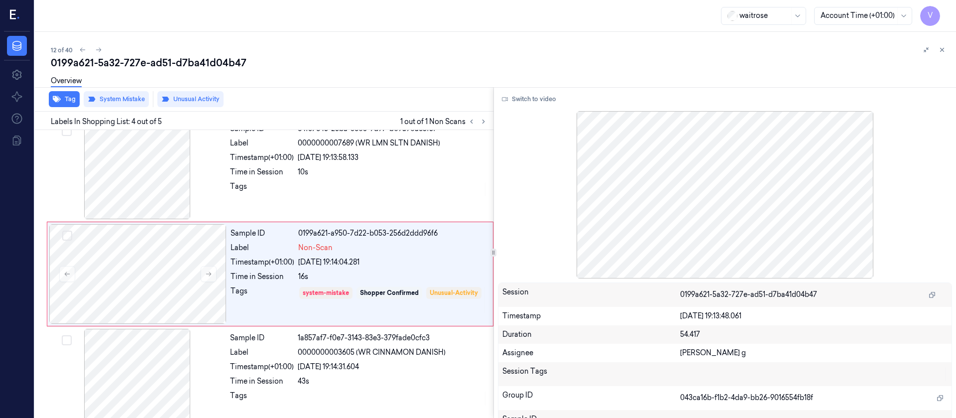
drag, startPoint x: 718, startPoint y: 46, endPoint x: 743, endPoint y: 47, distance: 25.4
click at [718, 47] on div "12 of 40" at bounding box center [499, 50] width 897 height 12
click at [944, 48] on icon at bounding box center [942, 49] width 3 height 3
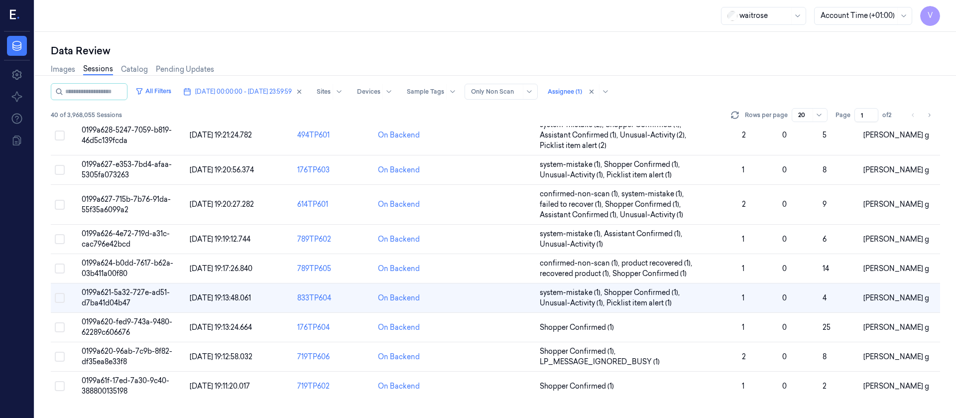
scroll to position [267, 0]
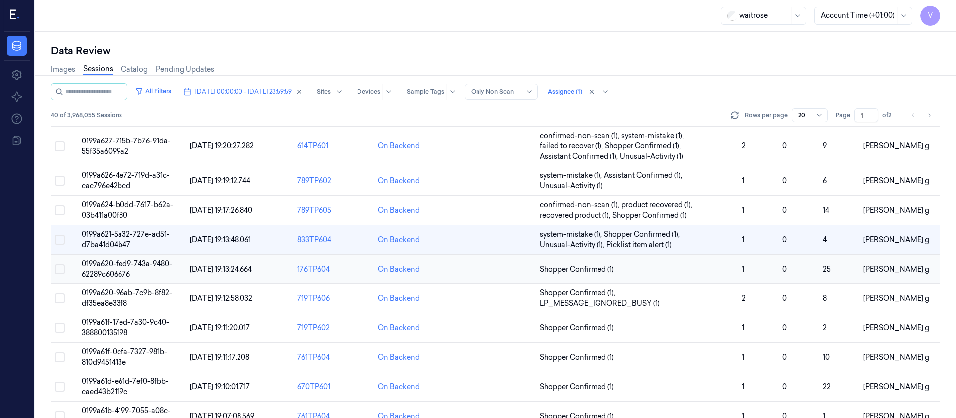
click at [496, 276] on td at bounding box center [495, 269] width 81 height 29
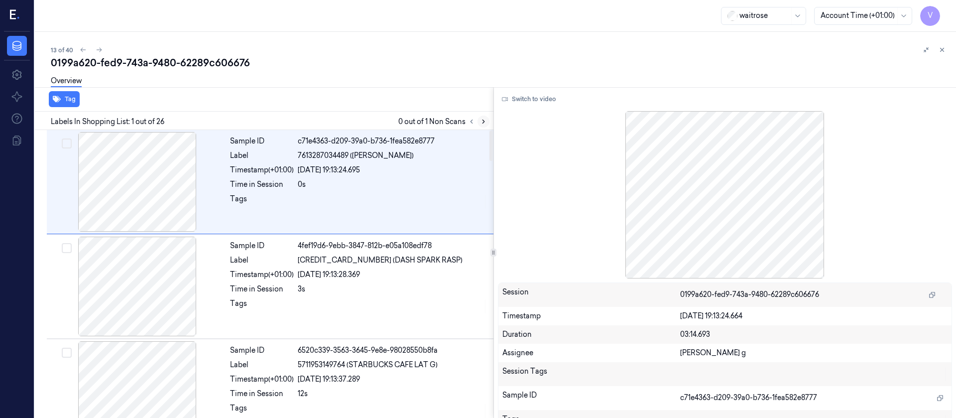
click at [489, 118] on button at bounding box center [484, 122] width 12 height 12
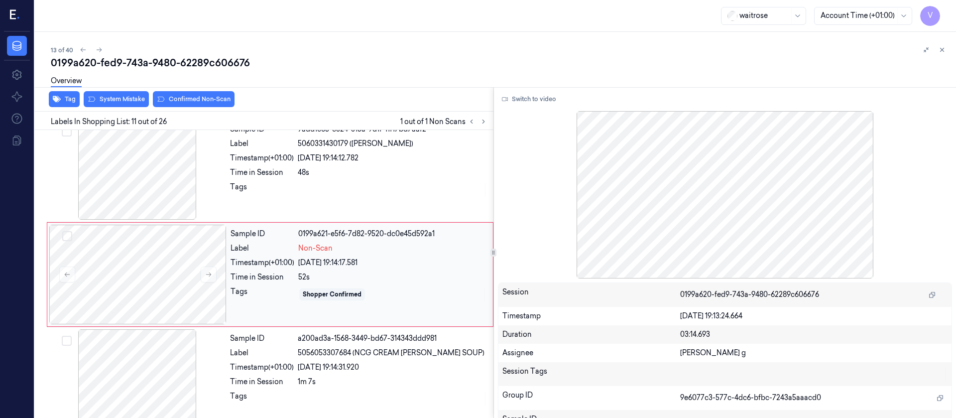
scroll to position [954, 0]
click at [147, 265] on div at bounding box center [137, 274] width 177 height 100
click at [166, 192] on div at bounding box center [137, 170] width 177 height 100
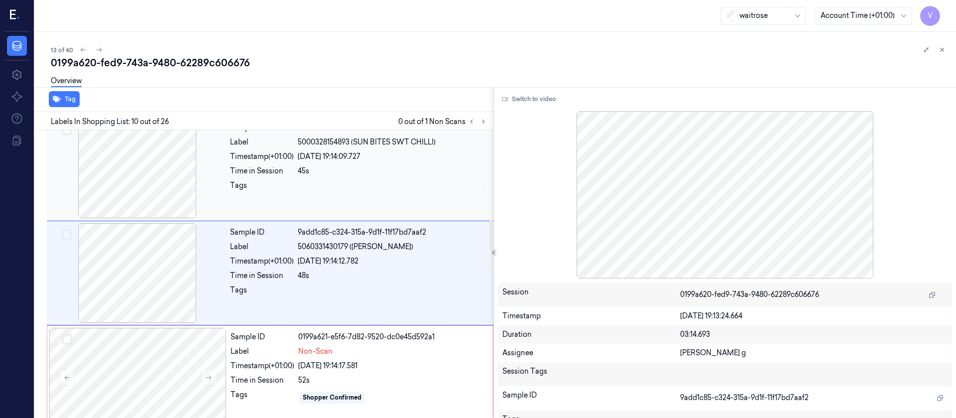
scroll to position [849, 0]
click at [534, 101] on button "Switch to video" at bounding box center [529, 99] width 62 height 16
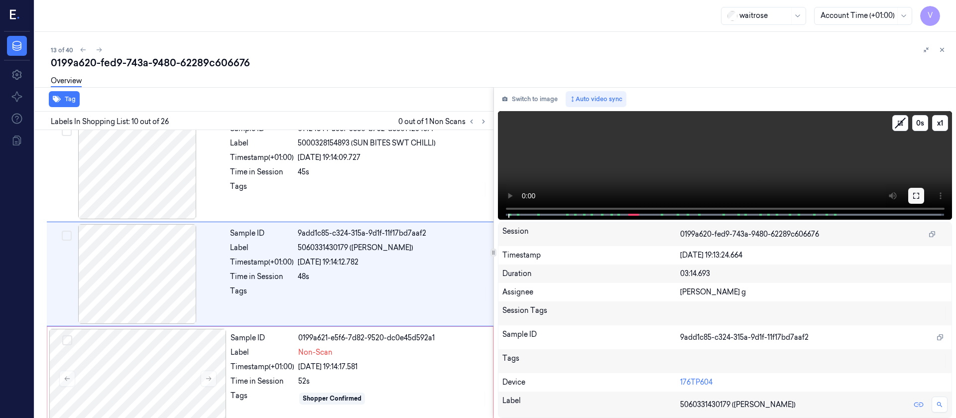
click at [918, 198] on icon at bounding box center [916, 196] width 8 height 8
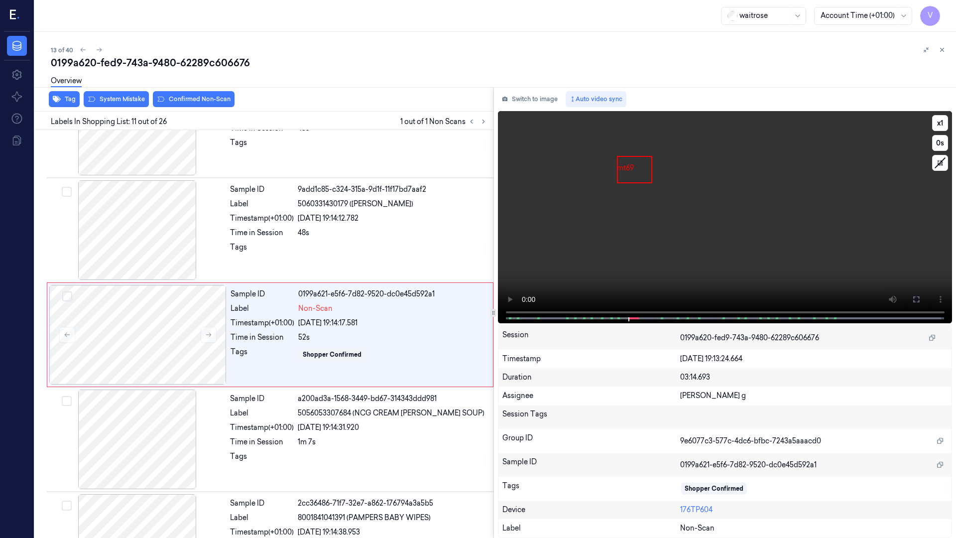
scroll to position [894, 0]
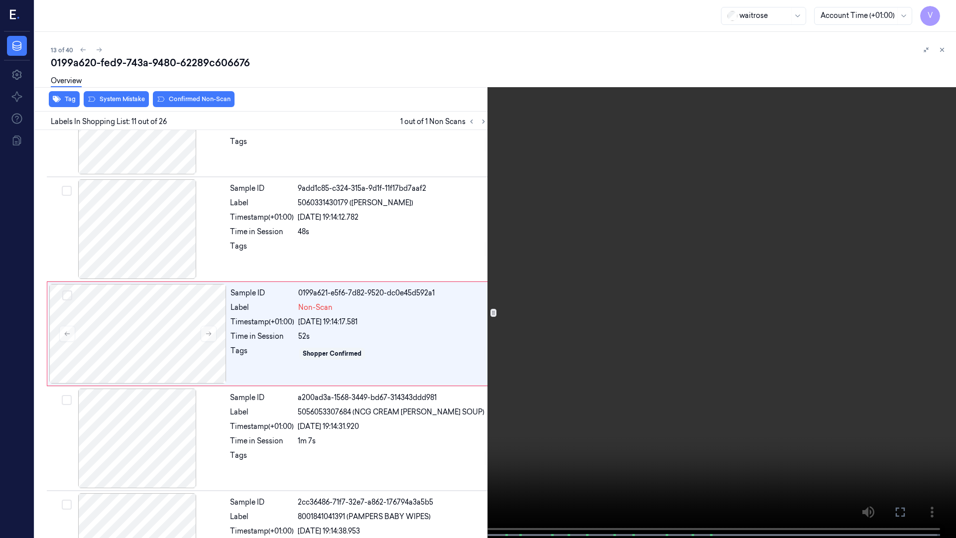
click at [250, 417] on span at bounding box center [250, 534] width 1 height 5
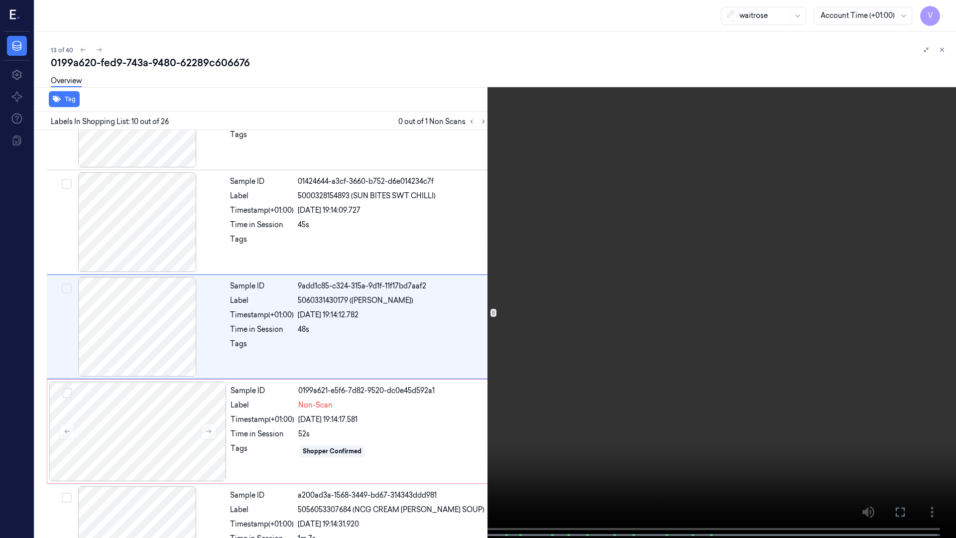
scroll to position [789, 0]
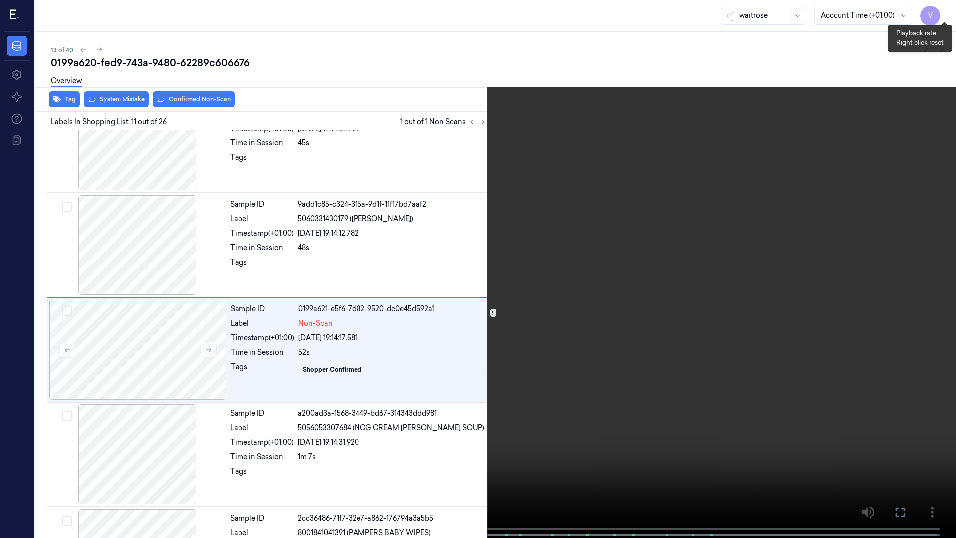
click at [946, 13] on button "x 1" at bounding box center [944, 12] width 16 height 16
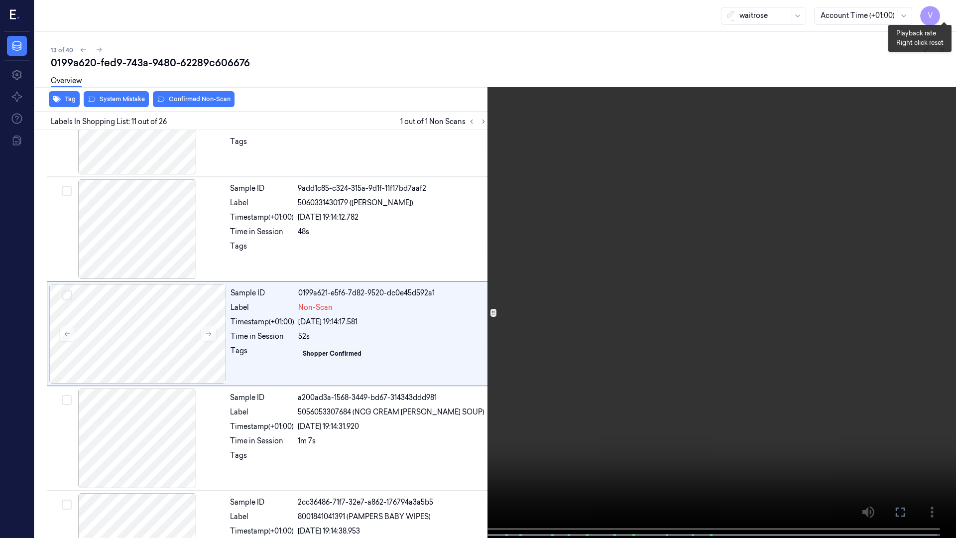
click at [945, 13] on button "x 2" at bounding box center [944, 12] width 16 height 16
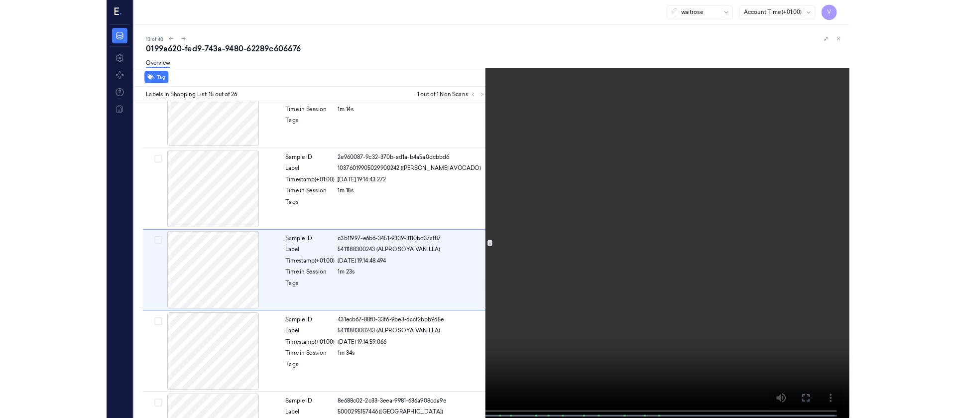
scroll to position [1312, 0]
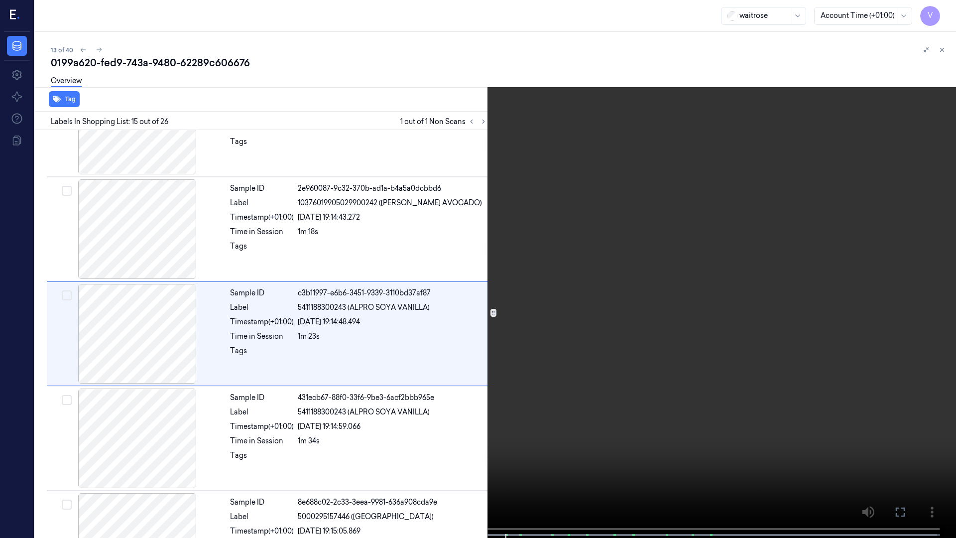
click at [0, 0] on icon at bounding box center [0, 0] width 0 height 0
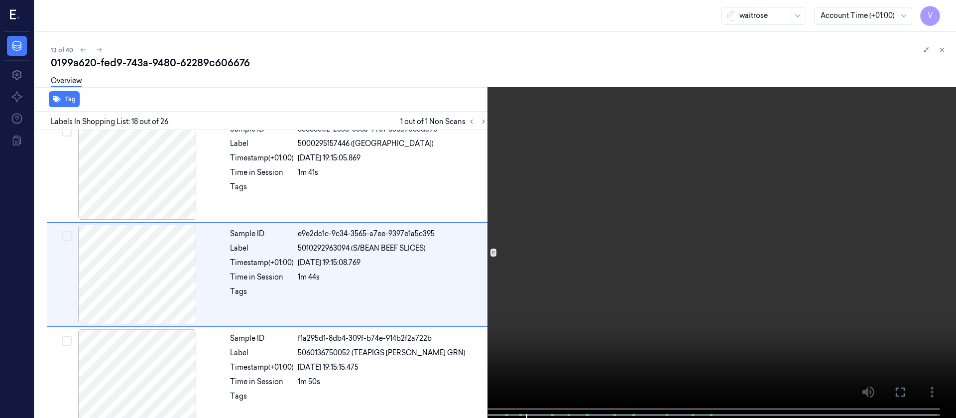
scroll to position [1686, 0]
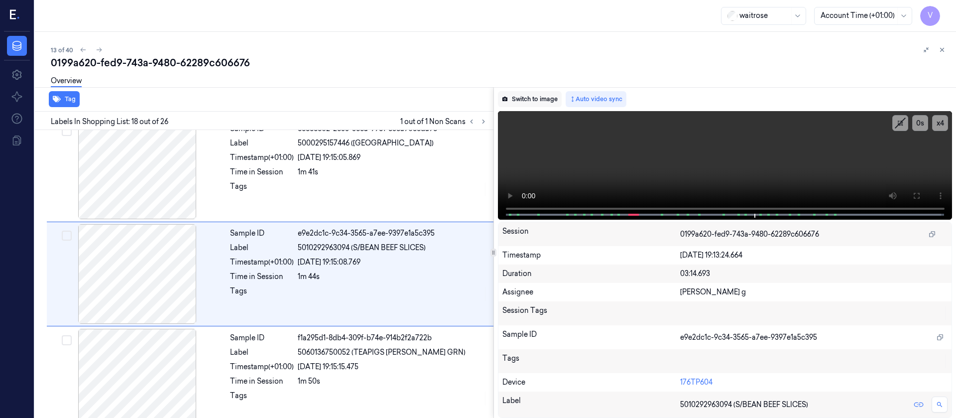
click at [532, 101] on button "Switch to image" at bounding box center [530, 99] width 64 height 16
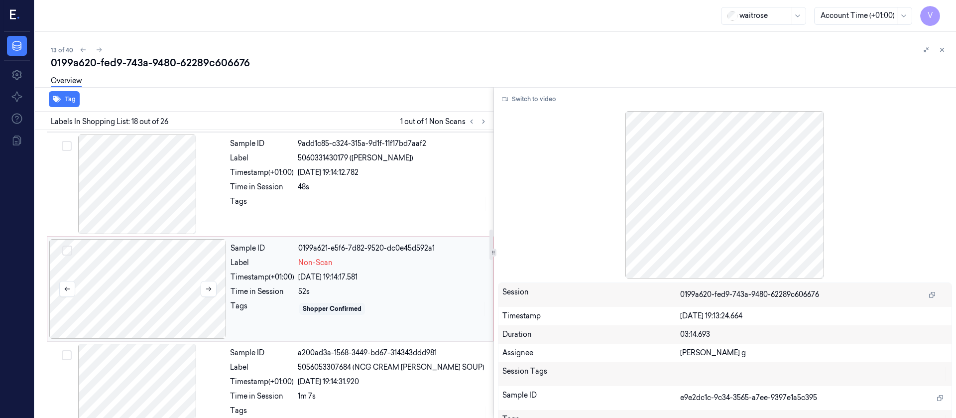
click at [153, 280] on div at bounding box center [137, 289] width 177 height 100
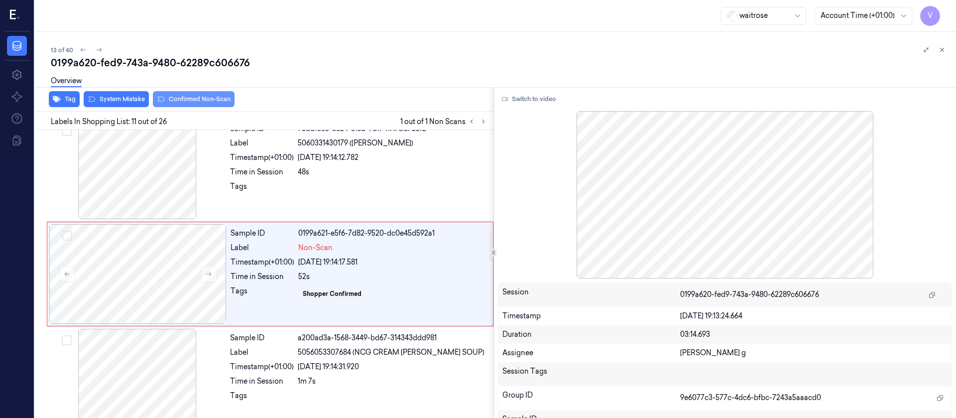
click at [176, 107] on button "Confirmed Non-Scan" at bounding box center [194, 99] width 82 height 16
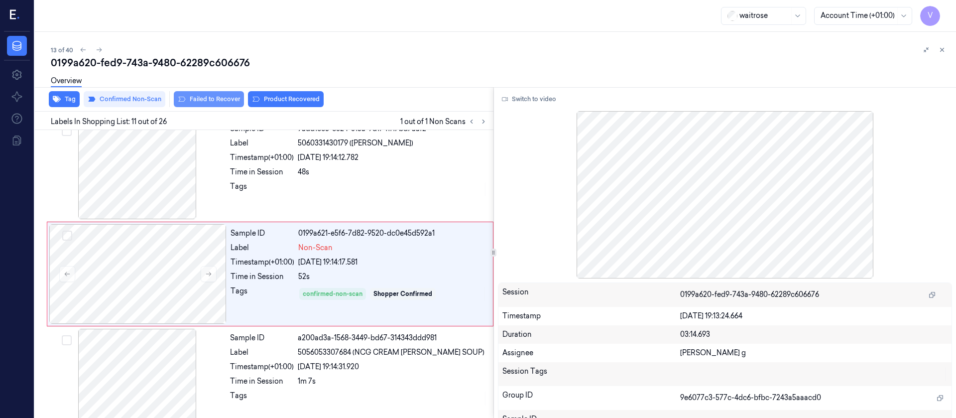
click at [222, 101] on button "Failed to Recover" at bounding box center [209, 99] width 70 height 16
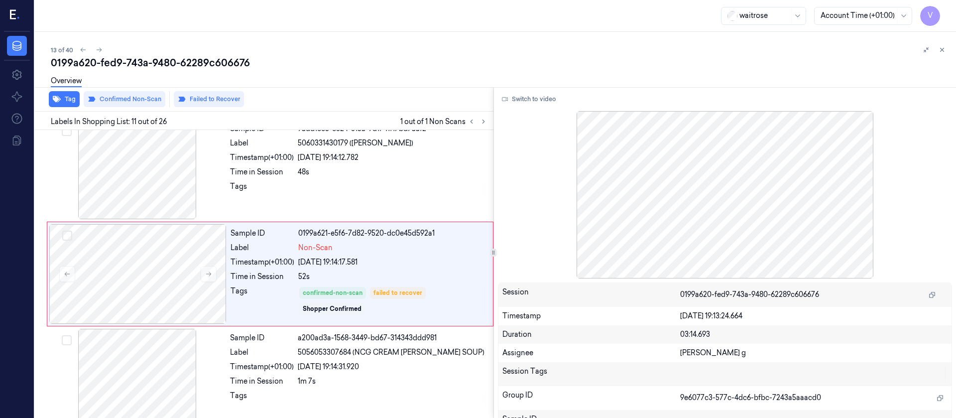
click at [501, 79] on div "Overview" at bounding box center [499, 82] width 897 height 25
click at [940, 49] on icon at bounding box center [942, 49] width 7 height 7
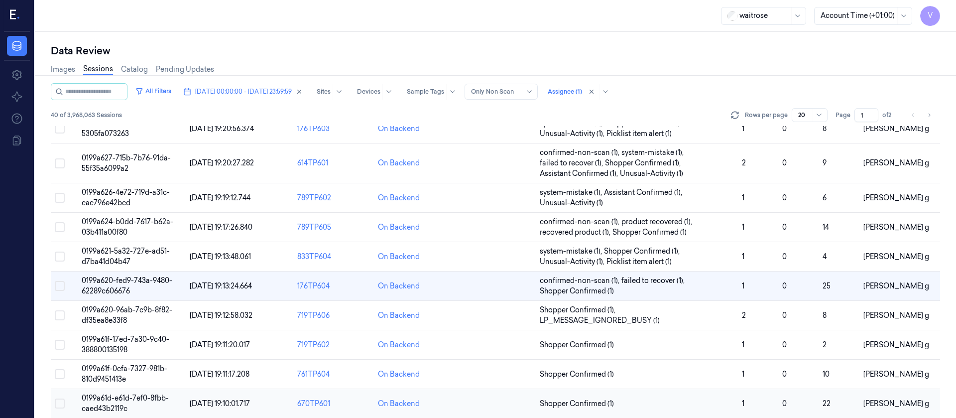
scroll to position [346, 0]
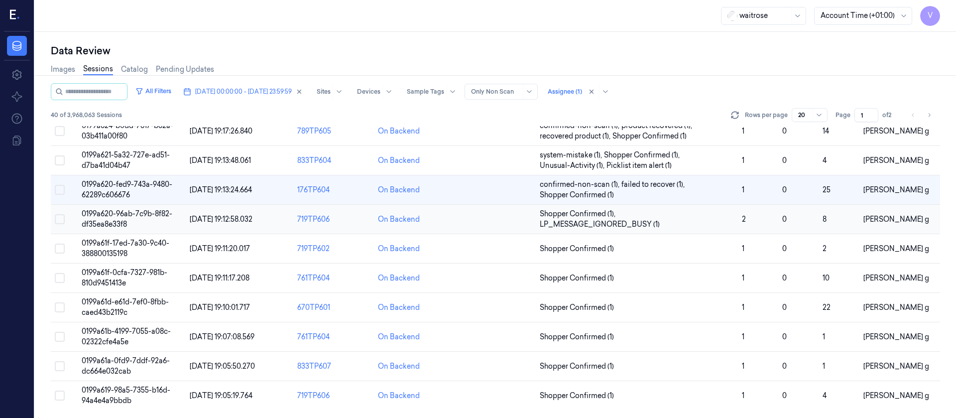
click at [489, 217] on td at bounding box center [495, 219] width 81 height 29
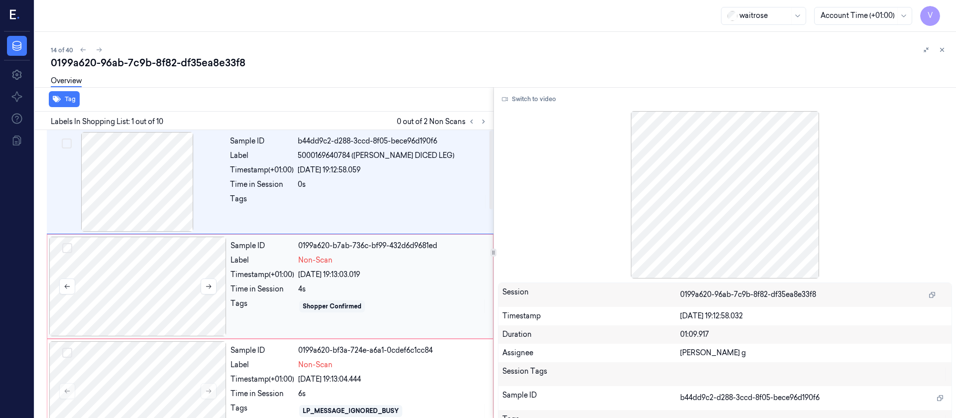
click at [174, 275] on div at bounding box center [137, 287] width 177 height 100
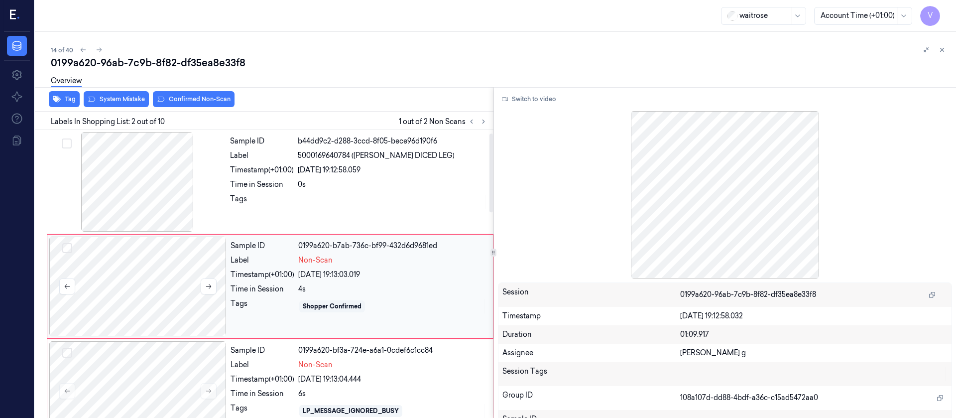
scroll to position [12, 0]
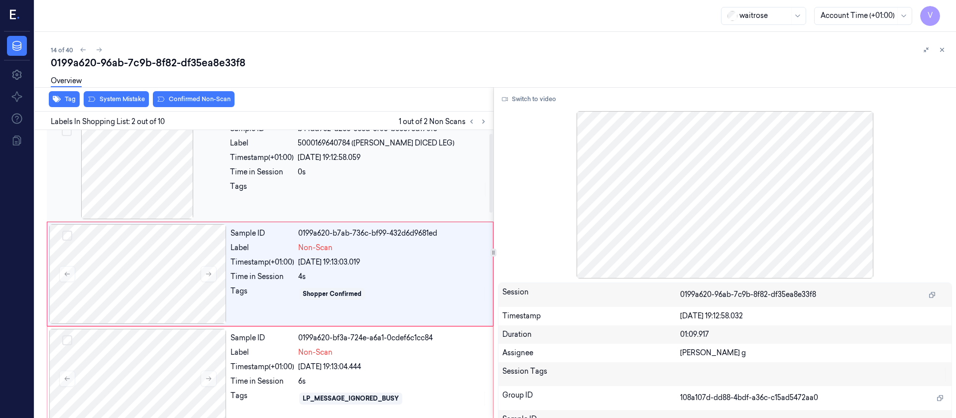
click at [160, 196] on div at bounding box center [137, 170] width 177 height 100
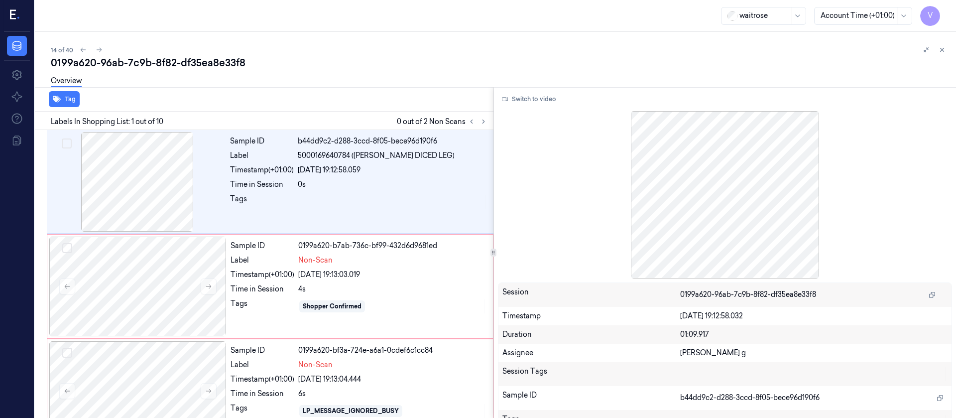
click at [524, 88] on div "Switch to video Session 0199a620-96ab-7c9b-8f82-df35ea8e33f8 Timestamp 02/10/20…" at bounding box center [725, 252] width 463 height 331
click at [523, 103] on button "Switch to video" at bounding box center [529, 99] width 62 height 16
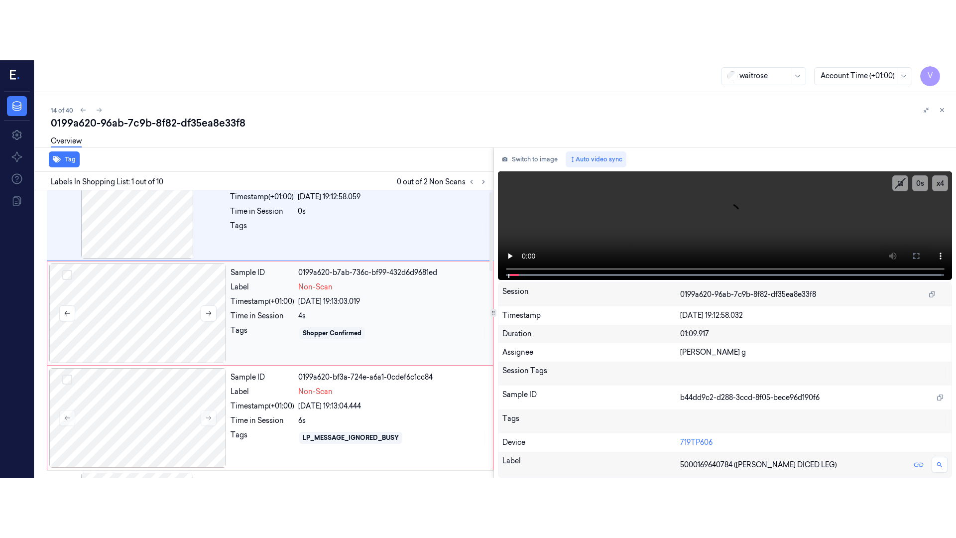
scroll to position [75, 0]
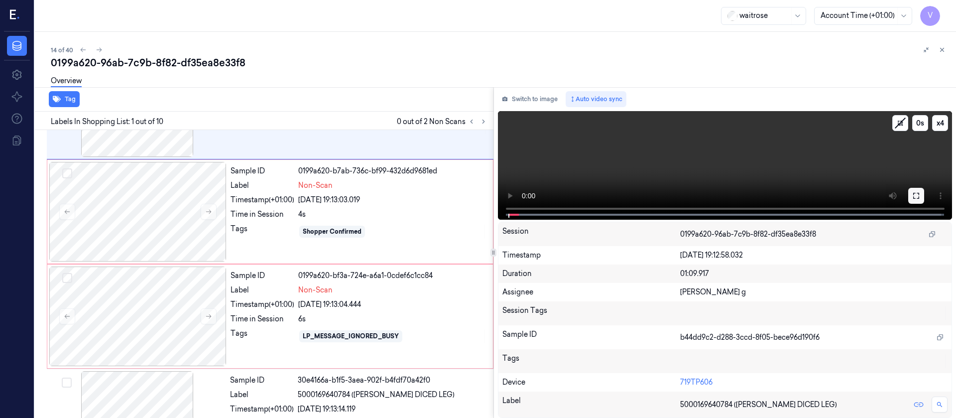
click at [912, 197] on icon at bounding box center [916, 196] width 8 height 8
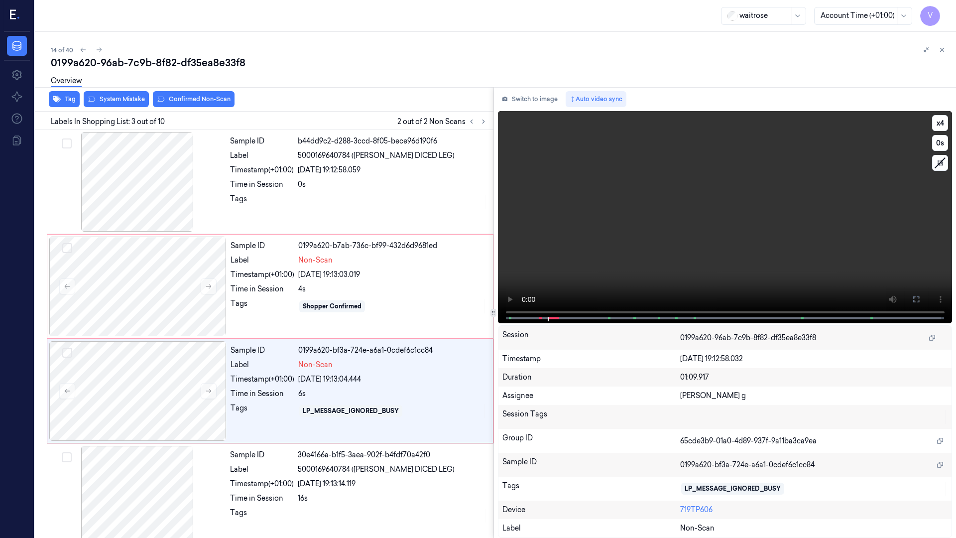
scroll to position [57, 0]
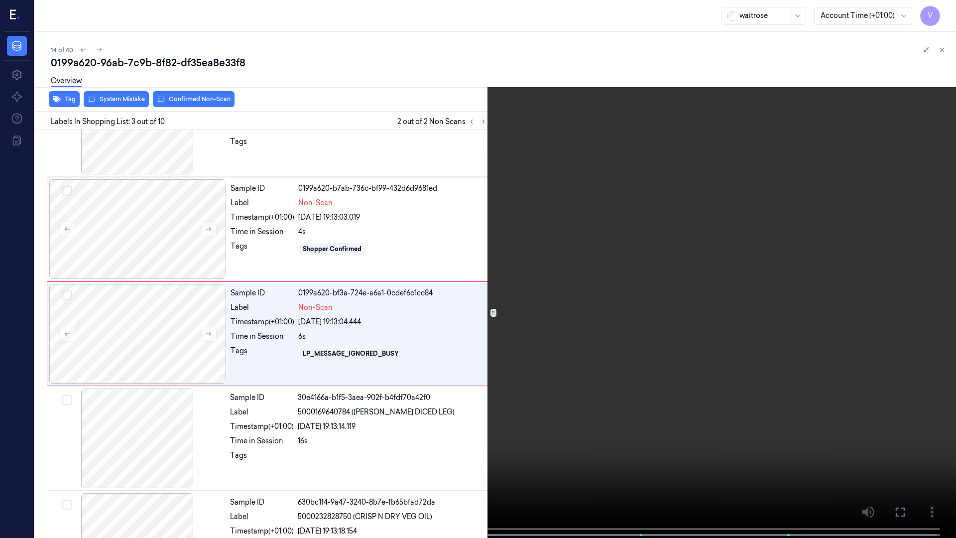
click at [944, 11] on button "x 4" at bounding box center [944, 12] width 16 height 16
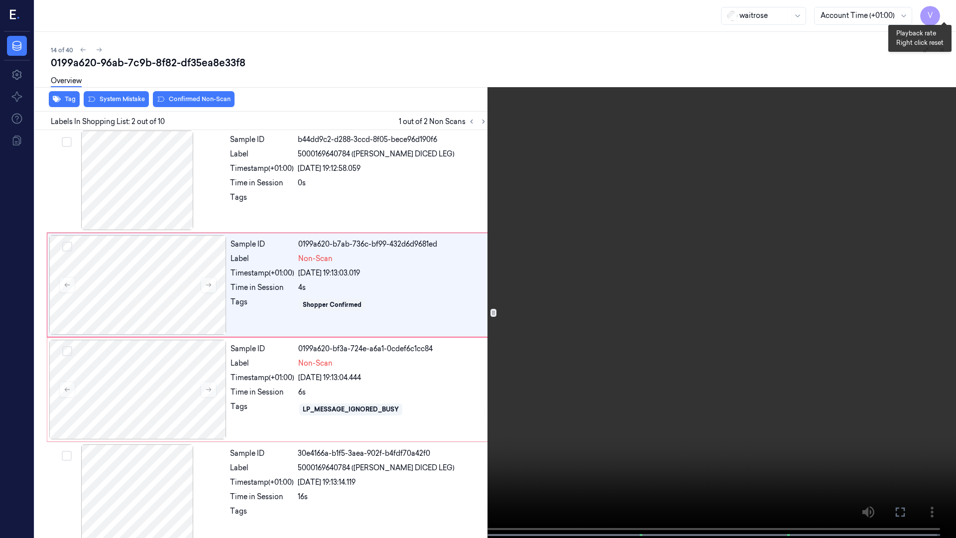
scroll to position [0, 0]
click at [944, 11] on button "x 1" at bounding box center [944, 12] width 16 height 16
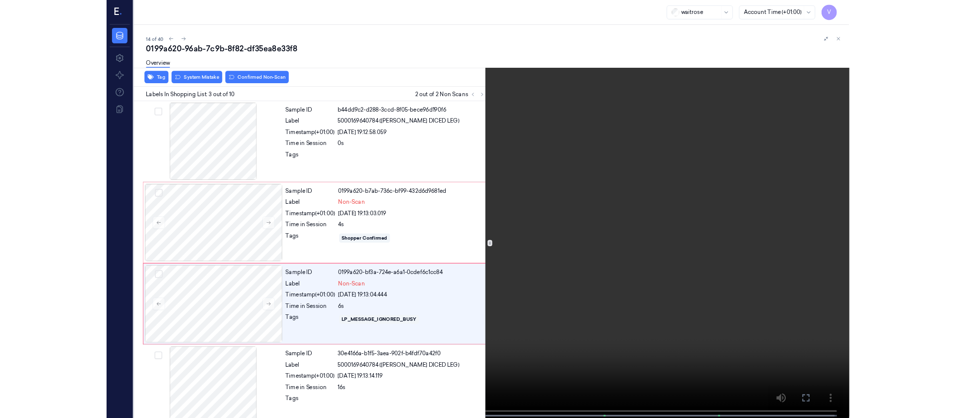
scroll to position [57, 0]
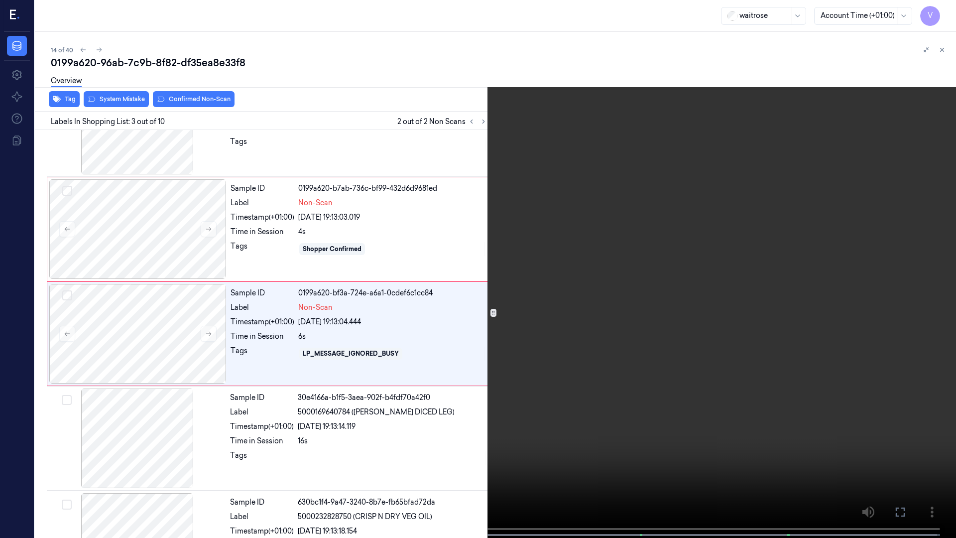
click at [0, 0] on icon at bounding box center [0, 0] width 0 height 0
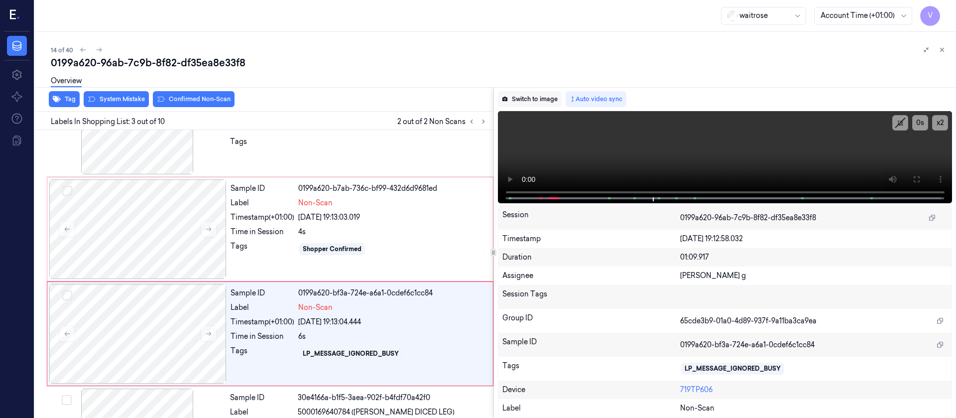
click at [528, 102] on button "Switch to image" at bounding box center [530, 99] width 64 height 16
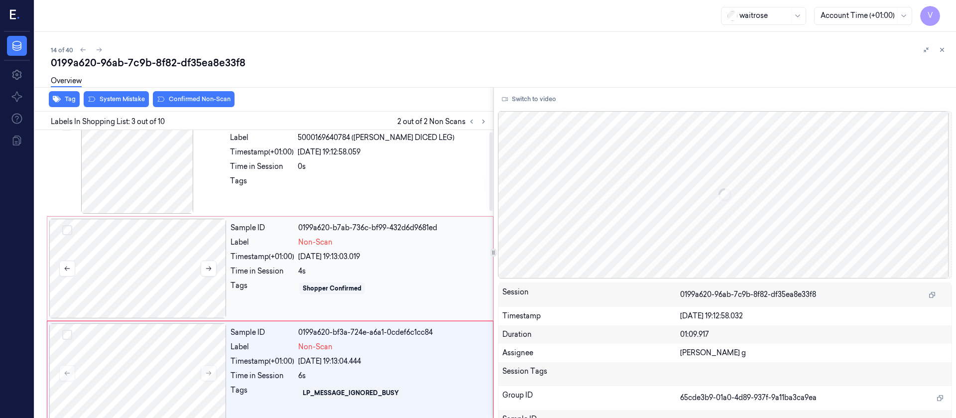
scroll to position [0, 0]
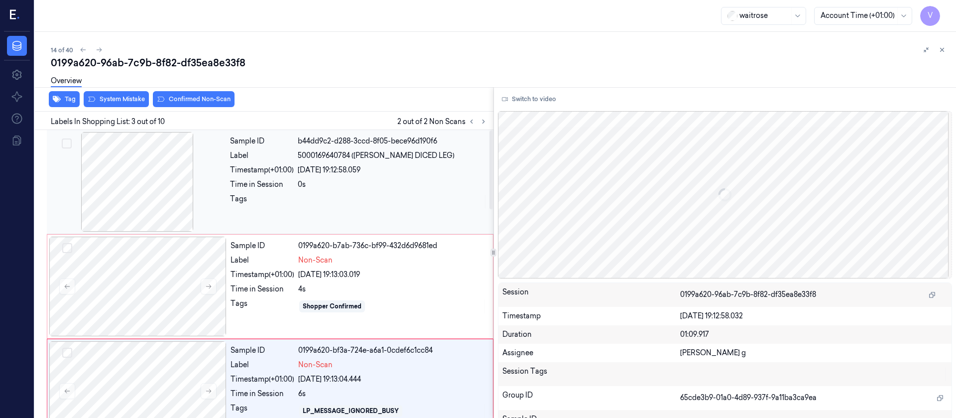
click at [141, 184] on div at bounding box center [137, 182] width 177 height 100
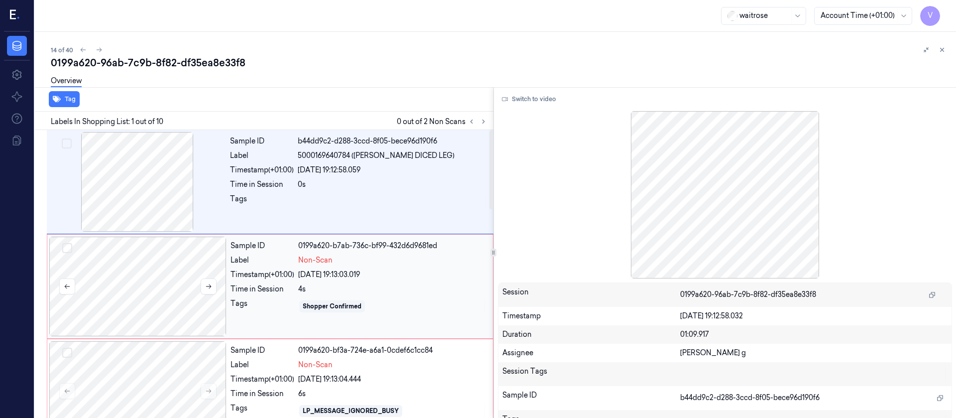
click at [151, 292] on div at bounding box center [137, 287] width 177 height 100
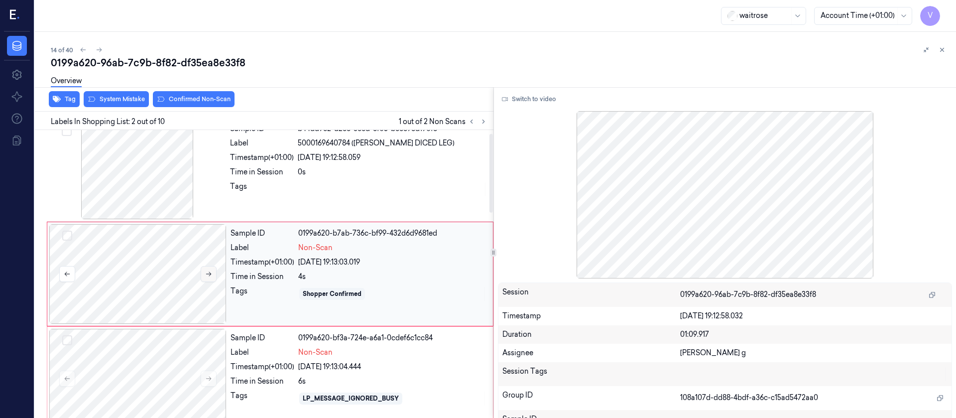
click at [211, 276] on icon at bounding box center [208, 273] width 7 height 7
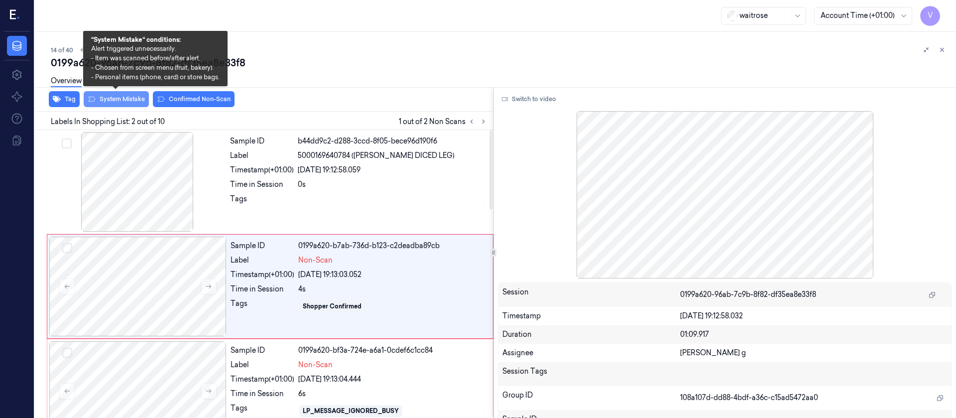
click at [106, 97] on button "System Mistake" at bounding box center [116, 99] width 65 height 16
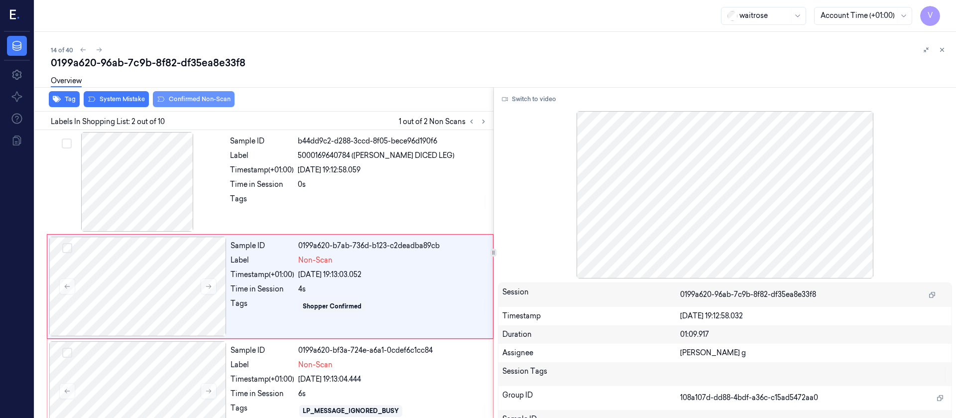
scroll to position [12, 0]
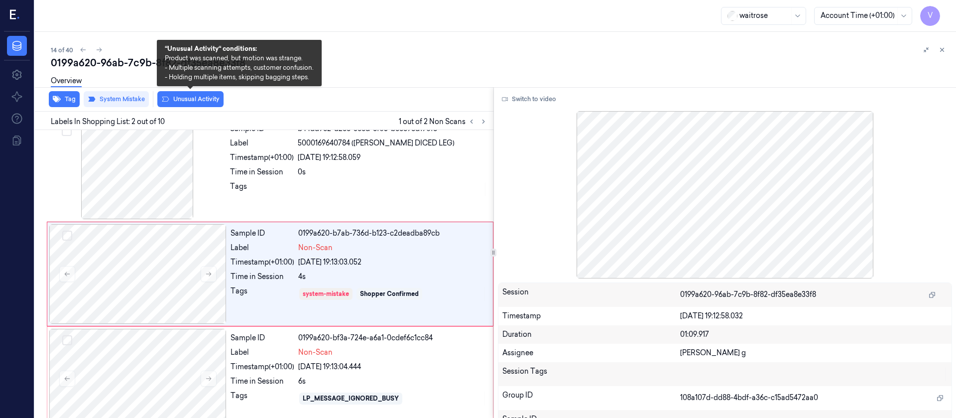
click at [206, 97] on button "Unusual Activity" at bounding box center [190, 99] width 66 height 16
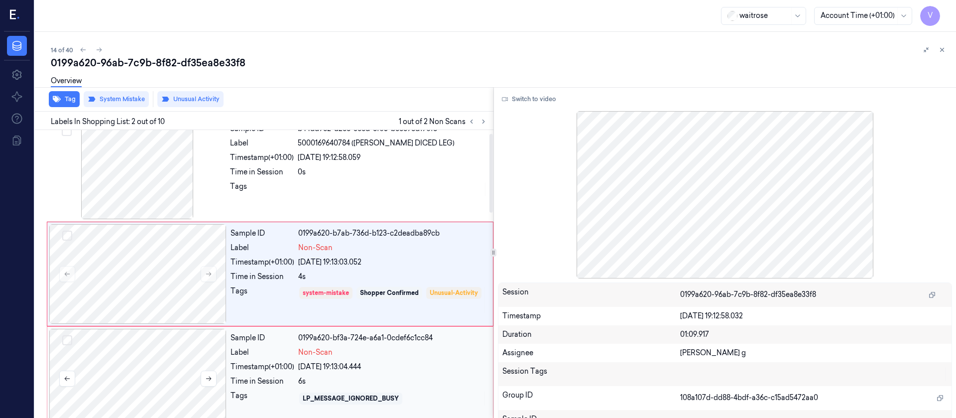
click at [141, 394] on div at bounding box center [137, 379] width 177 height 100
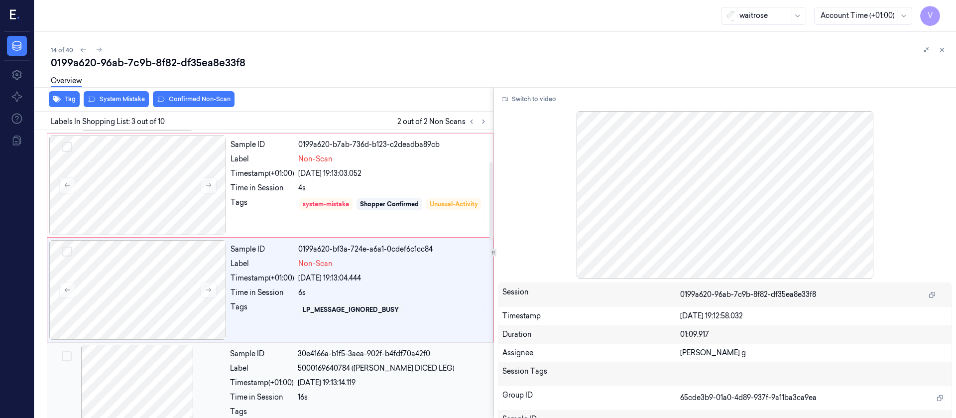
scroll to position [117, 0]
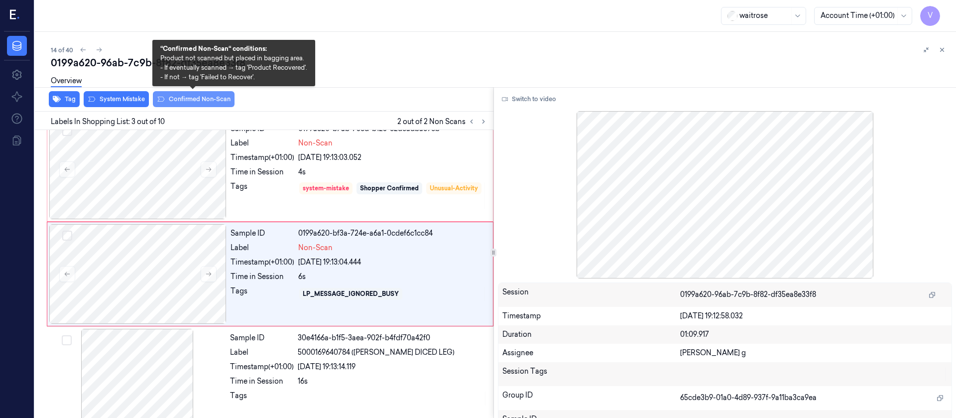
click at [179, 98] on button "Confirmed Non-Scan" at bounding box center [194, 99] width 82 height 16
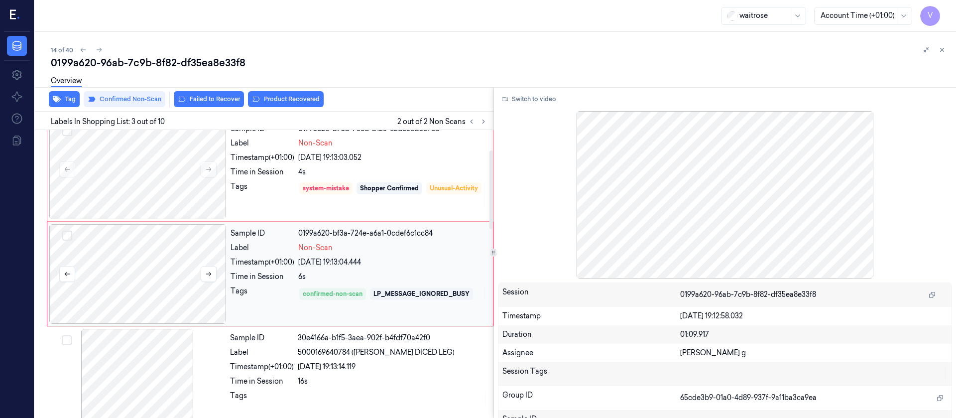
scroll to position [42, 0]
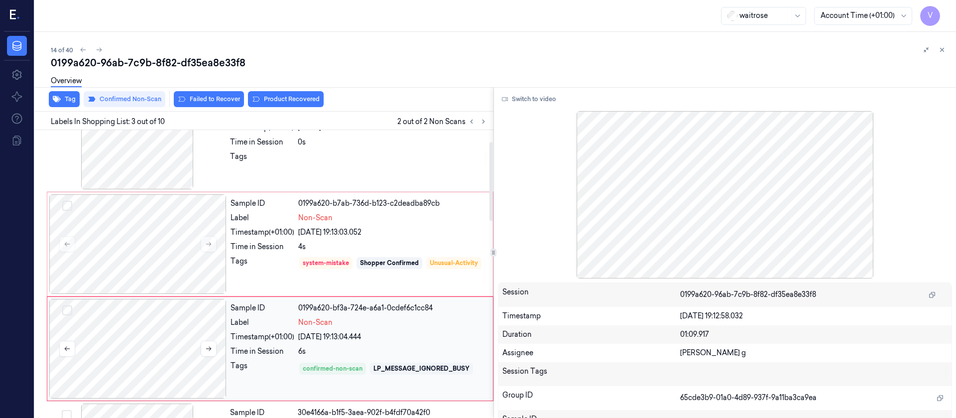
click at [162, 348] on div at bounding box center [137, 349] width 177 height 100
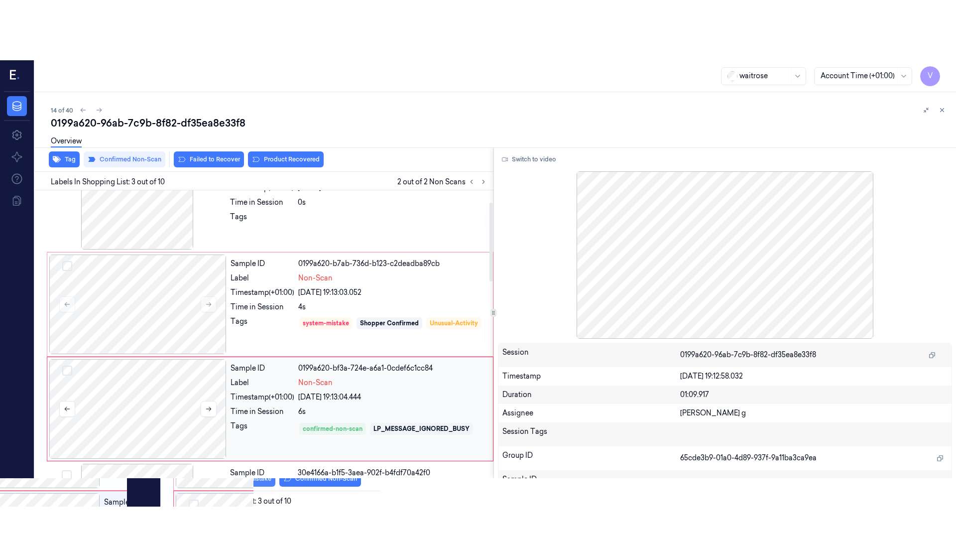
scroll to position [117, 0]
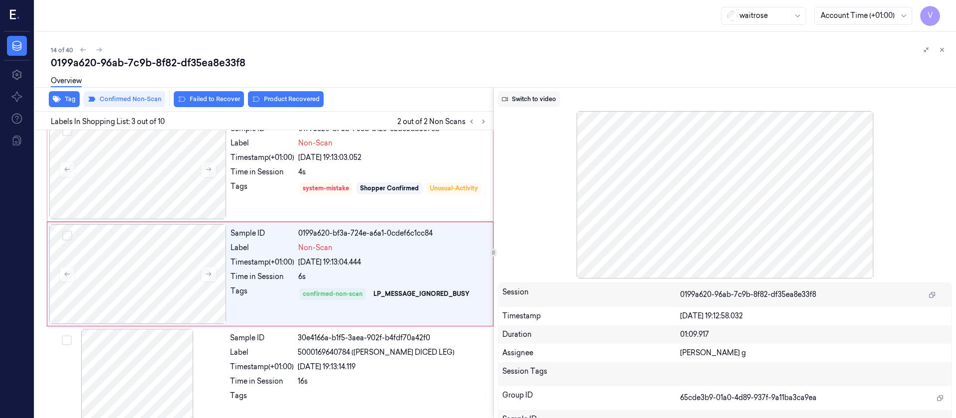
click at [536, 96] on button "Switch to video" at bounding box center [529, 99] width 62 height 16
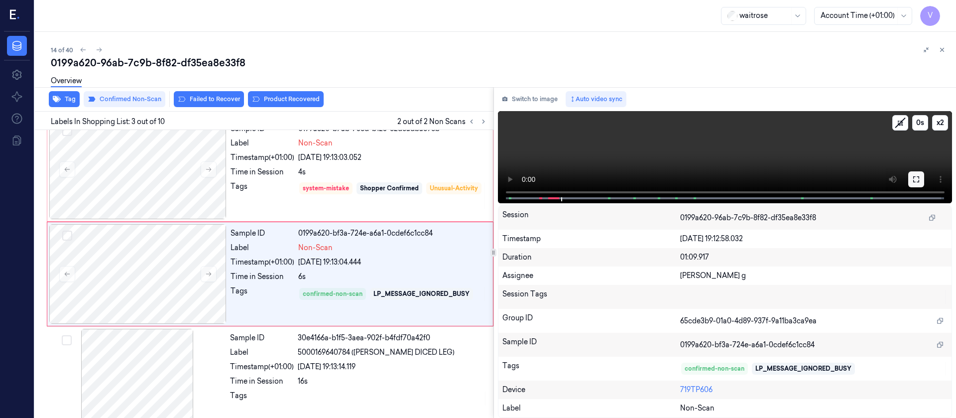
click at [915, 176] on icon at bounding box center [916, 179] width 8 height 8
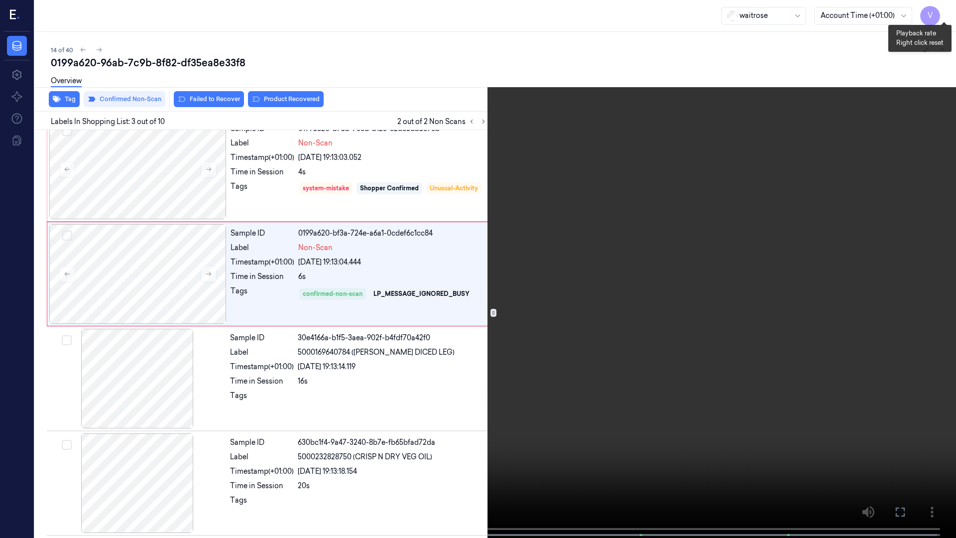
drag, startPoint x: 942, startPoint y: 15, endPoint x: 939, endPoint y: 9, distance: 6.7
click at [939, 9] on button "x 2" at bounding box center [944, 12] width 16 height 16
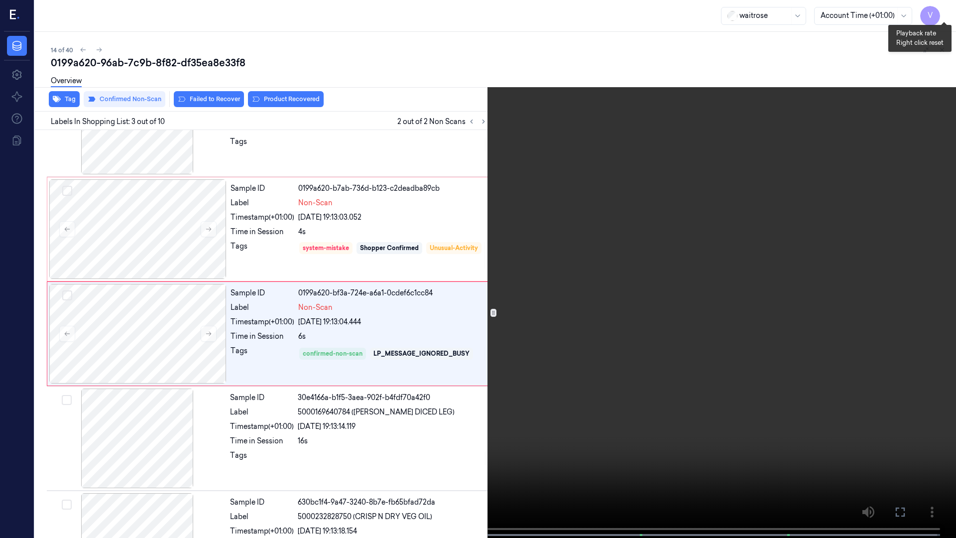
click at [939, 9] on button "x 4" at bounding box center [944, 12] width 16 height 16
click at [0, 0] on icon at bounding box center [0, 0] width 0 height 0
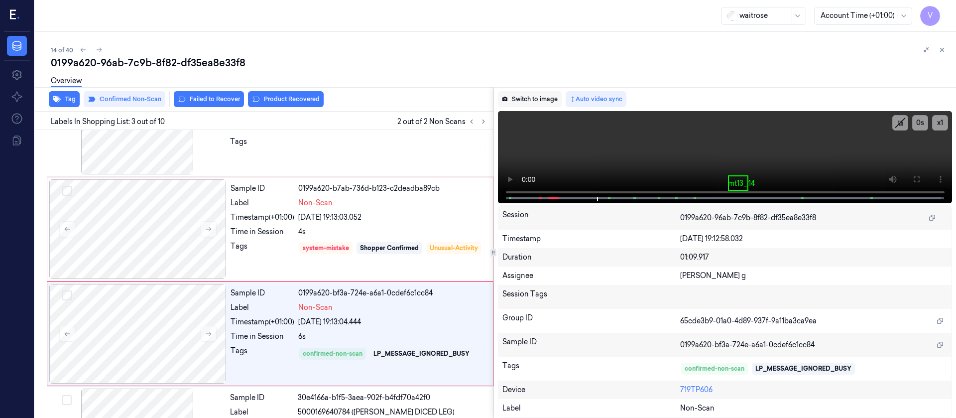
click at [527, 98] on button "Switch to image" at bounding box center [530, 99] width 64 height 16
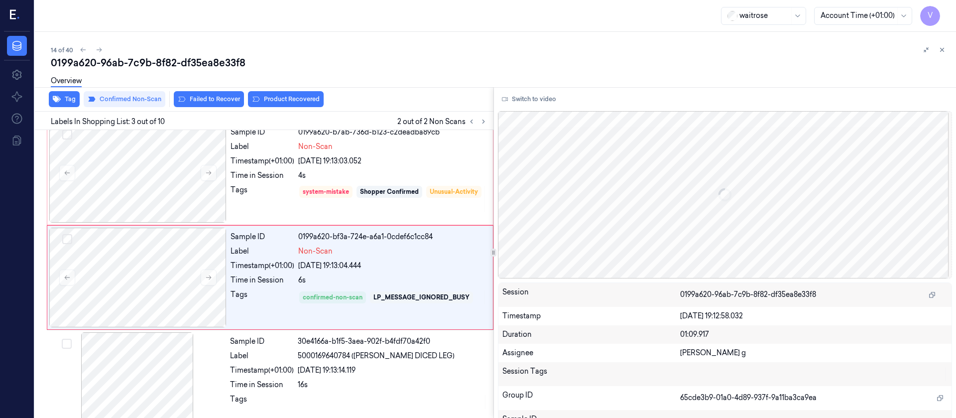
scroll to position [117, 0]
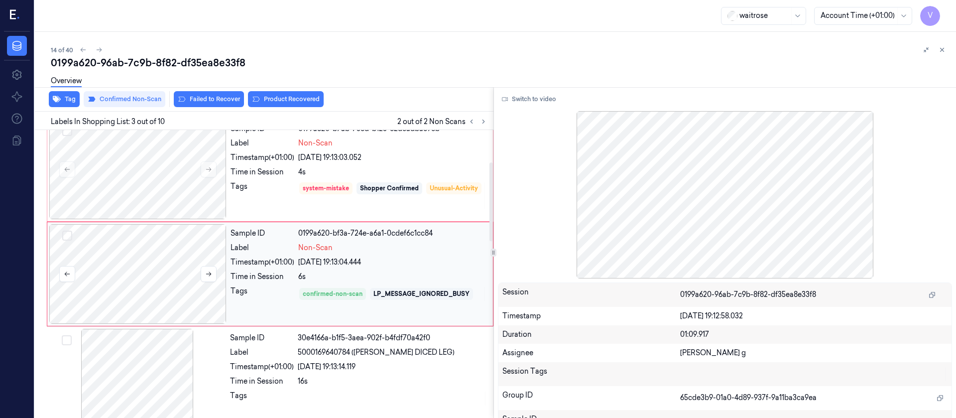
click at [148, 255] on div at bounding box center [137, 274] width 177 height 100
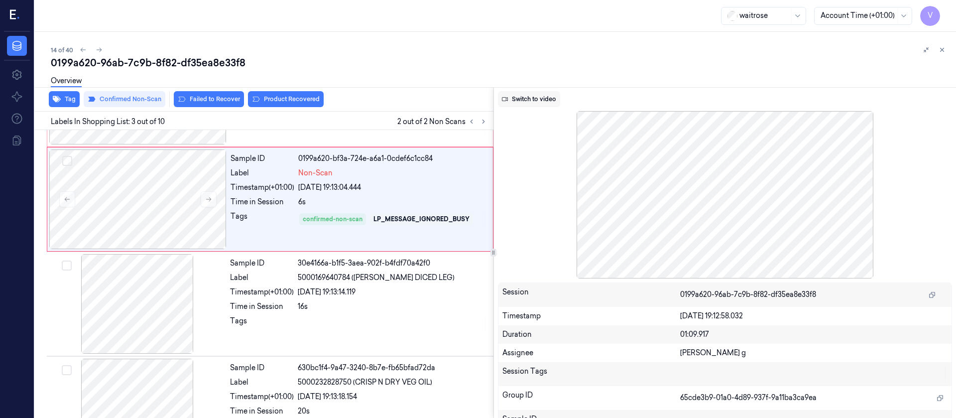
click at [541, 99] on button "Switch to video" at bounding box center [529, 99] width 62 height 16
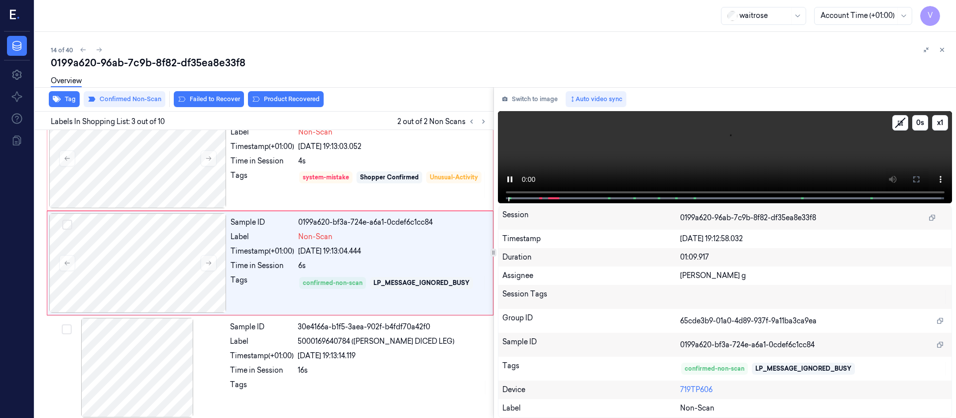
scroll to position [117, 0]
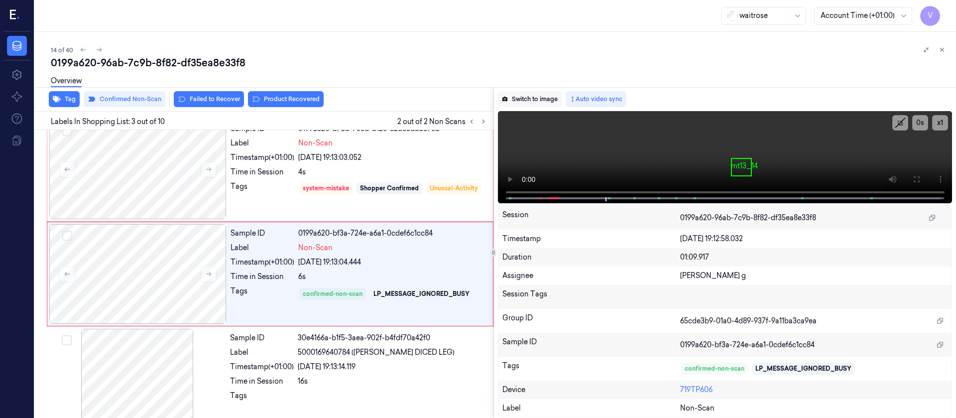
click at [525, 98] on button "Switch to image" at bounding box center [530, 99] width 64 height 16
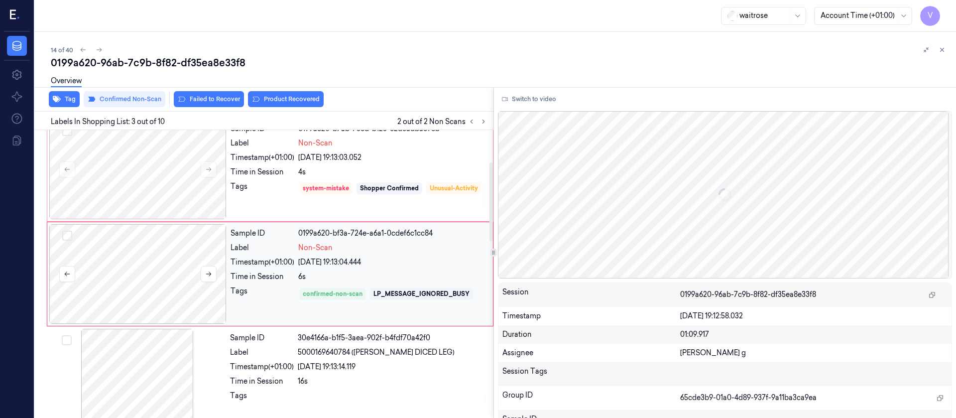
click at [165, 275] on div at bounding box center [137, 274] width 177 height 100
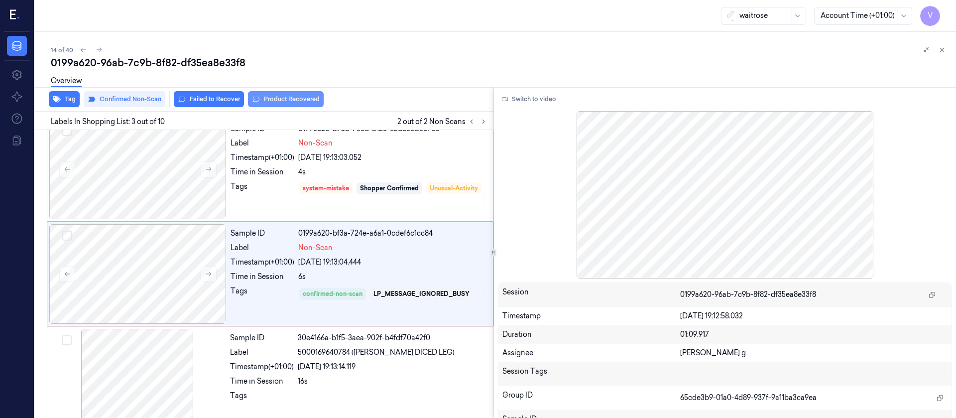
click at [291, 100] on button "Product Recovered" at bounding box center [286, 99] width 76 height 16
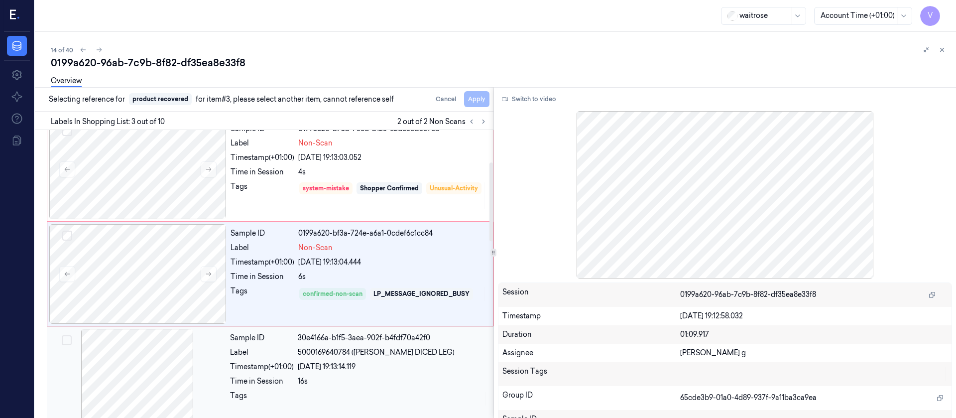
click at [143, 374] on div at bounding box center [137, 379] width 177 height 100
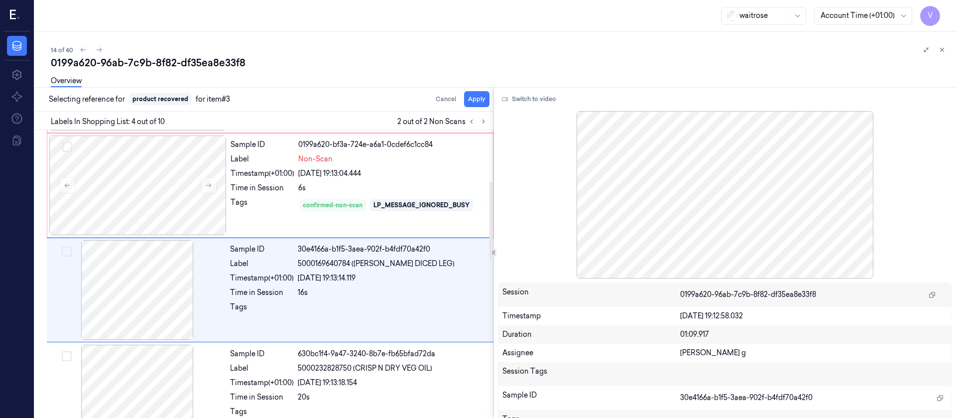
scroll to position [222, 0]
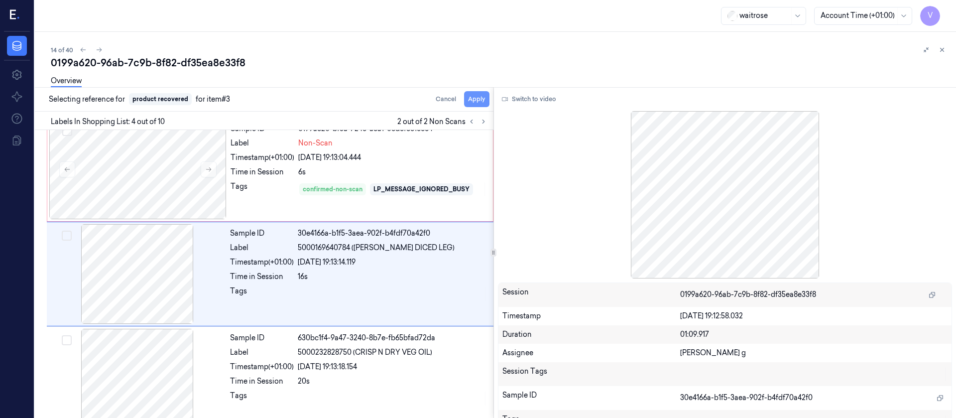
click at [481, 100] on button "Apply" at bounding box center [476, 99] width 25 height 16
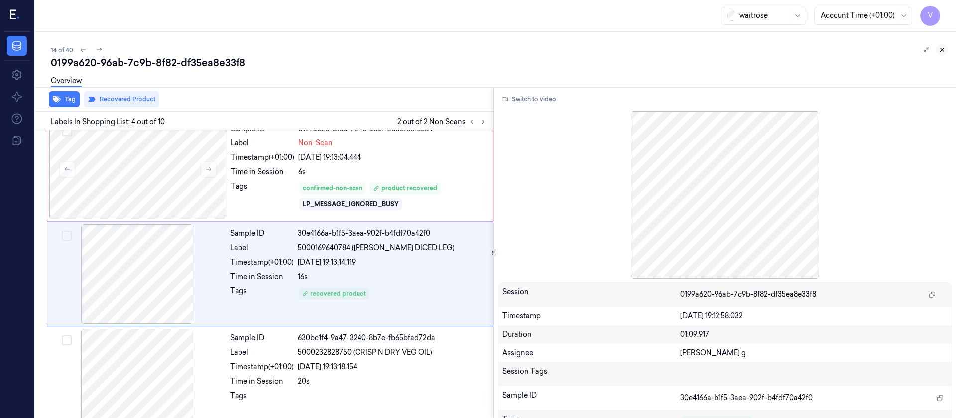
click at [947, 49] on button at bounding box center [942, 50] width 12 height 12
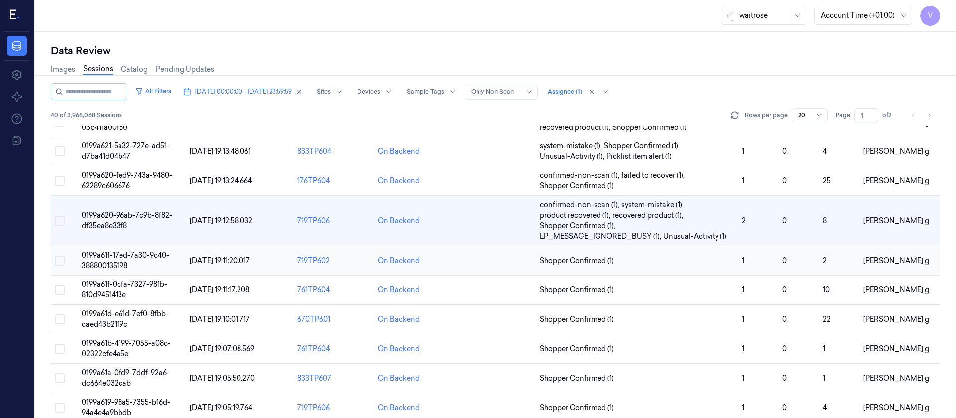
scroll to position [367, 0]
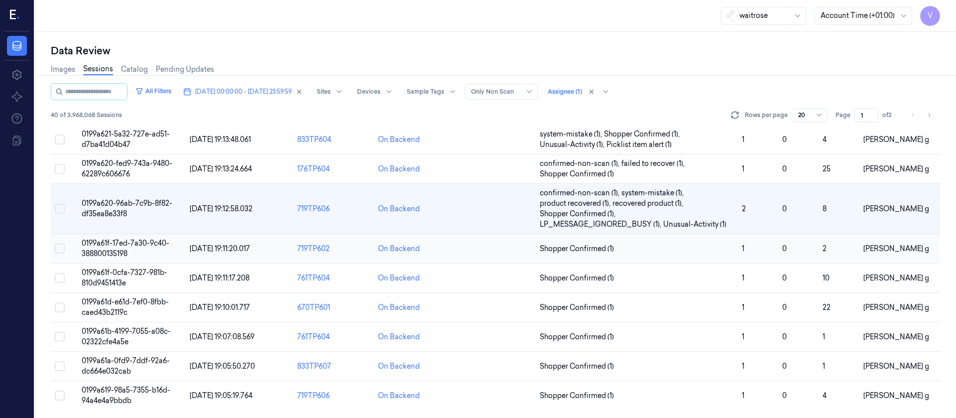
click at [503, 251] on td at bounding box center [495, 248] width 81 height 29
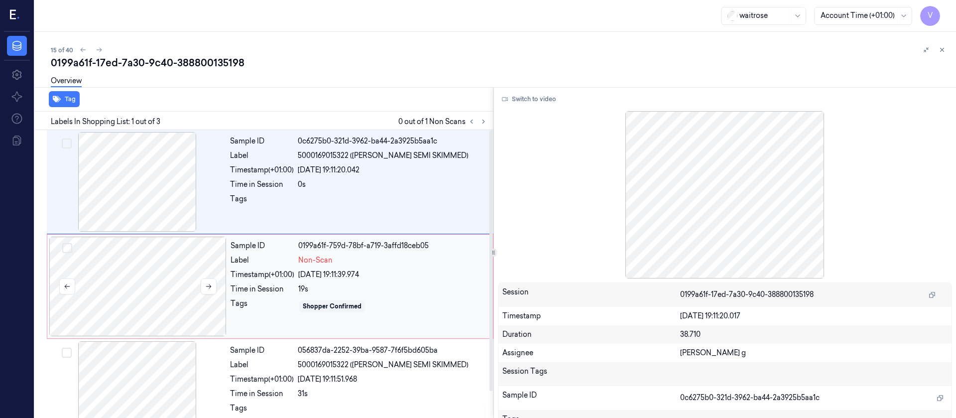
click at [153, 285] on div at bounding box center [137, 287] width 177 height 100
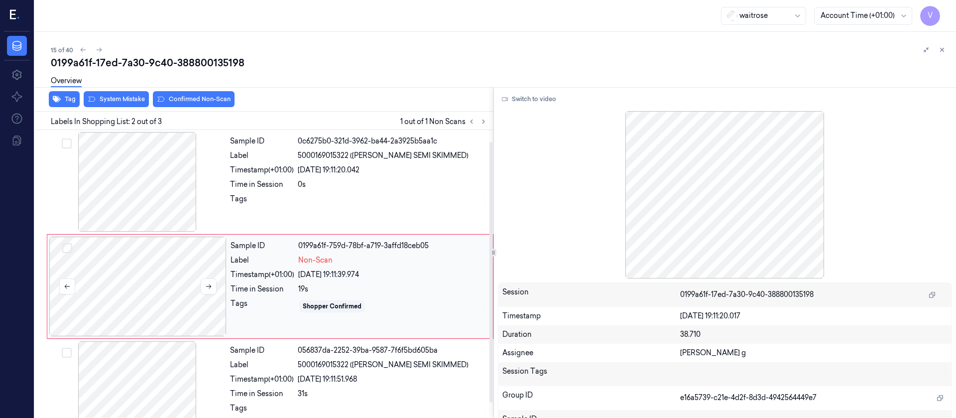
scroll to position [12, 0]
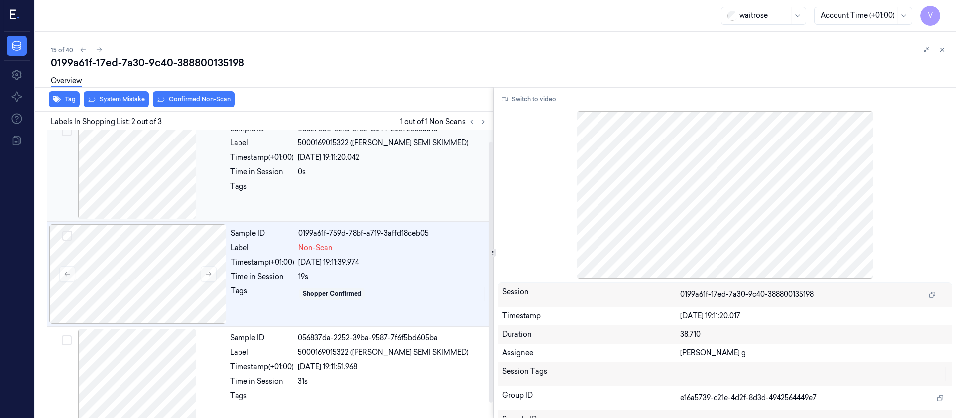
click at [147, 176] on div at bounding box center [137, 170] width 177 height 100
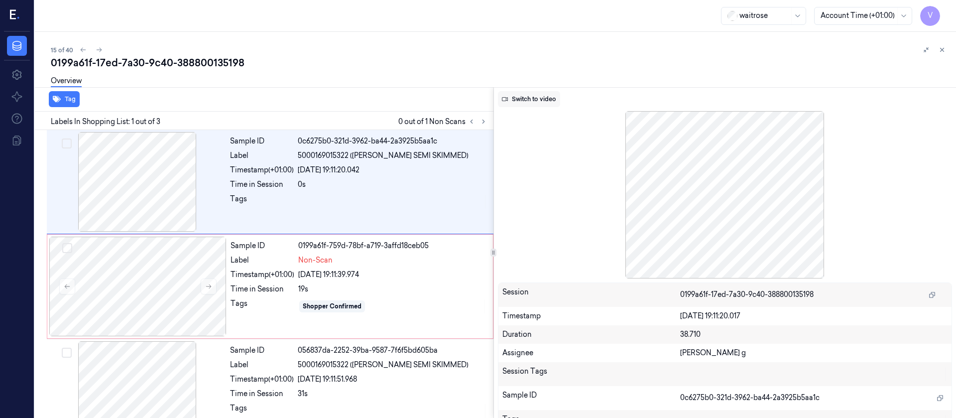
click at [520, 100] on button "Switch to video" at bounding box center [529, 99] width 62 height 16
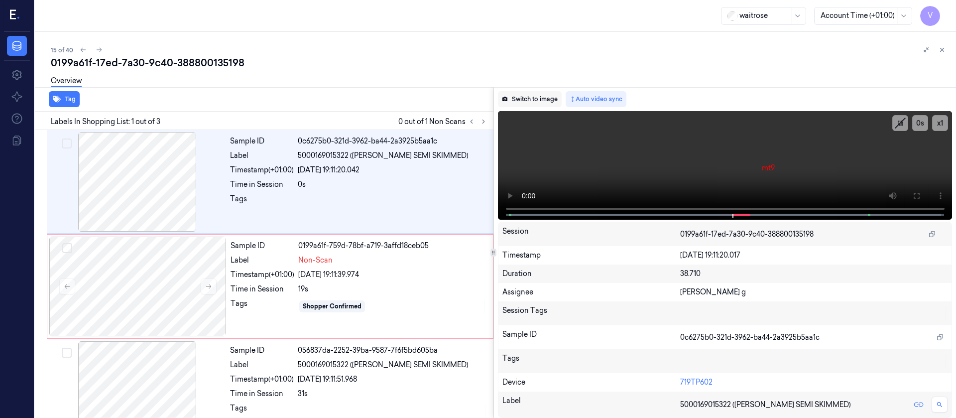
scroll to position [12, 0]
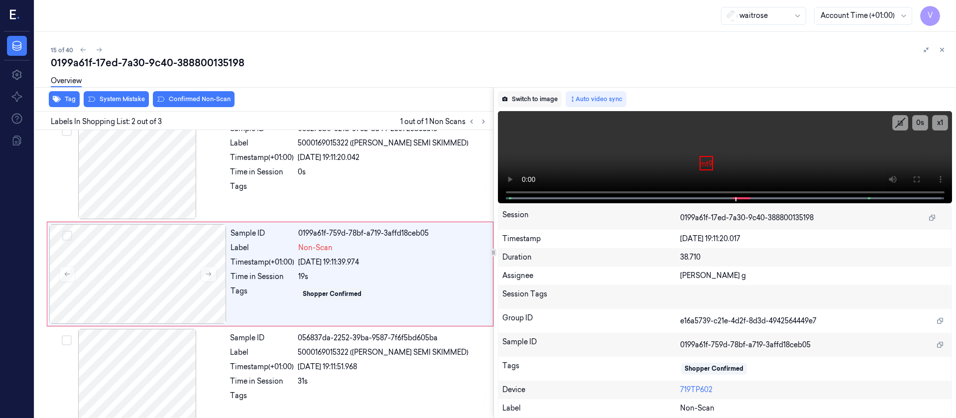
click at [527, 99] on button "Switch to image" at bounding box center [530, 99] width 64 height 16
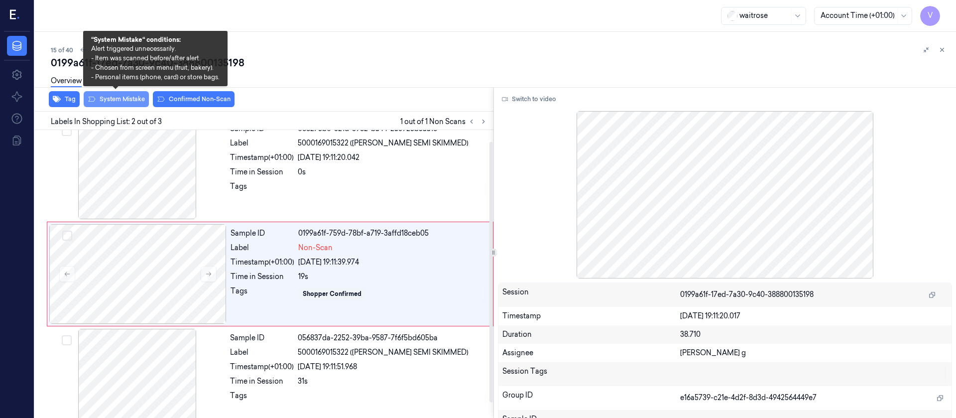
click at [113, 97] on button "System Mistake" at bounding box center [116, 99] width 65 height 16
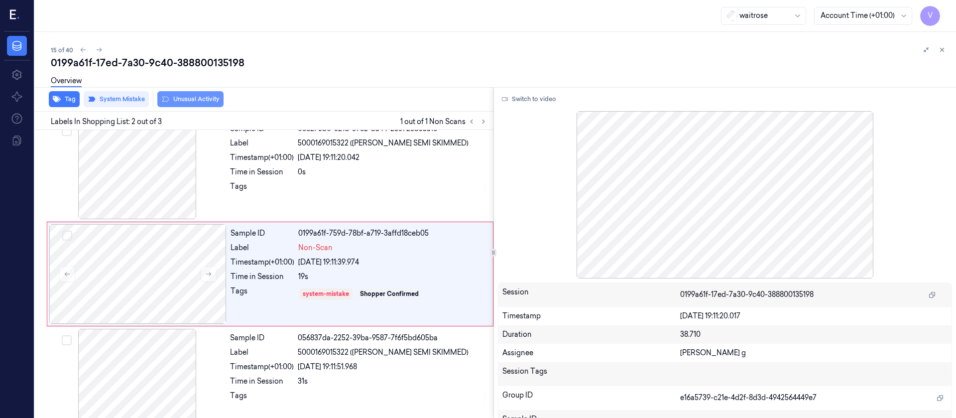
click at [202, 99] on button "Unusual Activity" at bounding box center [190, 99] width 66 height 16
click at [943, 51] on icon at bounding box center [942, 49] width 3 height 3
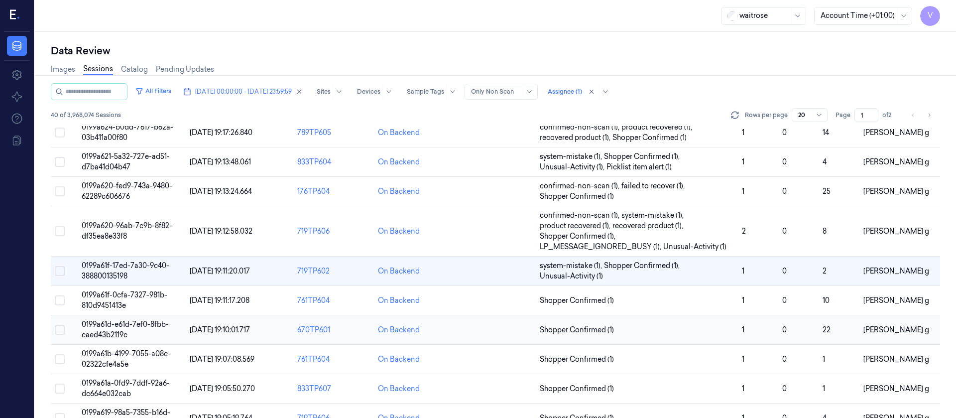
scroll to position [367, 0]
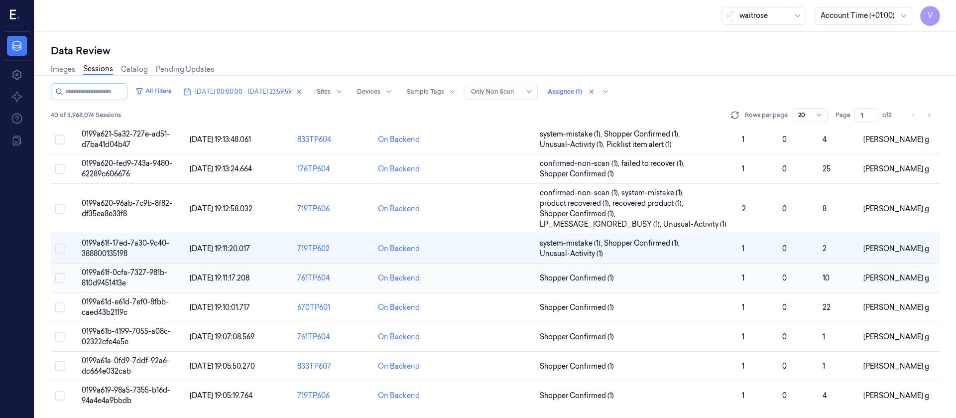
click at [491, 277] on td at bounding box center [495, 277] width 81 height 29
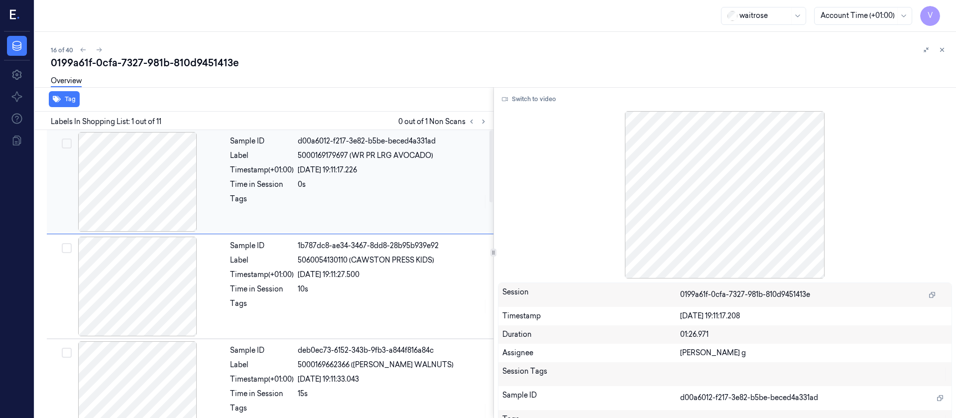
click at [157, 176] on div at bounding box center [137, 182] width 177 height 100
click at [484, 123] on icon at bounding box center [483, 121] width 7 height 7
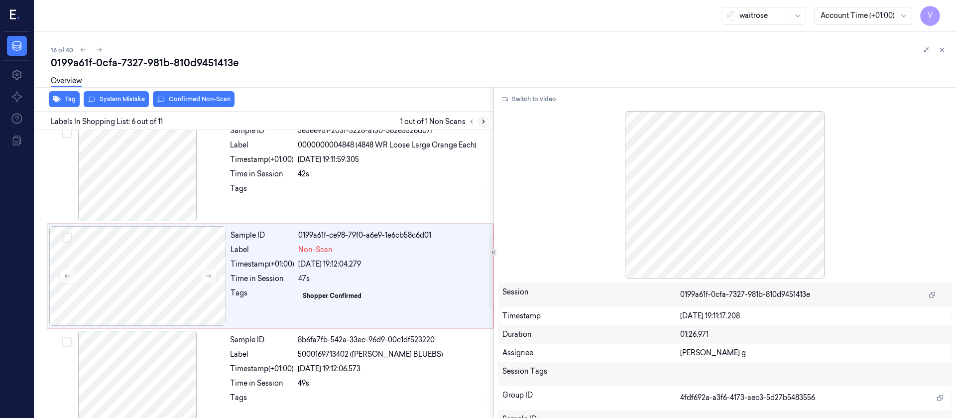
scroll to position [431, 0]
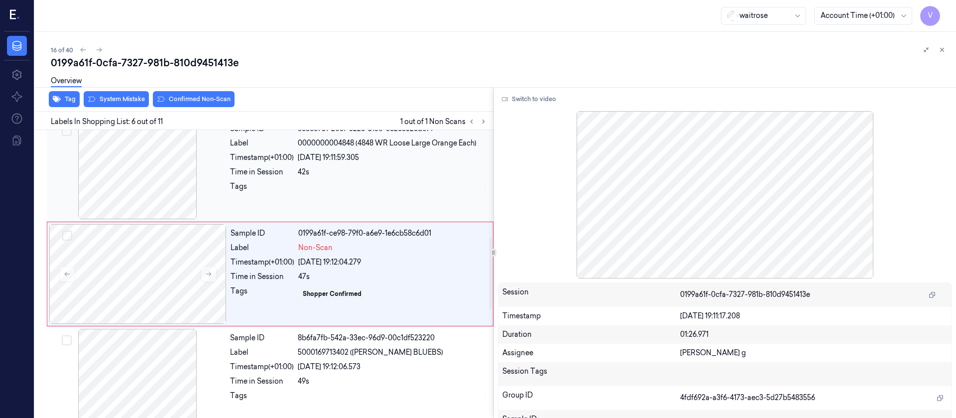
click at [152, 183] on div at bounding box center [137, 170] width 177 height 100
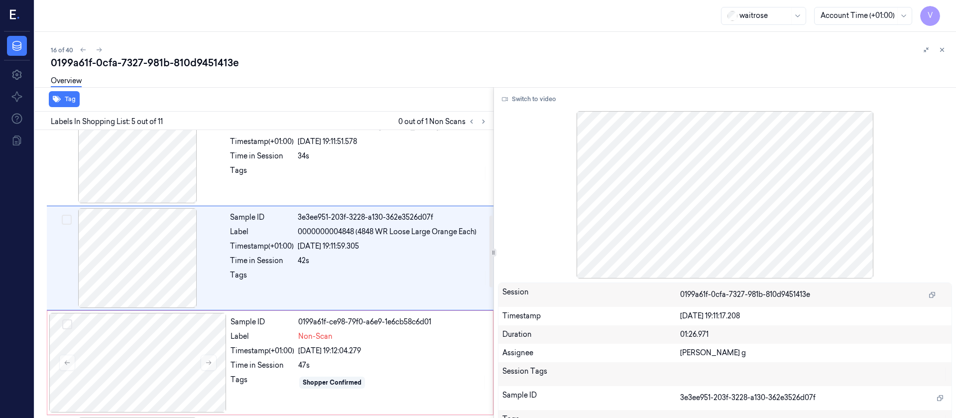
scroll to position [326, 0]
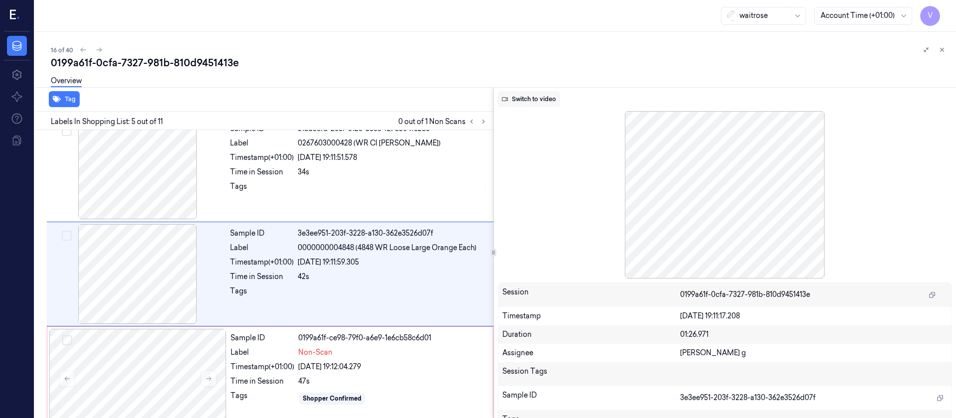
click at [532, 98] on button "Switch to video" at bounding box center [529, 99] width 62 height 16
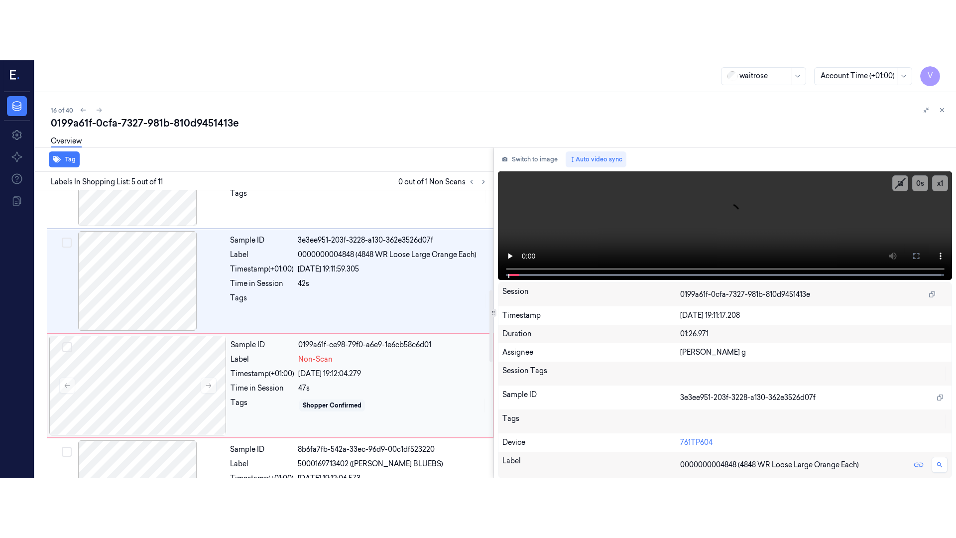
scroll to position [401, 0]
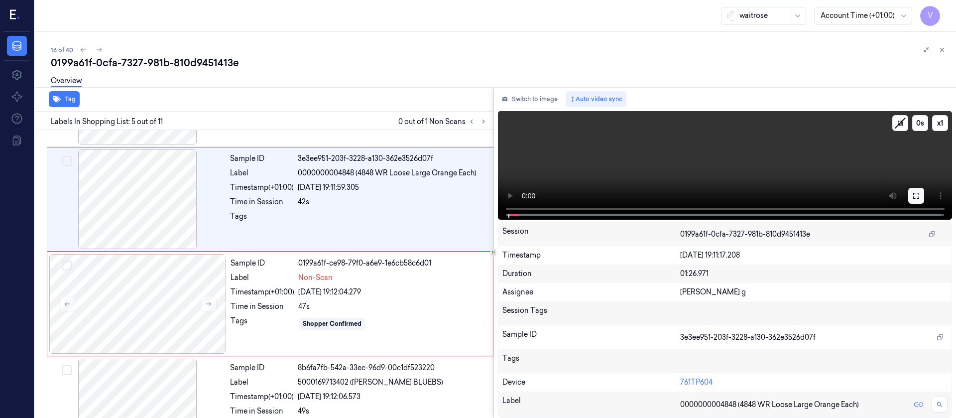
click at [917, 191] on button at bounding box center [916, 196] width 16 height 16
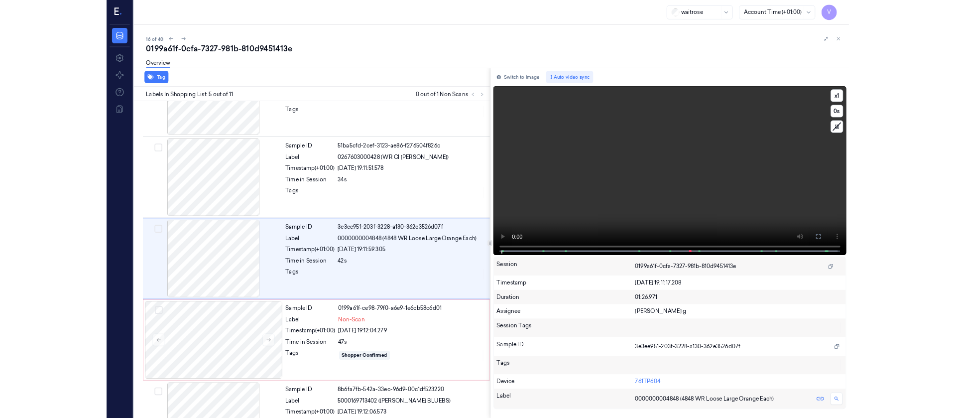
scroll to position [266, 0]
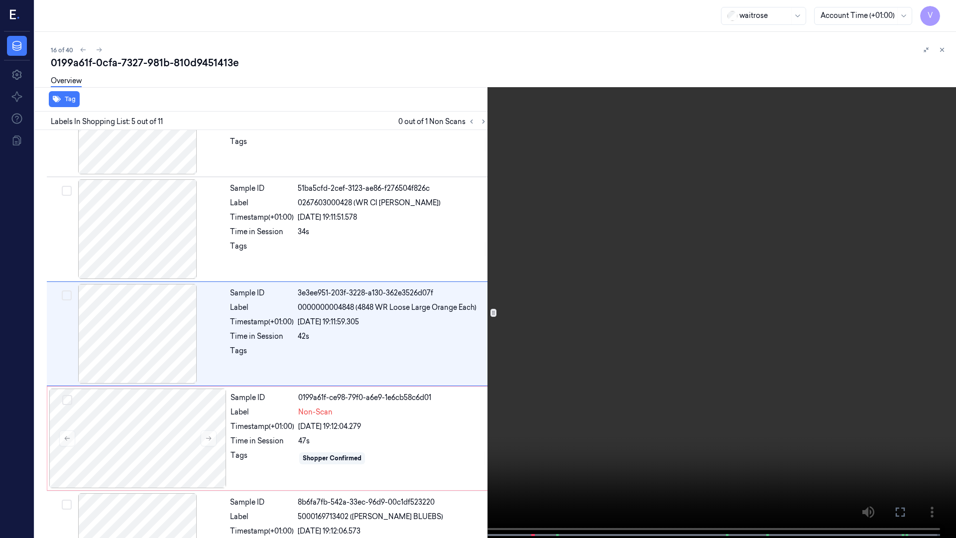
click at [816, 356] on video at bounding box center [478, 270] width 956 height 540
click at [0, 0] on icon at bounding box center [0, 0] width 0 height 0
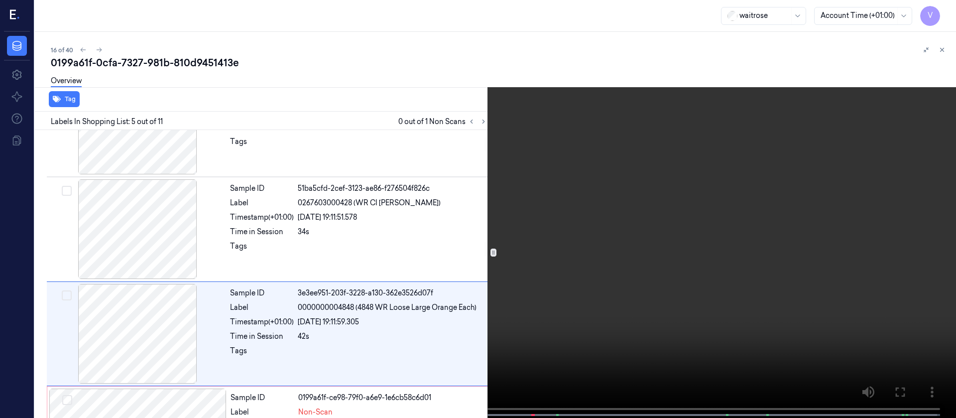
scroll to position [326, 0]
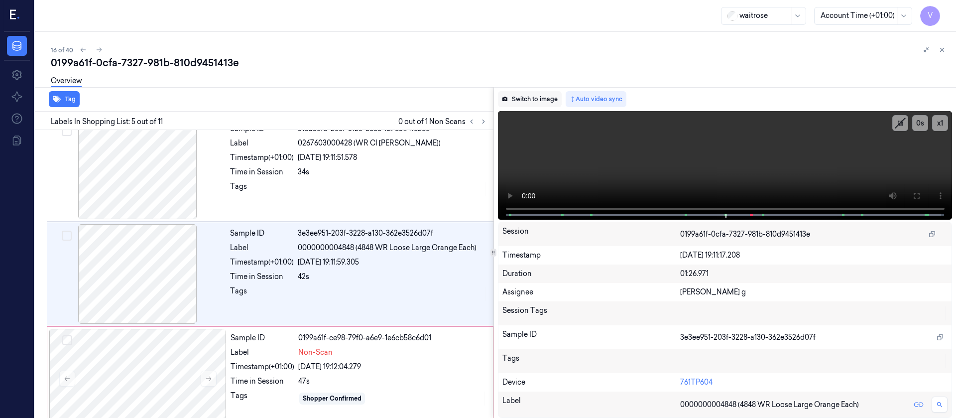
click at [512, 106] on button "Switch to image" at bounding box center [530, 99] width 64 height 16
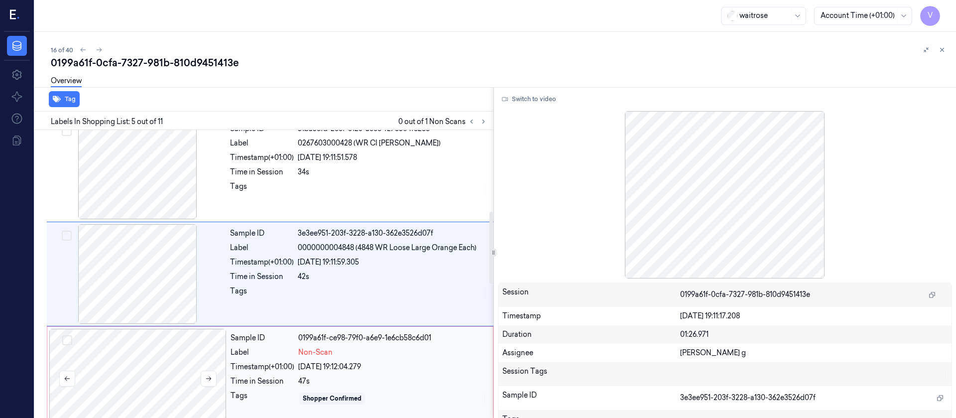
click at [133, 394] on div at bounding box center [137, 379] width 177 height 100
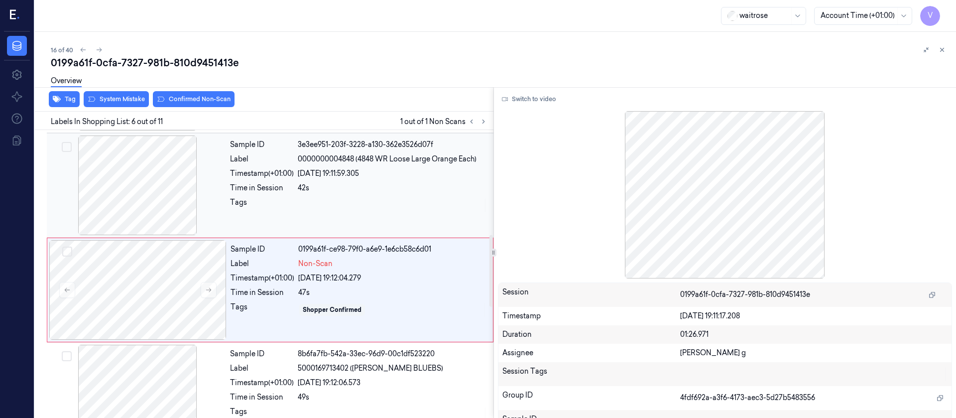
scroll to position [431, 0]
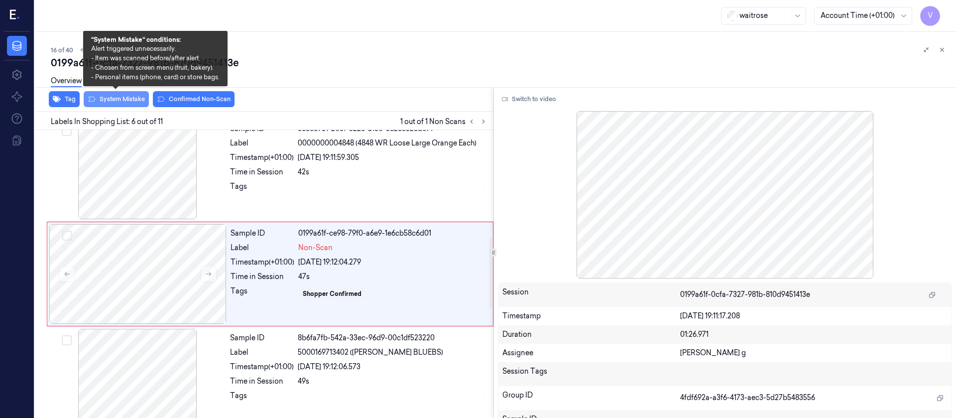
click at [105, 96] on button "System Mistake" at bounding box center [116, 99] width 65 height 16
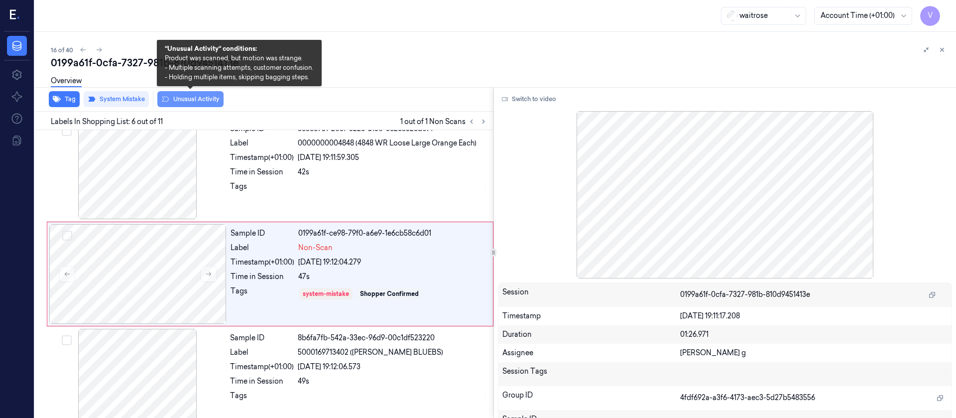
click at [209, 95] on button "Unusual Activity" at bounding box center [190, 99] width 66 height 16
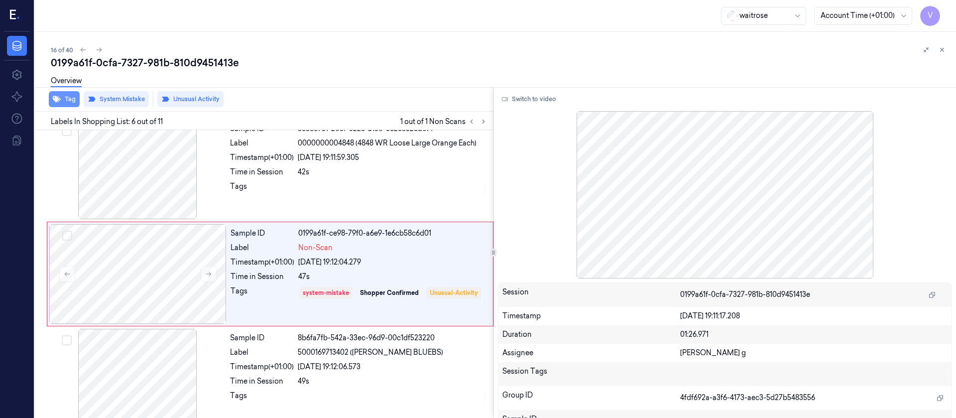
click at [57, 102] on icon "button" at bounding box center [57, 99] width 8 height 8
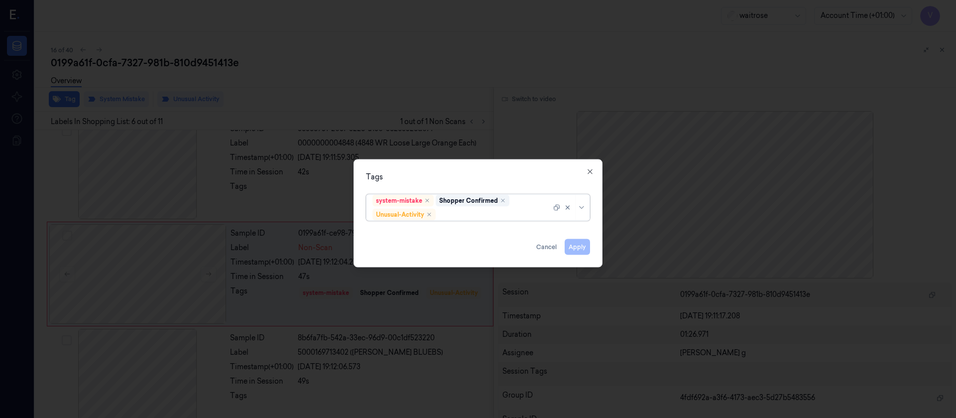
click at [511, 213] on div at bounding box center [495, 214] width 114 height 10
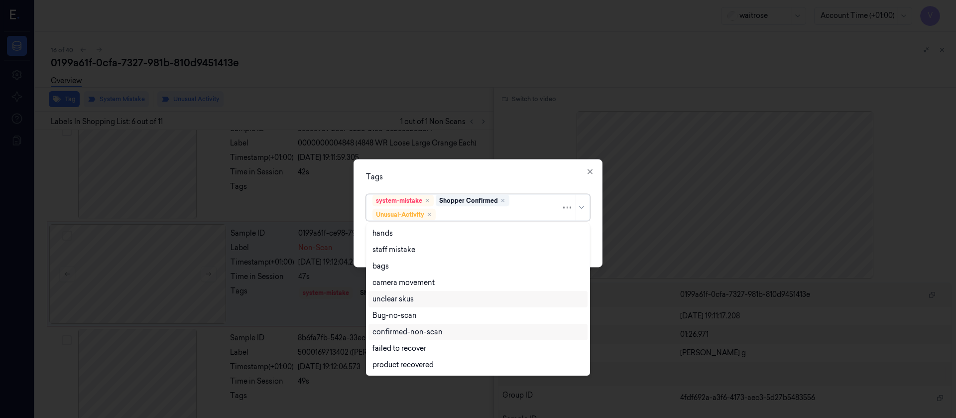
scroll to position [130, 0]
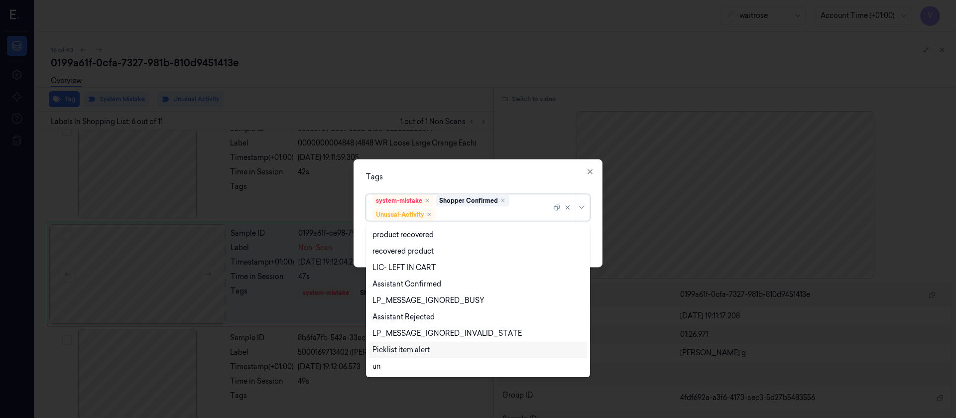
click at [406, 352] on div "Picklist item alert" at bounding box center [401, 350] width 57 height 10
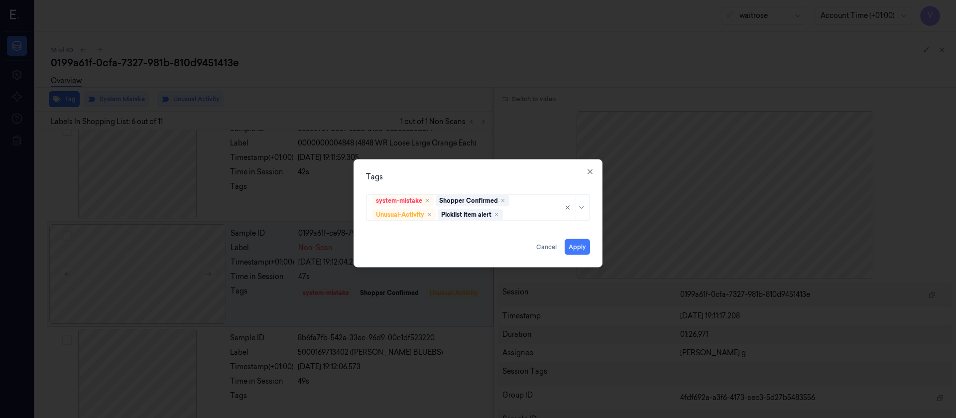
click at [505, 177] on div "Tags" at bounding box center [478, 176] width 224 height 10
click at [578, 249] on button "Apply" at bounding box center [577, 247] width 25 height 16
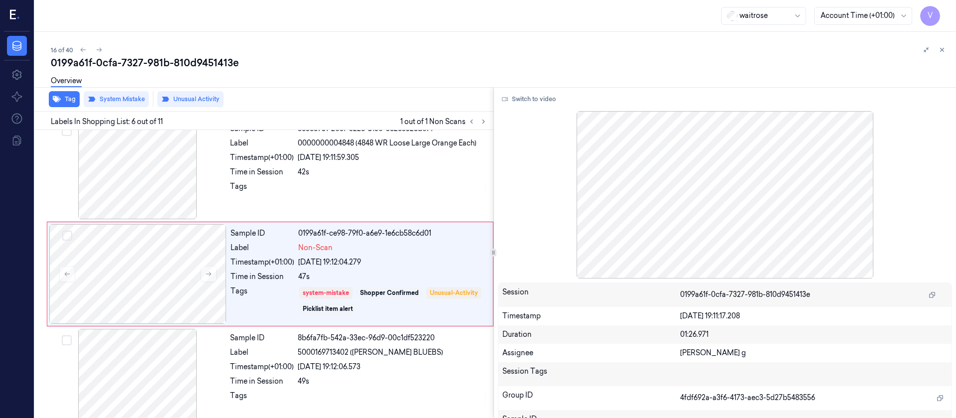
click at [820, 71] on div "Overview" at bounding box center [499, 82] width 897 height 25
click at [943, 52] on icon at bounding box center [942, 49] width 7 height 7
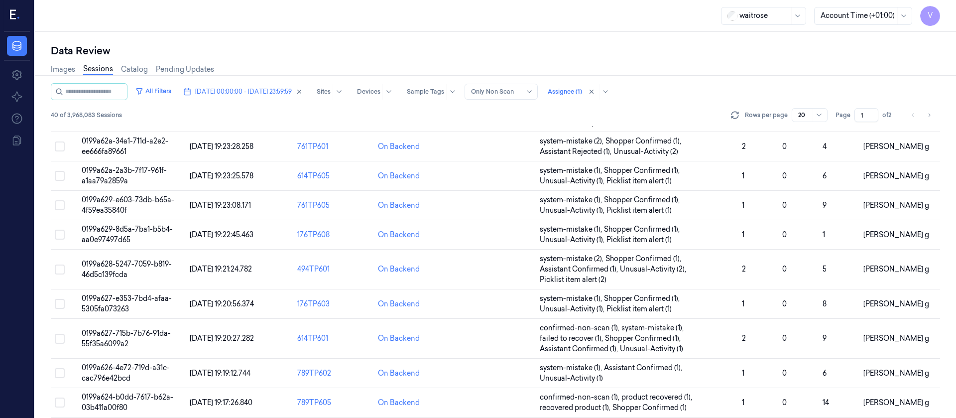
scroll to position [367, 0]
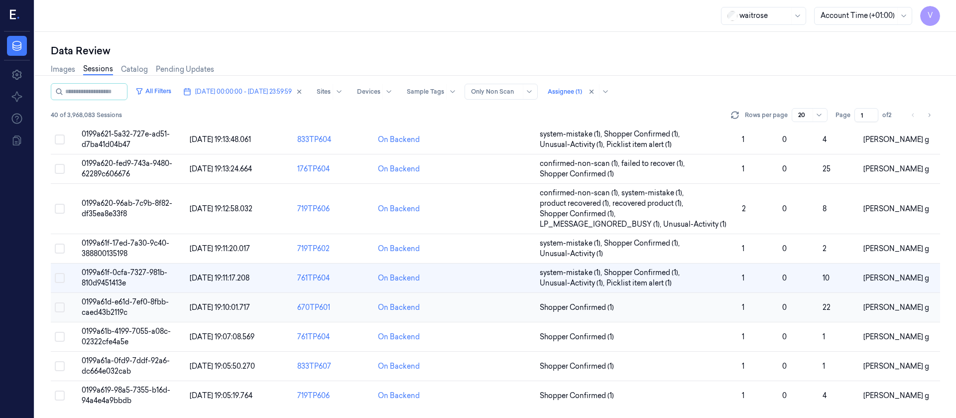
click at [500, 312] on td at bounding box center [495, 307] width 81 height 29
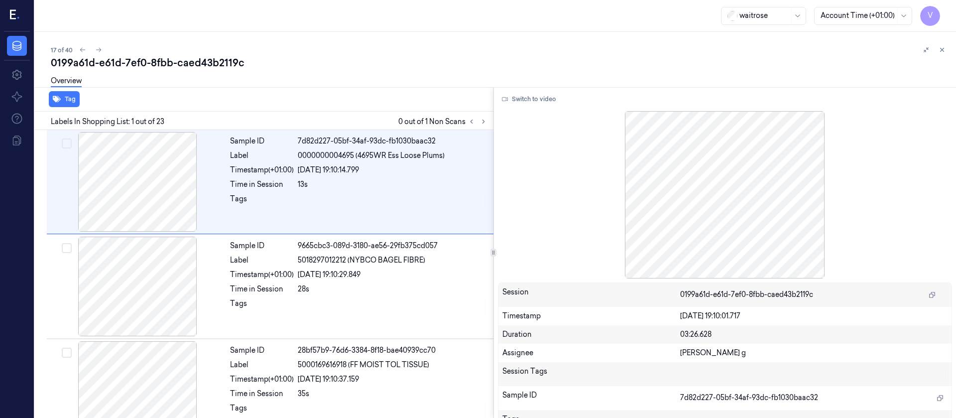
click at [325, 2] on div "waitrose Account Time (+01:00) V" at bounding box center [495, 16] width 921 height 32
click at [344, 49] on div "17 of 40" at bounding box center [499, 50] width 897 height 12
click at [481, 119] on icon at bounding box center [483, 121] width 7 height 7
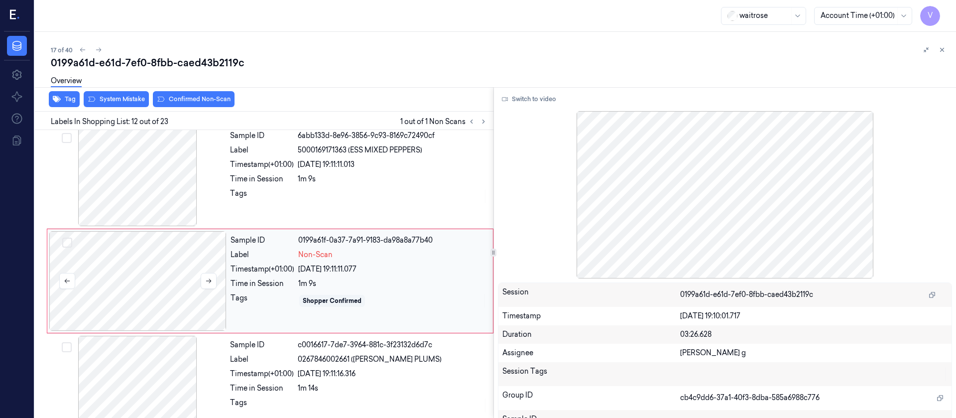
scroll to position [1058, 0]
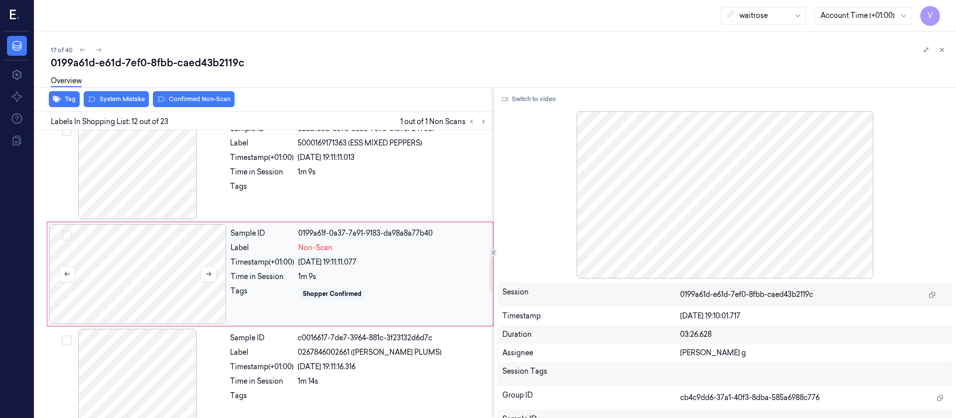
click at [171, 288] on div at bounding box center [137, 274] width 177 height 100
click at [156, 190] on div at bounding box center [137, 170] width 177 height 100
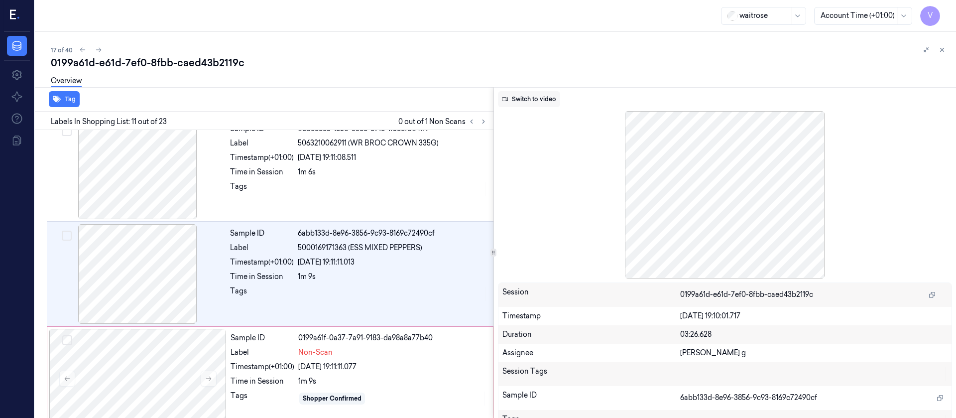
click at [530, 107] on button "Switch to video" at bounding box center [529, 99] width 62 height 16
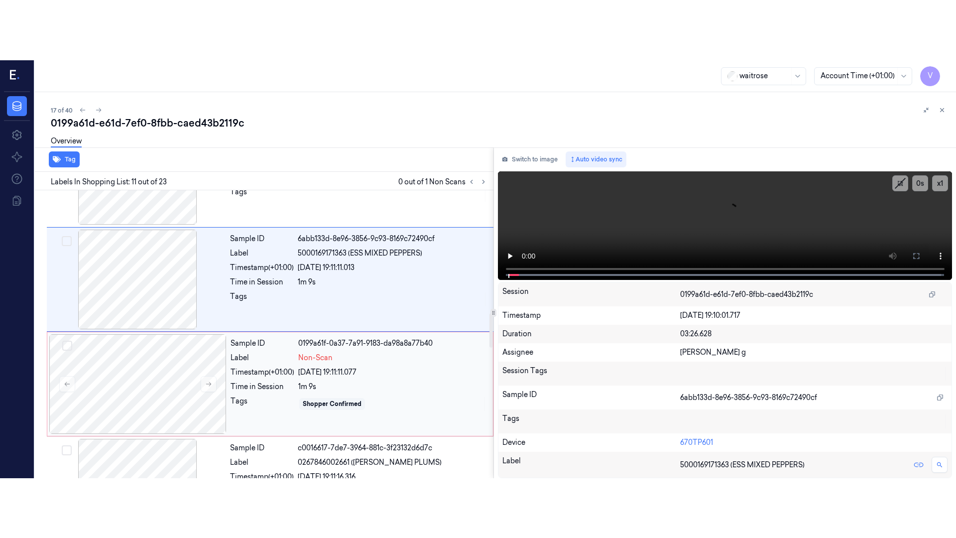
scroll to position [1028, 0]
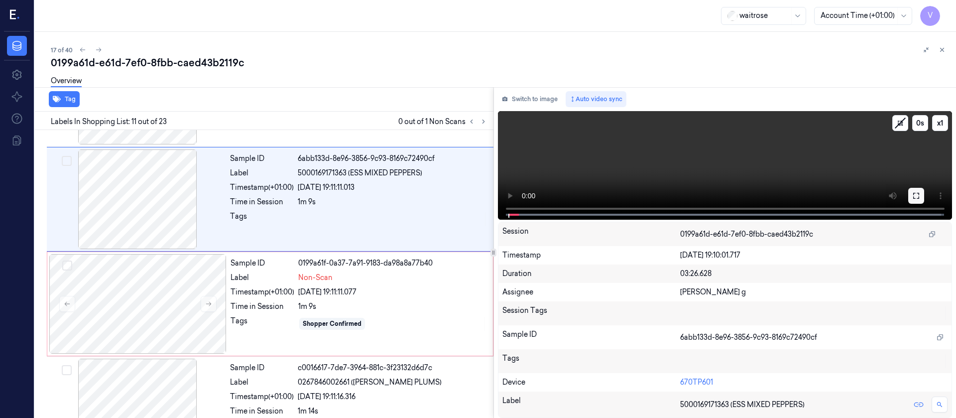
click at [915, 195] on icon at bounding box center [916, 196] width 8 height 8
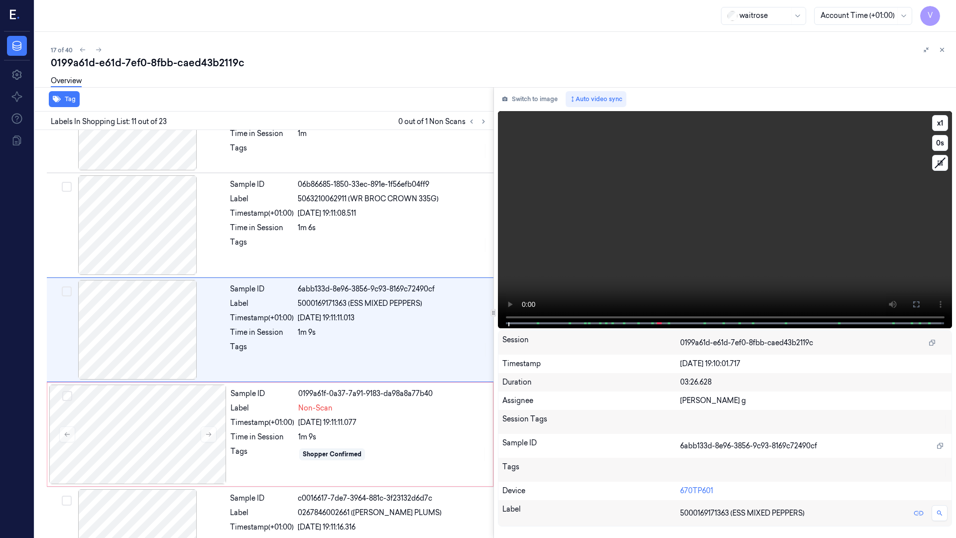
scroll to position [894, 0]
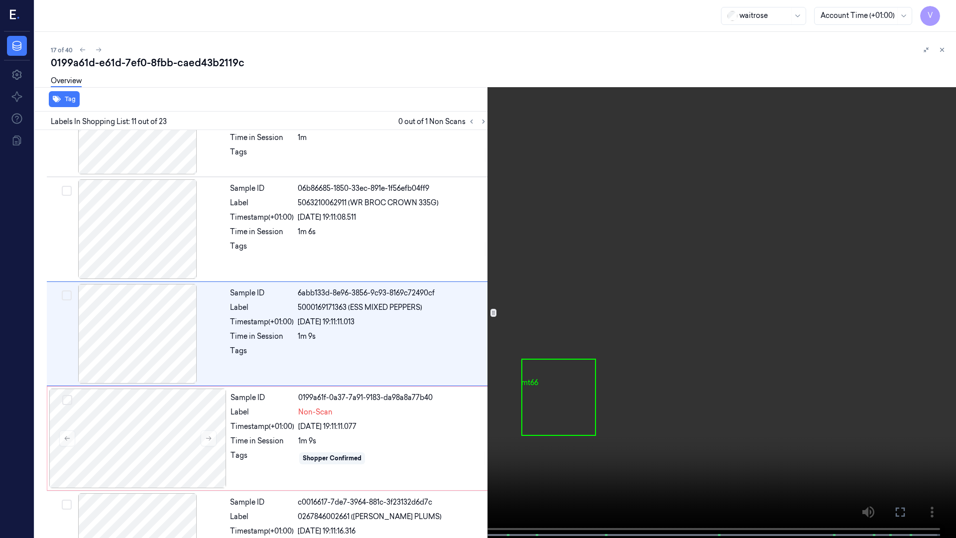
click at [717, 337] on video at bounding box center [478, 270] width 956 height 540
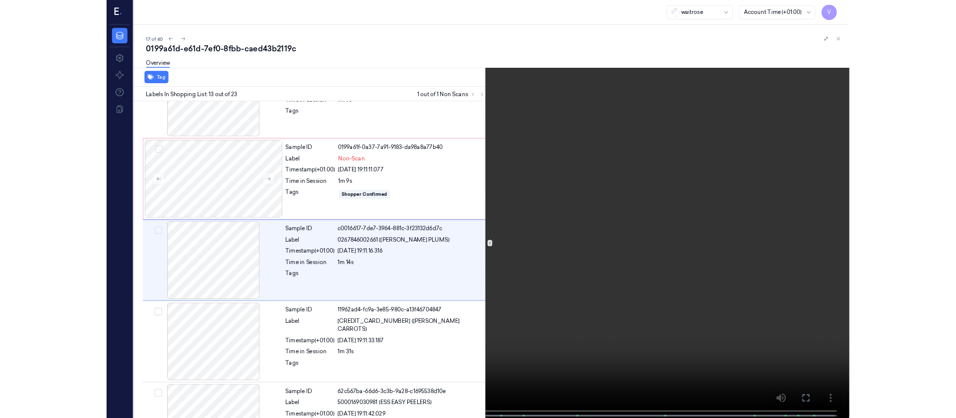
scroll to position [1103, 0]
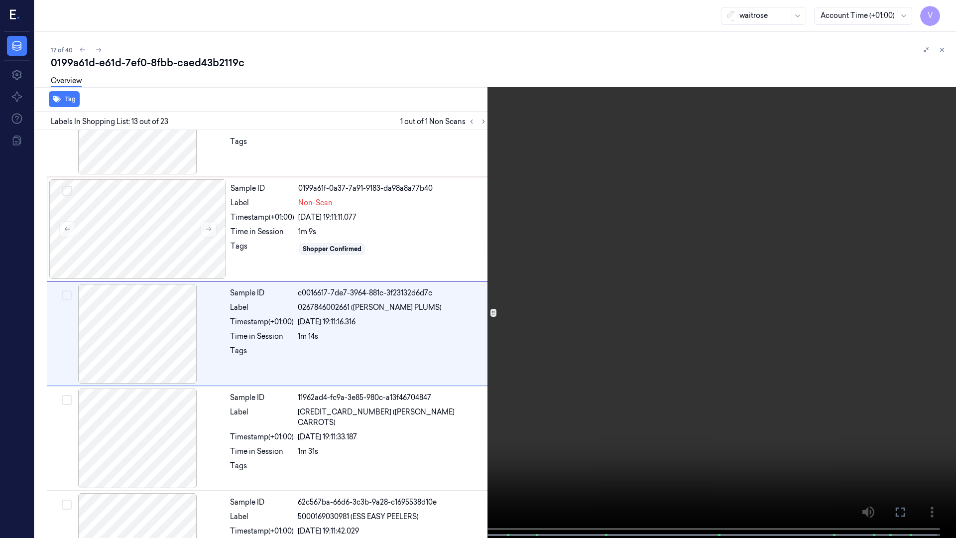
click at [0, 0] on icon at bounding box center [0, 0] width 0 height 0
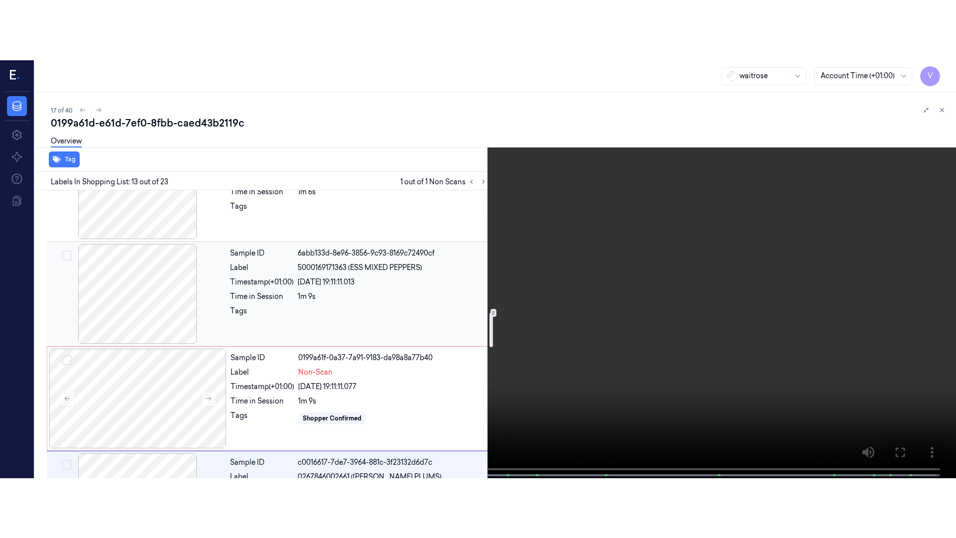
scroll to position [954, 0]
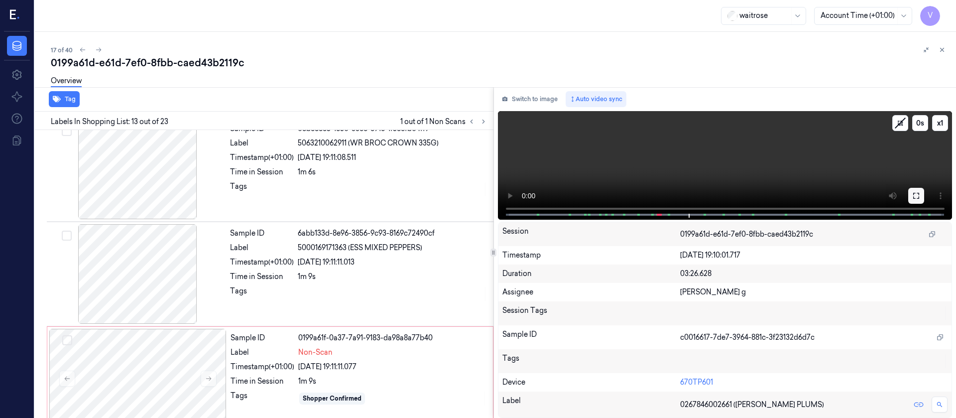
click at [912, 199] on icon at bounding box center [916, 196] width 8 height 8
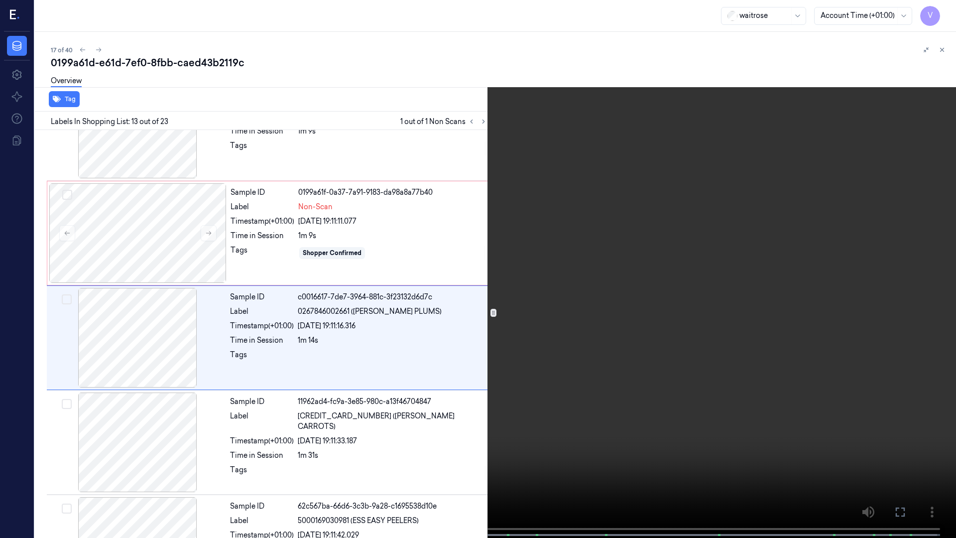
scroll to position [1103, 0]
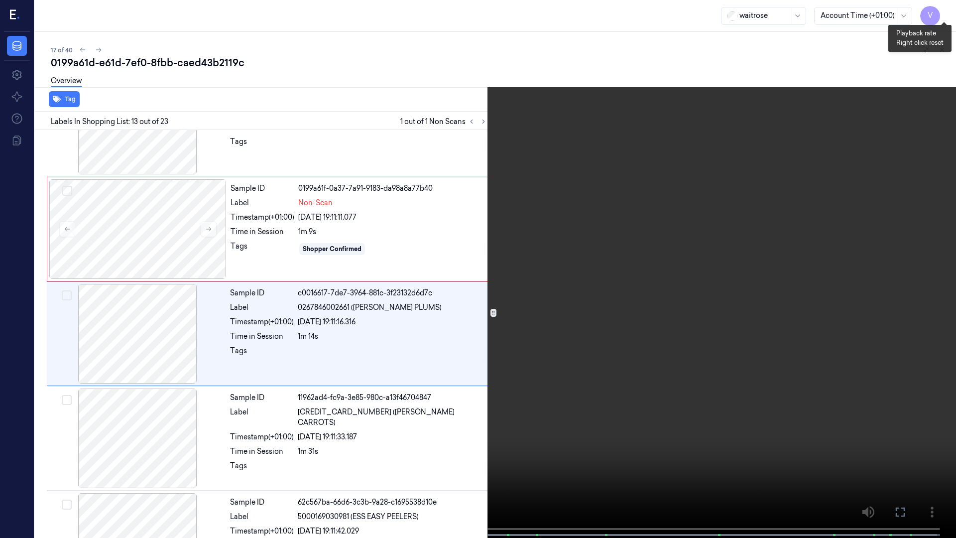
click at [943, 12] on button "x 1" at bounding box center [944, 12] width 16 height 16
click at [943, 12] on button "x 2" at bounding box center [944, 12] width 16 height 16
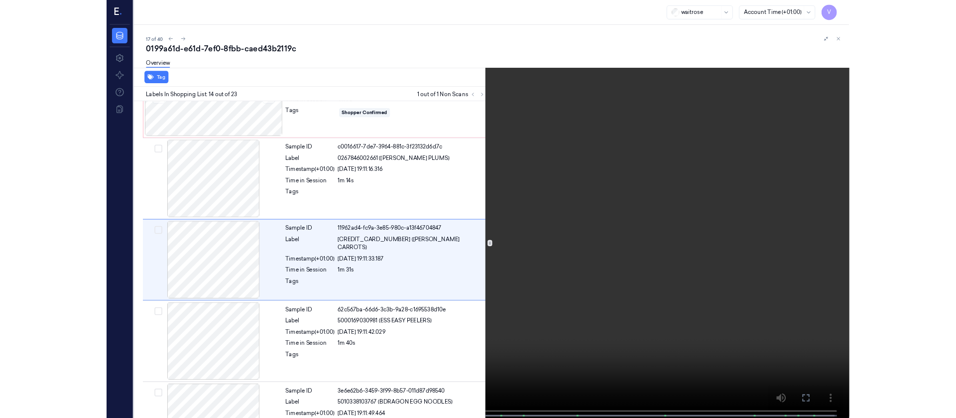
scroll to position [1208, 0]
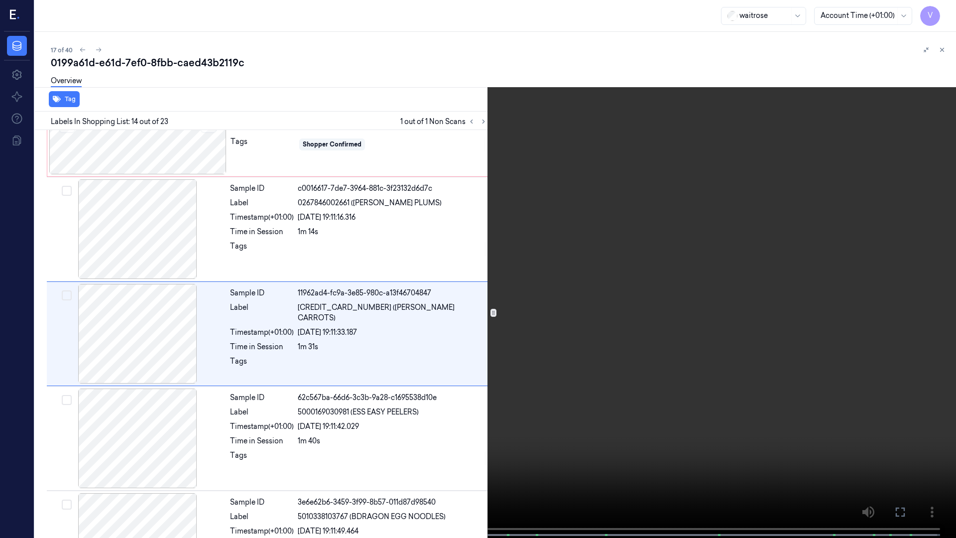
click at [0, 0] on icon at bounding box center [0, 0] width 0 height 0
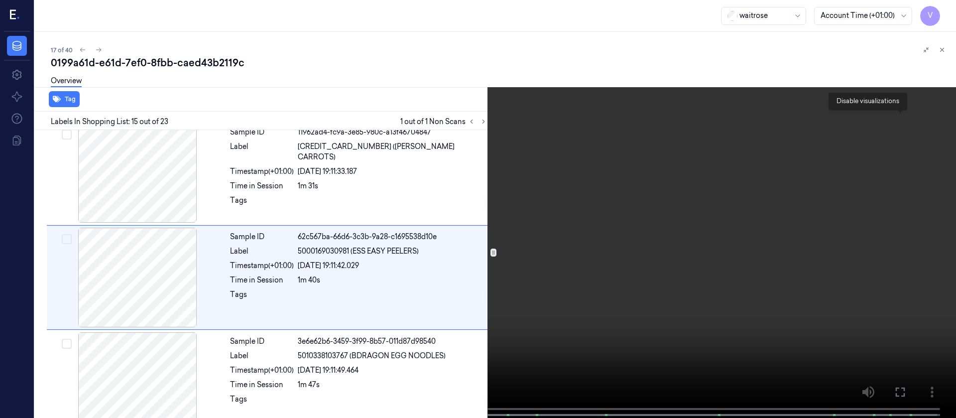
scroll to position [1372, 0]
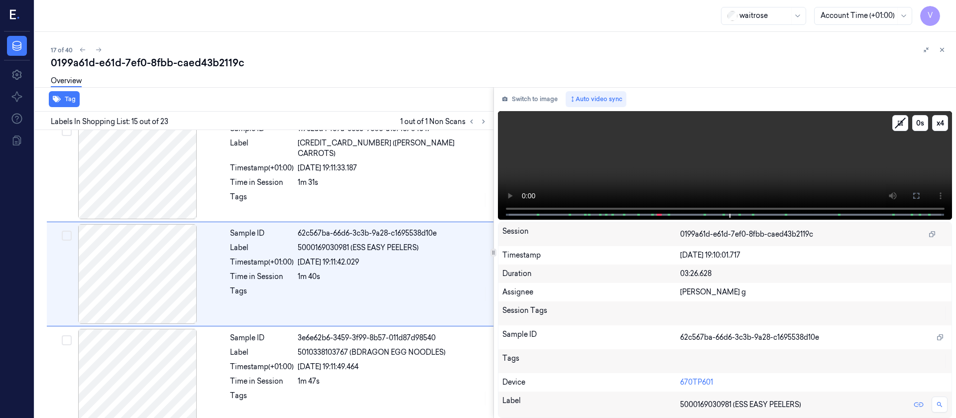
click at [949, 123] on video at bounding box center [725, 165] width 455 height 109
click at [934, 126] on button "x 4" at bounding box center [940, 123] width 16 height 16
click at [941, 125] on button "x 1" at bounding box center [940, 123] width 16 height 16
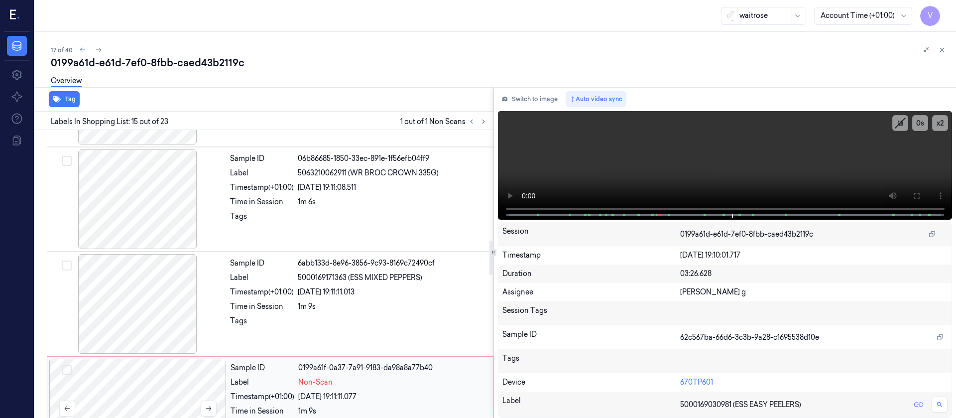
click at [120, 382] on div at bounding box center [137, 409] width 177 height 100
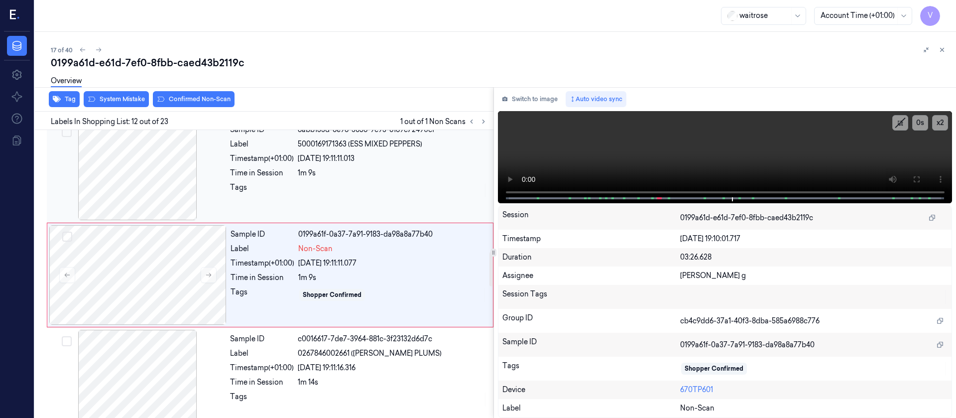
scroll to position [1058, 0]
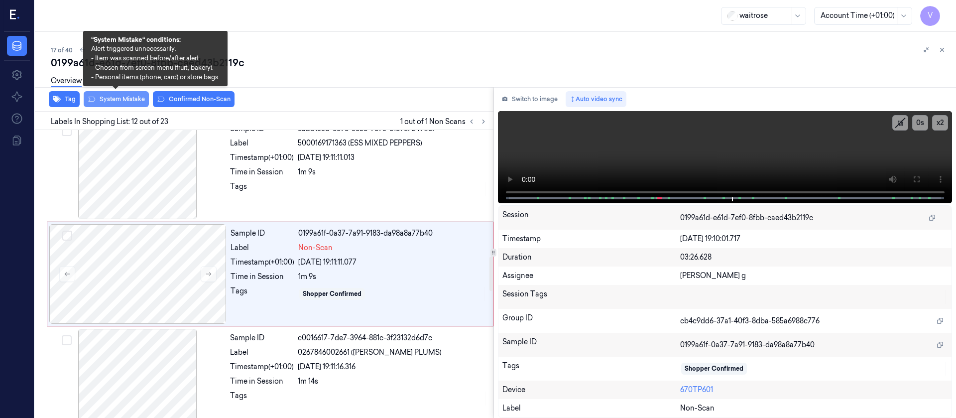
click at [121, 102] on button "System Mistake" at bounding box center [116, 99] width 65 height 16
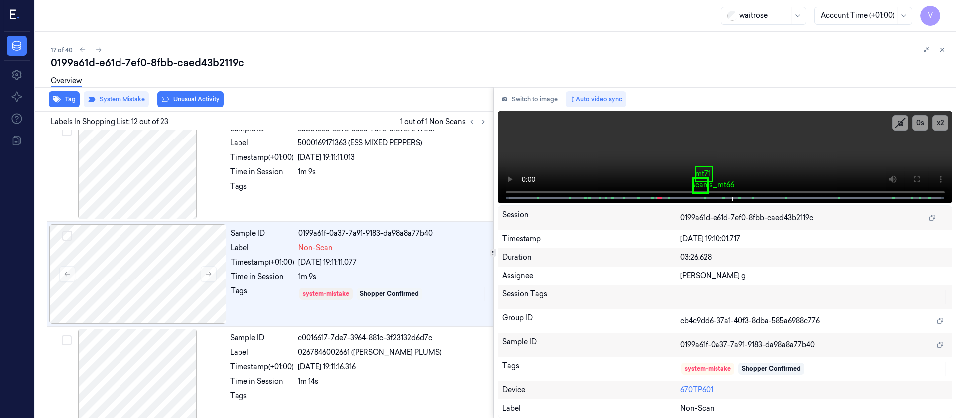
click at [181, 103] on button "Unusual Activity" at bounding box center [190, 99] width 66 height 16
click at [945, 50] on icon at bounding box center [942, 49] width 7 height 7
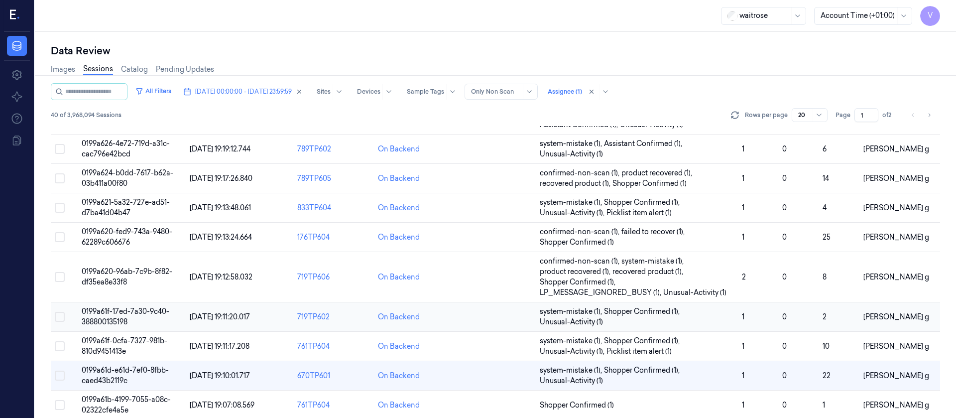
scroll to position [367, 0]
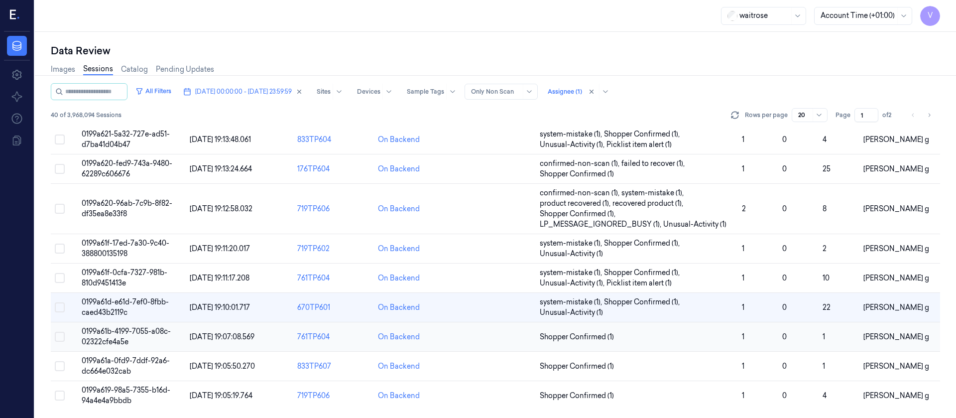
click at [482, 345] on td at bounding box center [495, 336] width 81 height 29
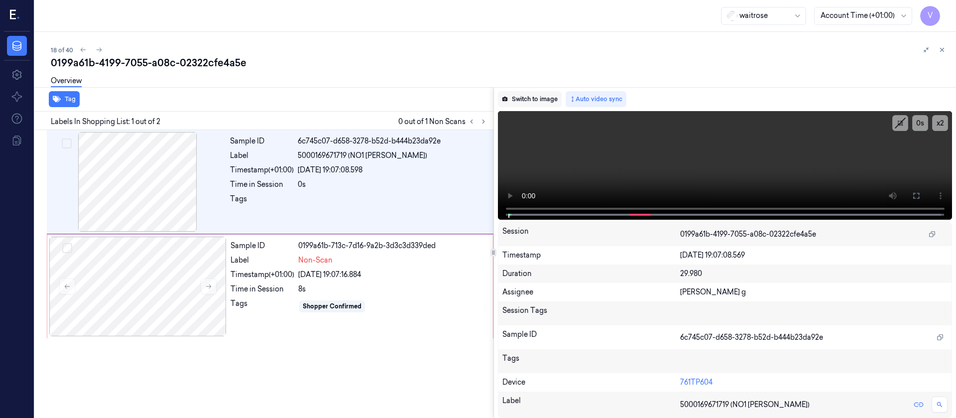
click at [529, 98] on button "Switch to image" at bounding box center [530, 99] width 64 height 16
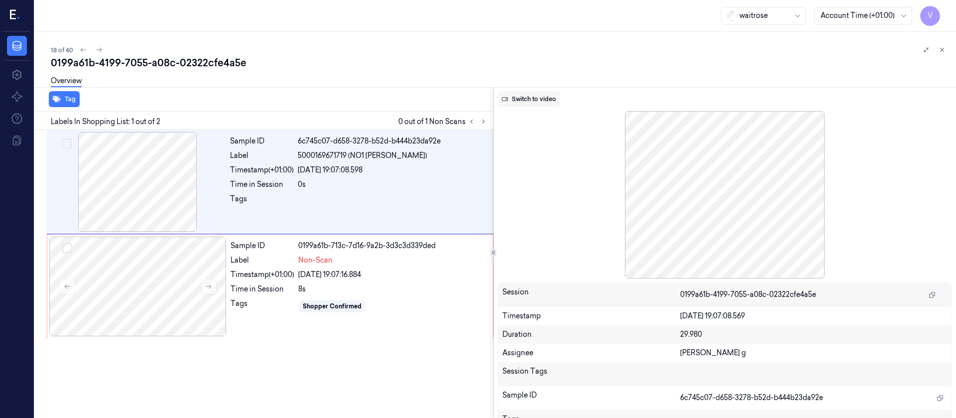
click at [519, 97] on button "Switch to video" at bounding box center [529, 99] width 62 height 16
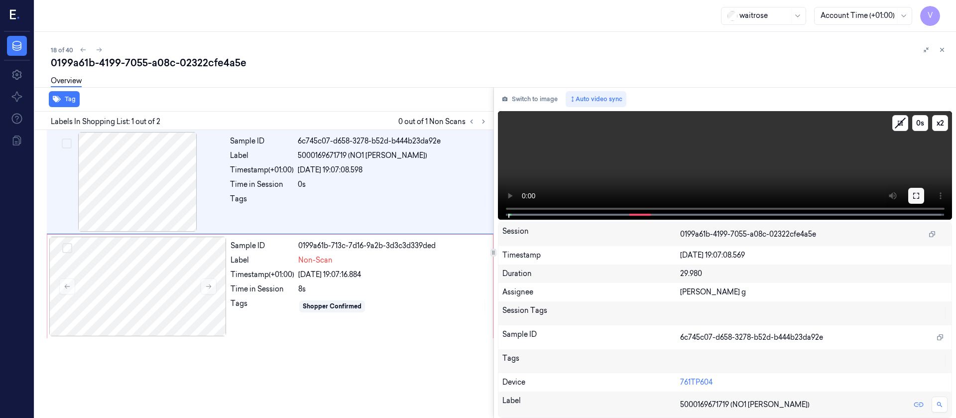
click at [912, 196] on icon at bounding box center [916, 196] width 8 height 8
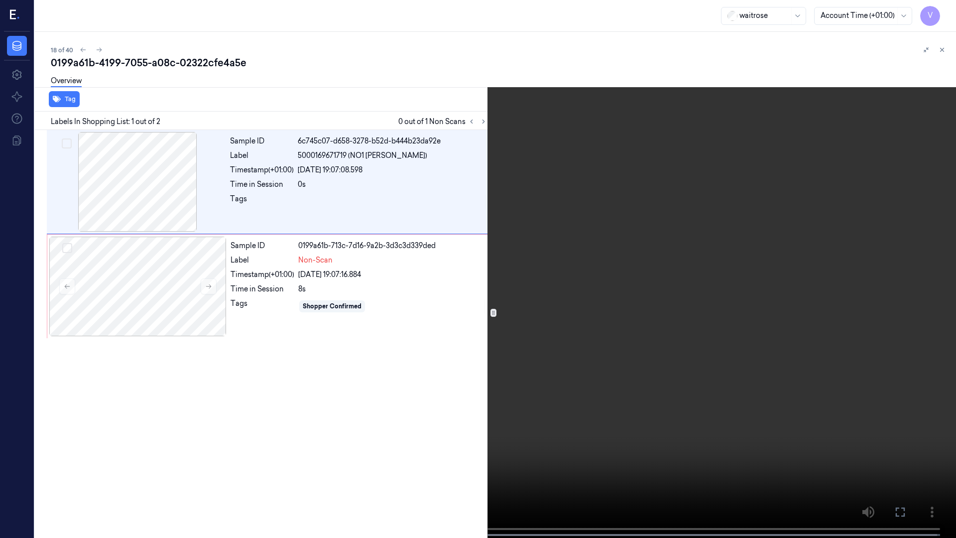
click at [0, 0] on icon at bounding box center [0, 0] width 0 height 0
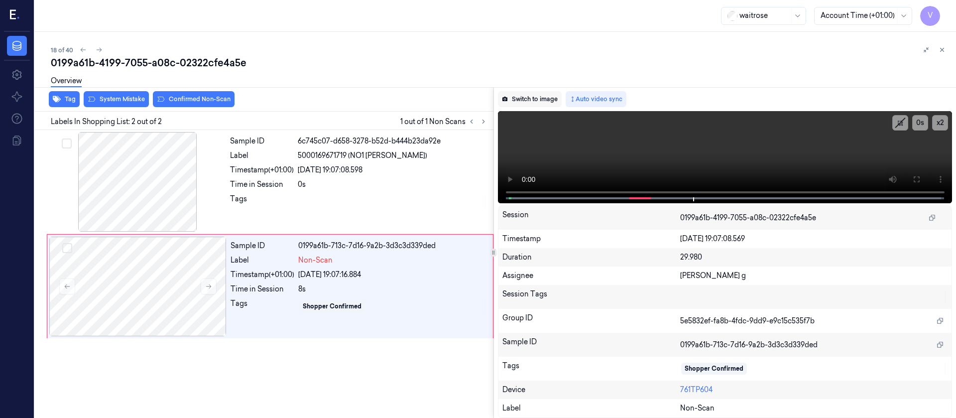
click at [527, 96] on button "Switch to image" at bounding box center [530, 99] width 64 height 16
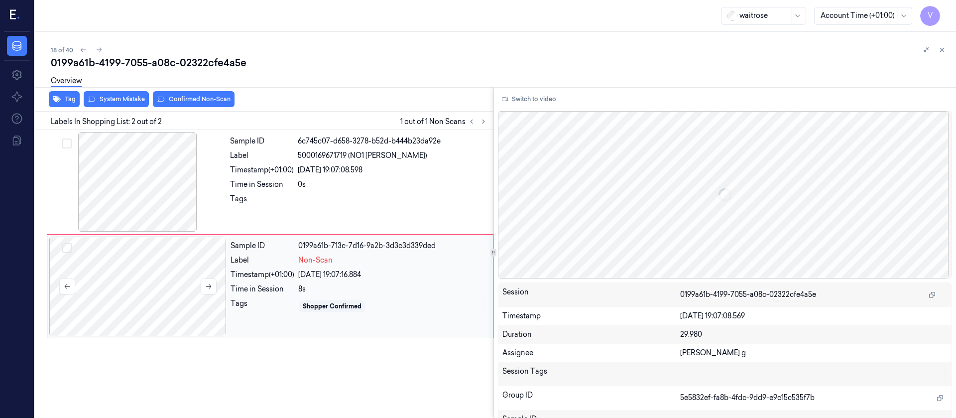
click at [154, 305] on div at bounding box center [137, 287] width 177 height 100
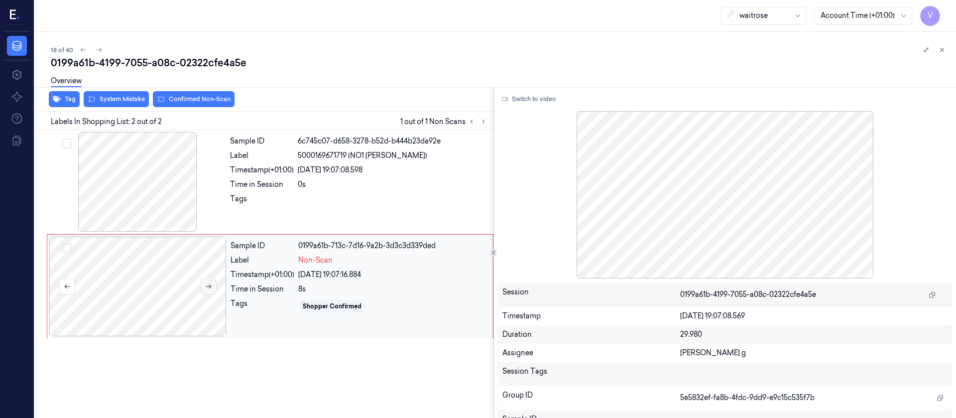
click at [213, 283] on button at bounding box center [209, 286] width 16 height 16
click at [212, 285] on icon at bounding box center [208, 286] width 7 height 7
click at [121, 94] on div "Overview" at bounding box center [499, 82] width 897 height 25
click at [112, 108] on div "Tag System Mistake Confirmed Non-Scan" at bounding box center [262, 99] width 463 height 24
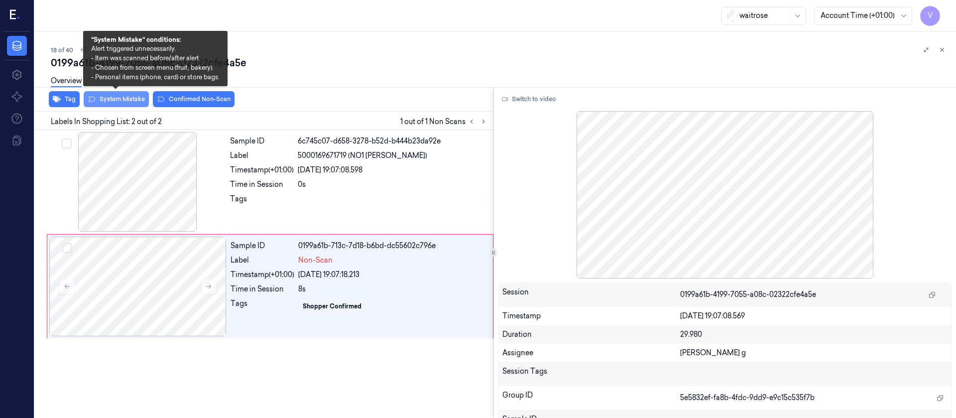
click at [122, 103] on button "System Mistake" at bounding box center [116, 99] width 65 height 16
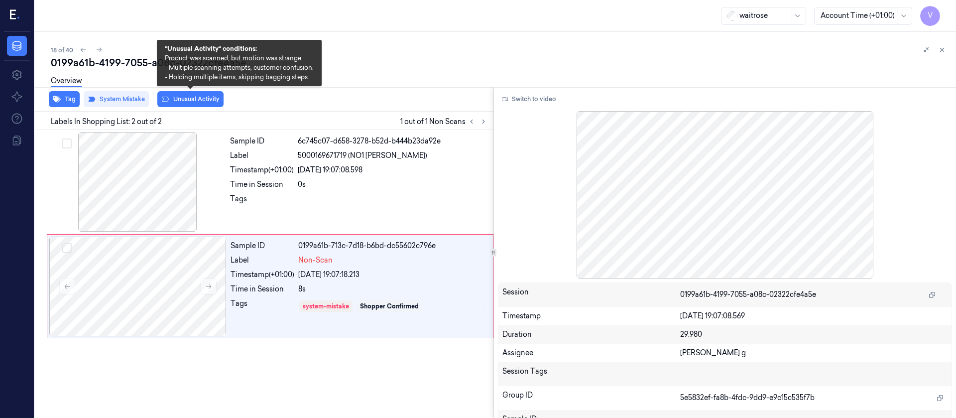
click at [195, 103] on button "Unusual Activity" at bounding box center [190, 99] width 66 height 16
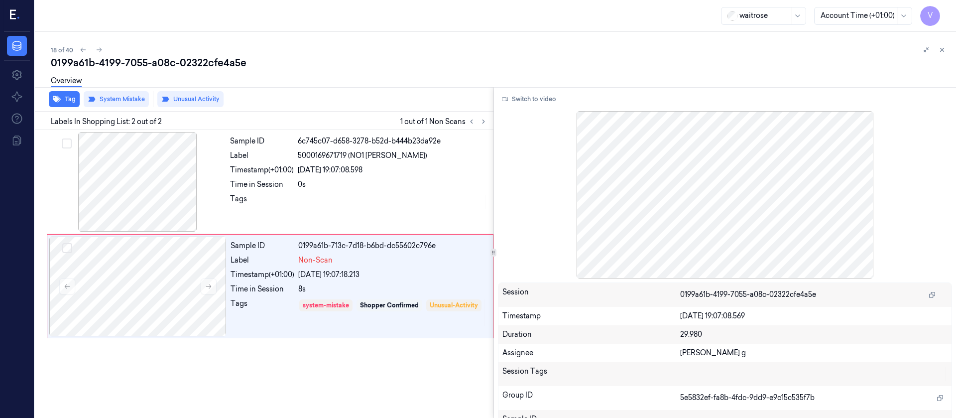
click at [489, 81] on div "Overview" at bounding box center [499, 82] width 897 height 25
click at [945, 46] on icon at bounding box center [942, 49] width 7 height 7
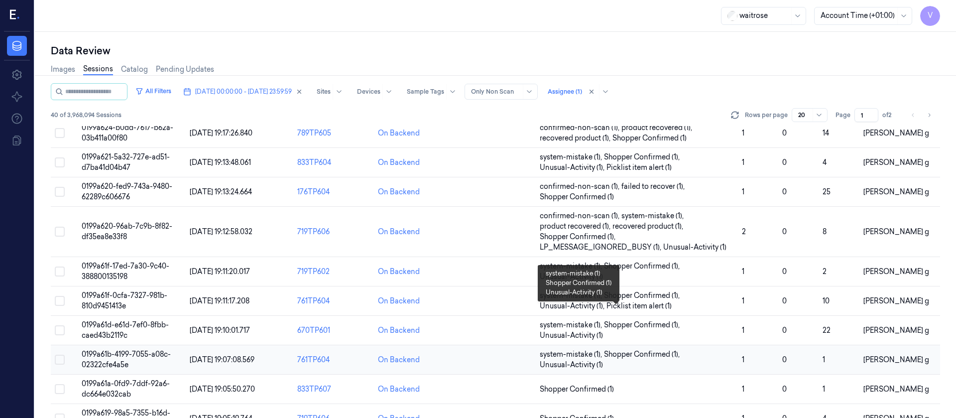
scroll to position [367, 0]
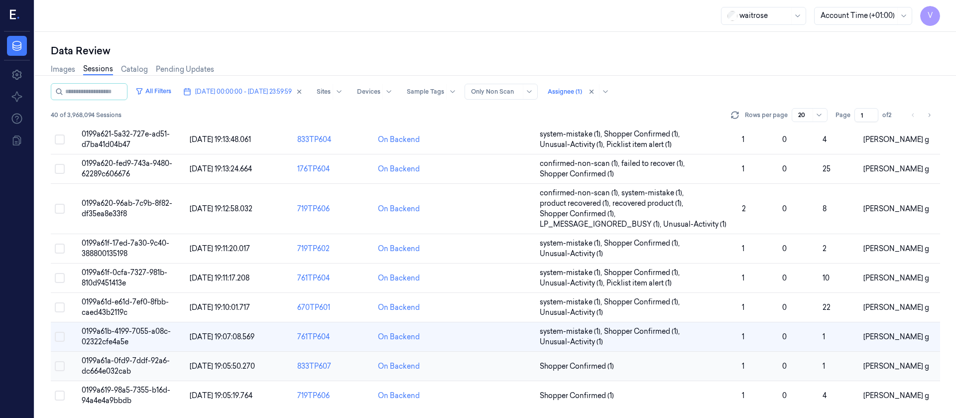
click at [472, 369] on td at bounding box center [495, 366] width 81 height 29
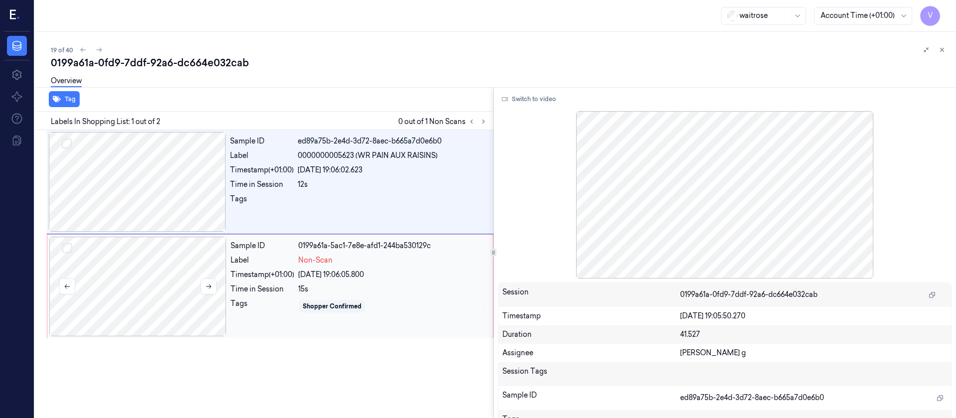
click at [163, 282] on div at bounding box center [137, 287] width 177 height 100
click at [137, 191] on div at bounding box center [137, 182] width 177 height 100
click at [136, 290] on div at bounding box center [137, 287] width 177 height 100
click at [142, 233] on div "Sample ID ed89a75b-2e4d-3d72-8aec-b665a7d0e6b0 Label 0000000005623 (WR PAIN AUX…" at bounding box center [270, 182] width 447 height 104
click at [133, 273] on div at bounding box center [137, 287] width 177 height 100
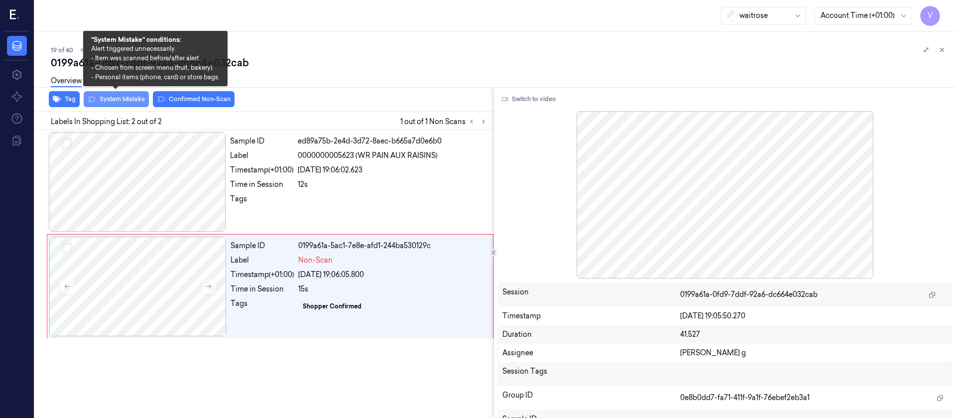
click at [127, 103] on button "System Mistake" at bounding box center [116, 99] width 65 height 16
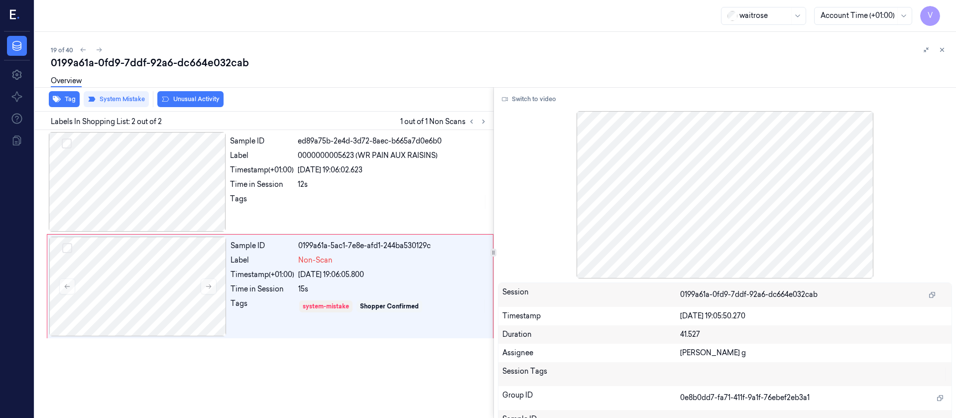
click at [187, 94] on div "Overview" at bounding box center [499, 82] width 897 height 25
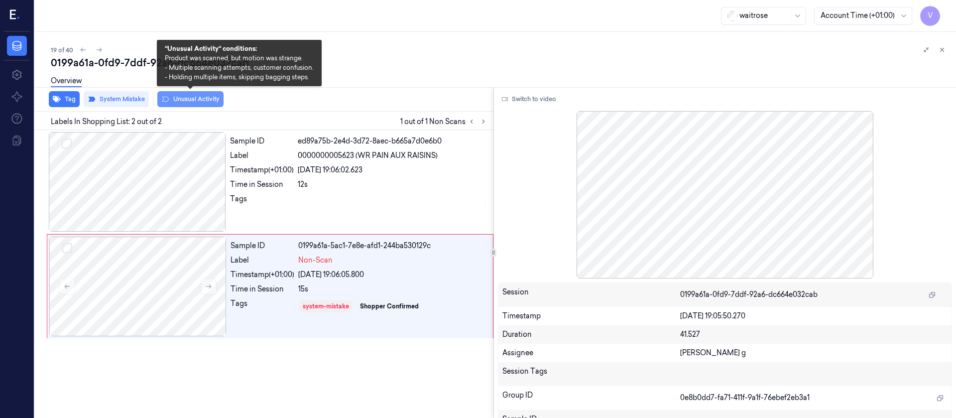
click at [193, 100] on button "Unusual Activity" at bounding box center [190, 99] width 66 height 16
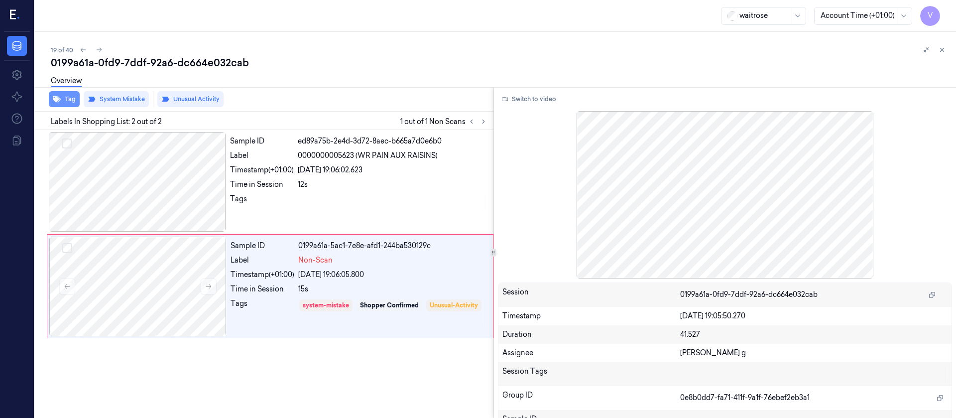
click at [66, 104] on button "Tag" at bounding box center [64, 99] width 31 height 16
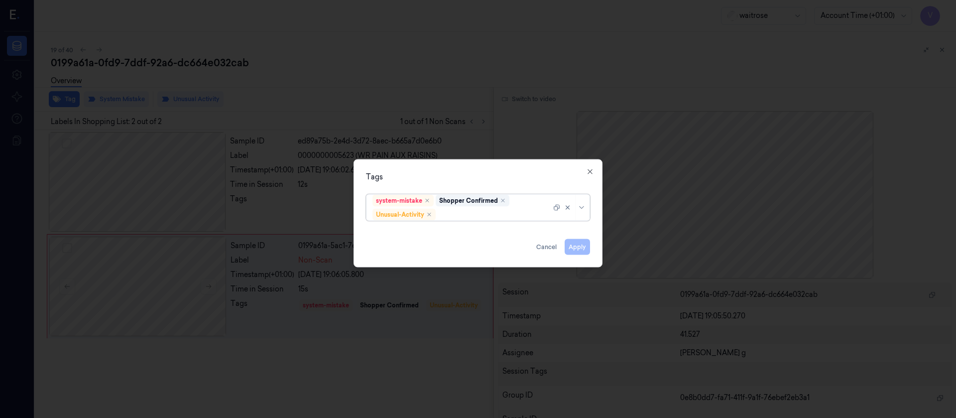
click at [479, 213] on div at bounding box center [495, 214] width 114 height 10
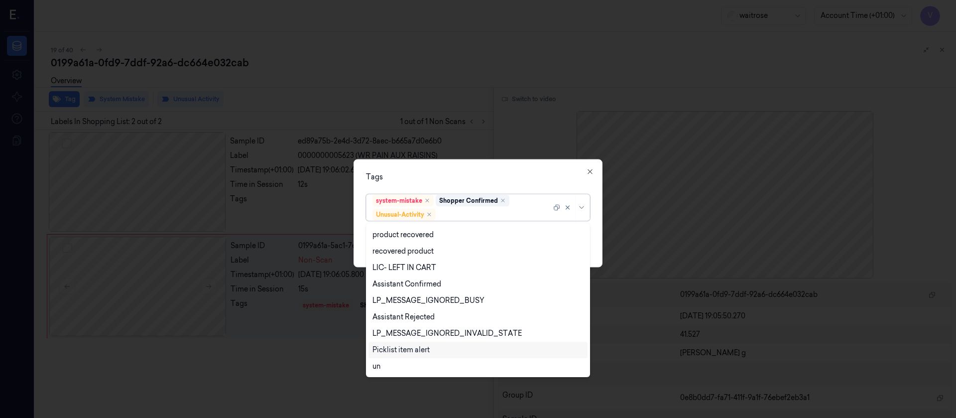
scroll to position [196, 0]
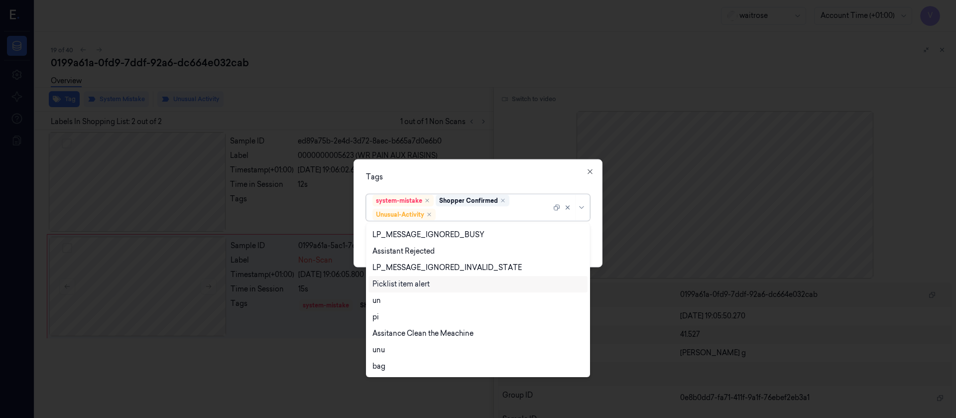
click at [407, 281] on div "Picklist item alert" at bounding box center [401, 284] width 57 height 10
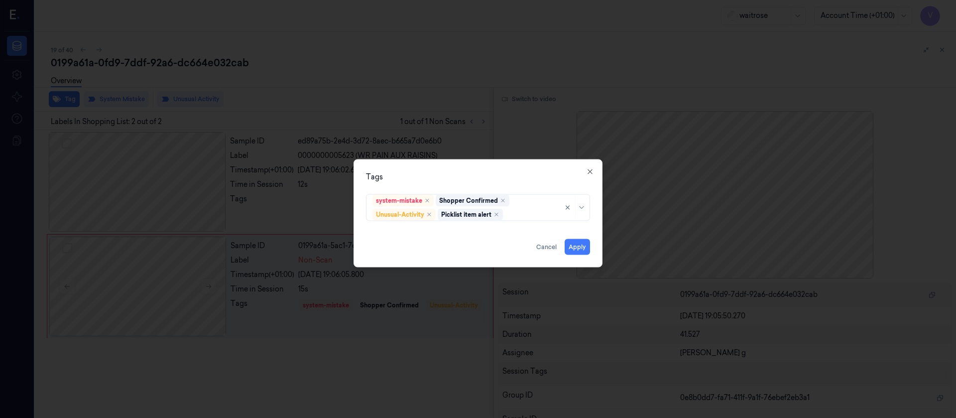
click at [511, 180] on div "Tags" at bounding box center [478, 176] width 224 height 10
click at [576, 248] on button "Apply" at bounding box center [577, 247] width 25 height 16
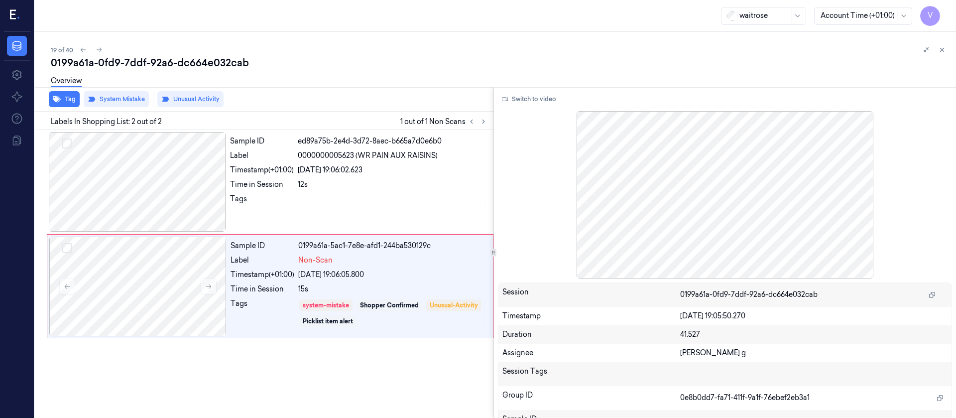
click at [645, 70] on div "Overview" at bounding box center [499, 82] width 897 height 25
click at [945, 51] on icon at bounding box center [942, 49] width 7 height 7
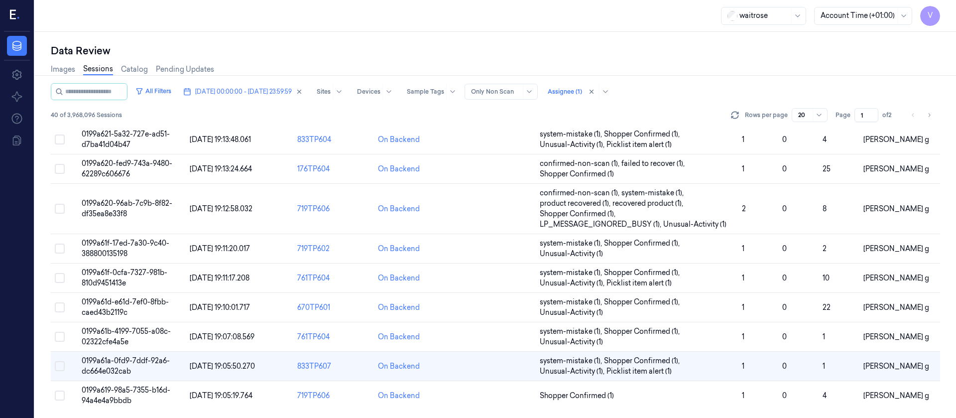
scroll to position [367, 0]
click at [498, 392] on td at bounding box center [495, 395] width 81 height 29
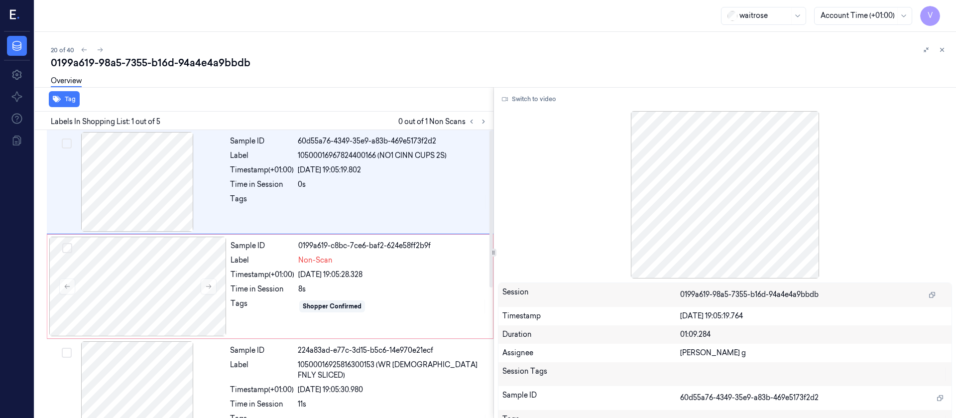
click at [621, 41] on div "20 of 40 0199a619-98a5-7355-b16d-94a4e4a9bbdb Overview Tag Labels In Shopping L…" at bounding box center [495, 225] width 921 height 386
click at [945, 48] on icon at bounding box center [942, 49] width 7 height 7
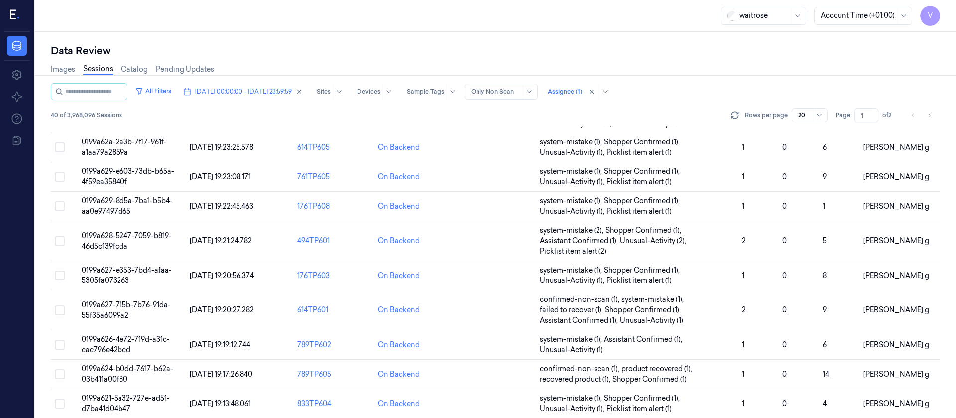
scroll to position [367, 0]
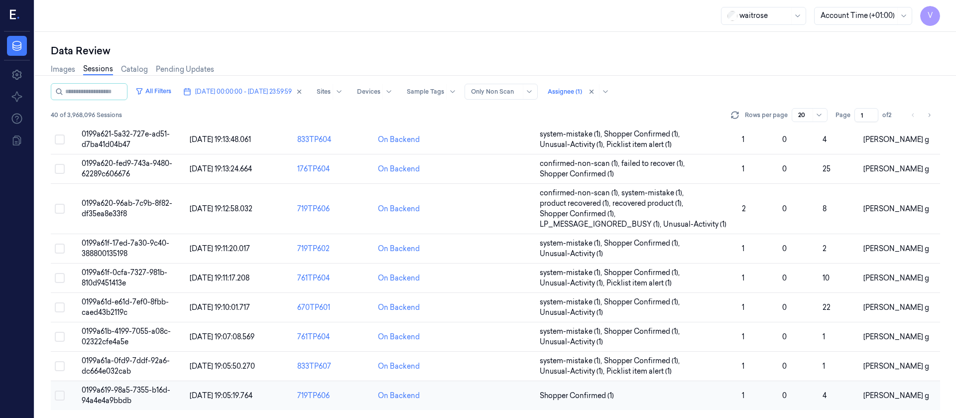
click at [494, 396] on td at bounding box center [495, 395] width 81 height 29
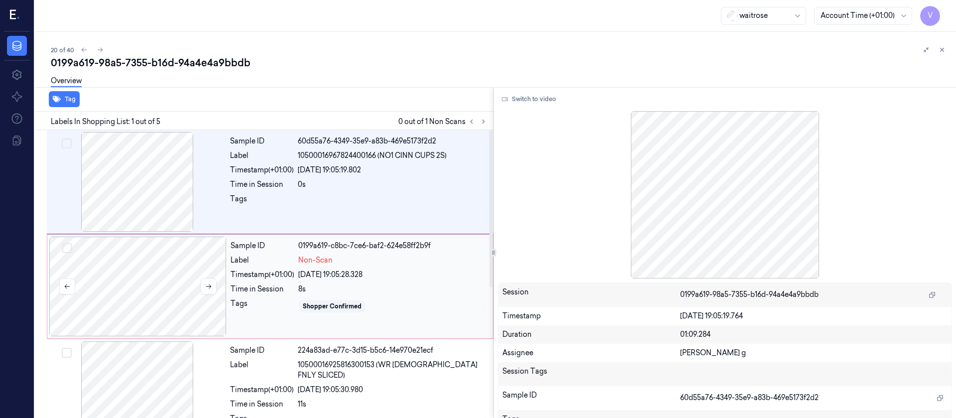
click at [139, 290] on div at bounding box center [137, 287] width 177 height 100
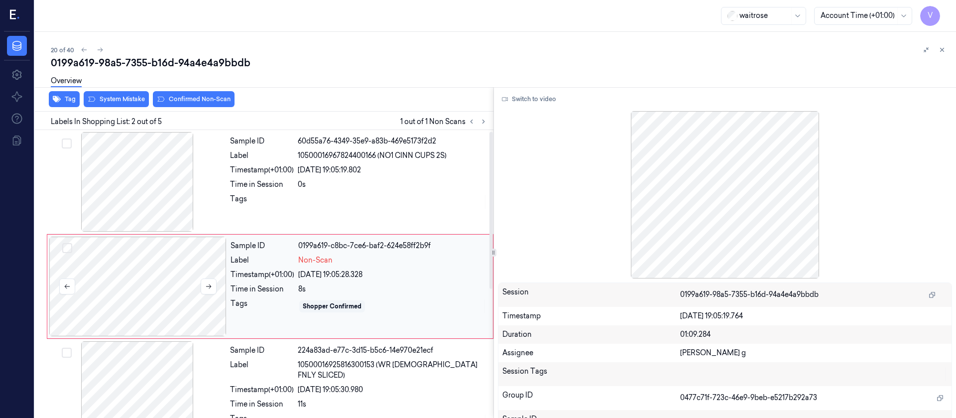
scroll to position [12, 0]
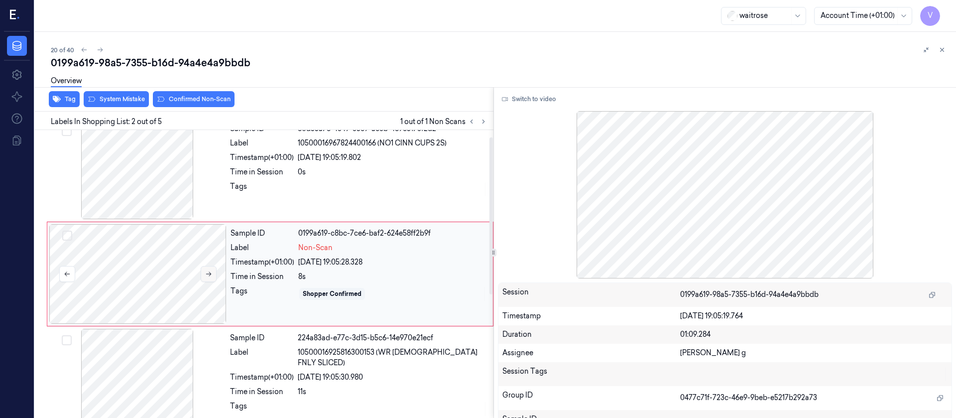
click at [211, 273] on icon at bounding box center [208, 273] width 7 height 7
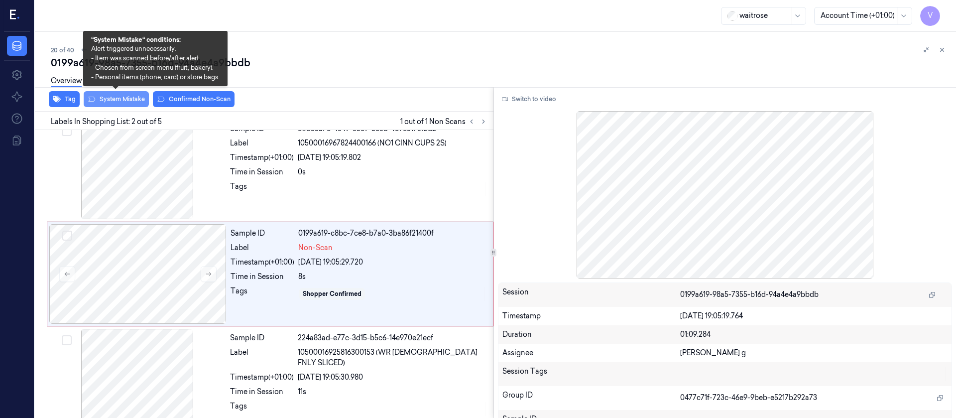
click at [115, 102] on button "System Mistake" at bounding box center [116, 99] width 65 height 16
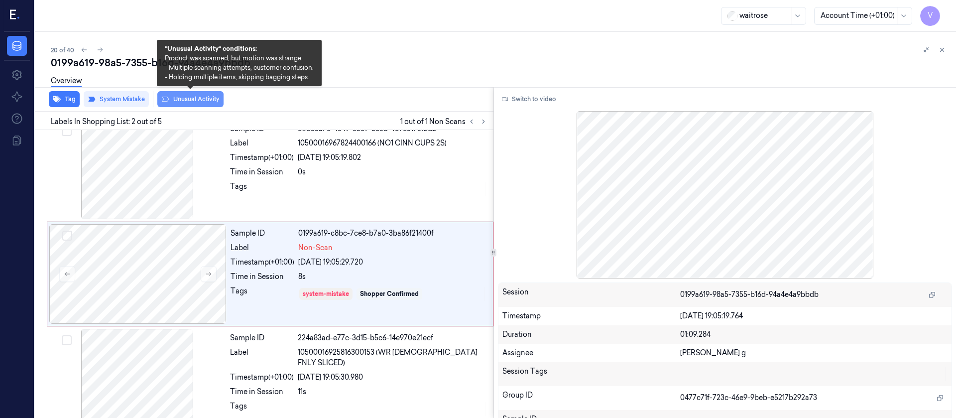
click at [181, 102] on button "Unusual Activity" at bounding box center [190, 99] width 66 height 16
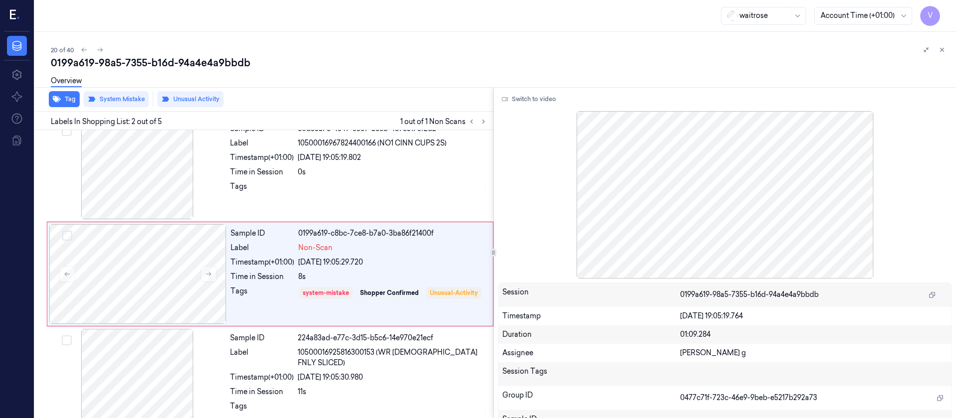
click at [527, 59] on div "0199a619-98a5-7355-b16d-94a4e4a9bbdb" at bounding box center [499, 63] width 897 height 14
click at [940, 53] on icon at bounding box center [942, 49] width 7 height 7
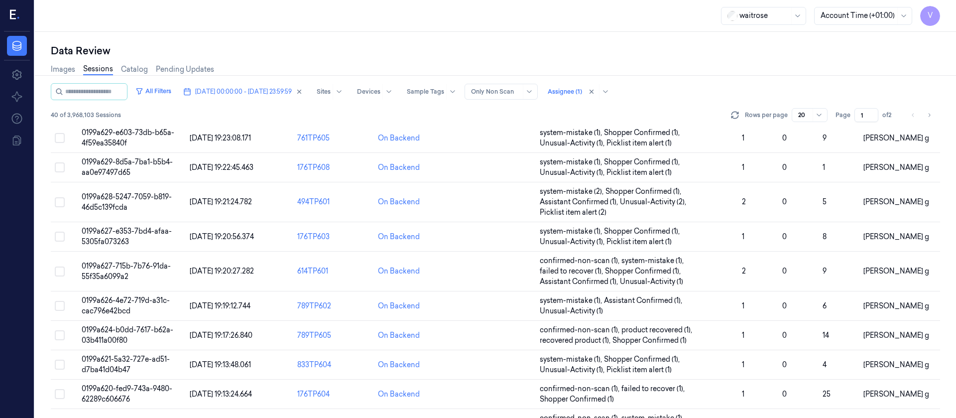
scroll to position [68, 0]
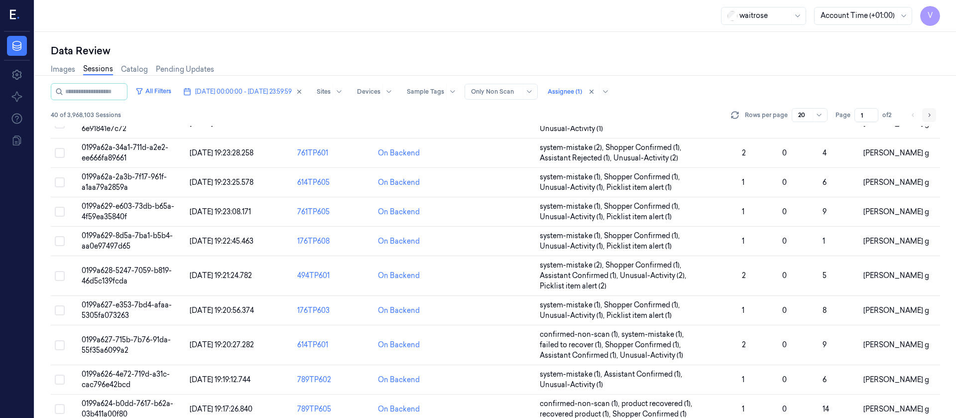
click at [936, 113] on button "Go to next page" at bounding box center [929, 115] width 14 height 14
type input "2"
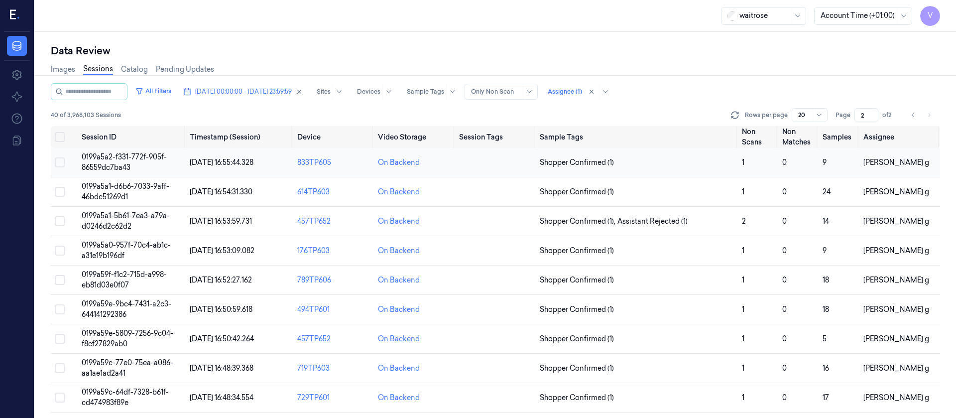
click at [469, 169] on td at bounding box center [495, 162] width 81 height 29
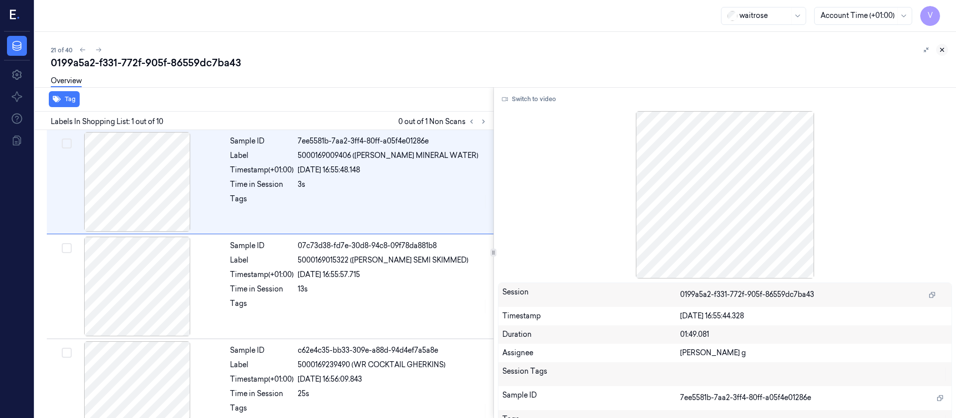
click at [943, 48] on icon at bounding box center [942, 49] width 7 height 7
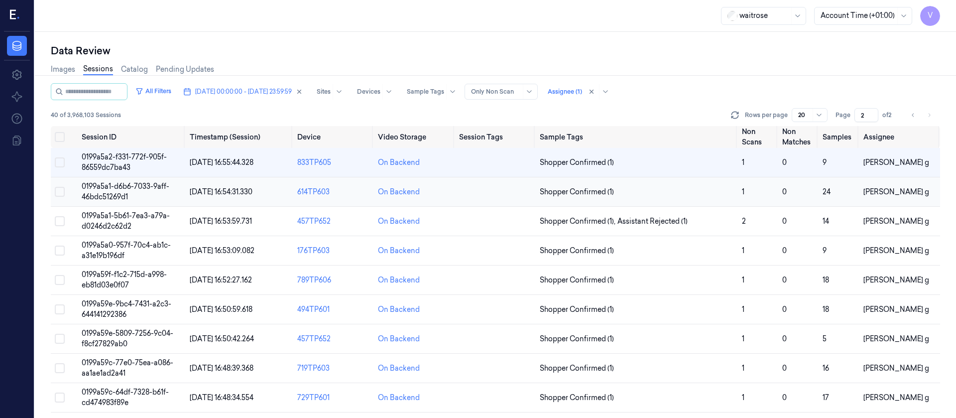
click at [512, 192] on td at bounding box center [495, 191] width 81 height 29
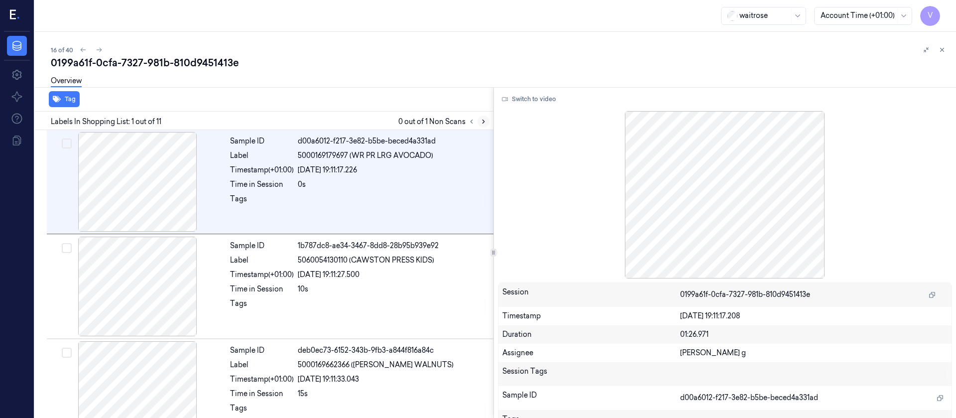
click at [481, 119] on icon at bounding box center [483, 121] width 7 height 7
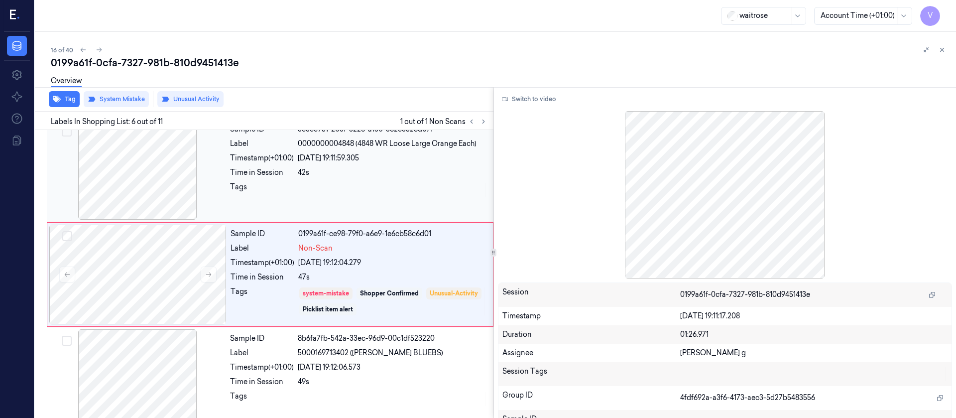
scroll to position [431, 0]
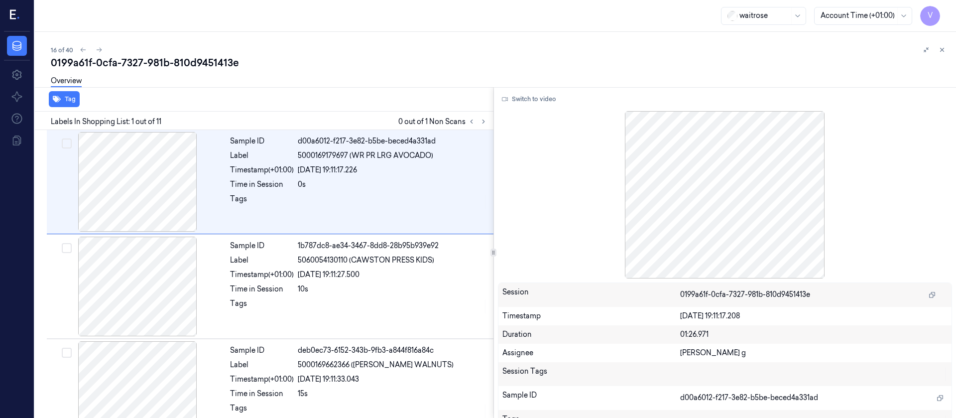
click at [326, 94] on div "Overview" at bounding box center [499, 82] width 897 height 25
click at [483, 122] on icon at bounding box center [483, 121] width 7 height 7
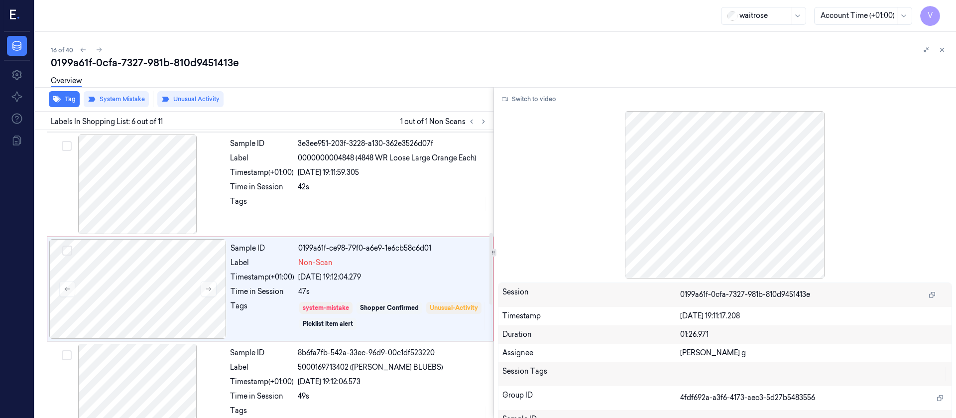
scroll to position [431, 0]
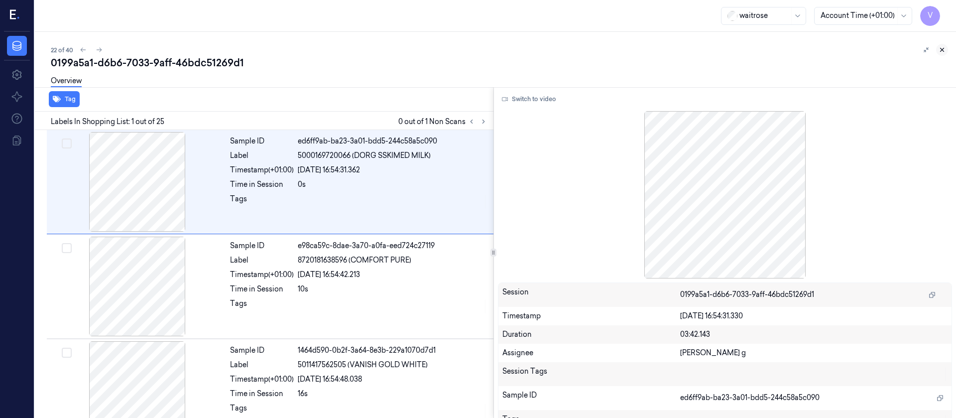
click at [944, 48] on icon at bounding box center [942, 49] width 7 height 7
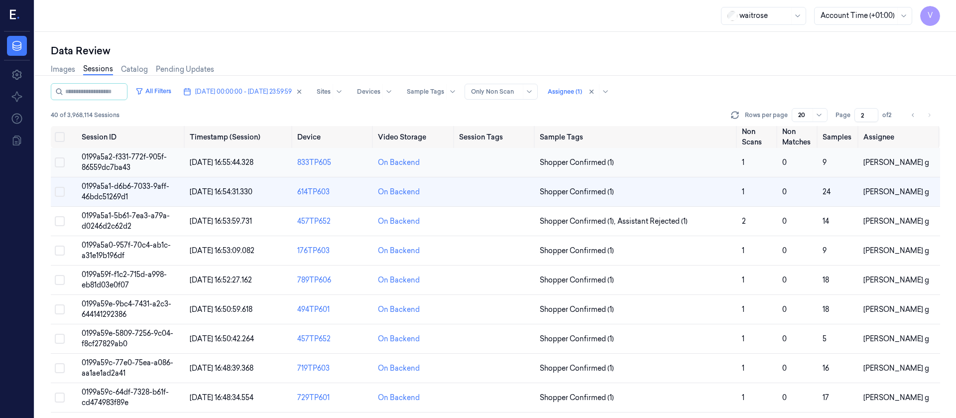
click at [470, 167] on td at bounding box center [495, 162] width 81 height 29
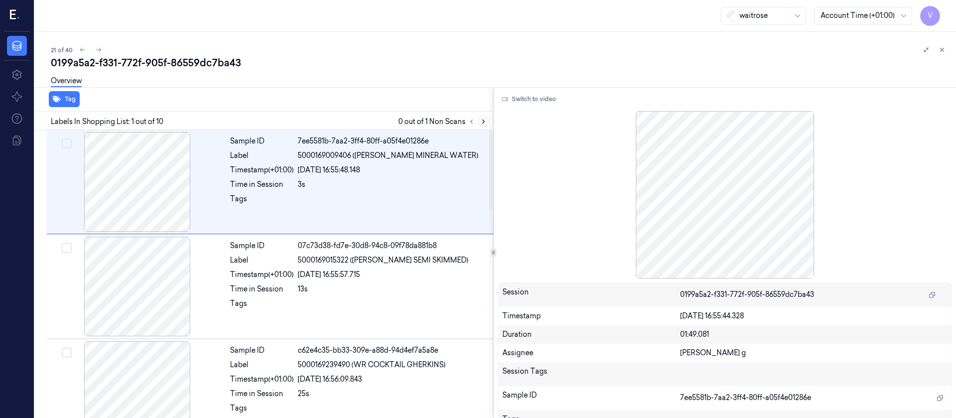
click at [482, 119] on icon at bounding box center [483, 121] width 7 height 7
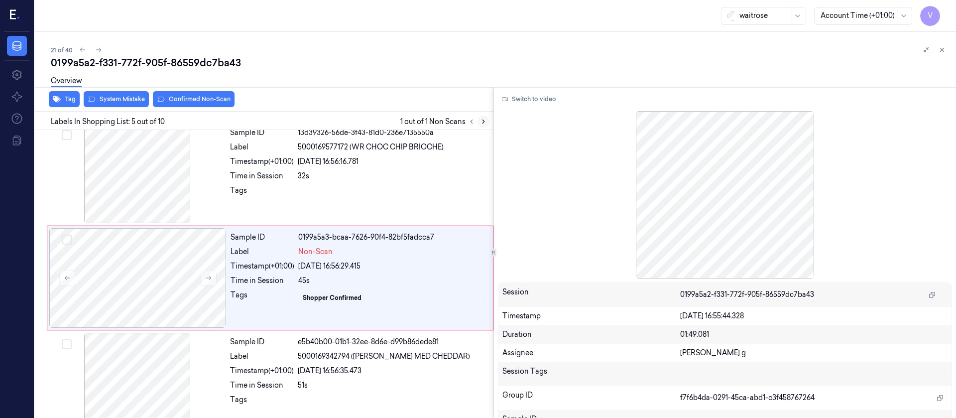
scroll to position [326, 0]
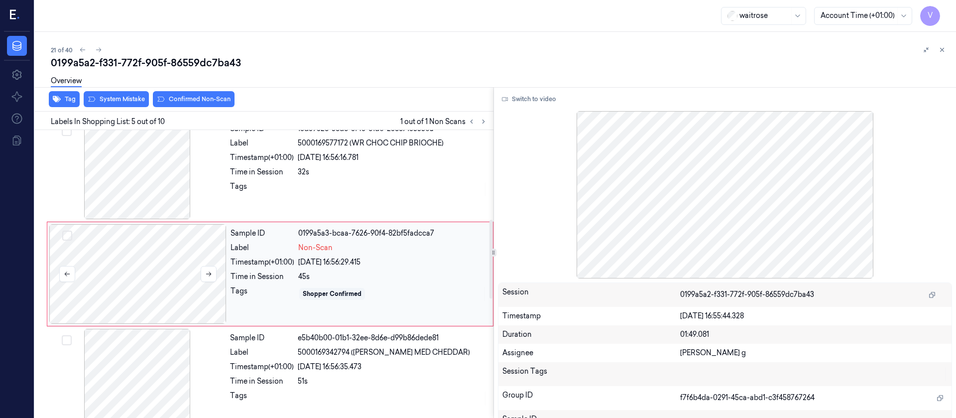
click at [154, 279] on div at bounding box center [137, 274] width 177 height 100
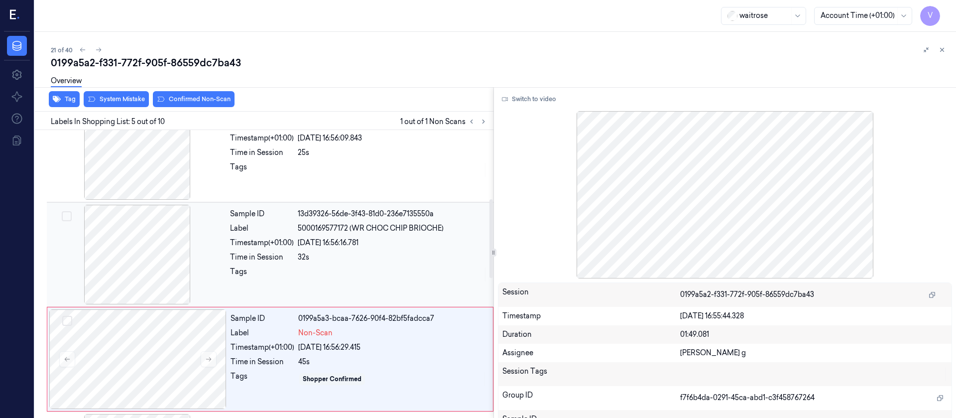
scroll to position [252, 0]
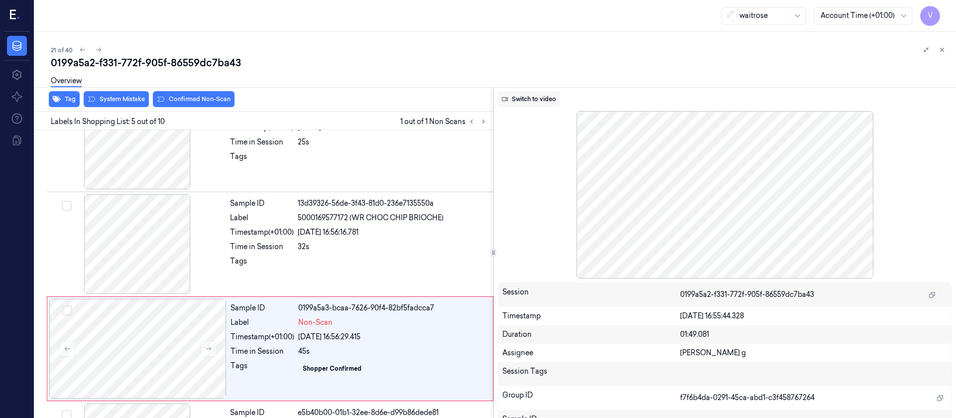
click at [533, 101] on button "Switch to video" at bounding box center [529, 99] width 62 height 16
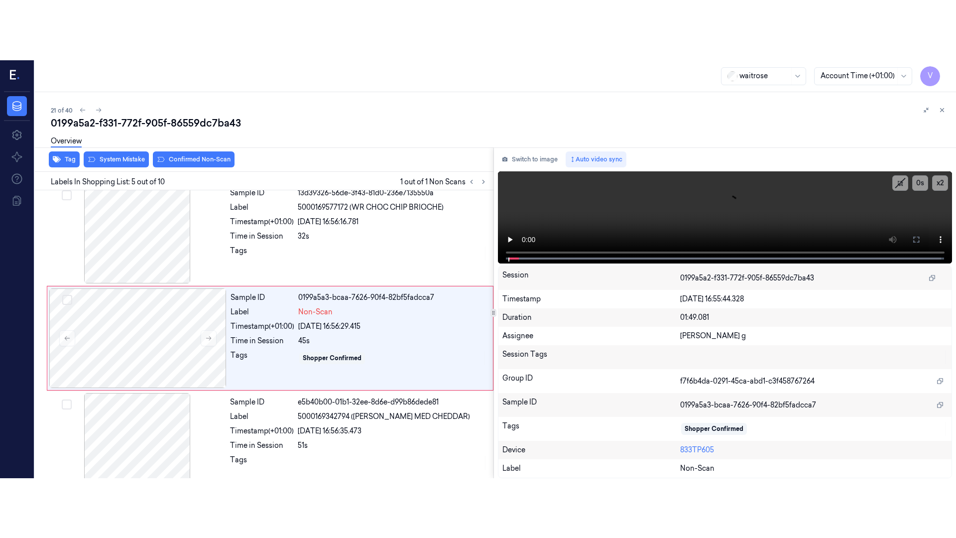
scroll to position [326, 0]
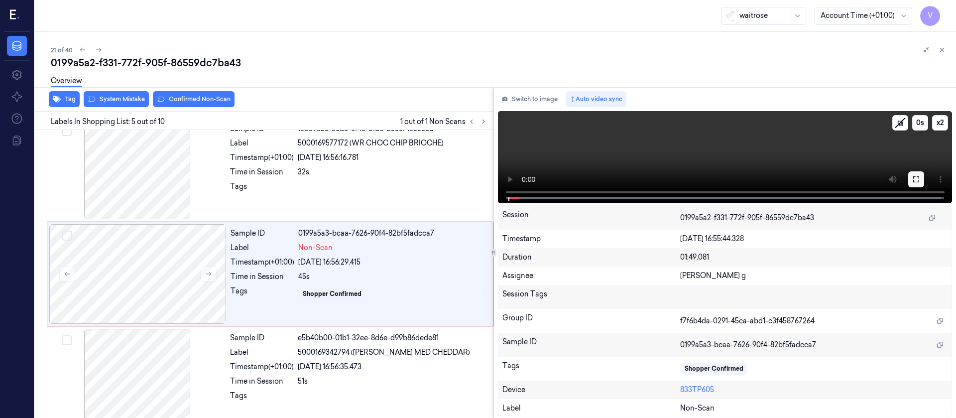
click at [914, 179] on icon at bounding box center [916, 179] width 8 height 8
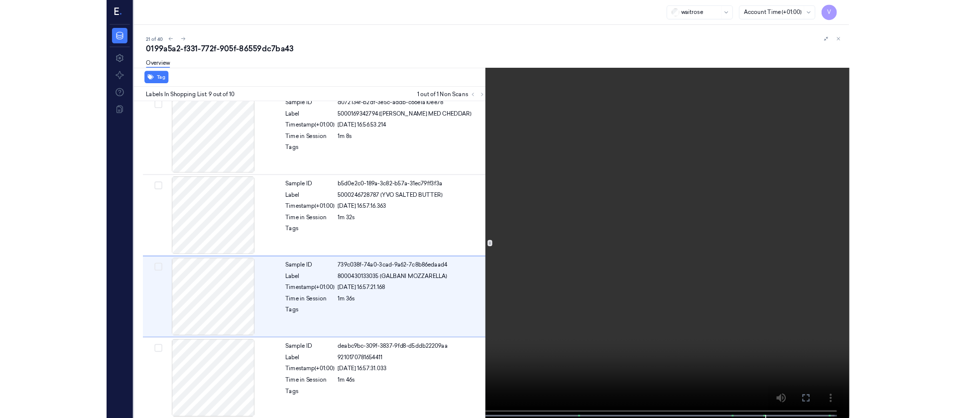
scroll to position [641, 0]
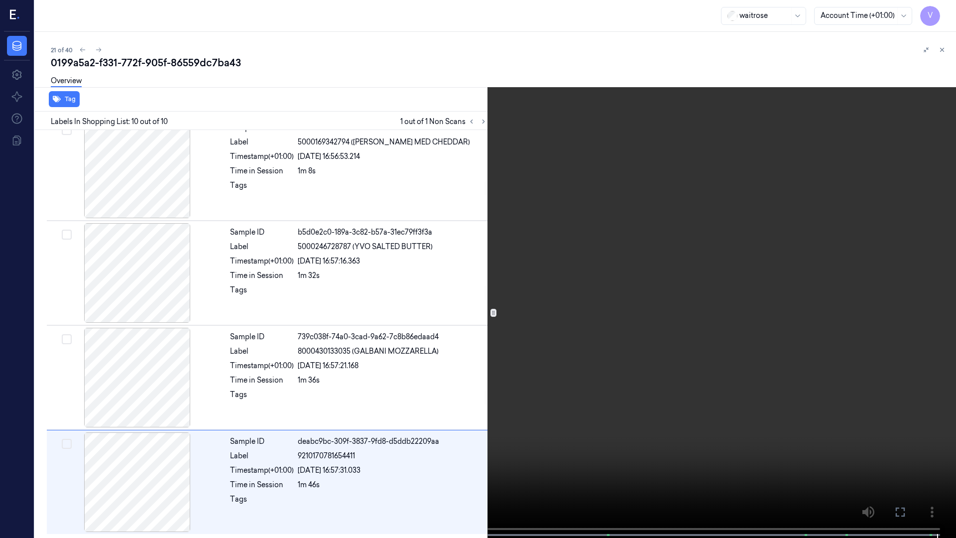
click at [0, 0] on icon at bounding box center [0, 0] width 0 height 0
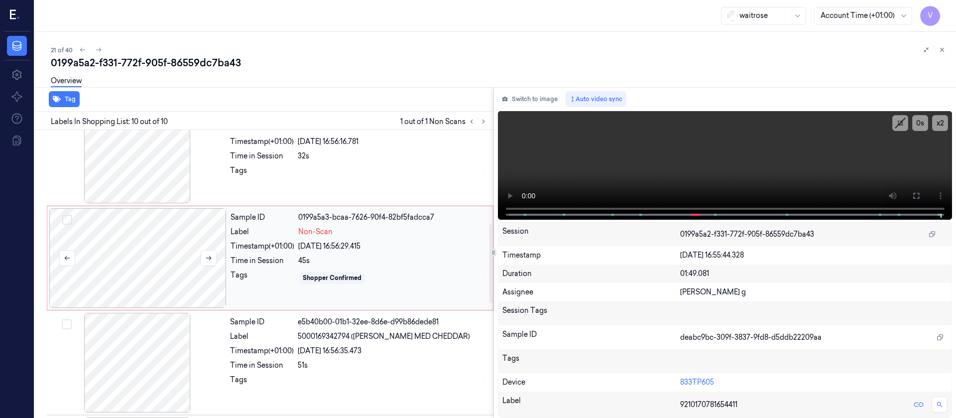
click at [166, 269] on div at bounding box center [137, 258] width 177 height 100
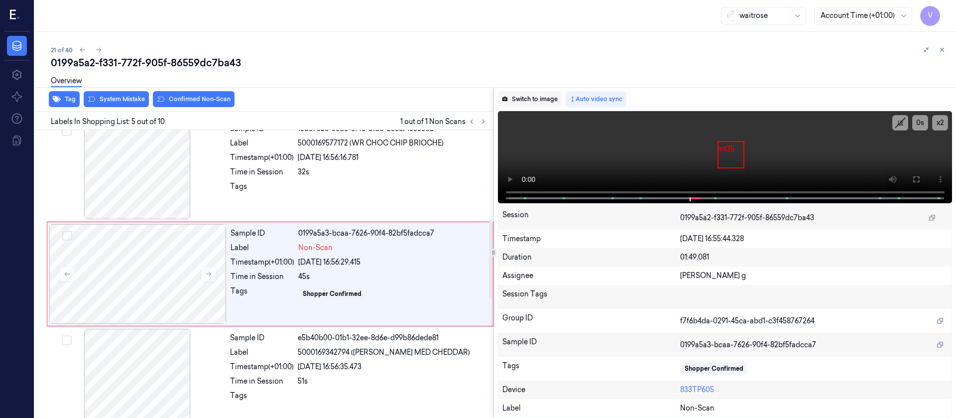
click at [526, 98] on button "Switch to image" at bounding box center [530, 99] width 64 height 16
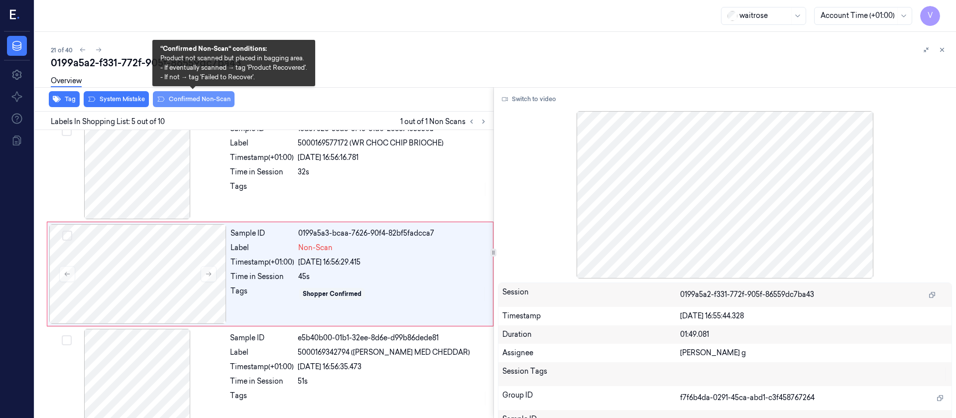
click at [175, 99] on button "Confirmed Non-Scan" at bounding box center [194, 99] width 82 height 16
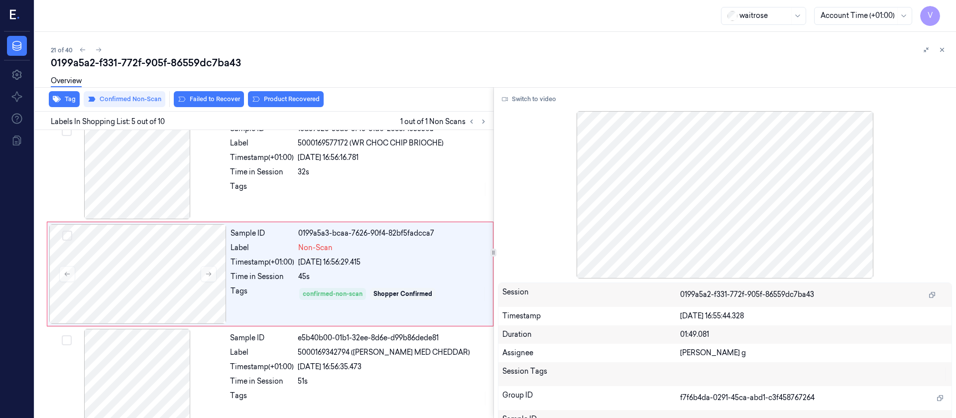
click at [429, 86] on div "Overview" at bounding box center [499, 82] width 897 height 25
click at [220, 103] on button "Failed to Recover" at bounding box center [209, 99] width 70 height 16
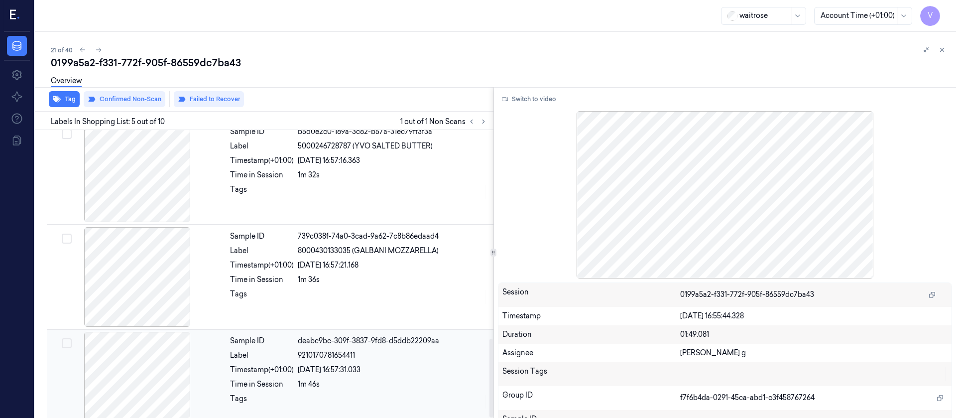
scroll to position [761, 0]
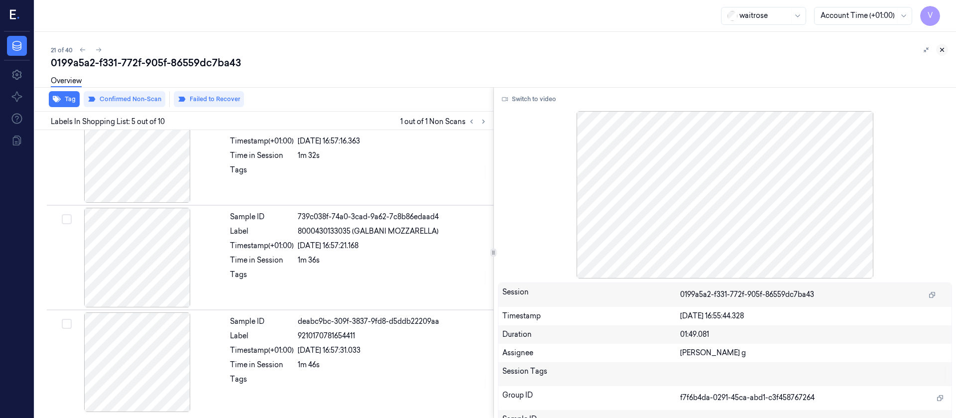
click at [941, 49] on icon at bounding box center [942, 49] width 7 height 7
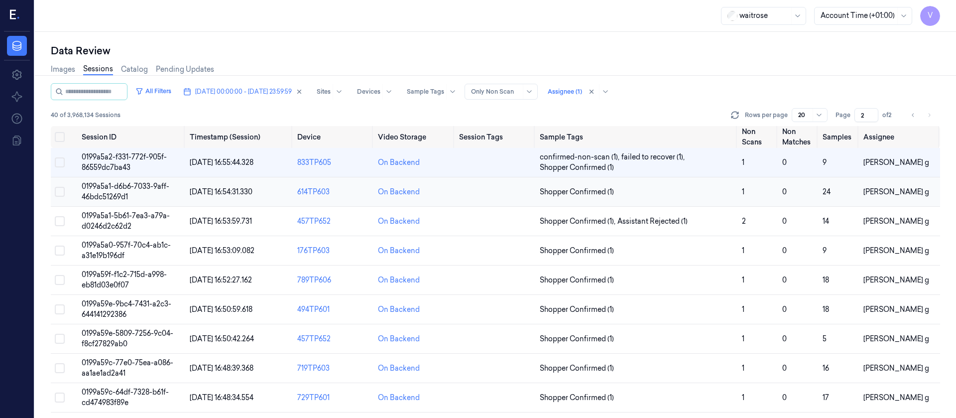
click at [478, 196] on td at bounding box center [495, 191] width 81 height 29
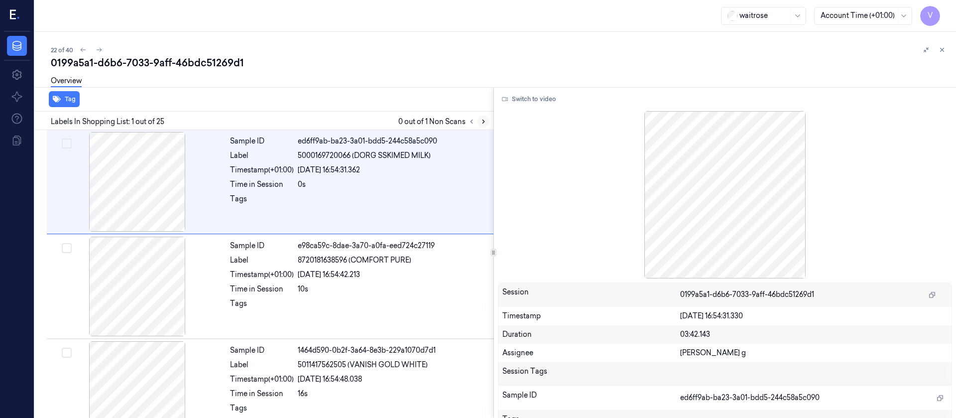
click at [487, 120] on icon at bounding box center [483, 121] width 7 height 7
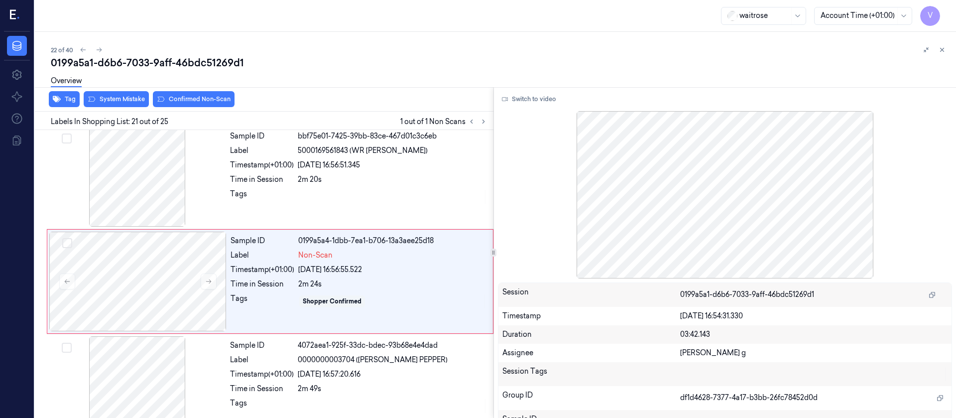
scroll to position [2000, 0]
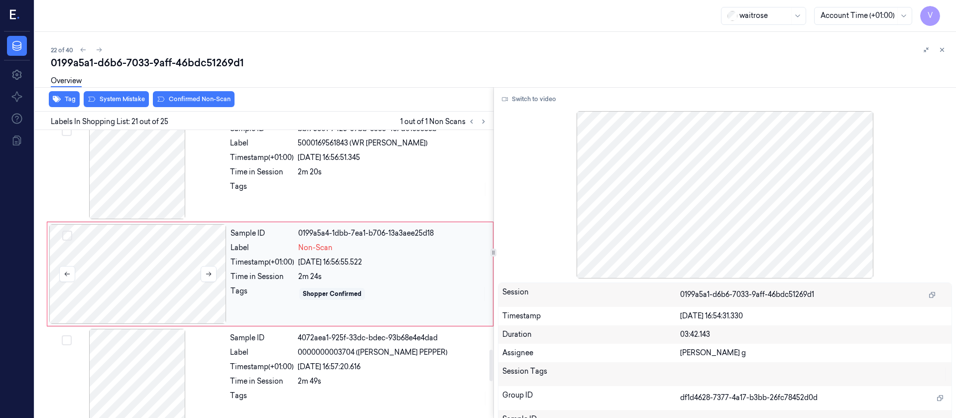
click at [158, 276] on div at bounding box center [137, 274] width 177 height 100
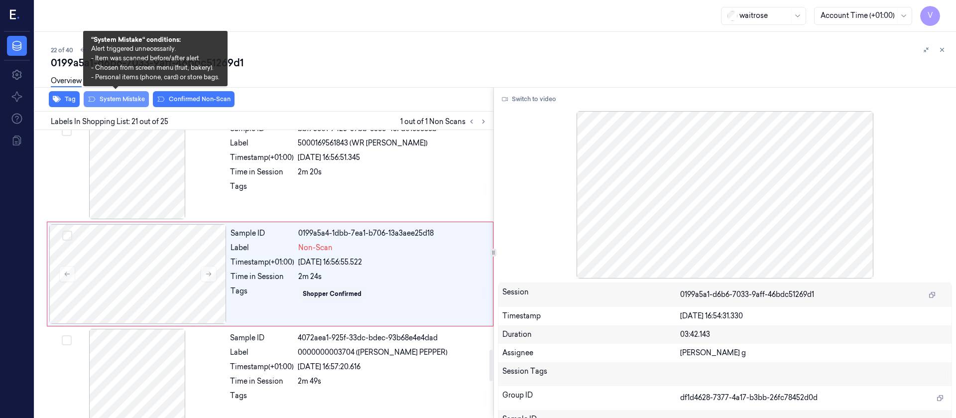
click at [128, 100] on button "System Mistake" at bounding box center [116, 99] width 65 height 16
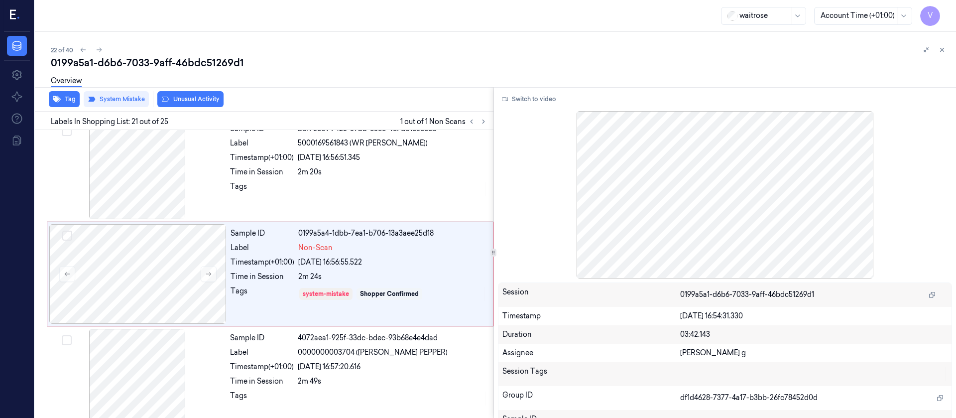
click at [191, 103] on button "Unusual Activity" at bounding box center [190, 99] width 66 height 16
click at [65, 101] on button "Tag" at bounding box center [64, 99] width 31 height 16
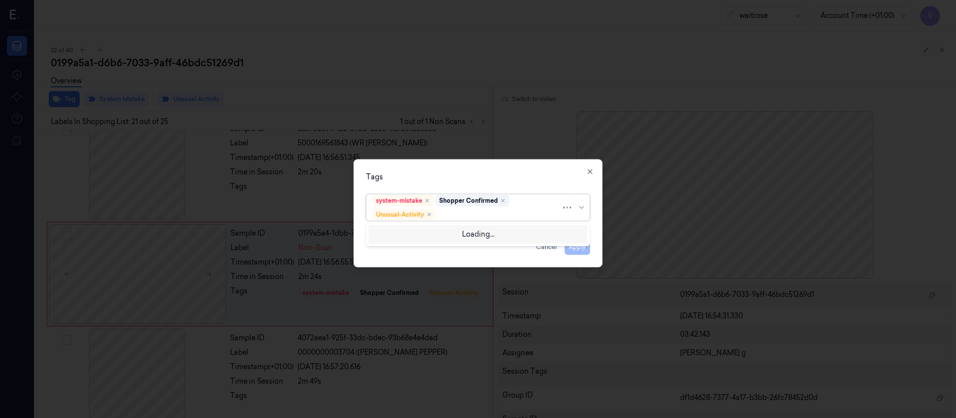
click at [449, 214] on div at bounding box center [500, 214] width 124 height 10
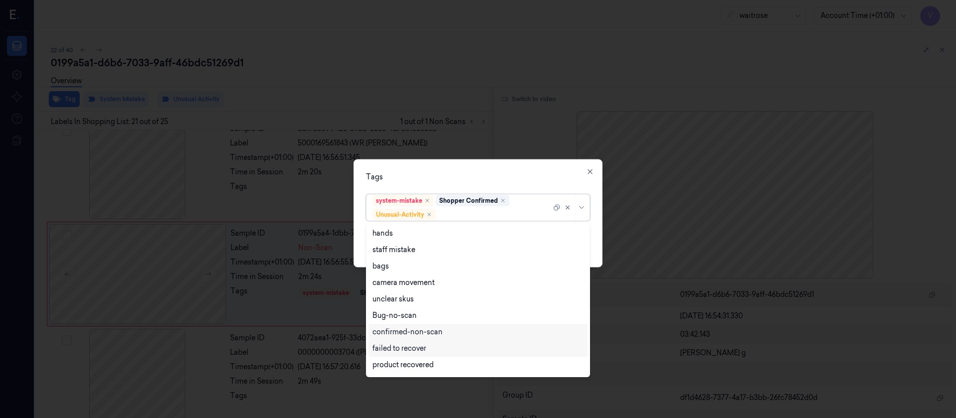
scroll to position [130, 0]
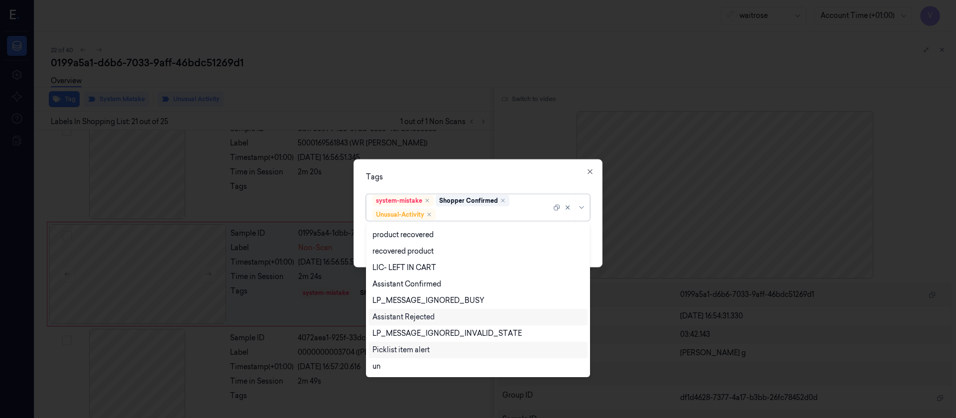
drag, startPoint x: 392, startPoint y: 352, endPoint x: 447, endPoint y: 312, distance: 67.7
click at [392, 351] on div "Picklist item alert" at bounding box center [401, 350] width 57 height 10
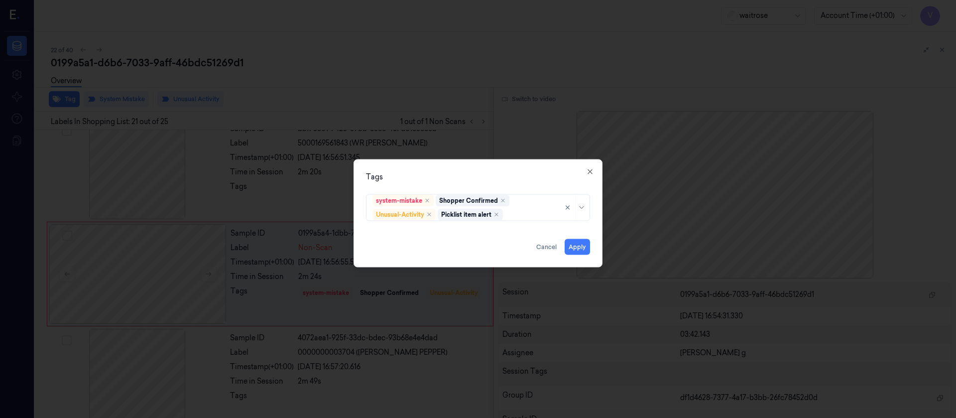
click at [503, 166] on div "Tags system-mistake Shopper Confirmed Unusual-Activity Picklist item alert Appl…" at bounding box center [478, 213] width 249 height 108
click at [577, 247] on button "Apply" at bounding box center [577, 247] width 25 height 16
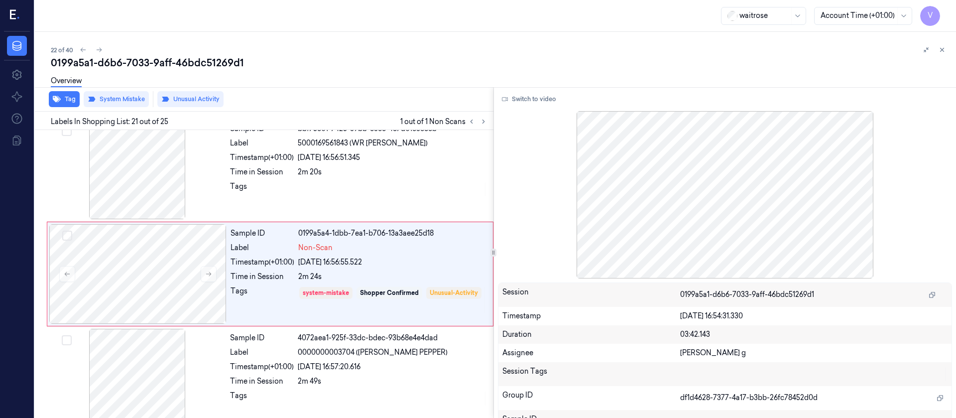
click at [733, 62] on div "0199a5a1-d6b6-7033-9aff-46bdc51269d1" at bounding box center [499, 63] width 897 height 14
click at [948, 48] on div "22 of 40 0199a5a1-d6b6-7033-9aff-46bdc51269d1 Overview Tag System Mistake Unusu…" at bounding box center [495, 225] width 921 height 386
click at [940, 47] on icon at bounding box center [942, 49] width 7 height 7
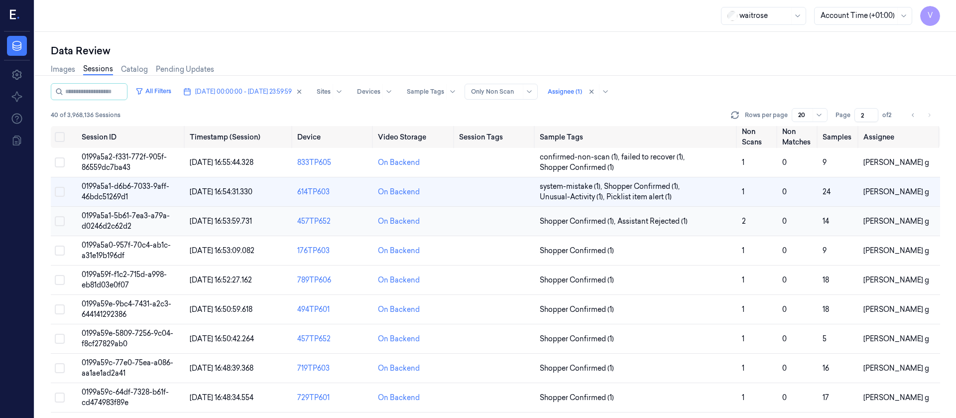
click at [473, 225] on td at bounding box center [495, 221] width 81 height 29
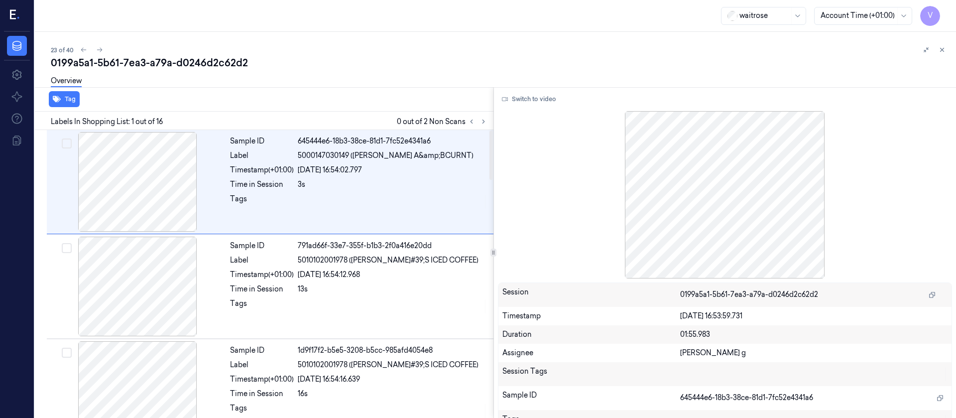
click at [490, 124] on div "Labels In Shopping List: 1 out of 16 0 out of 2 Non Scans" at bounding box center [262, 121] width 463 height 18
click at [480, 121] on button at bounding box center [484, 122] width 12 height 12
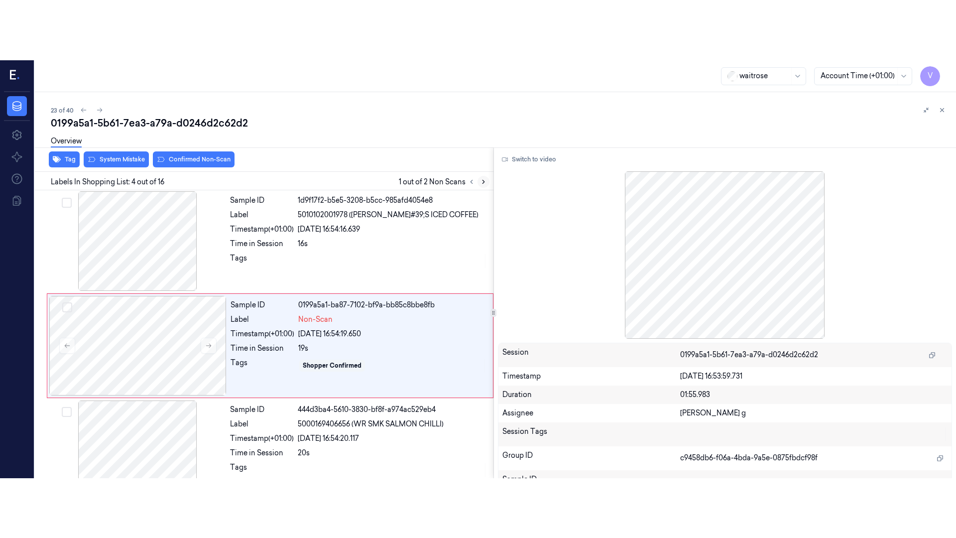
scroll to position [222, 0]
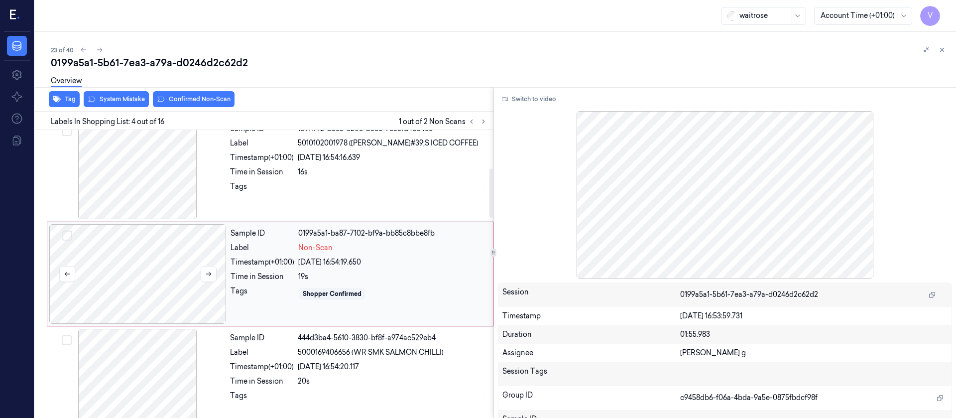
click at [142, 287] on div at bounding box center [137, 274] width 177 height 100
click at [528, 98] on button "Switch to video" at bounding box center [529, 99] width 62 height 16
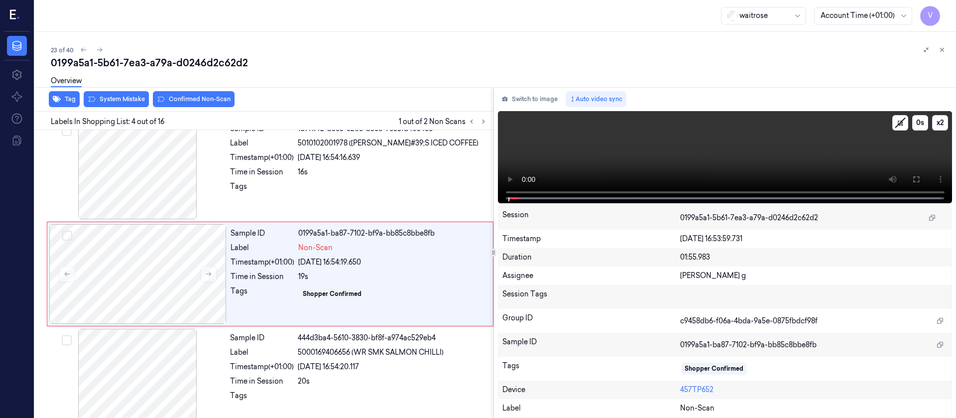
click at [909, 182] on button at bounding box center [916, 179] width 16 height 16
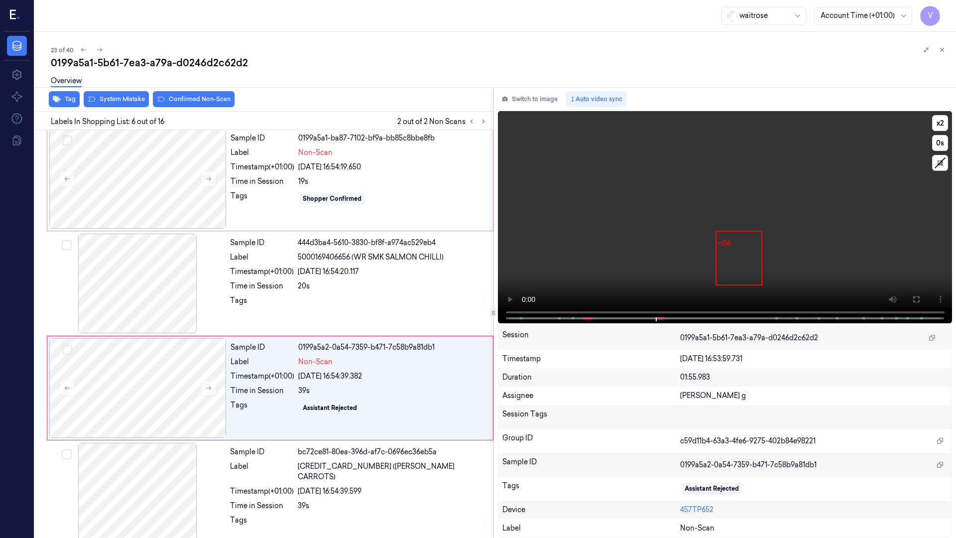
scroll to position [371, 0]
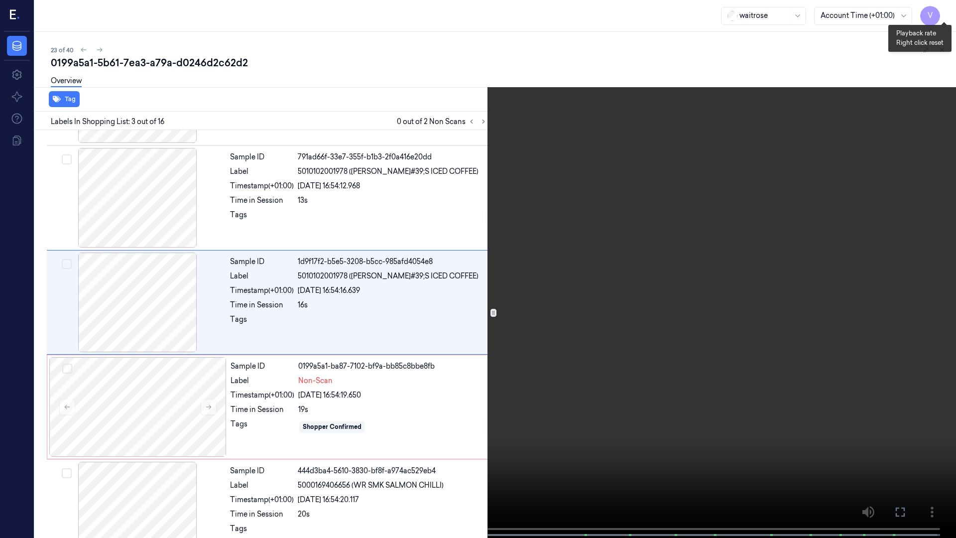
click at [945, 10] on button "x 2" at bounding box center [944, 12] width 16 height 16
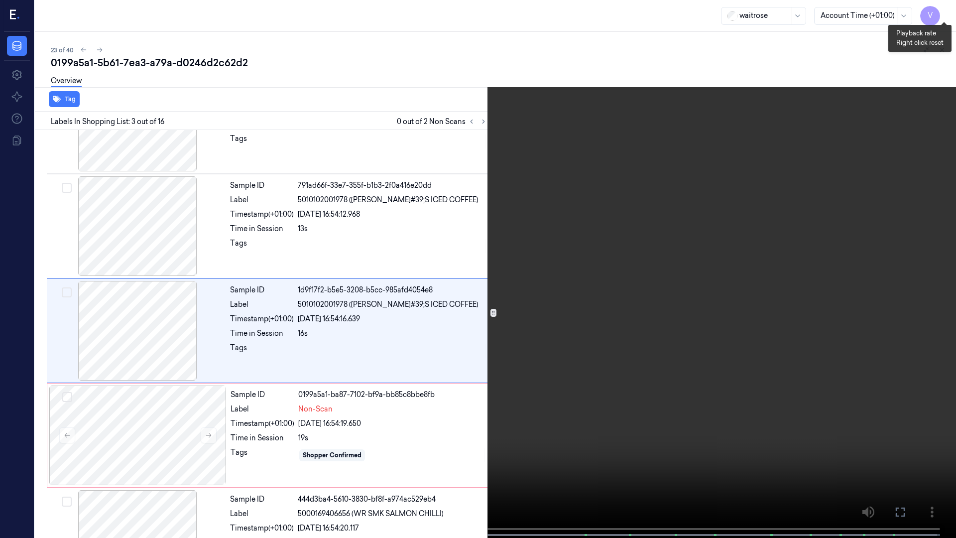
scroll to position [57, 0]
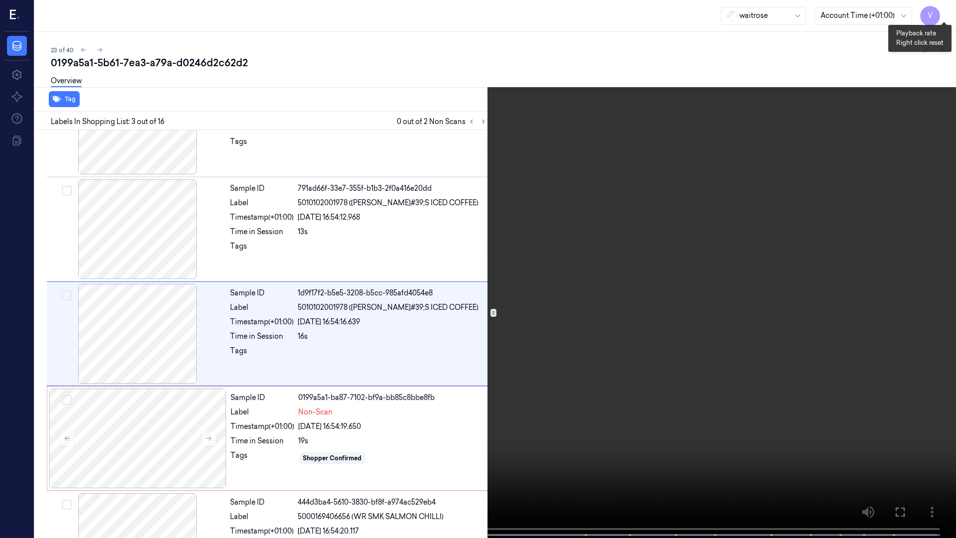
click at [945, 10] on button "x 4" at bounding box center [944, 12] width 16 height 16
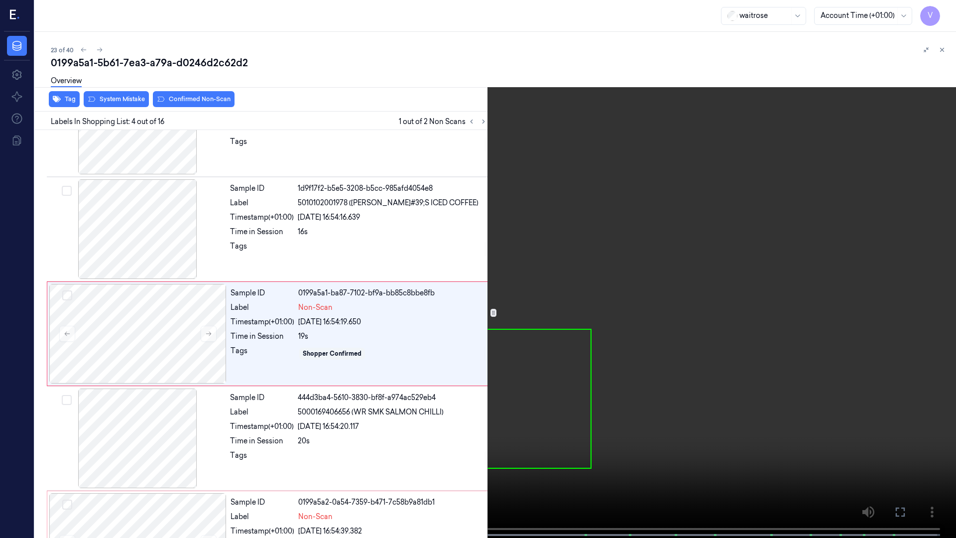
scroll to position [169, 0]
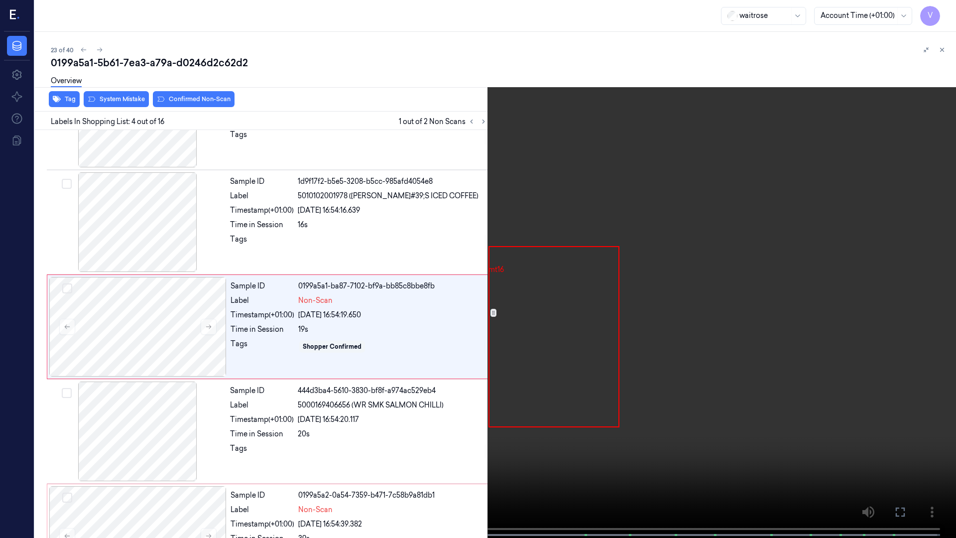
click at [177, 417] on span at bounding box center [177, 534] width 1 height 5
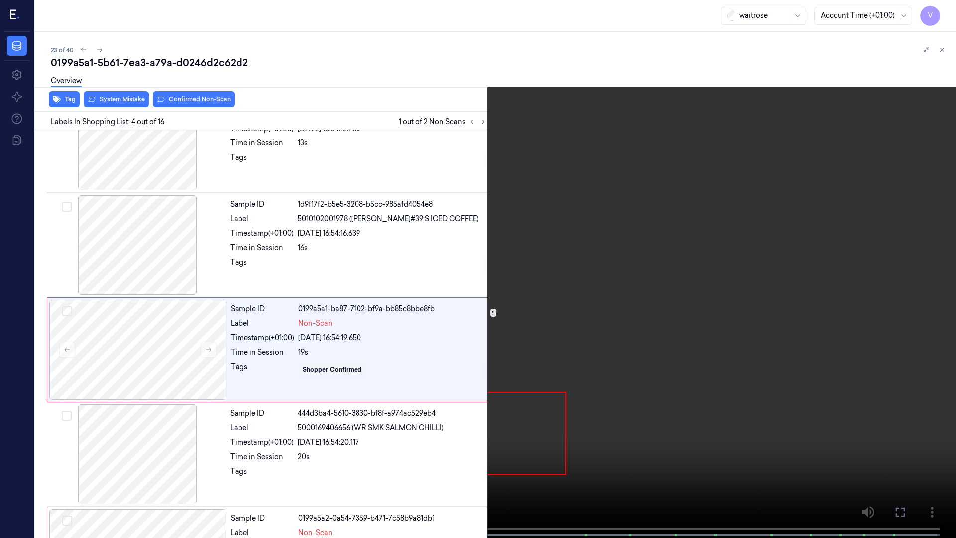
scroll to position [162, 0]
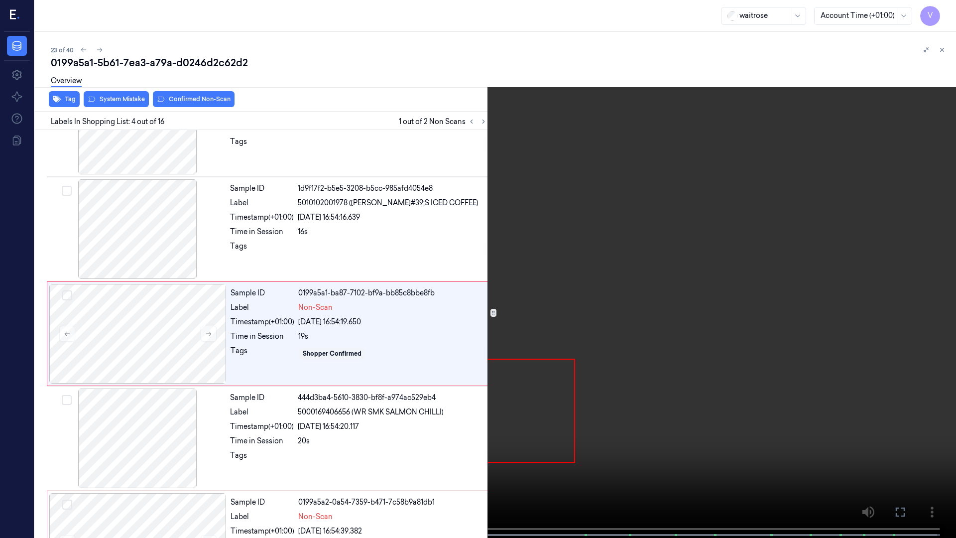
click at [154, 417] on span at bounding box center [154, 534] width 1 height 5
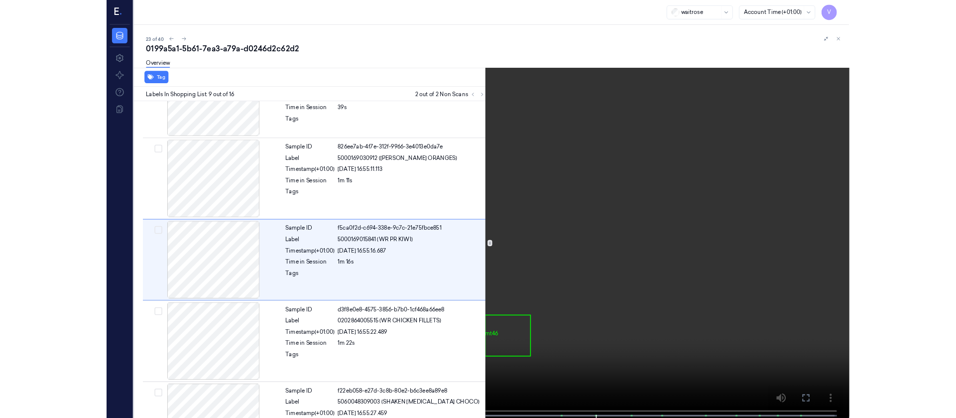
scroll to position [685, 0]
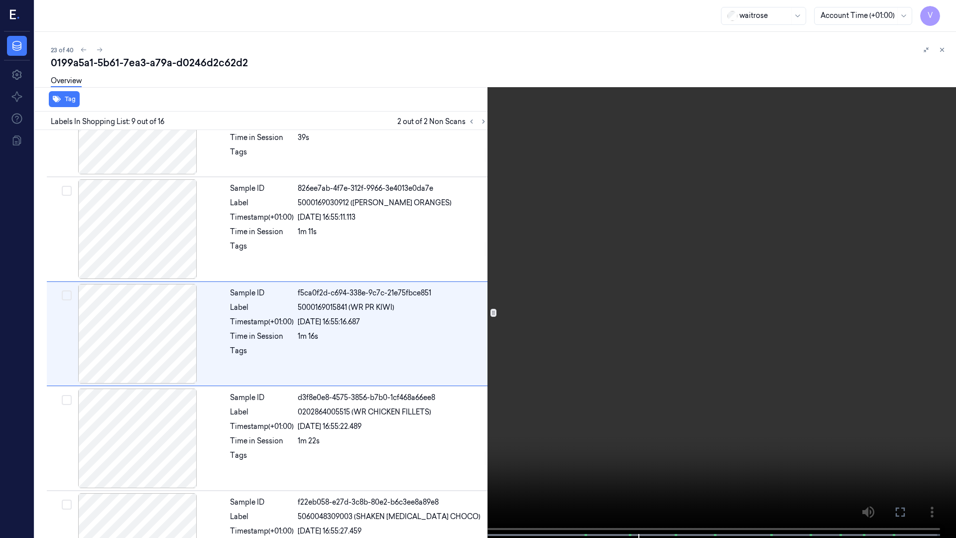
click at [0, 0] on icon at bounding box center [0, 0] width 0 height 0
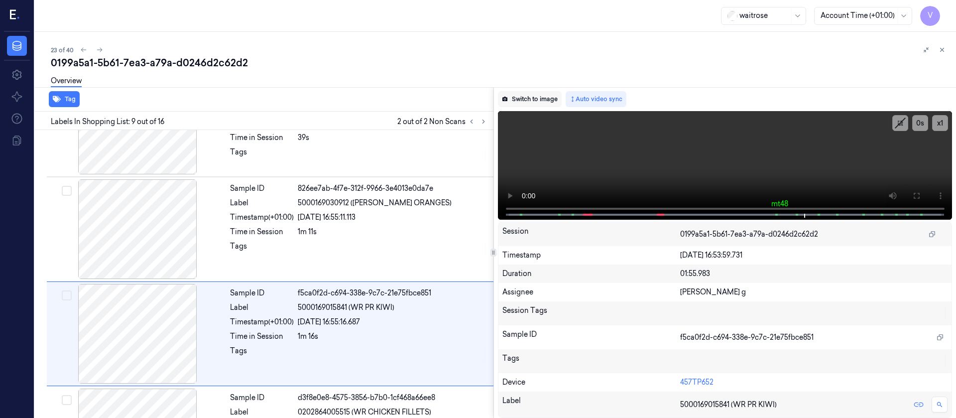
click at [529, 101] on button "Switch to image" at bounding box center [530, 99] width 64 height 16
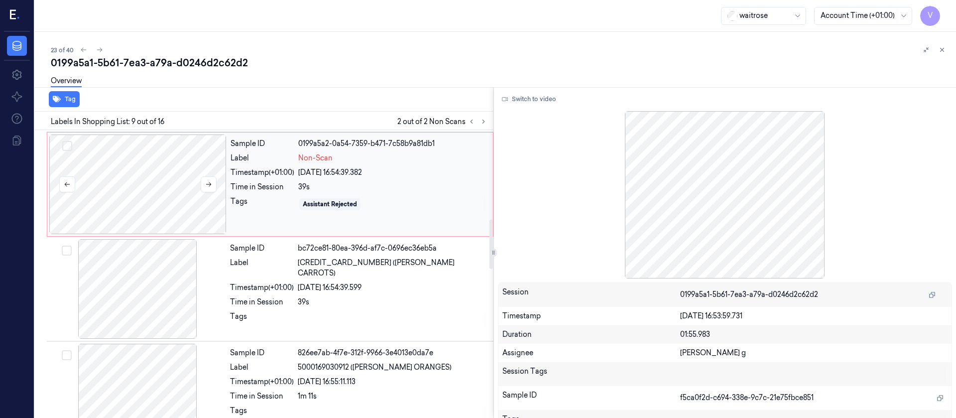
click at [147, 193] on div at bounding box center [137, 184] width 177 height 100
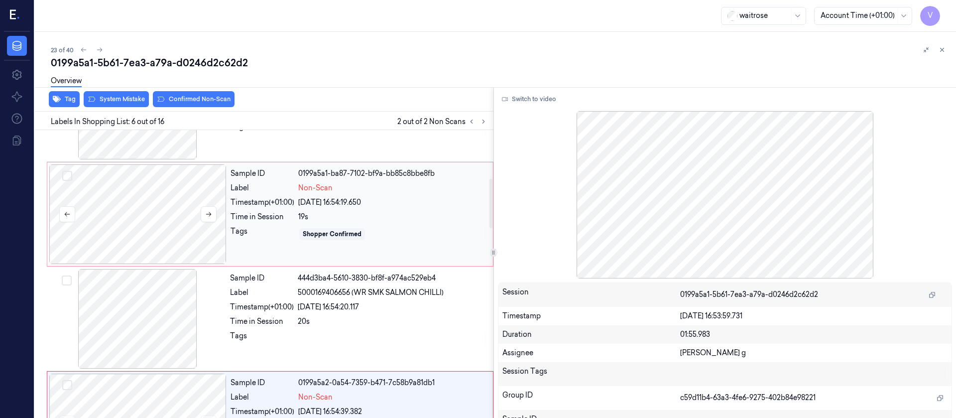
click at [147, 208] on div at bounding box center [137, 214] width 177 height 100
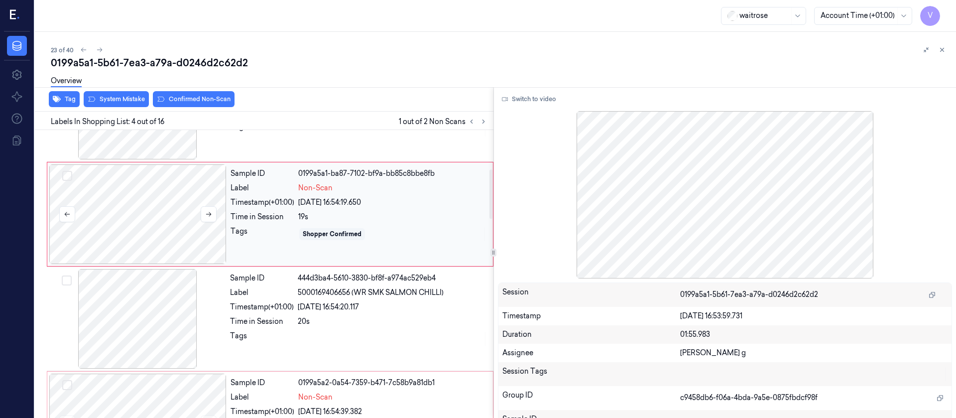
scroll to position [222, 0]
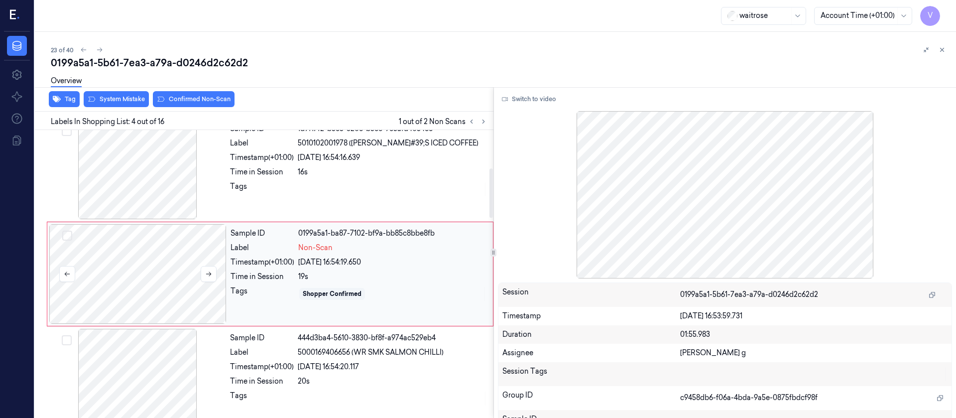
click at [158, 259] on div at bounding box center [137, 274] width 177 height 100
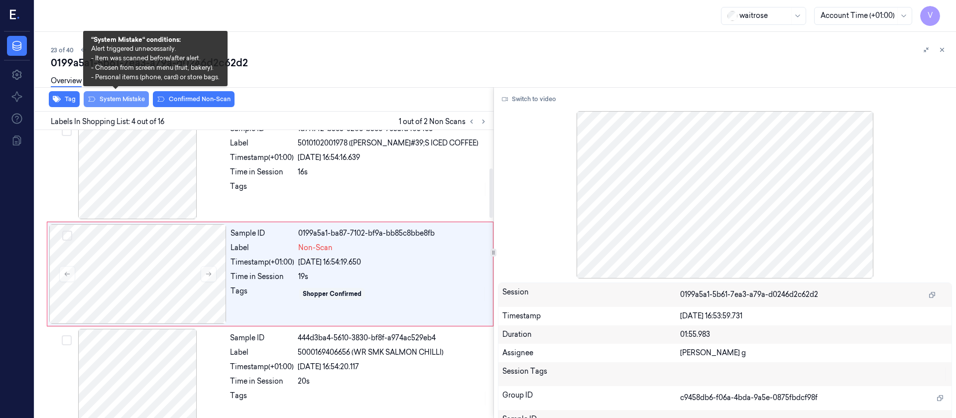
click at [112, 98] on button "System Mistake" at bounding box center [116, 99] width 65 height 16
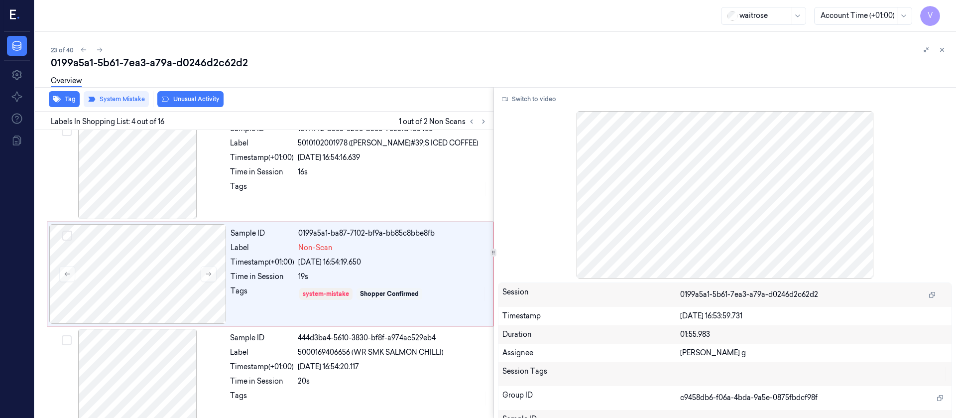
click at [188, 94] on div "Overview" at bounding box center [499, 82] width 897 height 25
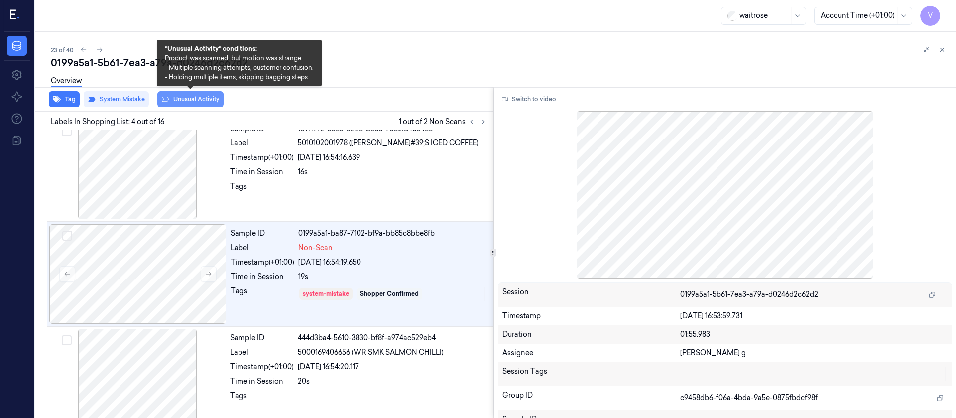
click at [179, 102] on button "Unusual Activity" at bounding box center [190, 99] width 66 height 16
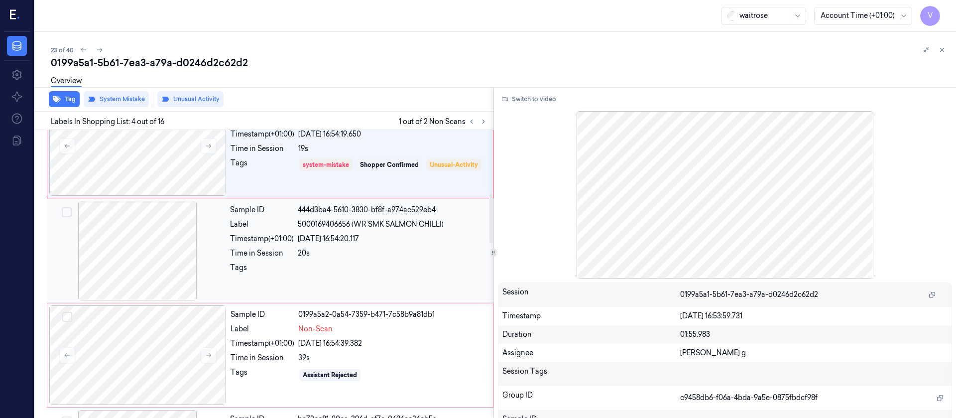
scroll to position [371, 0]
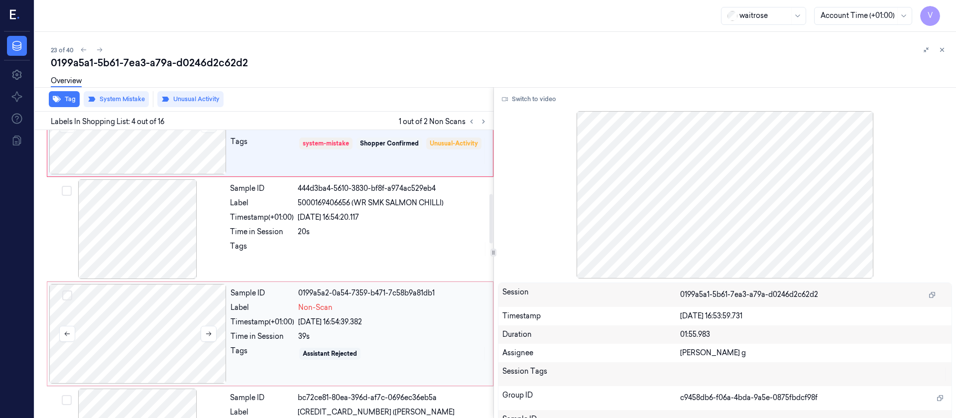
click at [130, 328] on div at bounding box center [137, 334] width 177 height 100
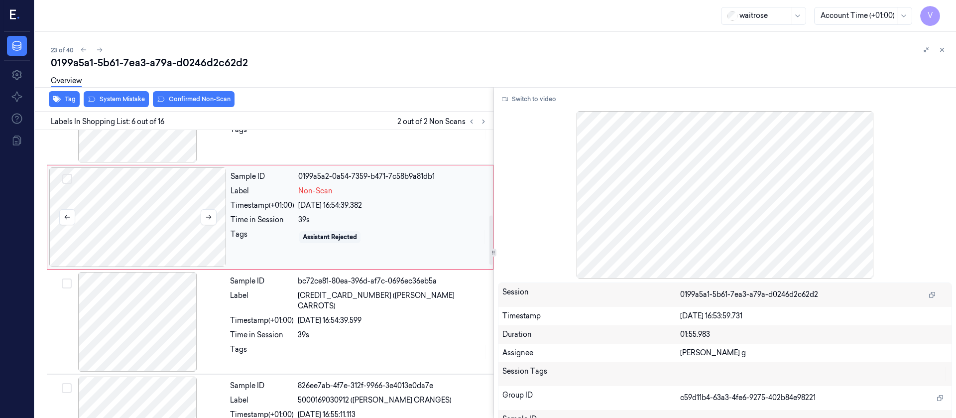
scroll to position [506, 0]
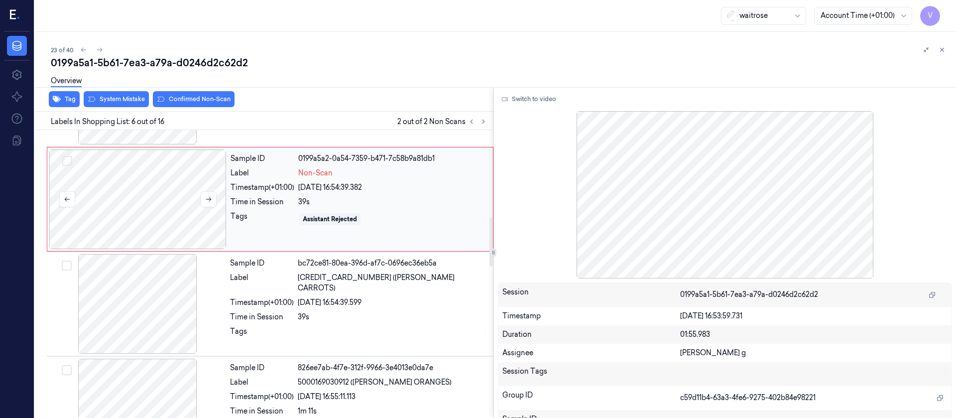
click at [155, 196] on div at bounding box center [137, 199] width 177 height 100
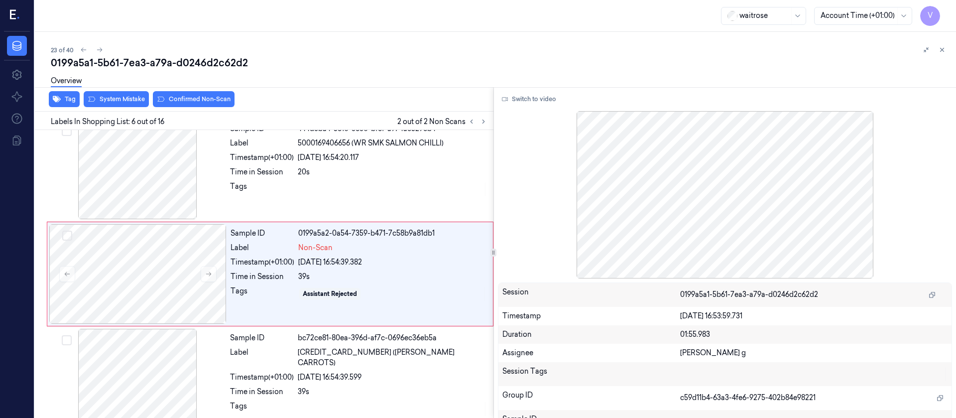
click at [128, 93] on div "Overview" at bounding box center [499, 82] width 897 height 25
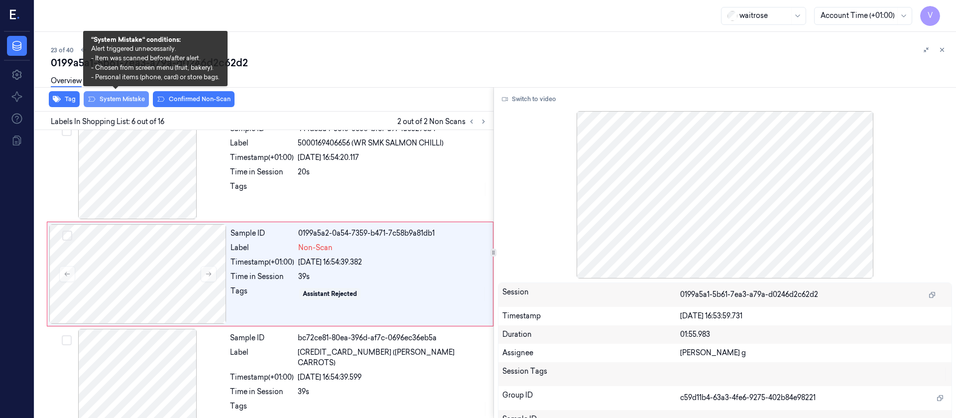
click at [124, 101] on button "System Mistake" at bounding box center [116, 99] width 65 height 16
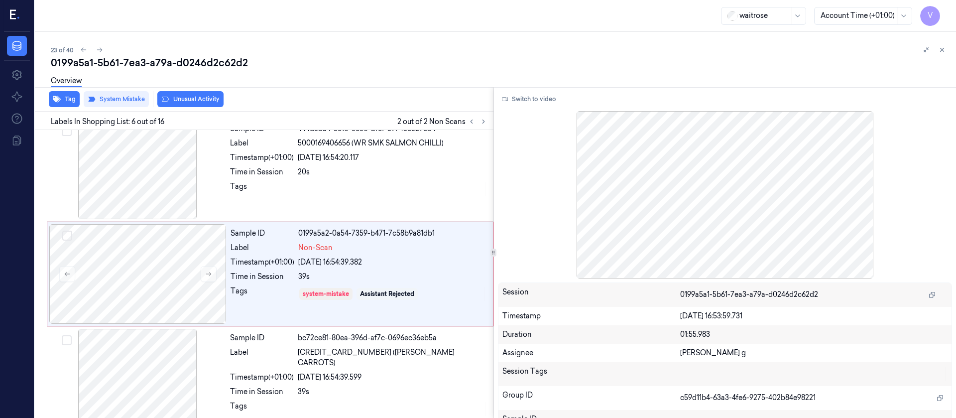
click at [210, 100] on button "Unusual Activity" at bounding box center [190, 99] width 66 height 16
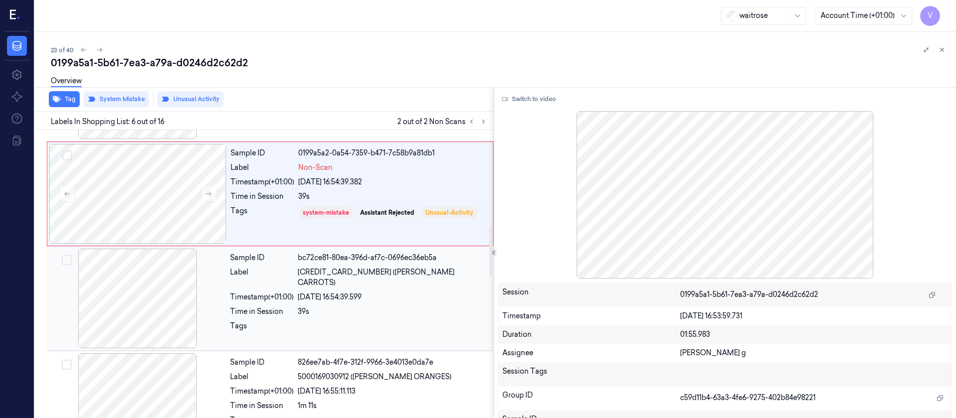
scroll to position [580, 0]
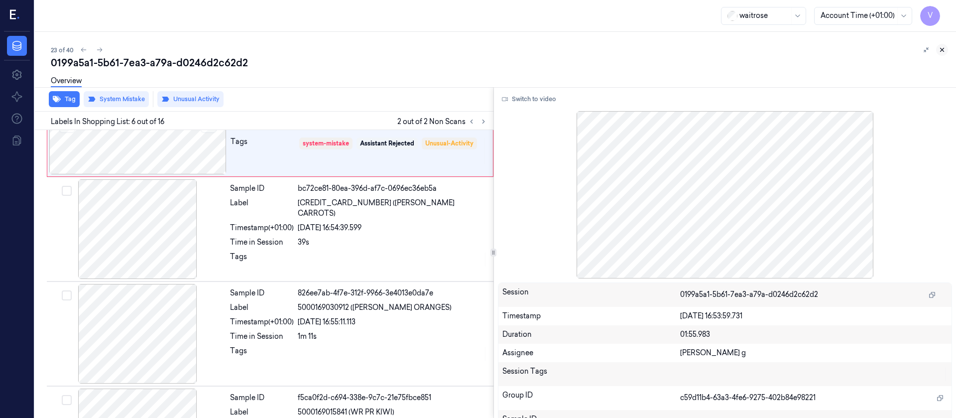
click at [945, 53] on button at bounding box center [942, 50] width 12 height 12
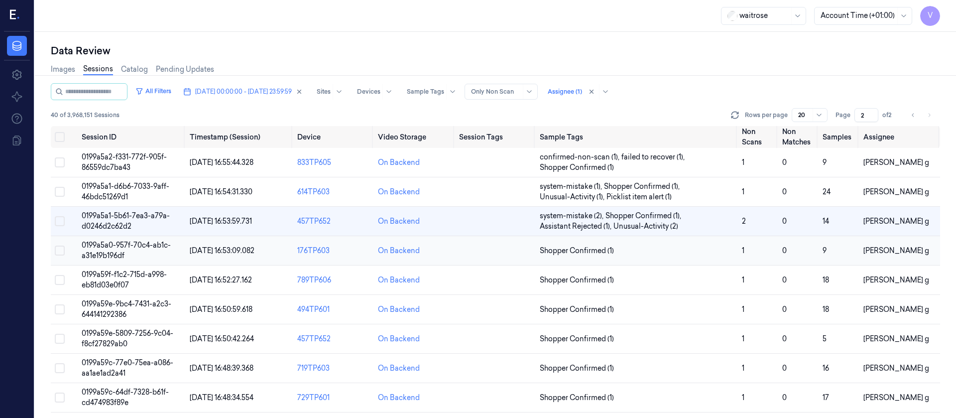
click at [493, 251] on td at bounding box center [495, 250] width 81 height 29
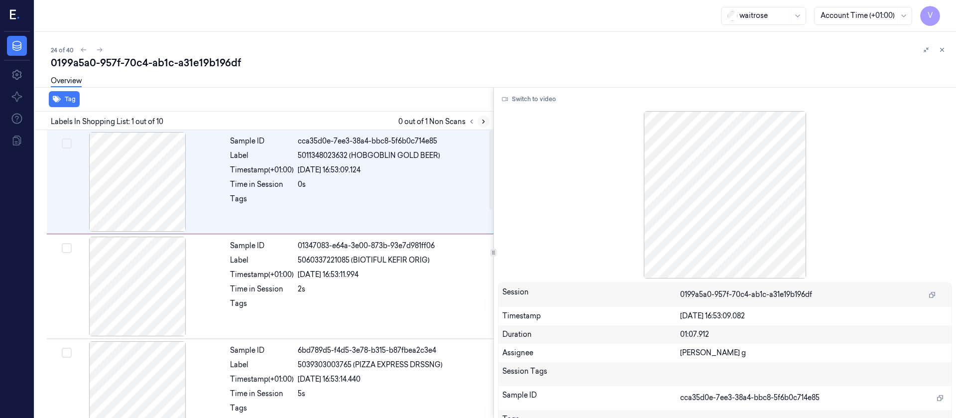
click at [481, 127] on button at bounding box center [484, 122] width 12 height 12
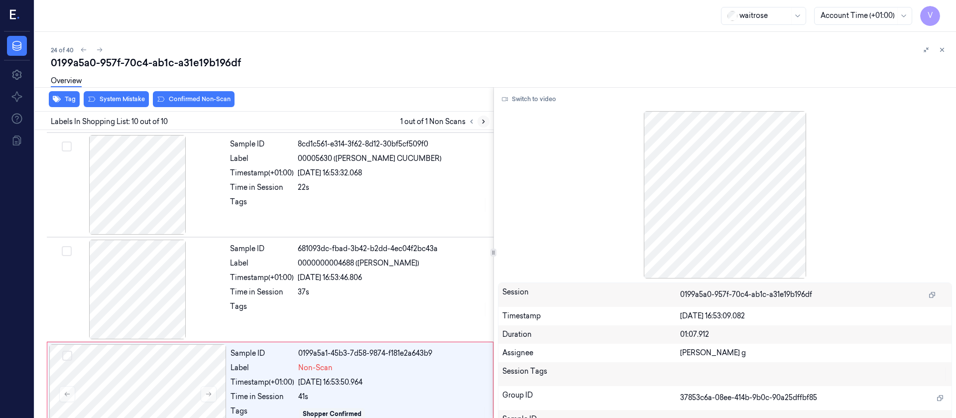
scroll to position [761, 0]
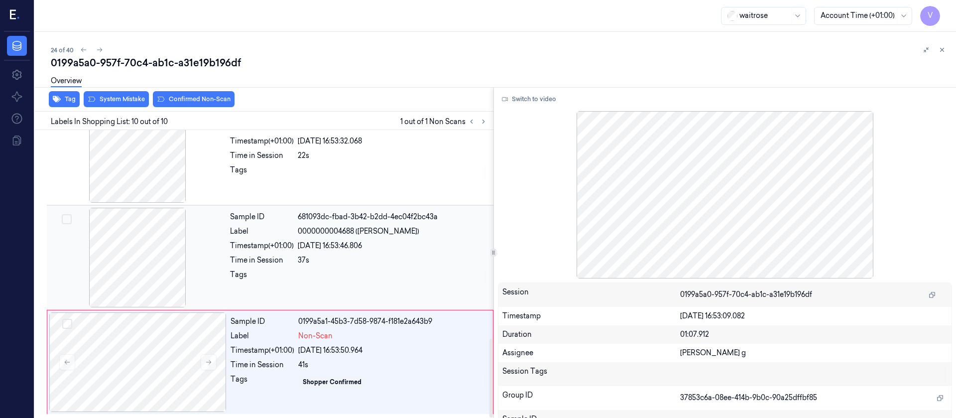
click at [152, 265] on div at bounding box center [137, 258] width 177 height 100
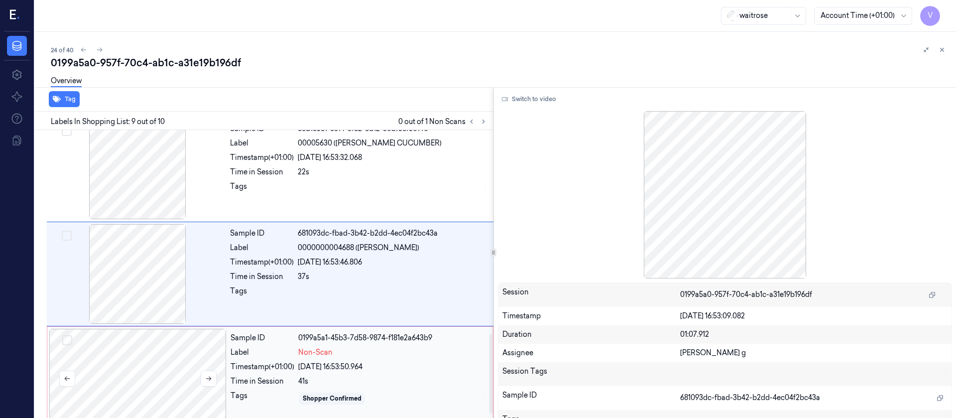
click at [145, 355] on div at bounding box center [137, 379] width 177 height 100
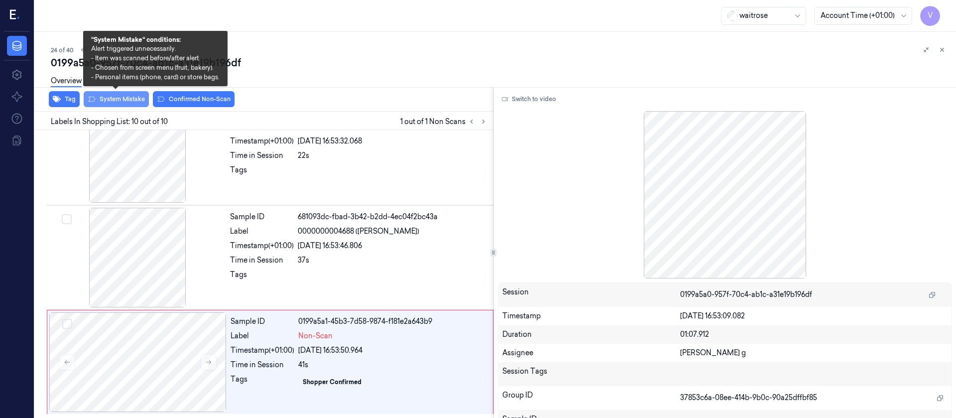
click at [124, 104] on button "System Mistake" at bounding box center [116, 99] width 65 height 16
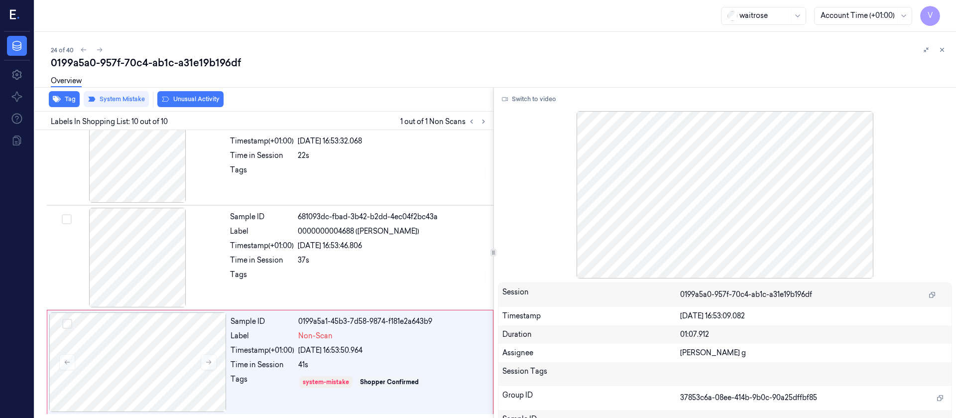
click at [201, 97] on button "Unusual Activity" at bounding box center [190, 99] width 66 height 16
click at [61, 101] on button "Tag" at bounding box center [64, 99] width 31 height 16
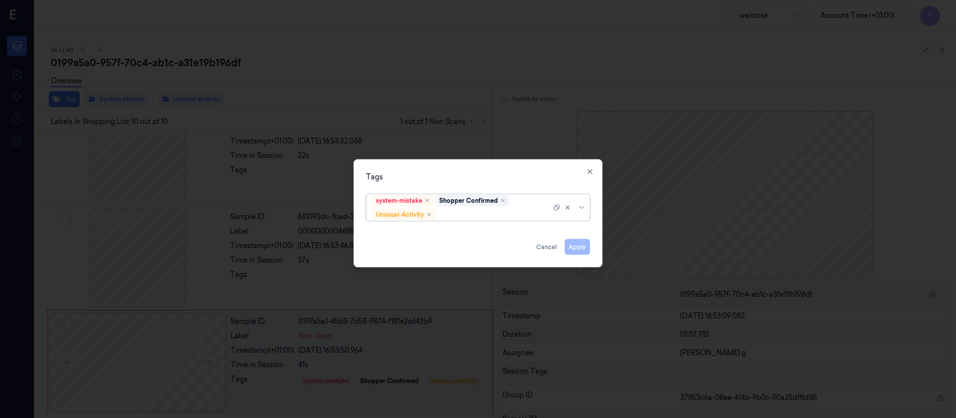
click at [478, 215] on div at bounding box center [495, 214] width 114 height 10
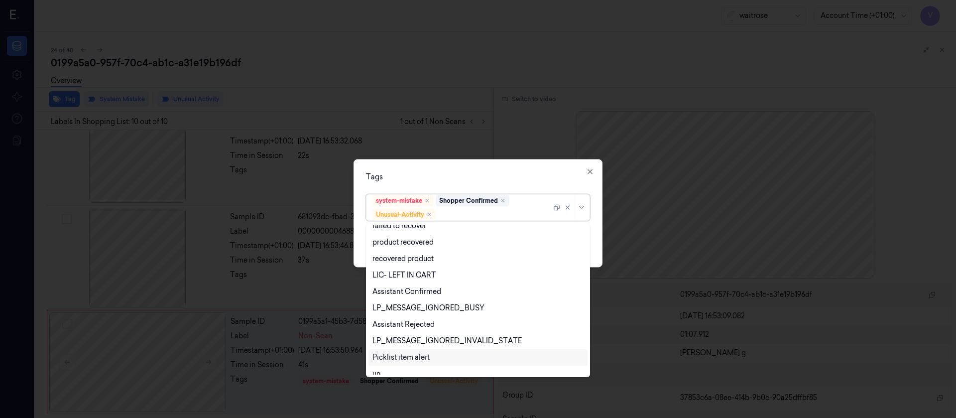
scroll to position [196, 0]
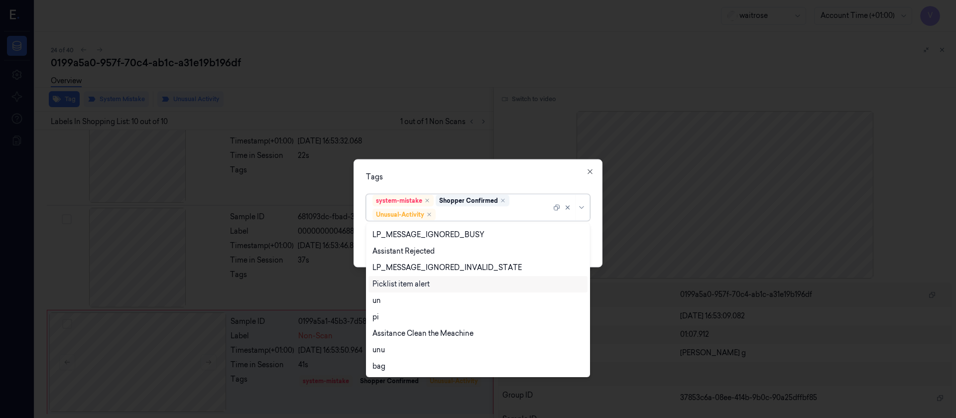
click at [413, 290] on div "Picklist item alert" at bounding box center [478, 284] width 219 height 16
click at [511, 192] on div "option Picklist item alert, selected. 20 results available. Use Up and Down to …" at bounding box center [478, 205] width 224 height 31
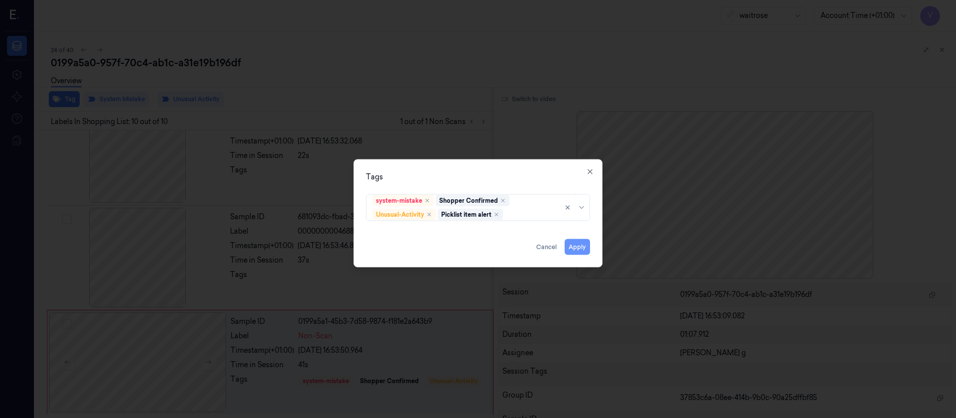
click at [585, 245] on button "Apply" at bounding box center [577, 247] width 25 height 16
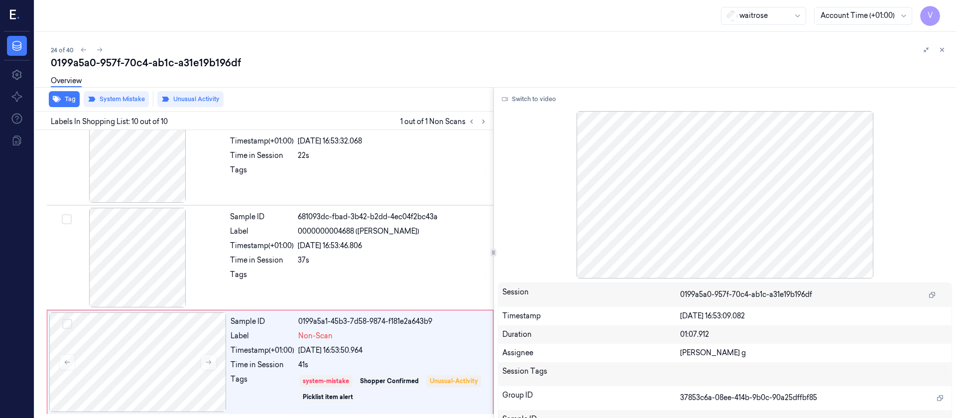
click at [948, 44] on div "24 of 40 0199a5a0-957f-70c4-ab1c-a31e19b196df Overview Tag System Mistake Unusu…" at bounding box center [495, 225] width 921 height 386
click at [942, 49] on icon at bounding box center [942, 49] width 7 height 7
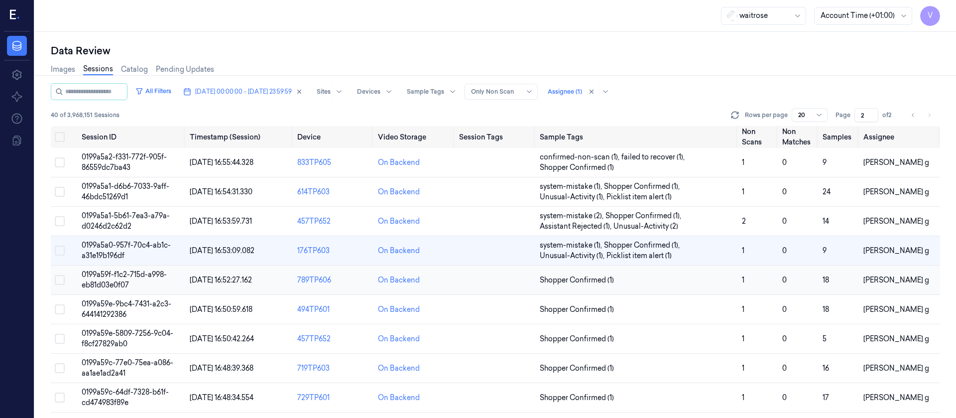
click at [486, 286] on td at bounding box center [495, 279] width 81 height 29
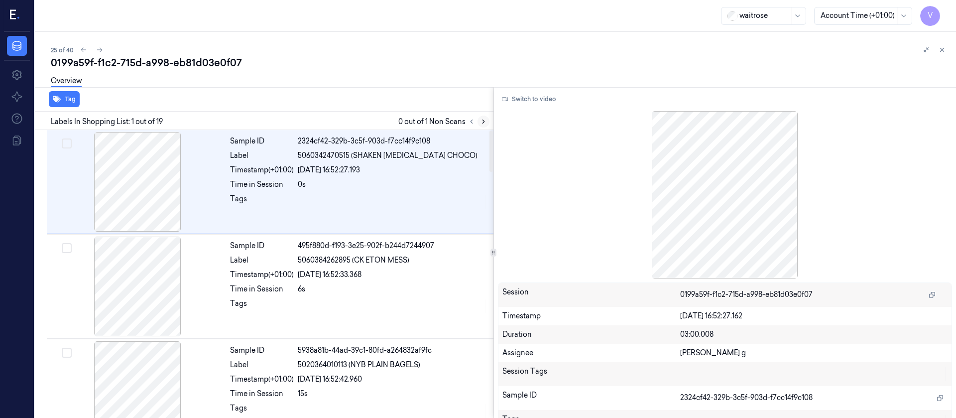
click at [486, 119] on icon at bounding box center [483, 121] width 7 height 7
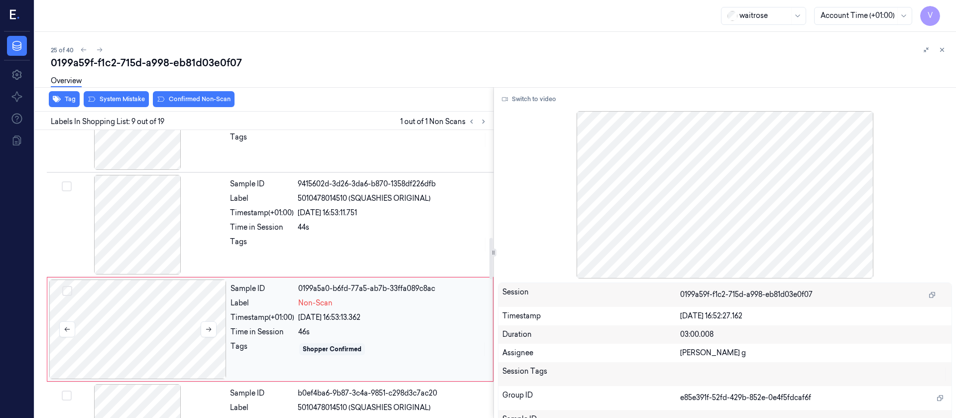
scroll to position [670, 0]
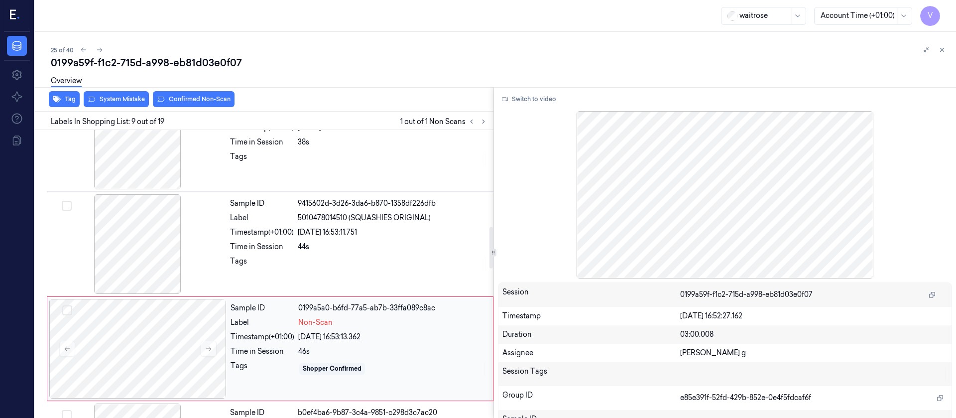
click at [307, 344] on div "Sample ID 0199a5a0-b6fd-77a5-ab7b-33ffa089c8ac Label Non-Scan Timestamp (+01:00…" at bounding box center [359, 349] width 264 height 100
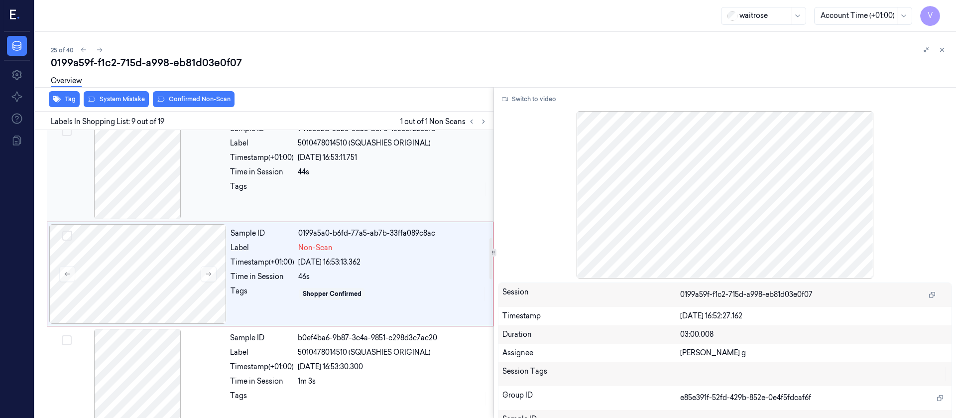
click at [303, 194] on div at bounding box center [393, 189] width 190 height 16
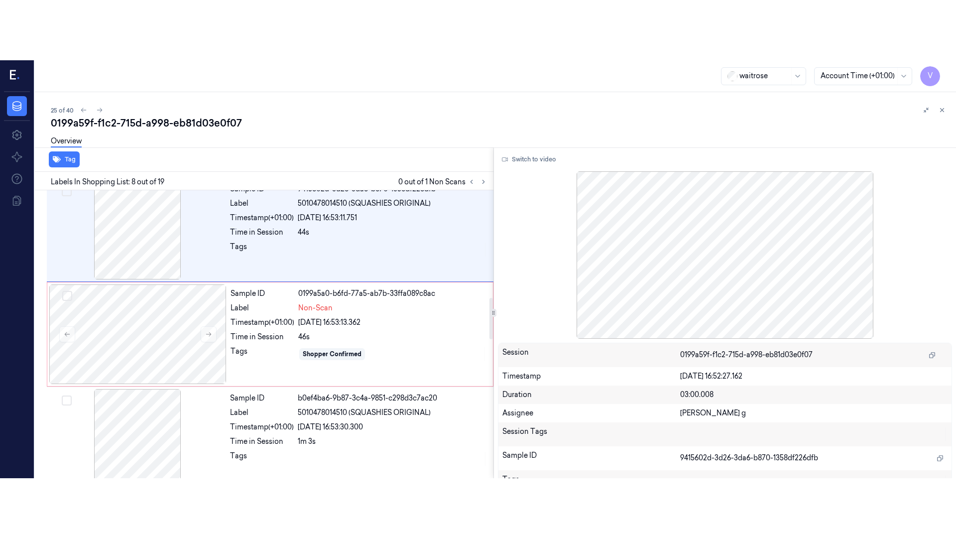
scroll to position [640, 0]
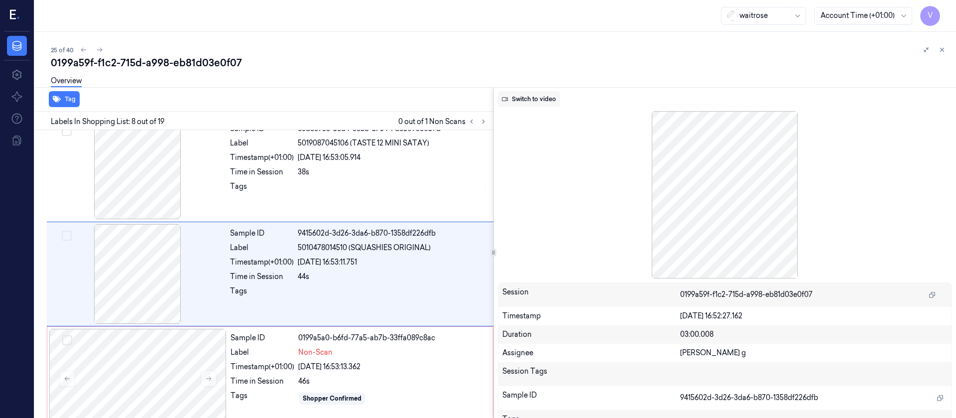
click at [519, 98] on button "Switch to video" at bounding box center [529, 99] width 62 height 16
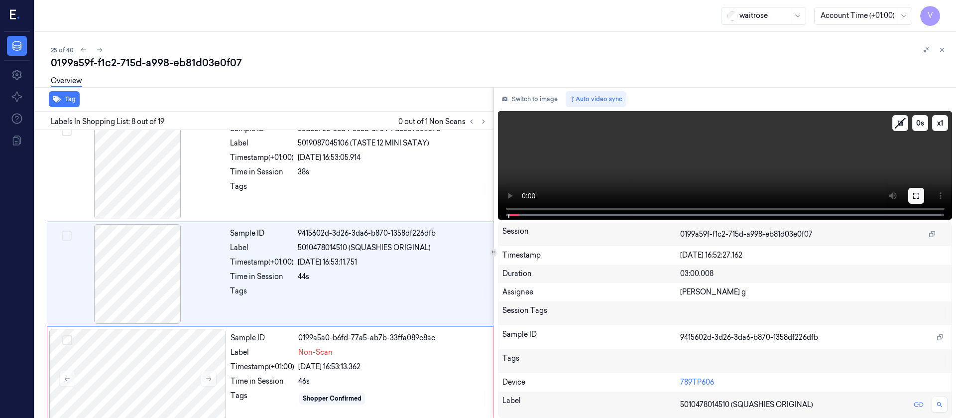
click at [920, 192] on button at bounding box center [916, 196] width 16 height 16
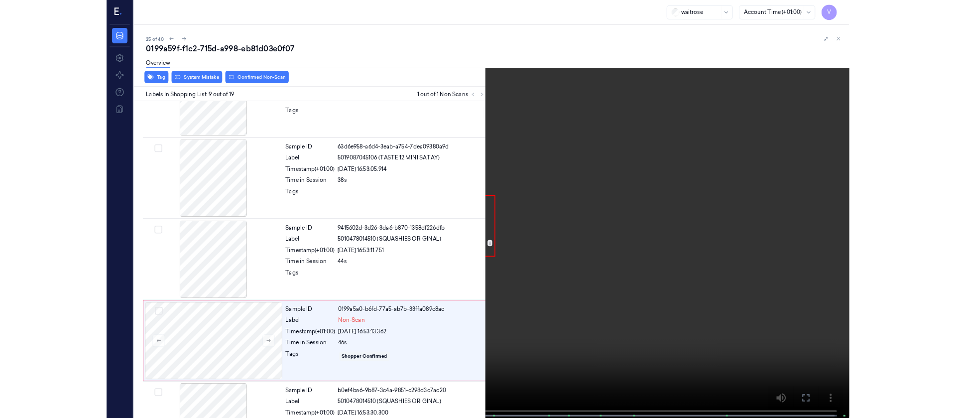
scroll to position [685, 0]
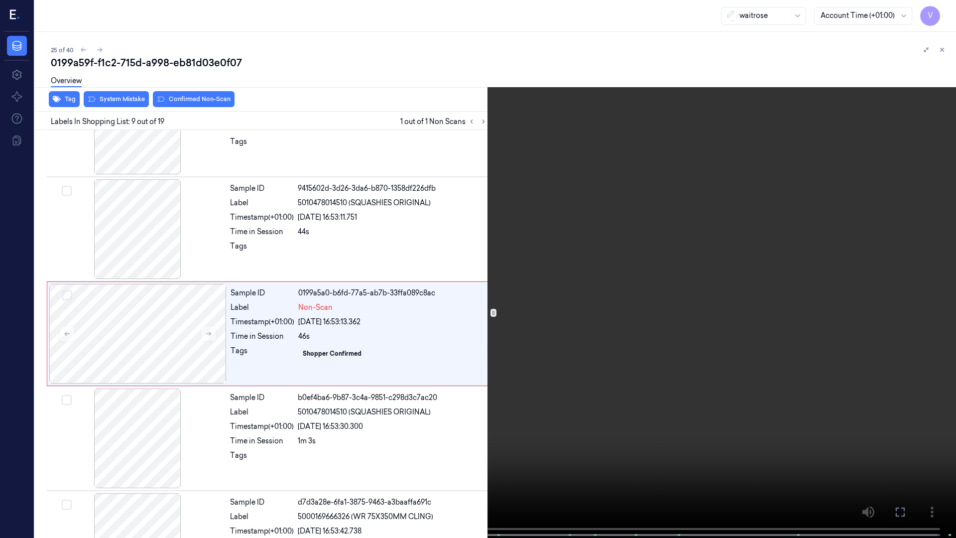
click at [0, 0] on button at bounding box center [0, 0] width 0 height 0
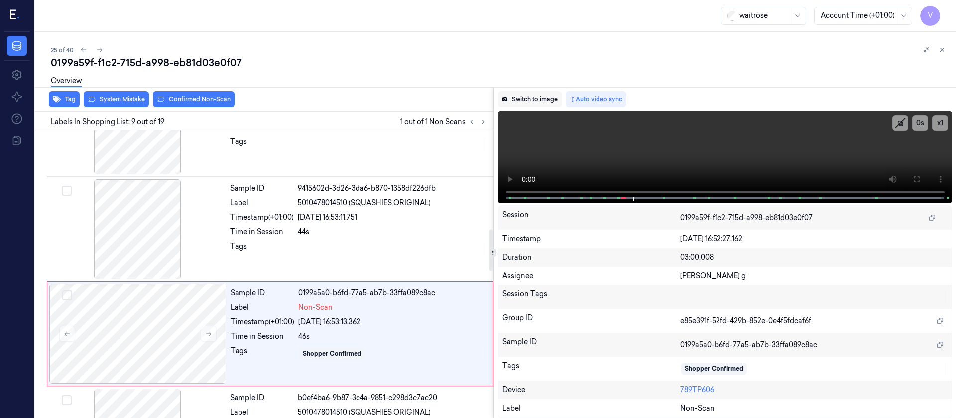
click at [547, 97] on button "Switch to image" at bounding box center [530, 99] width 64 height 16
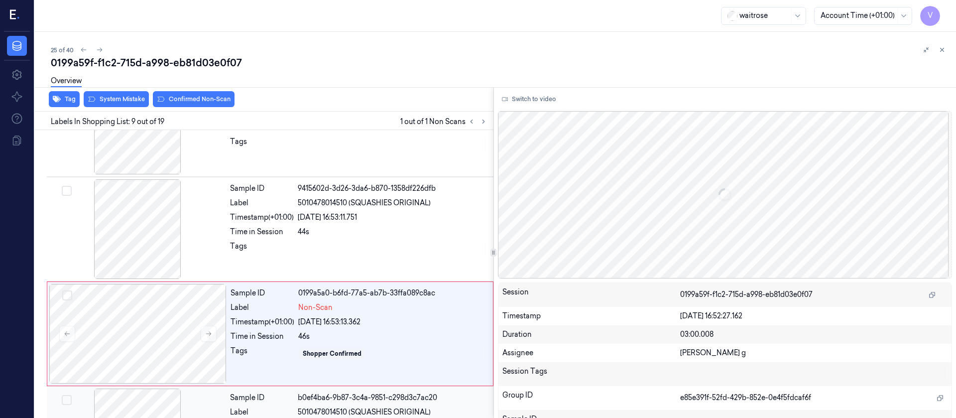
scroll to position [745, 0]
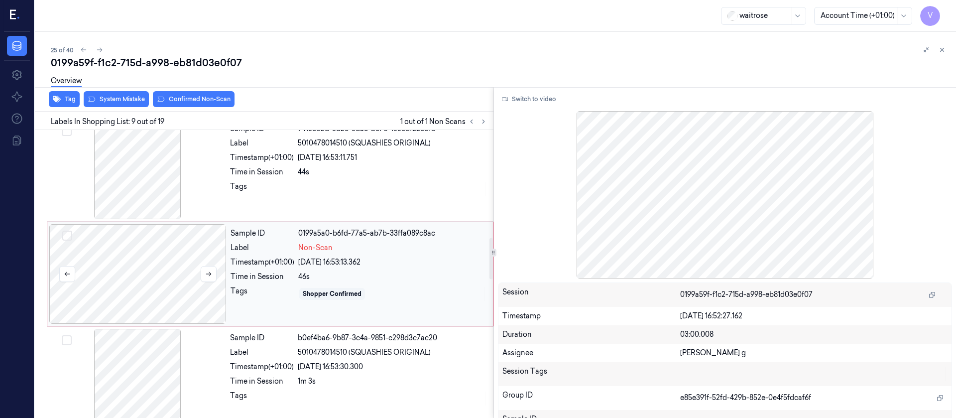
click at [179, 278] on div at bounding box center [137, 274] width 177 height 100
click at [156, 172] on div at bounding box center [137, 170] width 177 height 100
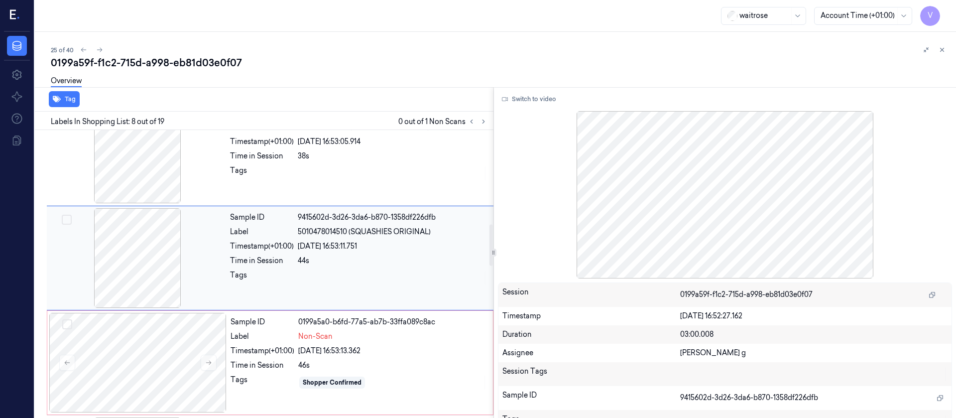
scroll to position [640, 0]
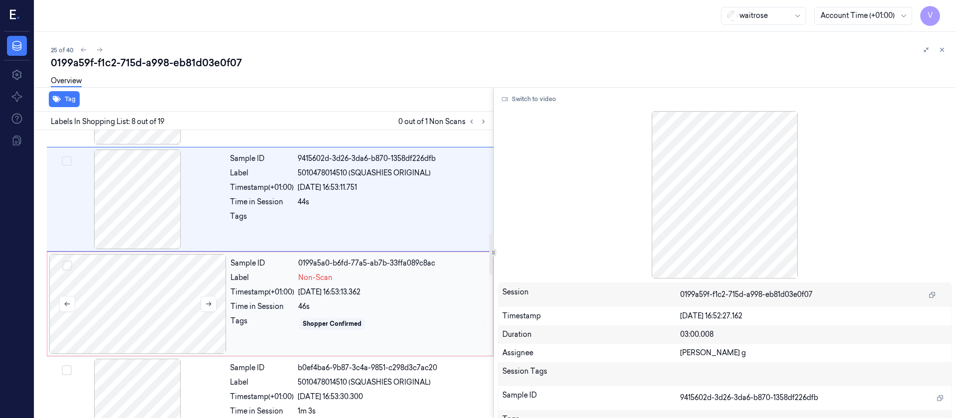
click at [139, 308] on div at bounding box center [137, 304] width 177 height 100
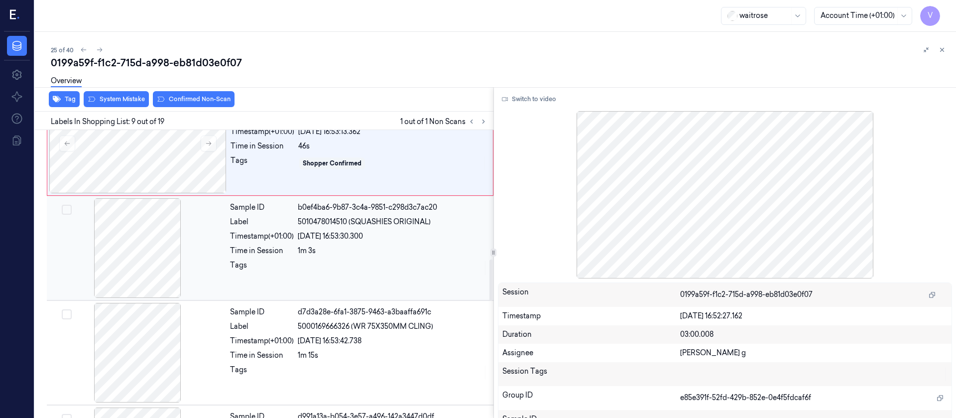
scroll to position [894, 0]
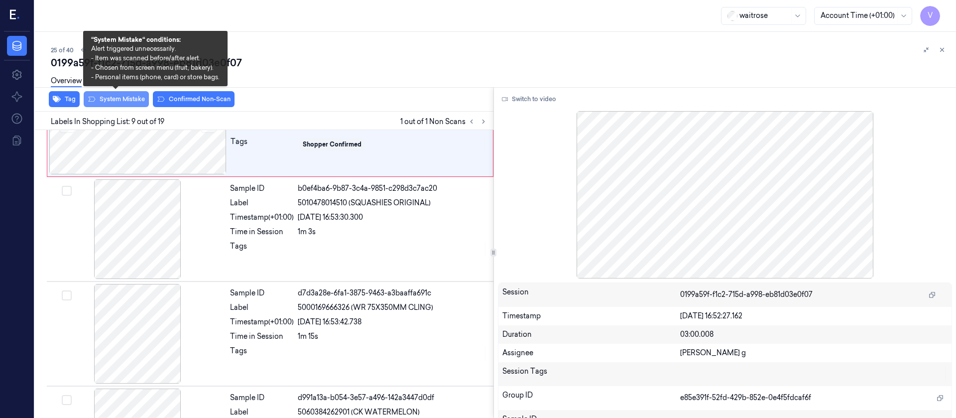
click at [116, 102] on button "System Mistake" at bounding box center [116, 99] width 65 height 16
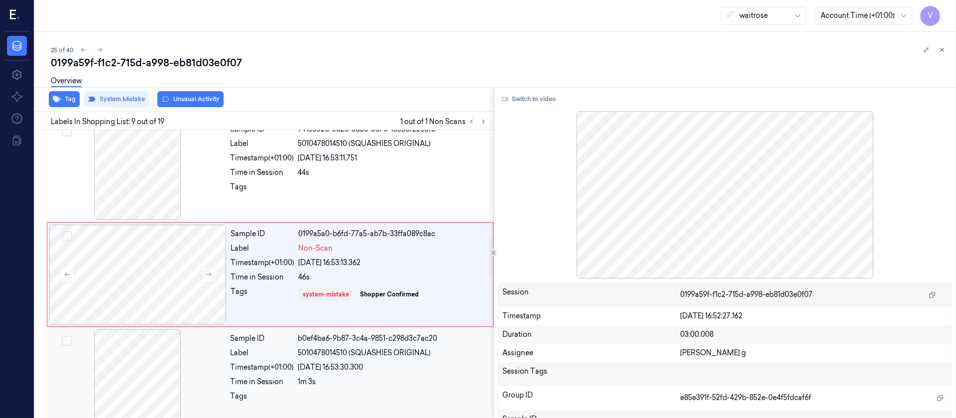
scroll to position [745, 0]
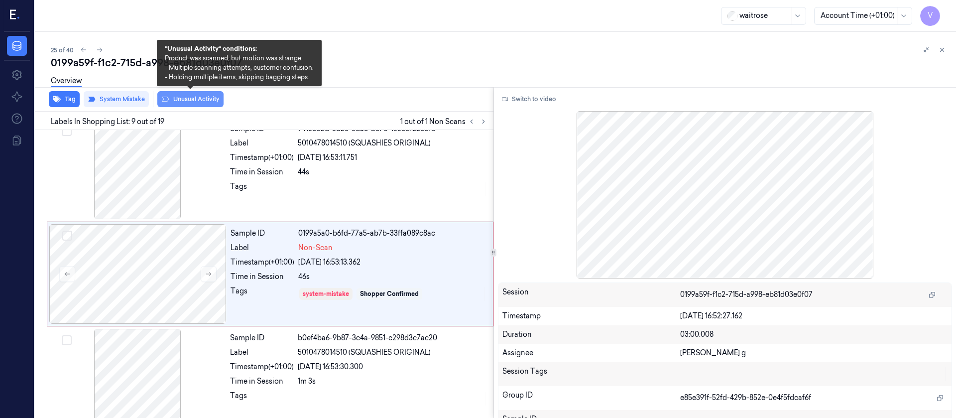
click at [186, 99] on button "Unusual Activity" at bounding box center [190, 99] width 66 height 16
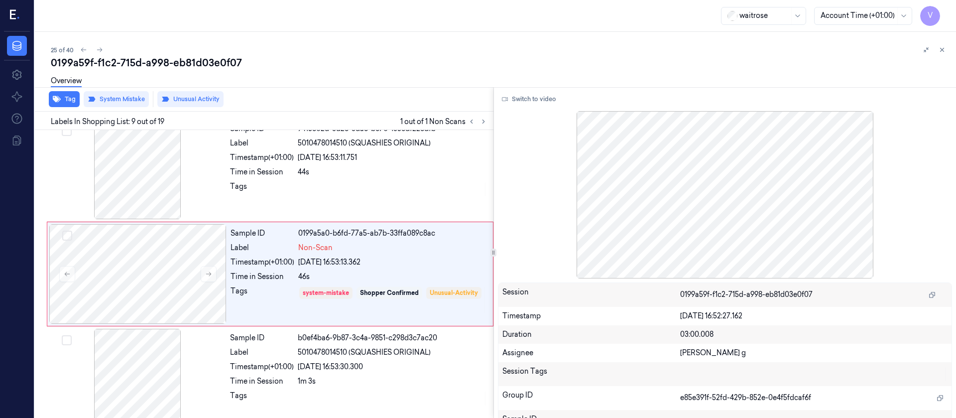
click at [453, 53] on div "25 of 40" at bounding box center [499, 50] width 897 height 12
click at [942, 49] on icon at bounding box center [942, 49] width 3 height 3
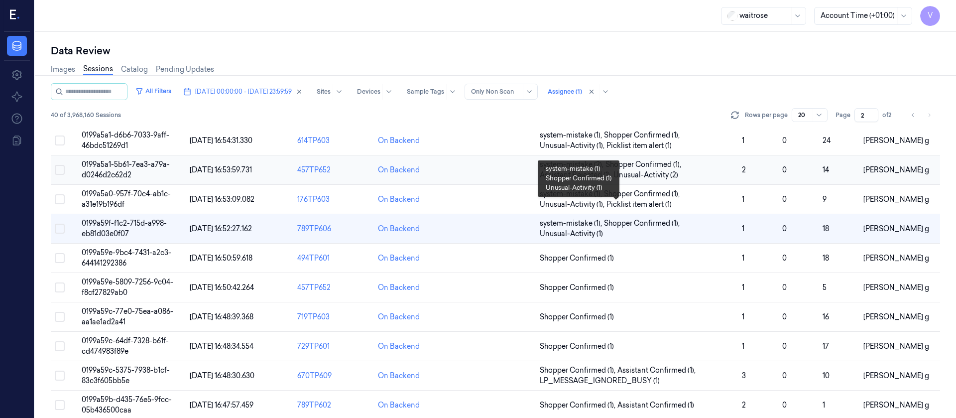
scroll to position [75, 0]
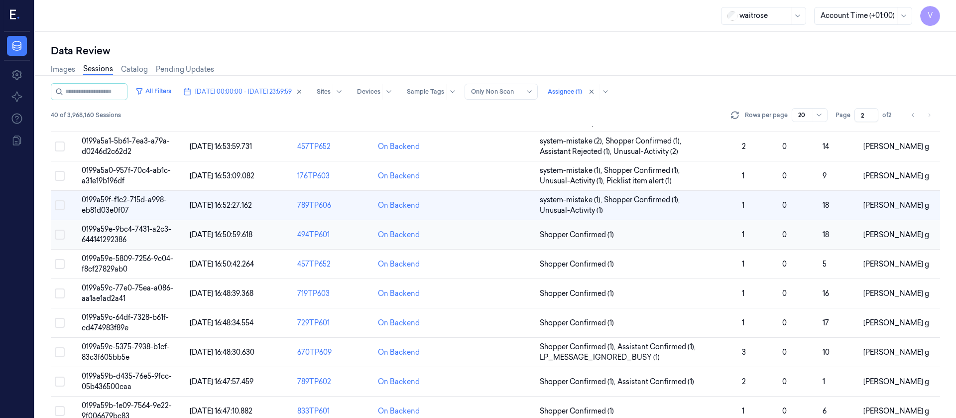
click at [476, 246] on td at bounding box center [495, 234] width 81 height 29
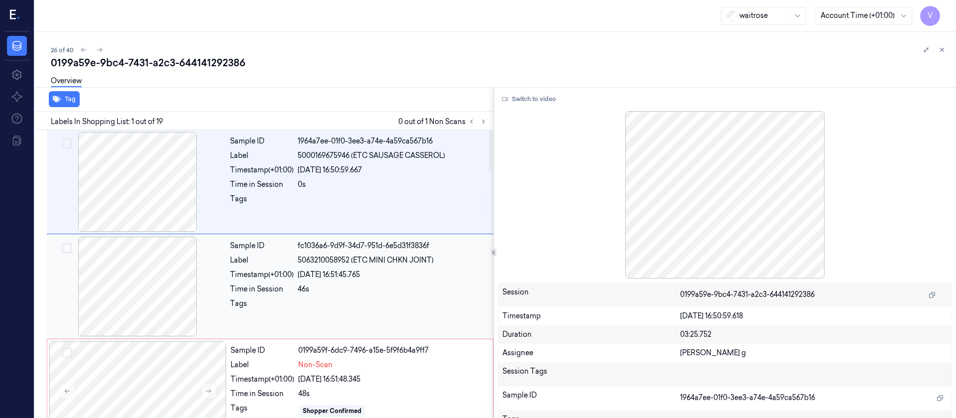
click at [126, 312] on div at bounding box center [137, 287] width 177 height 100
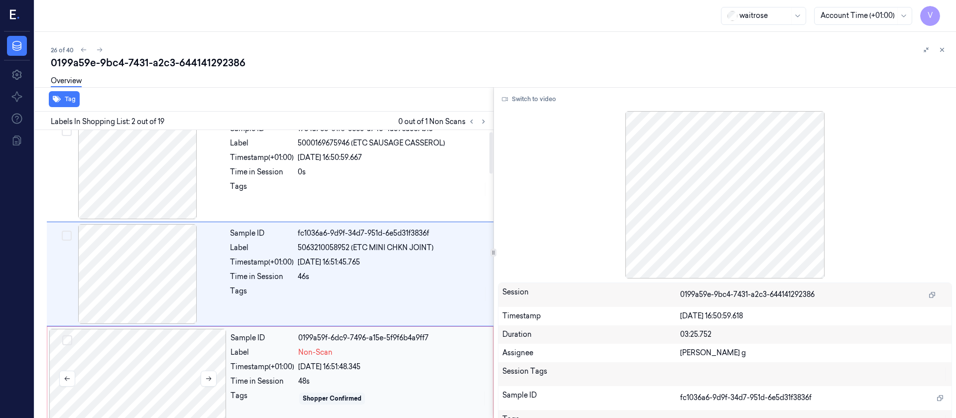
click at [176, 382] on div at bounding box center [137, 379] width 177 height 100
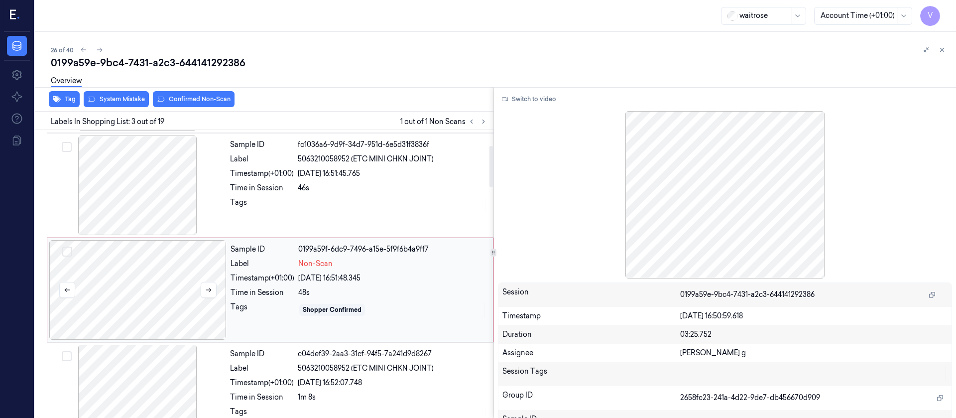
scroll to position [117, 0]
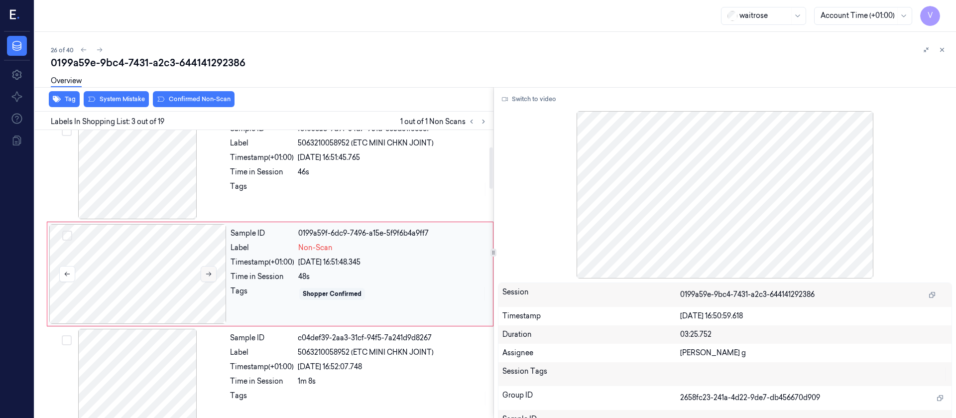
click at [214, 274] on button at bounding box center [209, 274] width 16 height 16
click at [366, 205] on div "Sample ID fc1036a6-9d9f-34d7-951d-6e5d31f3836f Label 5063210058952 (ETC MINI CH…" at bounding box center [358, 170] width 265 height 100
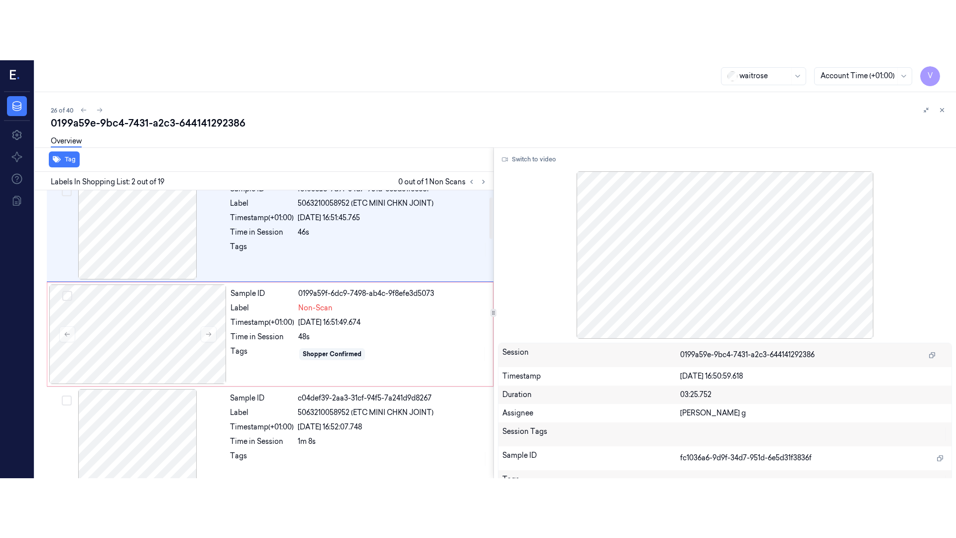
scroll to position [12, 0]
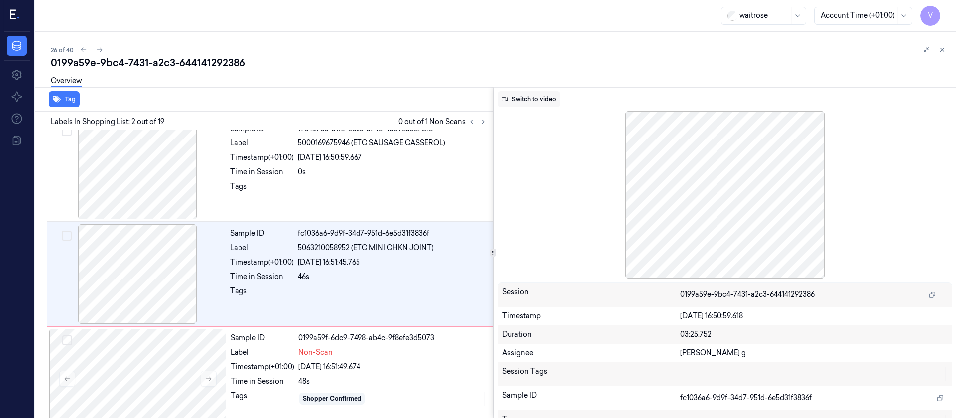
click at [536, 99] on button "Switch to video" at bounding box center [529, 99] width 62 height 16
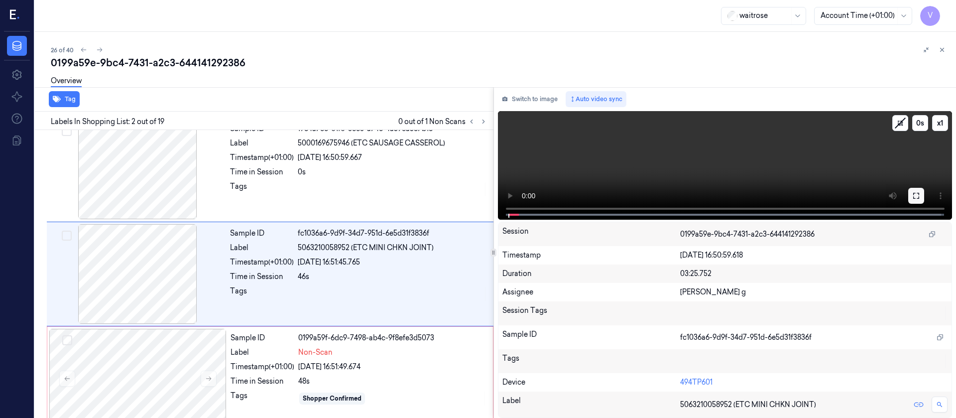
click at [919, 197] on icon at bounding box center [916, 196] width 6 height 6
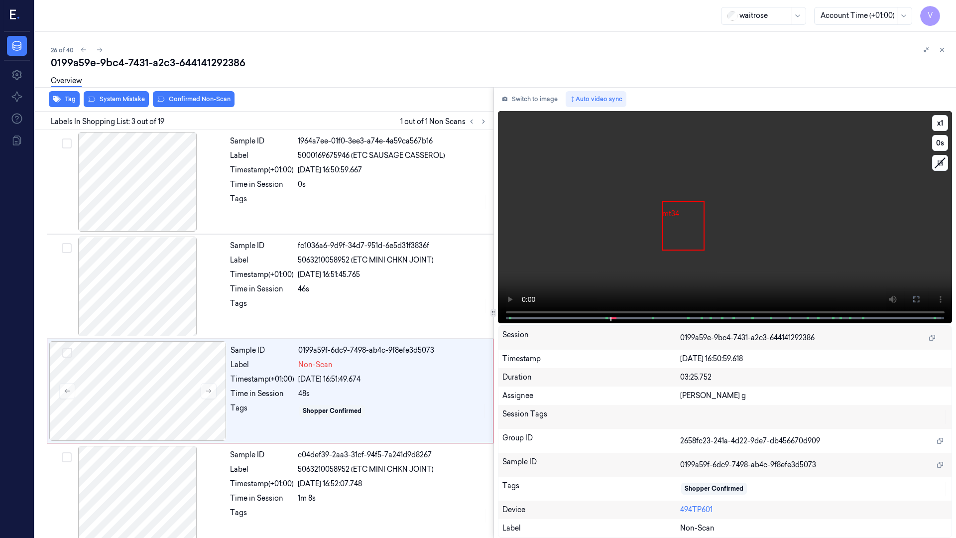
scroll to position [57, 0]
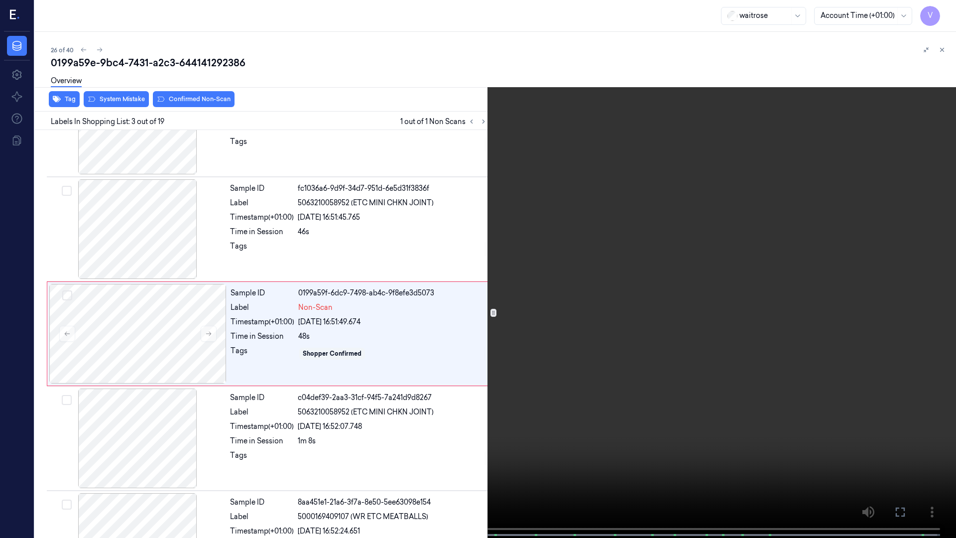
click at [226, 417] on span at bounding box center [225, 534] width 1 height 5
click at [0, 0] on icon at bounding box center [0, 0] width 0 height 0
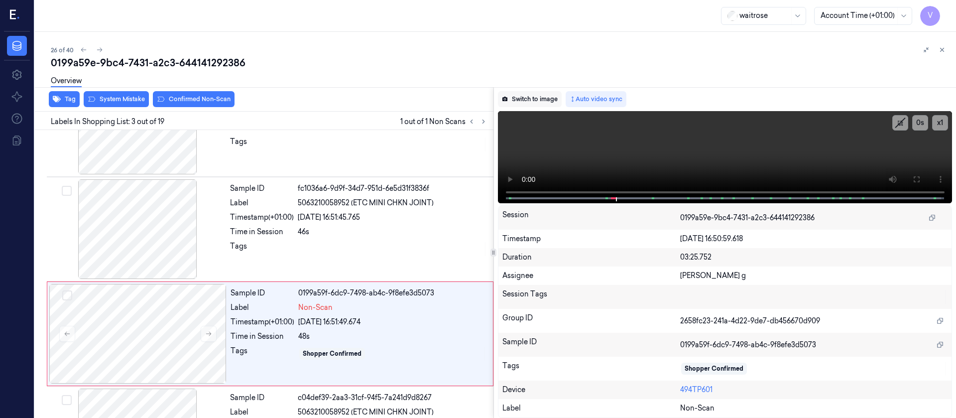
click at [512, 102] on button "Switch to image" at bounding box center [530, 99] width 64 height 16
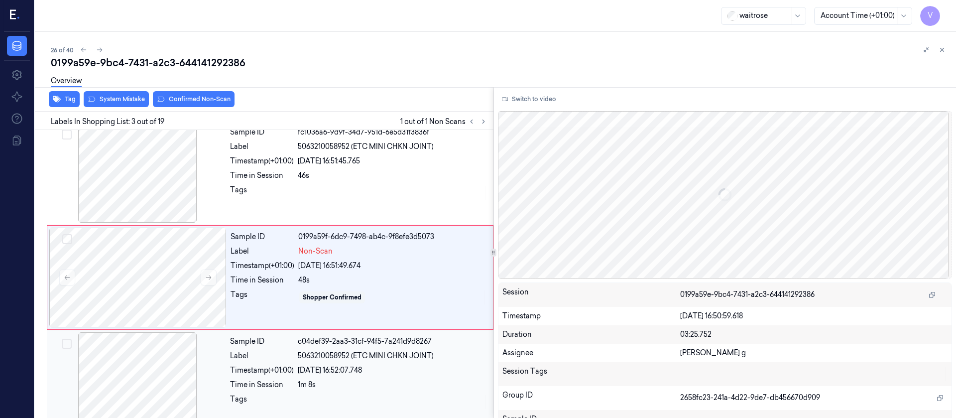
scroll to position [117, 0]
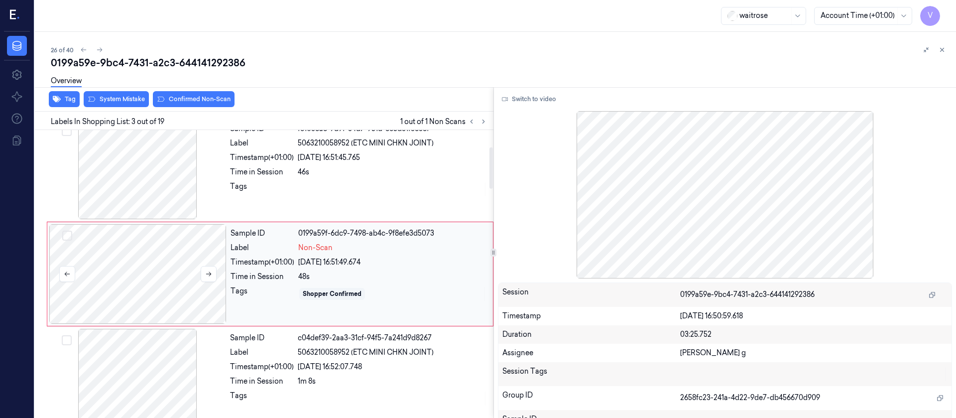
click at [137, 275] on div at bounding box center [137, 274] width 177 height 100
click at [212, 272] on icon at bounding box center [208, 273] width 7 height 7
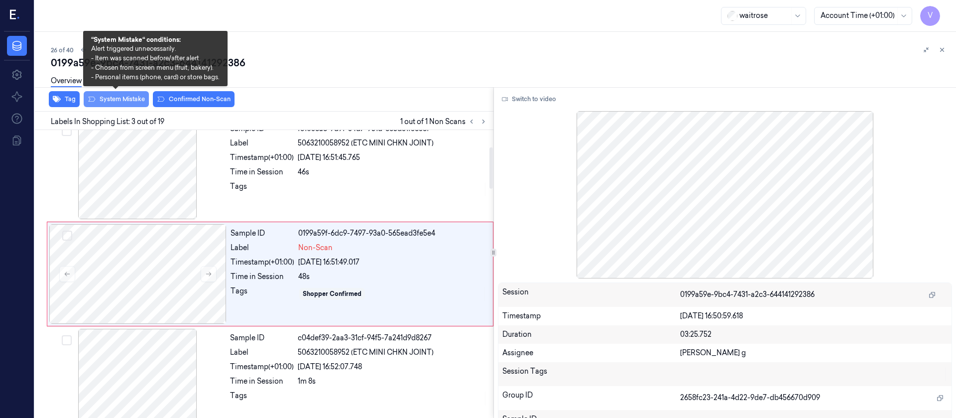
click at [123, 100] on button "System Mistake" at bounding box center [116, 99] width 65 height 16
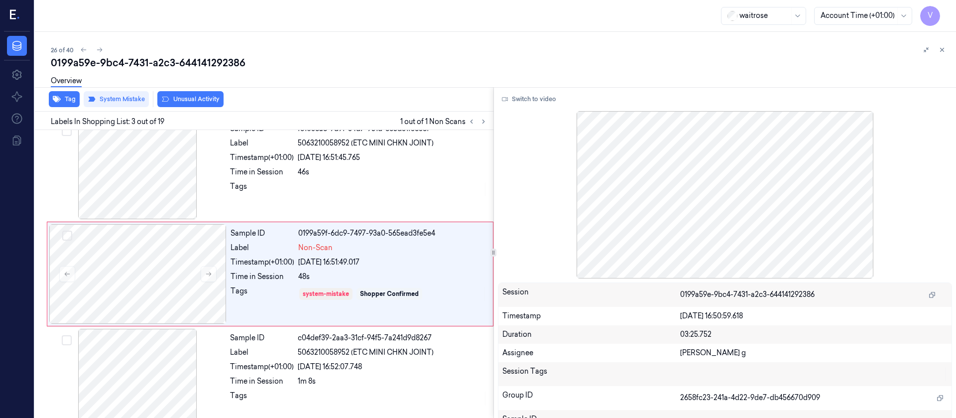
click at [198, 97] on button "Unusual Activity" at bounding box center [190, 99] width 66 height 16
click at [540, 52] on div "26 of 40" at bounding box center [499, 50] width 897 height 12
click at [377, 87] on div at bounding box center [493, 87] width 925 height 0
click at [159, 282] on div at bounding box center [137, 274] width 177 height 100
click at [547, 73] on div "Overview" at bounding box center [499, 82] width 897 height 25
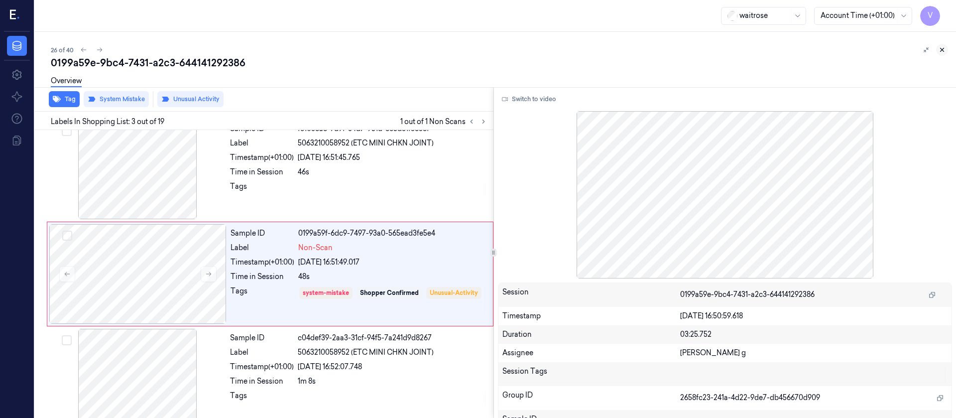
click at [939, 48] on icon at bounding box center [942, 49] width 7 height 7
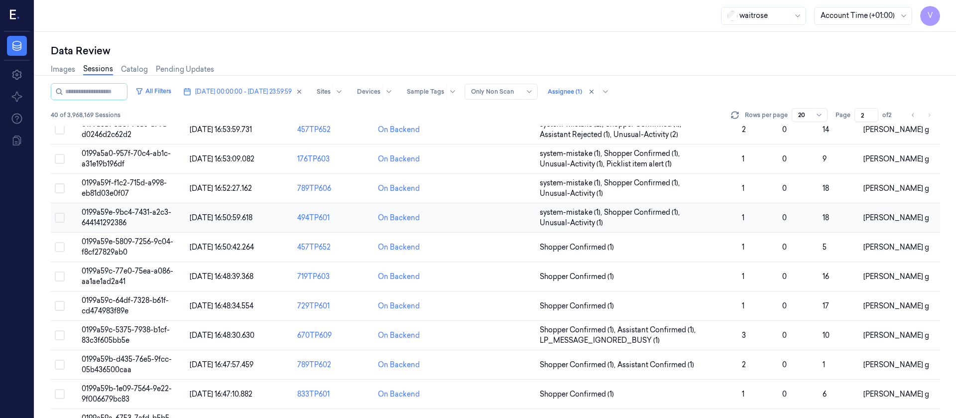
scroll to position [116, 0]
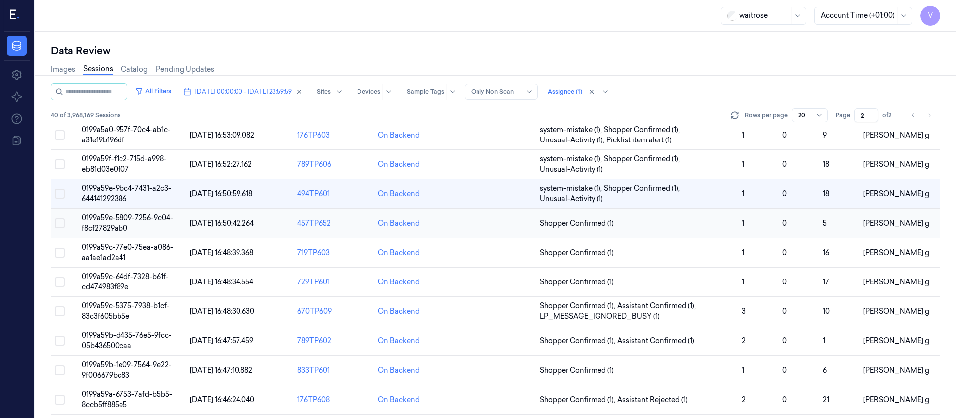
click at [508, 218] on td at bounding box center [495, 223] width 81 height 29
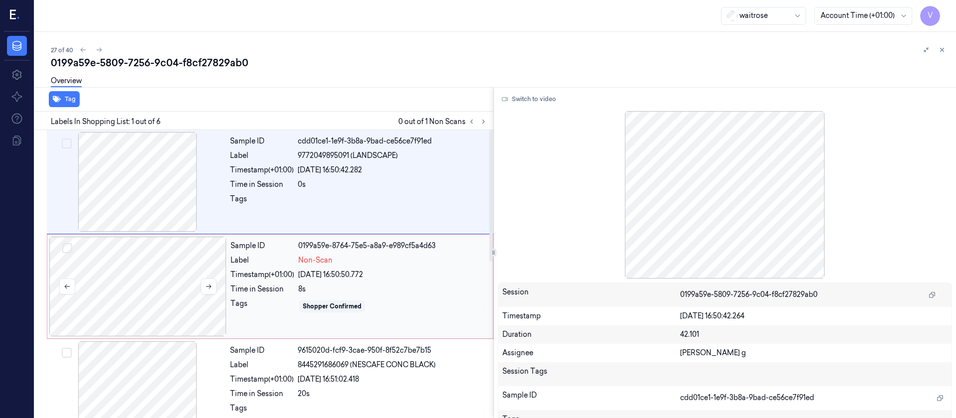
click at [148, 294] on div at bounding box center [137, 287] width 177 height 100
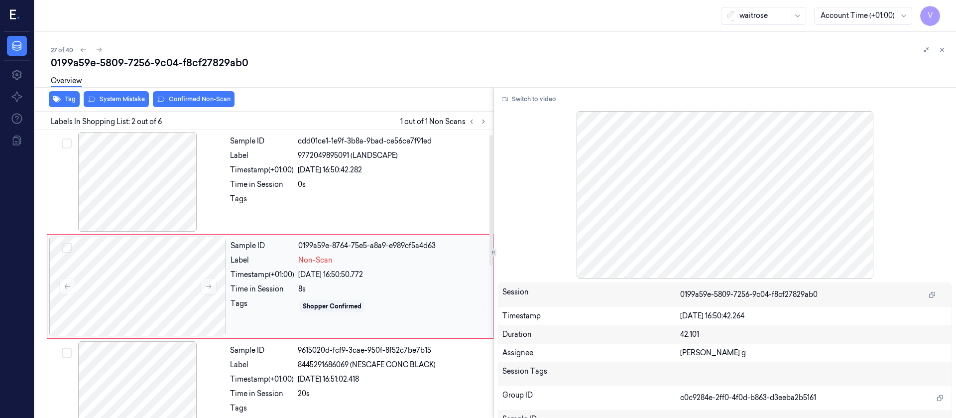
scroll to position [12, 0]
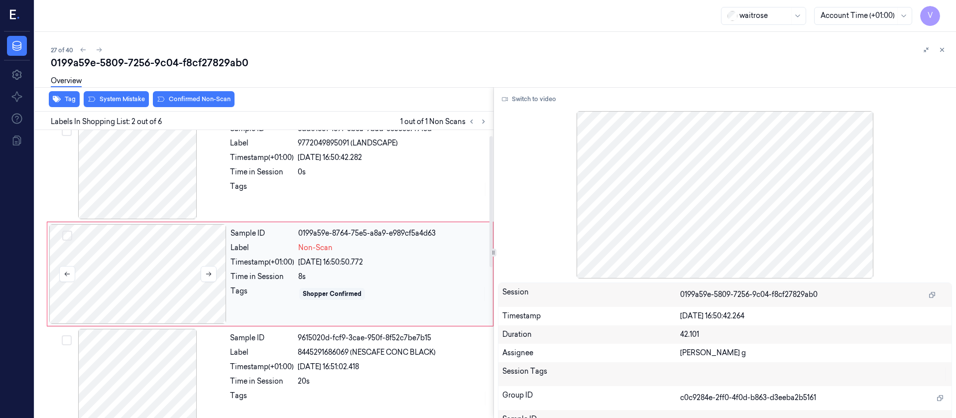
click at [149, 305] on div at bounding box center [137, 274] width 177 height 100
click at [271, 169] on div "Time in Session" at bounding box center [262, 172] width 64 height 10
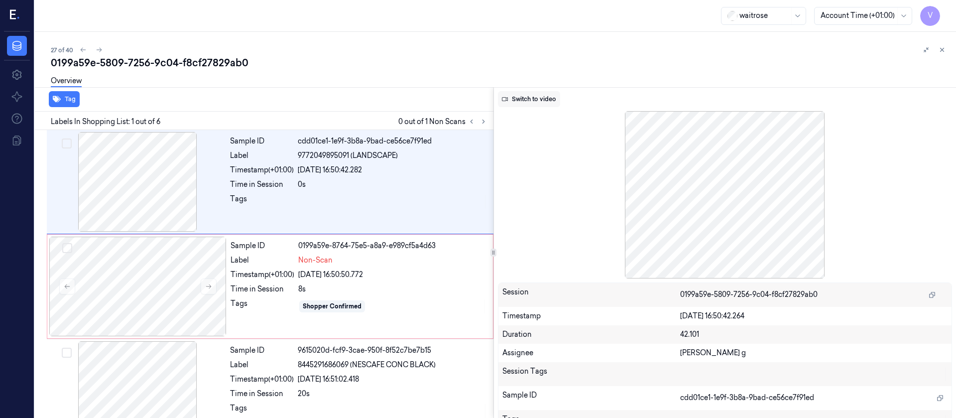
click at [517, 105] on button "Switch to video" at bounding box center [529, 99] width 62 height 16
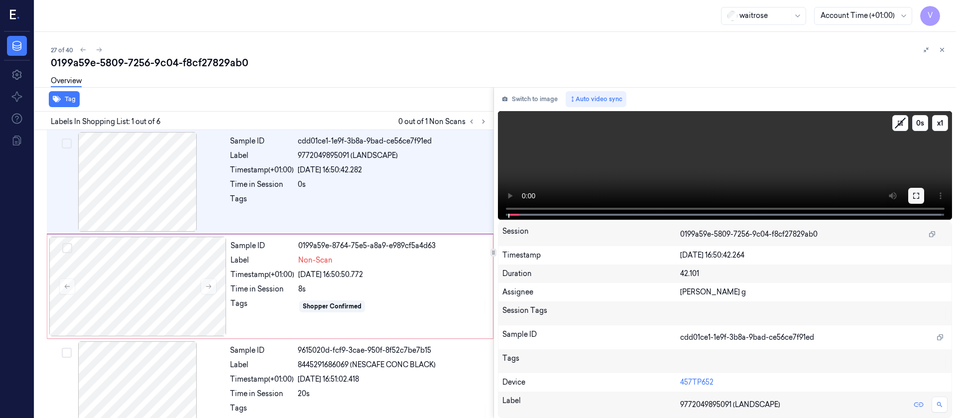
click at [915, 200] on button at bounding box center [916, 196] width 16 height 16
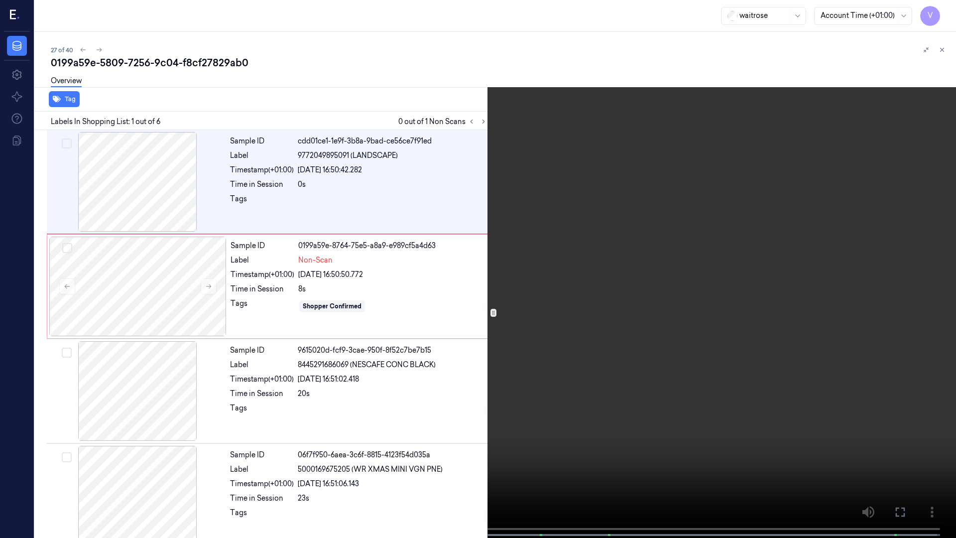
click at [0, 0] on icon at bounding box center [0, 0] width 0 height 0
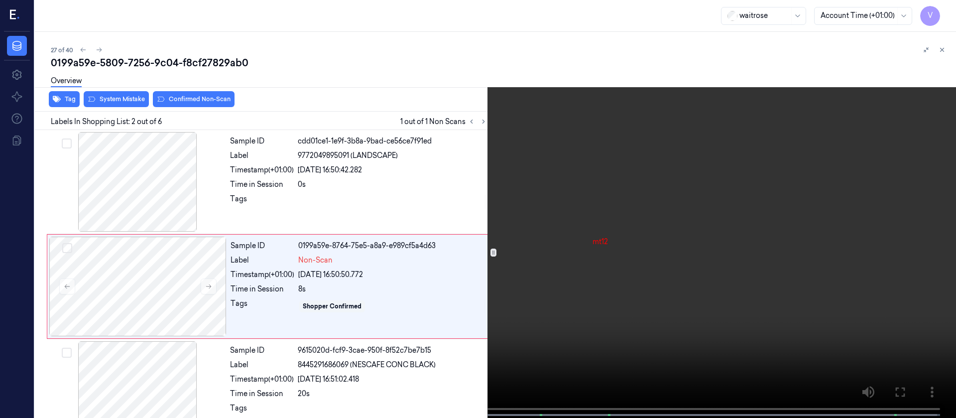
scroll to position [12, 0]
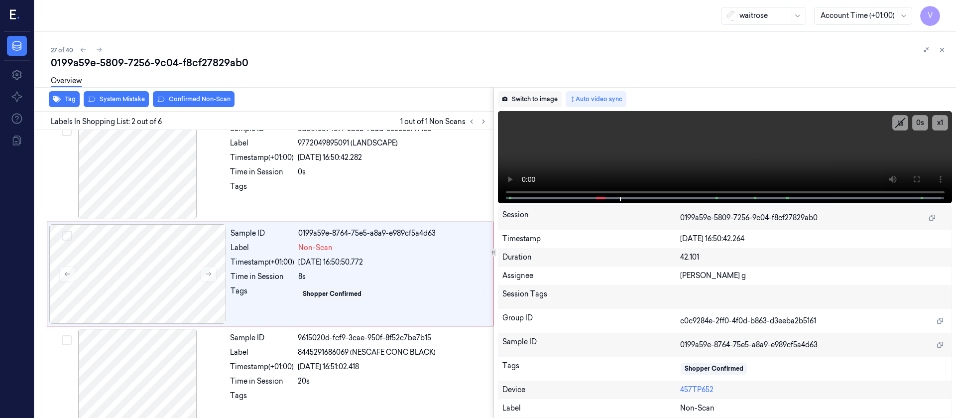
click at [536, 102] on button "Switch to image" at bounding box center [530, 99] width 64 height 16
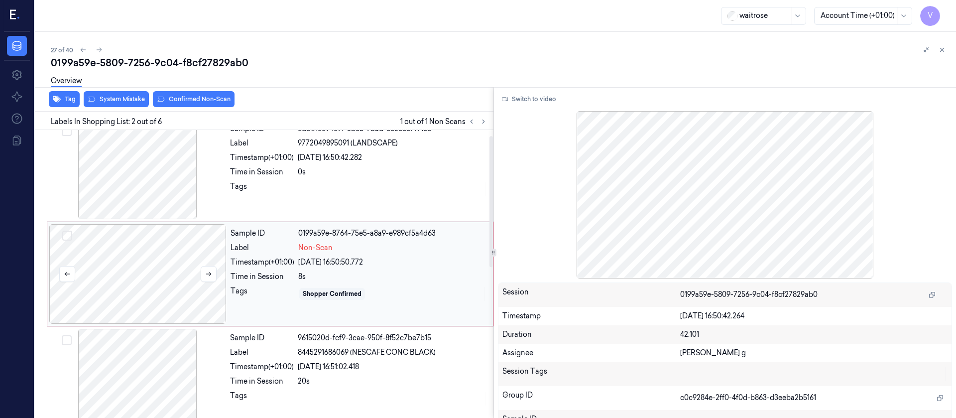
click at [181, 272] on div at bounding box center [137, 274] width 177 height 100
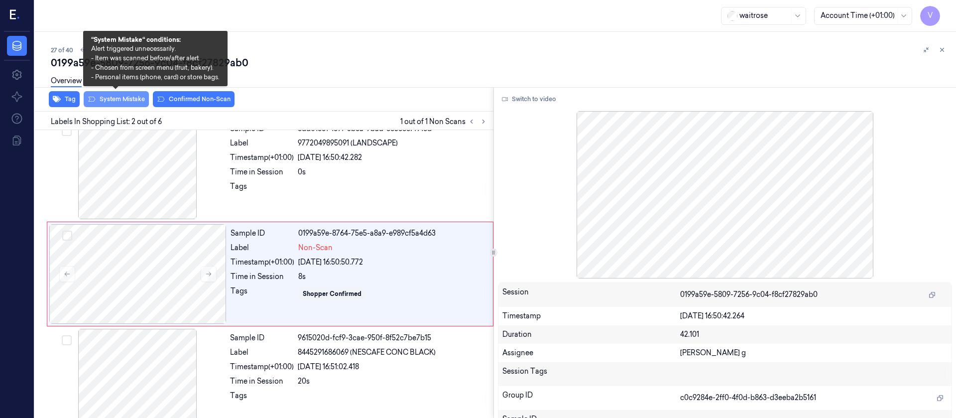
click at [111, 102] on button "System Mistake" at bounding box center [116, 99] width 65 height 16
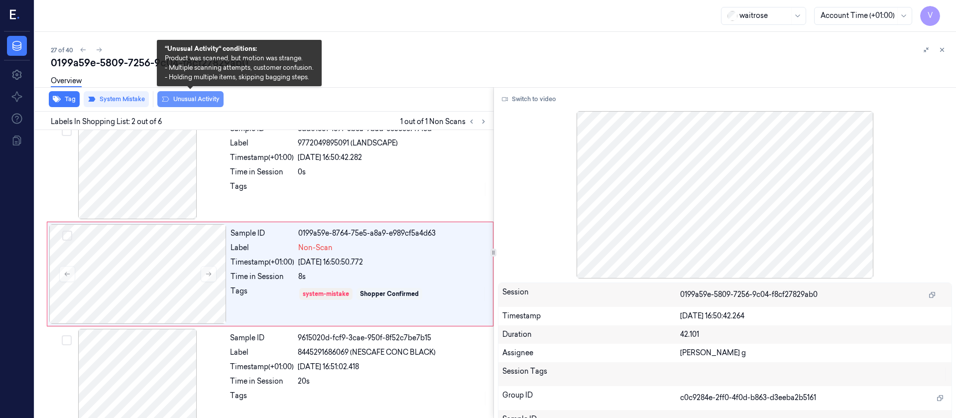
click at [197, 100] on button "Unusual Activity" at bounding box center [190, 99] width 66 height 16
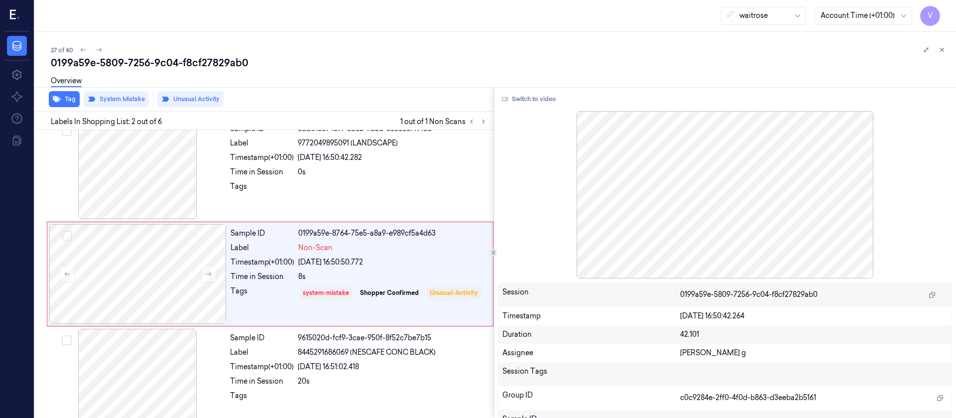
click at [469, 38] on div "27 of 40 0199a59e-5809-7256-9c04-f8cf27829ab0 Overview Tag System Mistake Unusu…" at bounding box center [495, 225] width 921 height 386
click at [942, 51] on icon at bounding box center [942, 49] width 7 height 7
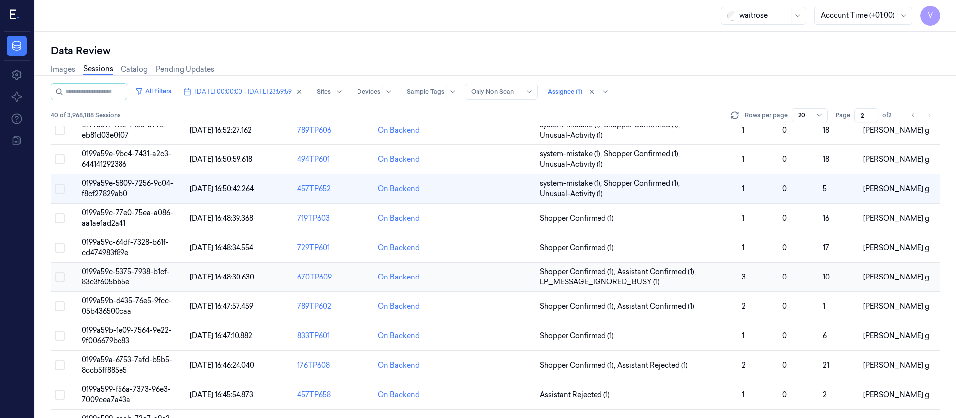
scroll to position [149, 0]
click at [478, 218] on td at bounding box center [495, 218] width 81 height 29
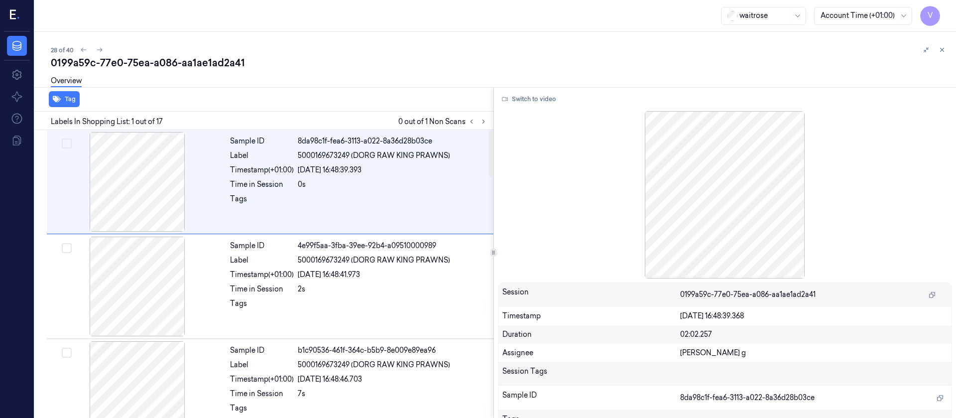
click at [429, 72] on div "Overview" at bounding box center [499, 82] width 897 height 25
click at [487, 121] on button at bounding box center [484, 122] width 12 height 12
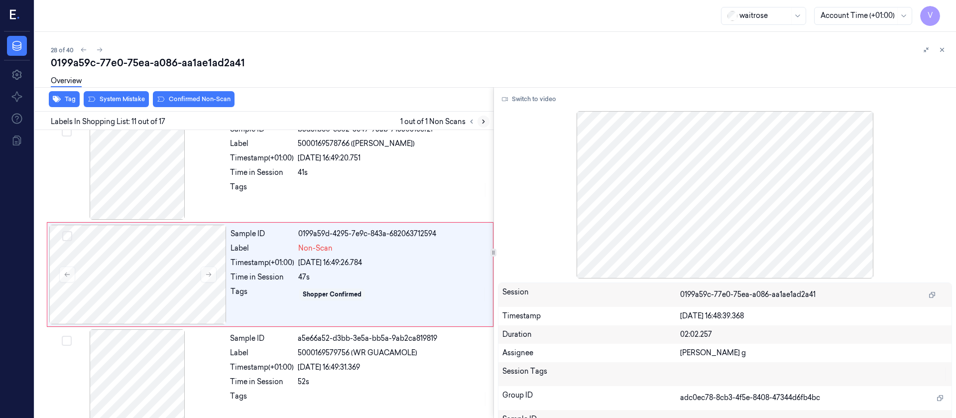
scroll to position [954, 0]
click at [130, 282] on div at bounding box center [137, 274] width 177 height 100
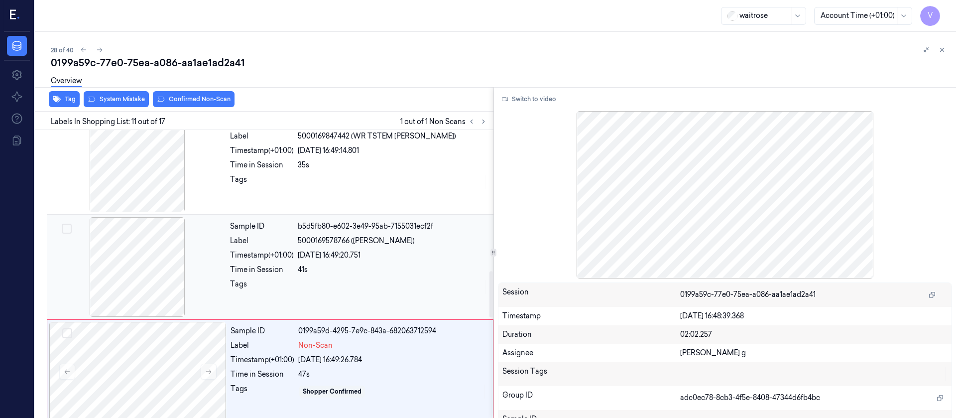
scroll to position [879, 0]
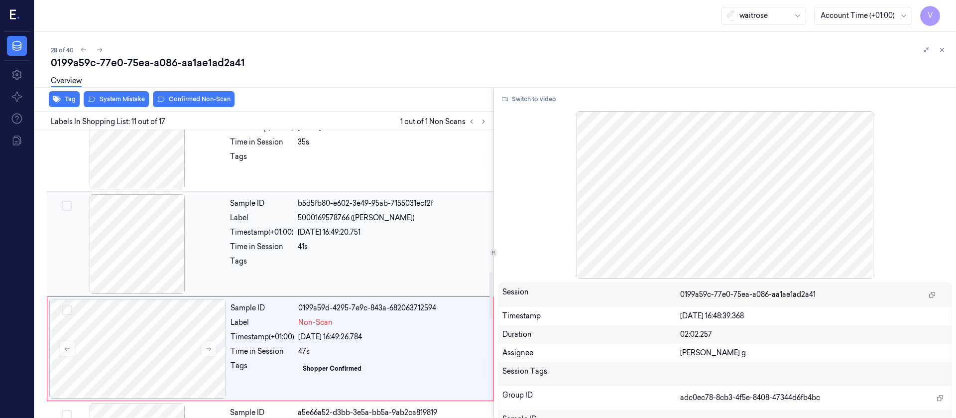
click at [325, 250] on div "41s" at bounding box center [393, 247] width 190 height 10
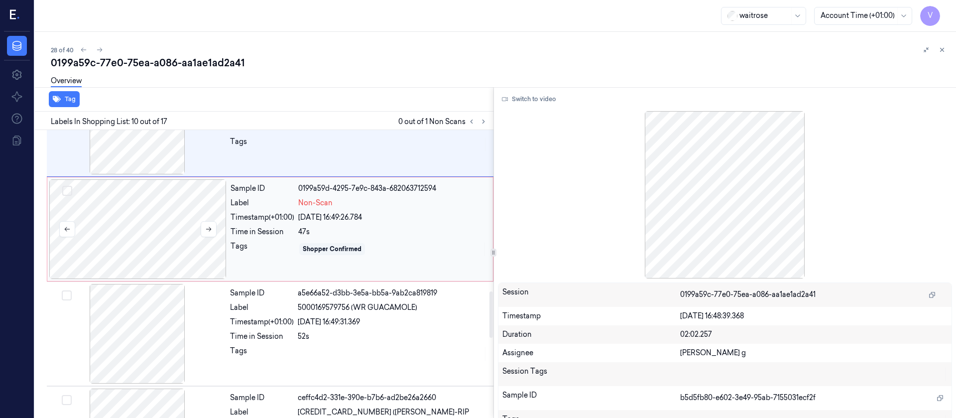
click at [132, 223] on div at bounding box center [137, 229] width 177 height 100
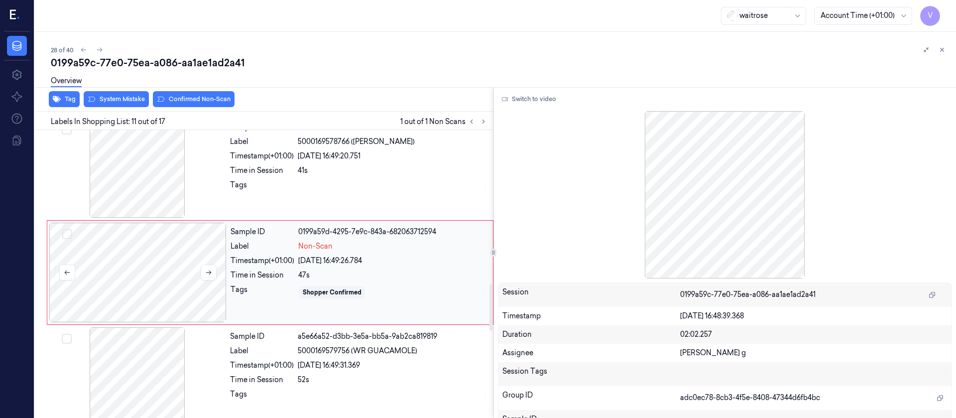
scroll to position [954, 0]
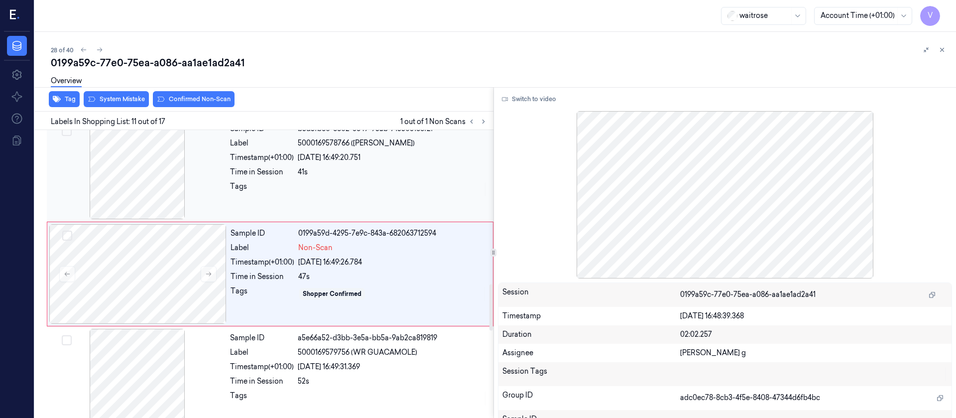
click at [284, 197] on div "Tags" at bounding box center [262, 189] width 64 height 16
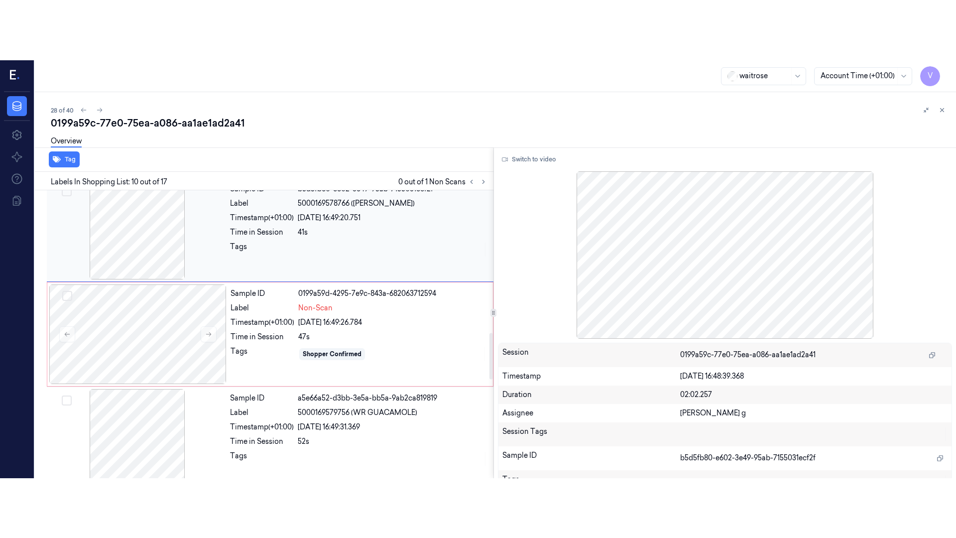
scroll to position [849, 0]
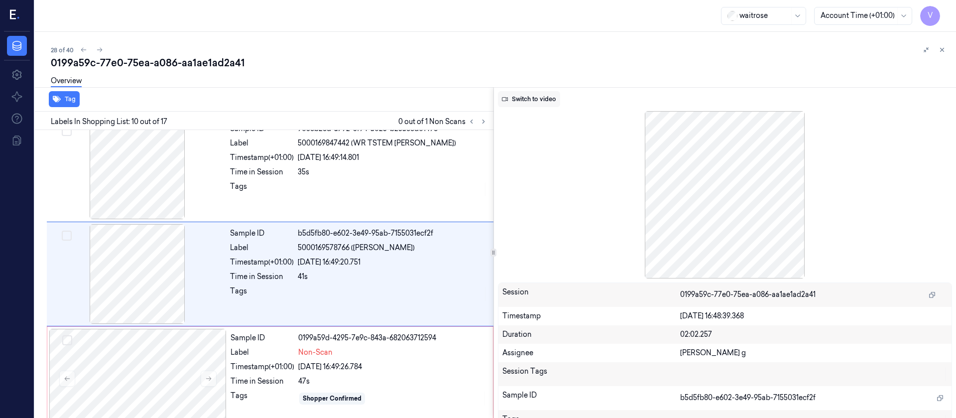
click at [520, 96] on button "Switch to video" at bounding box center [529, 99] width 62 height 16
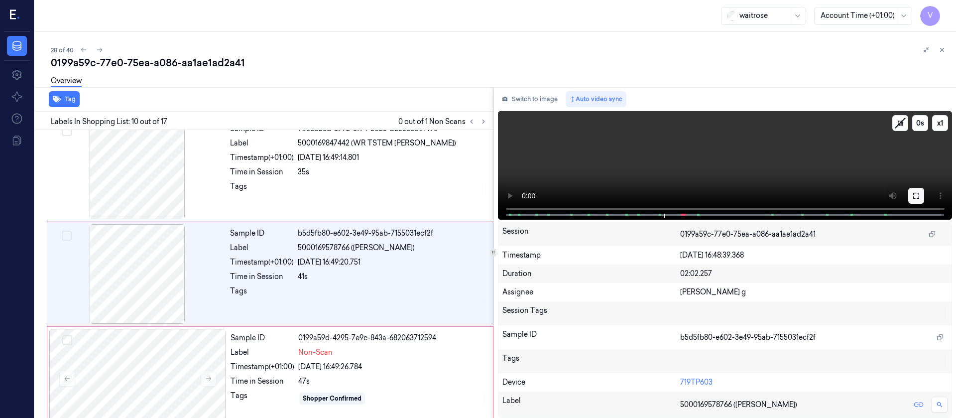
click at [910, 191] on button at bounding box center [916, 196] width 16 height 16
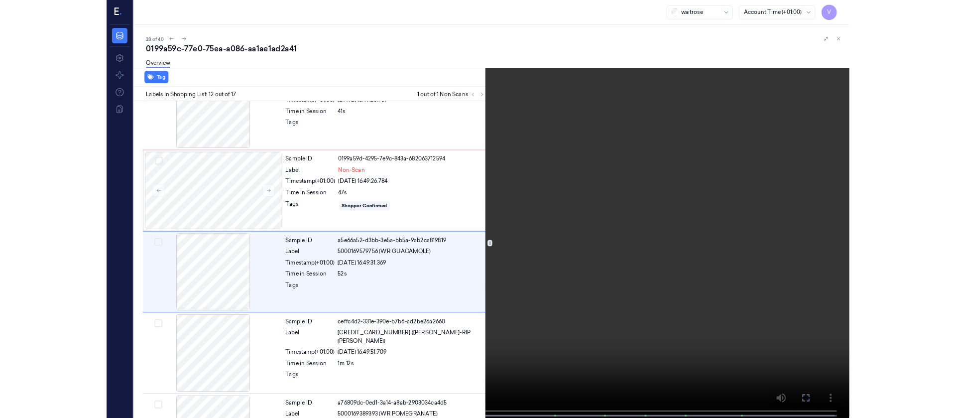
scroll to position [999, 0]
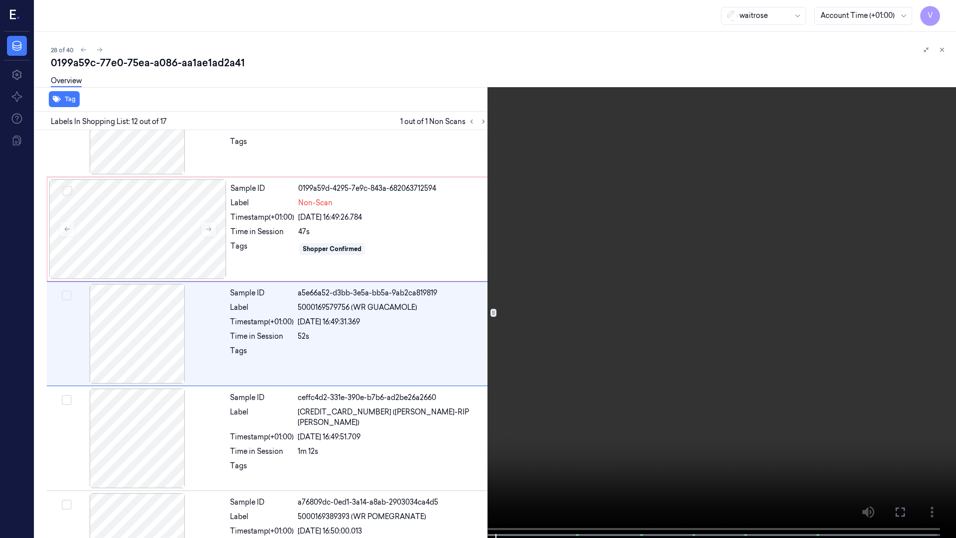
click at [0, 0] on icon at bounding box center [0, 0] width 0 height 0
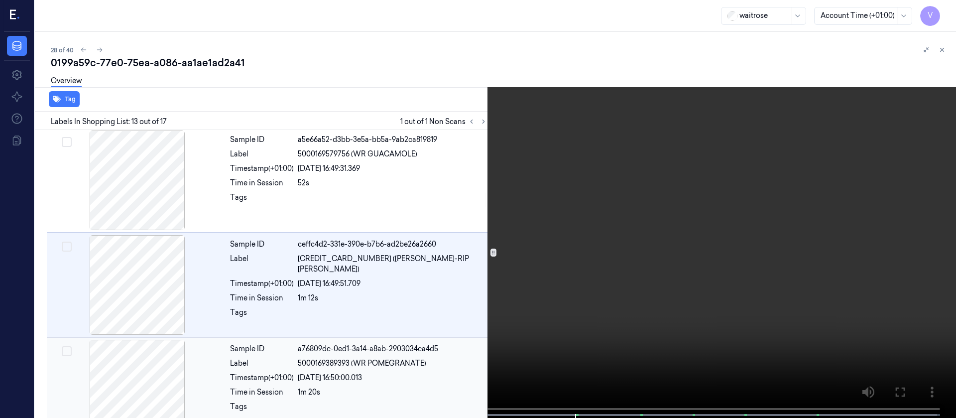
scroll to position [1163, 0]
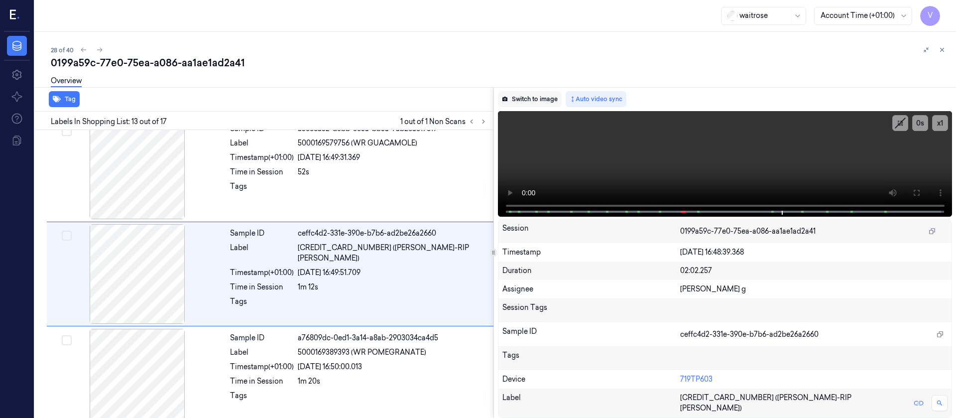
click at [510, 100] on button "Switch to image" at bounding box center [530, 99] width 64 height 16
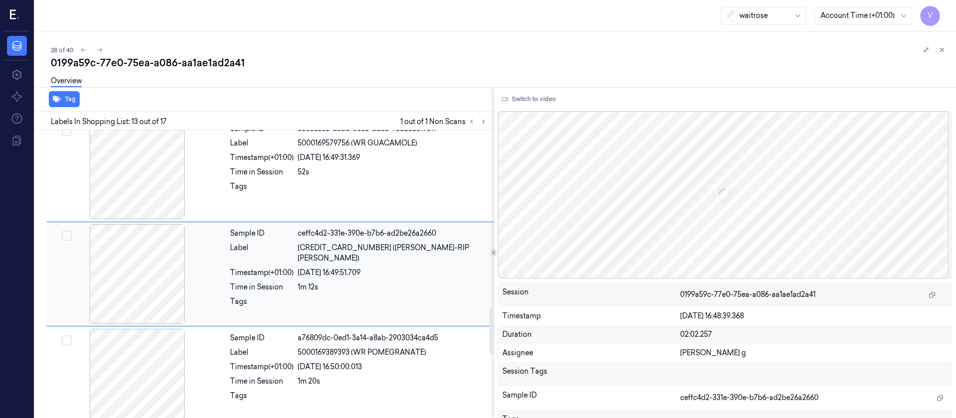
scroll to position [1014, 0]
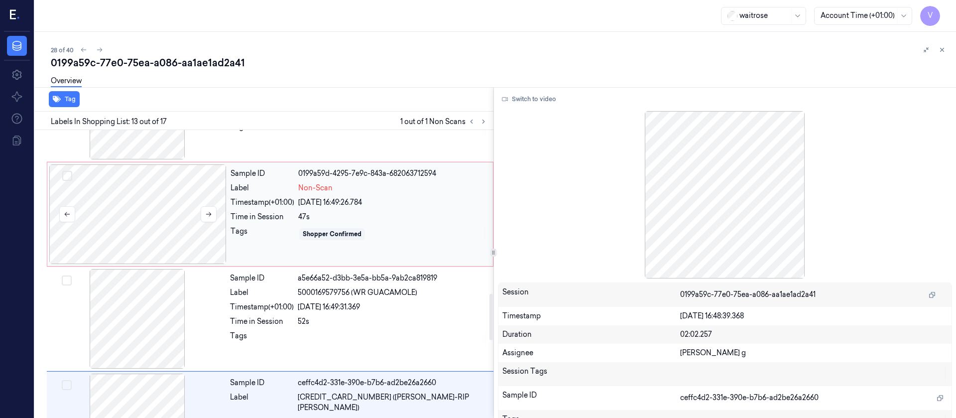
click at [164, 197] on div at bounding box center [137, 214] width 177 height 100
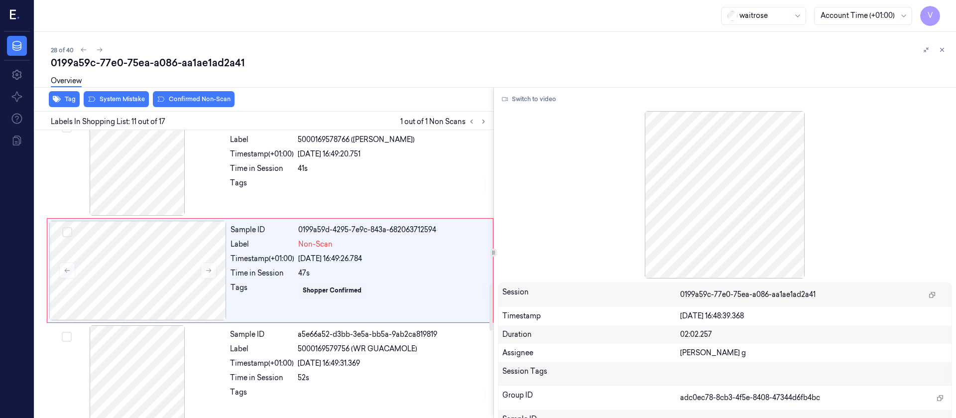
scroll to position [954, 0]
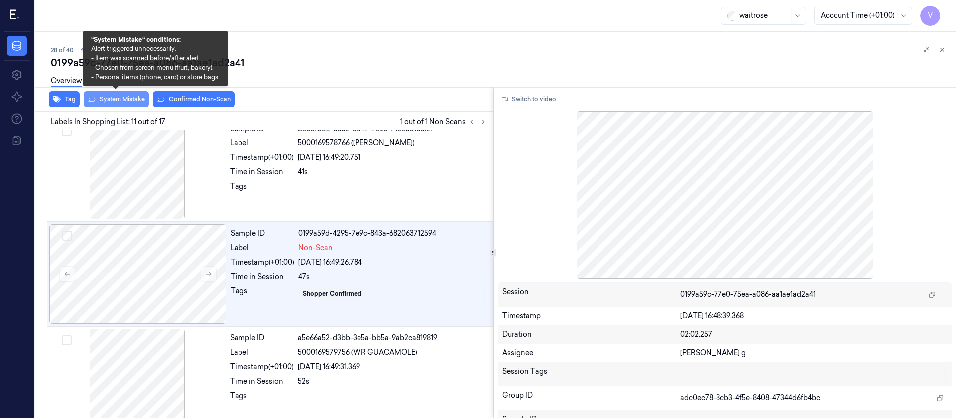
click at [113, 103] on button "System Mistake" at bounding box center [116, 99] width 65 height 16
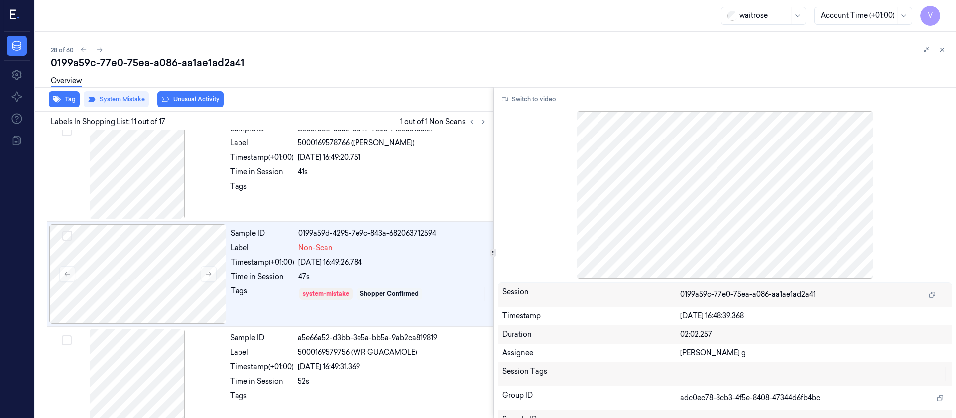
click at [490, 121] on div "Labels In Shopping List: 11 out of 17 1 out of 1 Non Scans" at bounding box center [262, 121] width 463 height 18
click at [483, 123] on icon at bounding box center [484, 121] width 2 height 3
click at [141, 270] on div at bounding box center [137, 274] width 177 height 100
click at [205, 277] on icon at bounding box center [208, 273] width 7 height 7
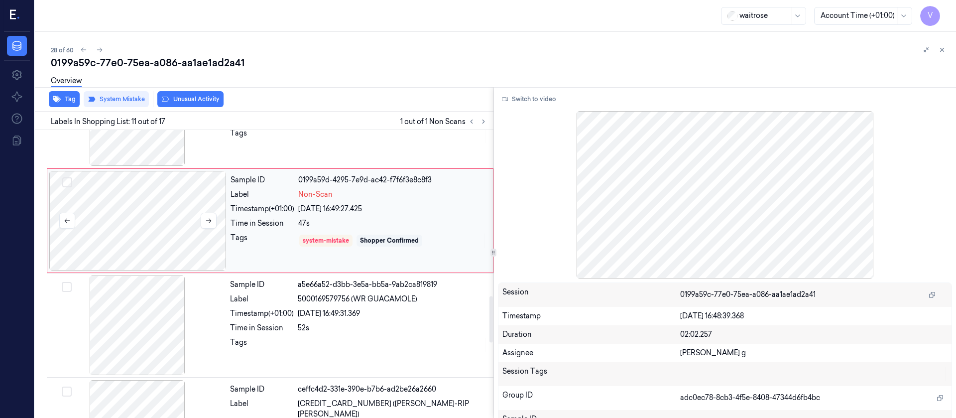
scroll to position [1028, 0]
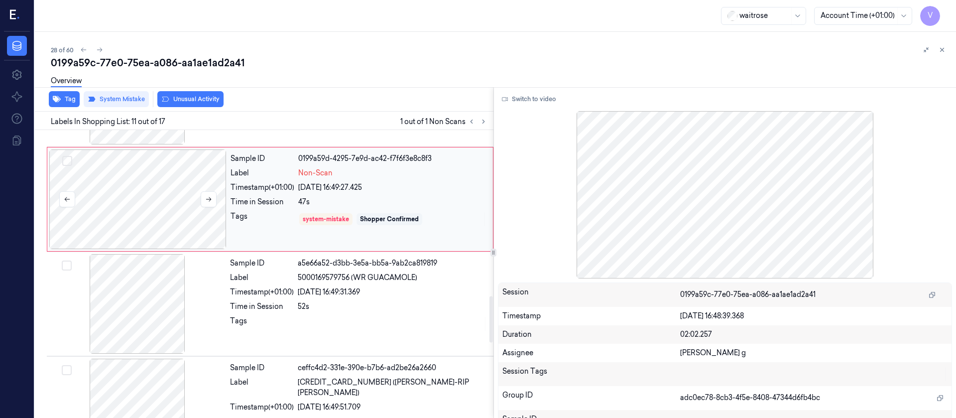
click at [162, 207] on div at bounding box center [137, 199] width 177 height 100
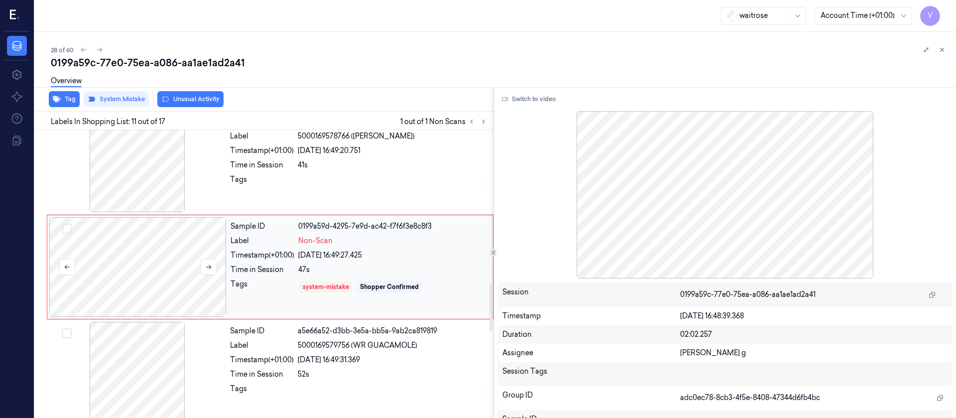
scroll to position [954, 0]
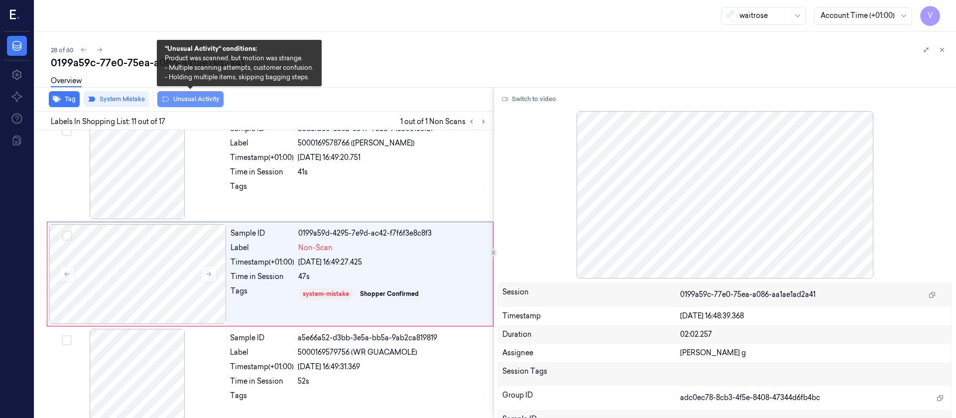
click at [196, 99] on button "Unusual Activity" at bounding box center [190, 99] width 66 height 16
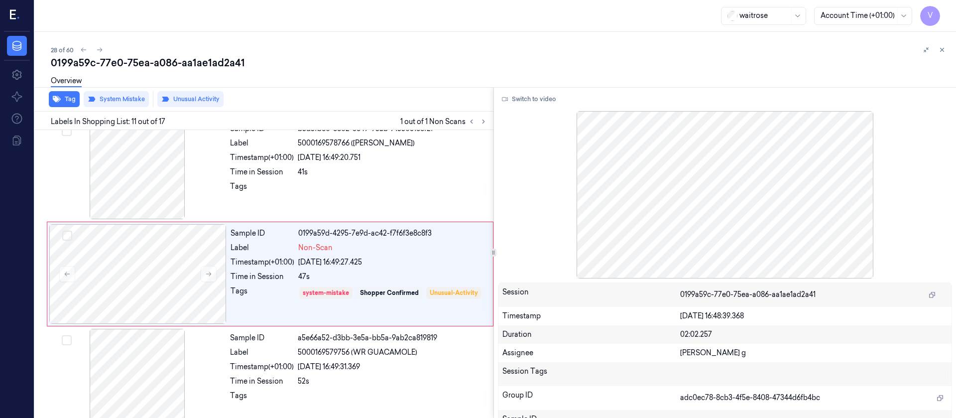
click at [464, 53] on div "28 of 60" at bounding box center [499, 50] width 897 height 12
click at [941, 50] on icon at bounding box center [942, 49] width 3 height 3
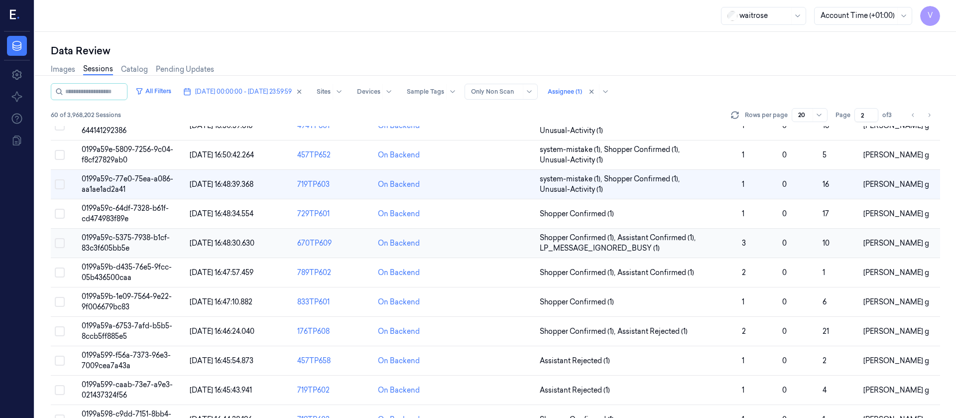
scroll to position [149, 0]
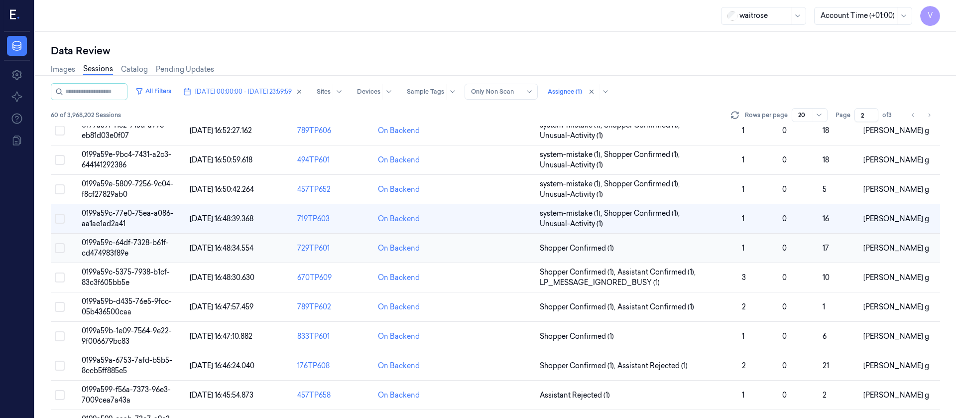
click at [493, 253] on td at bounding box center [495, 248] width 81 height 29
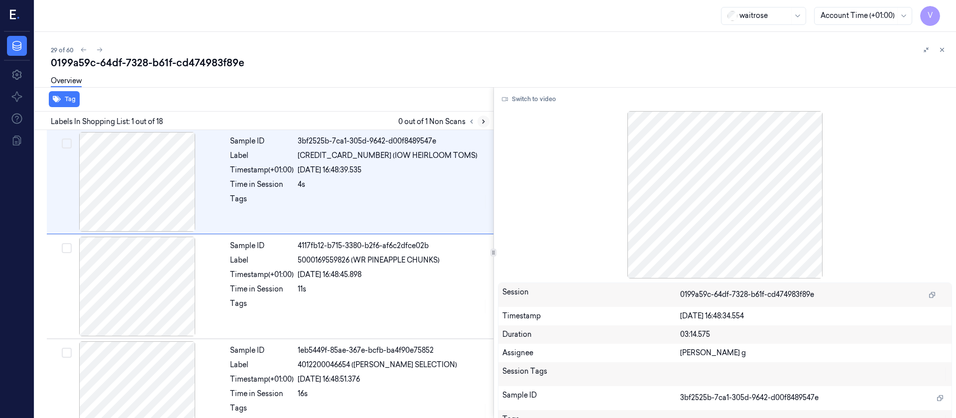
click at [484, 119] on icon at bounding box center [483, 121] width 7 height 7
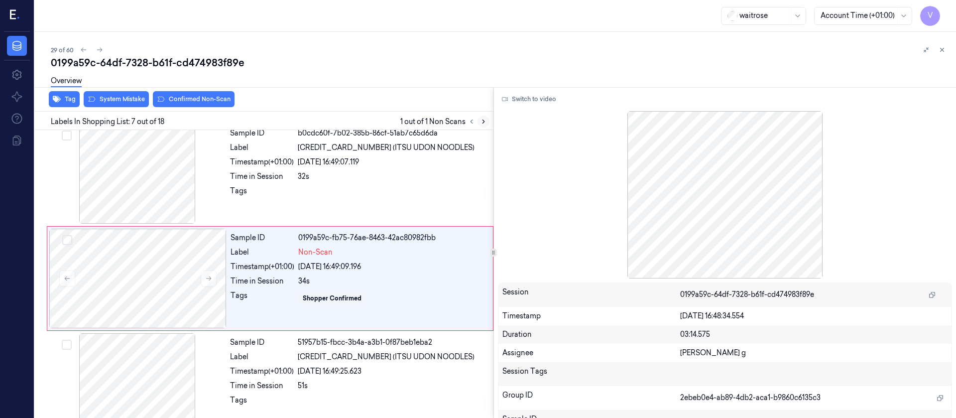
scroll to position [535, 0]
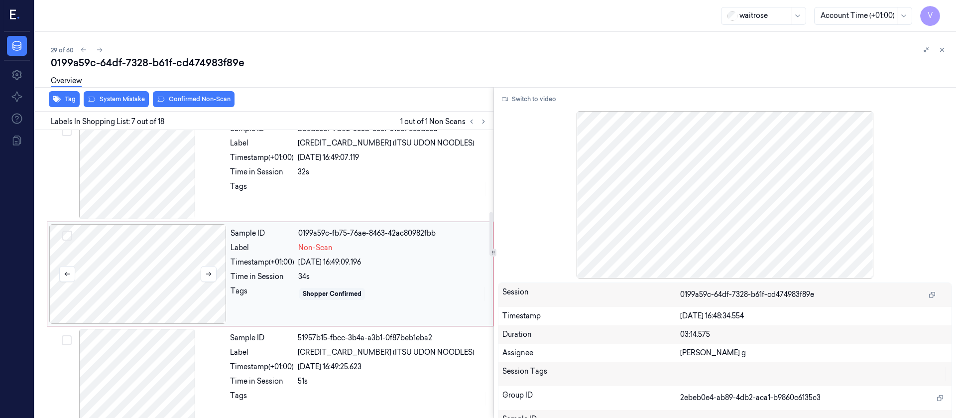
click at [142, 273] on div at bounding box center [137, 274] width 177 height 100
click at [318, 191] on div at bounding box center [393, 189] width 190 height 16
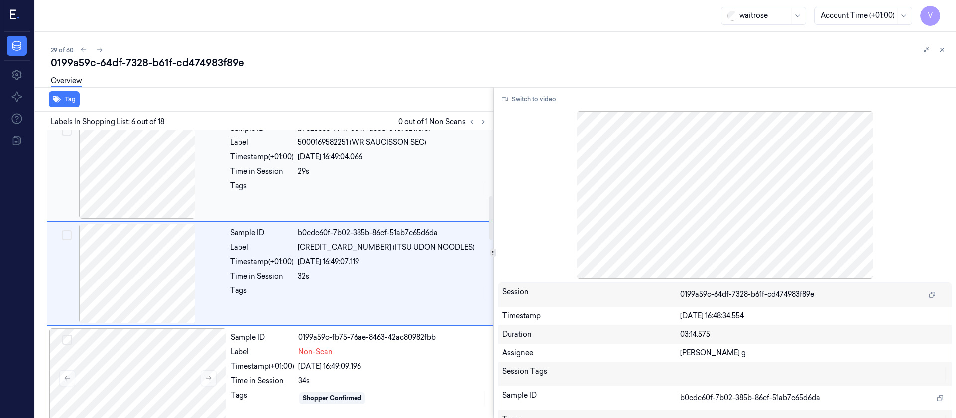
scroll to position [431, 0]
click at [522, 107] on button "Switch to video" at bounding box center [529, 99] width 62 height 16
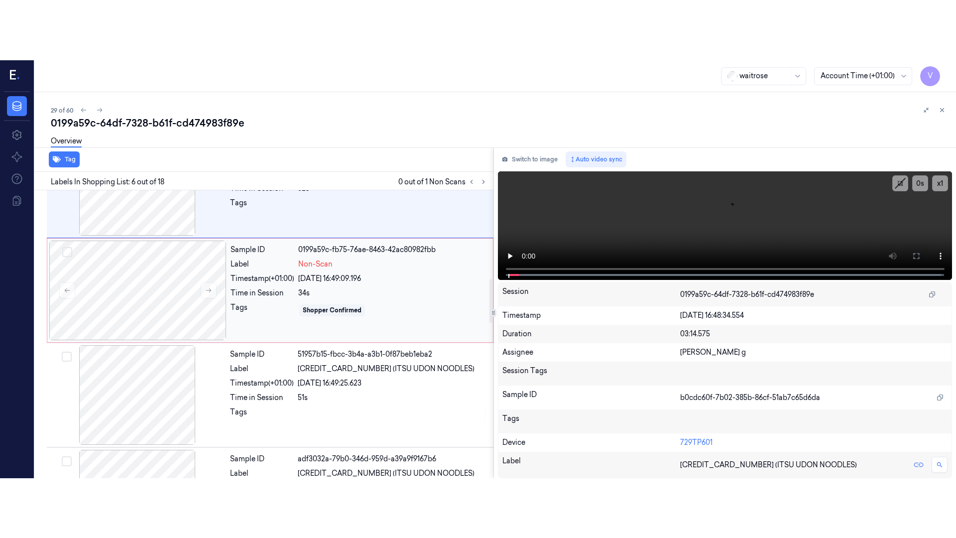
scroll to position [580, 0]
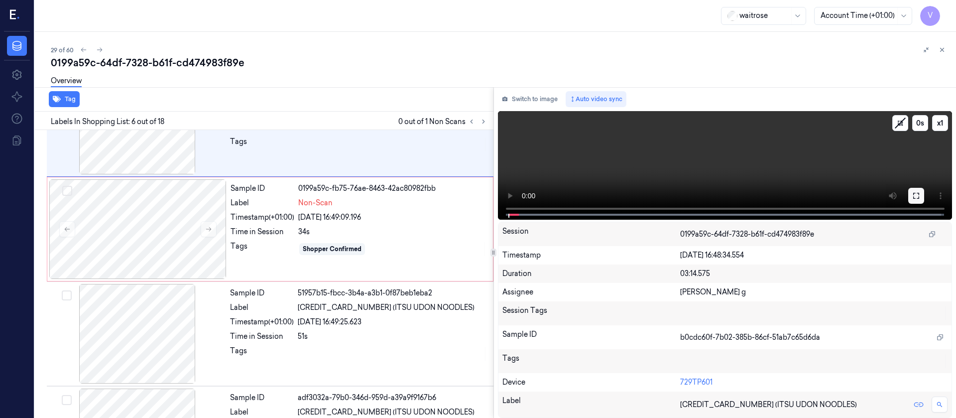
click at [917, 194] on icon at bounding box center [916, 196] width 8 height 8
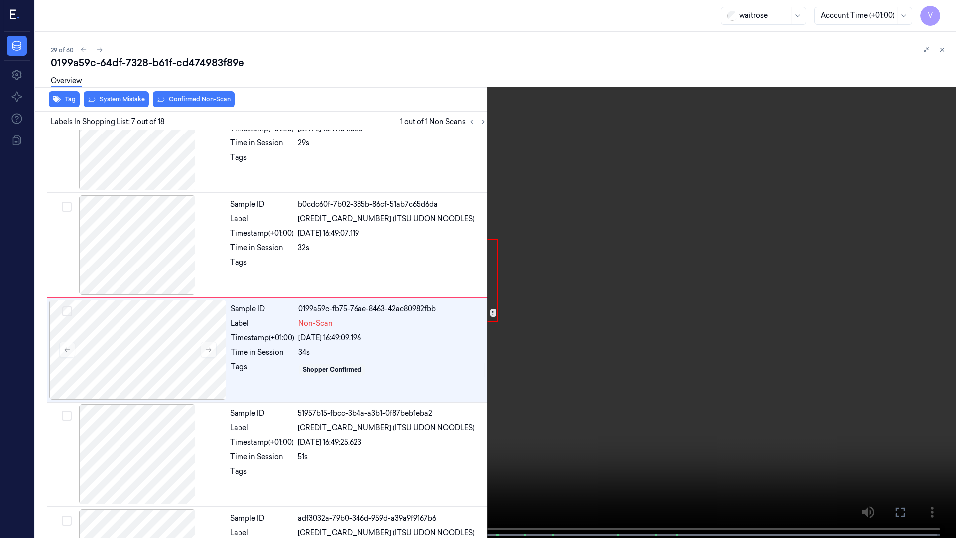
scroll to position [476, 0]
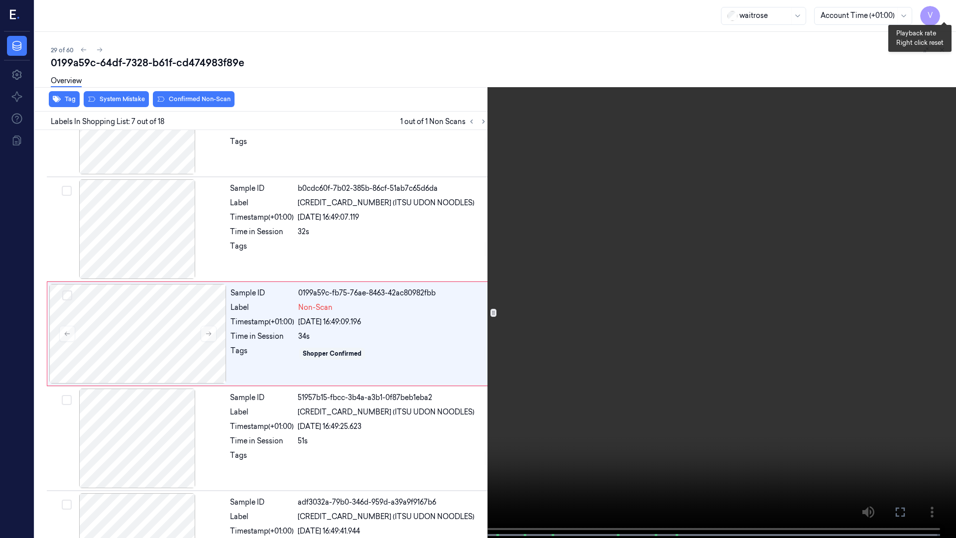
click at [945, 12] on button "x 1" at bounding box center [944, 12] width 16 height 16
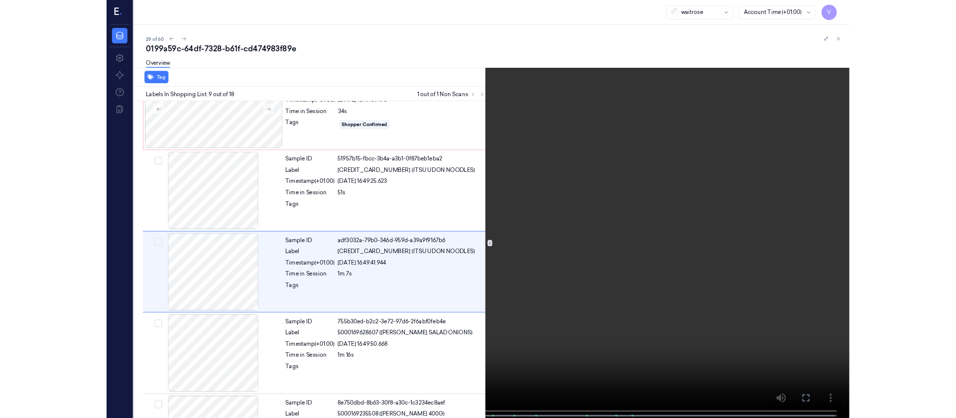
scroll to position [685, 0]
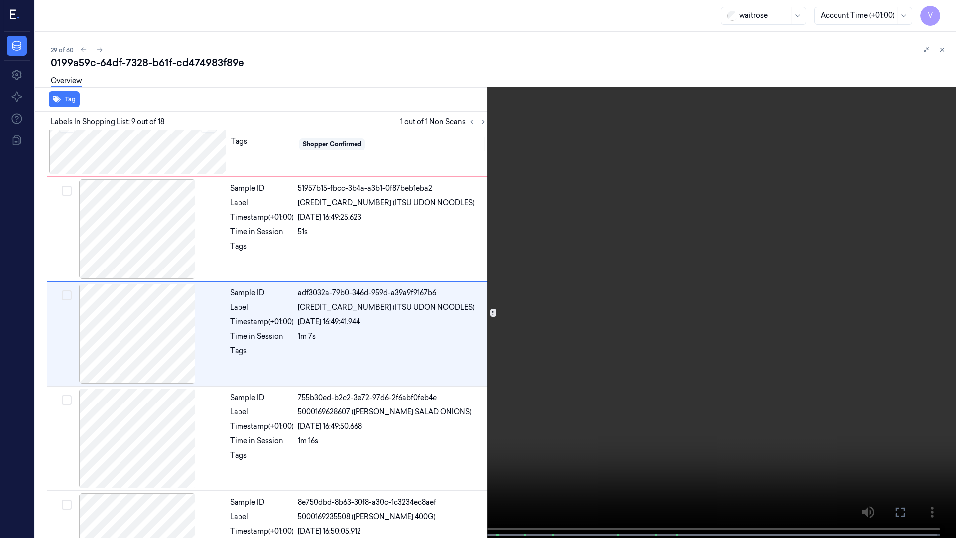
click at [0, 0] on icon at bounding box center [0, 0] width 0 height 0
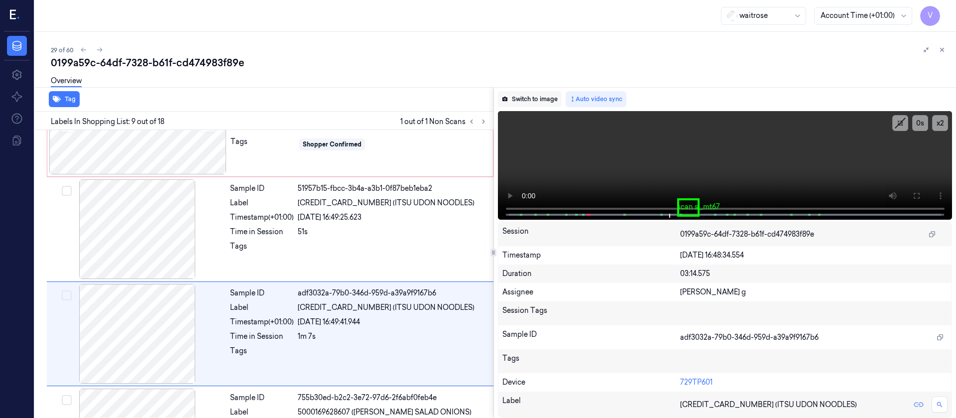
click at [523, 97] on button "Switch to image" at bounding box center [530, 99] width 64 height 16
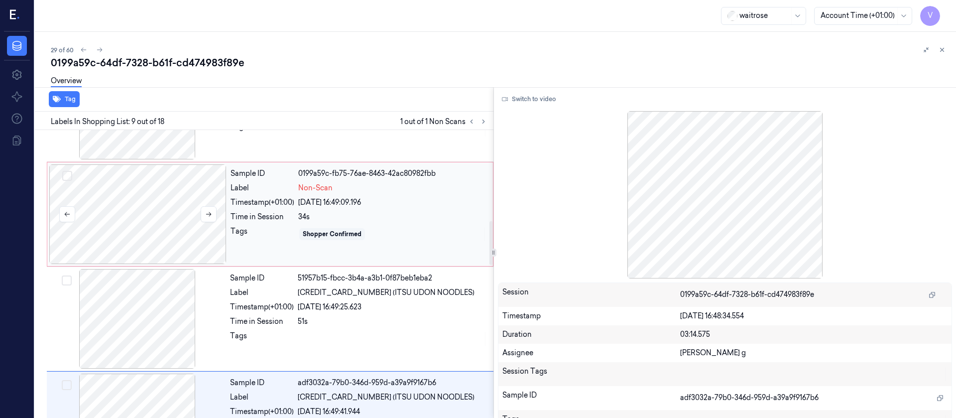
click at [159, 229] on div at bounding box center [137, 214] width 177 height 100
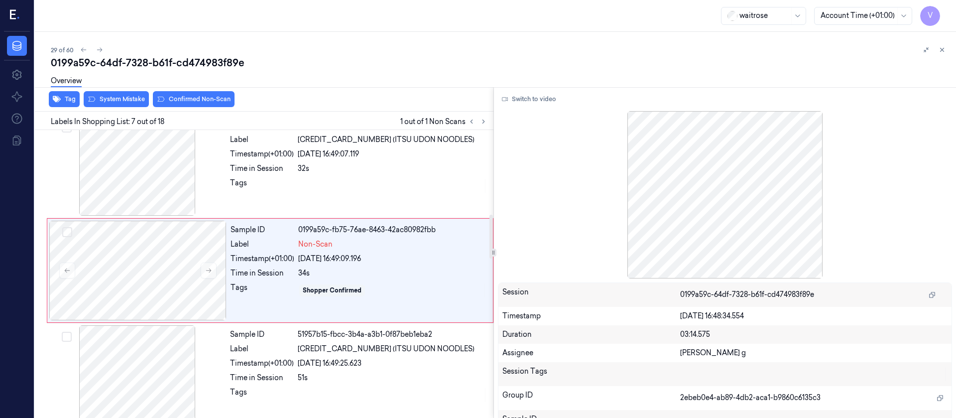
scroll to position [535, 0]
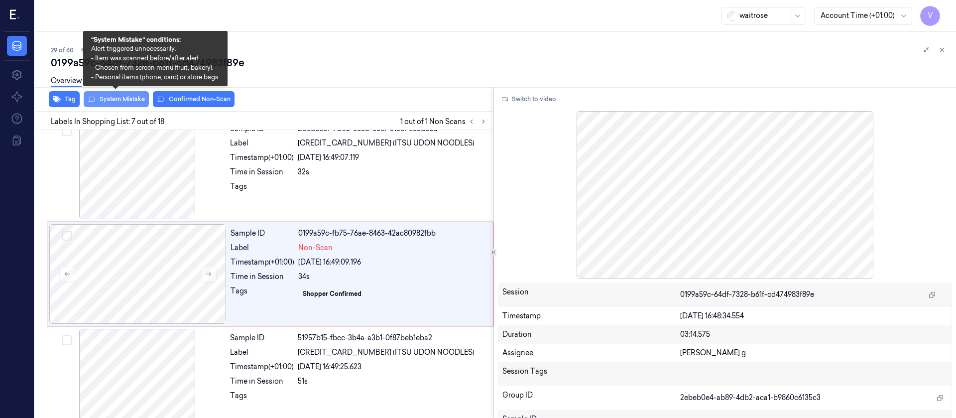
click at [119, 100] on button "System Mistake" at bounding box center [116, 99] width 65 height 16
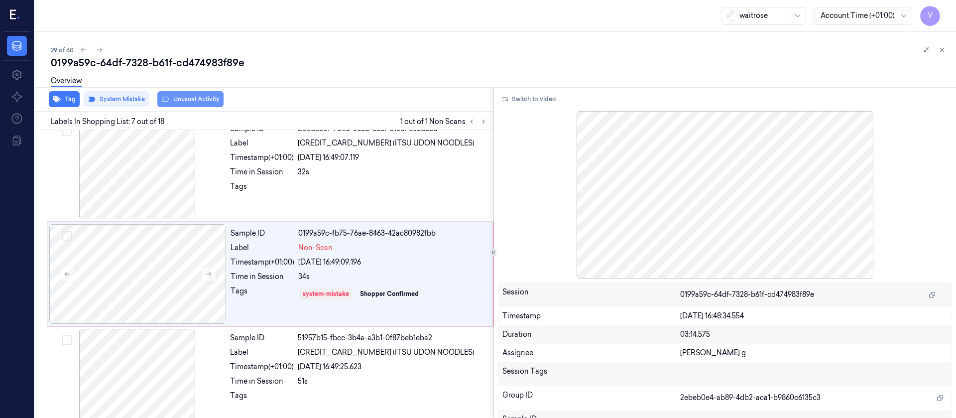
click at [218, 97] on button "Unusual Activity" at bounding box center [190, 99] width 66 height 16
click at [686, 60] on div "0199a59c-64df-7328-b61f-cd474983f89e" at bounding box center [499, 63] width 897 height 14
click at [941, 51] on icon at bounding box center [942, 49] width 3 height 3
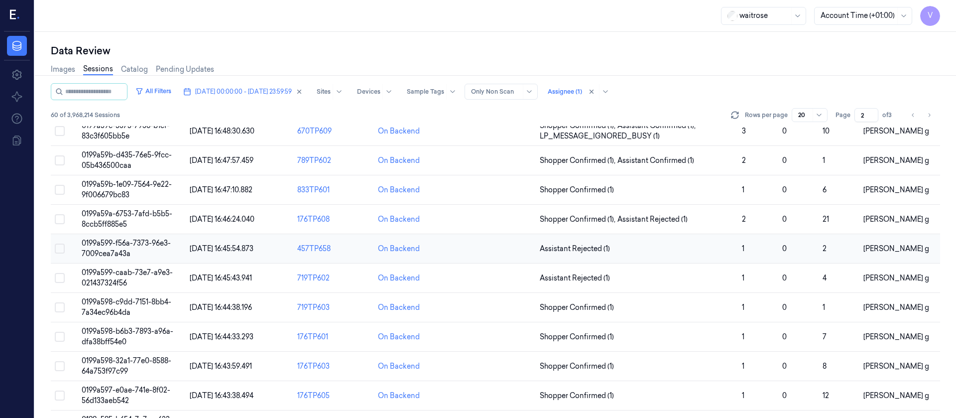
scroll to position [251, 0]
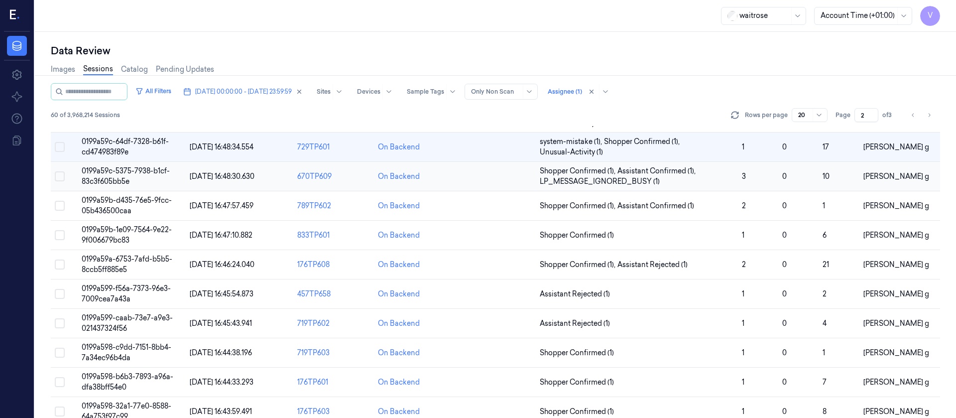
click at [492, 186] on td at bounding box center [495, 176] width 81 height 29
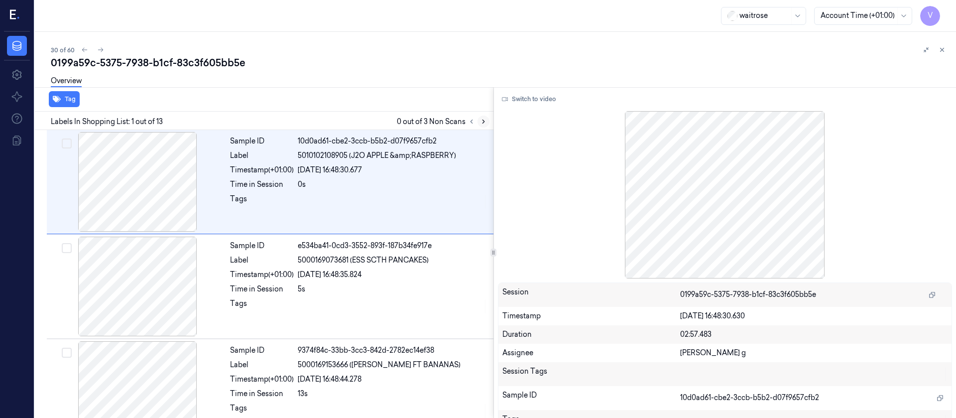
click at [485, 123] on icon at bounding box center [483, 121] width 7 height 7
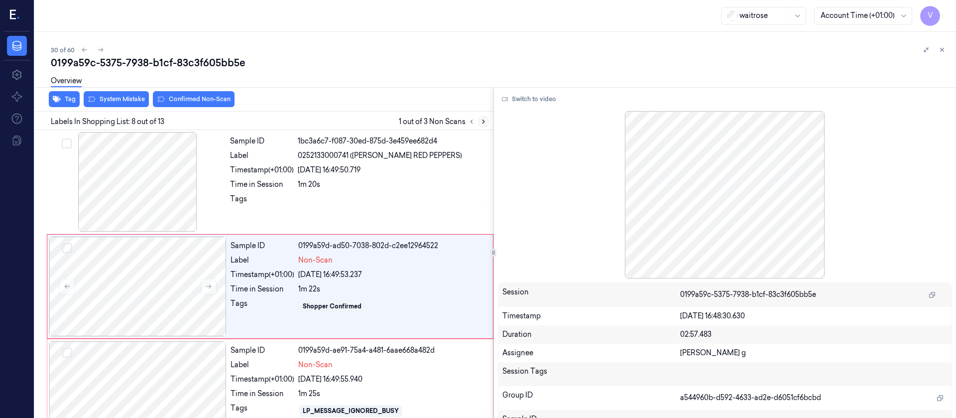
scroll to position [640, 0]
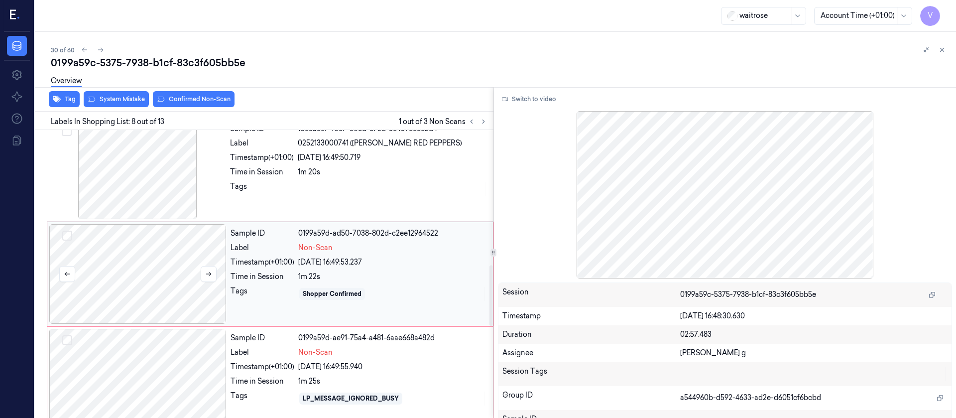
click at [176, 294] on div at bounding box center [137, 274] width 177 height 100
click at [144, 185] on div at bounding box center [137, 170] width 177 height 100
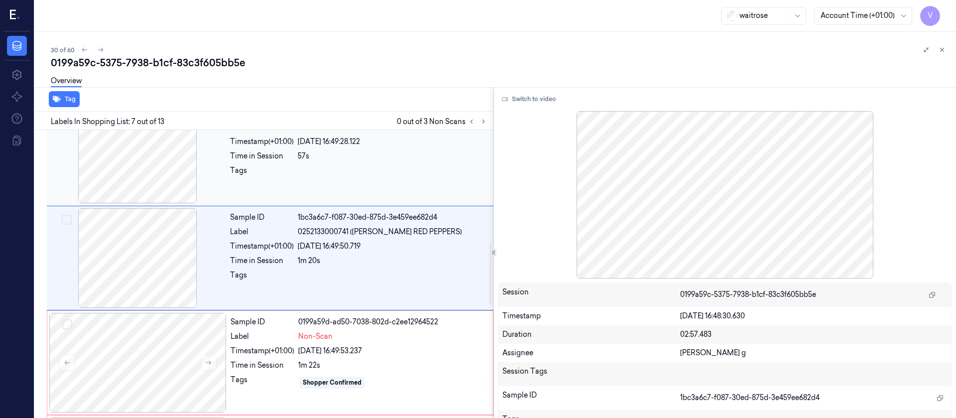
scroll to position [535, 0]
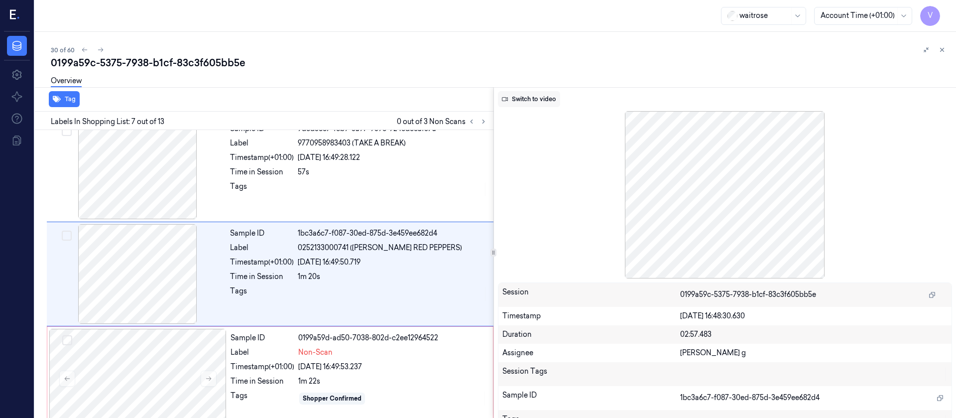
click at [524, 99] on button "Switch to video" at bounding box center [529, 99] width 62 height 16
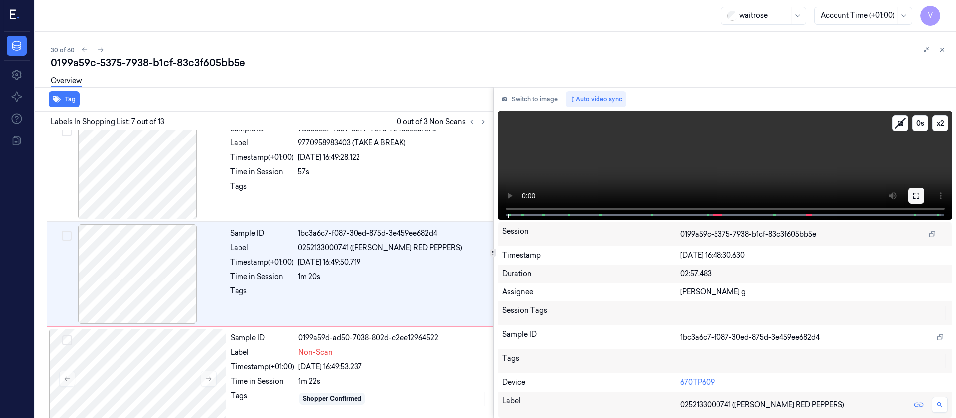
click at [917, 197] on icon at bounding box center [916, 196] width 8 height 8
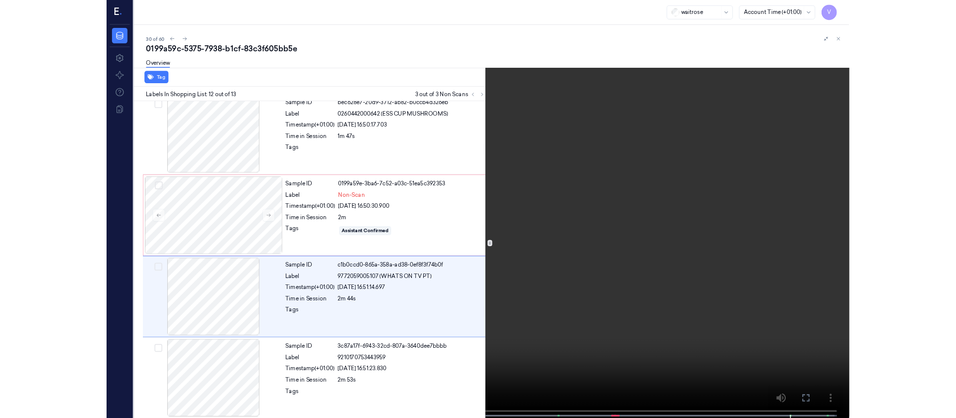
scroll to position [955, 0]
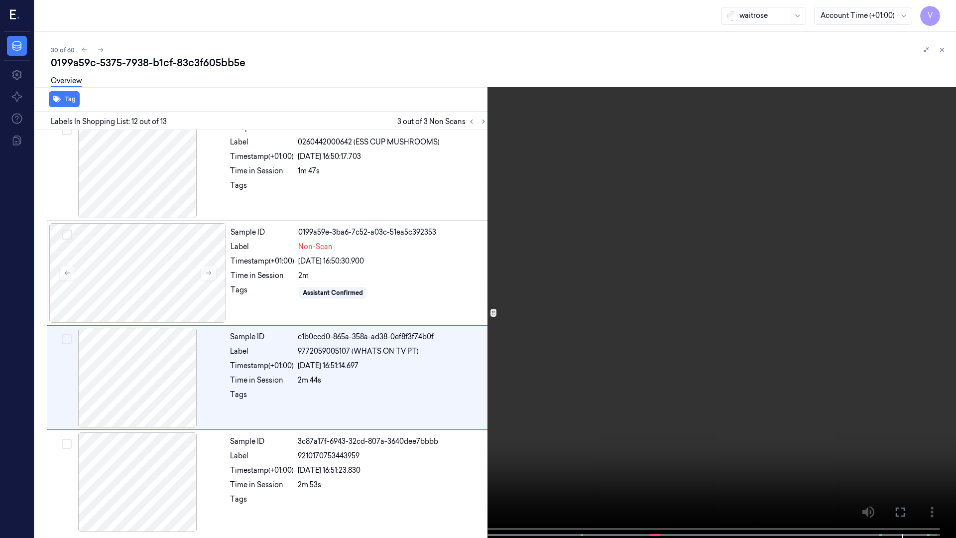
click at [0, 0] on icon at bounding box center [0, 0] width 0 height 0
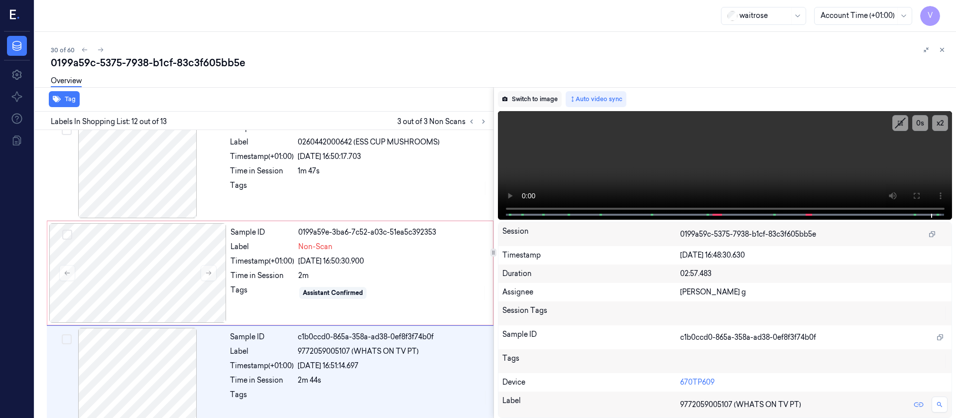
click at [531, 97] on button "Switch to image" at bounding box center [530, 99] width 64 height 16
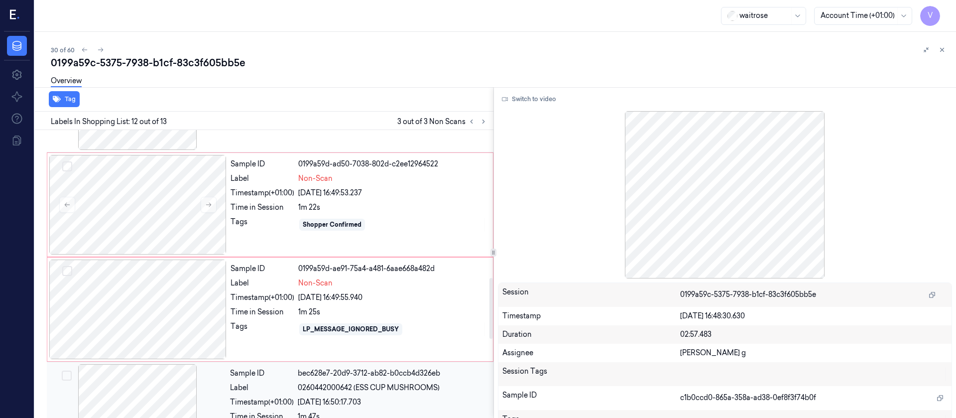
scroll to position [685, 0]
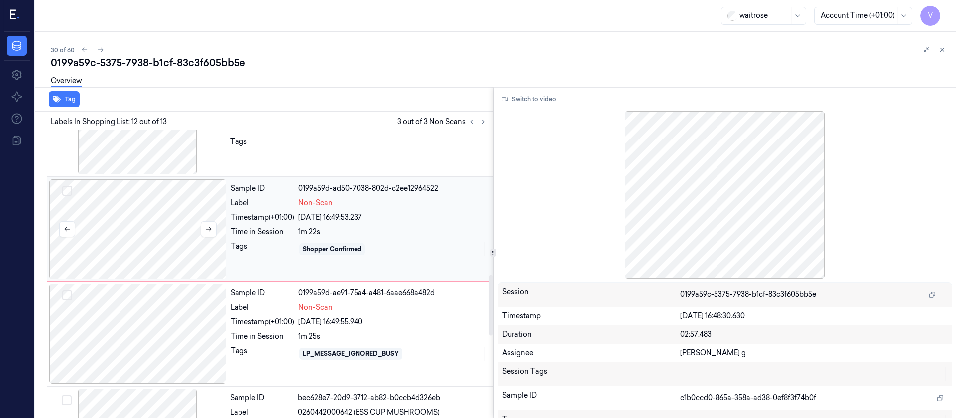
click at [128, 226] on div at bounding box center [137, 229] width 177 height 100
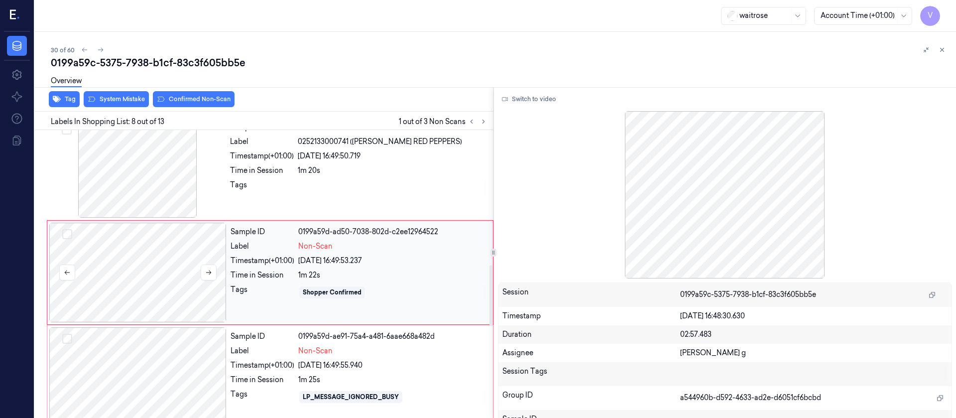
scroll to position [640, 0]
click at [135, 290] on div at bounding box center [137, 274] width 177 height 100
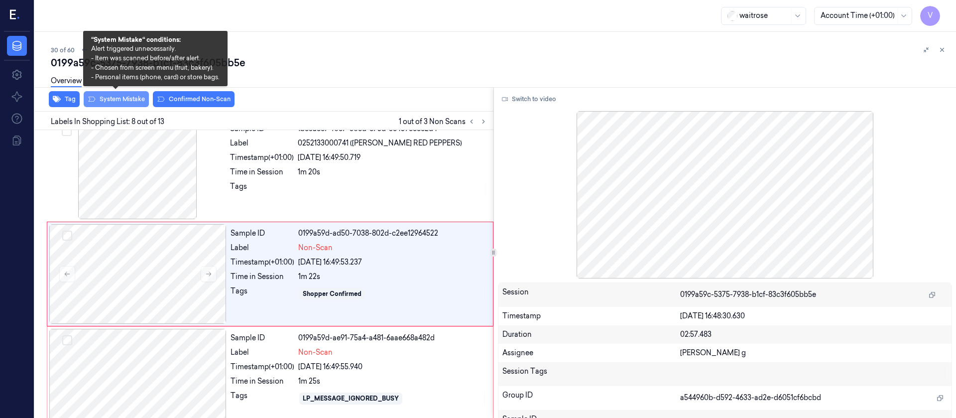
click at [128, 100] on button "System Mistake" at bounding box center [116, 99] width 65 height 16
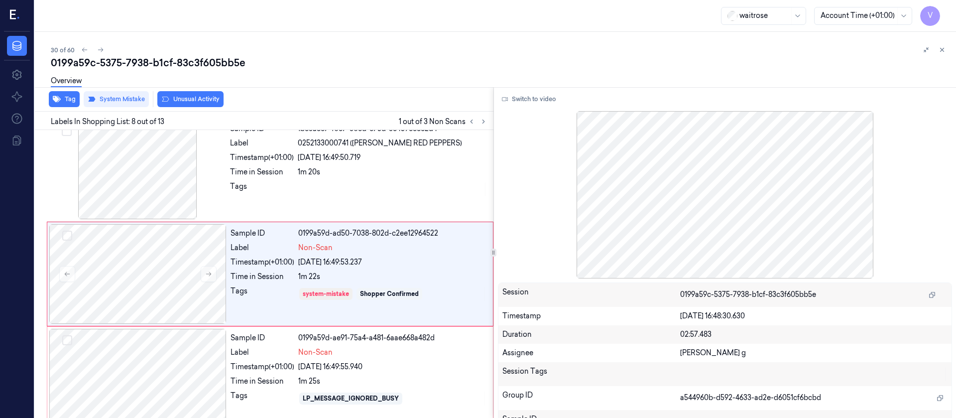
click at [181, 100] on button "Unusual Activity" at bounding box center [190, 99] width 66 height 16
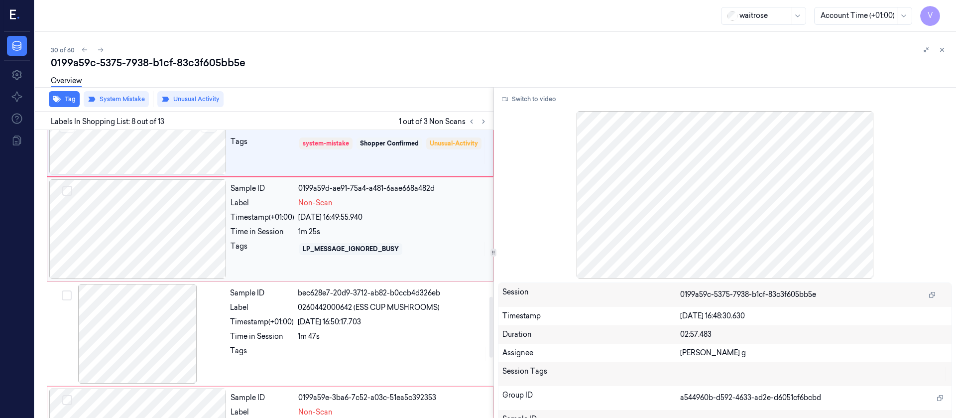
click at [153, 230] on div at bounding box center [137, 229] width 177 height 100
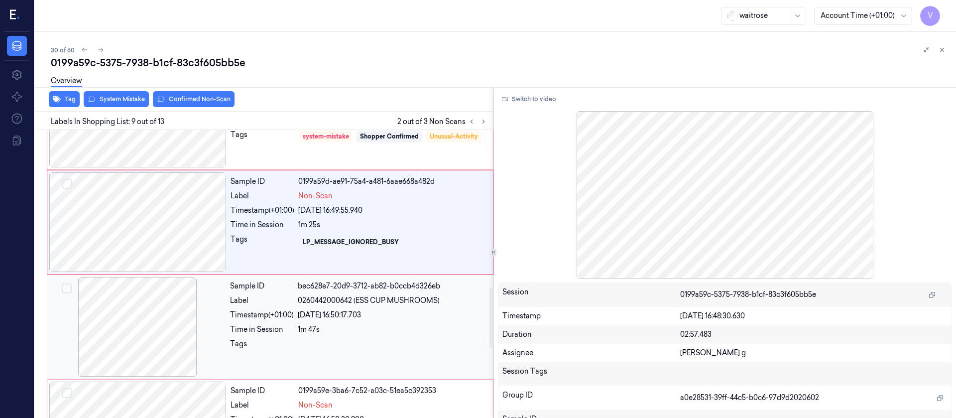
scroll to position [819, 0]
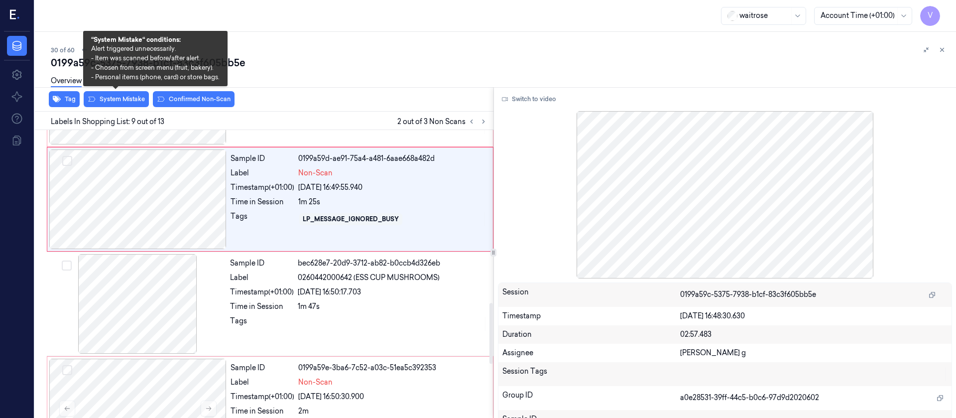
click at [117, 93] on div "Overview" at bounding box center [499, 82] width 897 height 25
click at [123, 103] on button "System Mistake" at bounding box center [116, 99] width 65 height 16
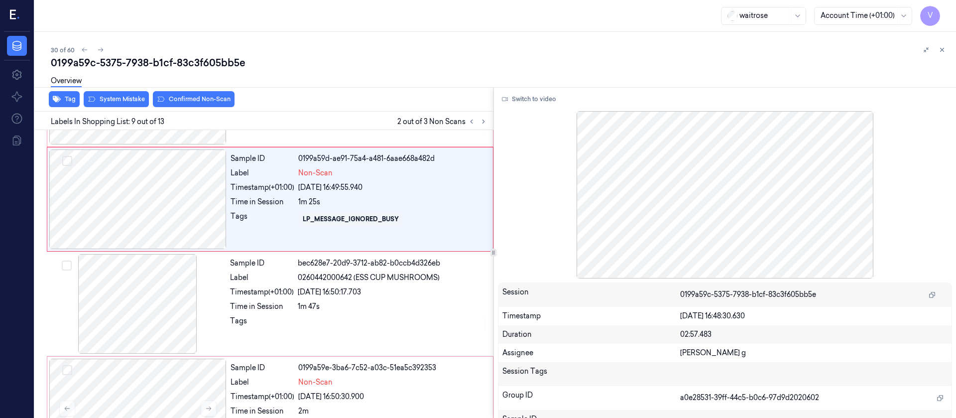
scroll to position [745, 0]
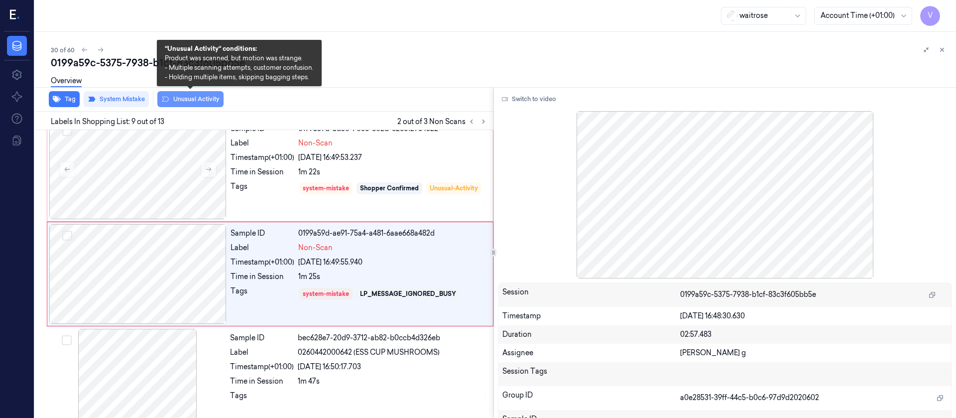
click at [189, 100] on button "Unusual Activity" at bounding box center [190, 99] width 66 height 16
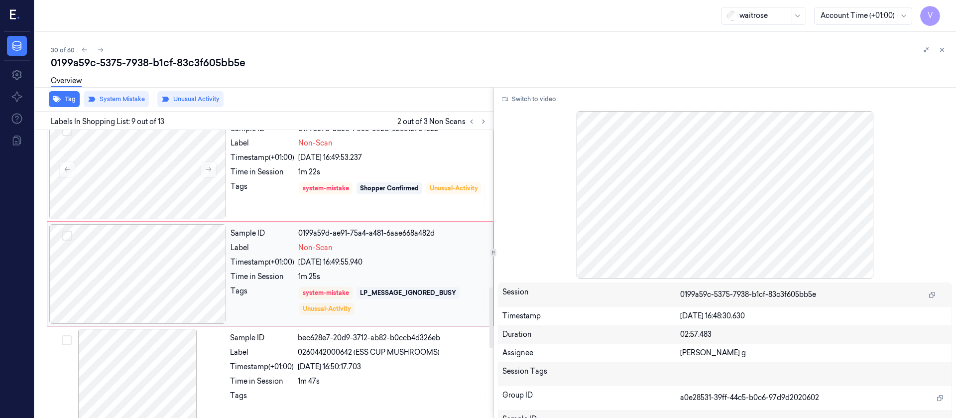
scroll to position [670, 0]
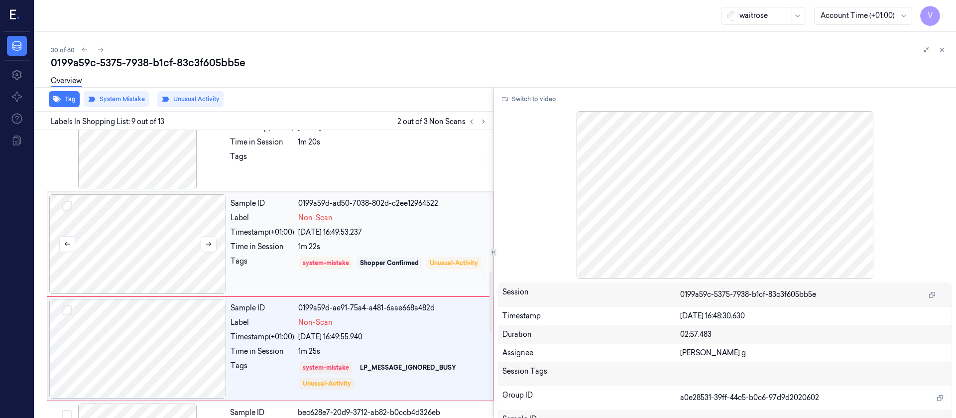
click at [162, 246] on div at bounding box center [137, 244] width 177 height 100
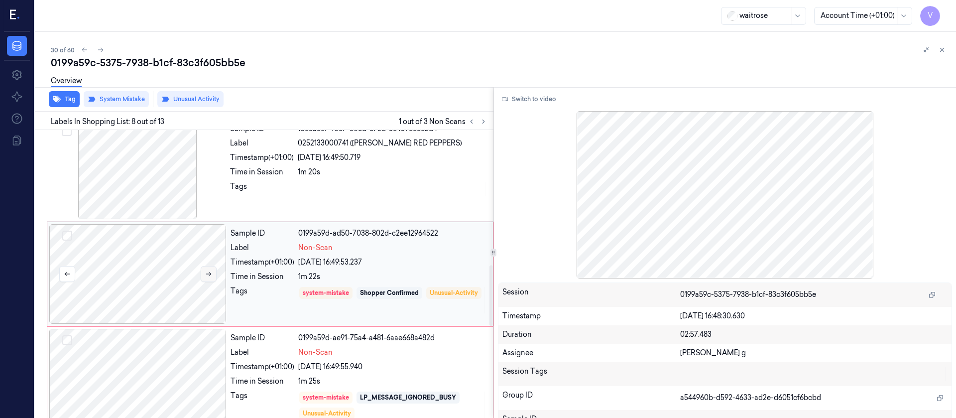
click at [204, 272] on button at bounding box center [209, 274] width 16 height 16
click at [206, 273] on icon at bounding box center [208, 273] width 7 height 7
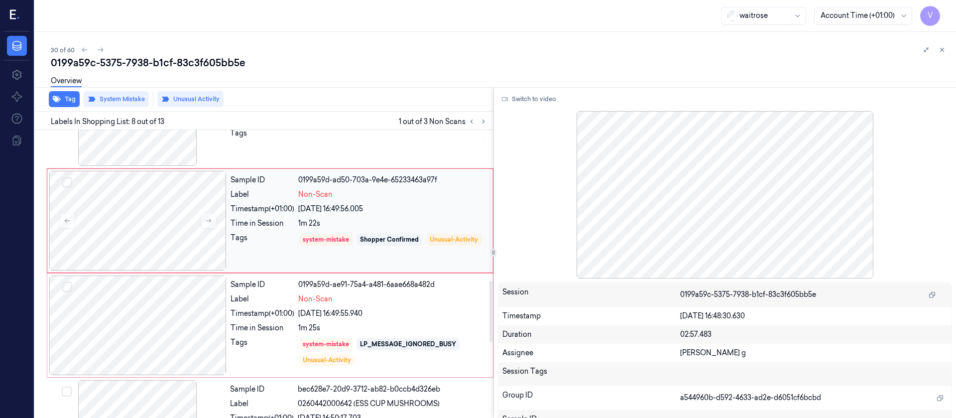
scroll to position [715, 0]
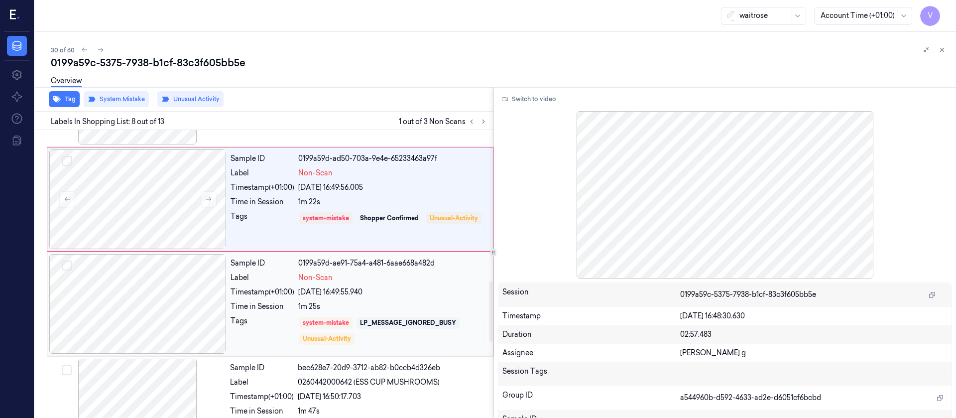
click at [149, 291] on div at bounding box center [137, 304] width 177 height 100
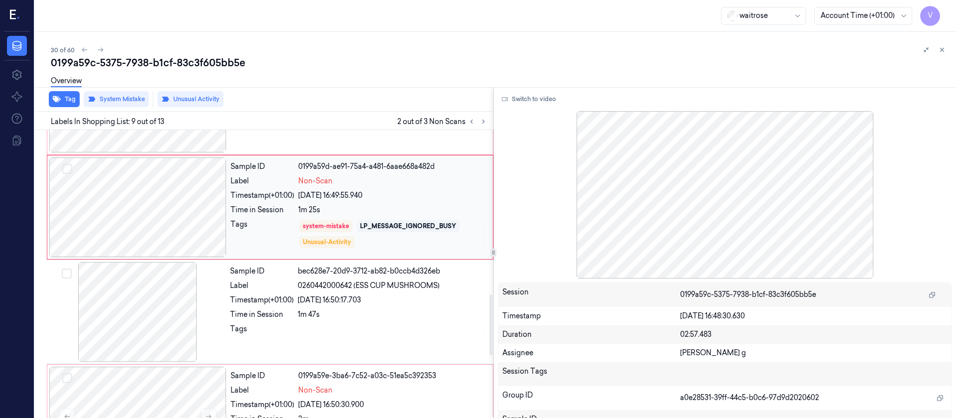
scroll to position [894, 0]
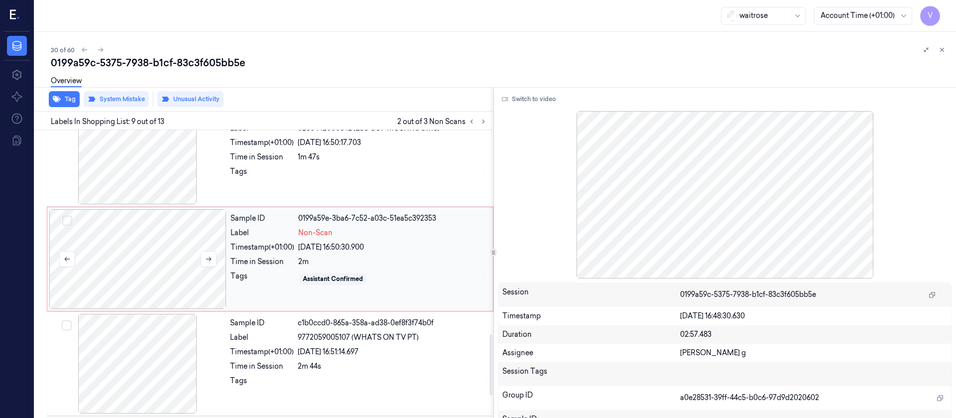
click at [163, 275] on div at bounding box center [137, 259] width 177 height 100
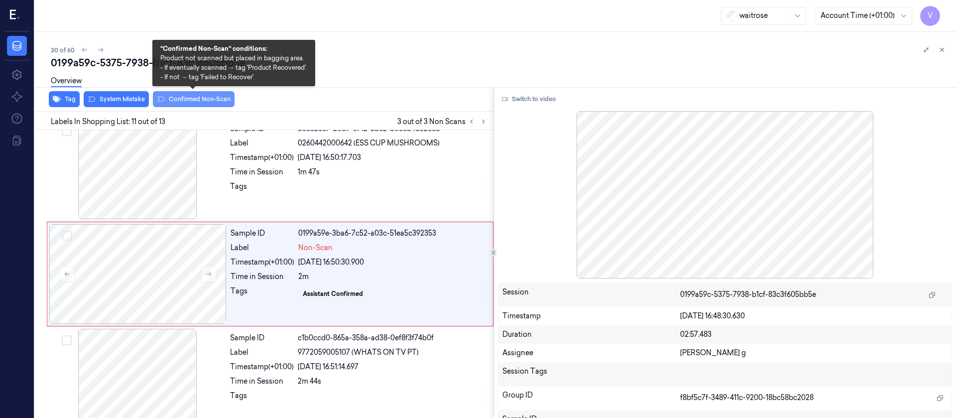
click at [196, 98] on button "Confirmed Non-Scan" at bounding box center [194, 99] width 82 height 16
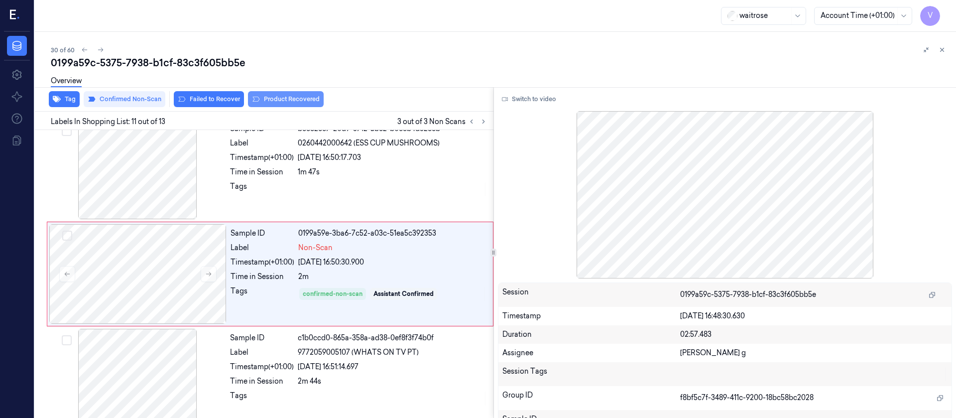
click at [281, 100] on button "Product Recovered" at bounding box center [286, 99] width 76 height 16
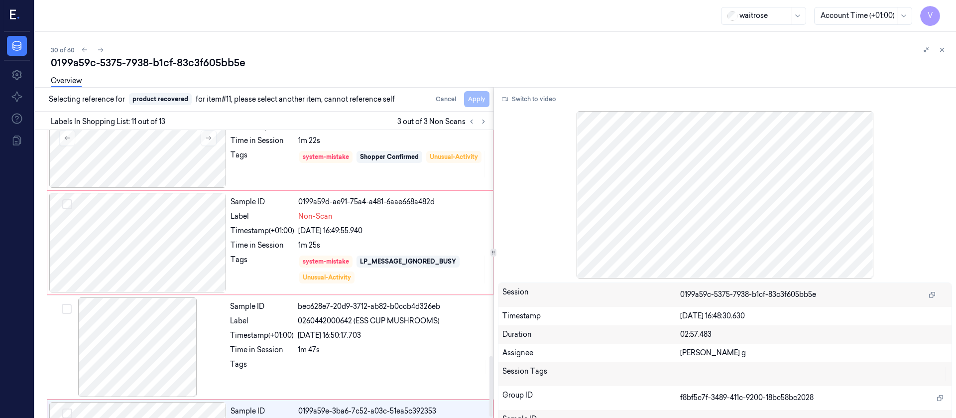
scroll to position [1075, 0]
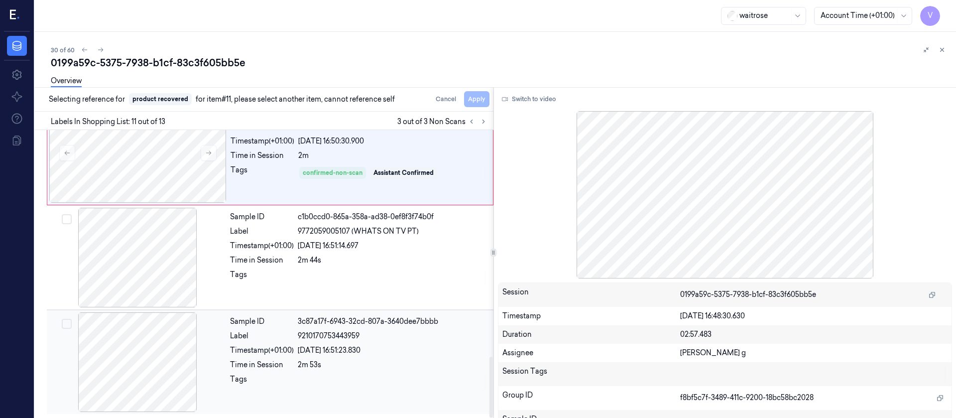
click at [155, 368] on div at bounding box center [137, 362] width 177 height 100
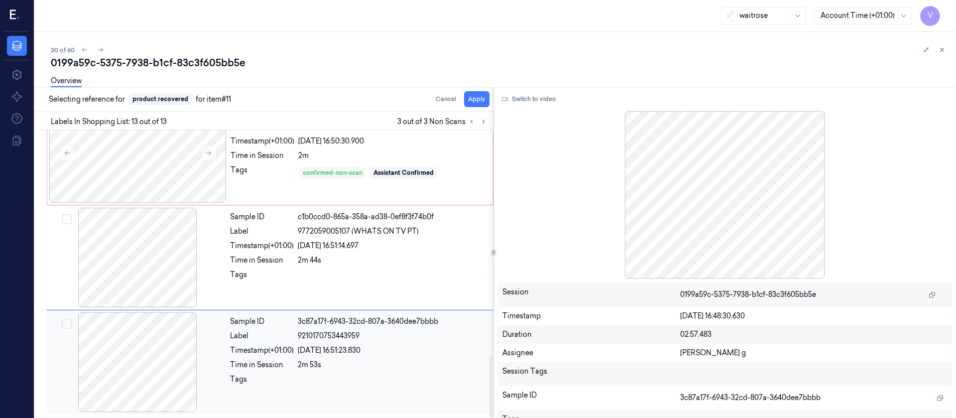
click at [152, 351] on div at bounding box center [137, 362] width 177 height 100
click at [157, 153] on div at bounding box center [137, 153] width 177 height 100
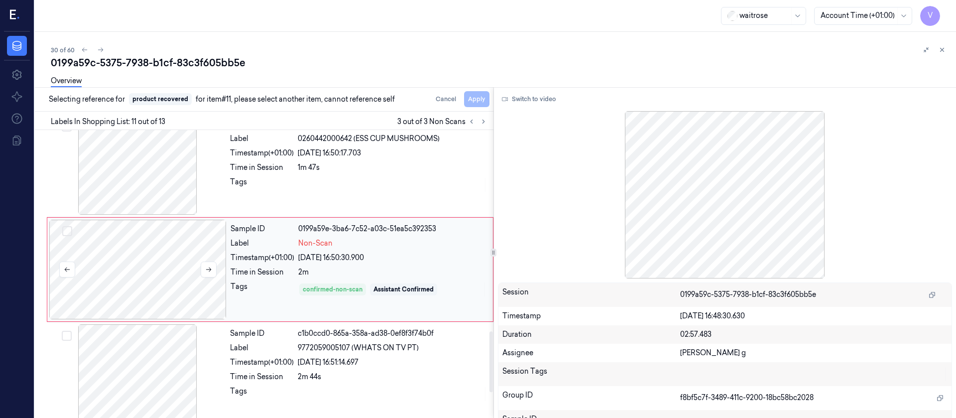
scroll to position [954, 0]
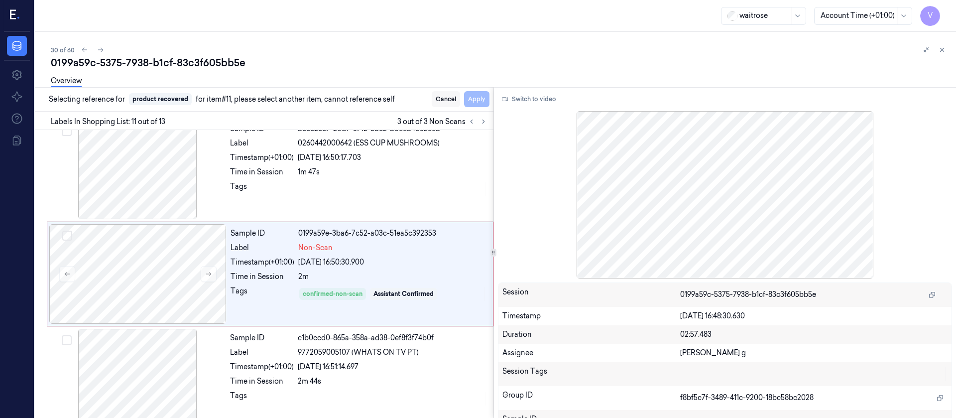
click at [441, 100] on button "Cancel" at bounding box center [446, 99] width 28 height 16
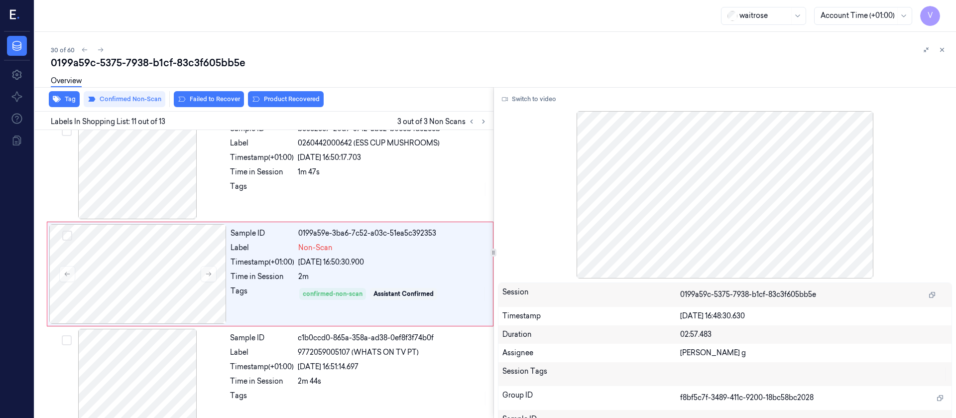
click at [382, 50] on div "30 of 60" at bounding box center [499, 50] width 897 height 12
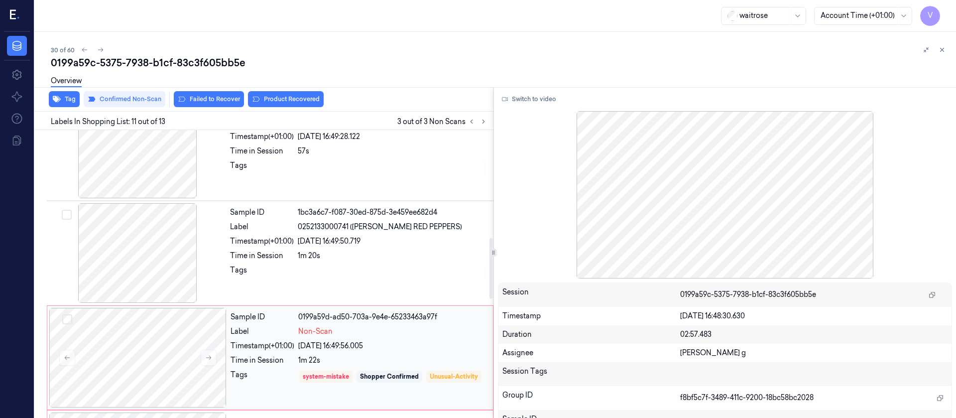
scroll to position [655, 0]
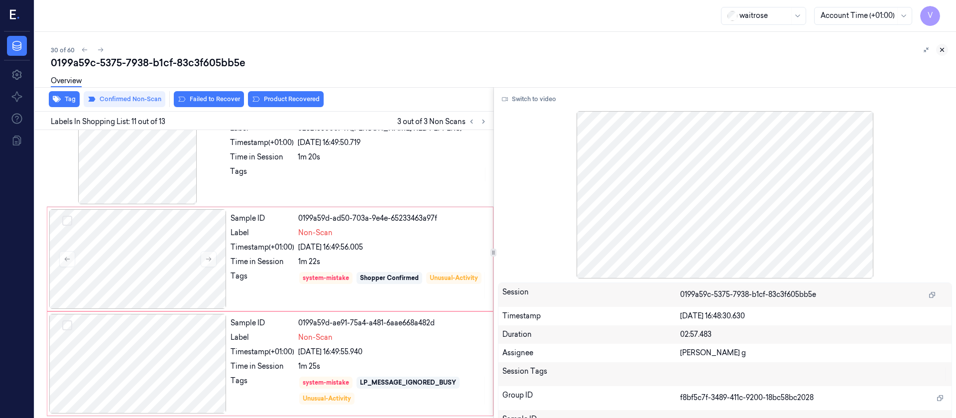
click at [940, 52] on icon at bounding box center [942, 49] width 7 height 7
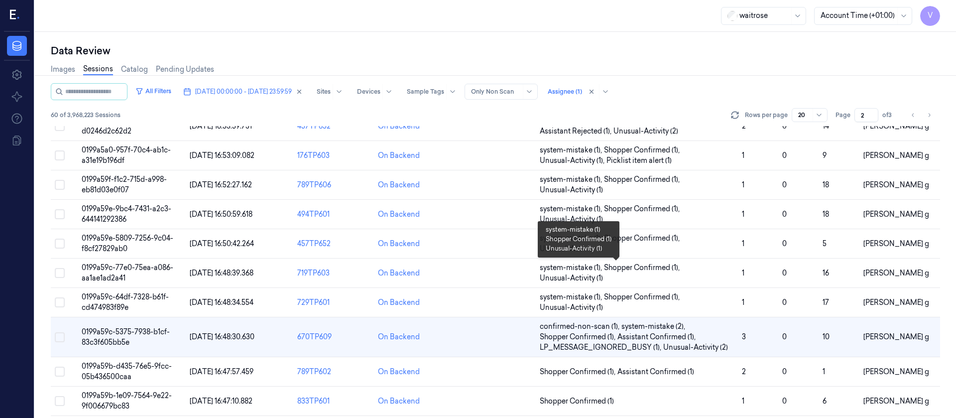
scroll to position [149, 0]
